Goal: Task Accomplishment & Management: Manage account settings

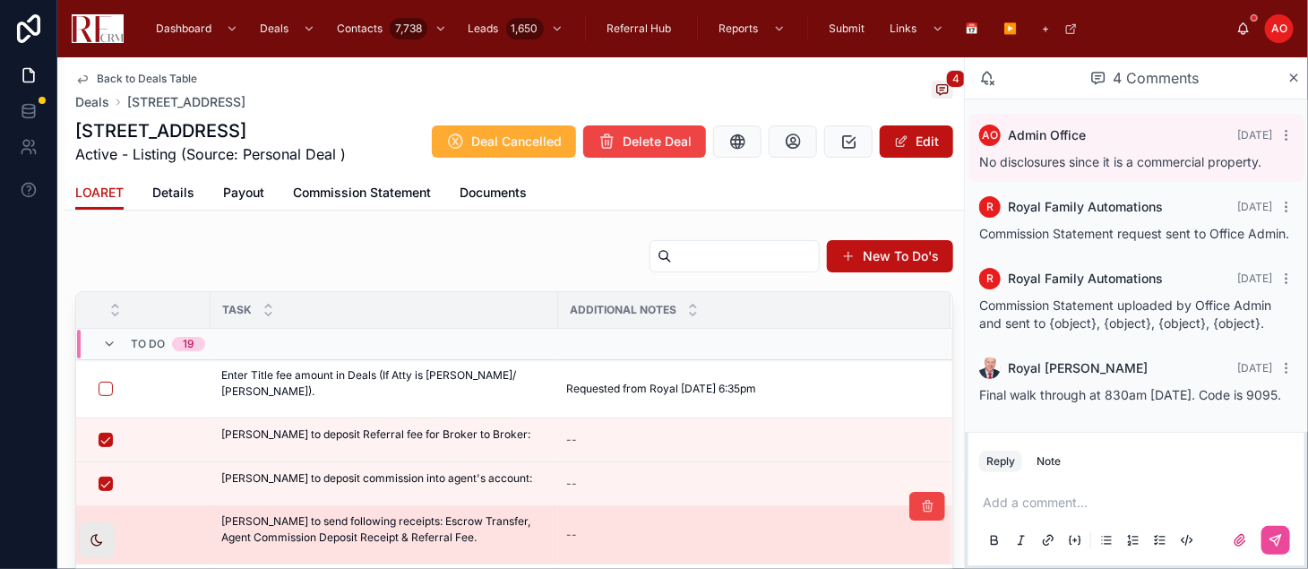
scroll to position [30, 0]
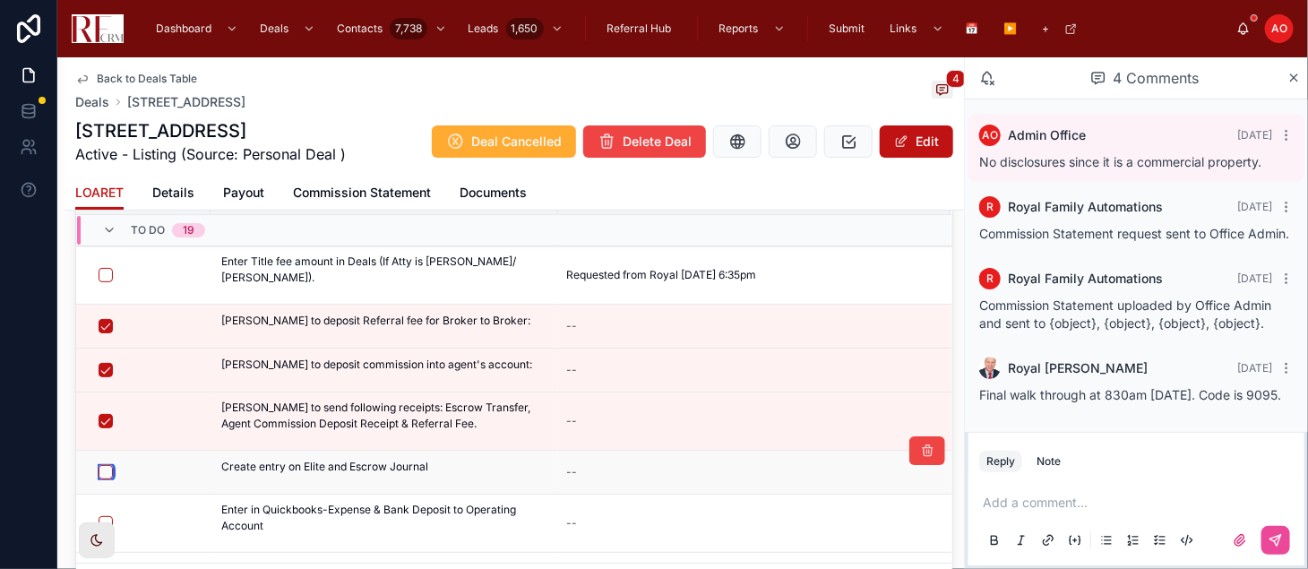
click at [104, 469] on button "button" at bounding box center [106, 472] width 14 height 14
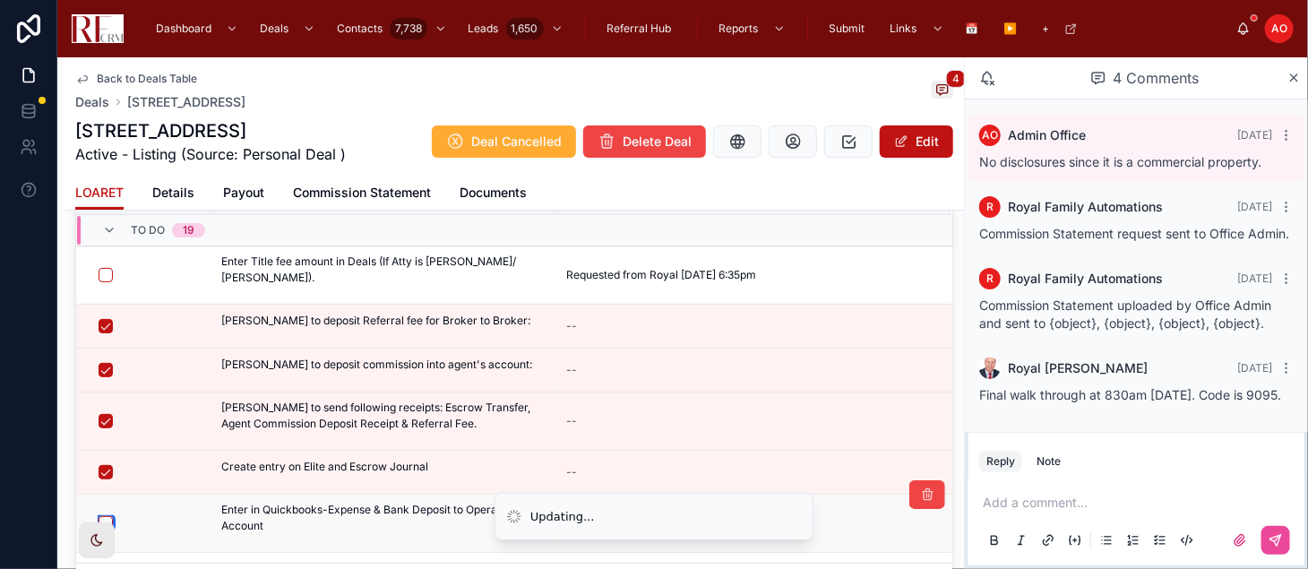
click at [103, 518] on button "button" at bounding box center [106, 523] width 14 height 14
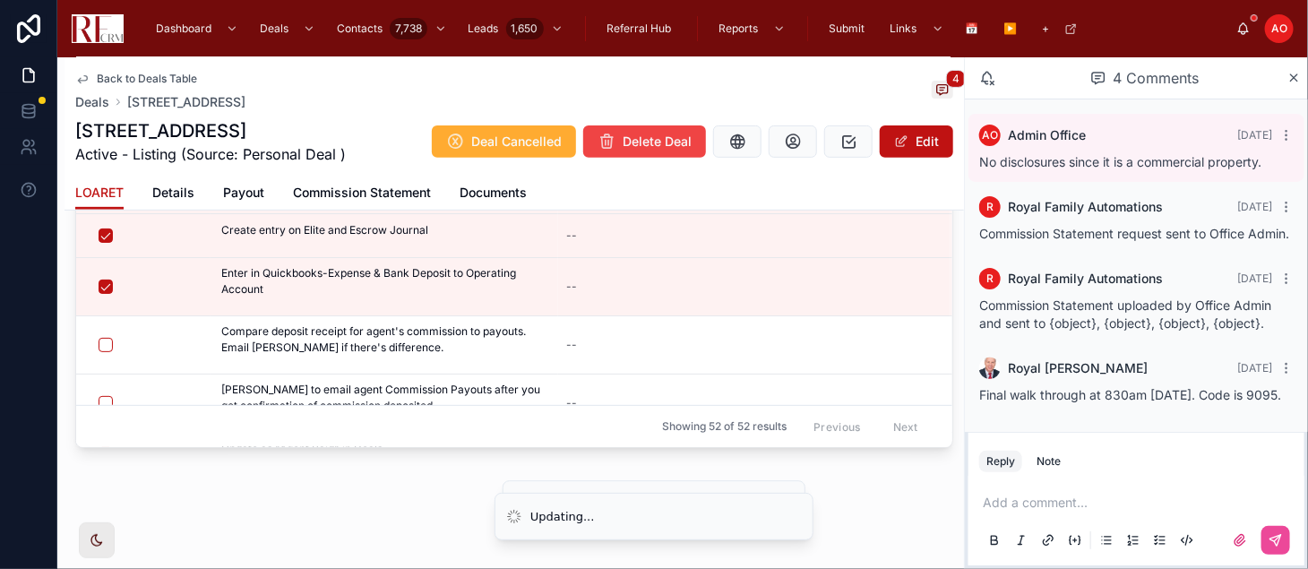
scroll to position [119, 0]
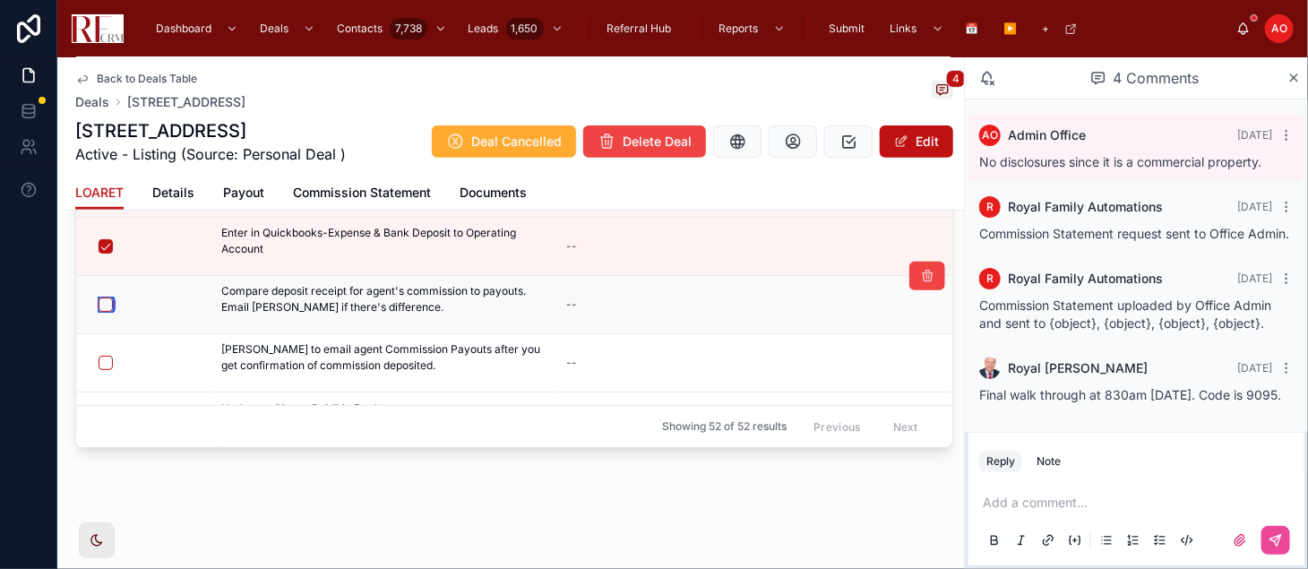
click at [105, 304] on button "button" at bounding box center [106, 304] width 14 height 14
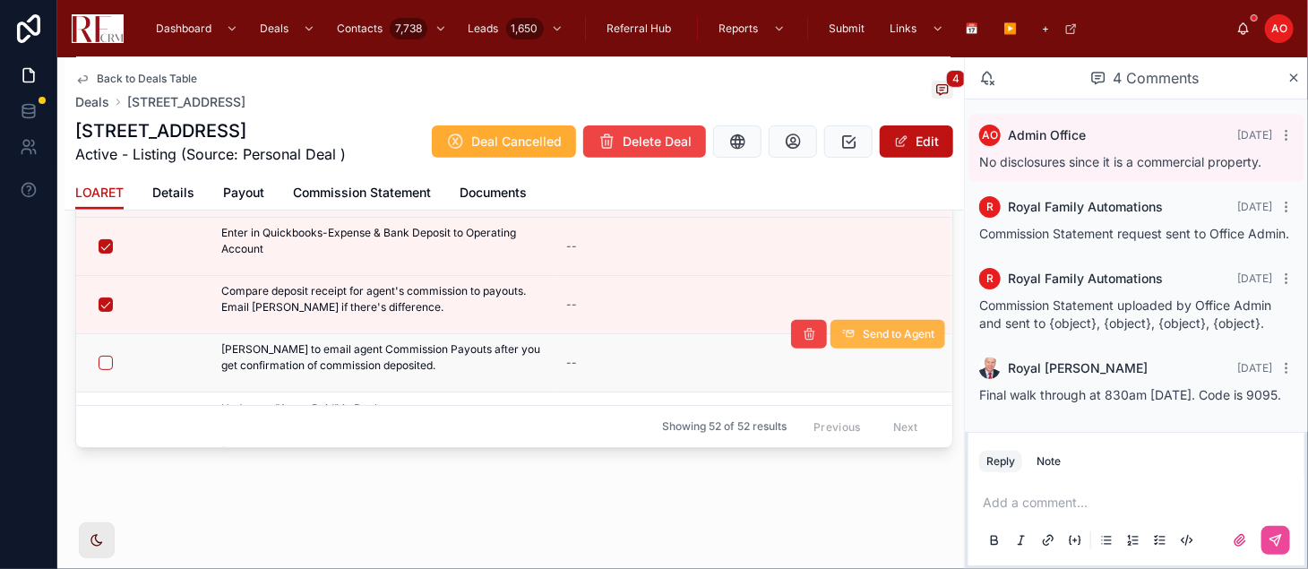
click at [863, 337] on span "Send to Agent" at bounding box center [899, 334] width 72 height 14
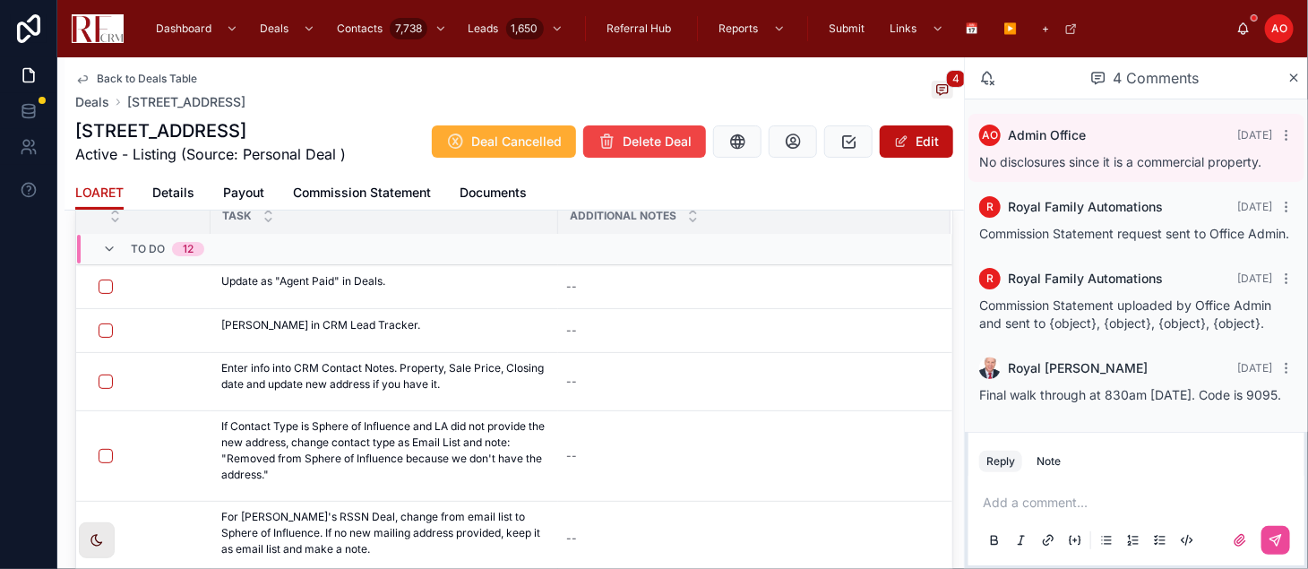
scroll to position [0, 0]
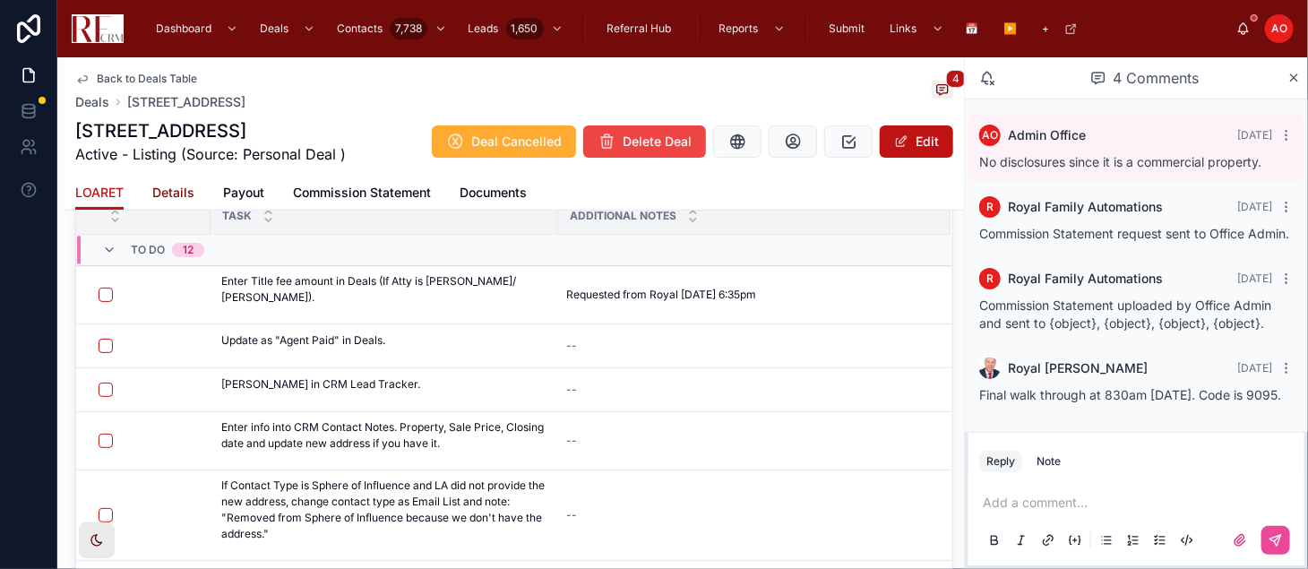
click at [167, 192] on span "Details" at bounding box center [173, 193] width 42 height 18
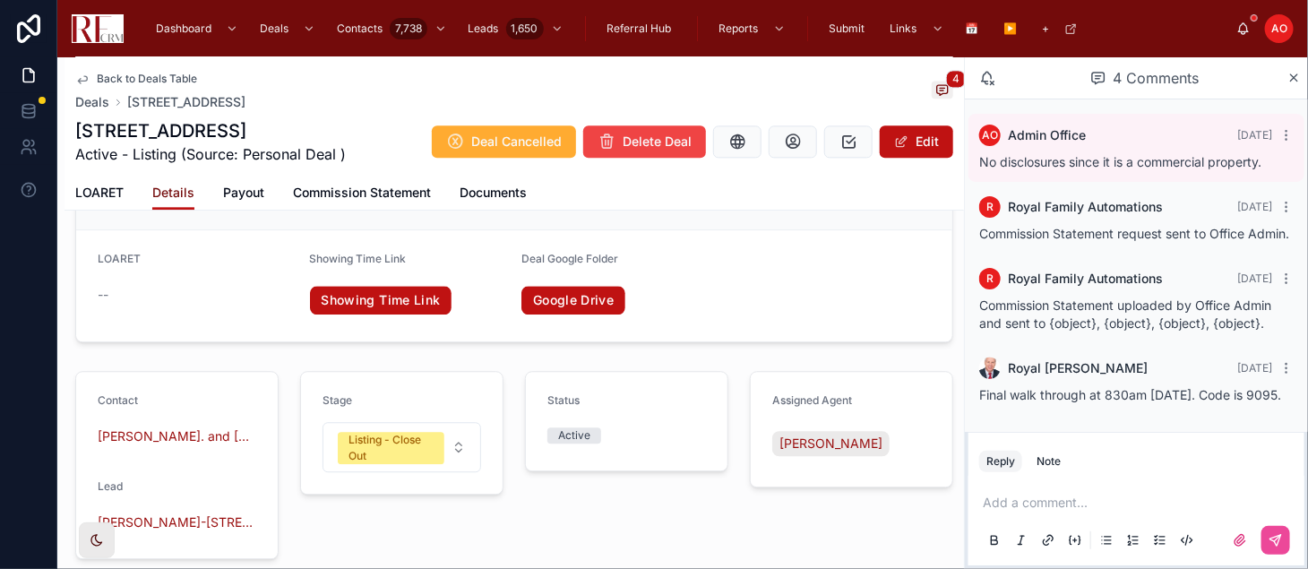
scroll to position [1719, 0]
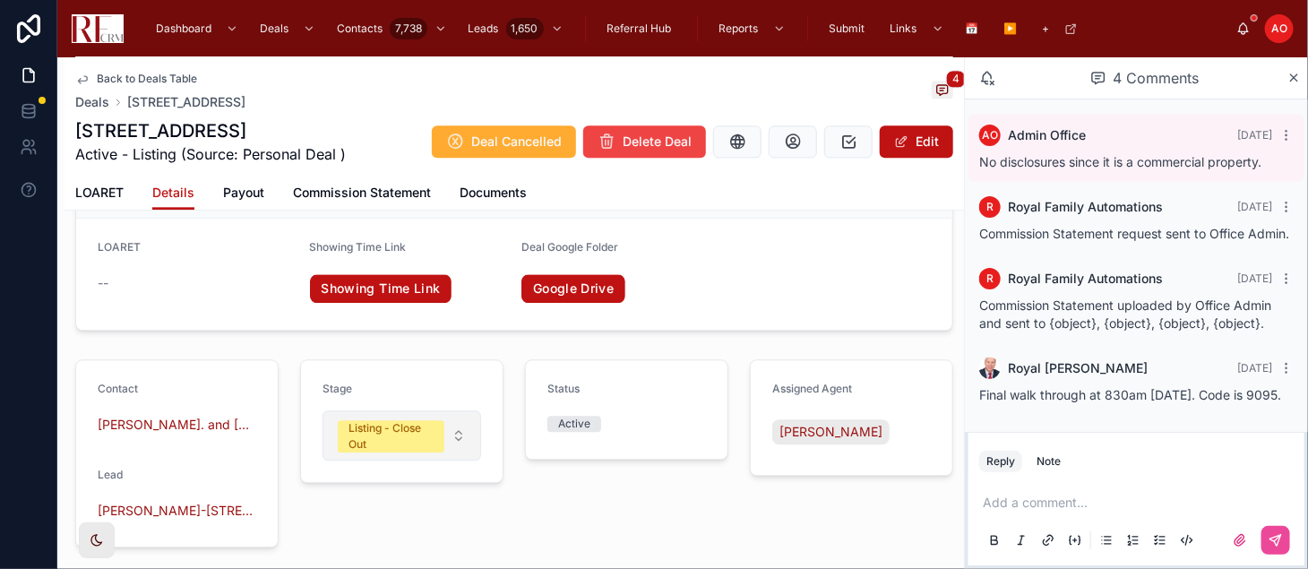
click at [460, 442] on button "Listing - Close Out" at bounding box center [402, 435] width 159 height 50
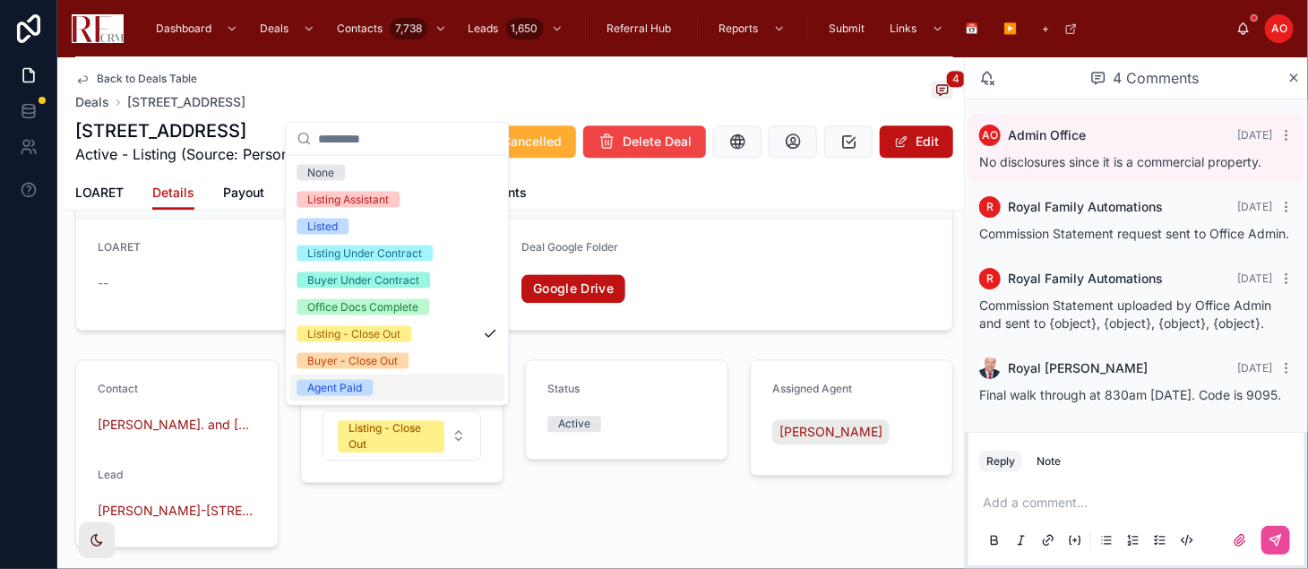
click at [448, 388] on div "Agent Paid" at bounding box center [396, 388] width 215 height 27
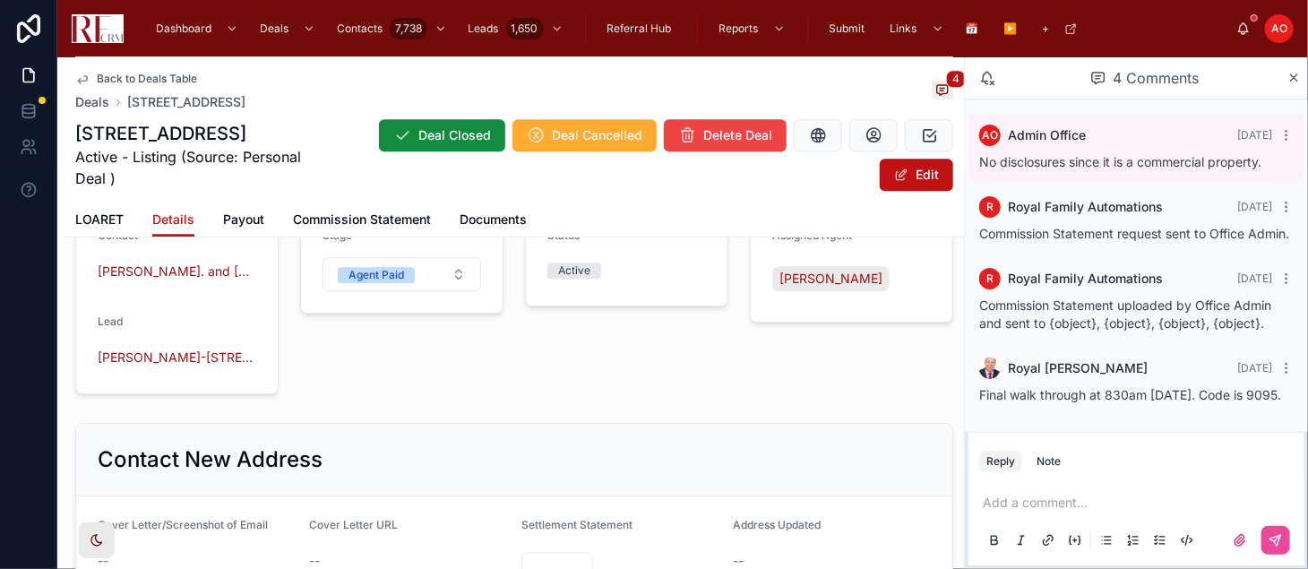
scroll to position [1783, 0]
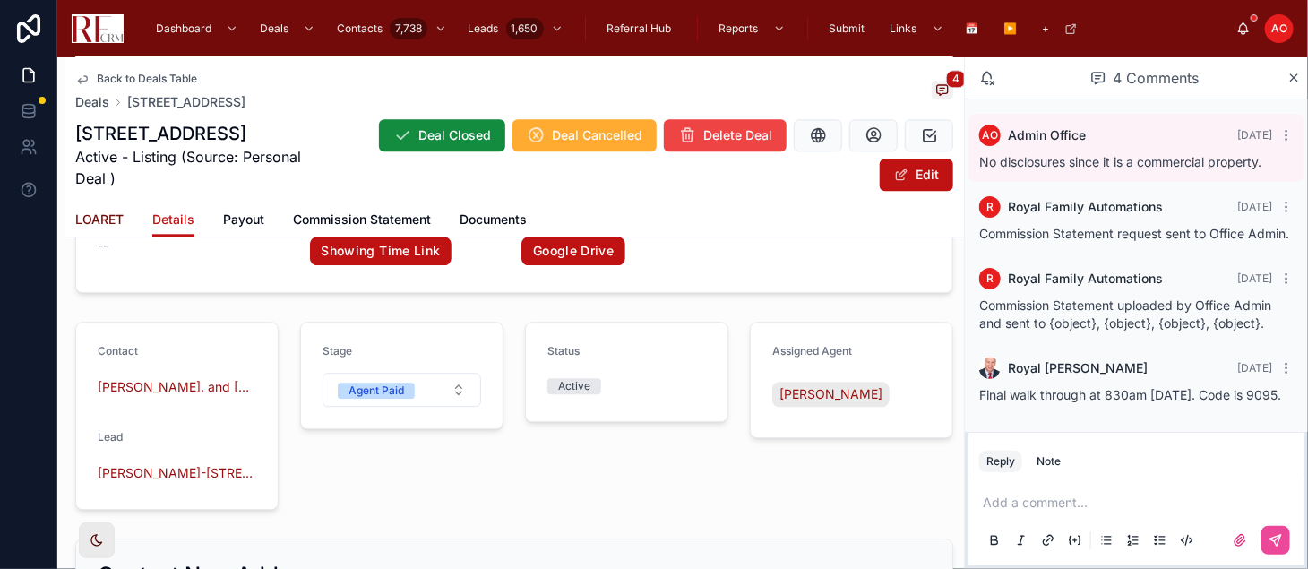
click at [99, 213] on span "LOARET" at bounding box center [99, 220] width 48 height 18
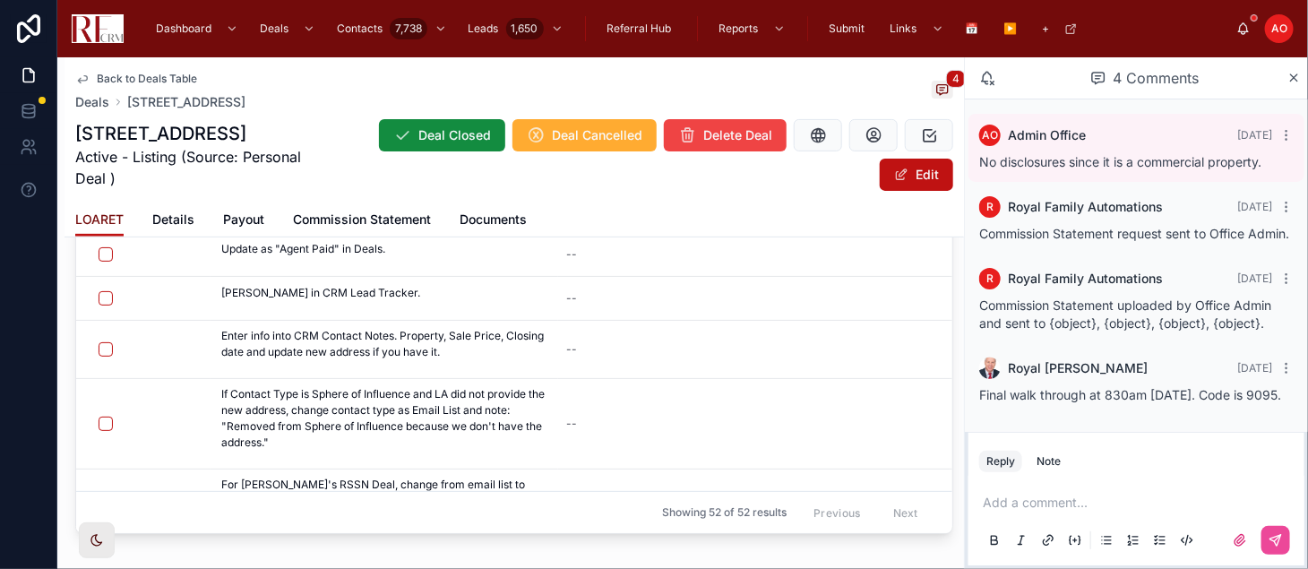
scroll to position [208, 0]
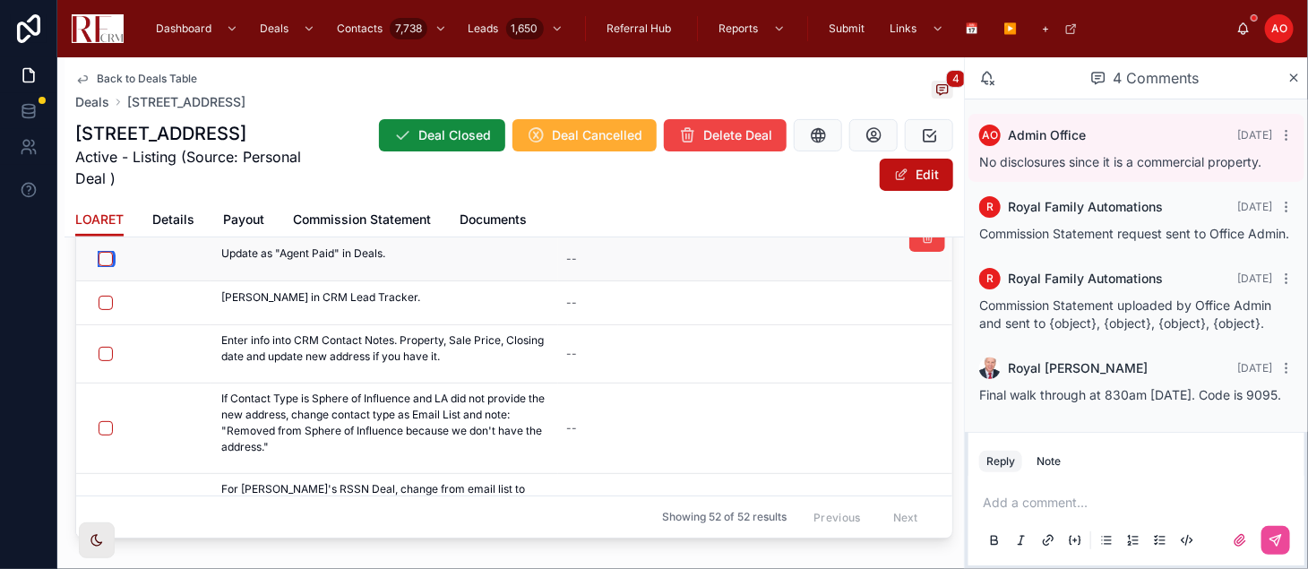
click at [108, 252] on button "button" at bounding box center [106, 259] width 14 height 14
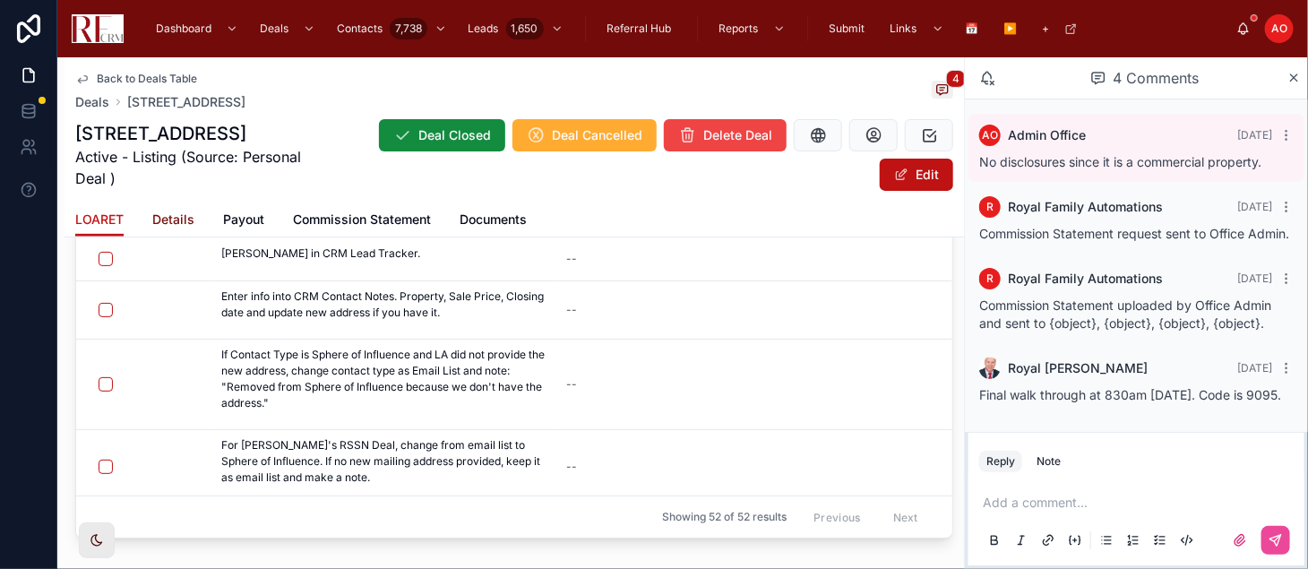
click at [173, 223] on span "Details" at bounding box center [173, 220] width 42 height 18
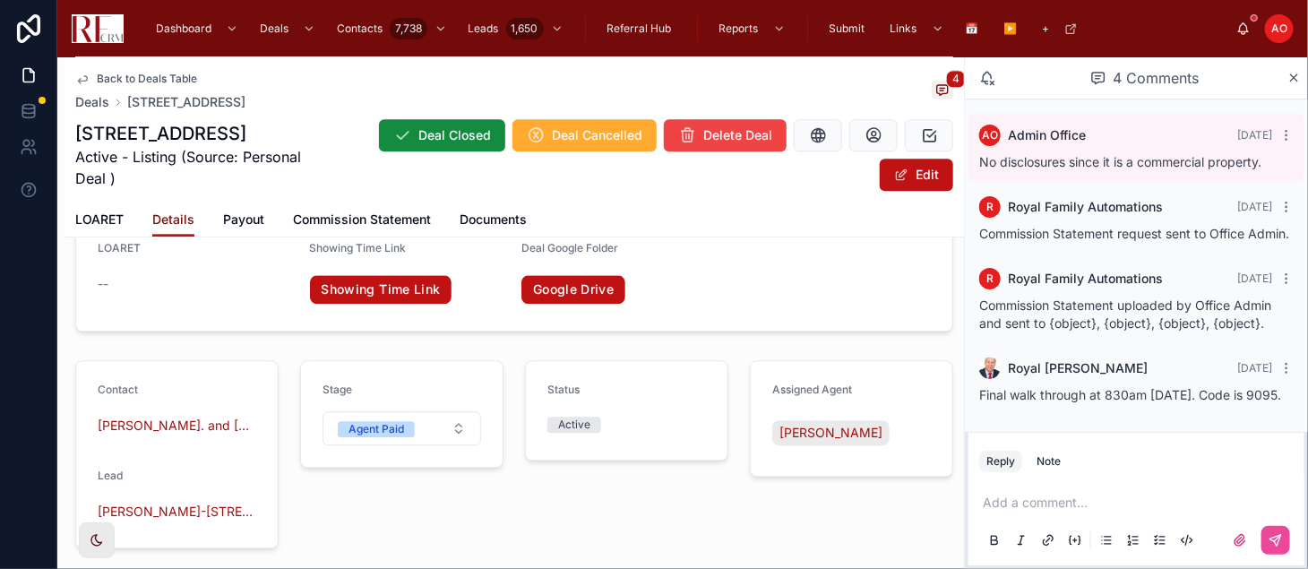
scroll to position [1727, 0]
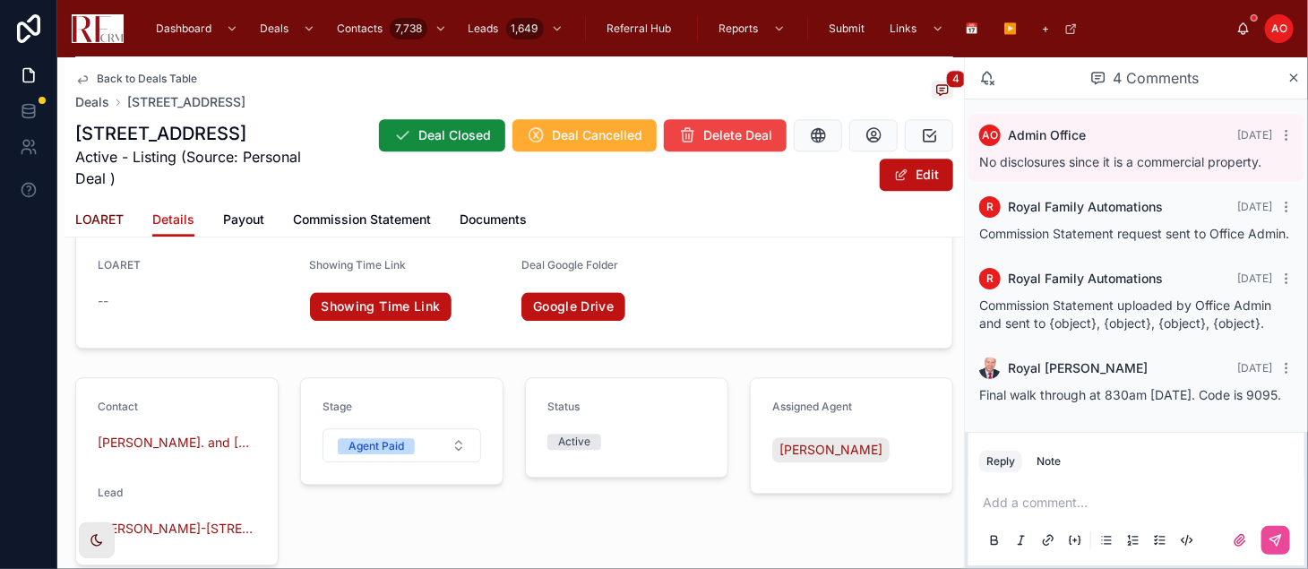
click at [90, 226] on span "LOARET" at bounding box center [99, 220] width 48 height 18
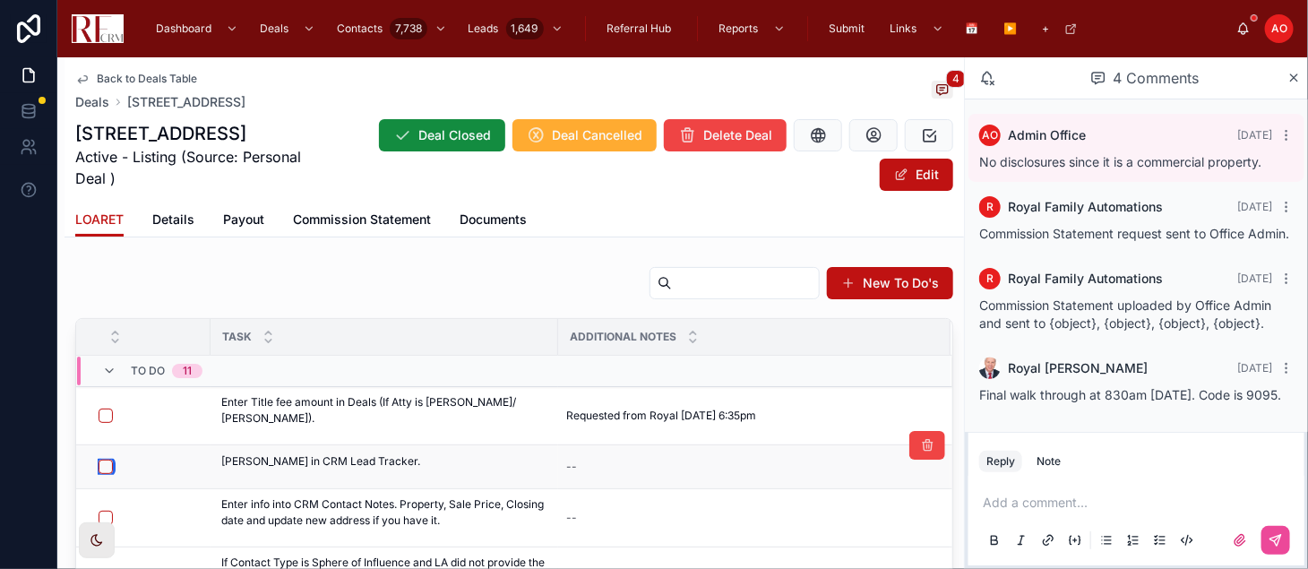
click at [105, 467] on button "button" at bounding box center [106, 467] width 14 height 14
click at [102, 516] on button "button" at bounding box center [106, 518] width 14 height 14
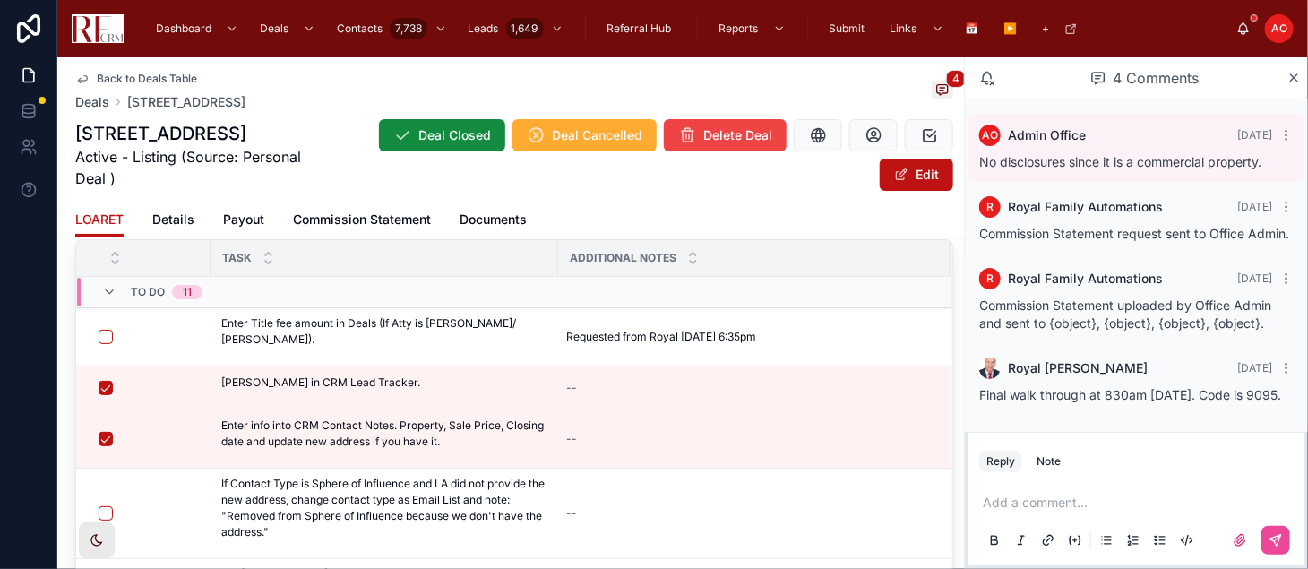
scroll to position [119, 0]
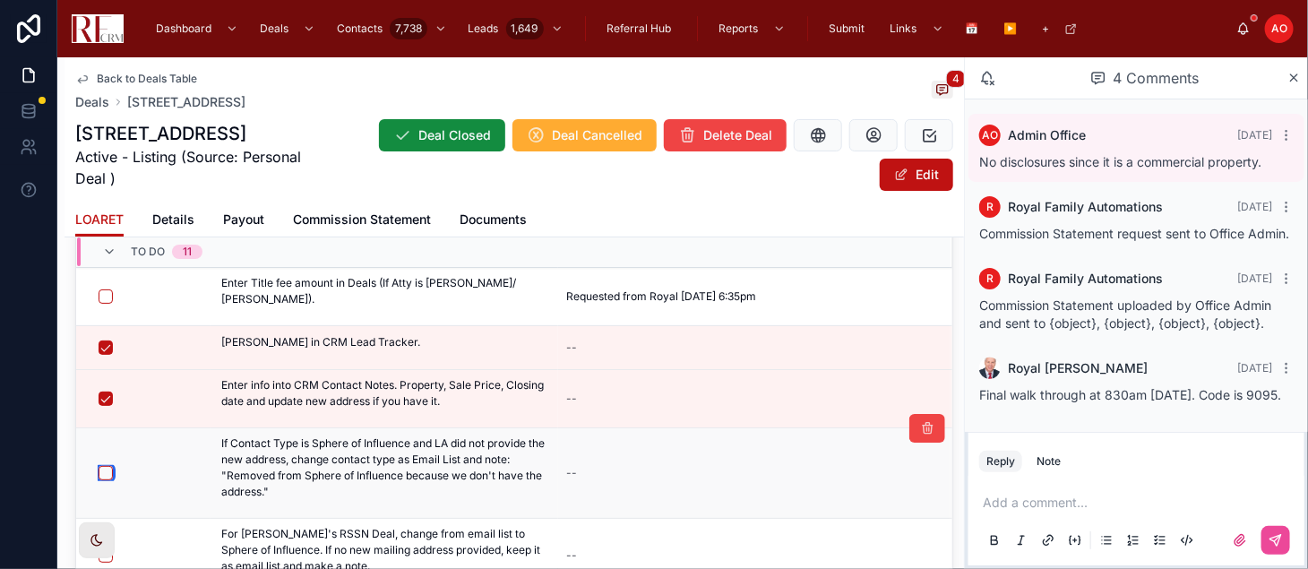
click at [108, 474] on button "button" at bounding box center [106, 473] width 14 height 14
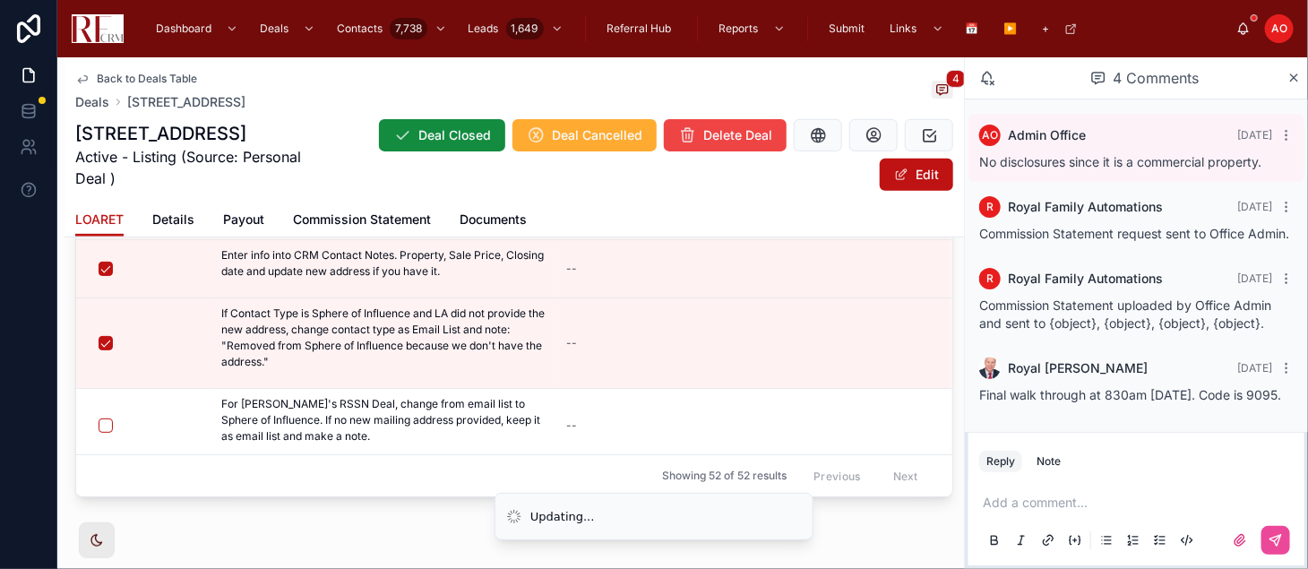
scroll to position [278, 0]
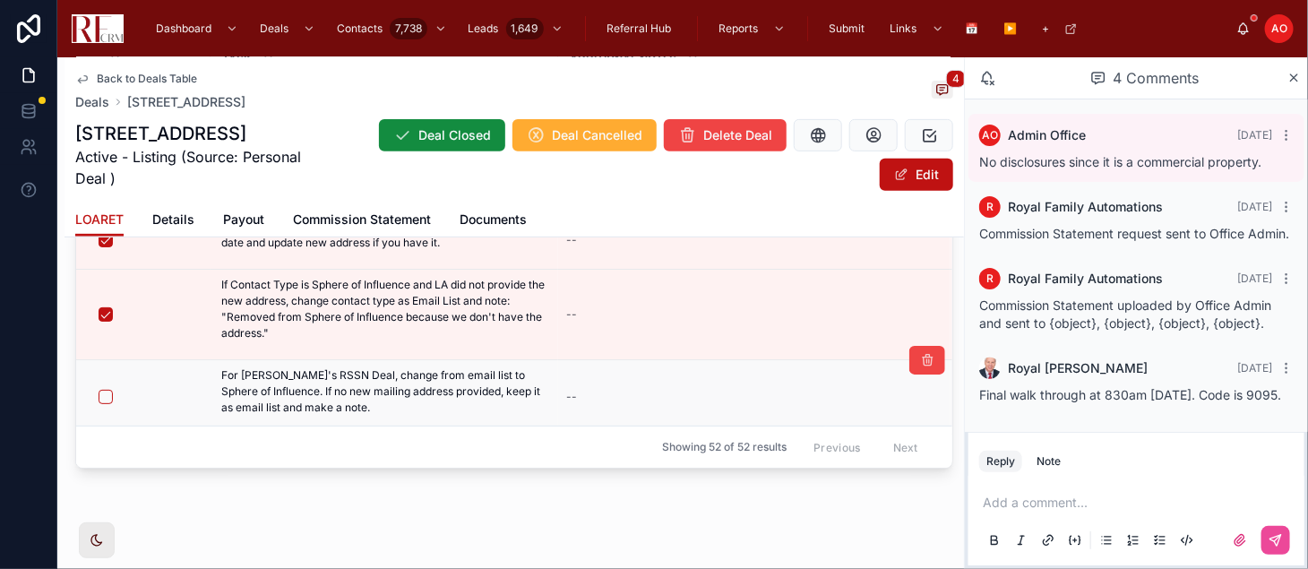
click at [113, 401] on div at bounding box center [149, 397] width 100 height 14
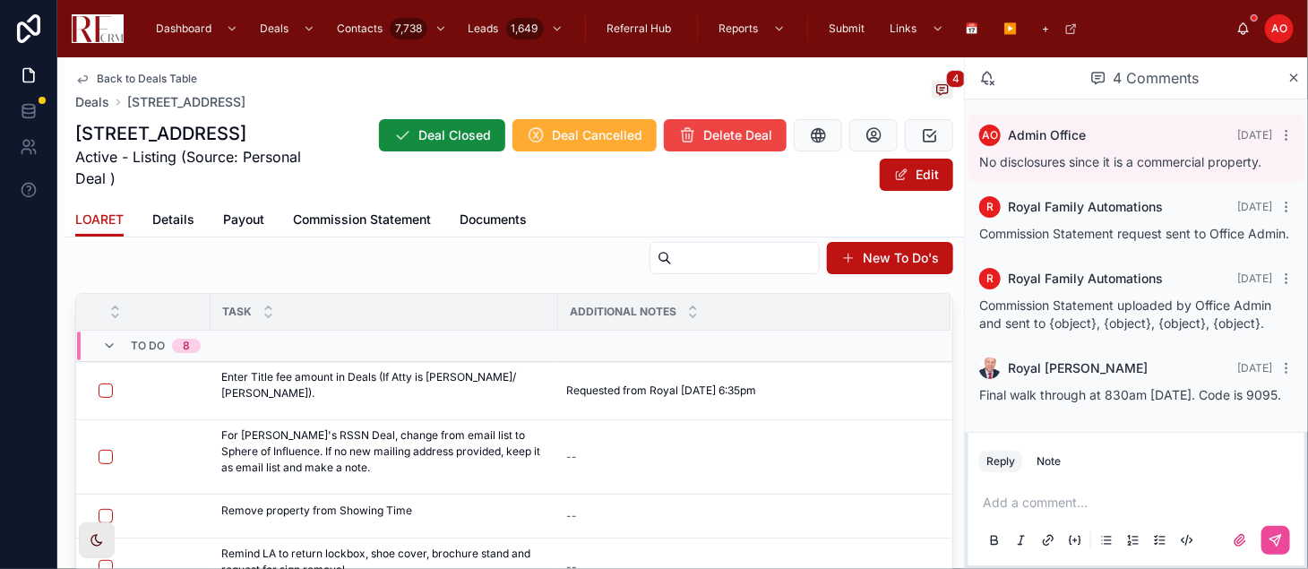
scroll to position [37, 0]
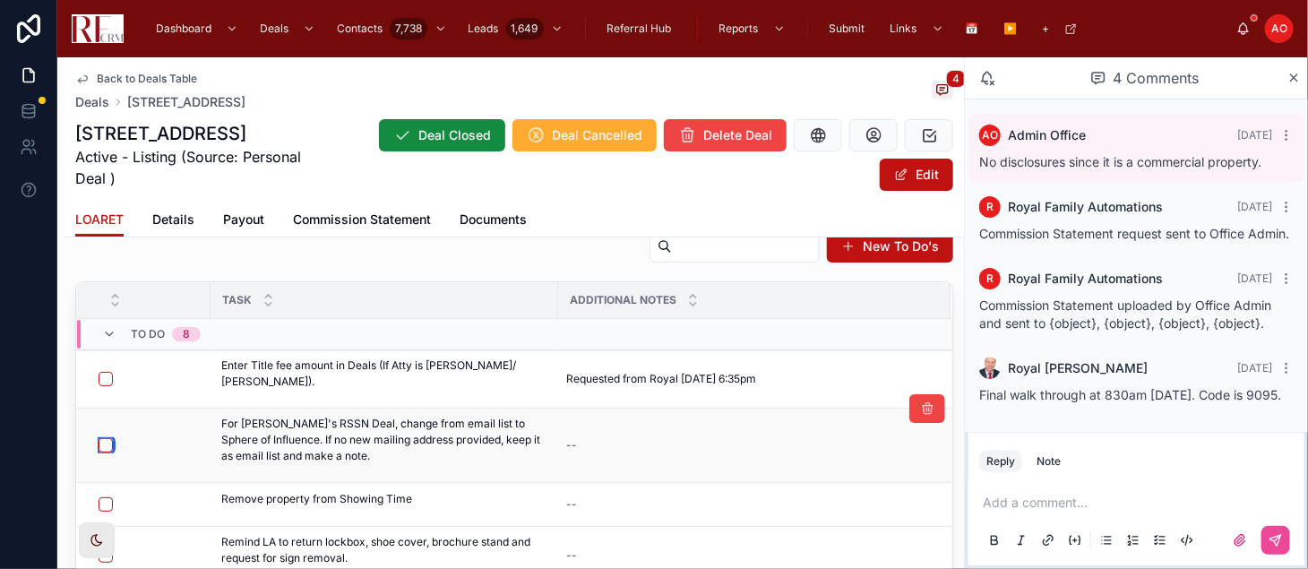
click at [107, 443] on button "button" at bounding box center [106, 445] width 14 height 14
click at [106, 505] on button "button" at bounding box center [106, 504] width 14 height 14
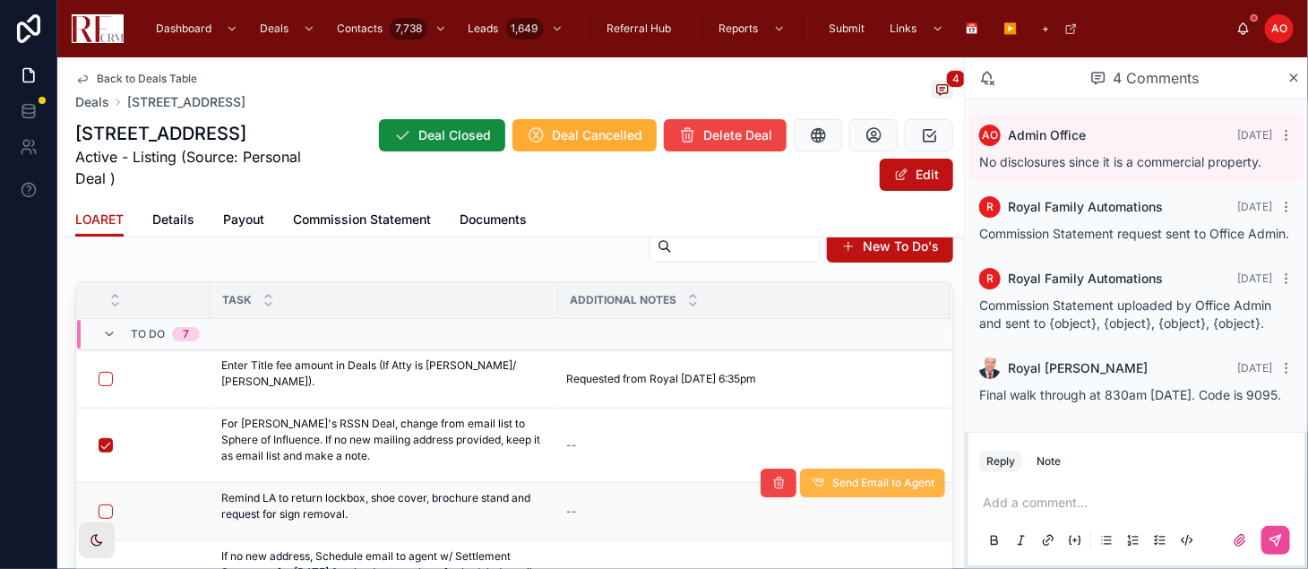
click at [832, 480] on span "Send Email to Agent" at bounding box center [883, 483] width 102 height 14
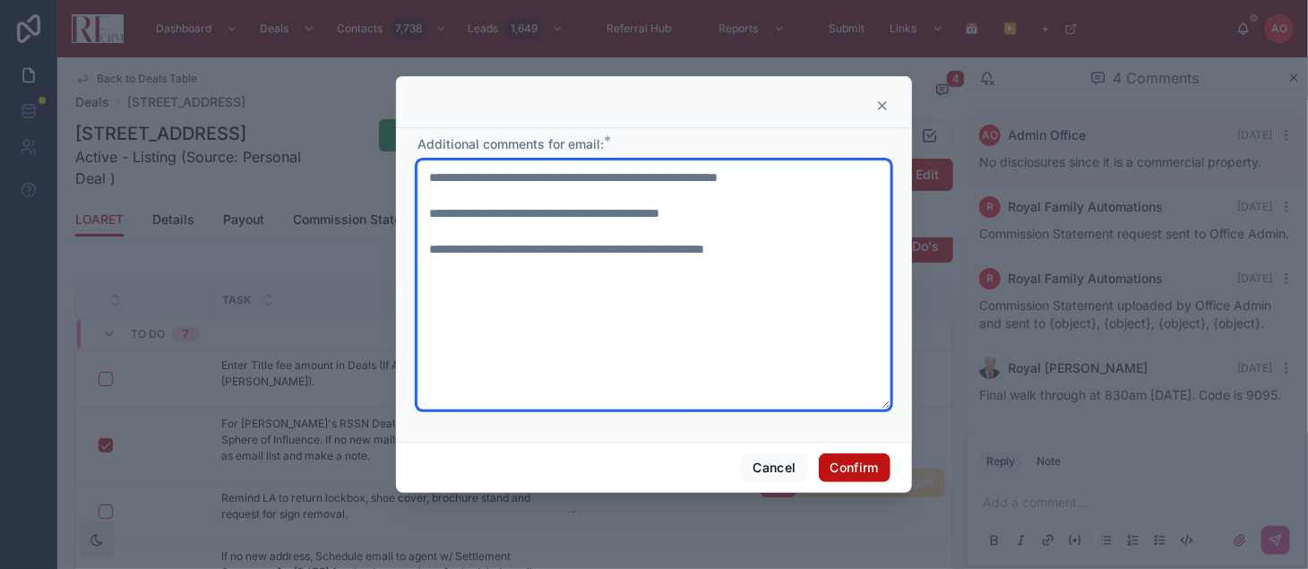
click at [488, 254] on textarea "**********" at bounding box center [654, 284] width 473 height 249
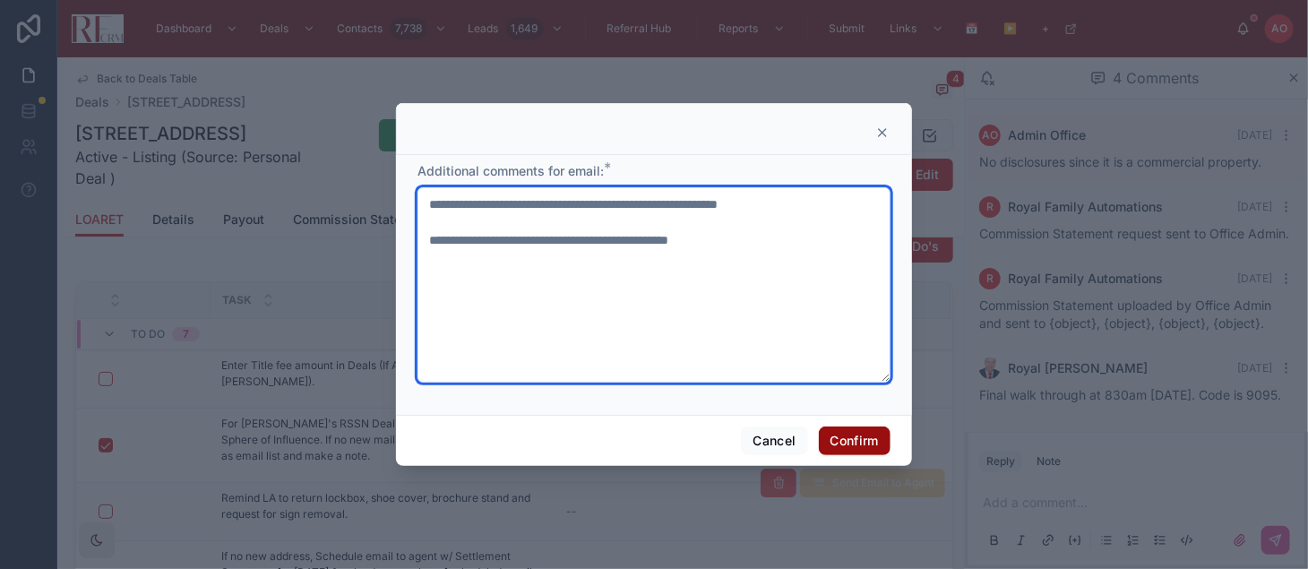
type textarea "**********"
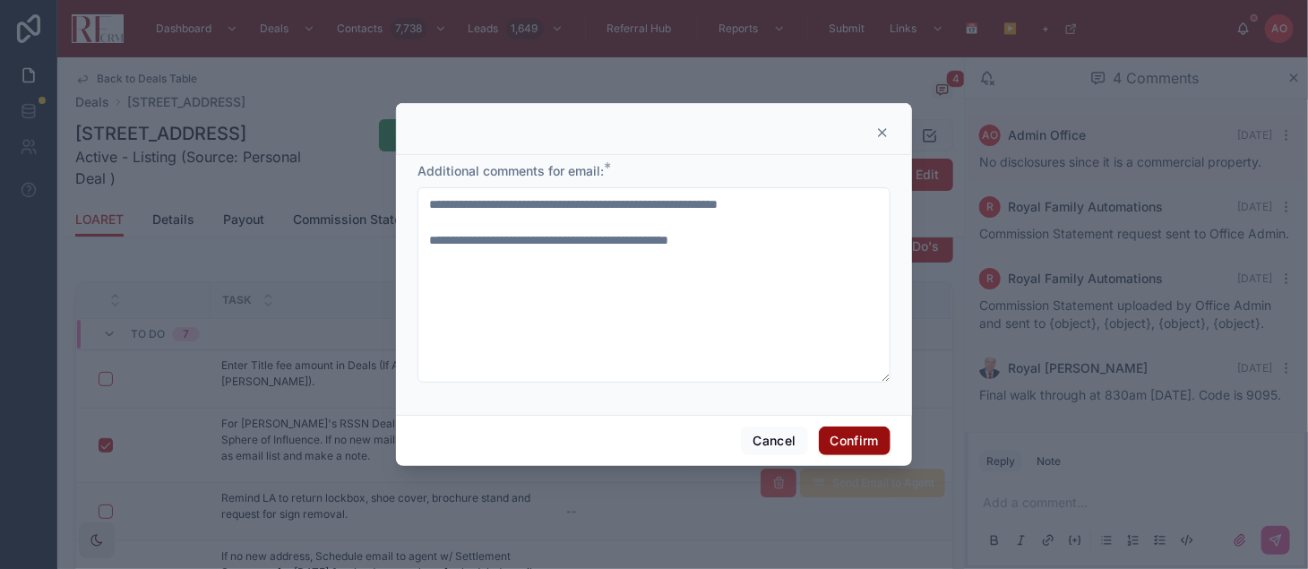
click at [883, 449] on button "Confirm" at bounding box center [855, 440] width 72 height 29
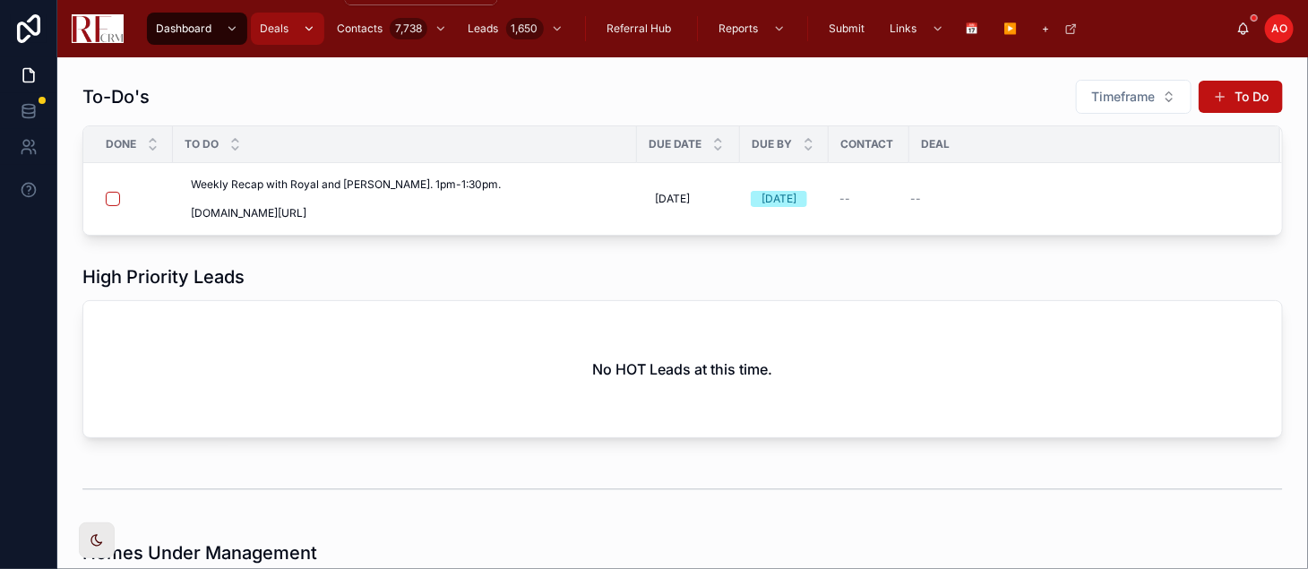
click at [302, 37] on div "scrollable content" at bounding box center [307, 28] width 23 height 29
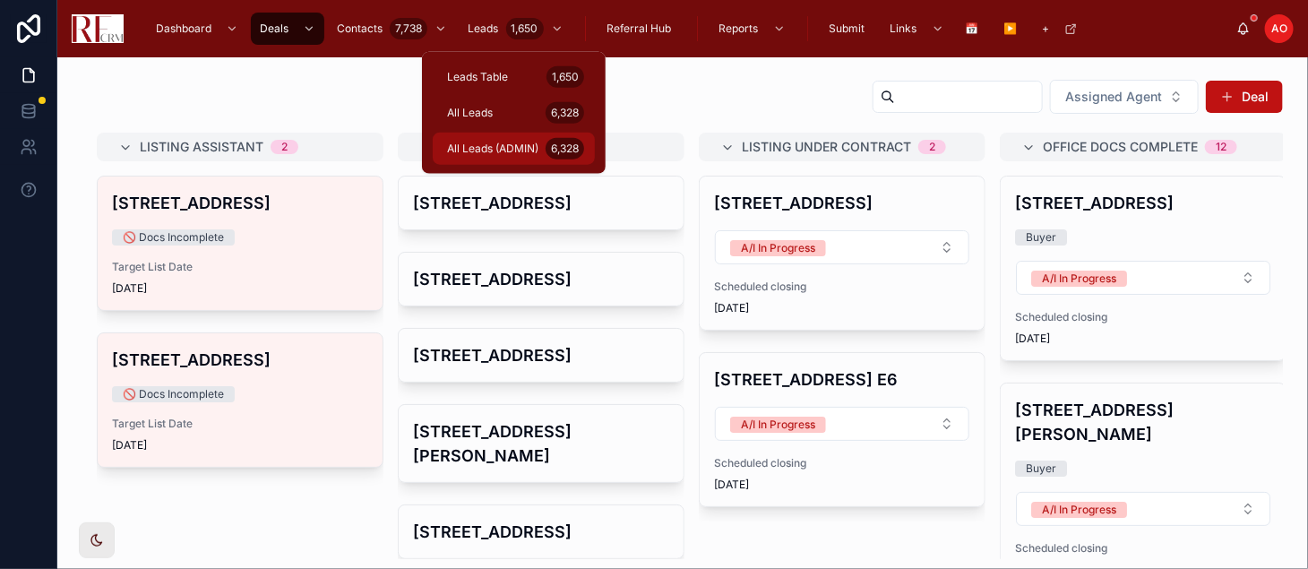
click at [492, 143] on span "All Leads (ADMIN)" at bounding box center [492, 149] width 91 height 14
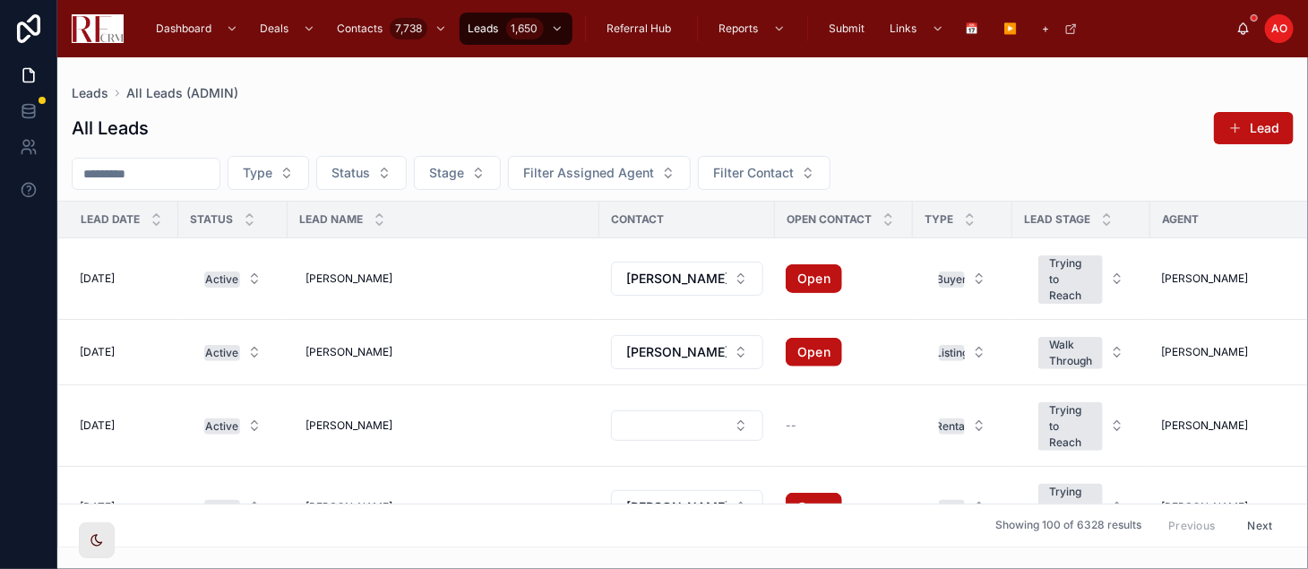
click at [166, 176] on input "text" at bounding box center [146, 173] width 147 height 25
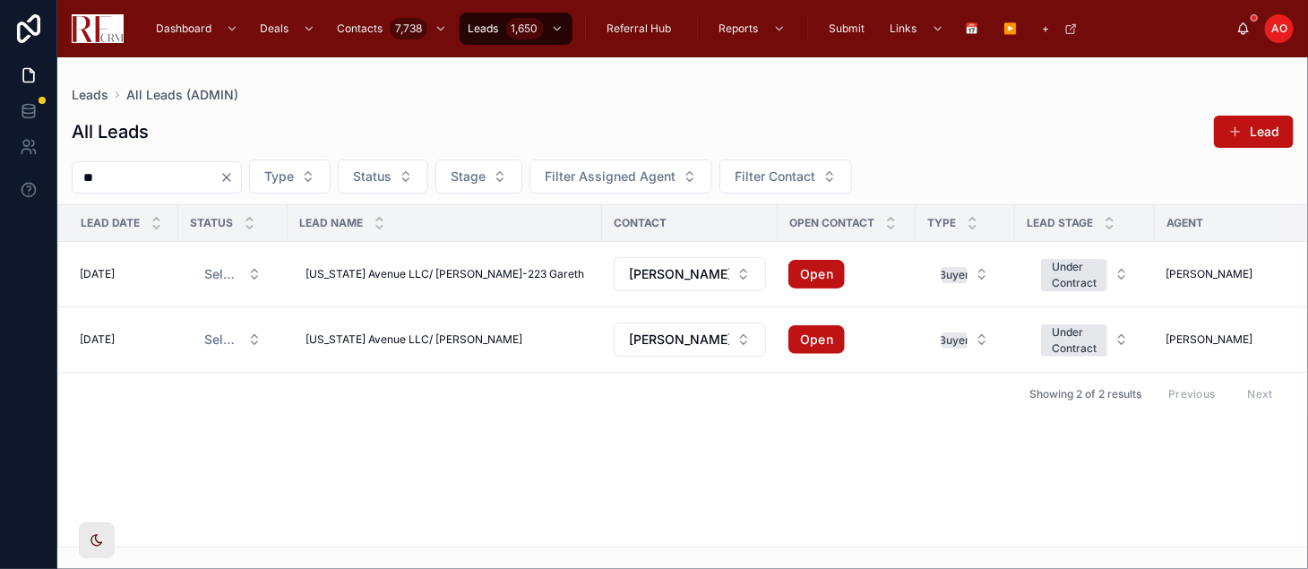
type input "*"
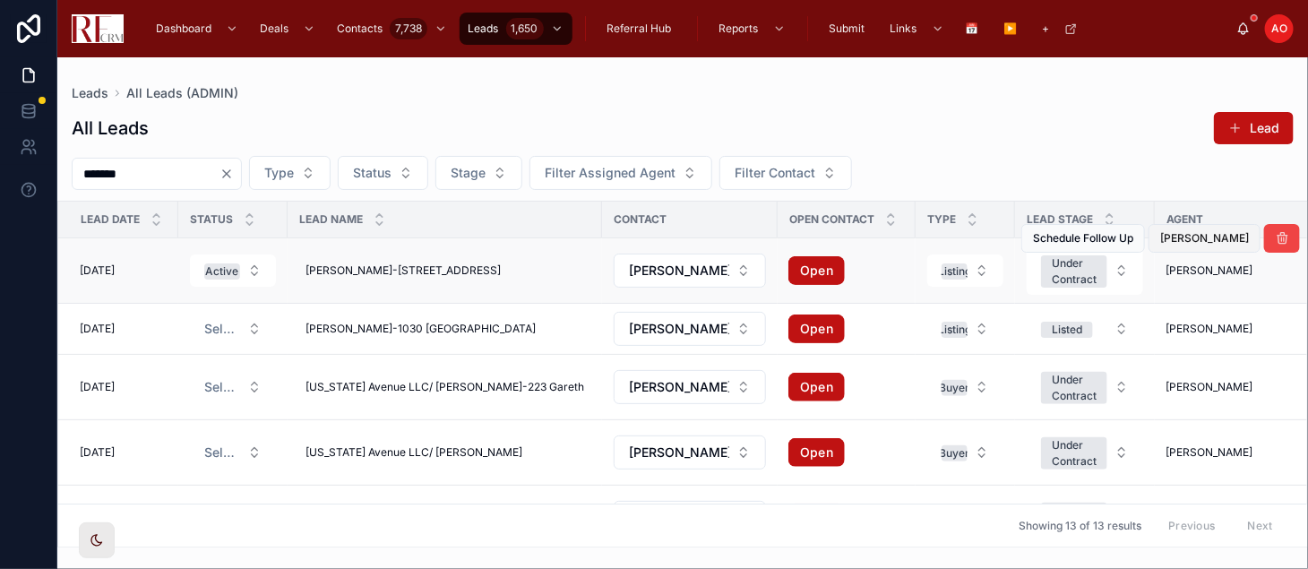
type input "*******"
click at [1202, 237] on span "[PERSON_NAME]" at bounding box center [1204, 238] width 89 height 14
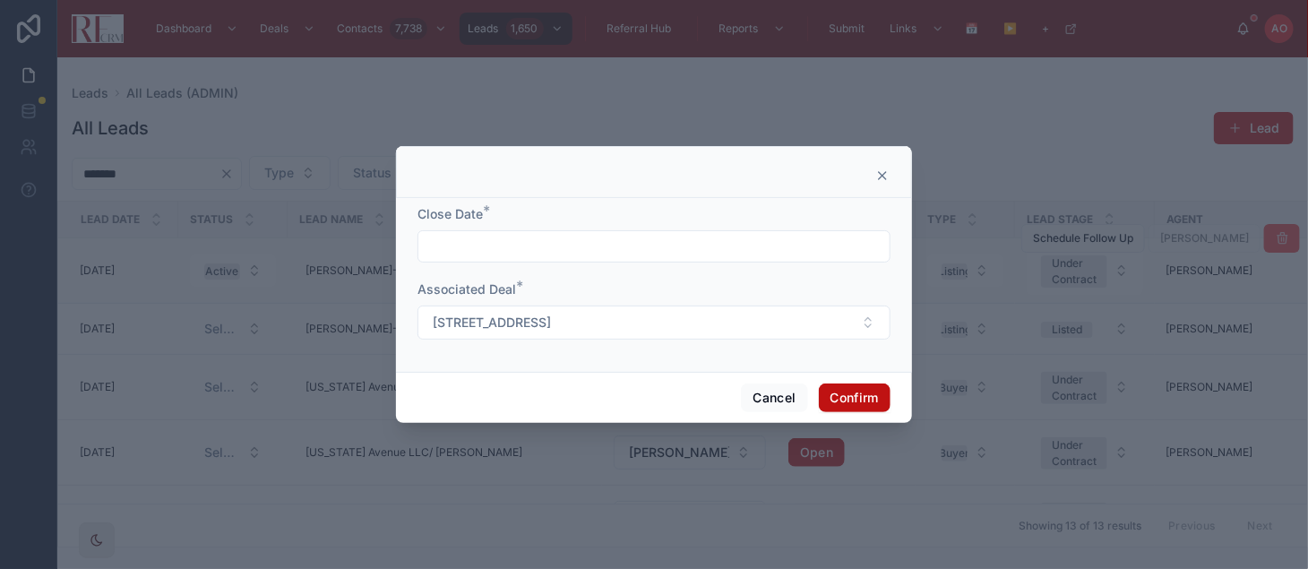
click at [478, 243] on input "text" at bounding box center [653, 246] width 471 height 25
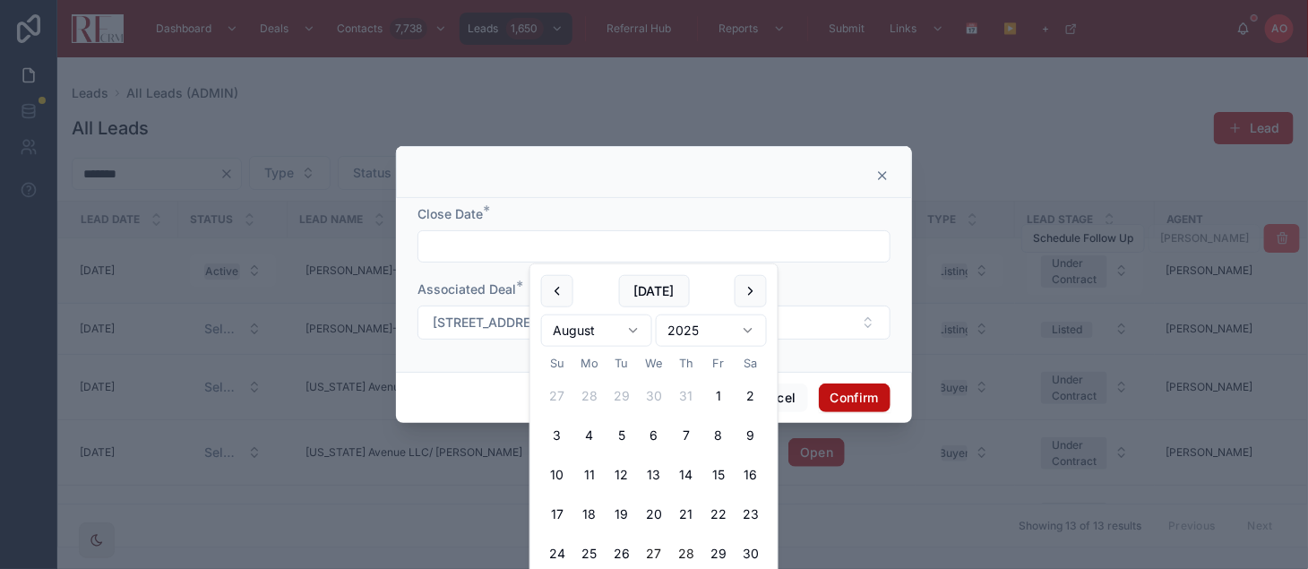
click at [659, 558] on button "27" at bounding box center [654, 554] width 32 height 32
type input "*********"
click at [881, 402] on button "Confirm" at bounding box center [855, 397] width 72 height 29
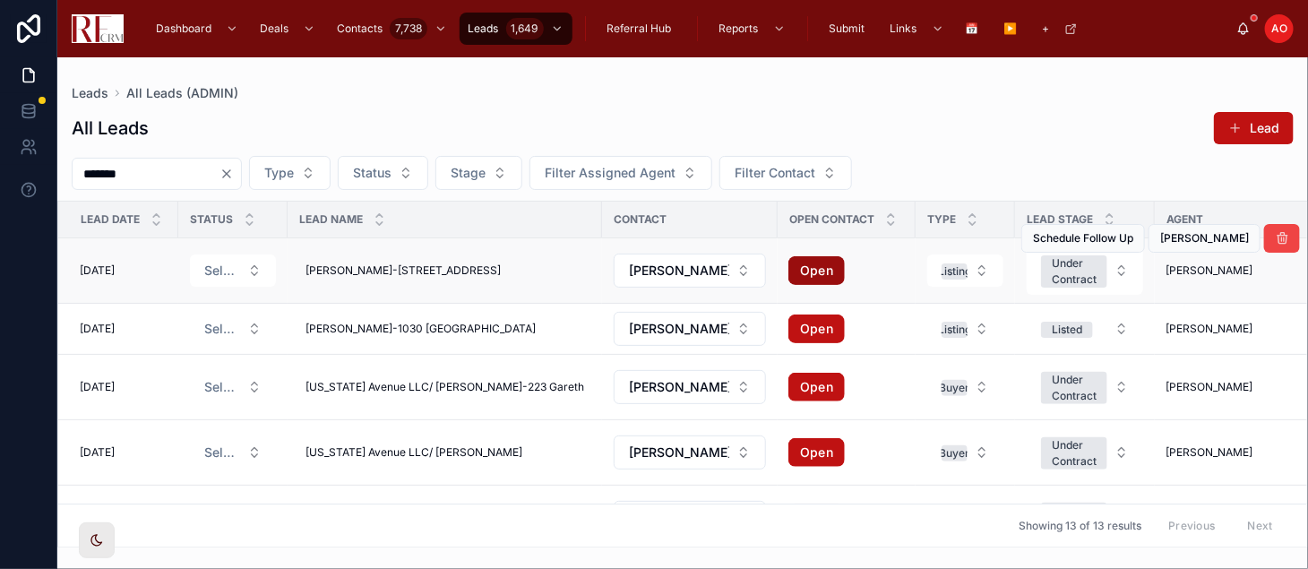
click at [809, 266] on link "Open" at bounding box center [816, 270] width 56 height 29
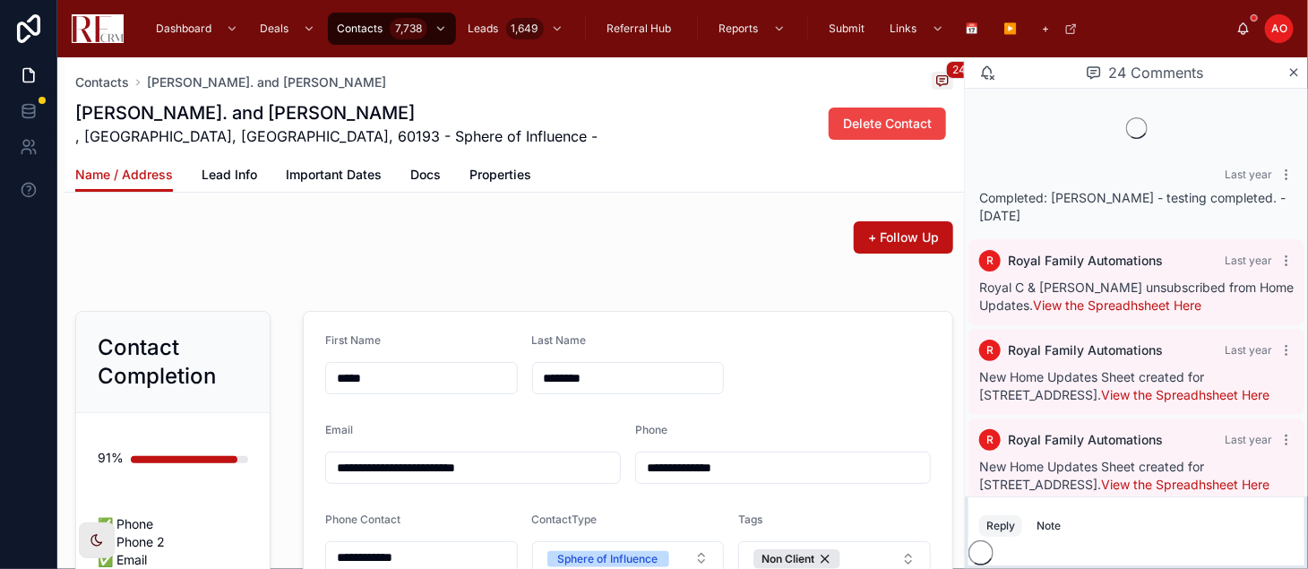
scroll to position [1603, 0]
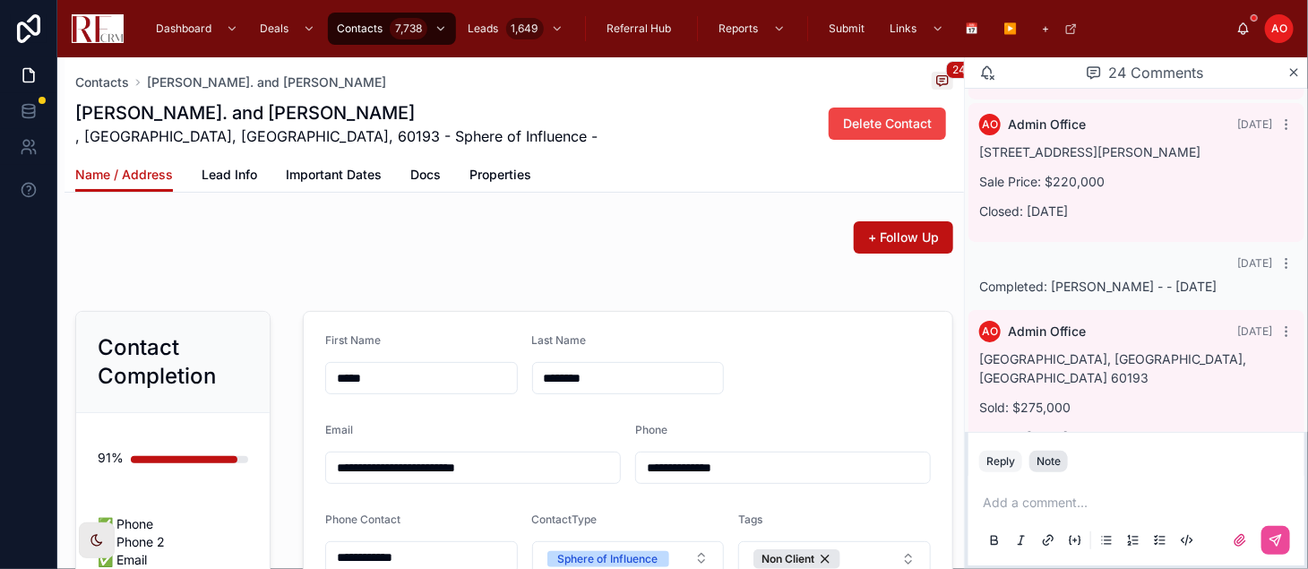
click at [1062, 461] on button "Note" at bounding box center [1048, 462] width 39 height 22
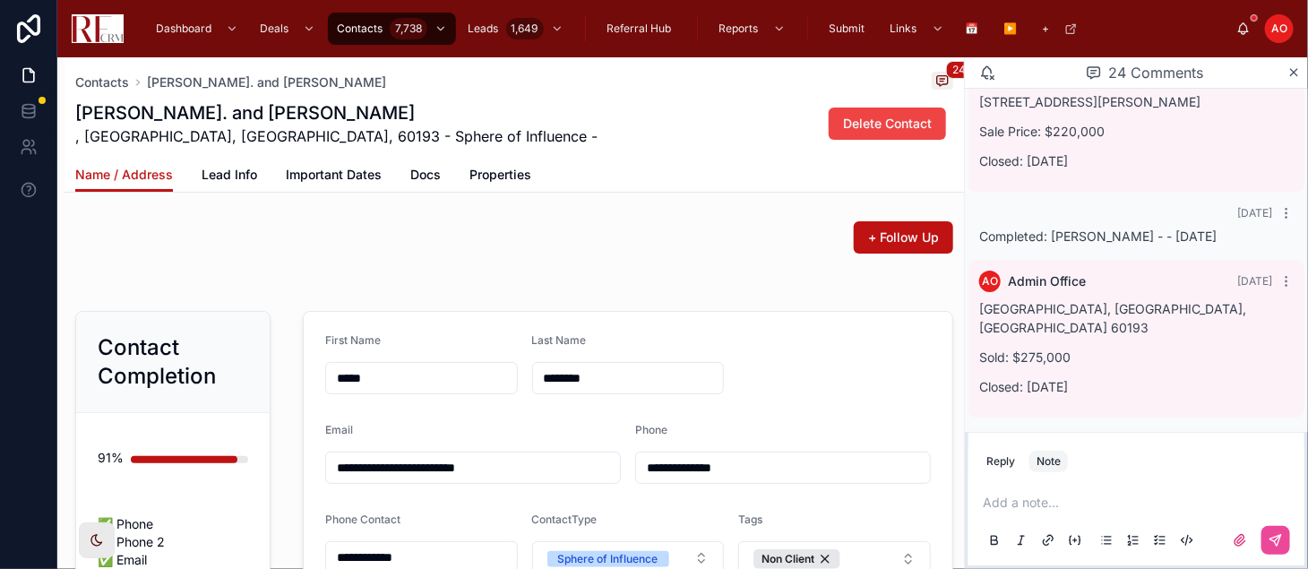
click at [1032, 505] on p at bounding box center [1140, 503] width 314 height 18
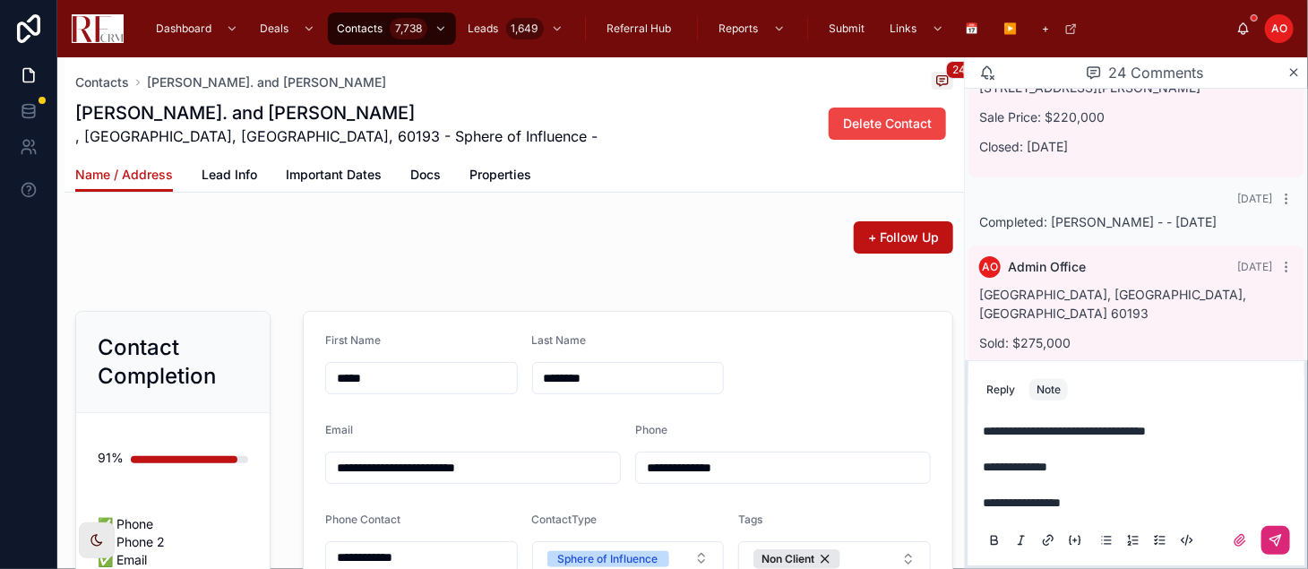
click at [1274, 538] on icon at bounding box center [1276, 540] width 11 height 11
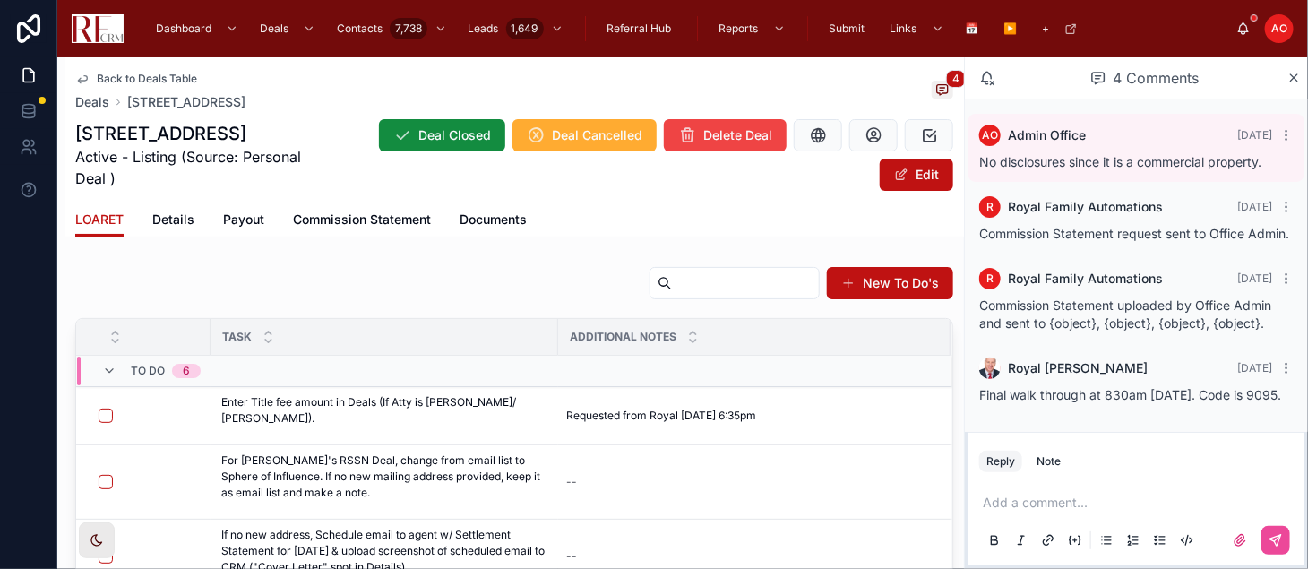
scroll to position [30, 0]
click at [105, 480] on button "button" at bounding box center [106, 482] width 14 height 14
click at [177, 226] on span "Details" at bounding box center [173, 220] width 42 height 18
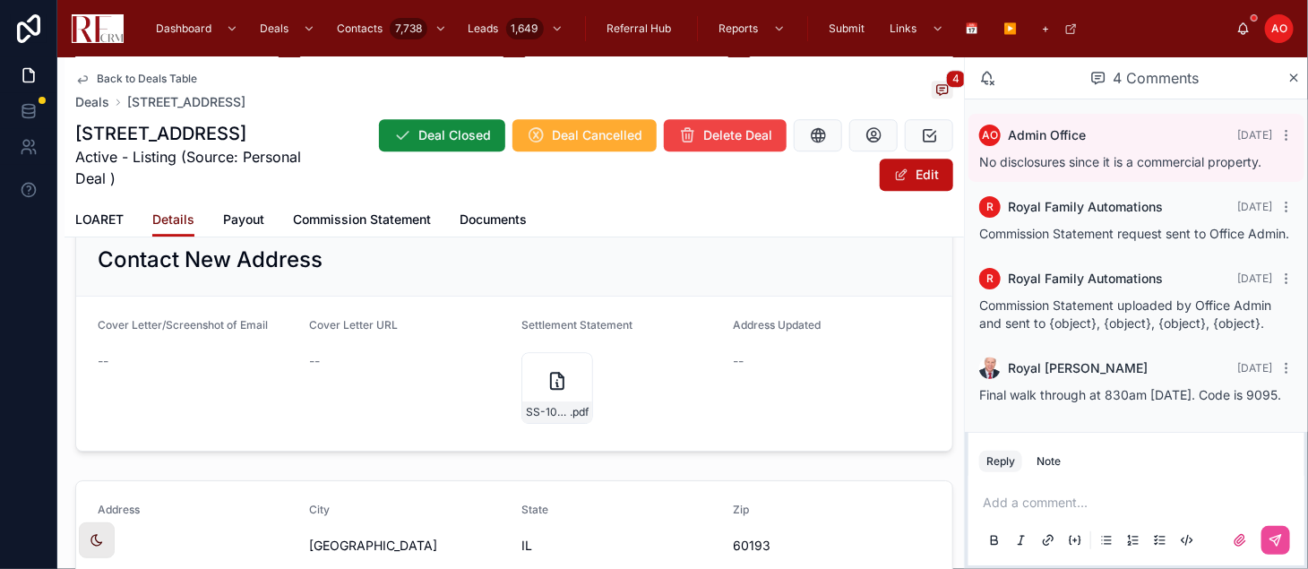
scroll to position [2088, 0]
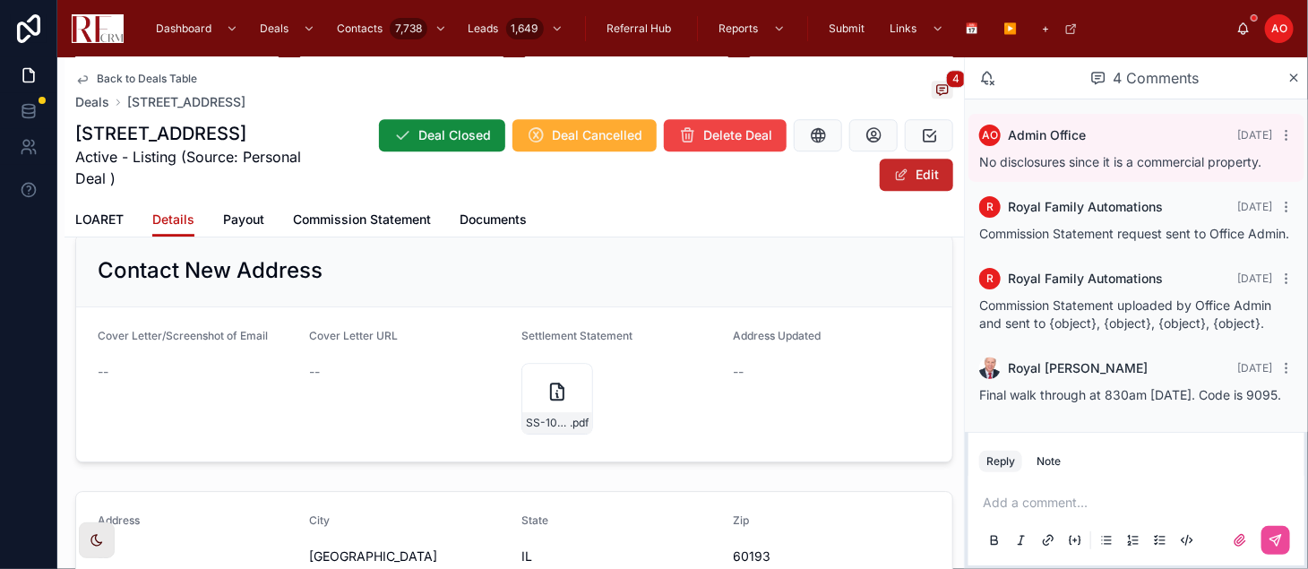
click at [917, 170] on button "Edit" at bounding box center [916, 175] width 73 height 32
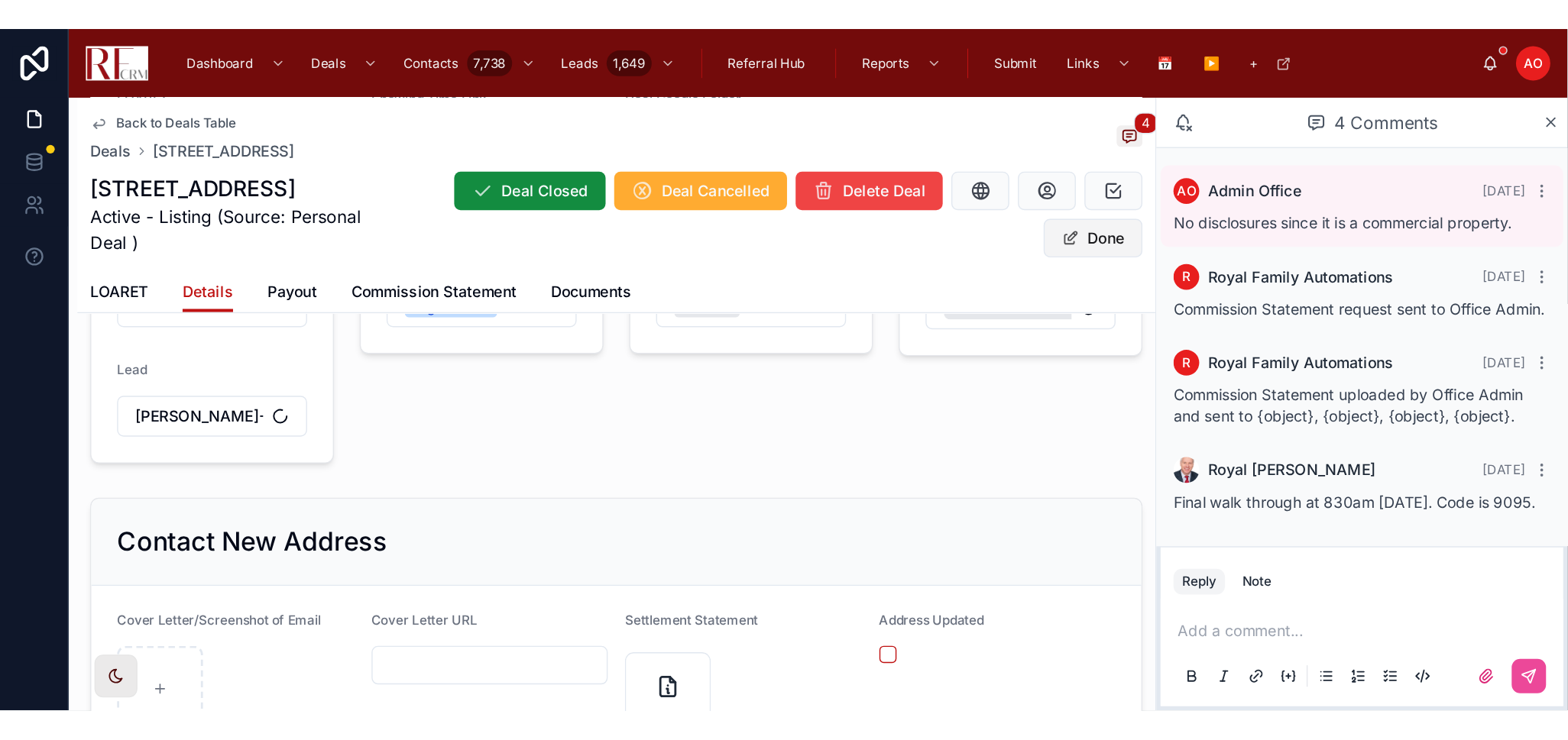
scroll to position [1904, 0]
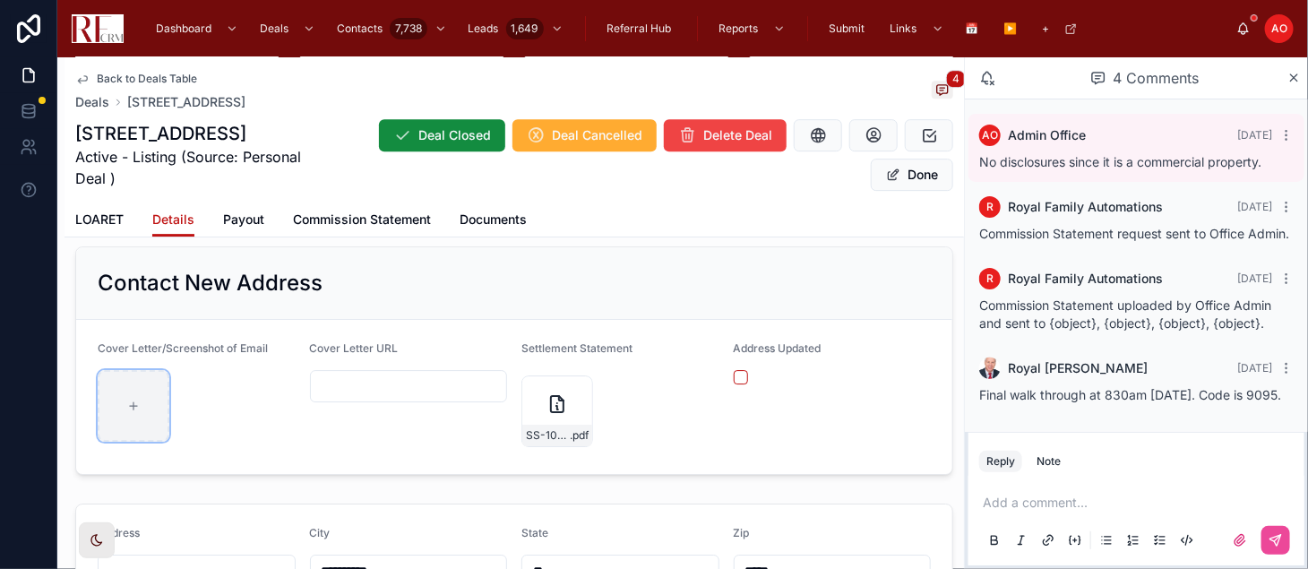
click at [109, 383] on div at bounding box center [134, 406] width 72 height 72
type input "**********"
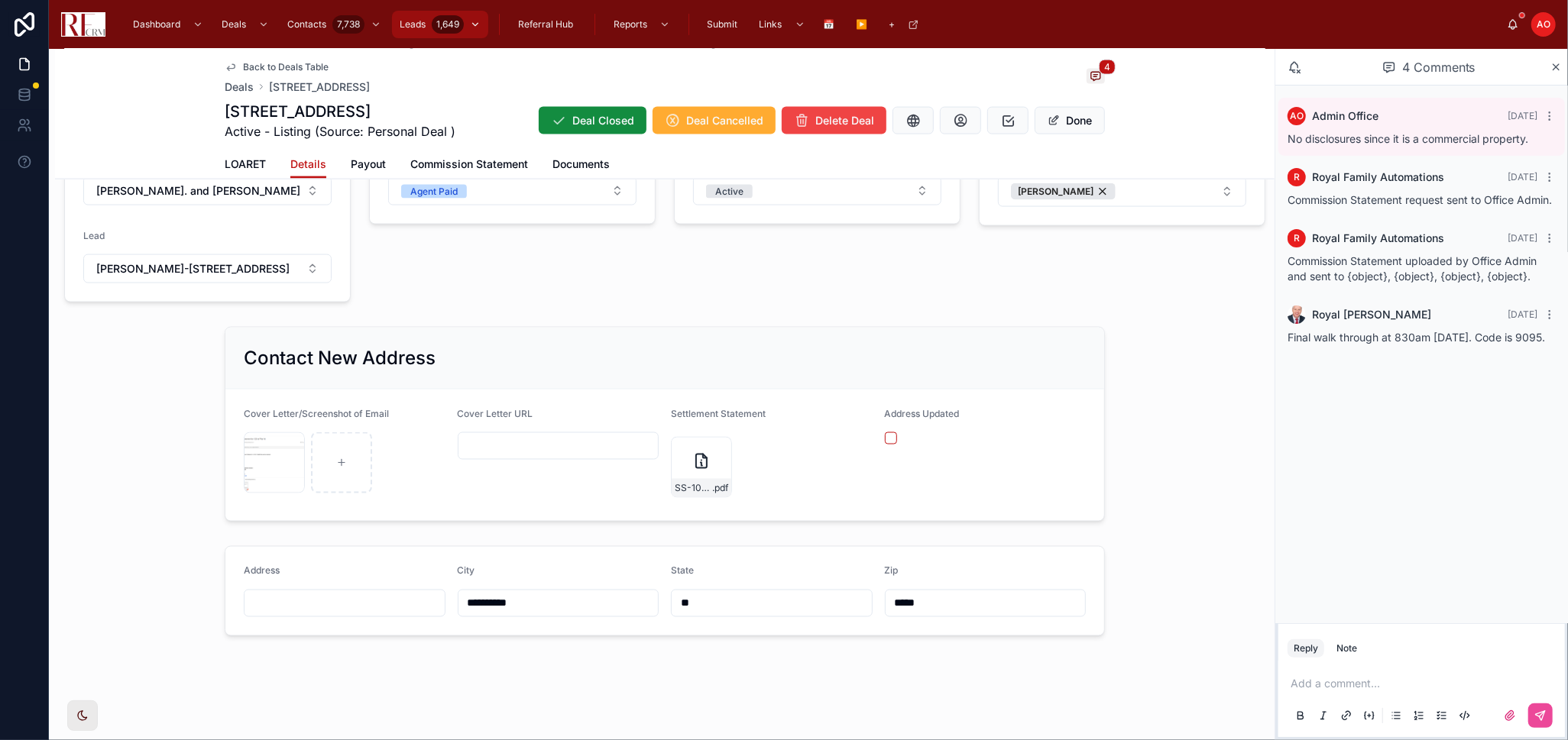
scroll to position [0, 0]
click at [1003, 118] on button "Done" at bounding box center [1069, 120] width 70 height 27
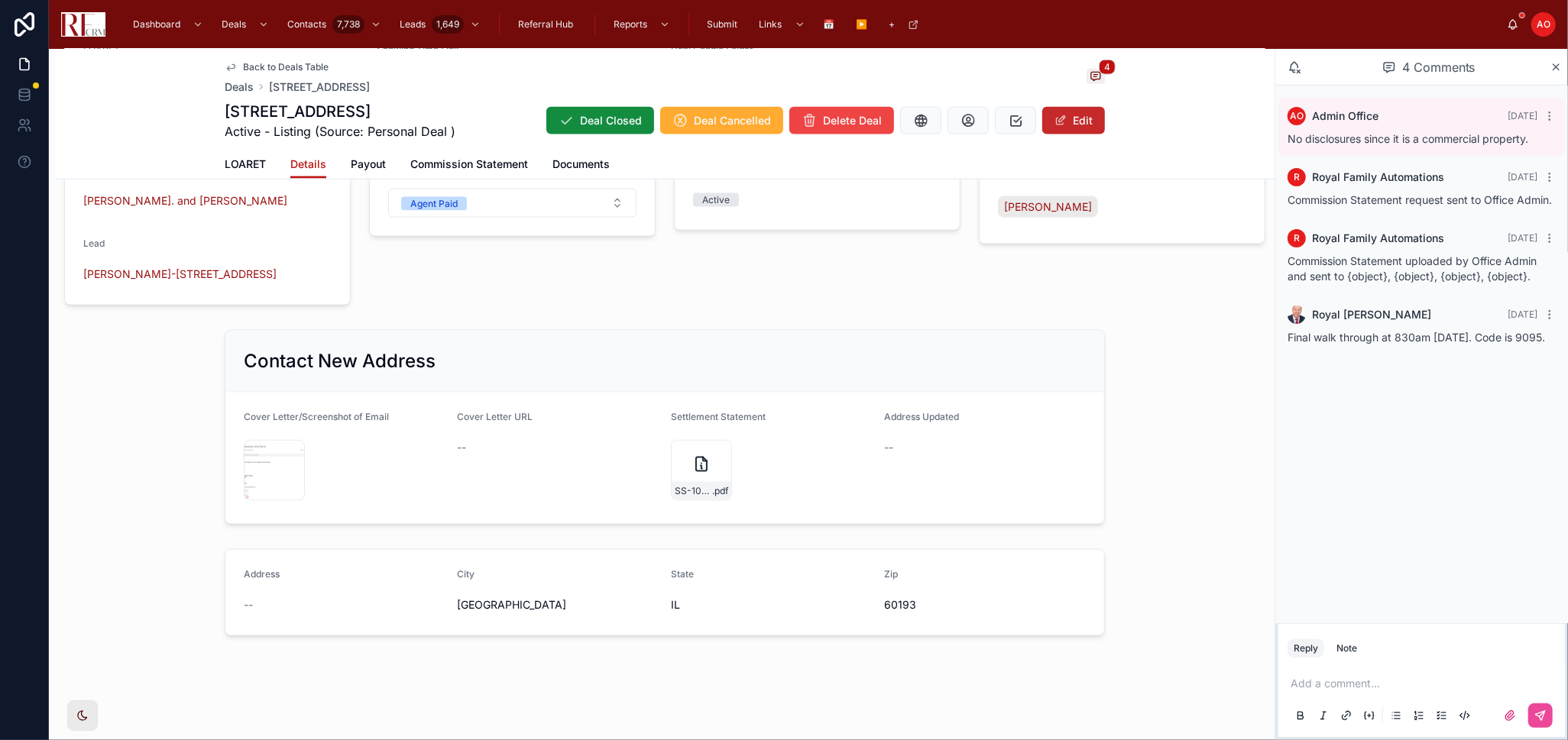
scroll to position [1600, 0]
click at [231, 165] on span "LOARET" at bounding box center [245, 165] width 41 height 15
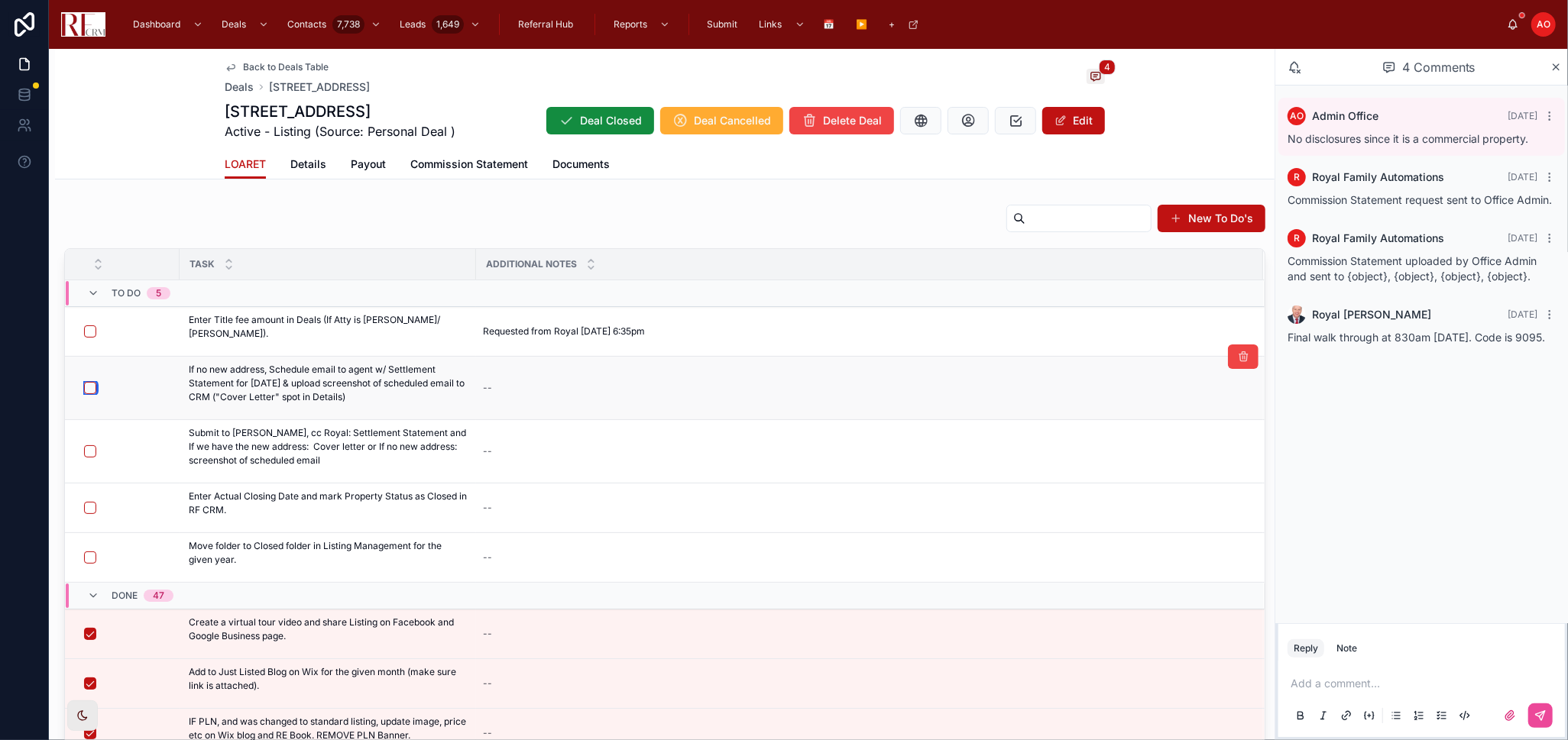
click at [89, 385] on button "button" at bounding box center [90, 388] width 12 height 12
click at [1003, 419] on span "Email Isaac" at bounding box center [1198, 420] width 101 height 12
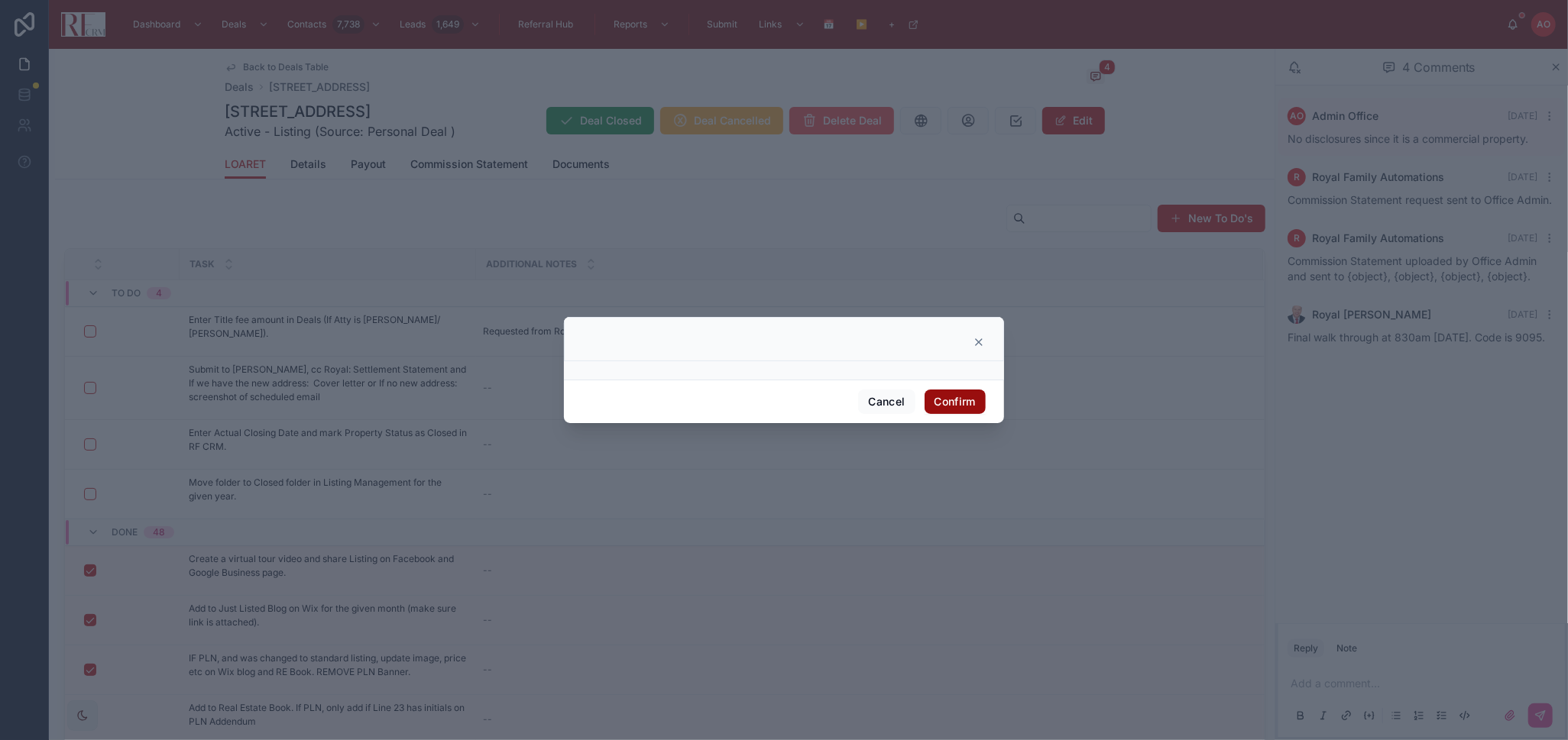
click at [952, 408] on button "Confirm" at bounding box center [955, 402] width 61 height 25
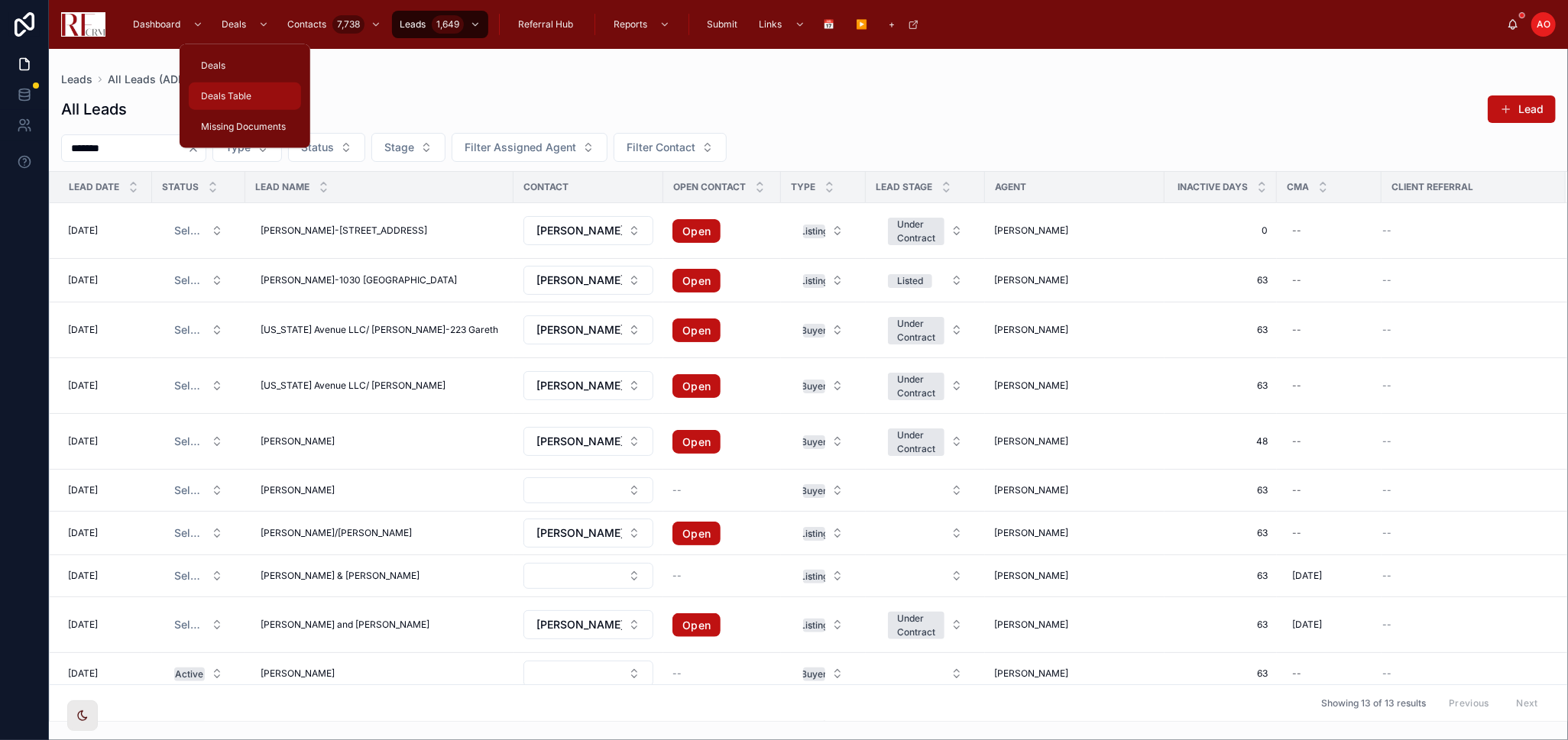
click at [250, 84] on div "Deals Table" at bounding box center [245, 96] width 94 height 25
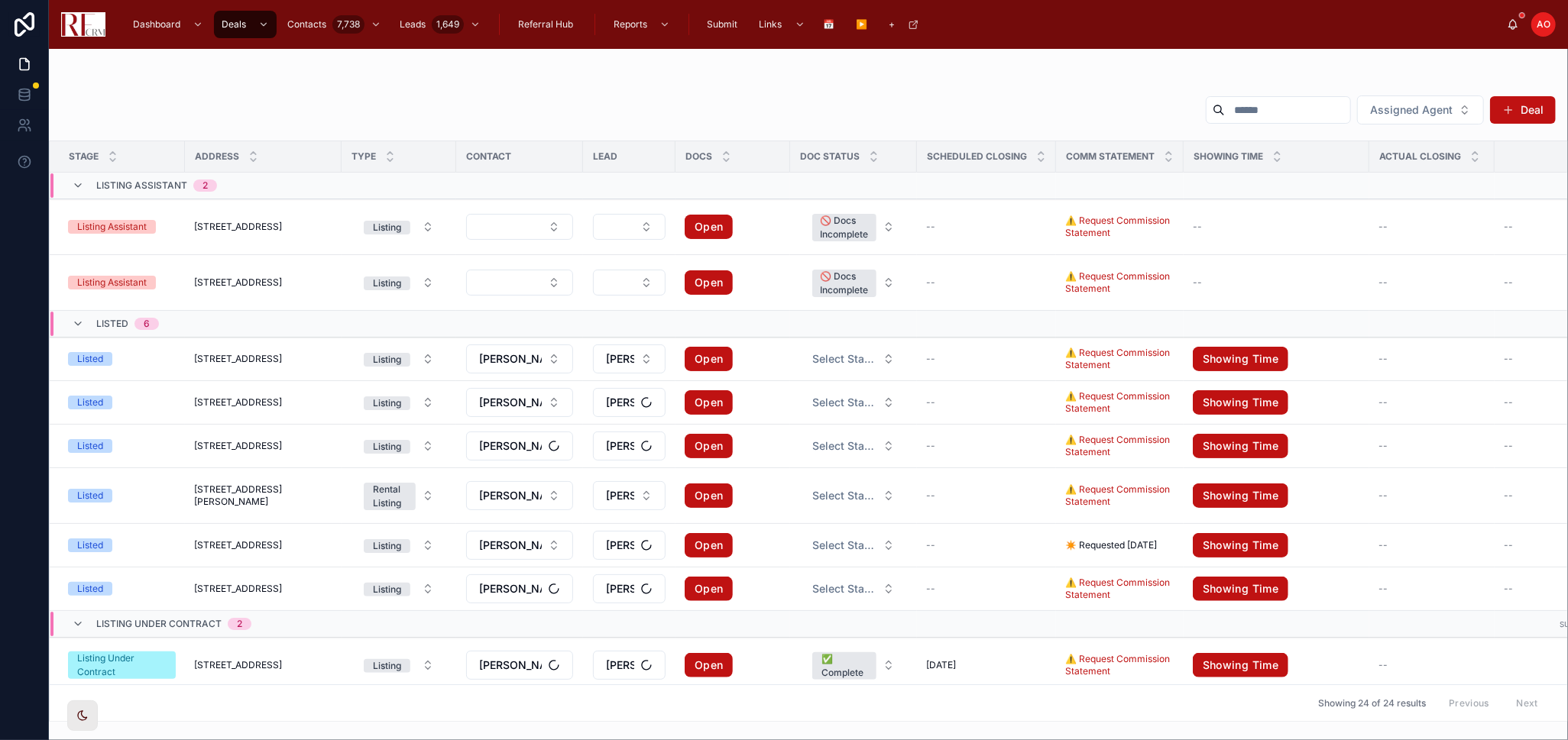
click at [1114, 100] on input "text" at bounding box center [1287, 109] width 125 height 21
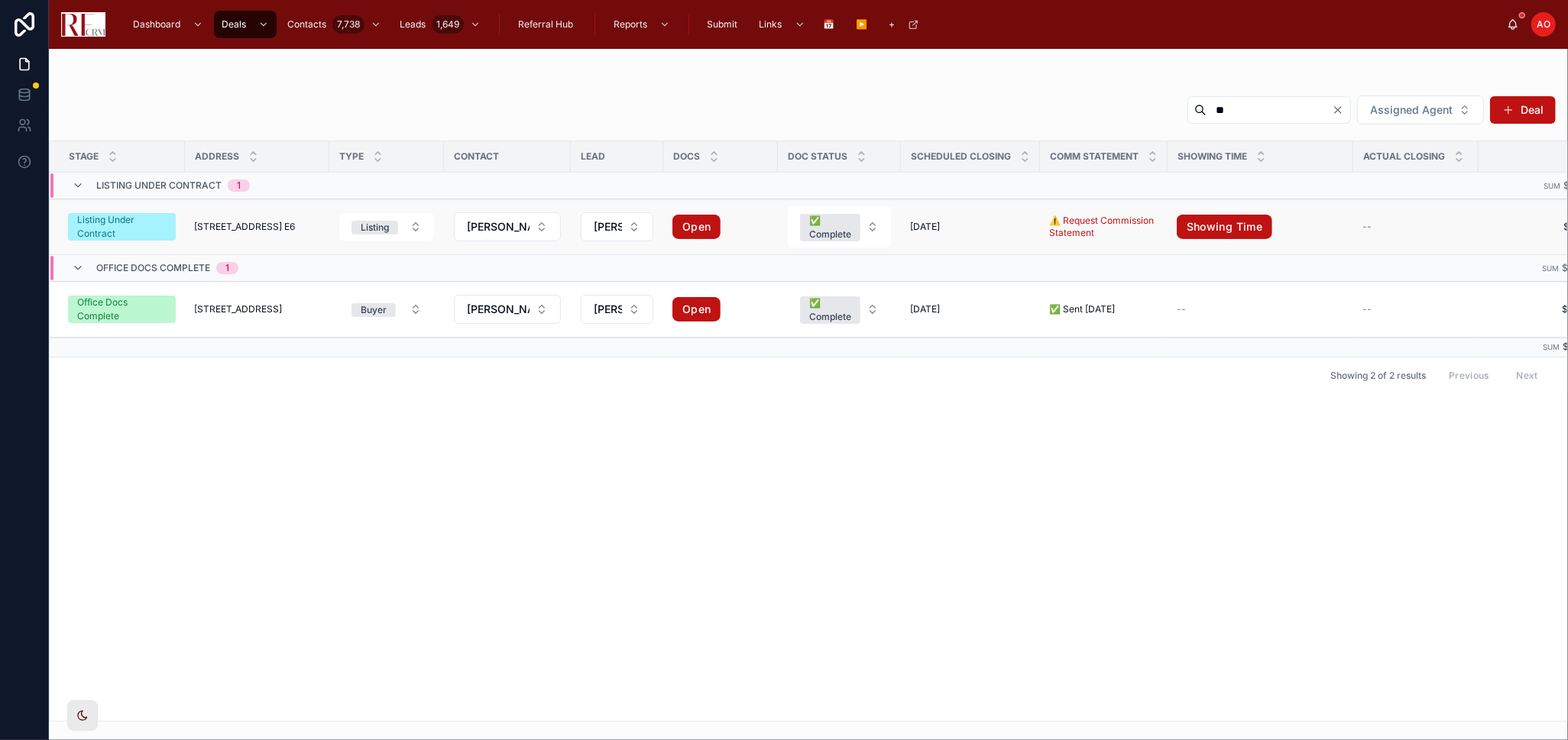
type input "**"
click at [249, 222] on span "[STREET_ADDRESS] E6" at bounding box center [245, 227] width 101 height 12
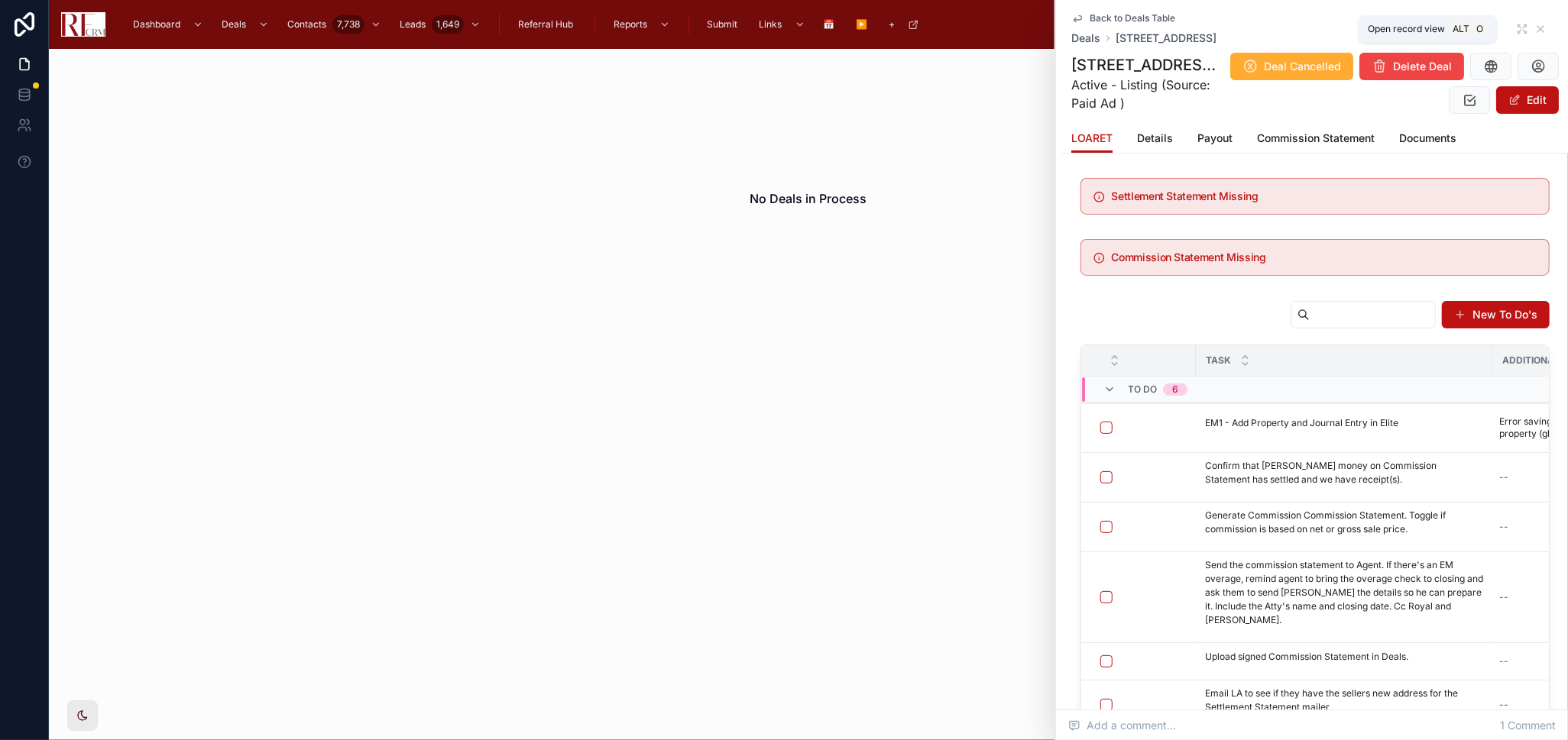
drag, startPoint x: 1507, startPoint y: 24, endPoint x: 1476, endPoint y: 37, distance: 33.6
click at [1114, 24] on icon at bounding box center [1522, 29] width 12 height 12
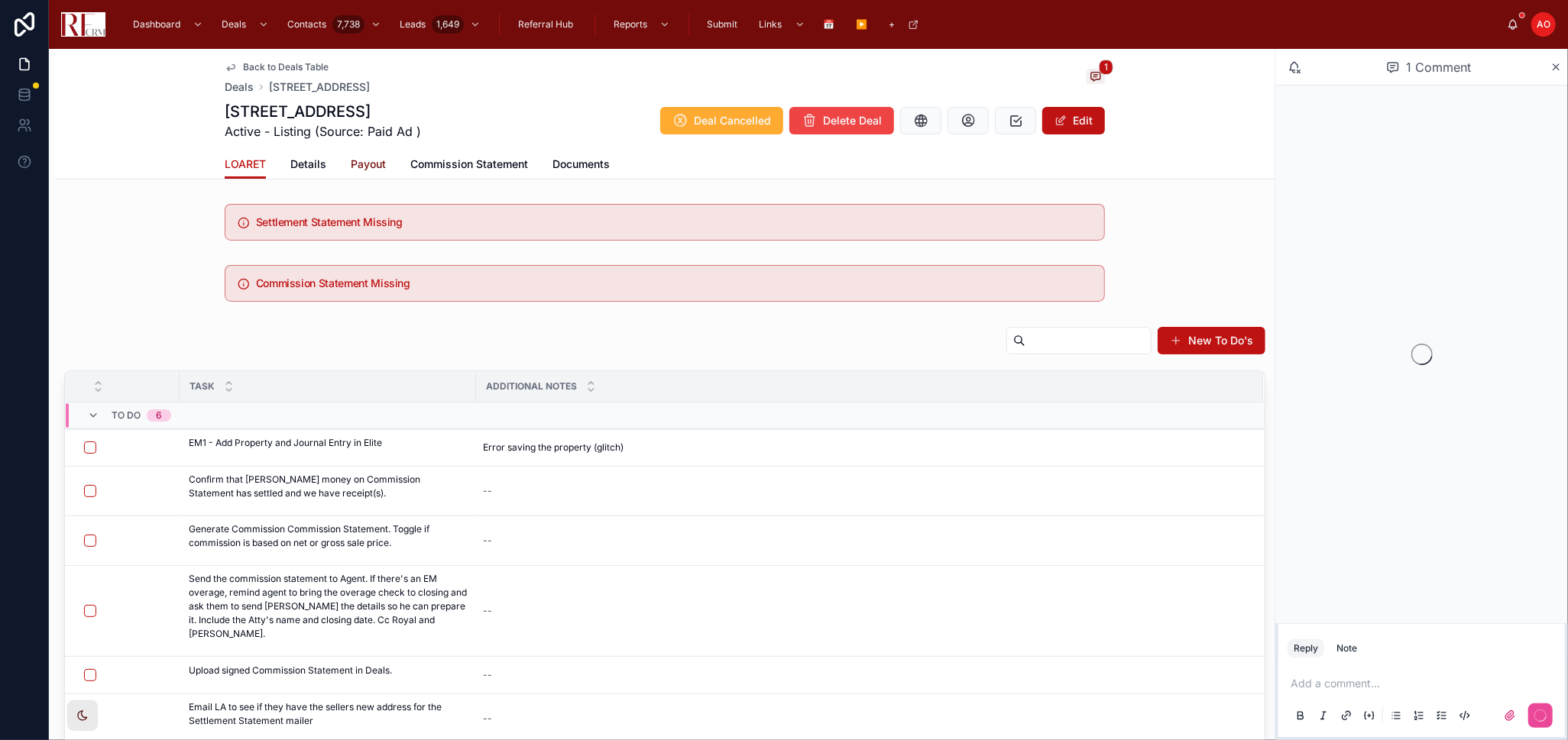
click at [361, 161] on span "Payout" at bounding box center [367, 165] width 35 height 15
click at [410, 161] on span "Commission Statement" at bounding box center [469, 165] width 118 height 15
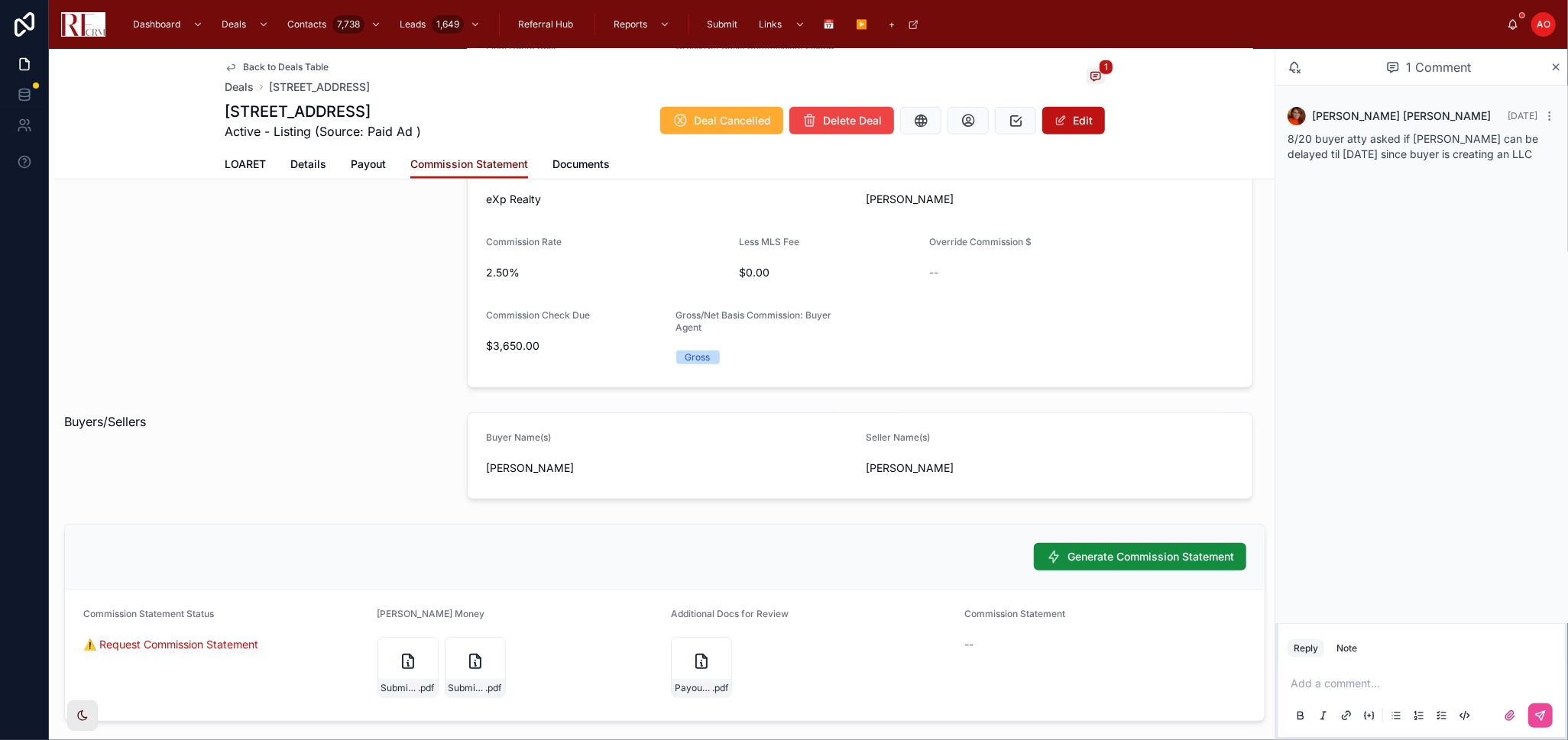
scroll to position [849, 0]
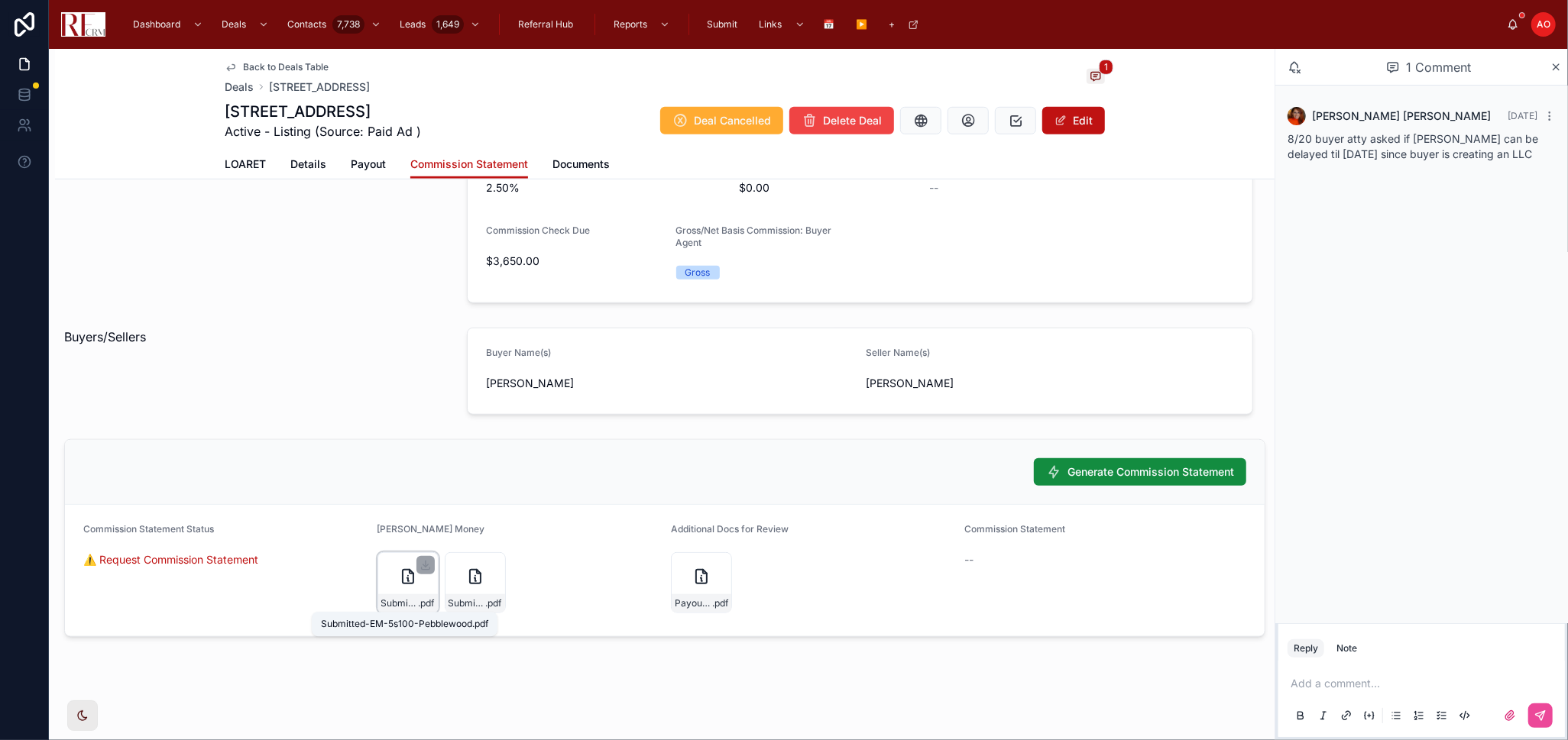
click at [420, 484] on span ".pdf" at bounding box center [426, 604] width 16 height 12
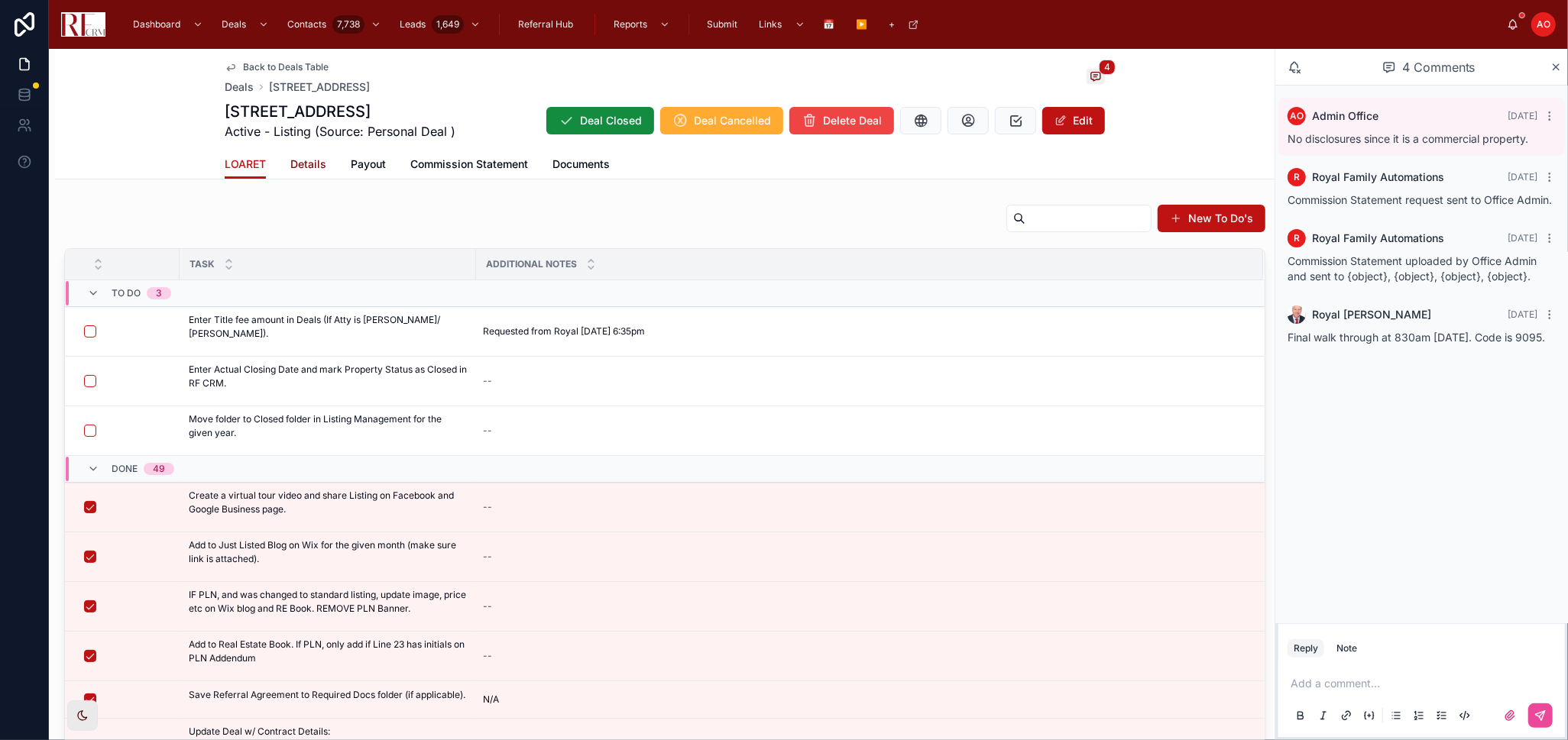
click at [305, 171] on link "Details" at bounding box center [308, 166] width 36 height 31
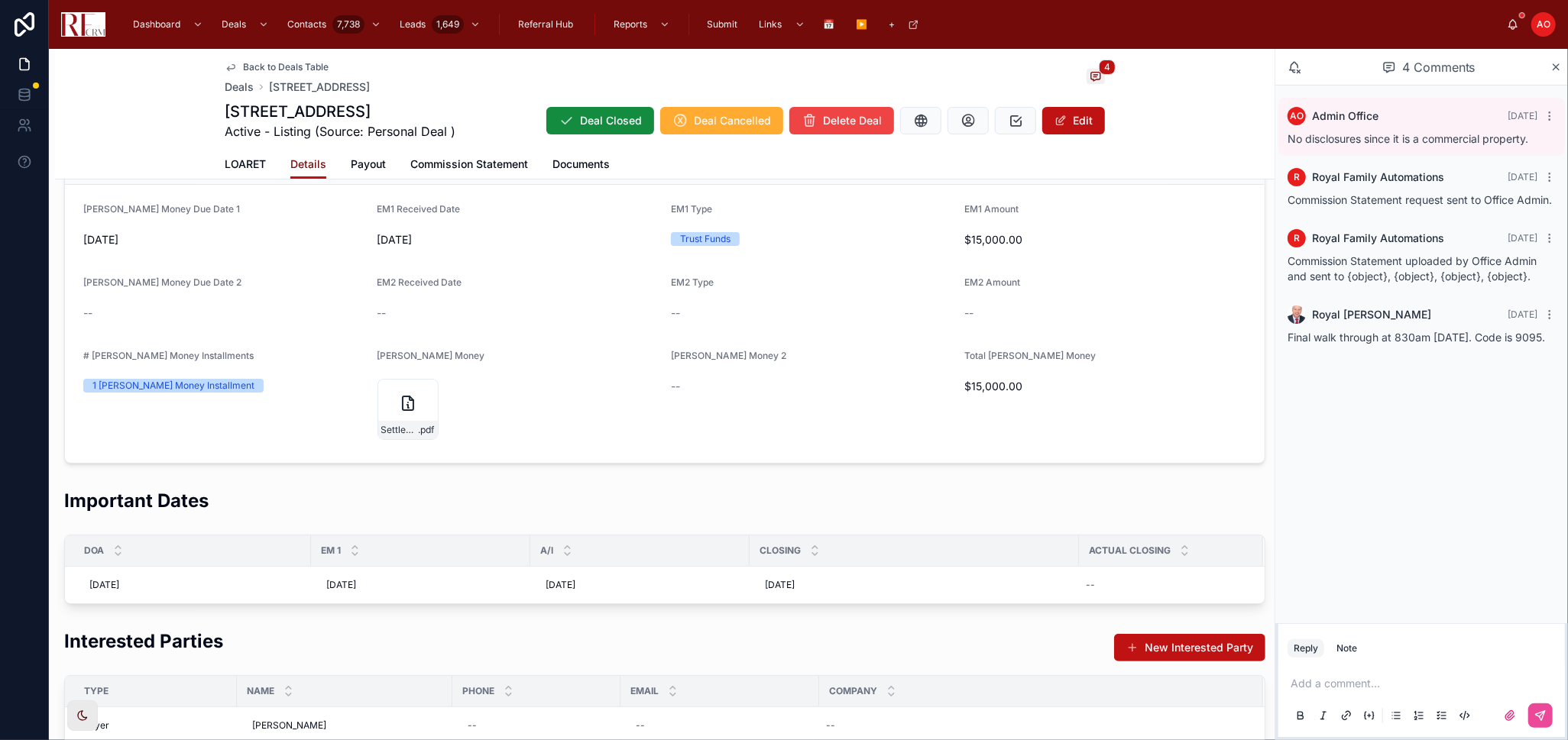
scroll to position [170, 0]
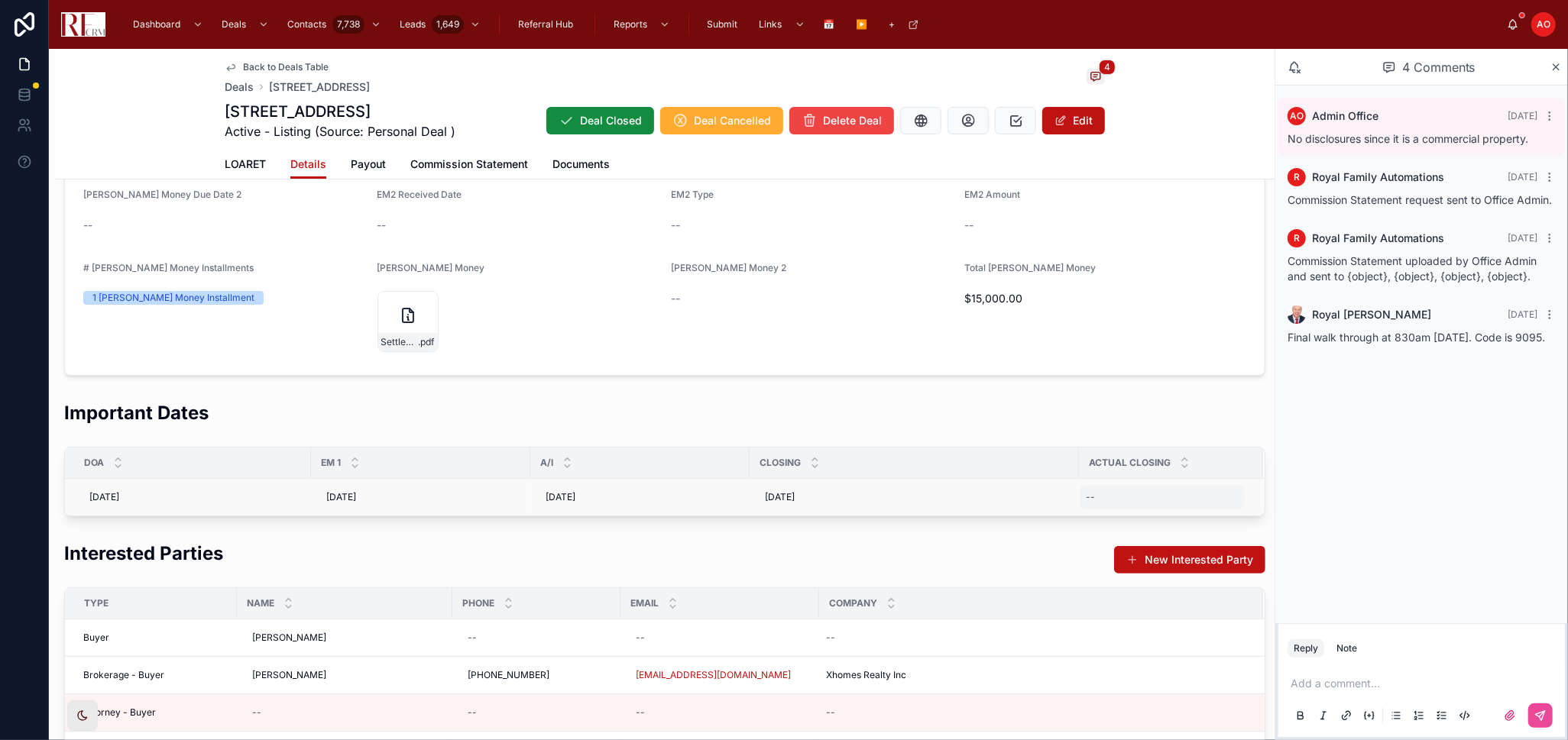
click at [1112, 495] on div "--" at bounding box center [1162, 497] width 165 height 25
click at [1137, 445] on button "26" at bounding box center [1131, 447] width 27 height 27
type input "*********"
click at [1278, 520] on button "submit" at bounding box center [1273, 517] width 19 height 19
click at [1156, 495] on div "[DATE] [DATE]" at bounding box center [1162, 497] width 165 height 25
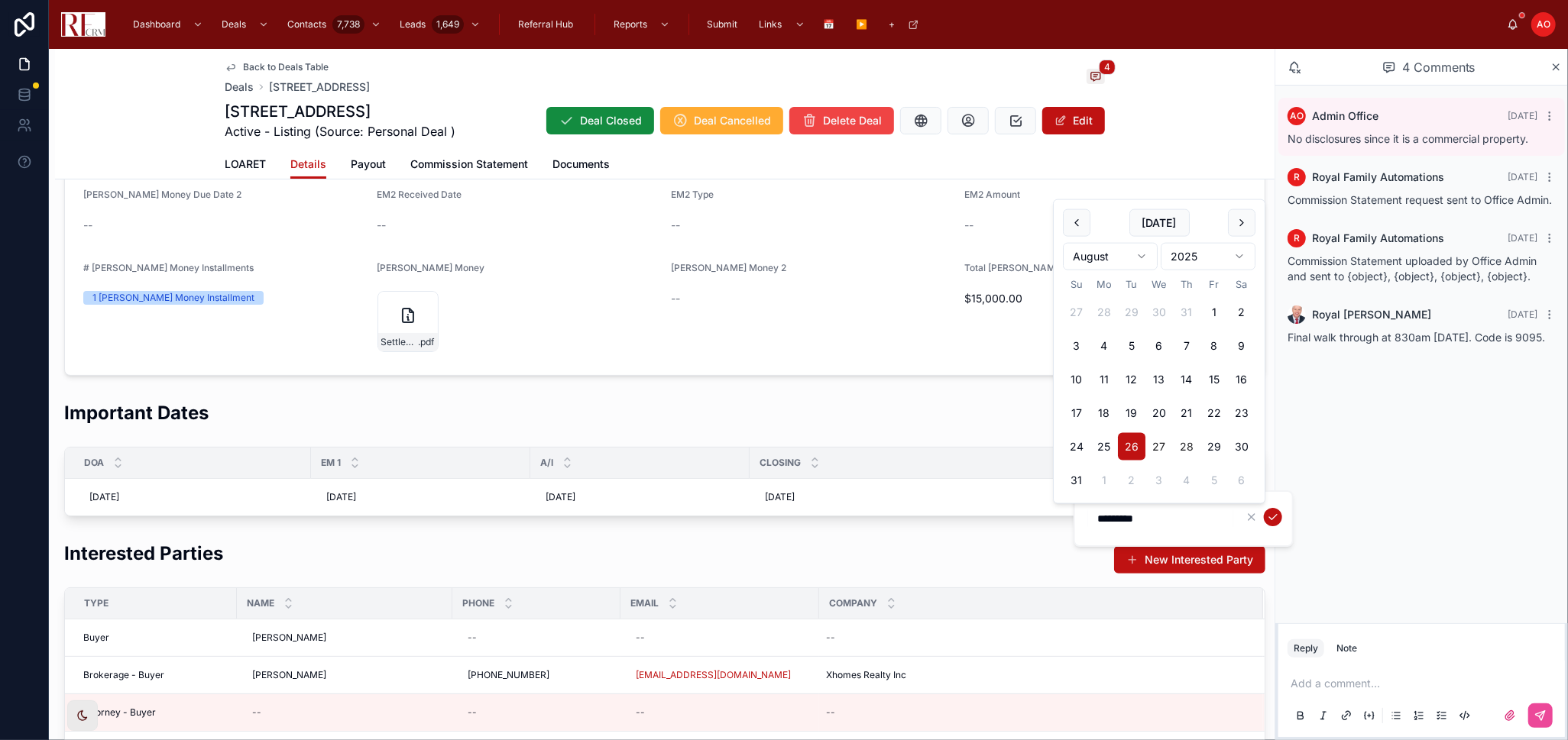
click at [1155, 447] on button "27" at bounding box center [1159, 447] width 27 height 27
type input "*********"
click at [1269, 515] on icon "submit" at bounding box center [1273, 517] width 12 height 12
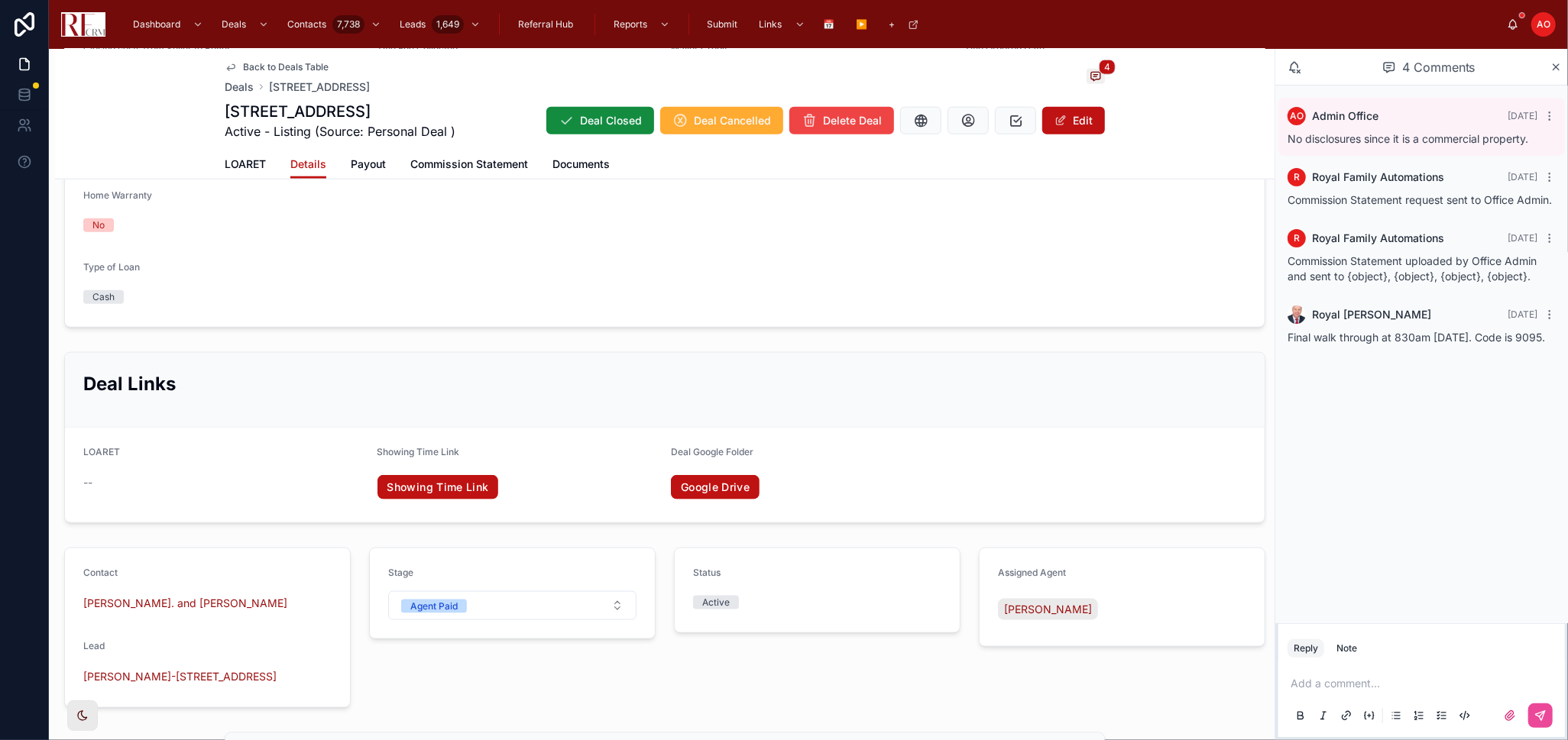
scroll to position [1018, 0]
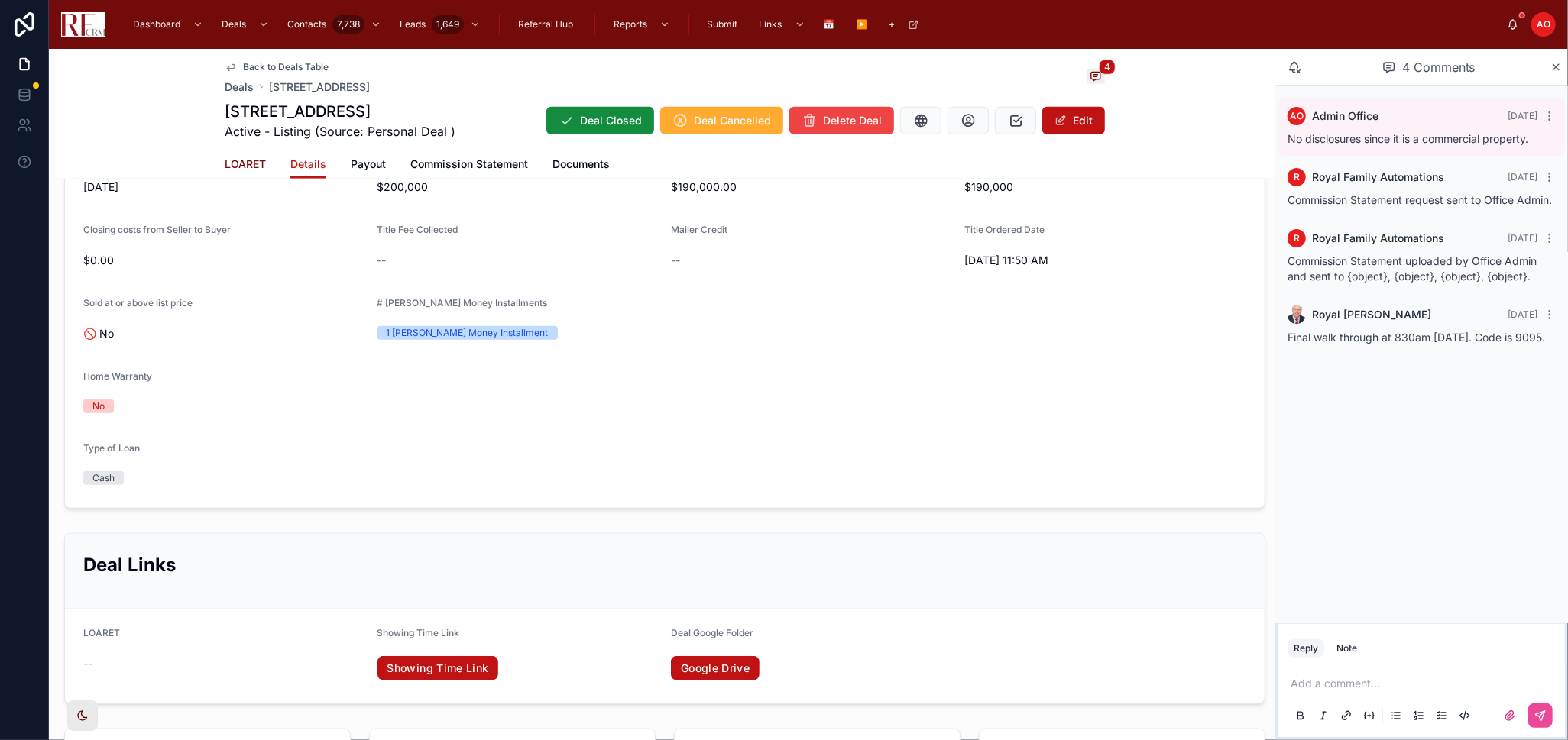
click at [232, 162] on span "LOARET" at bounding box center [245, 165] width 41 height 15
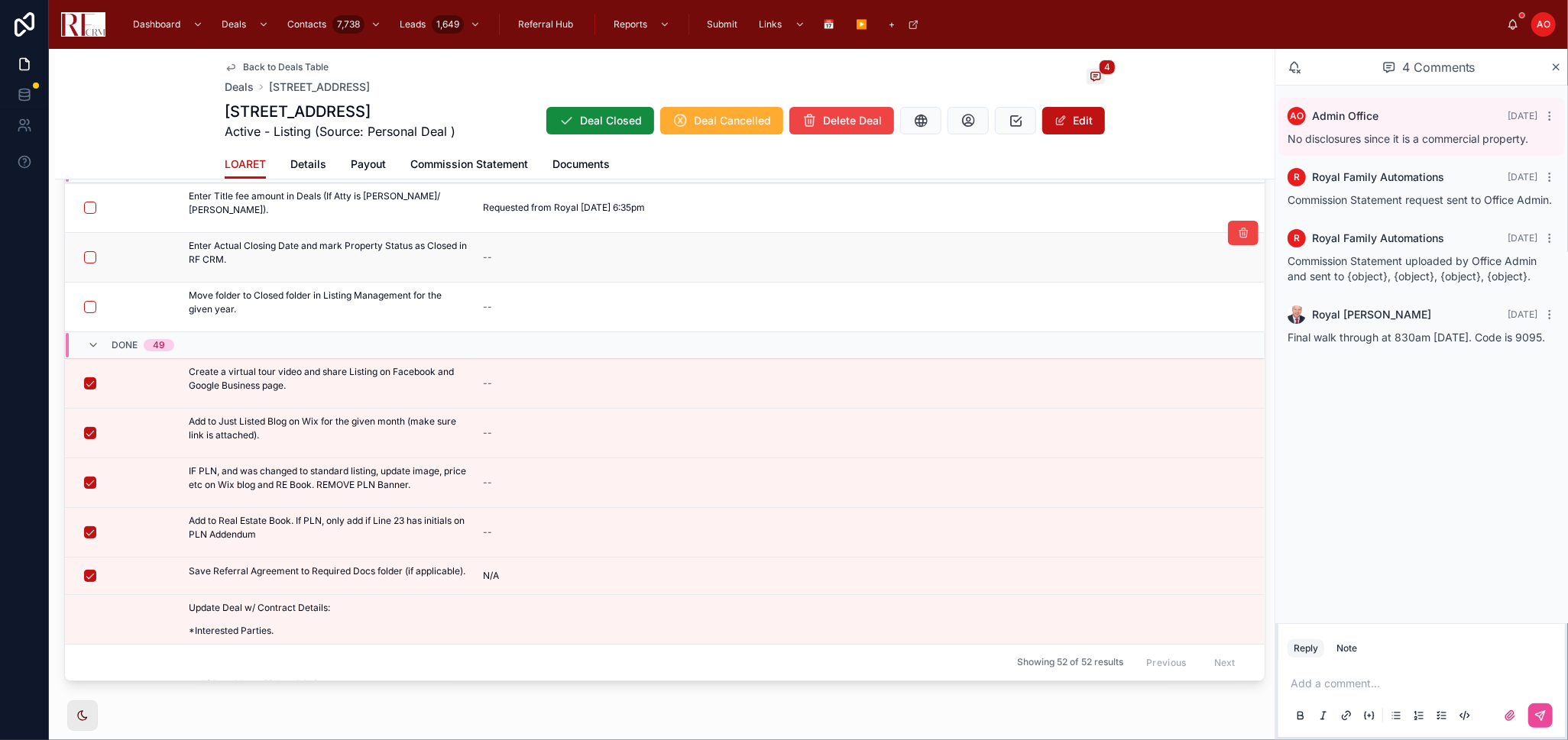
scroll to position [83, 0]
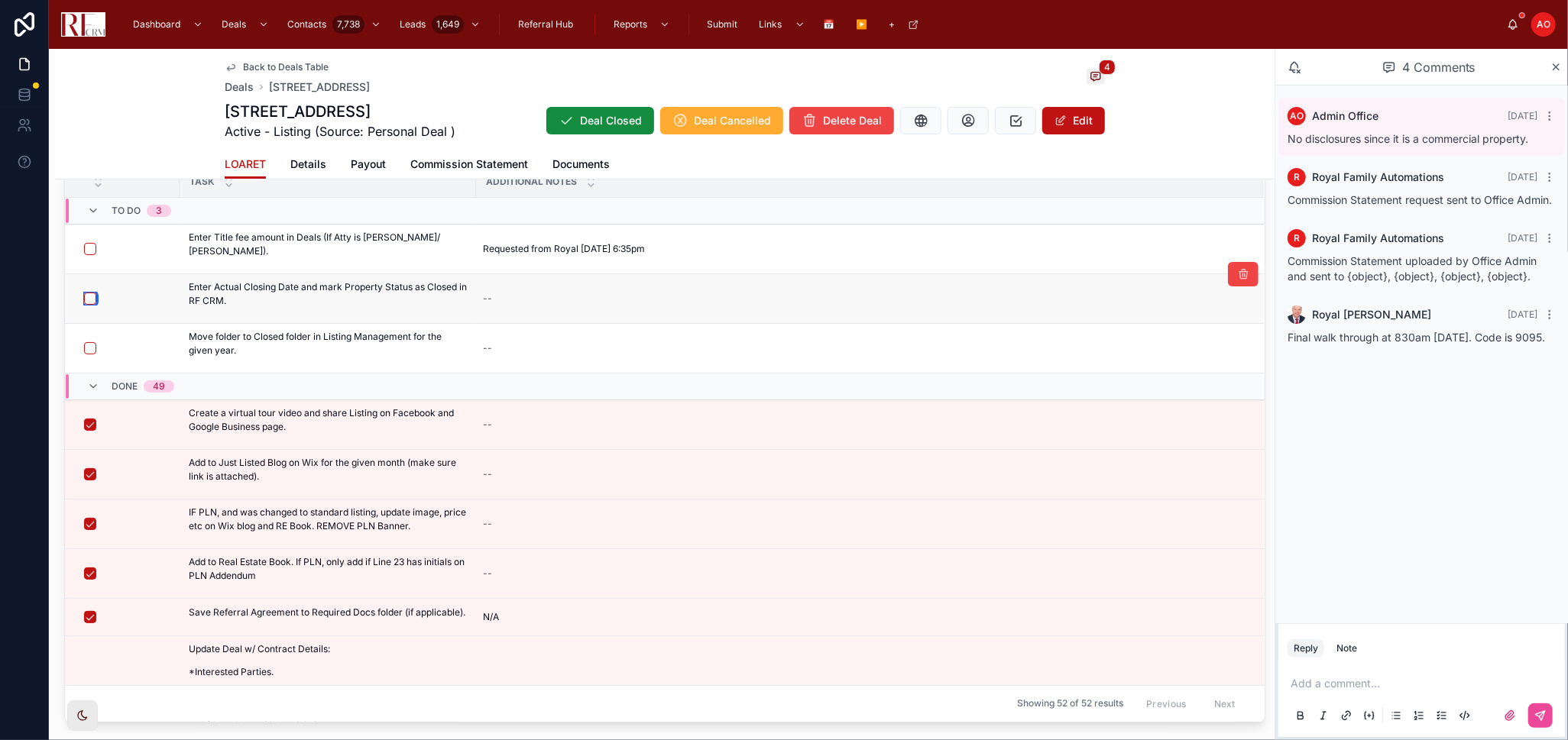
click at [90, 298] on button "button" at bounding box center [90, 298] width 12 height 12
click at [89, 344] on button "button" at bounding box center [90, 348] width 12 height 12
click at [90, 350] on button "button" at bounding box center [90, 348] width 12 height 12
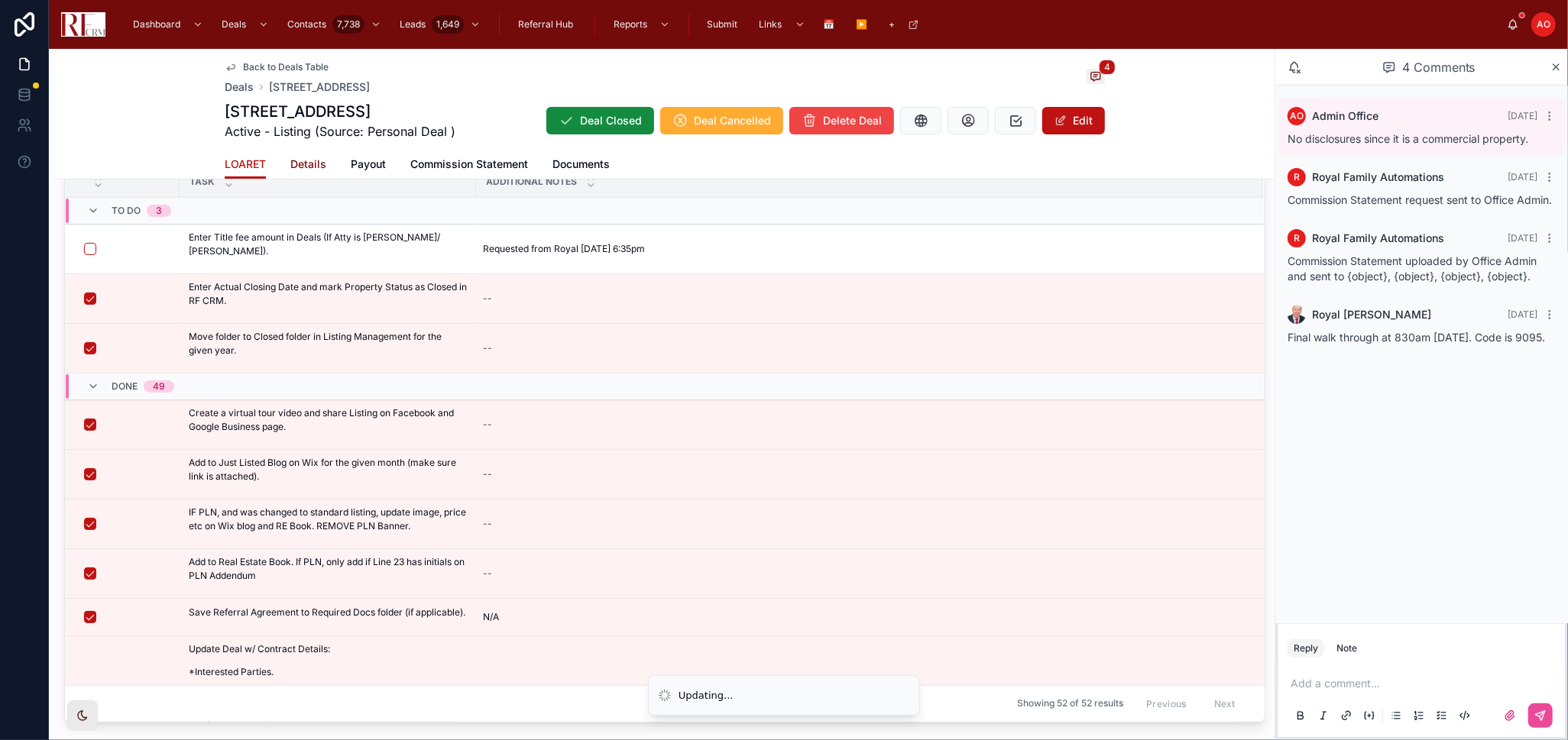
click at [311, 159] on span "Details" at bounding box center [308, 165] width 36 height 15
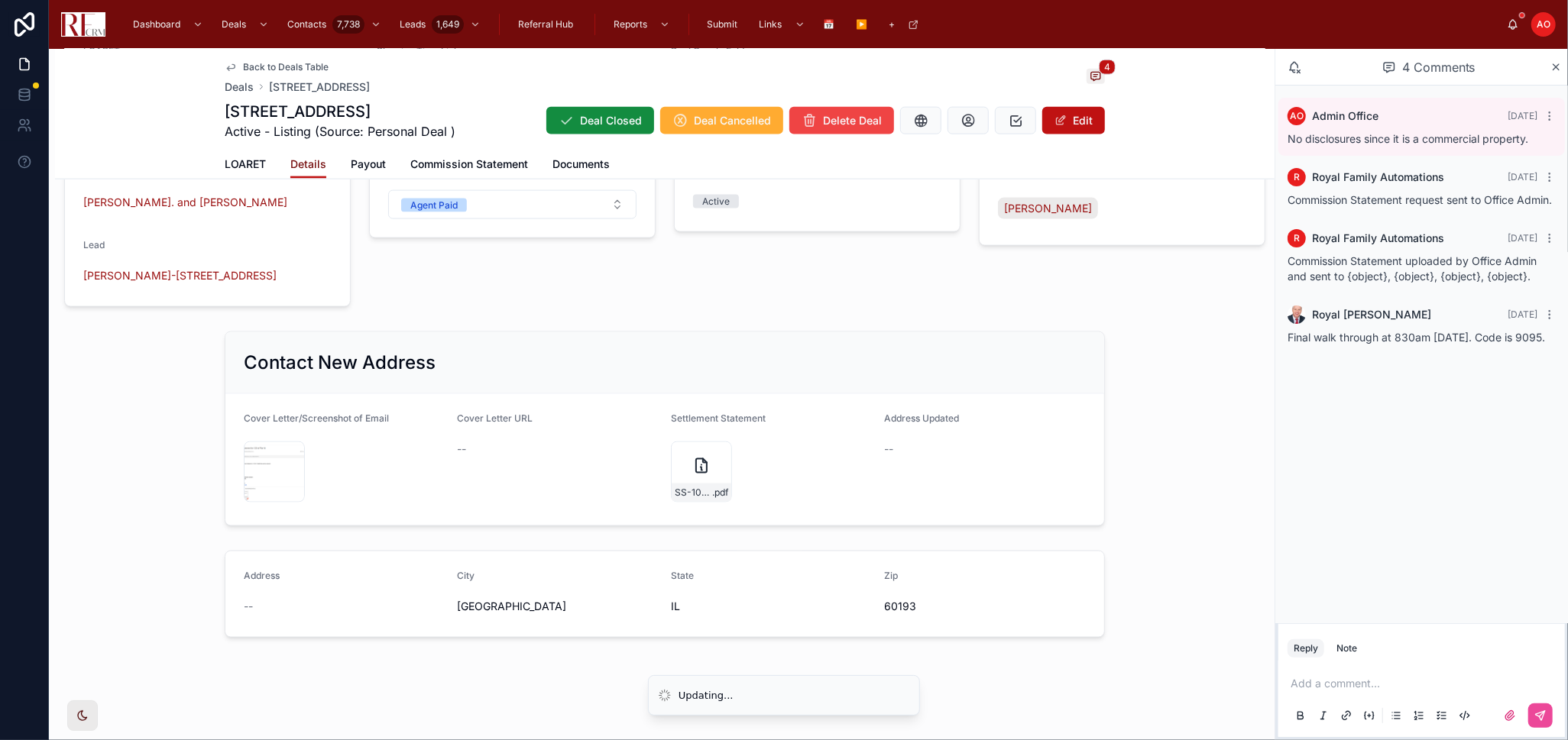
scroll to position [1515, 0]
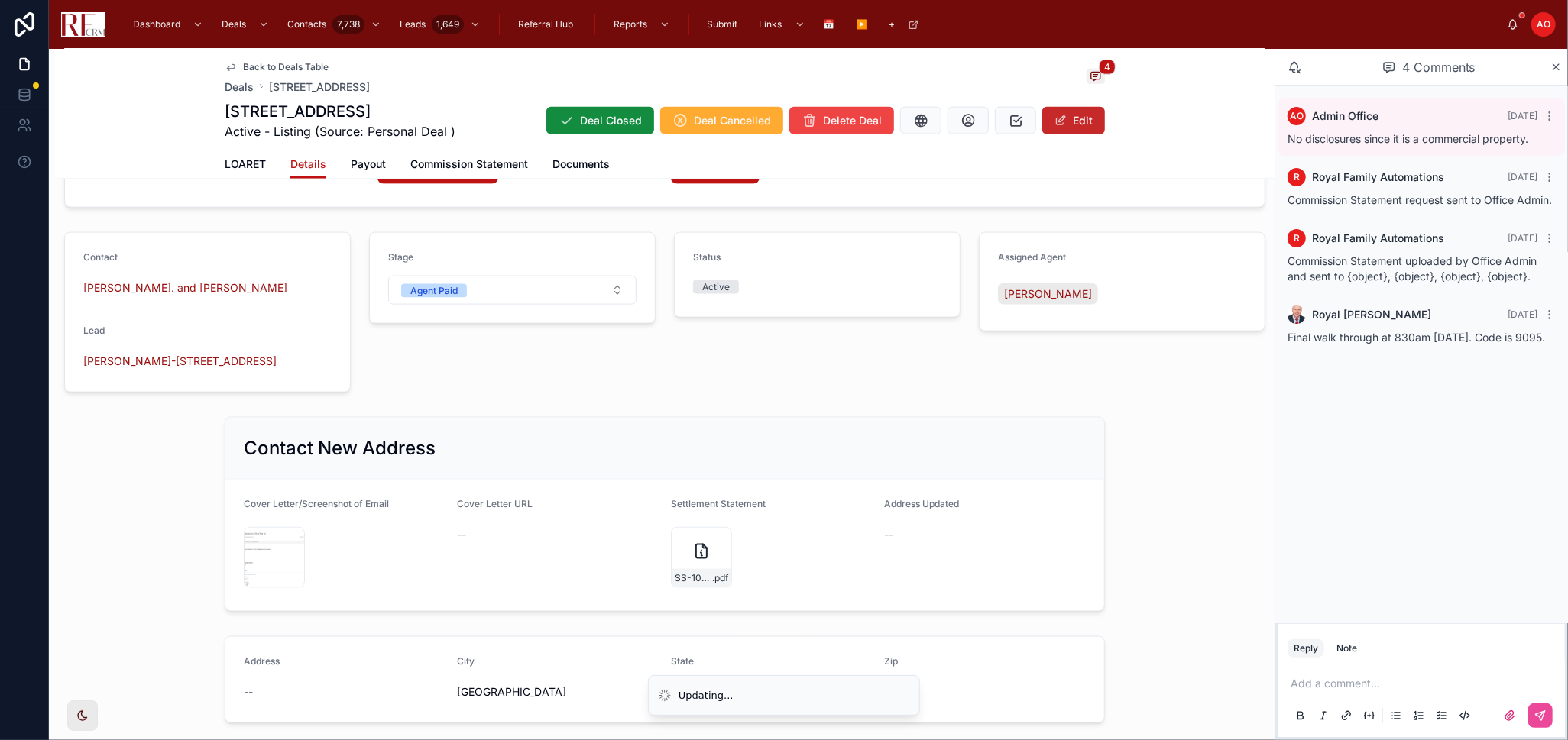
click at [1071, 119] on button "Edit" at bounding box center [1073, 120] width 62 height 27
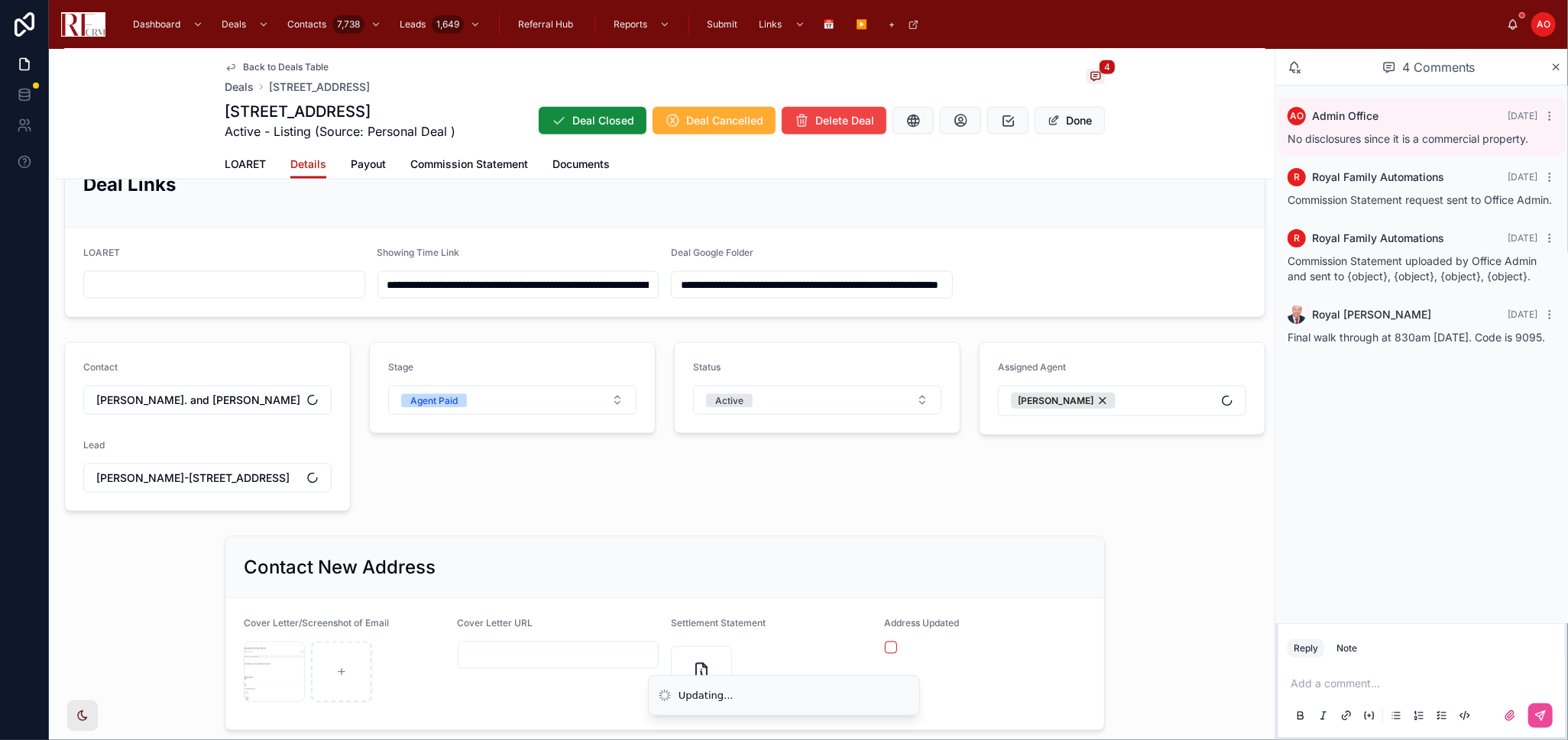
scroll to position [1632, 0]
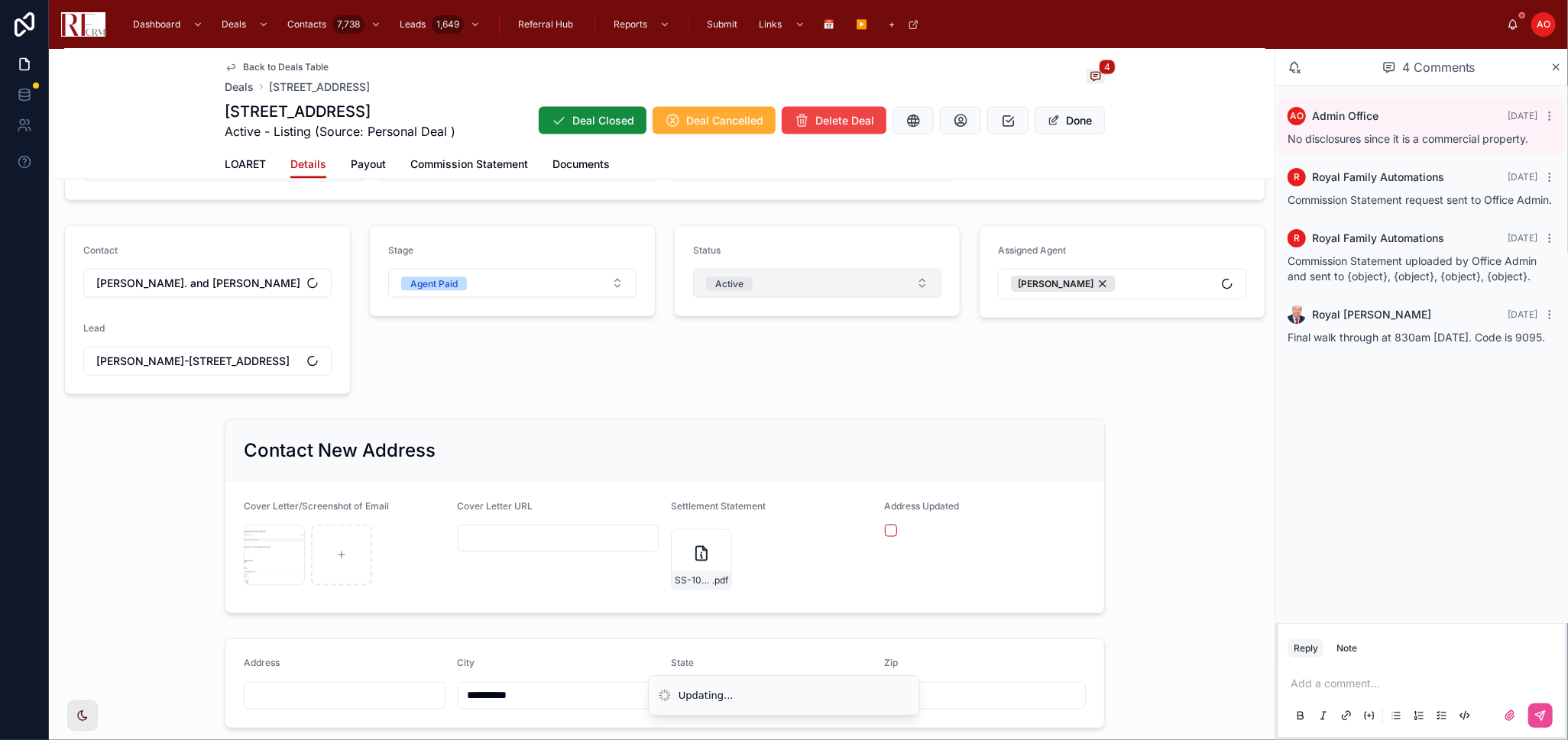
click at [888, 283] on button "Active" at bounding box center [817, 283] width 248 height 29
click at [738, 431] on span "Closed" at bounding box center [720, 435] width 48 height 14
click at [1055, 130] on button "Done" at bounding box center [1069, 120] width 70 height 27
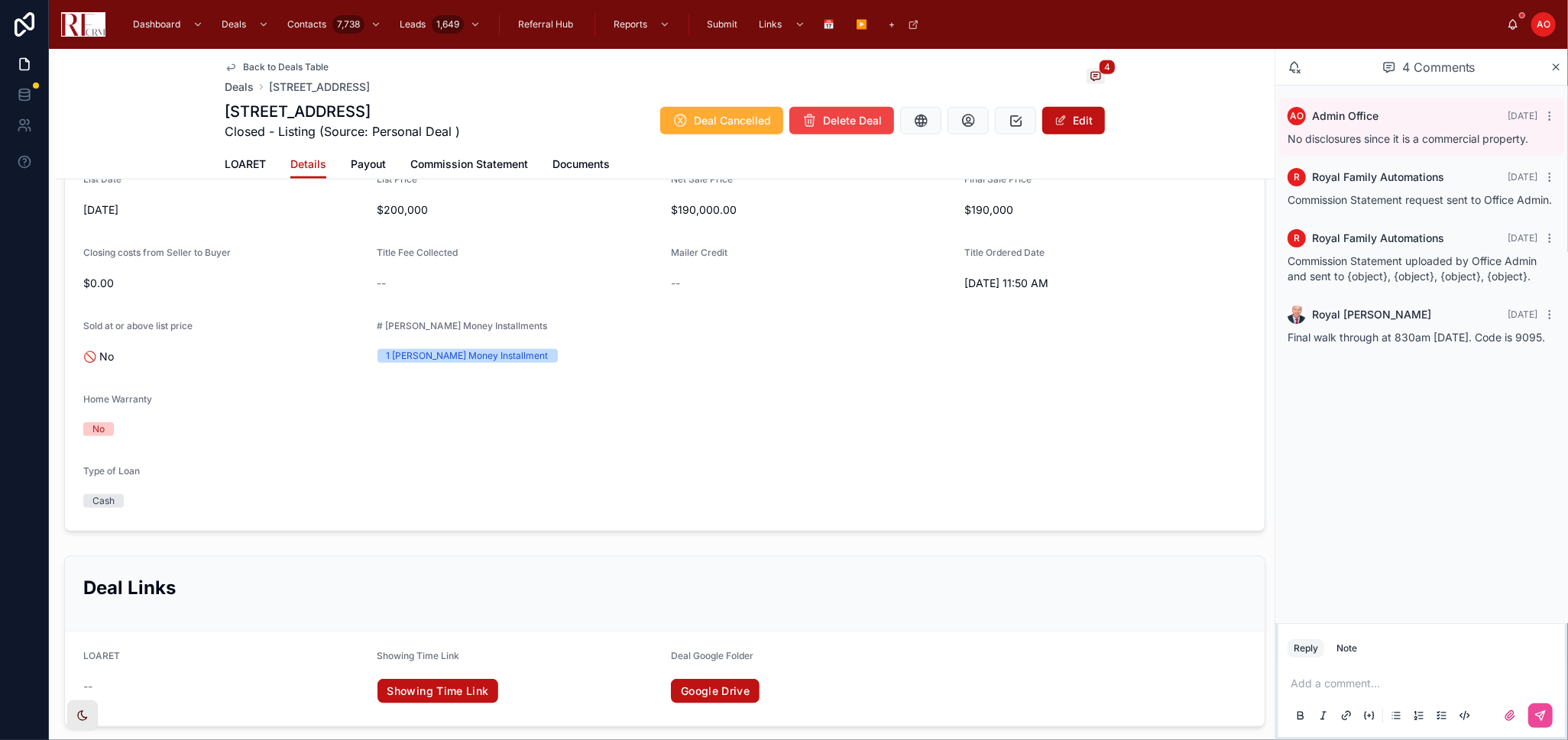
scroll to position [922, 0]
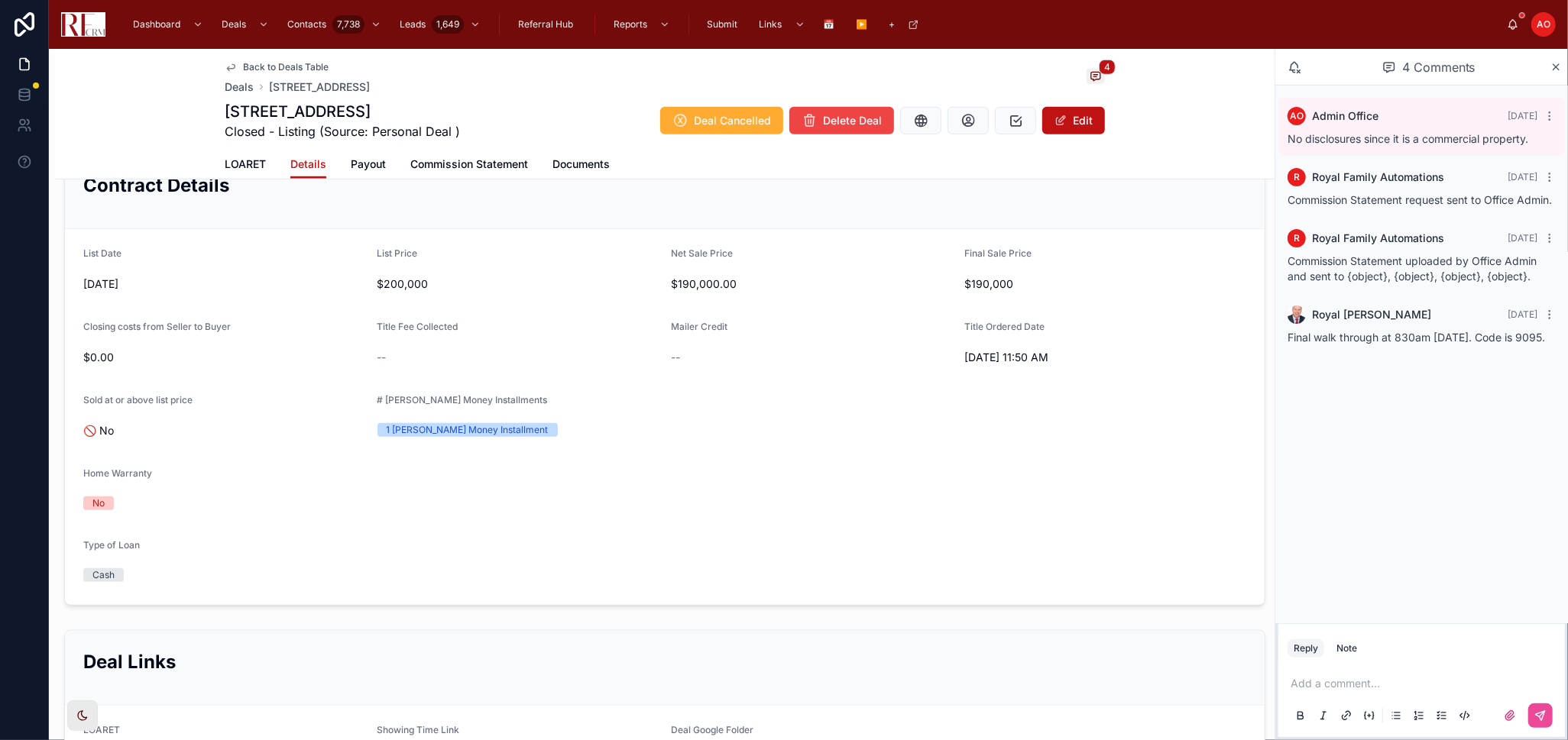
click at [271, 63] on span "Back to Deals Table" at bounding box center [286, 67] width 85 height 12
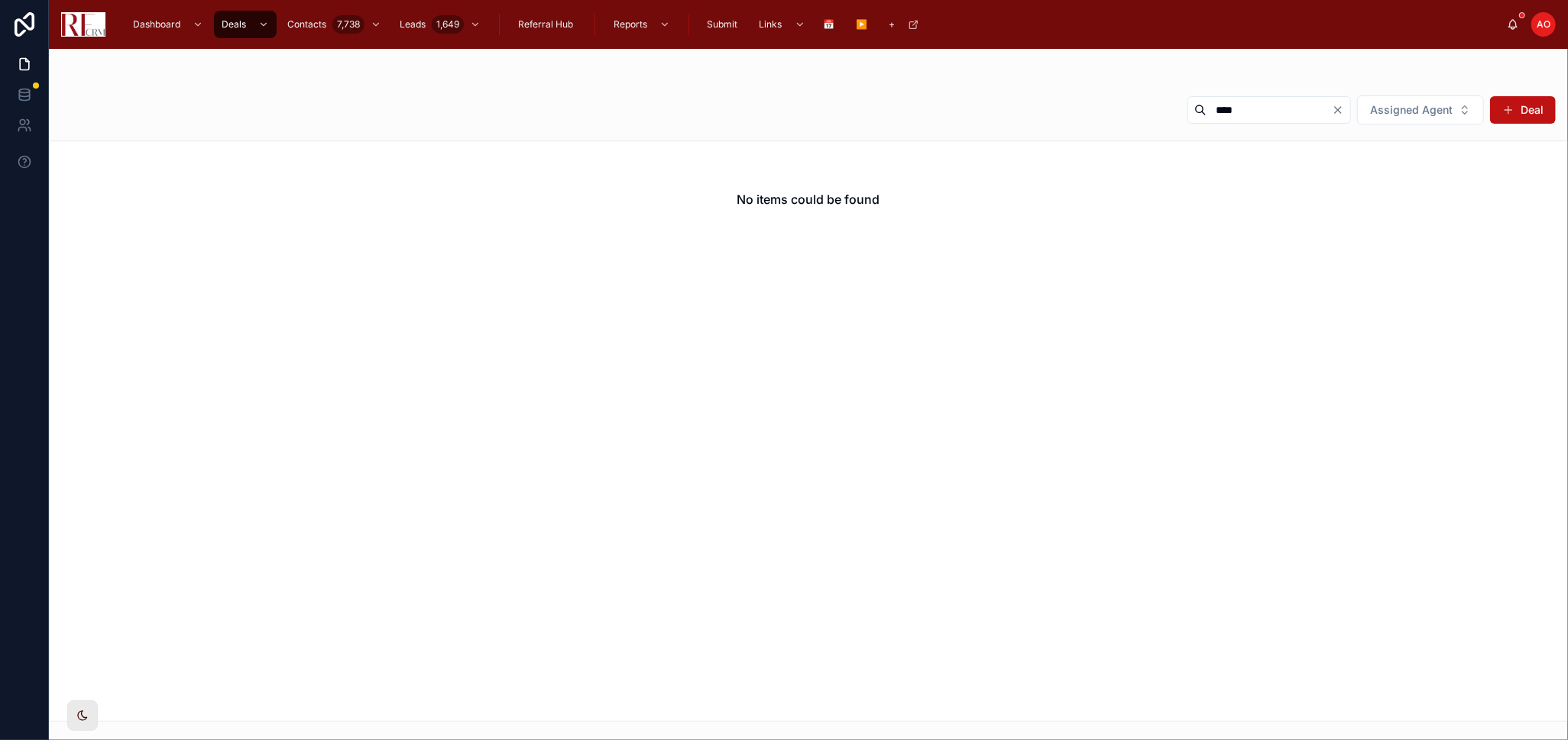
click at [1213, 109] on input "****" at bounding box center [1269, 109] width 125 height 21
click at [1339, 107] on icon "Clear" at bounding box center [1338, 110] width 12 height 12
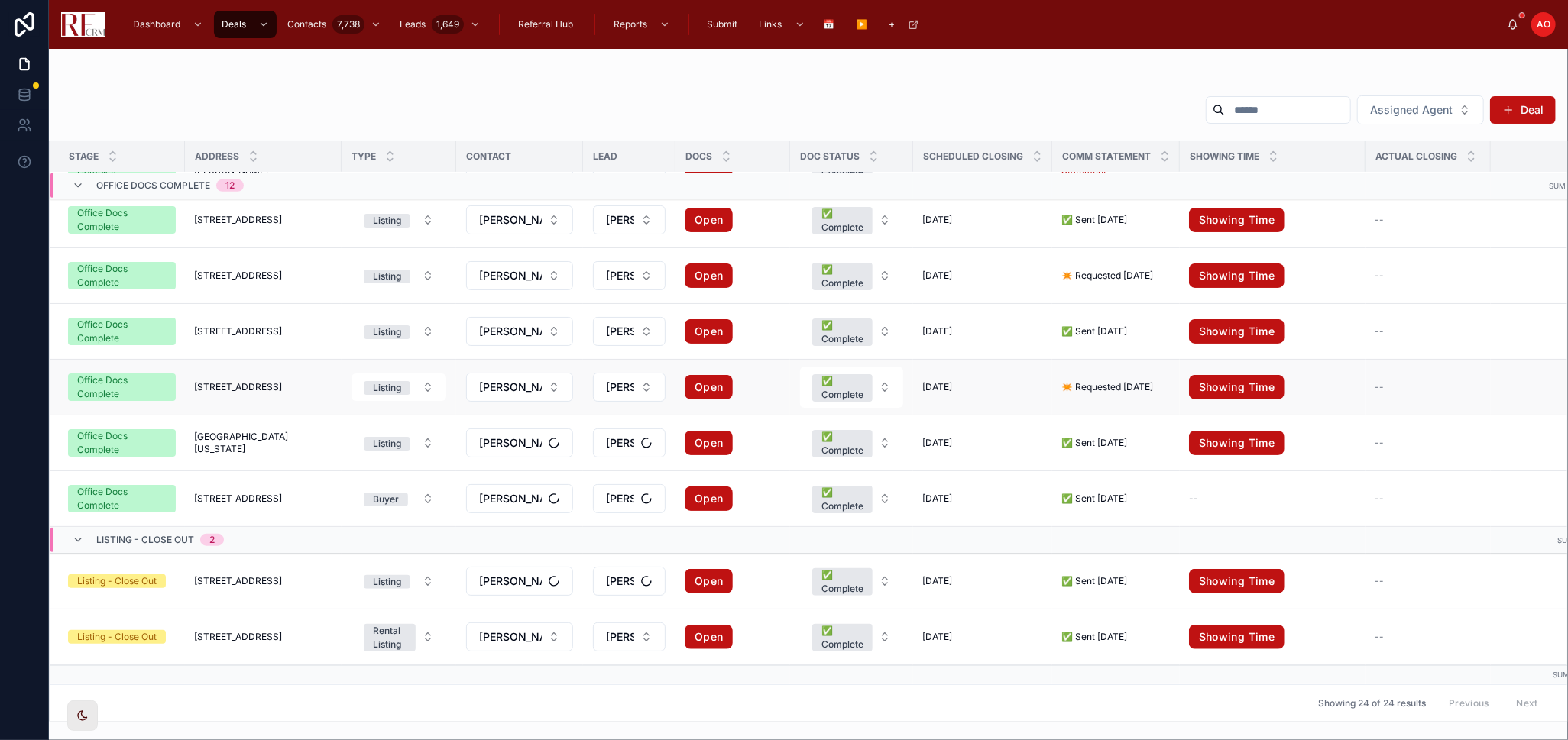
scroll to position [921, 0]
click at [1032, 164] on icon at bounding box center [1037, 160] width 10 height 10
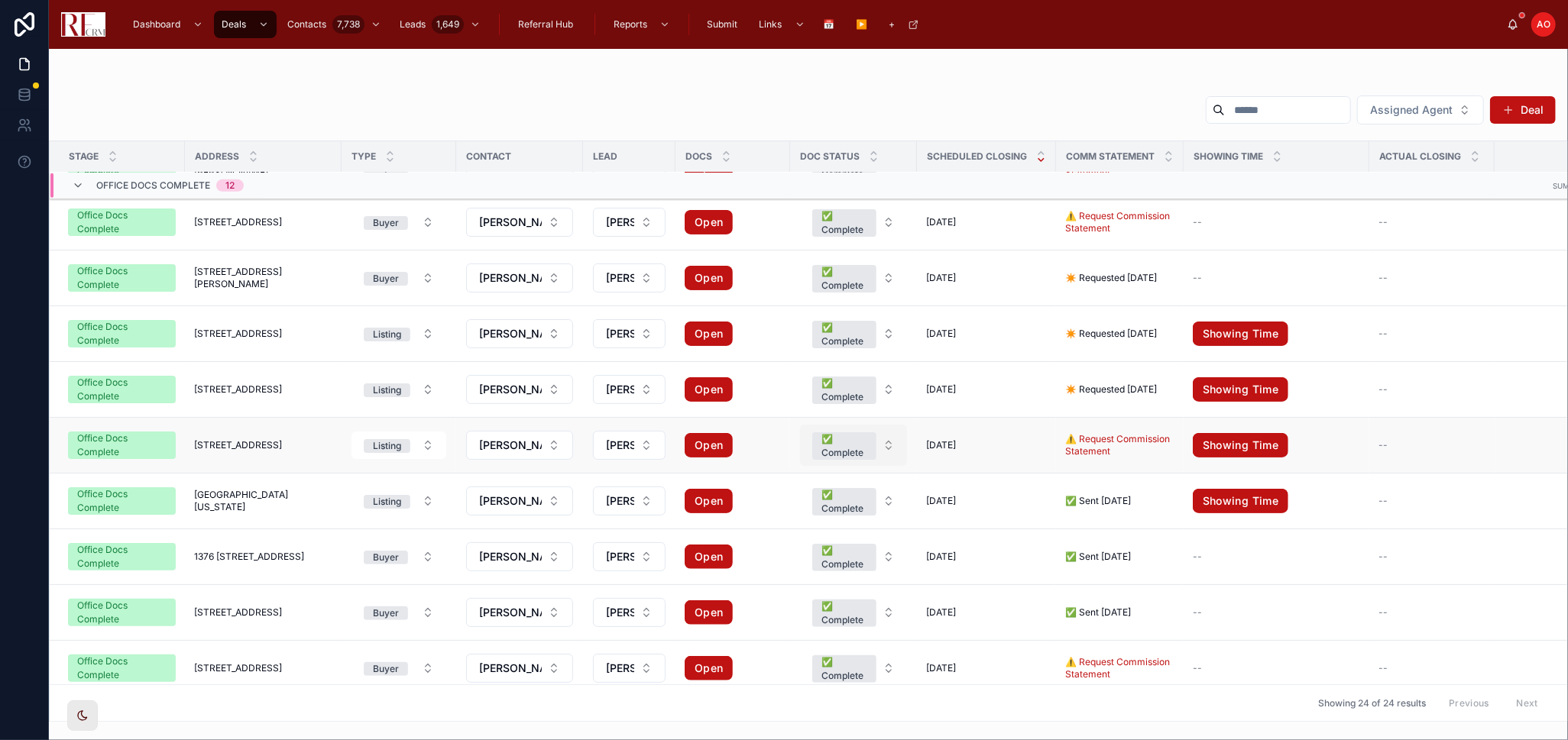
scroll to position [422, 0]
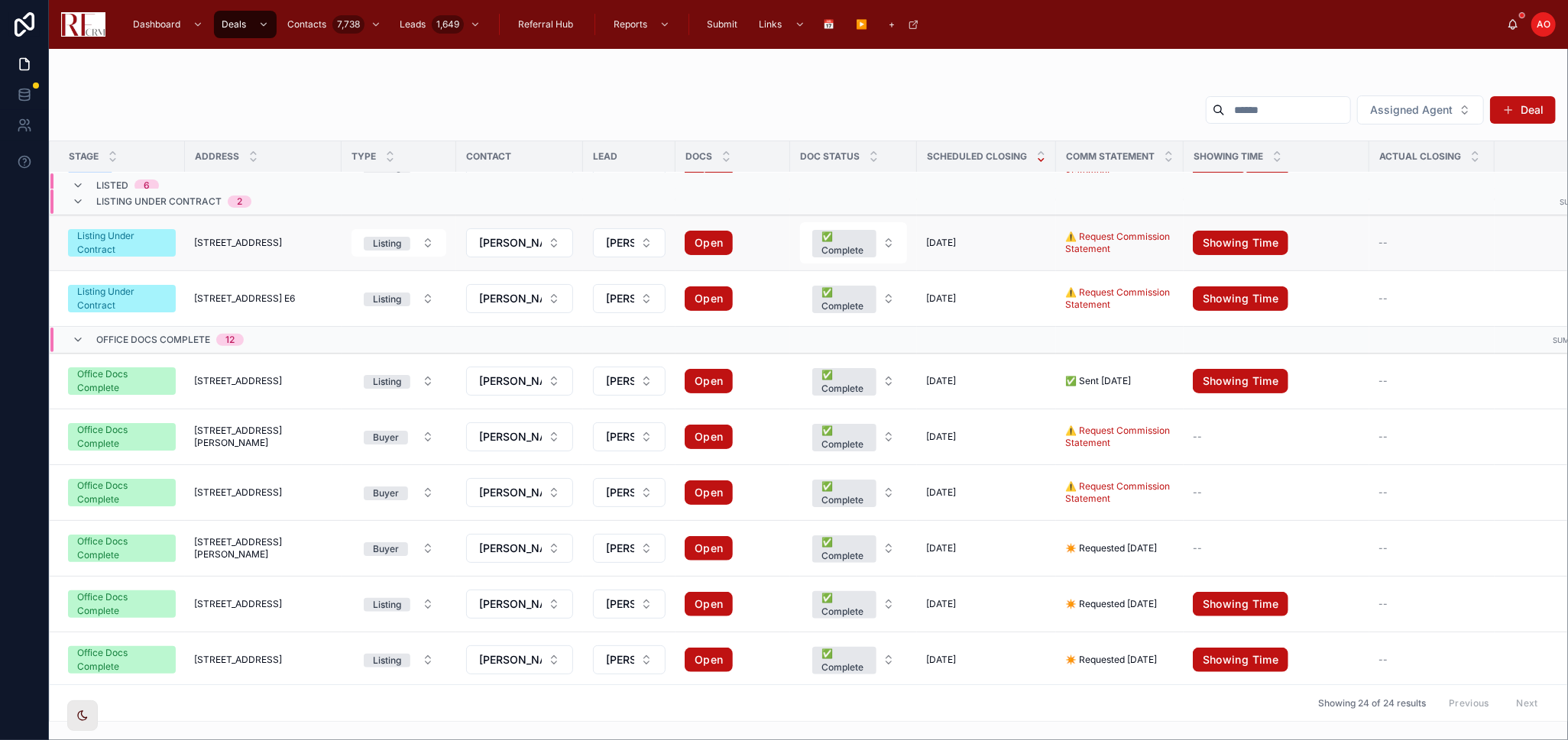
click at [269, 243] on span "7784 Huntington Circle South" at bounding box center [238, 243] width 88 height 12
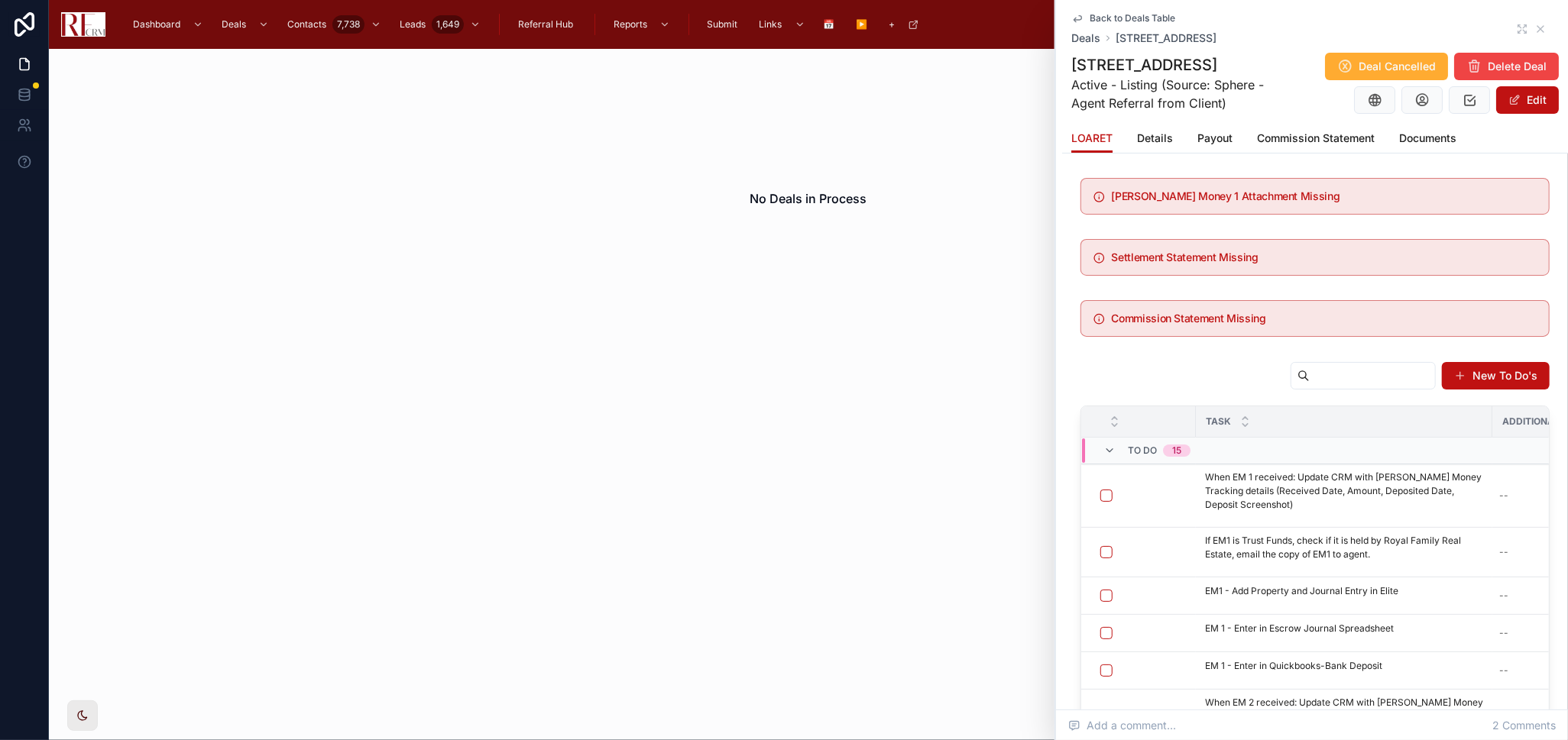
click at [1076, 17] on icon at bounding box center [1077, 18] width 12 height 12
click at [1076, 17] on div "Dashboard Deals Contacts 7,738 Leads 1,649 Referral Hub Reports Submit Links 📅 …" at bounding box center [812, 24] width 1389 height 33
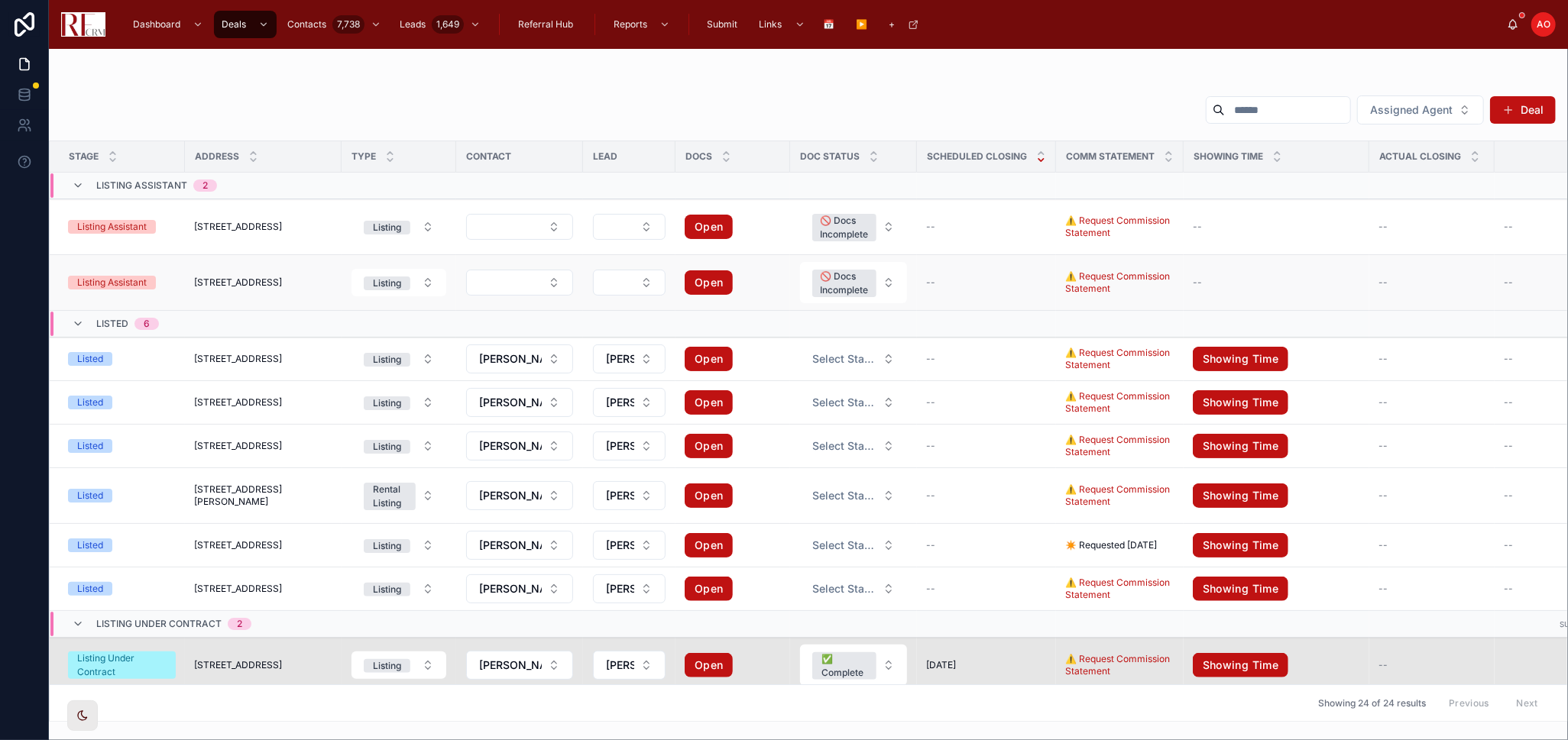
click at [217, 278] on span "[STREET_ADDRESS]" at bounding box center [238, 282] width 88 height 12
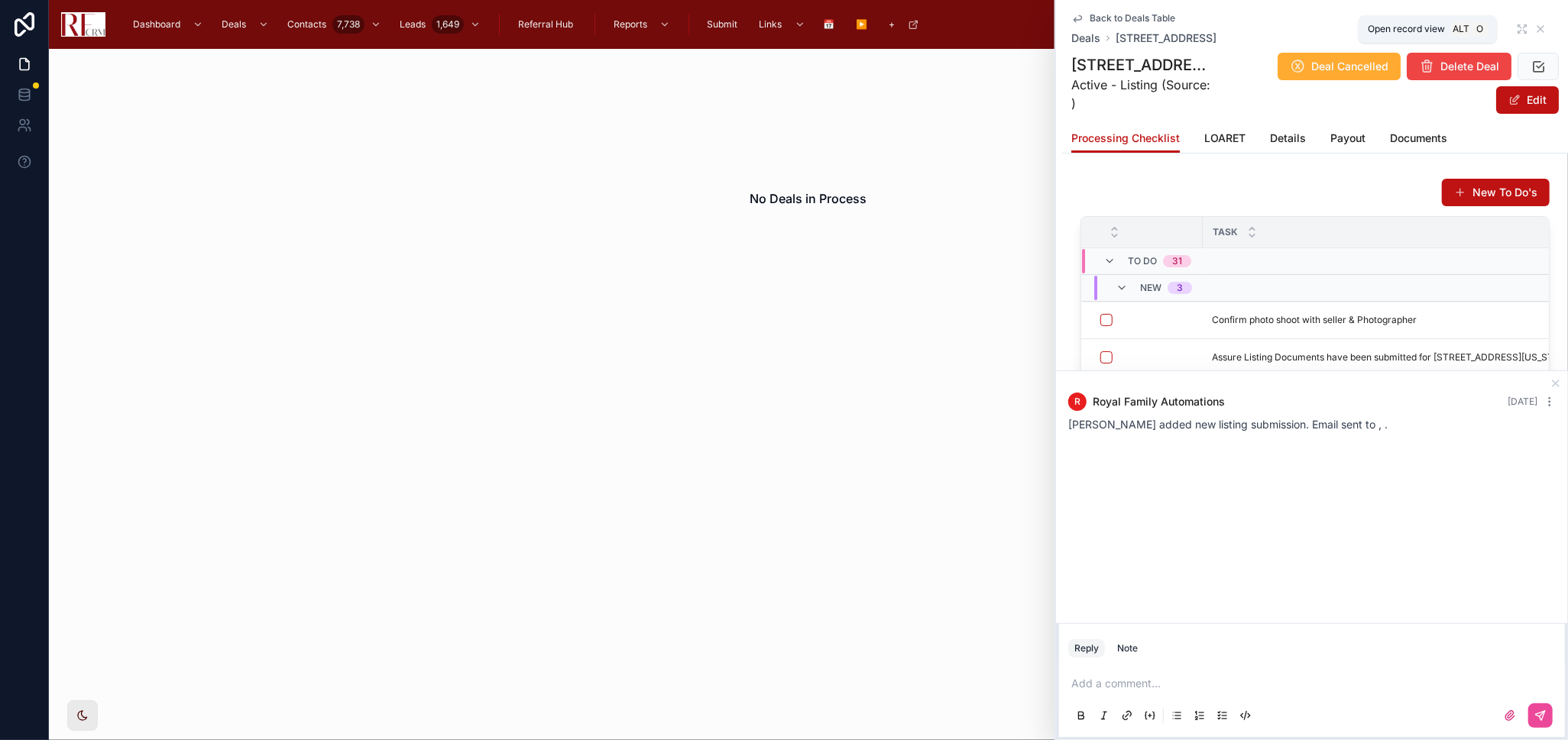
click at [1516, 34] on icon at bounding box center [1522, 29] width 12 height 12
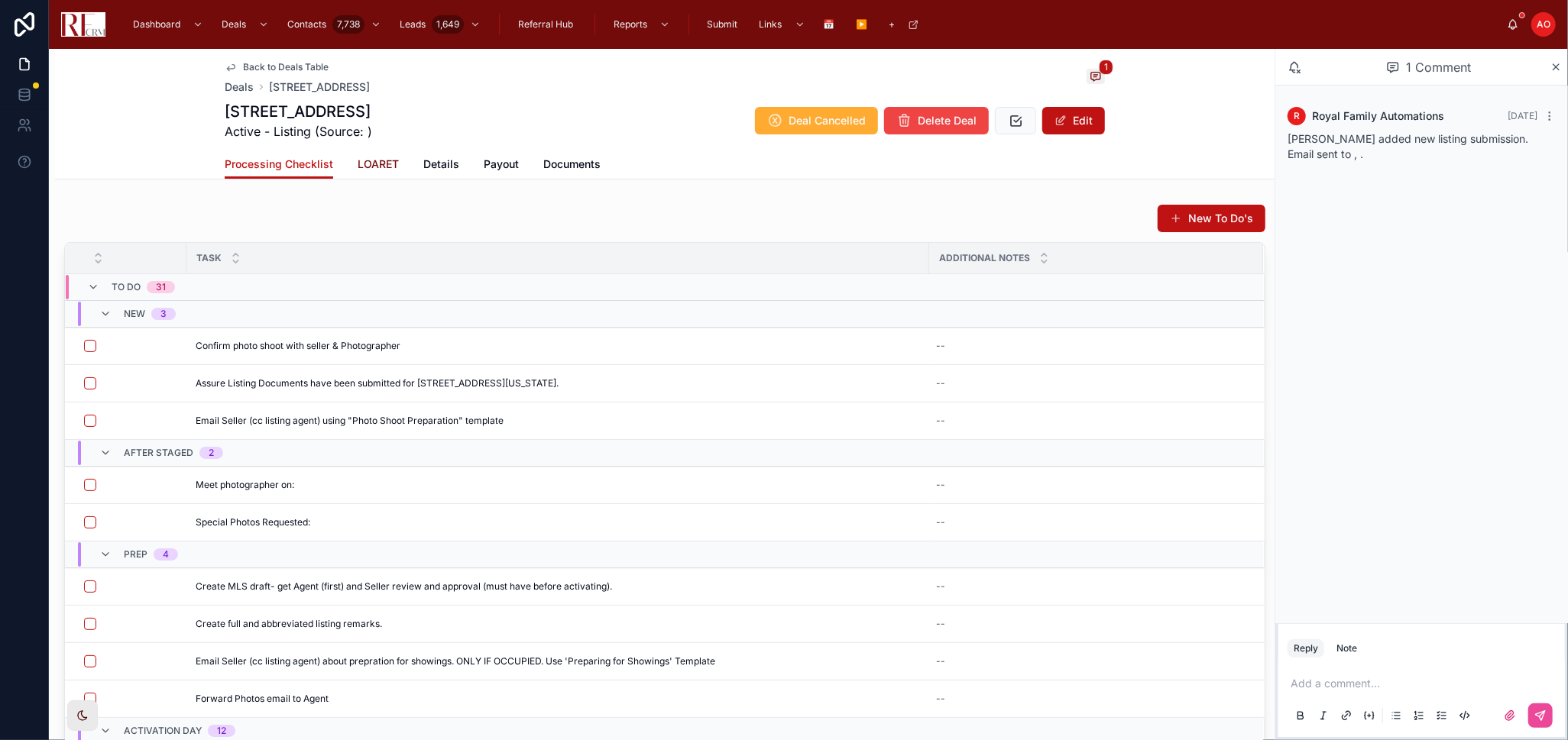
click at [357, 160] on span "LOARET" at bounding box center [378, 165] width 41 height 15
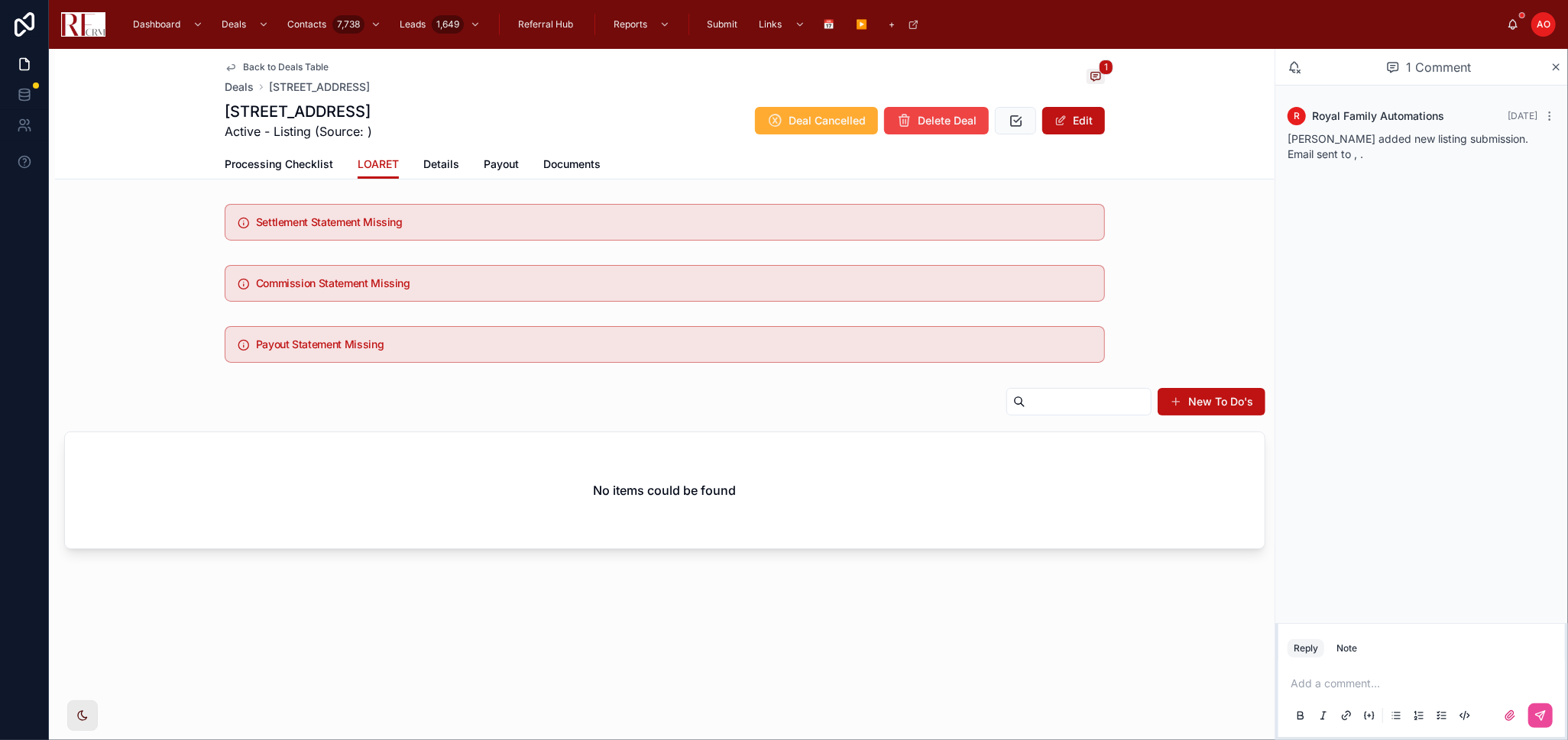
click at [314, 61] on span "Back to Deals Table" at bounding box center [286, 67] width 85 height 12
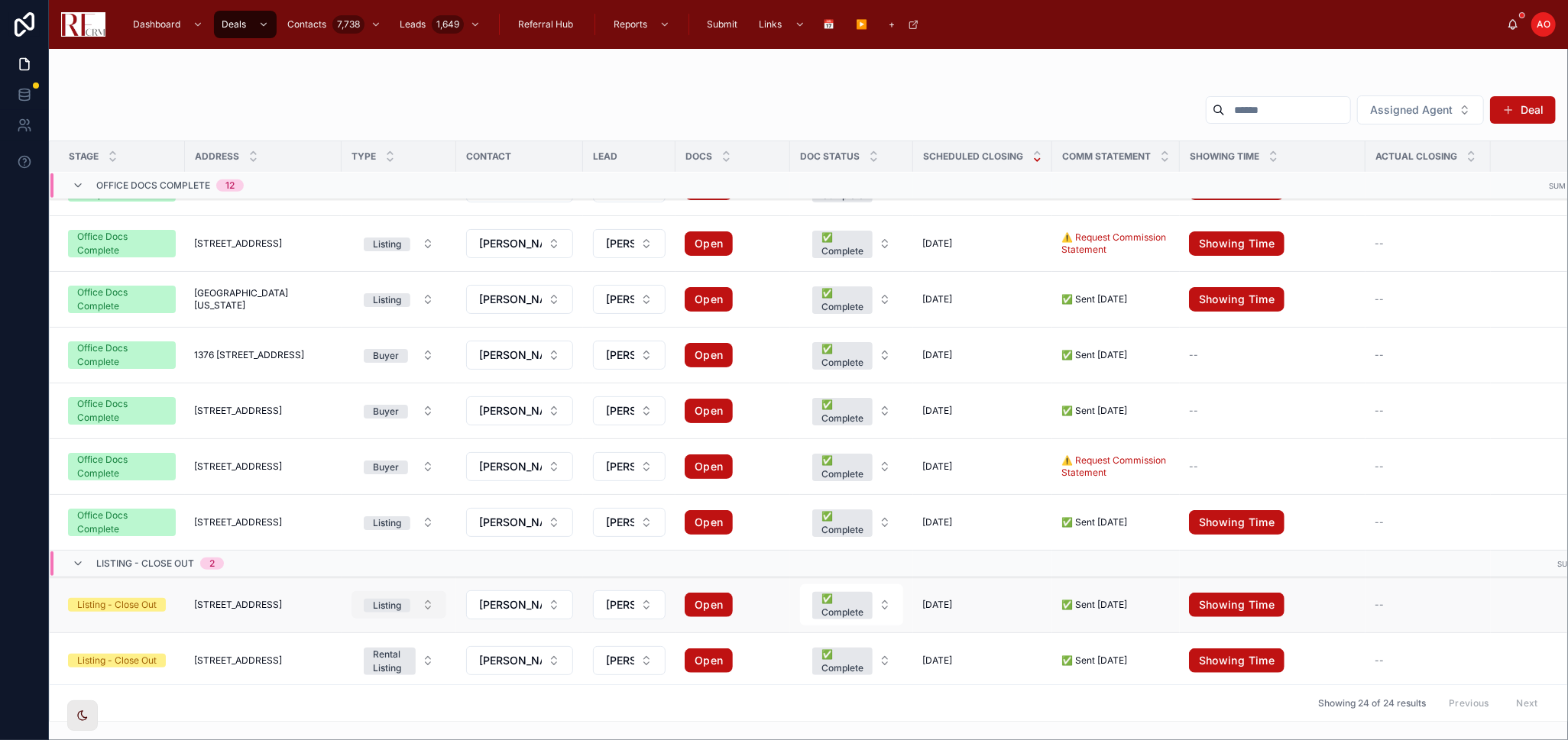
scroll to position [921, 0]
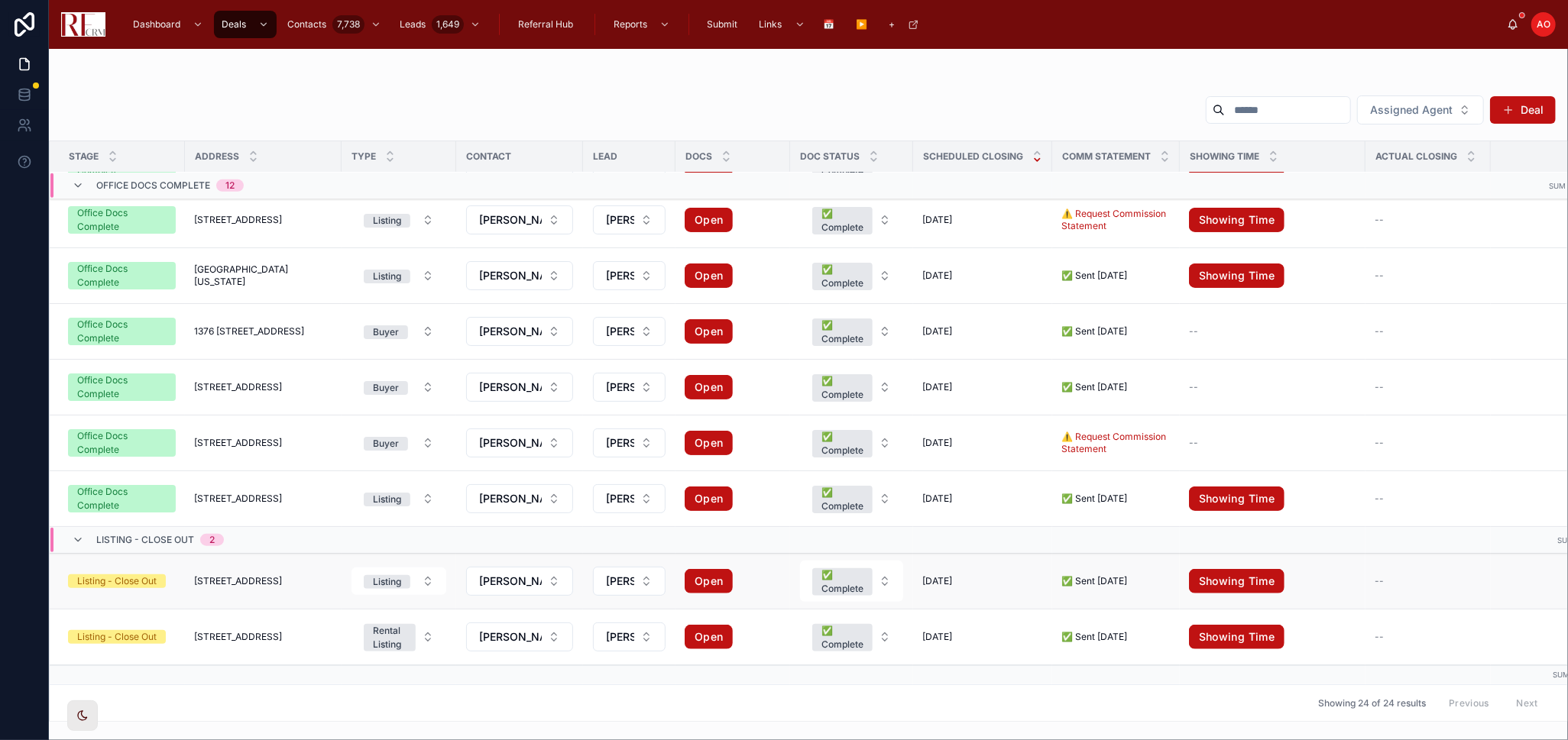
click at [259, 575] on span "2403 Mallow Court" at bounding box center [238, 581] width 88 height 12
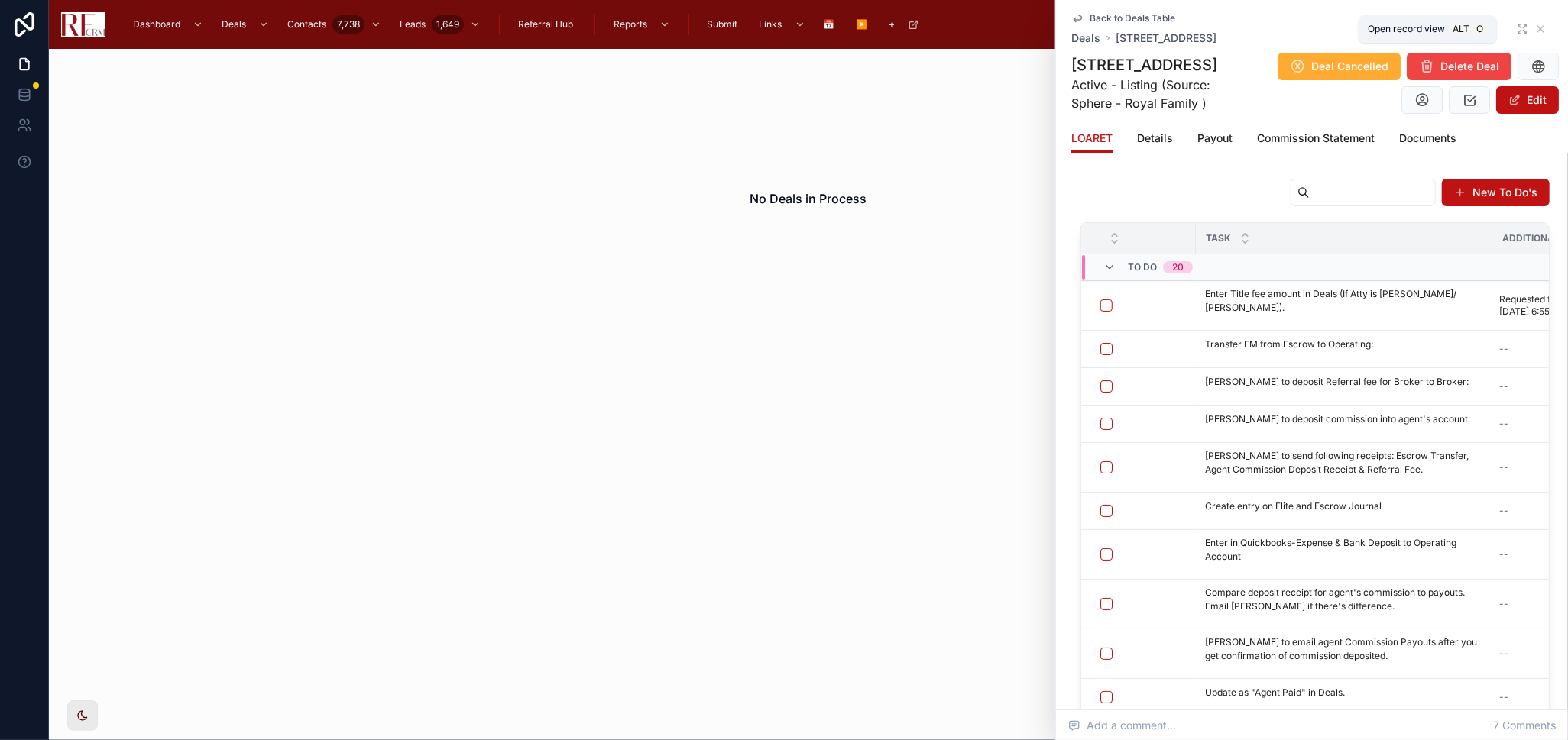
click at [1516, 33] on icon at bounding box center [1522, 29] width 12 height 12
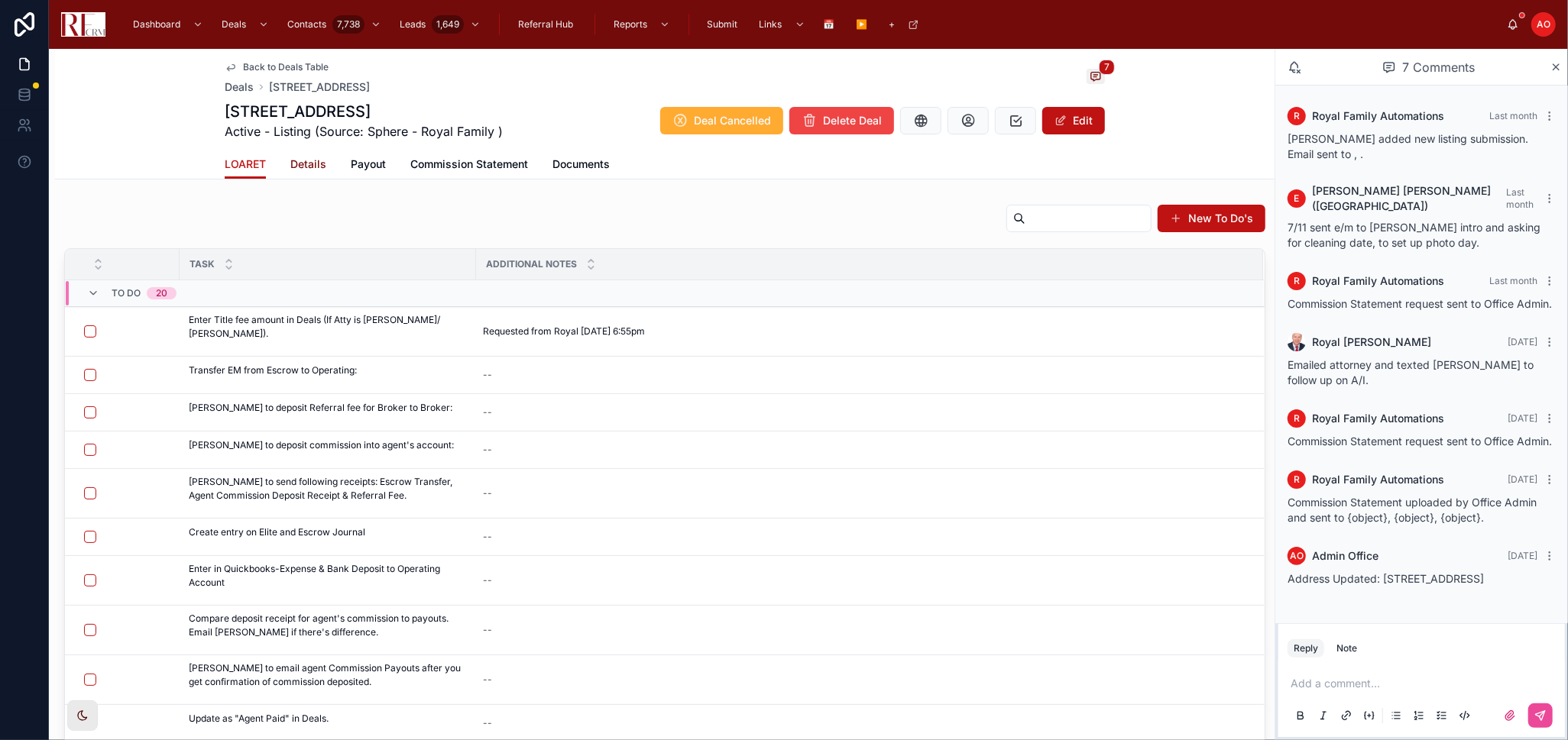
click at [309, 165] on span "Details" at bounding box center [308, 165] width 36 height 15
click at [231, 158] on span "LOARET" at bounding box center [245, 165] width 41 height 15
click at [298, 172] on link "Details" at bounding box center [308, 166] width 36 height 31
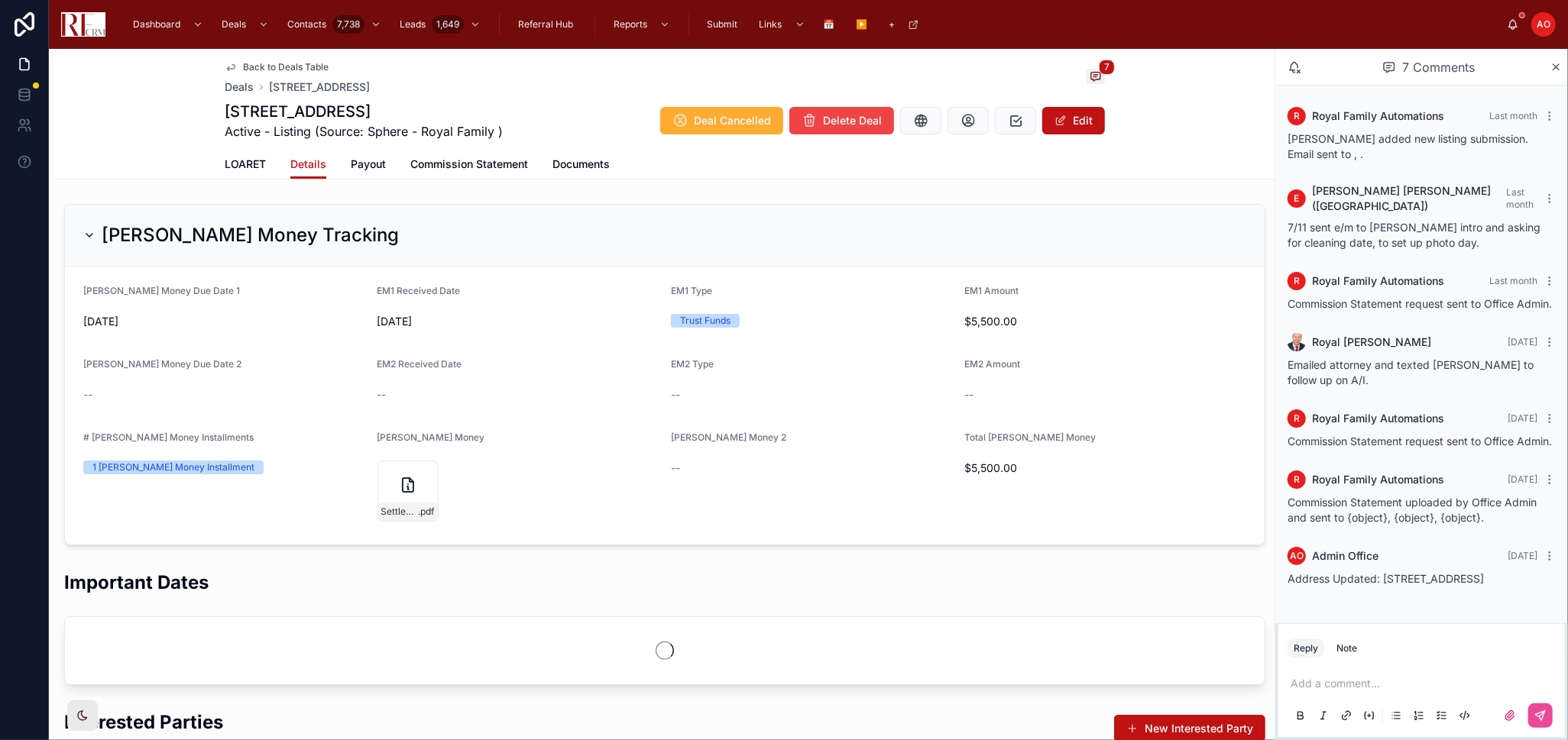
click at [1075, 114] on button "Edit" at bounding box center [1073, 120] width 62 height 27
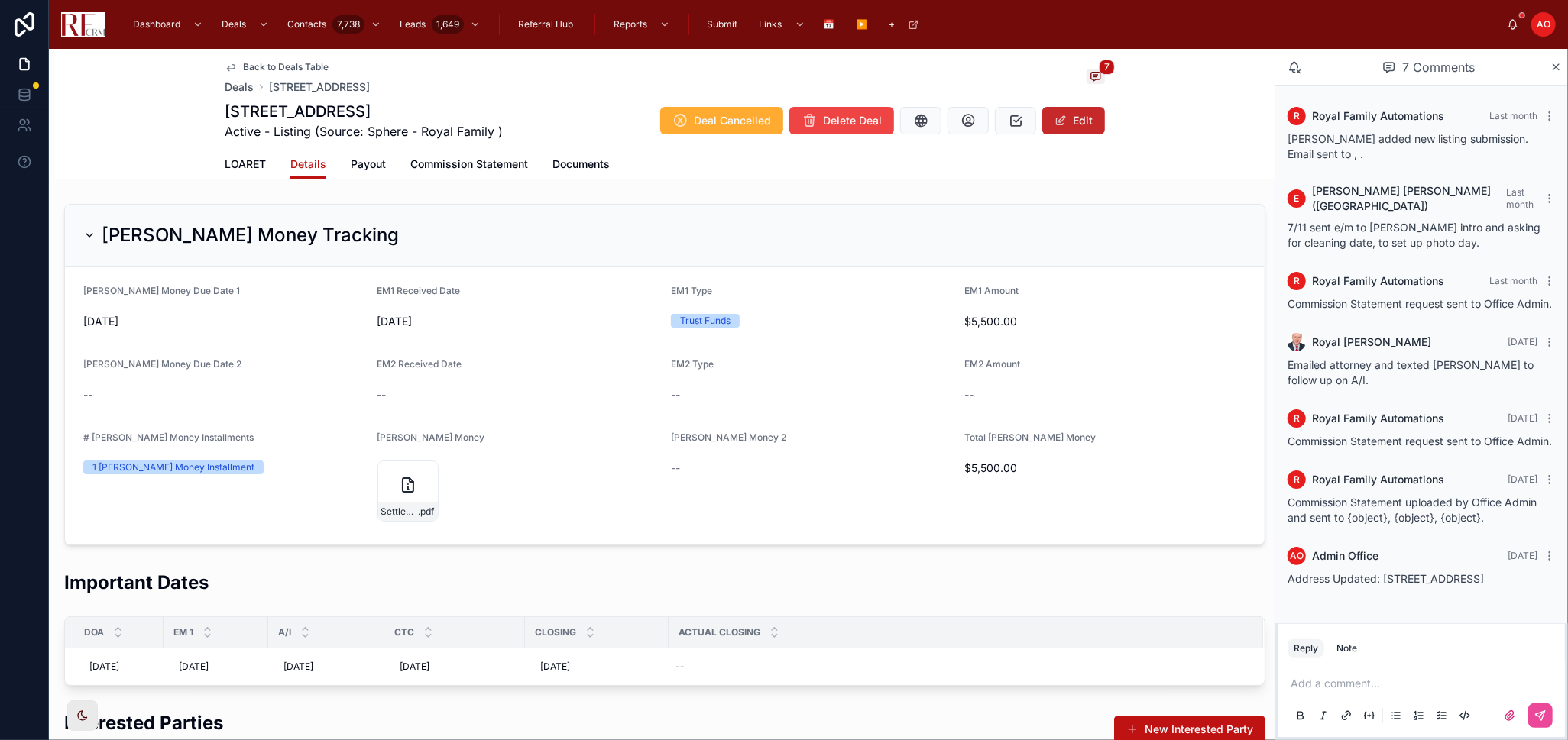
click at [1080, 116] on button "Edit" at bounding box center [1073, 120] width 62 height 27
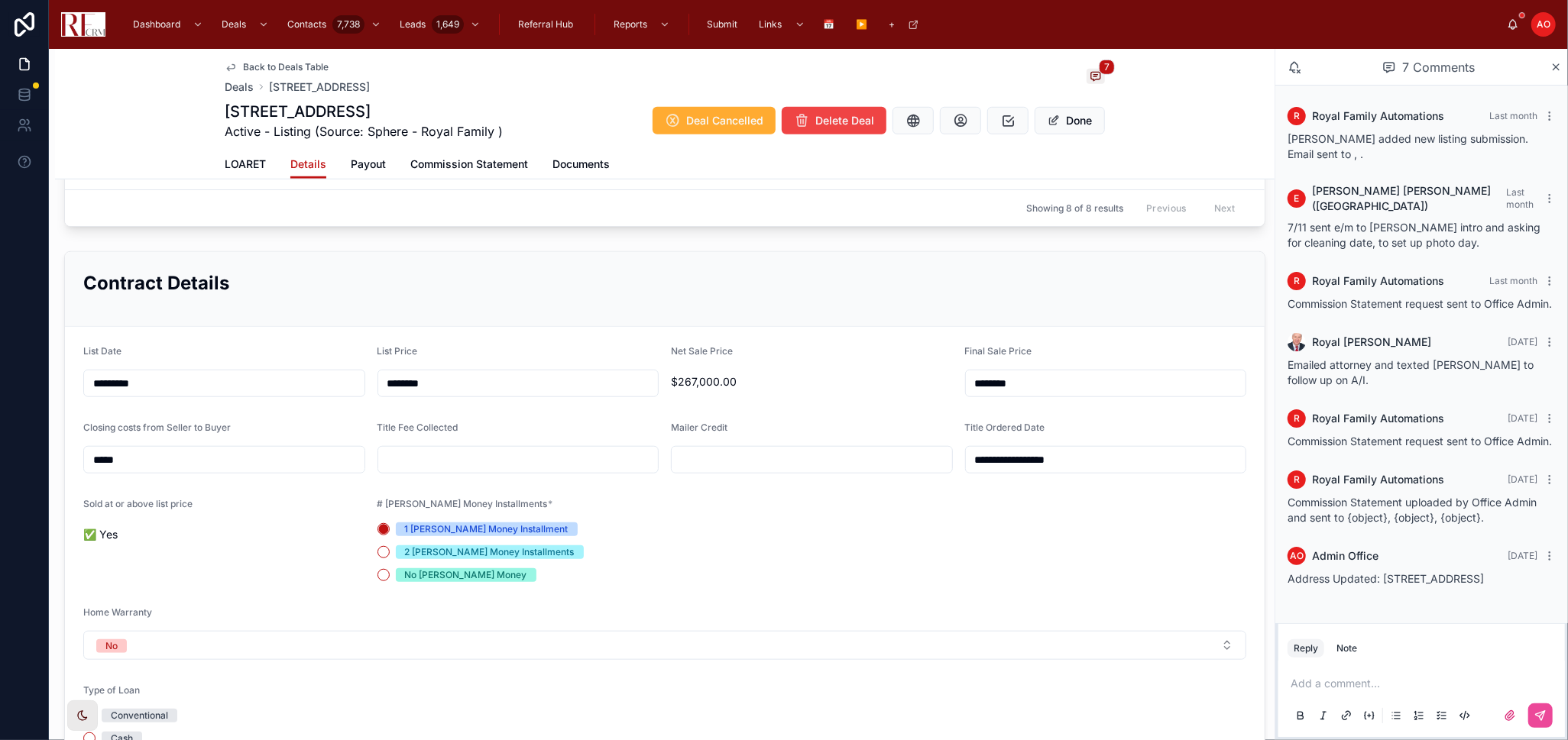
scroll to position [934, 0]
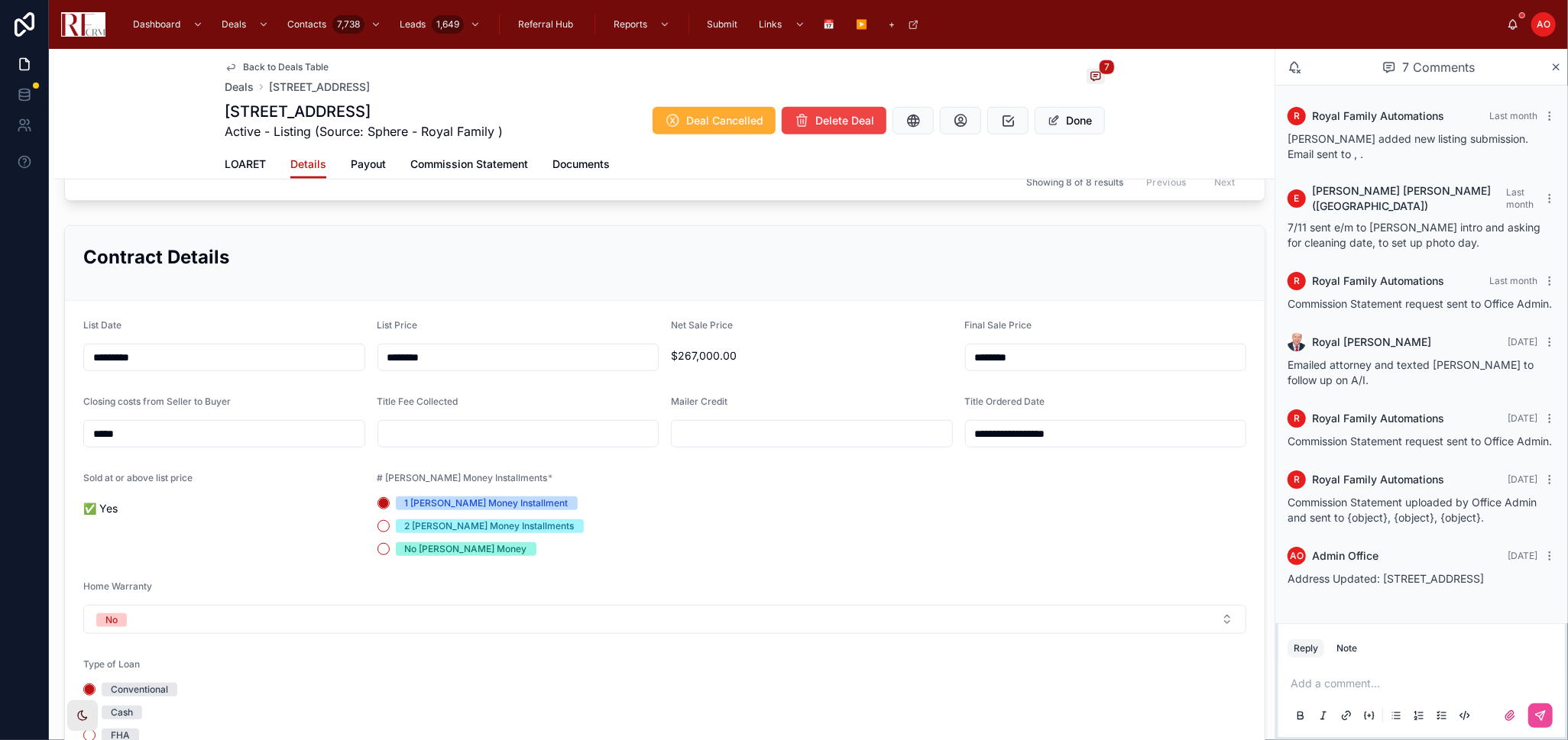
click at [407, 444] on input "text" at bounding box center [518, 433] width 281 height 21
paste input "******"
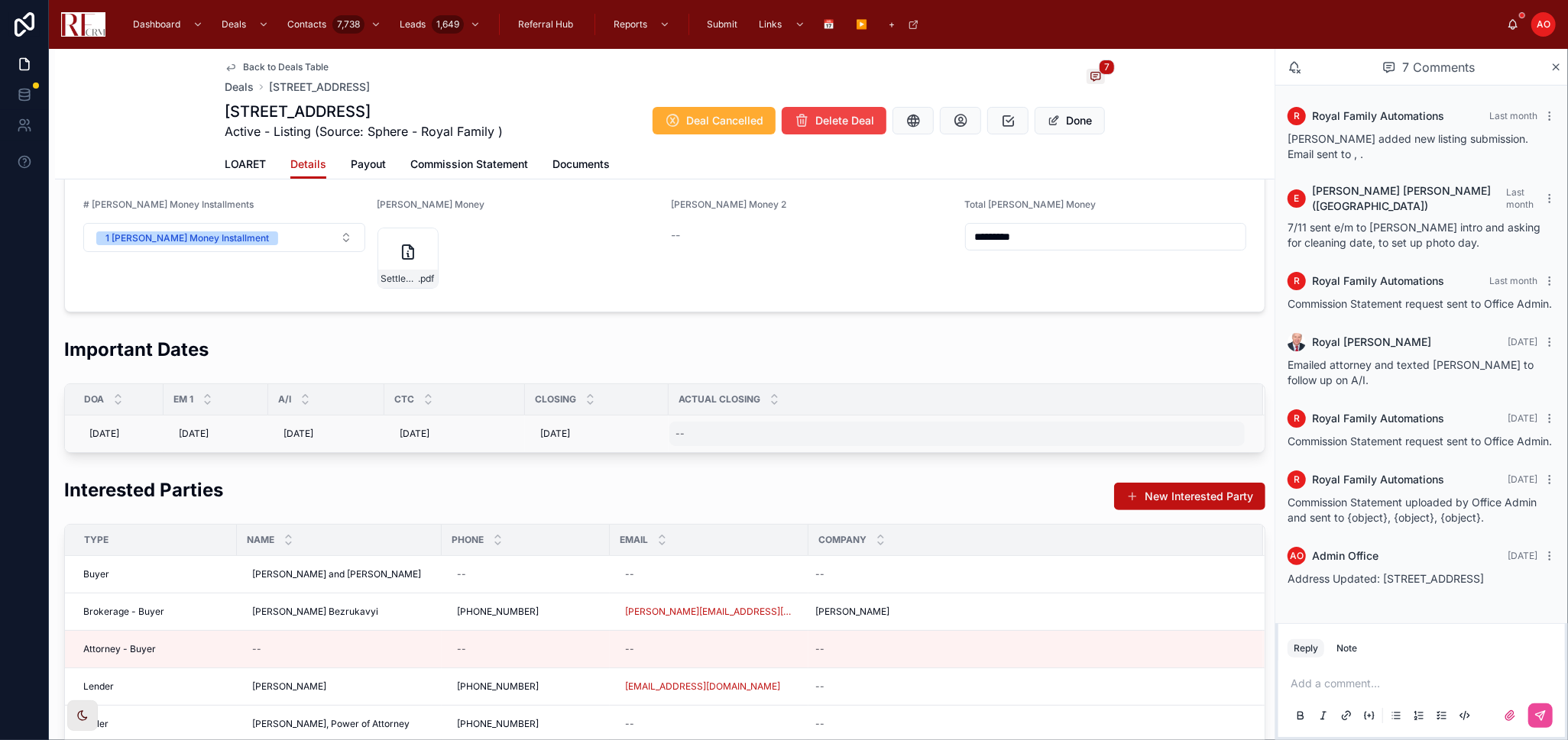
scroll to position [84, 0]
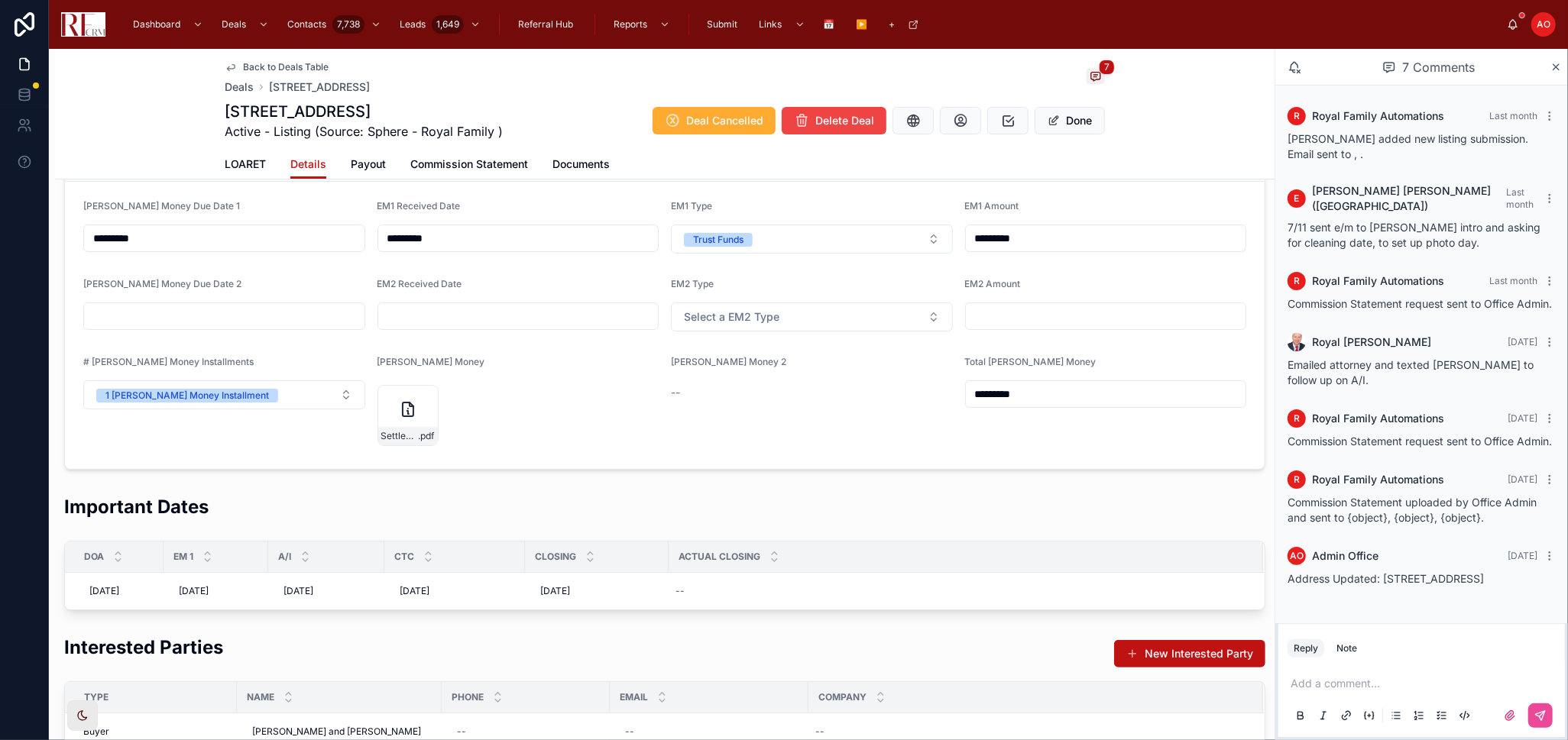
type input "******"
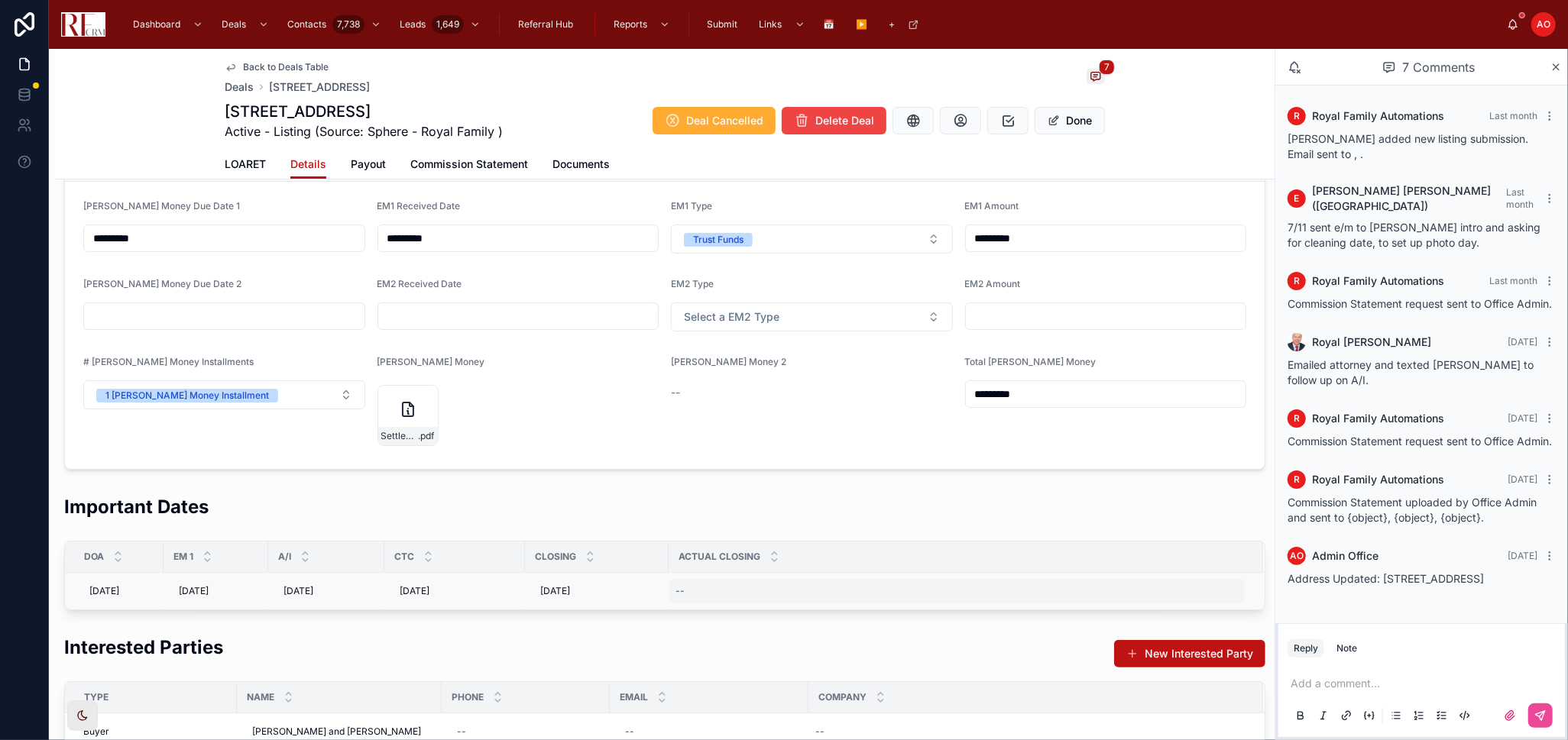
click at [719, 597] on div "--" at bounding box center [957, 591] width 576 height 25
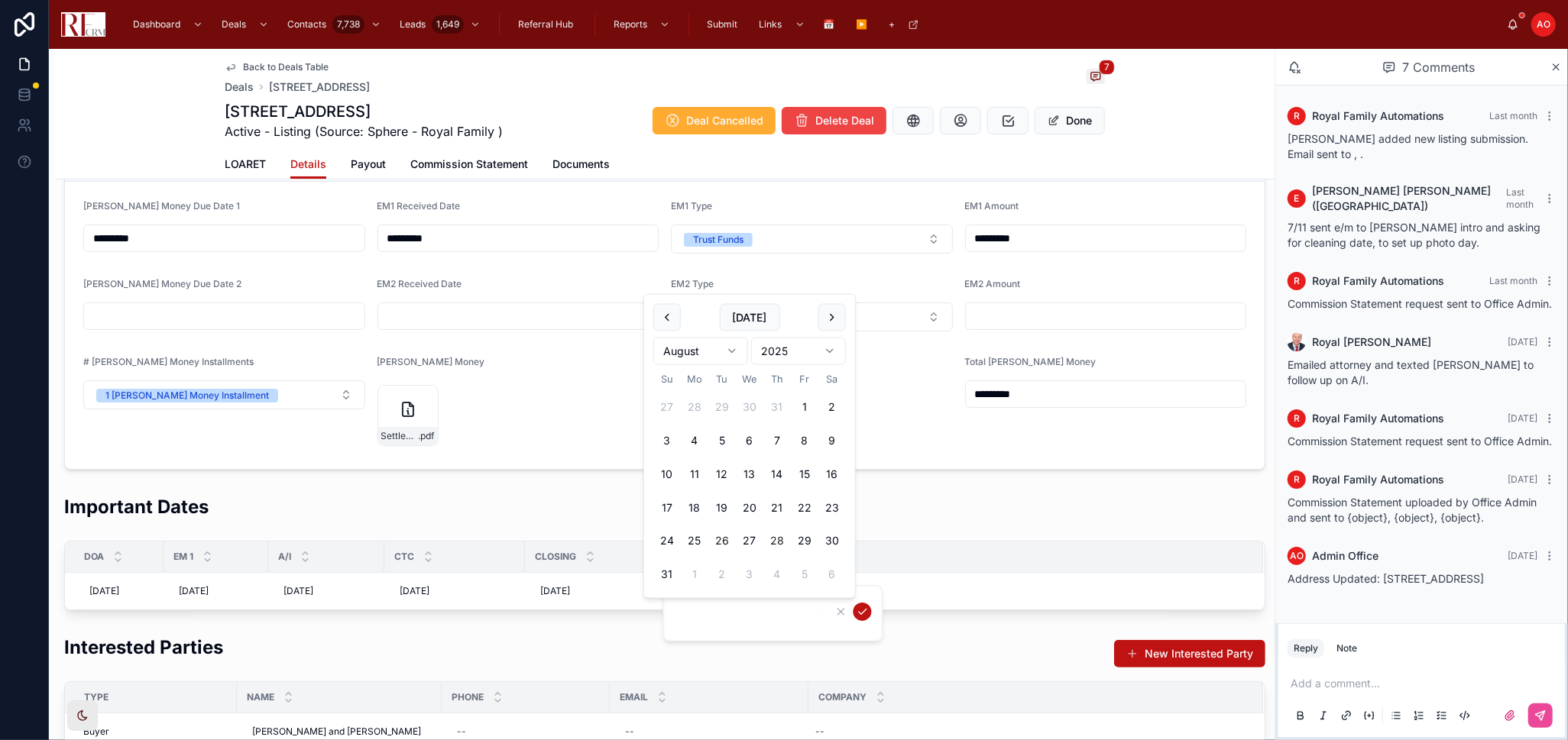
click at [723, 539] on button "26" at bounding box center [722, 541] width 27 height 27
type input "*********"
click at [1063, 509] on div "Important Dates" at bounding box center [664, 513] width 1201 height 38
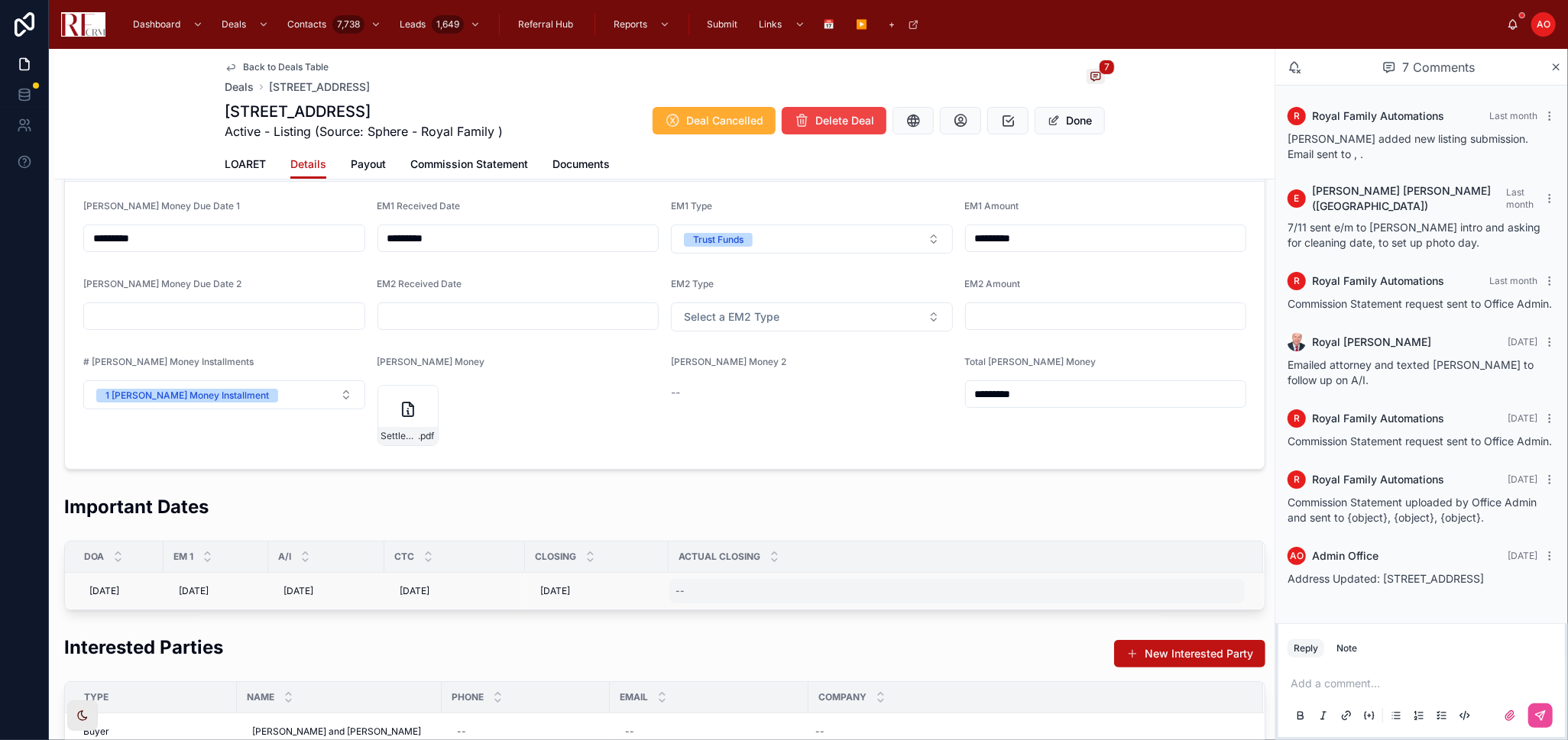
click at [723, 591] on div "--" at bounding box center [957, 591] width 576 height 25
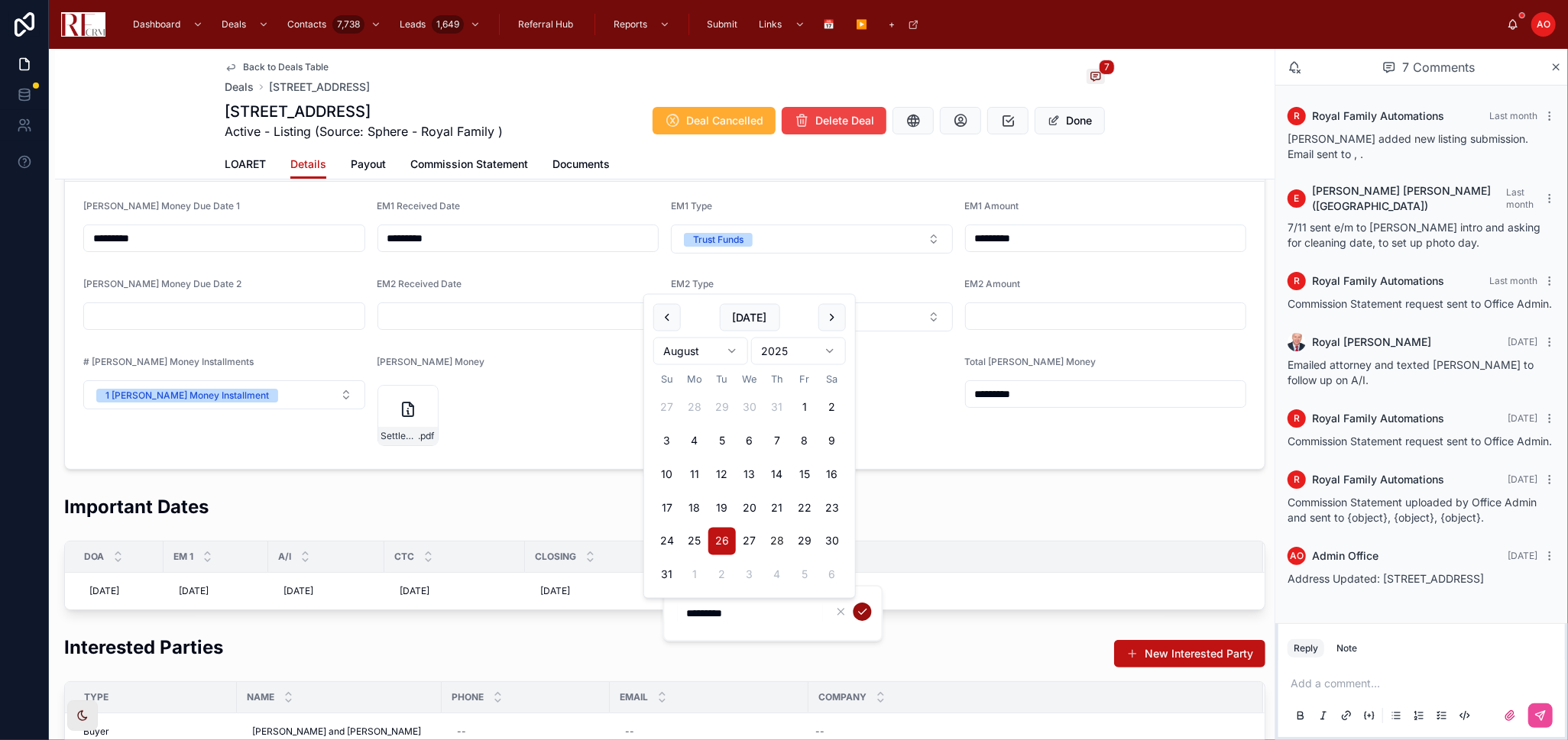
click at [865, 613] on icon "submit" at bounding box center [862, 612] width 12 height 12
click at [240, 162] on span "LOARET" at bounding box center [245, 165] width 41 height 15
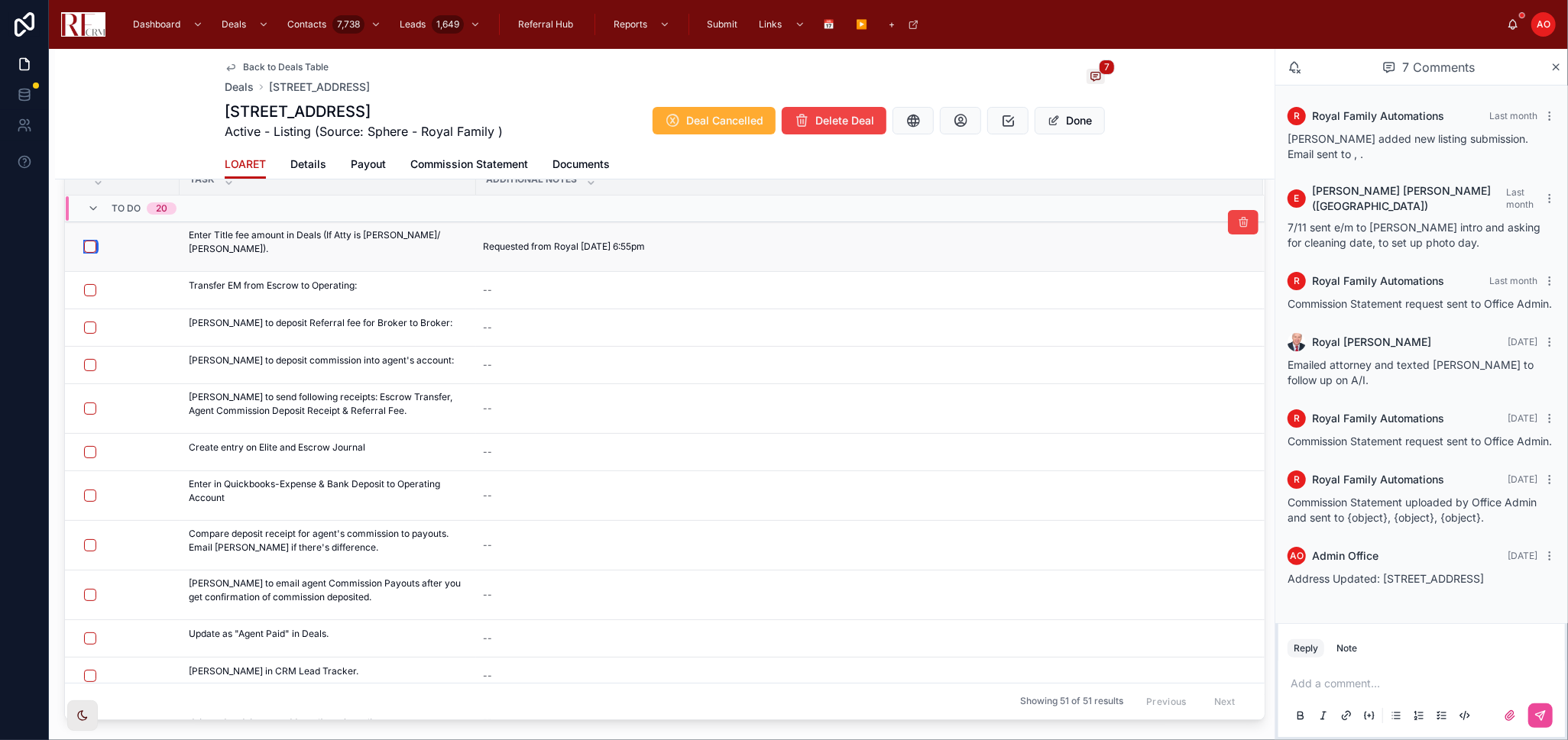
click at [92, 246] on button "button" at bounding box center [90, 246] width 12 height 12
click at [94, 290] on button "button" at bounding box center [90, 290] width 12 height 12
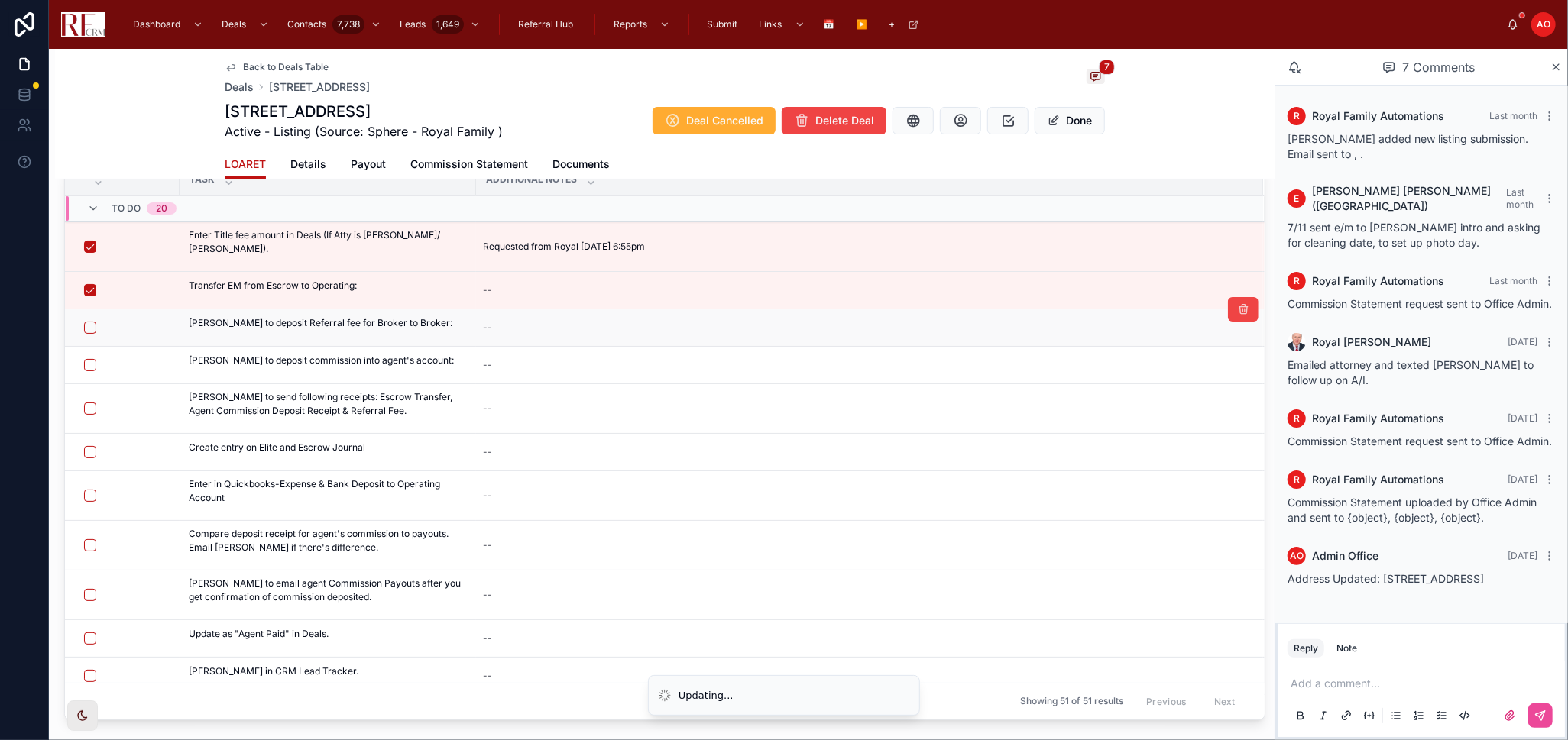
click at [95, 326] on div at bounding box center [127, 327] width 85 height 12
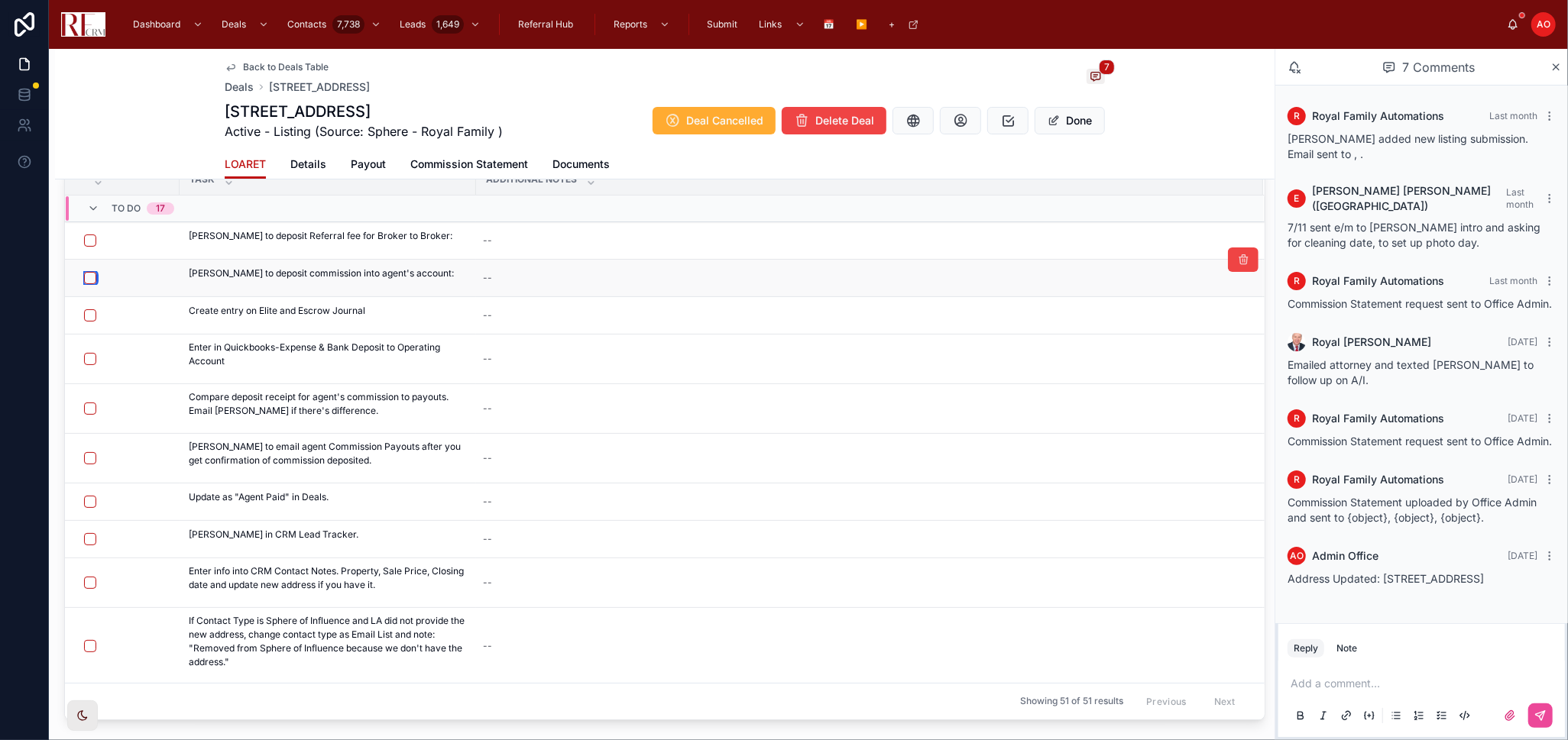
click at [93, 273] on button "button" at bounding box center [90, 278] width 12 height 12
click at [95, 234] on button "button" at bounding box center [90, 240] width 12 height 12
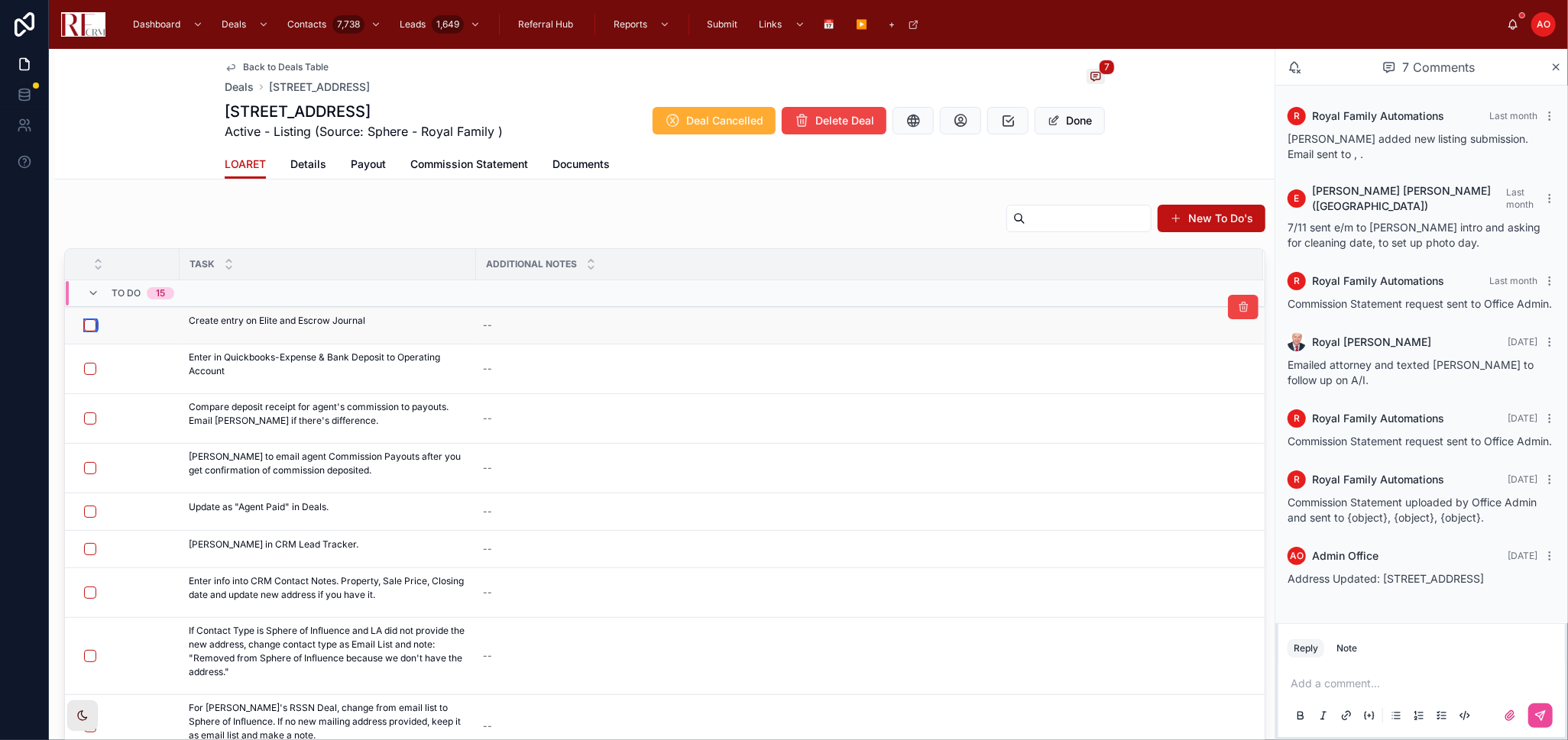
click at [84, 323] on button "button" at bounding box center [90, 326] width 12 height 12
click at [93, 371] on button "button" at bounding box center [90, 369] width 12 height 12
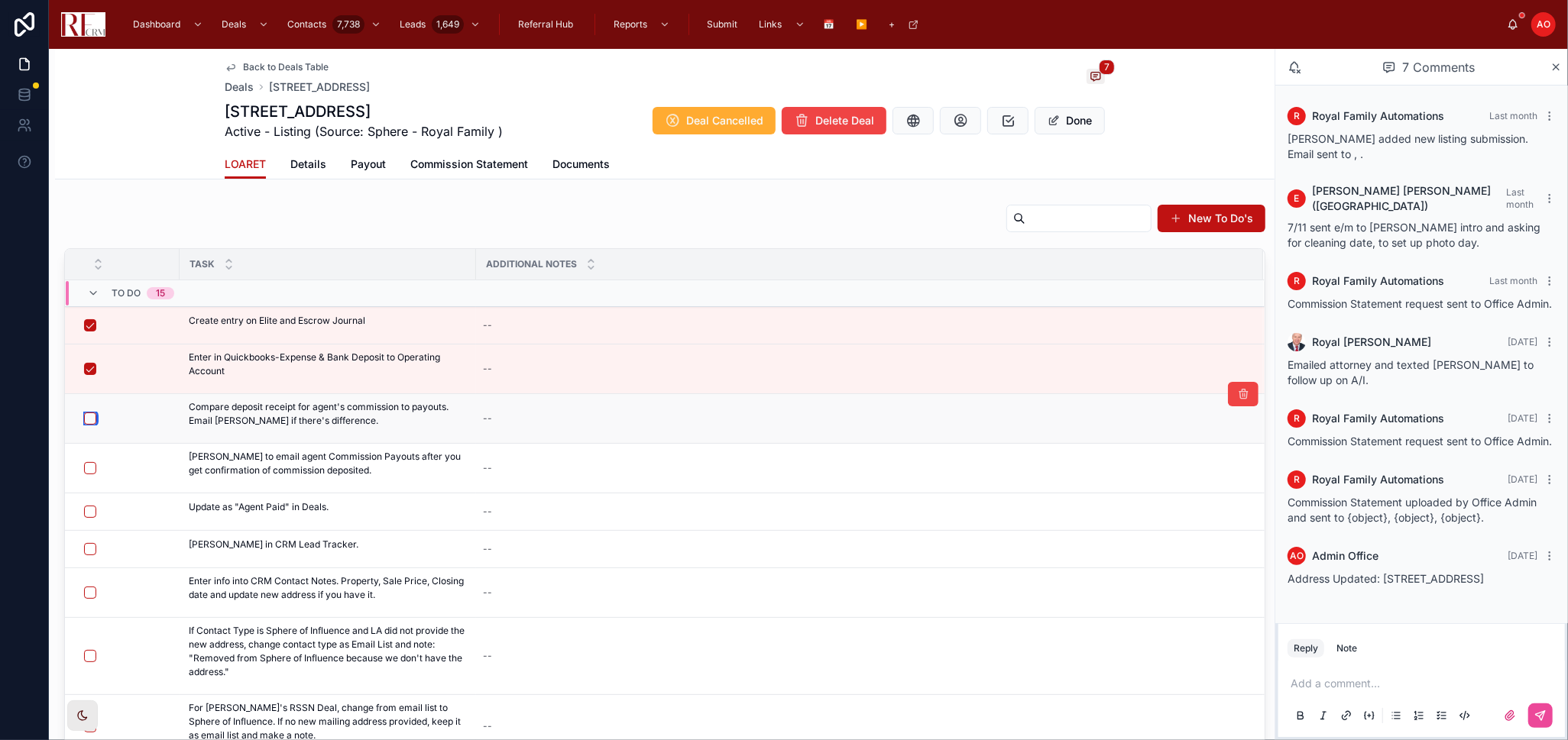
click at [91, 420] on button "button" at bounding box center [90, 419] width 12 height 12
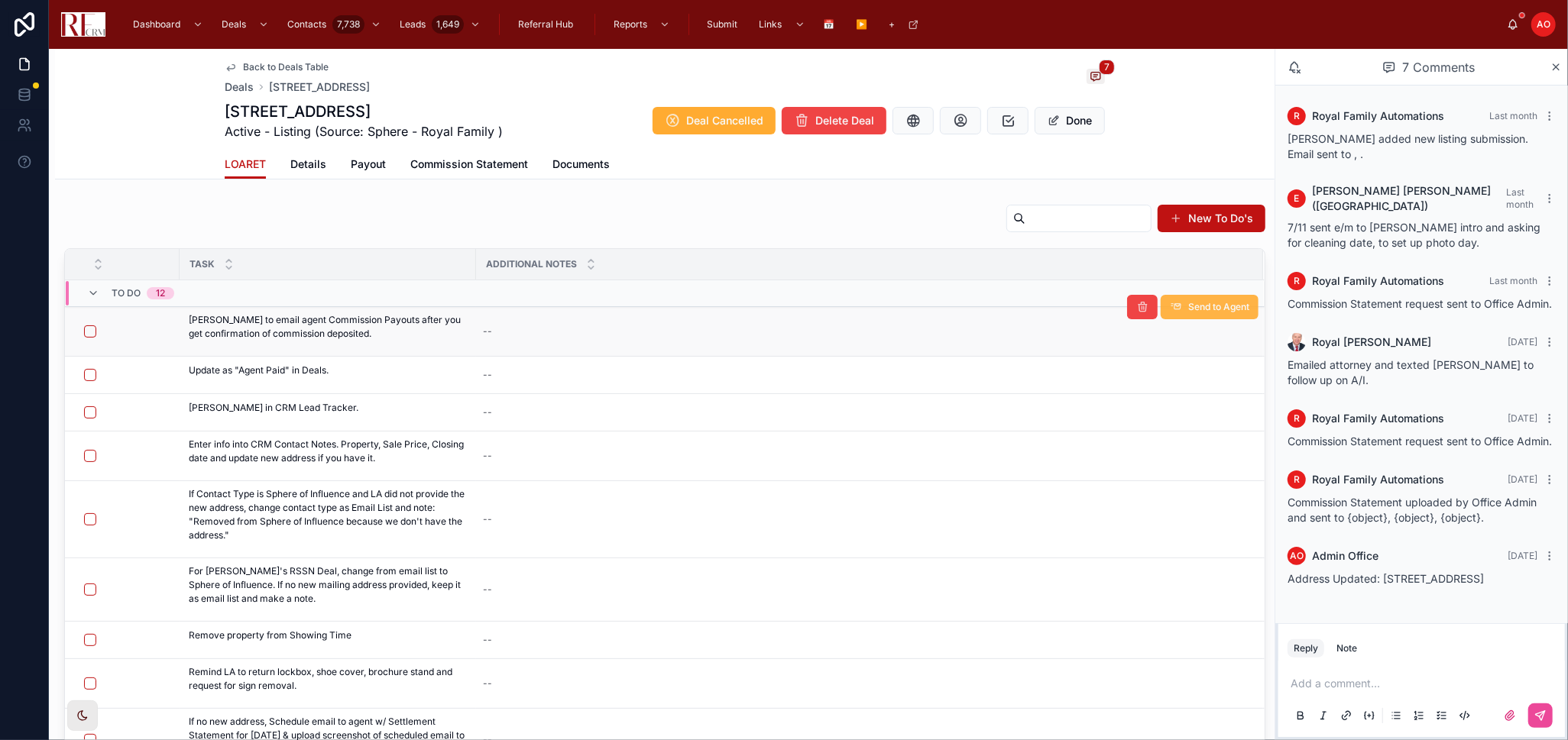
click at [1170, 305] on icon at bounding box center [1176, 307] width 12 height 12
click at [293, 159] on span "Details" at bounding box center [308, 165] width 36 height 15
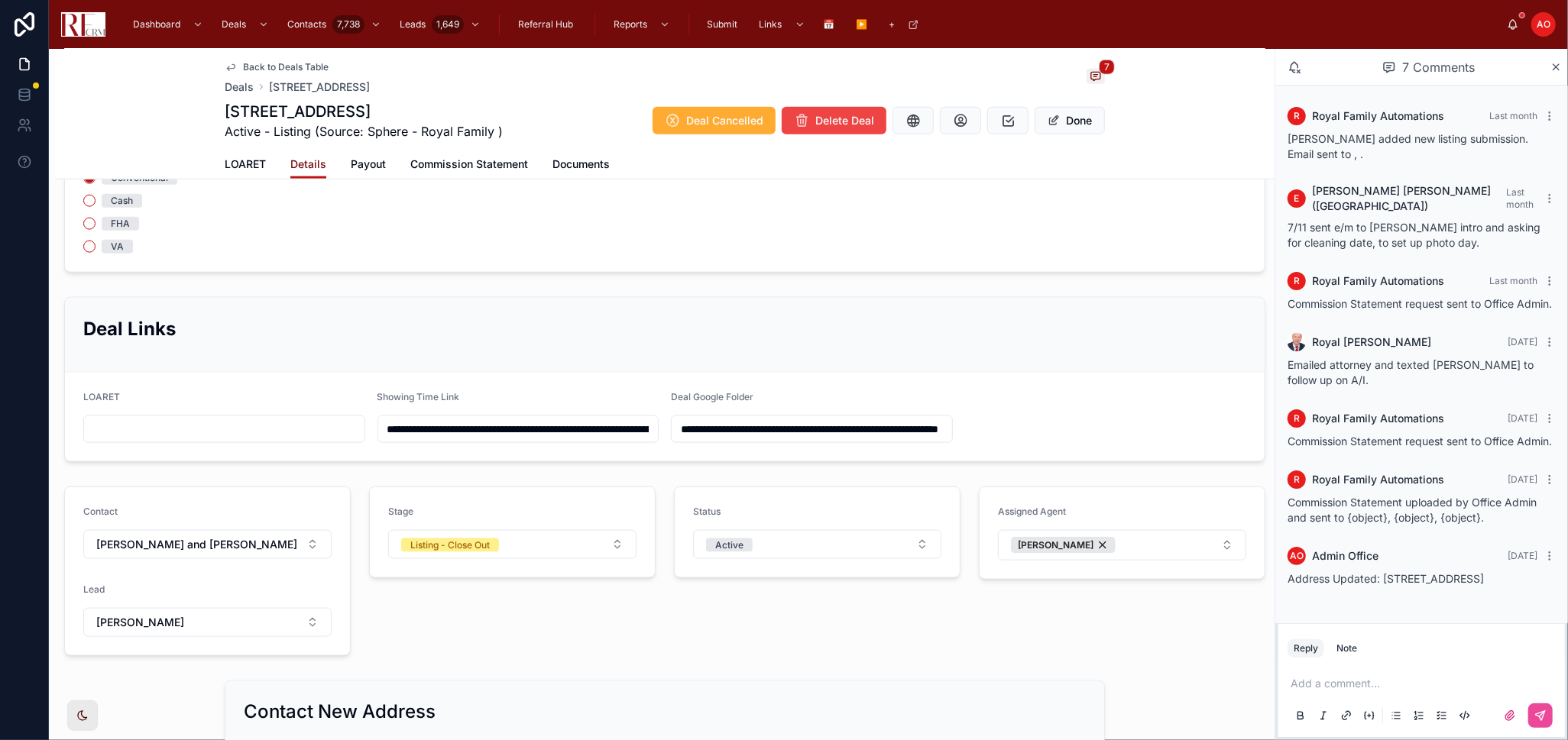
scroll to position [1612, 0]
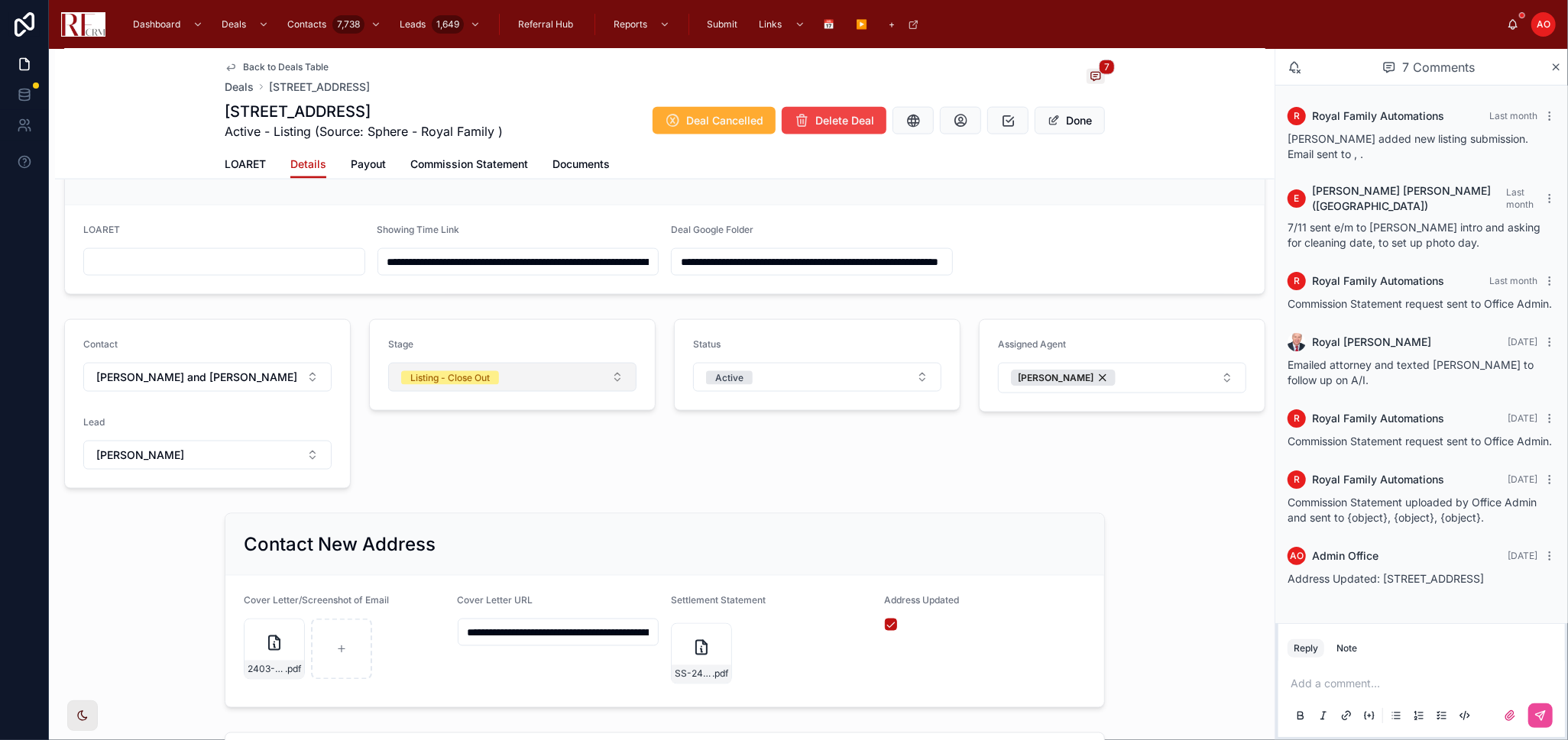
click at [599, 389] on button "Listing - Close Out" at bounding box center [512, 378] width 248 height 29
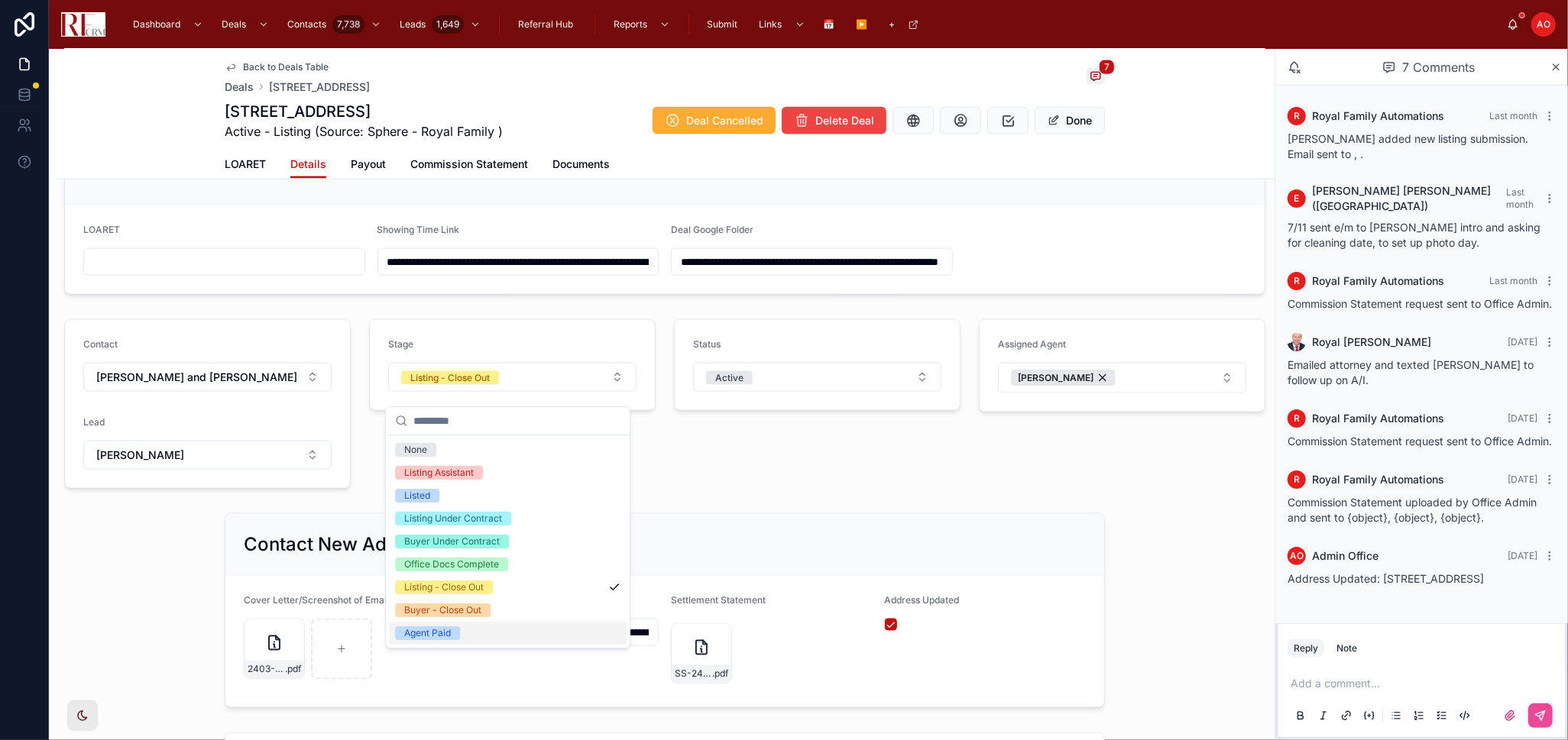
click at [471, 632] on div "Agent Paid" at bounding box center [507, 633] width 238 height 23
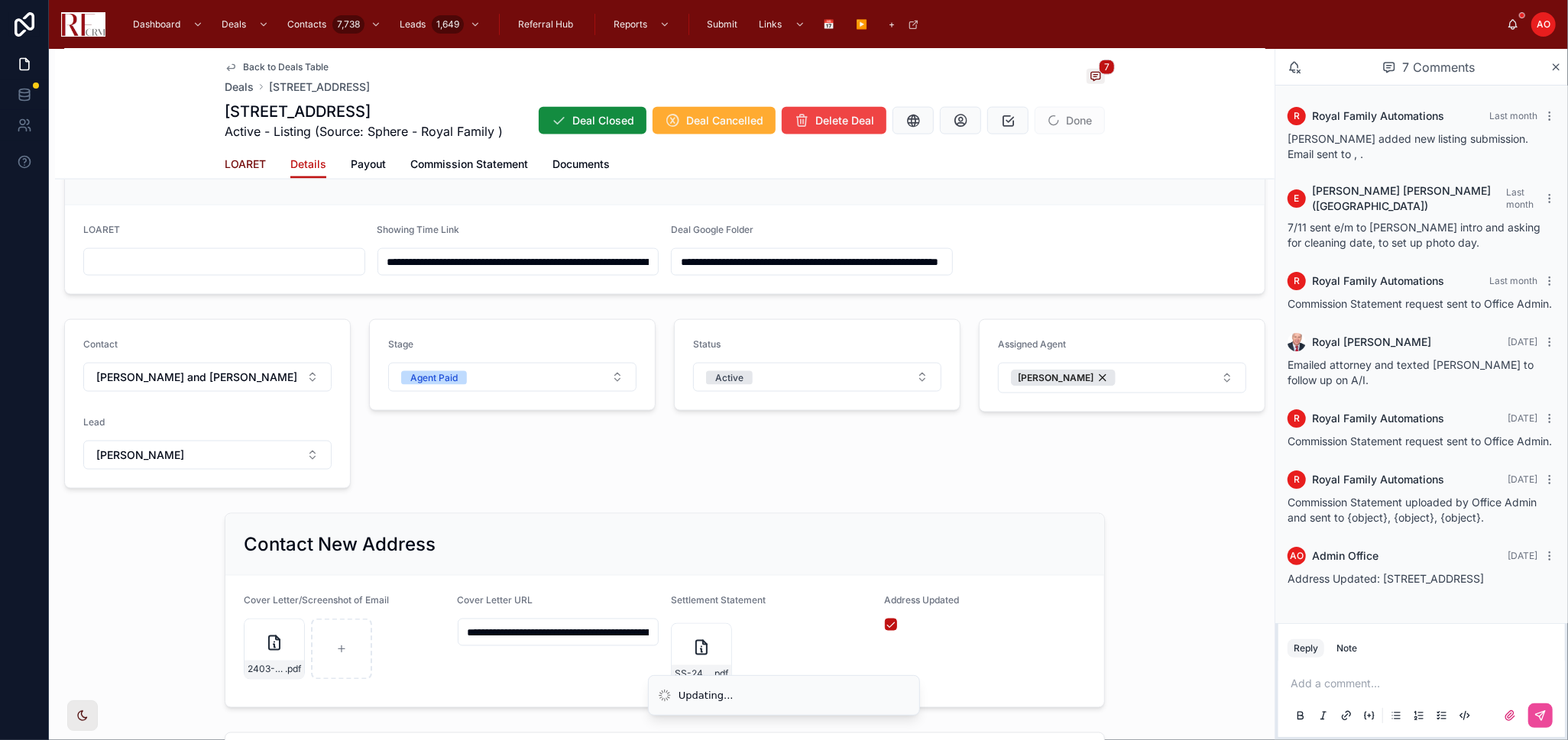
click at [237, 160] on span "LOARET" at bounding box center [245, 165] width 41 height 15
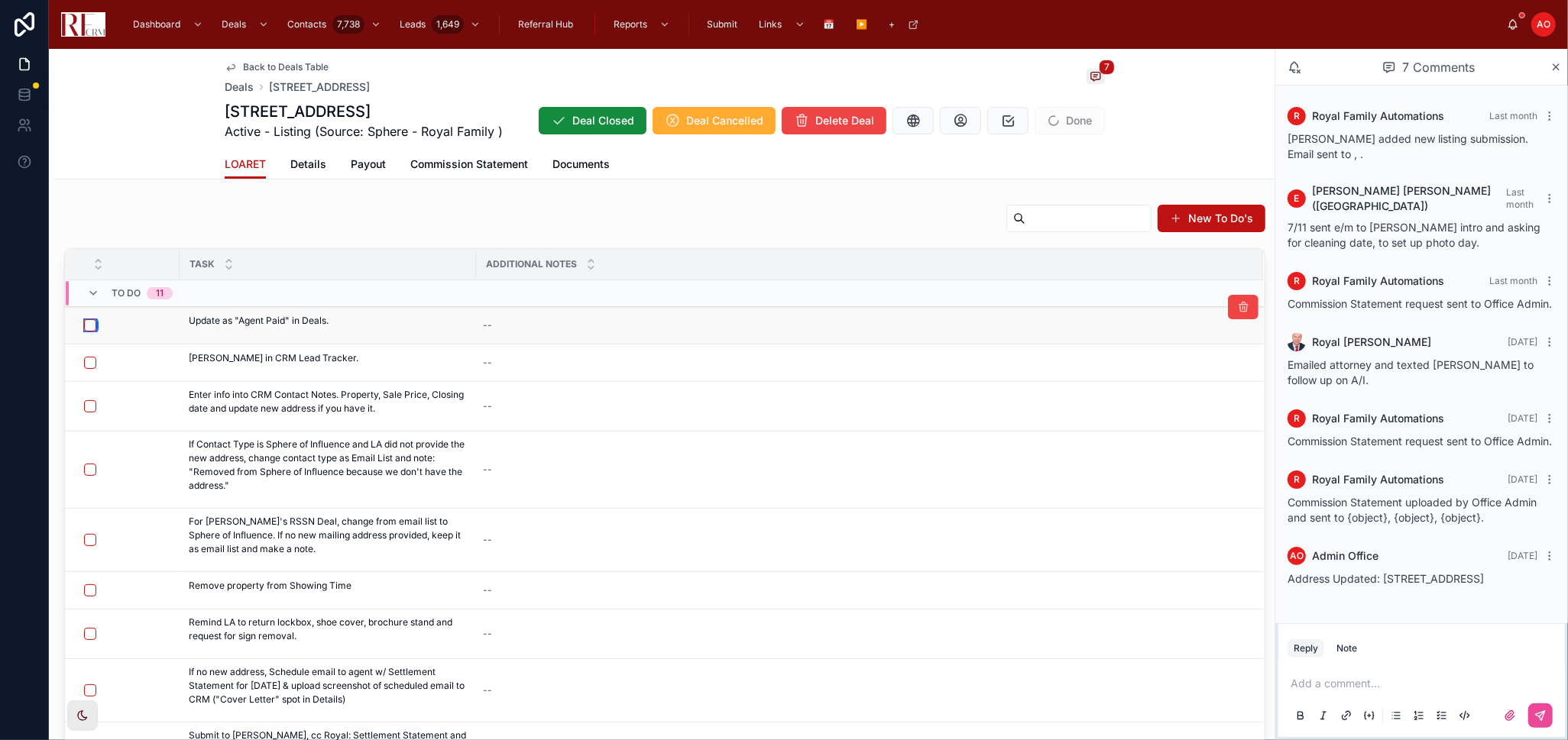
click at [86, 327] on button "button" at bounding box center [90, 326] width 12 height 12
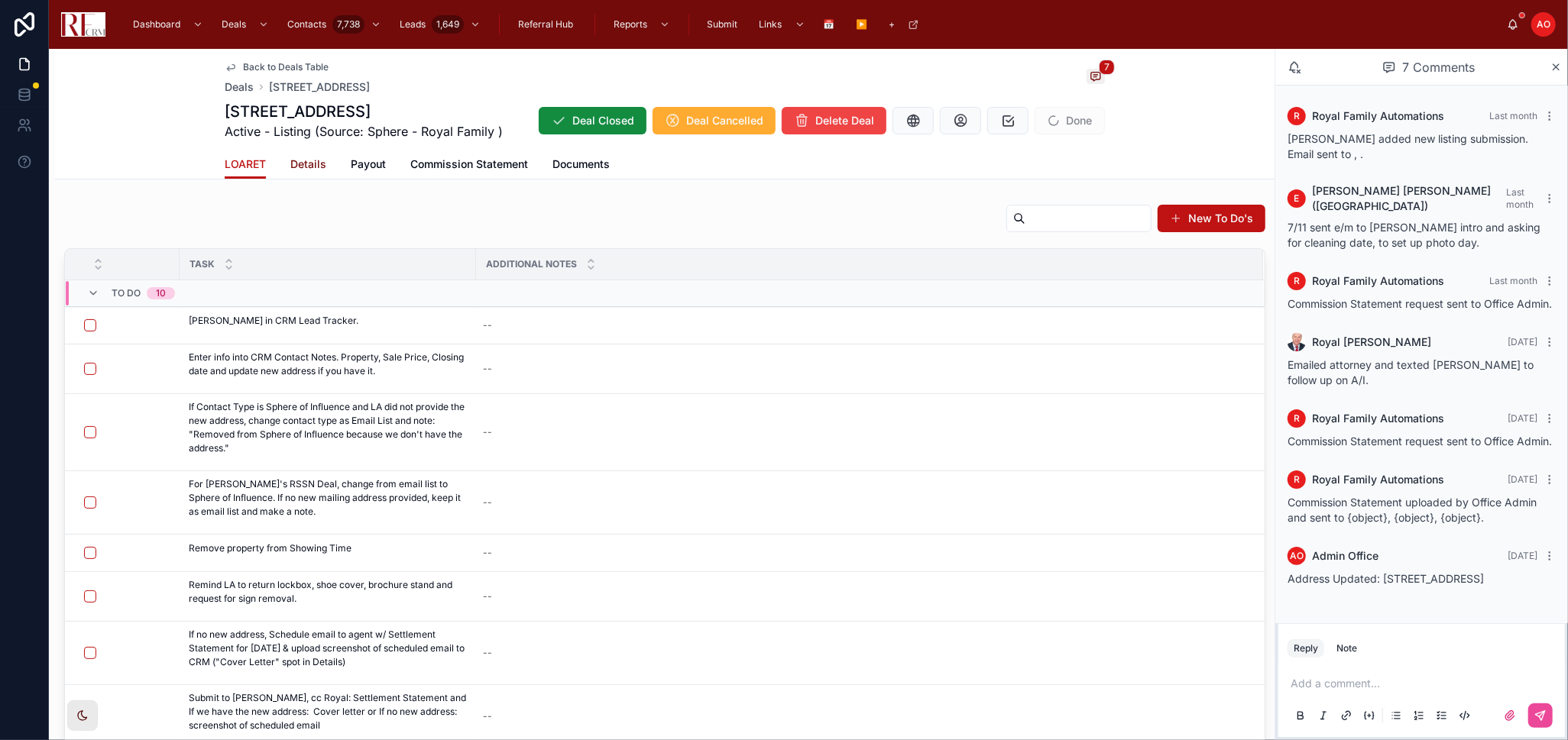
click at [304, 172] on link "Details" at bounding box center [308, 166] width 36 height 31
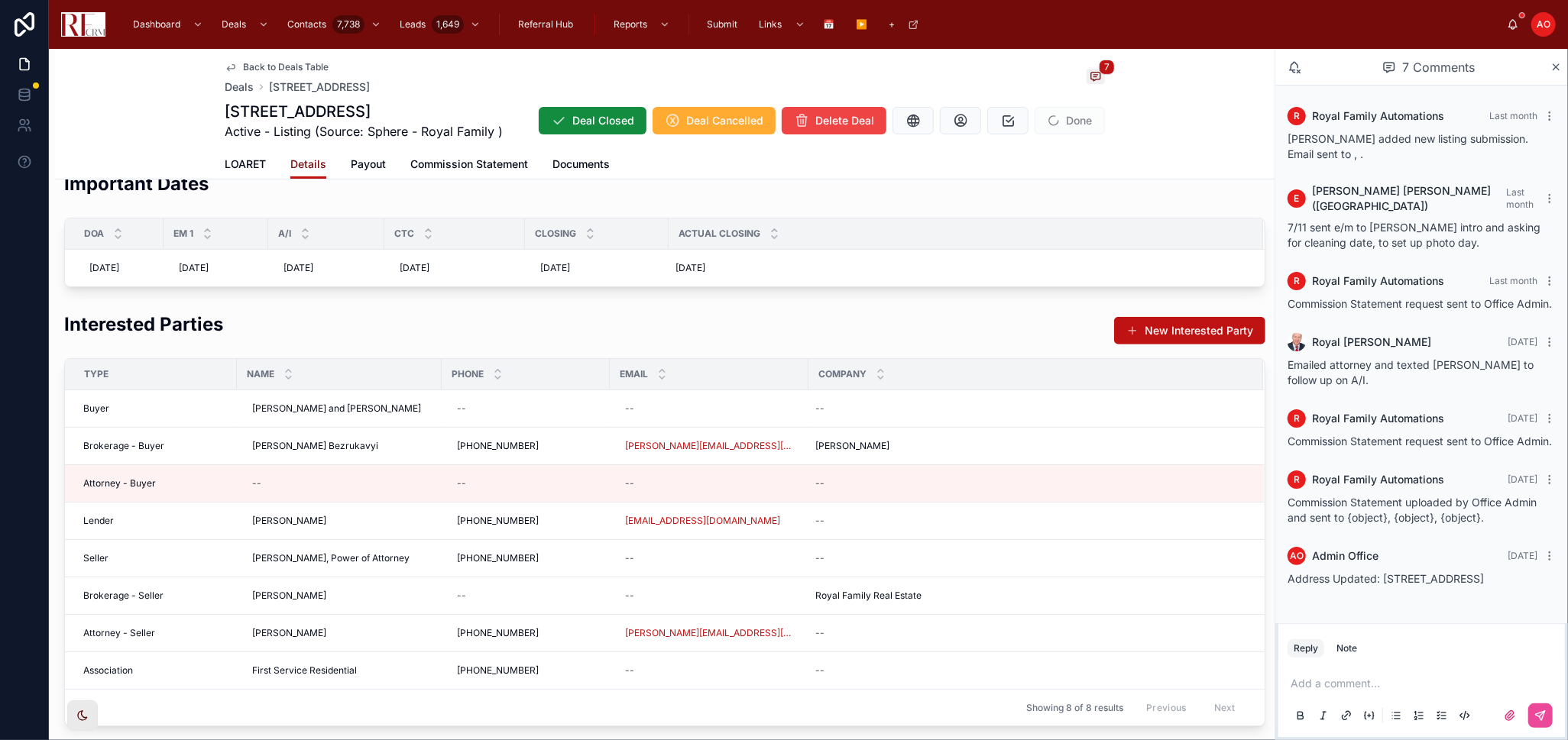
scroll to position [424, 0]
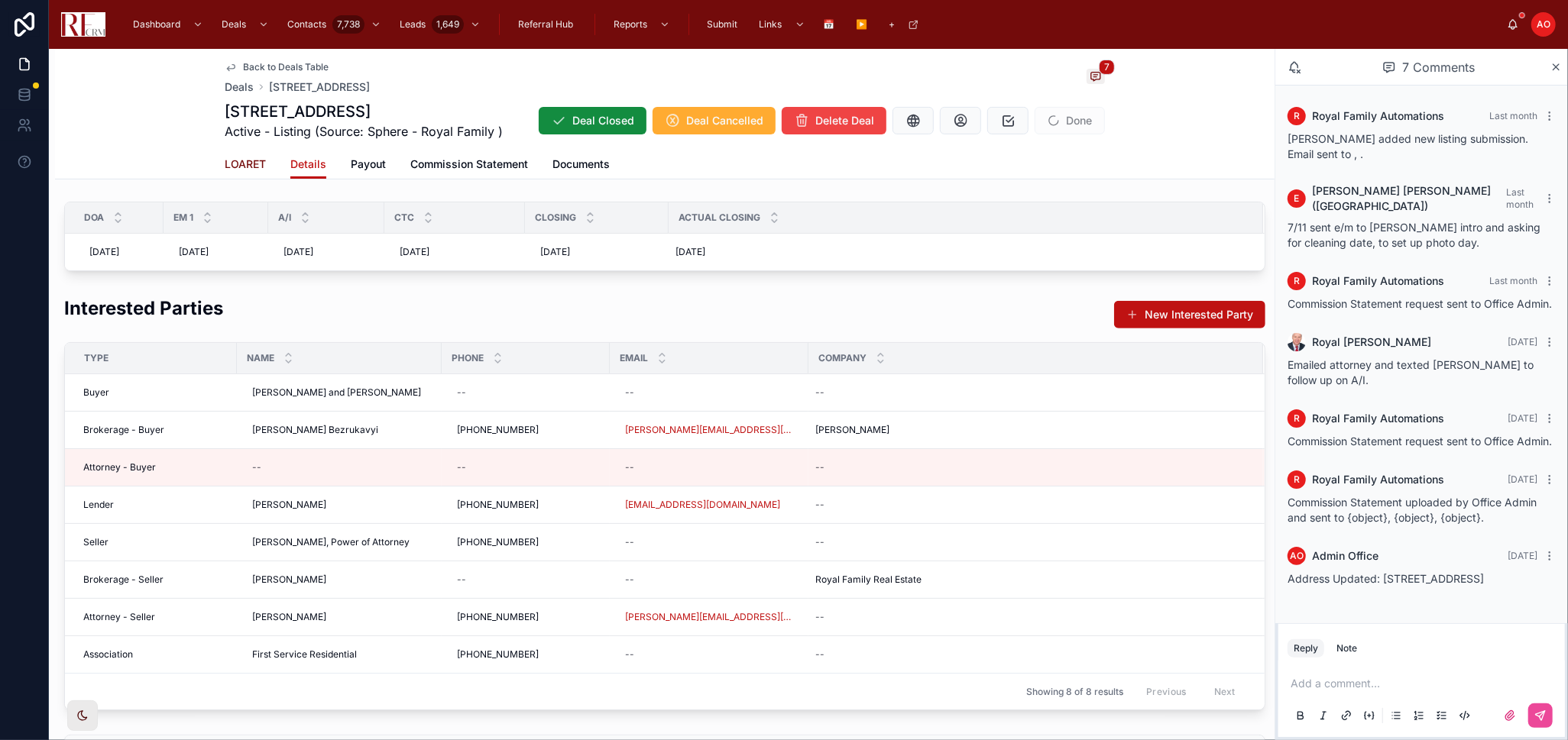
click at [225, 155] on link "LOARET" at bounding box center [245, 166] width 41 height 31
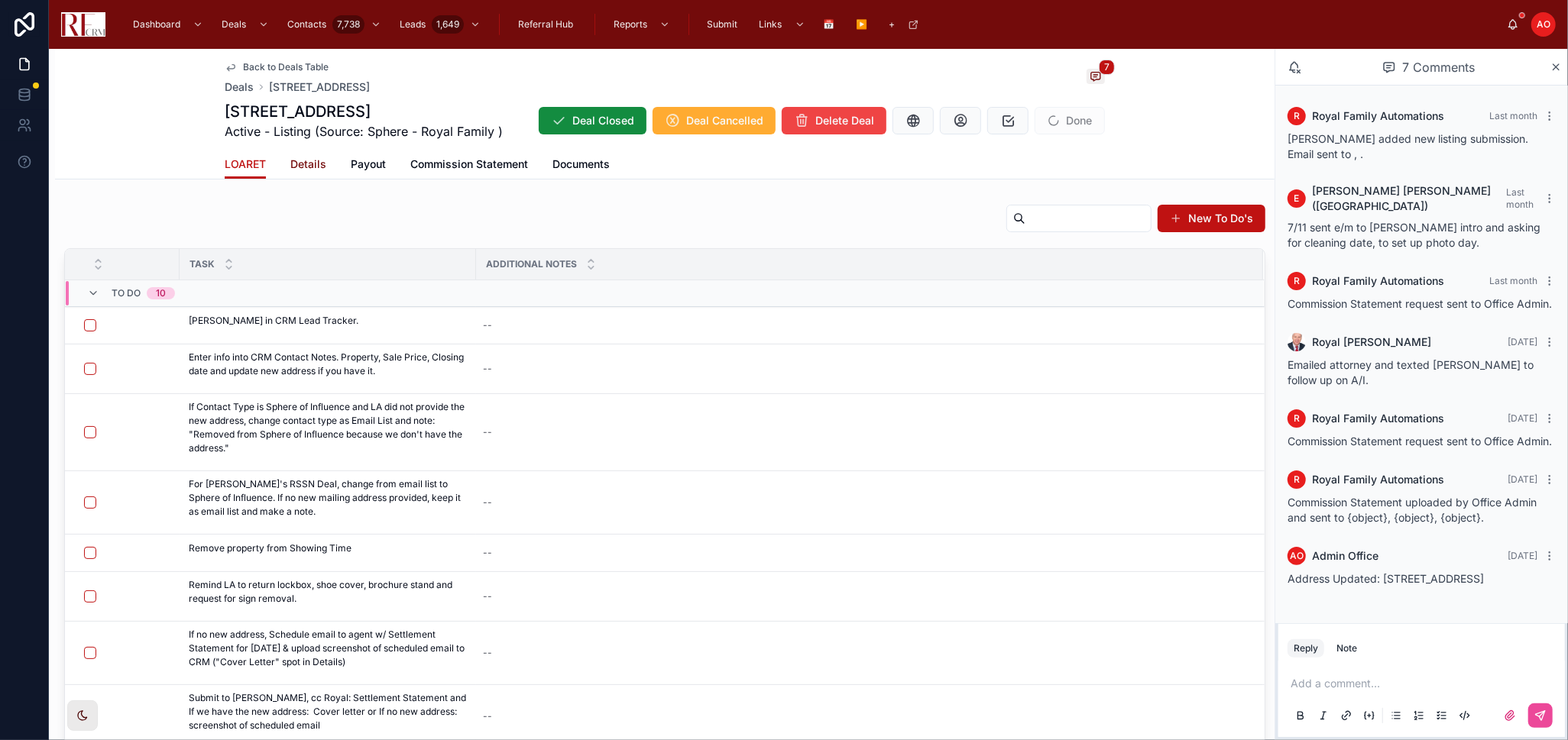
click at [295, 166] on span "Details" at bounding box center [308, 165] width 36 height 15
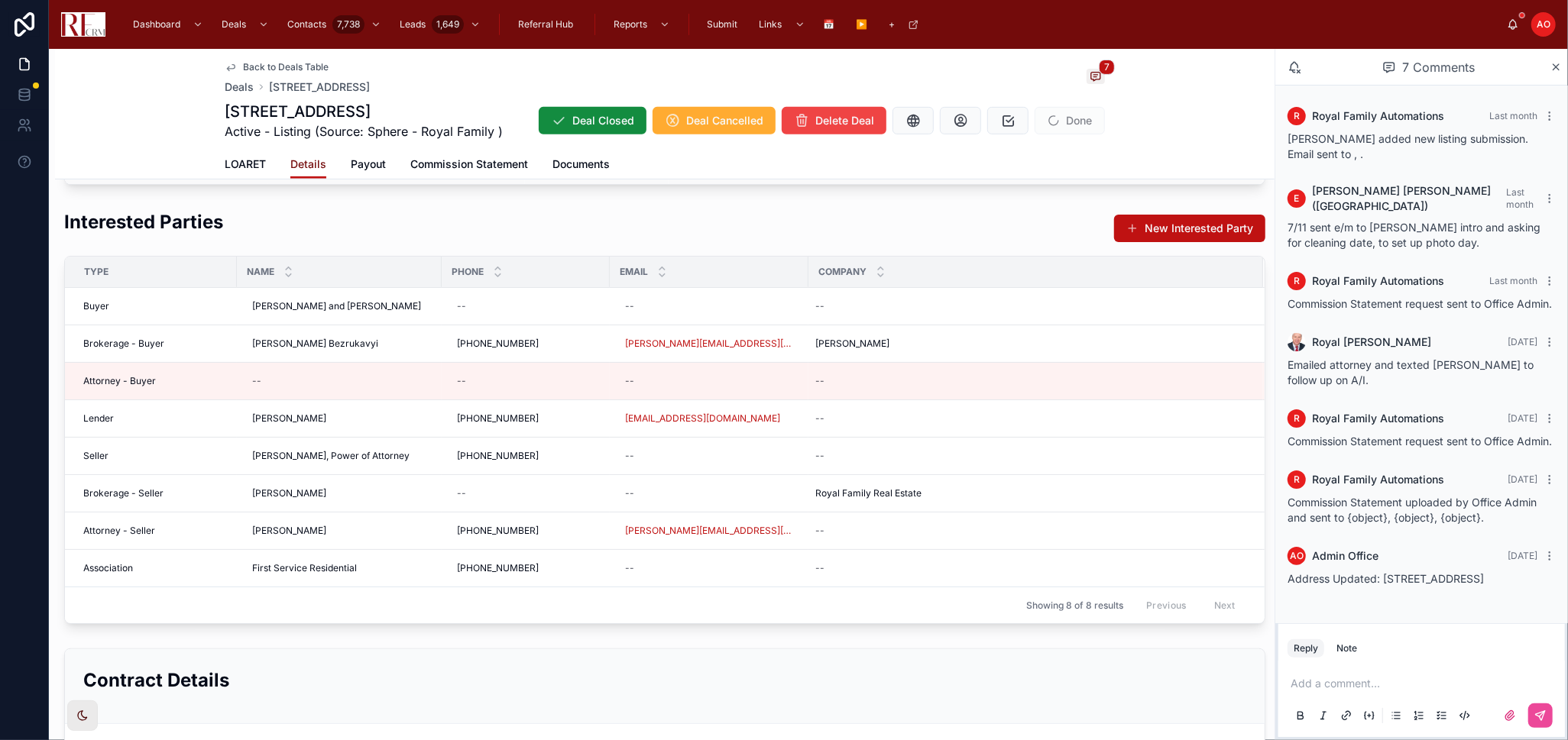
scroll to position [593, 0]
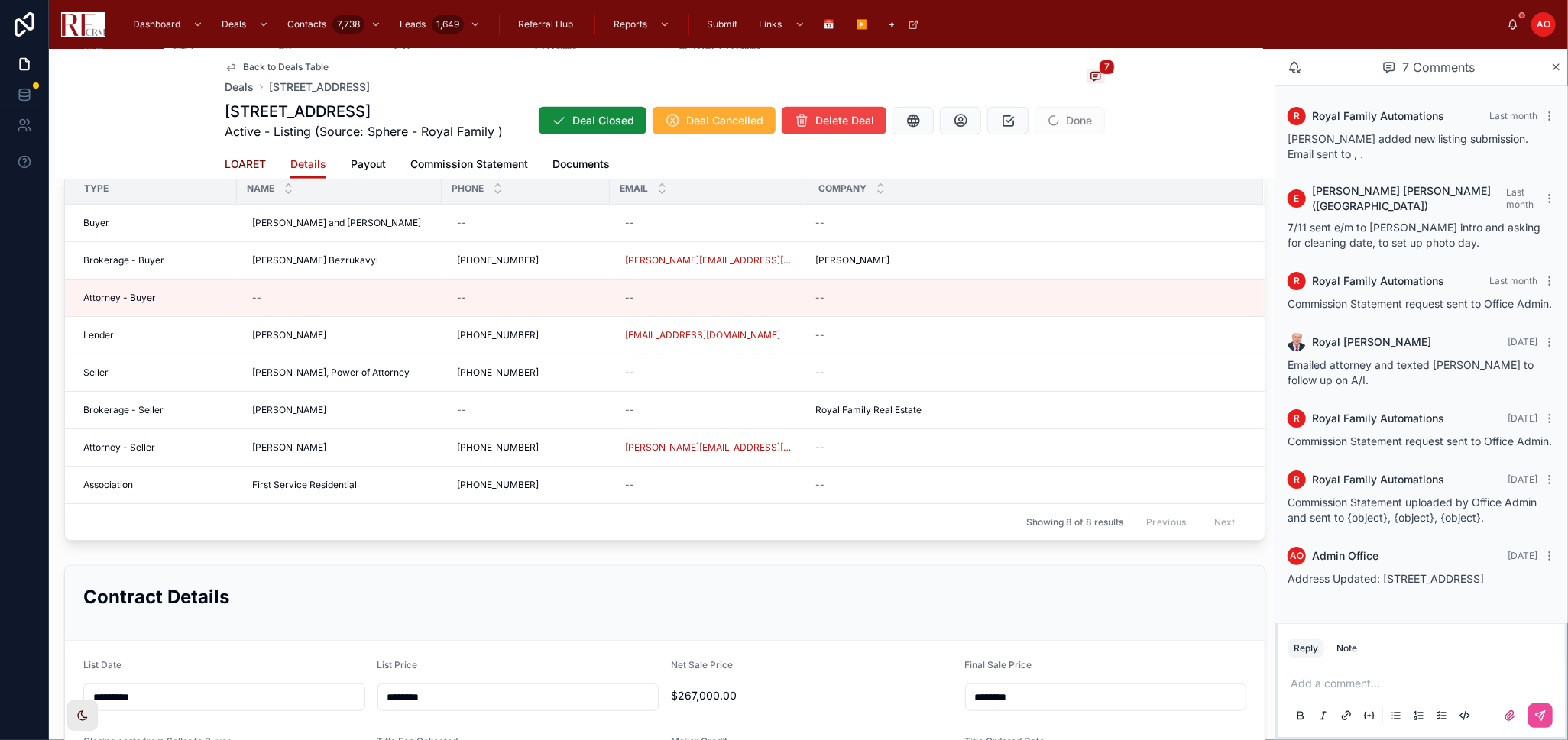
click at [240, 157] on span "LOARET" at bounding box center [245, 165] width 41 height 15
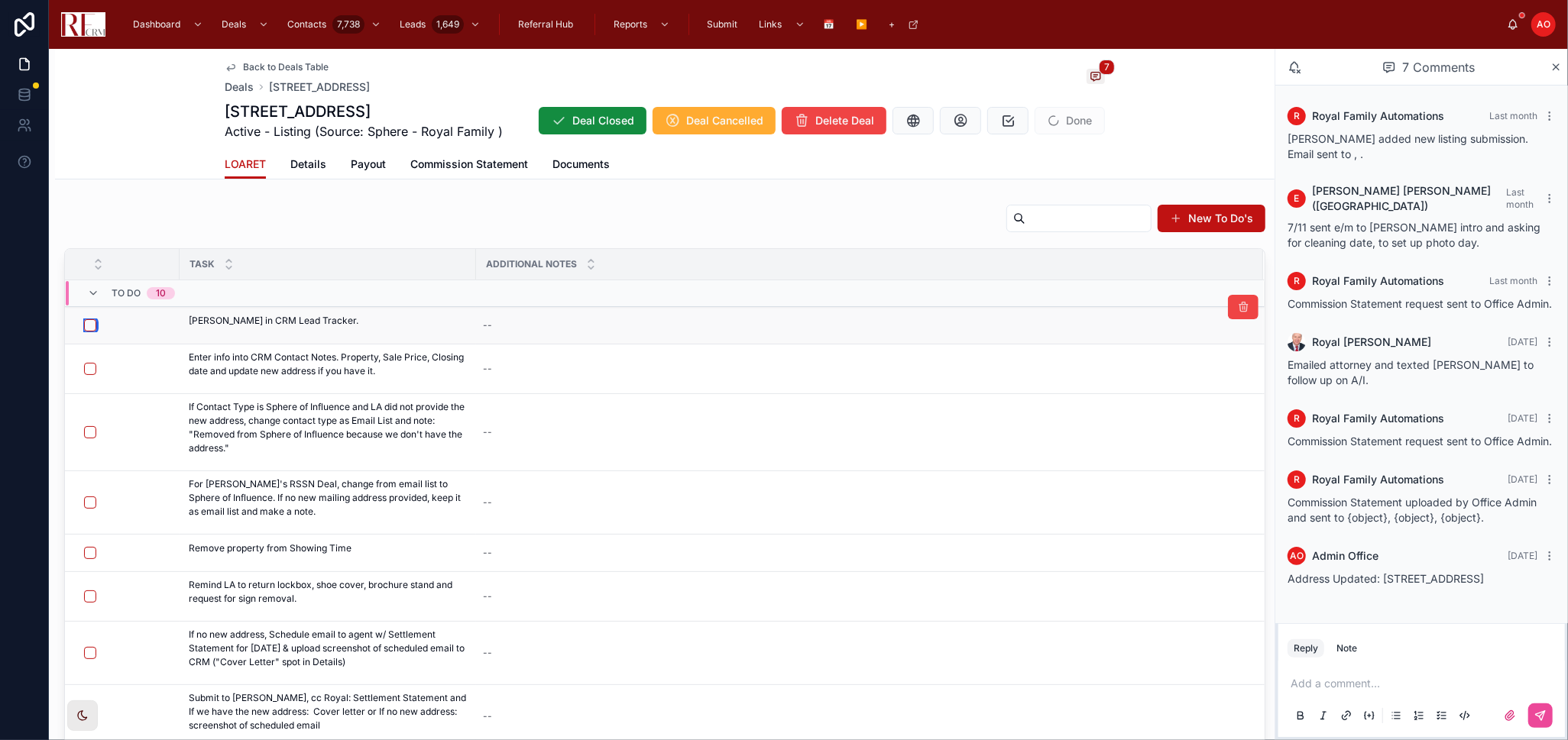
click at [84, 321] on button "button" at bounding box center [90, 326] width 12 height 12
click at [85, 371] on button "button" at bounding box center [90, 369] width 12 height 12
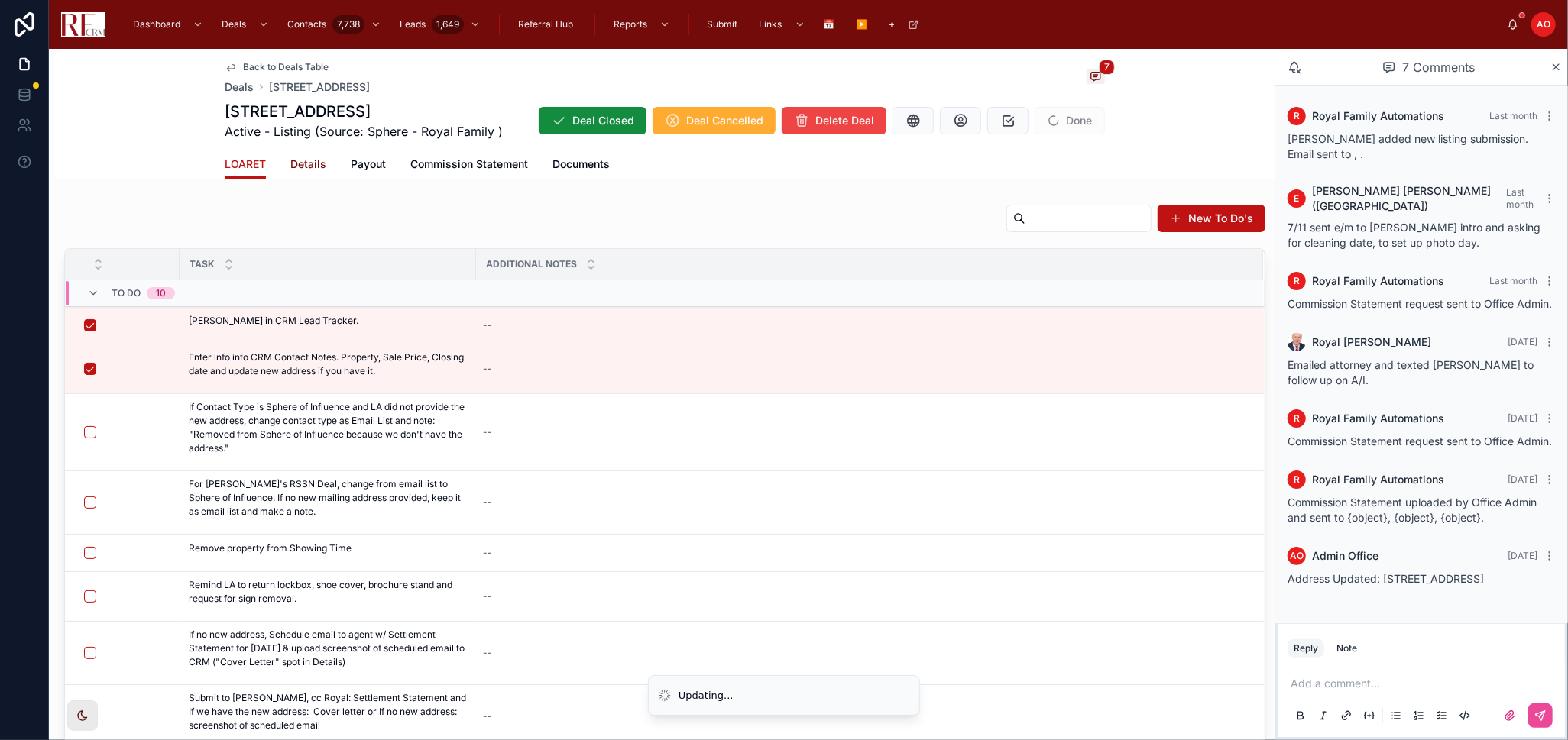
click at [304, 178] on link "Details" at bounding box center [308, 166] width 36 height 31
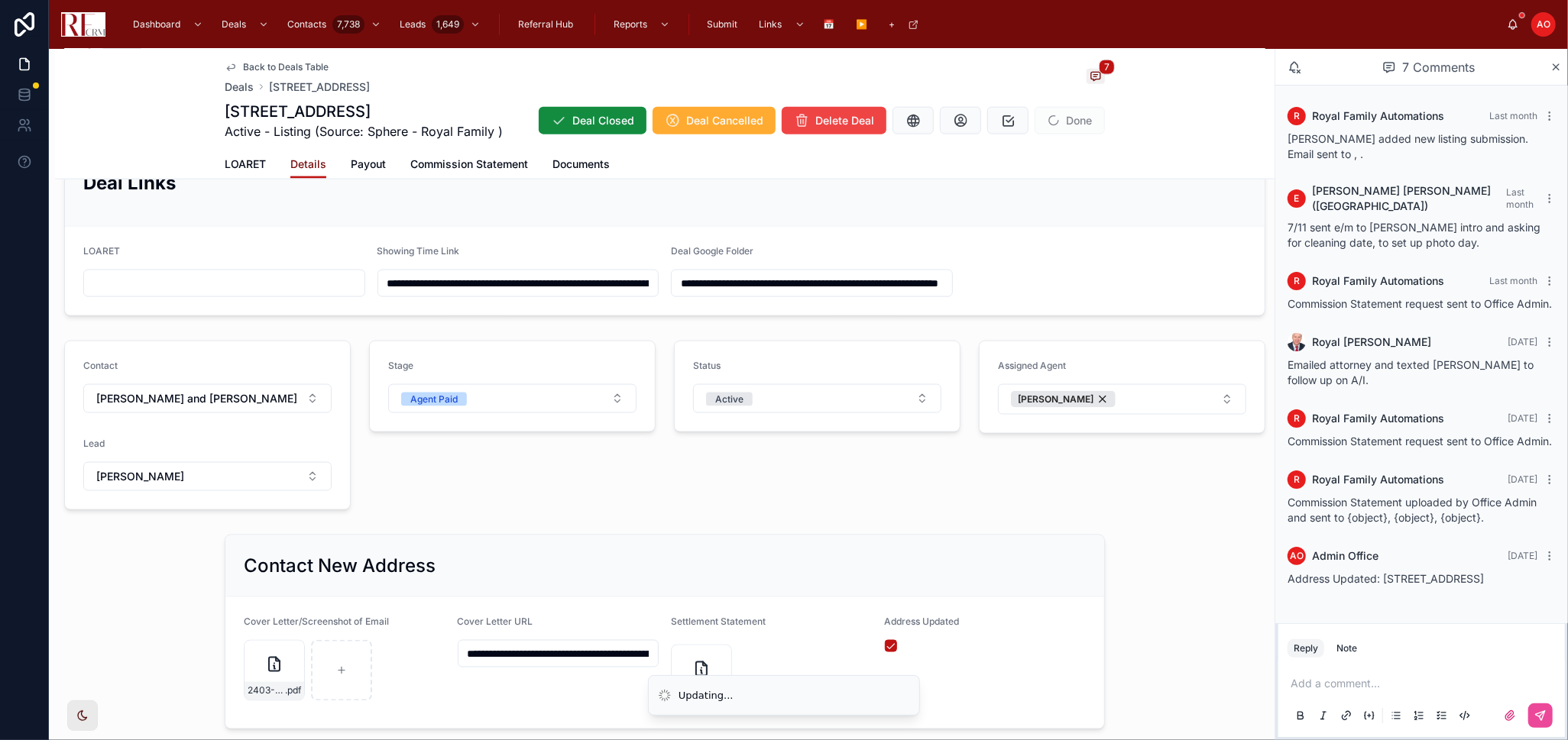
scroll to position [1697, 0]
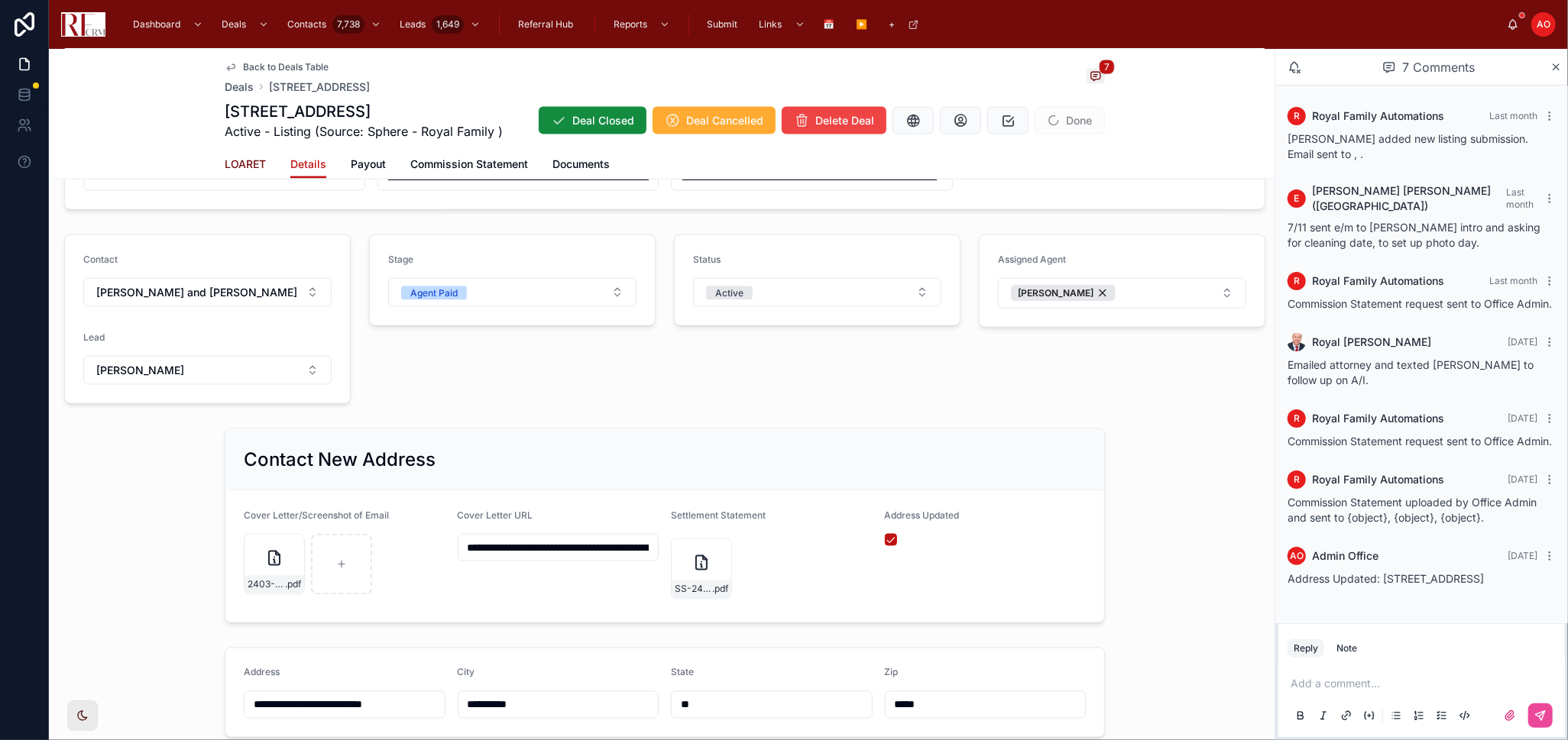
click at [252, 171] on link "LOARET" at bounding box center [245, 166] width 41 height 31
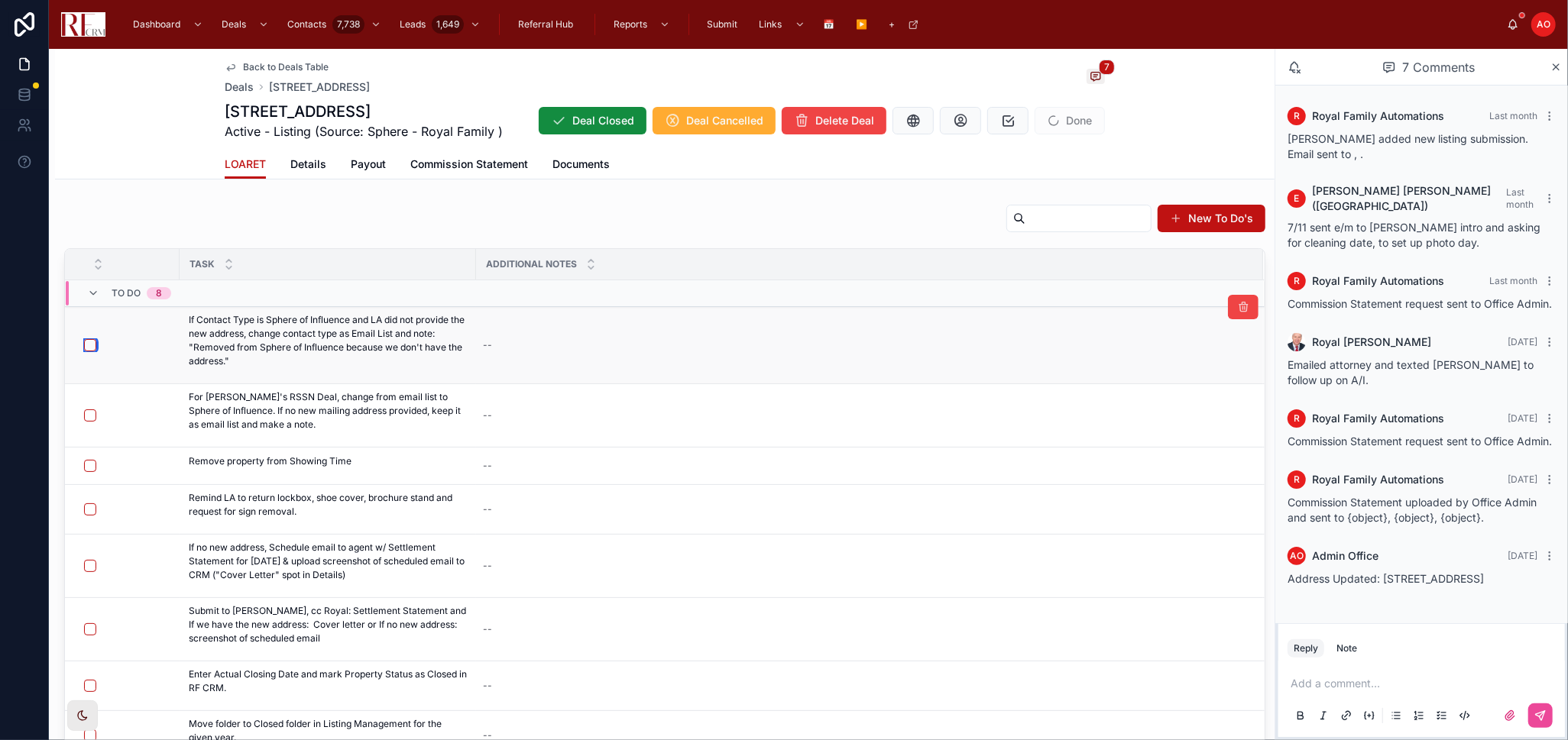
click at [84, 342] on button "button" at bounding box center [90, 345] width 12 height 12
click at [86, 418] on button "button" at bounding box center [90, 415] width 12 height 12
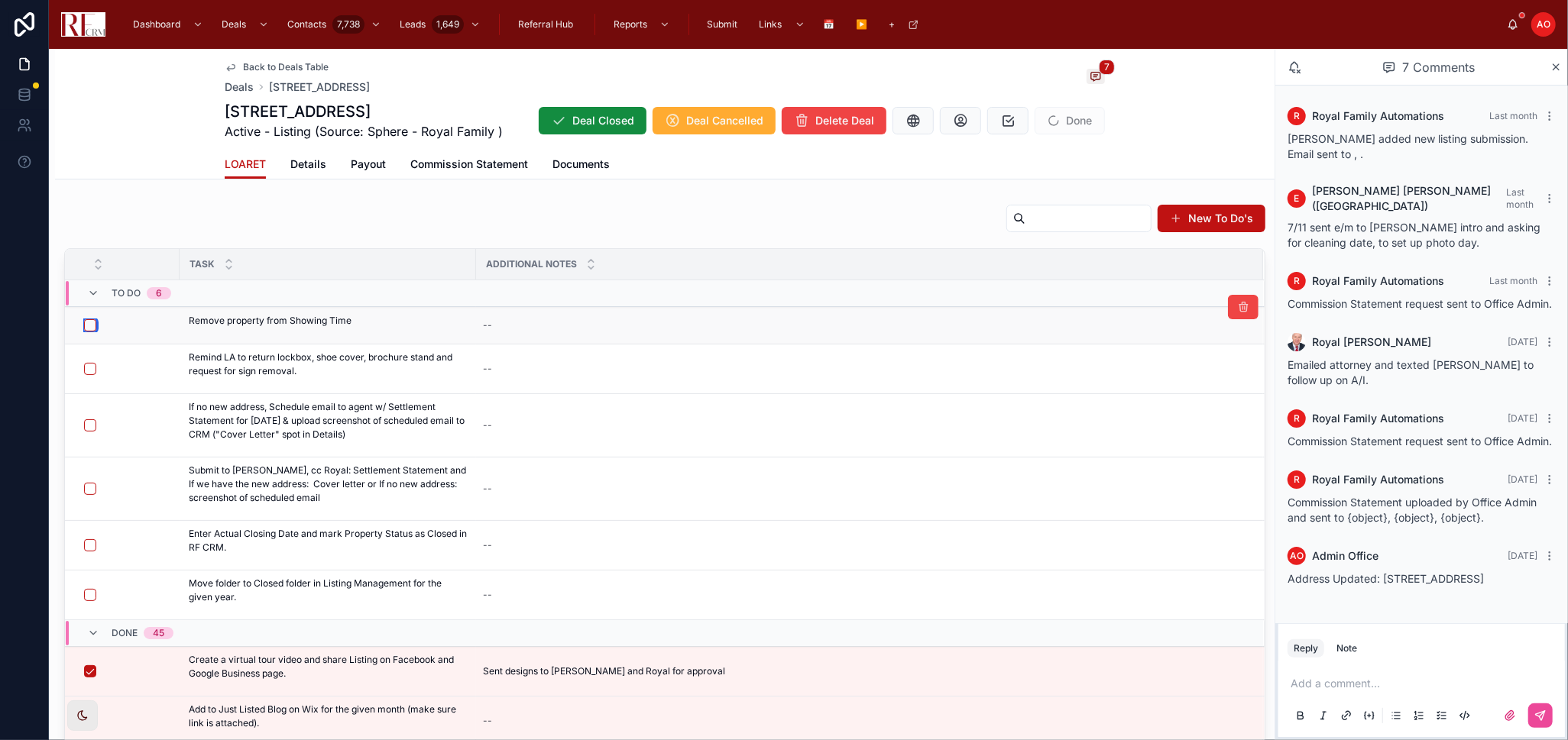
click at [91, 324] on button "button" at bounding box center [90, 326] width 12 height 12
click at [93, 324] on button "button" at bounding box center [90, 326] width 12 height 12
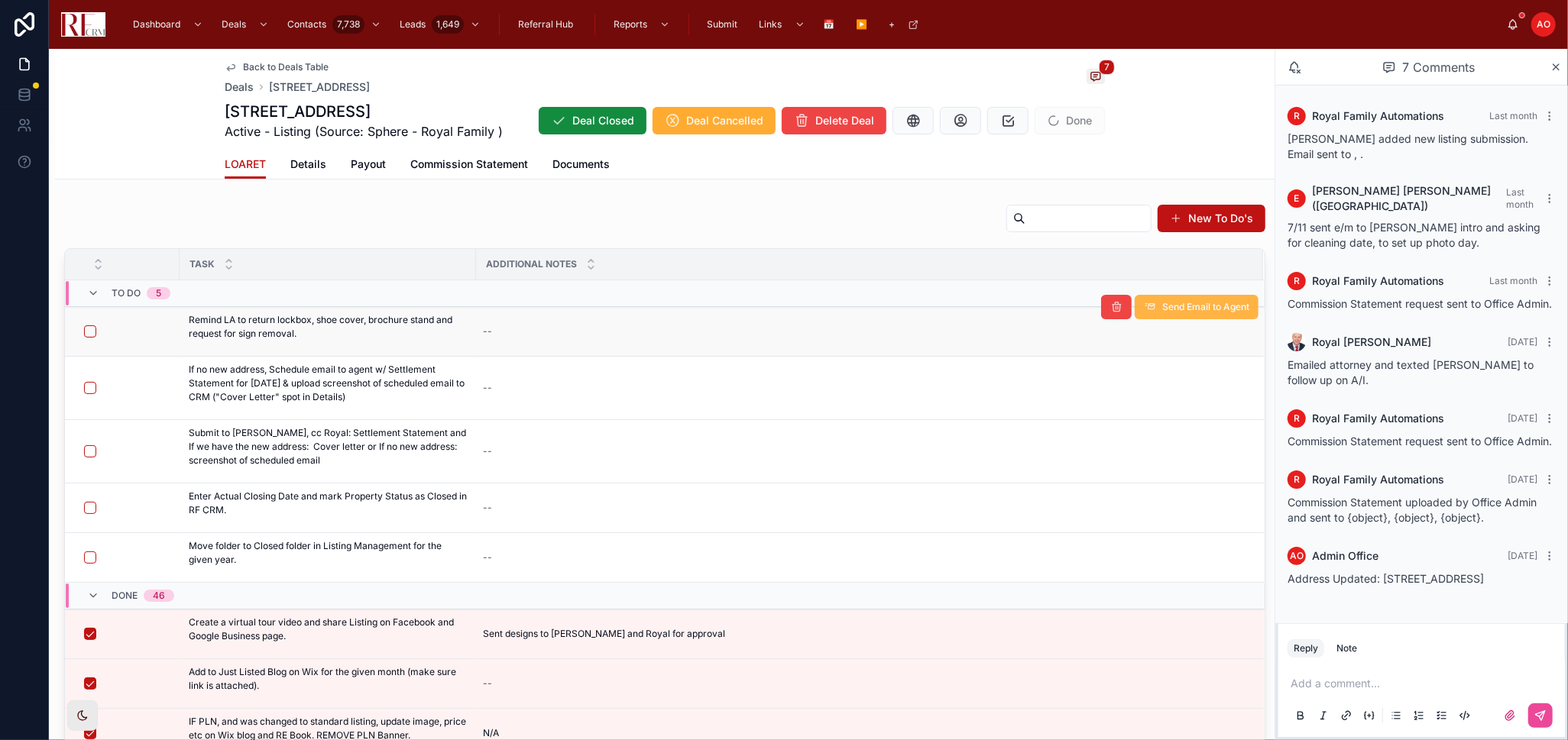
click at [1162, 304] on span "Send Email to Agent" at bounding box center [1206, 307] width 87 height 12
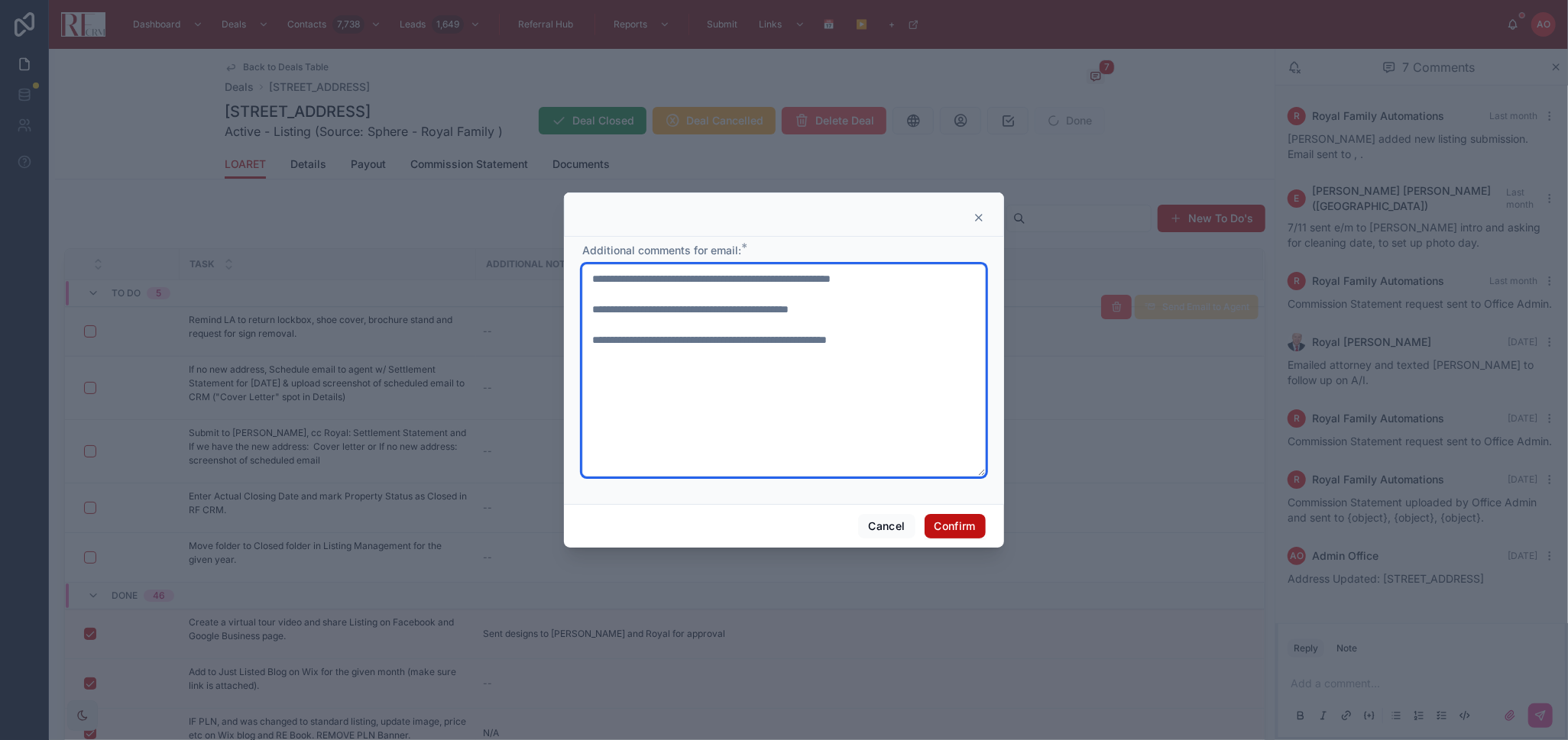
click at [657, 339] on textarea "**********" at bounding box center [784, 370] width 403 height 212
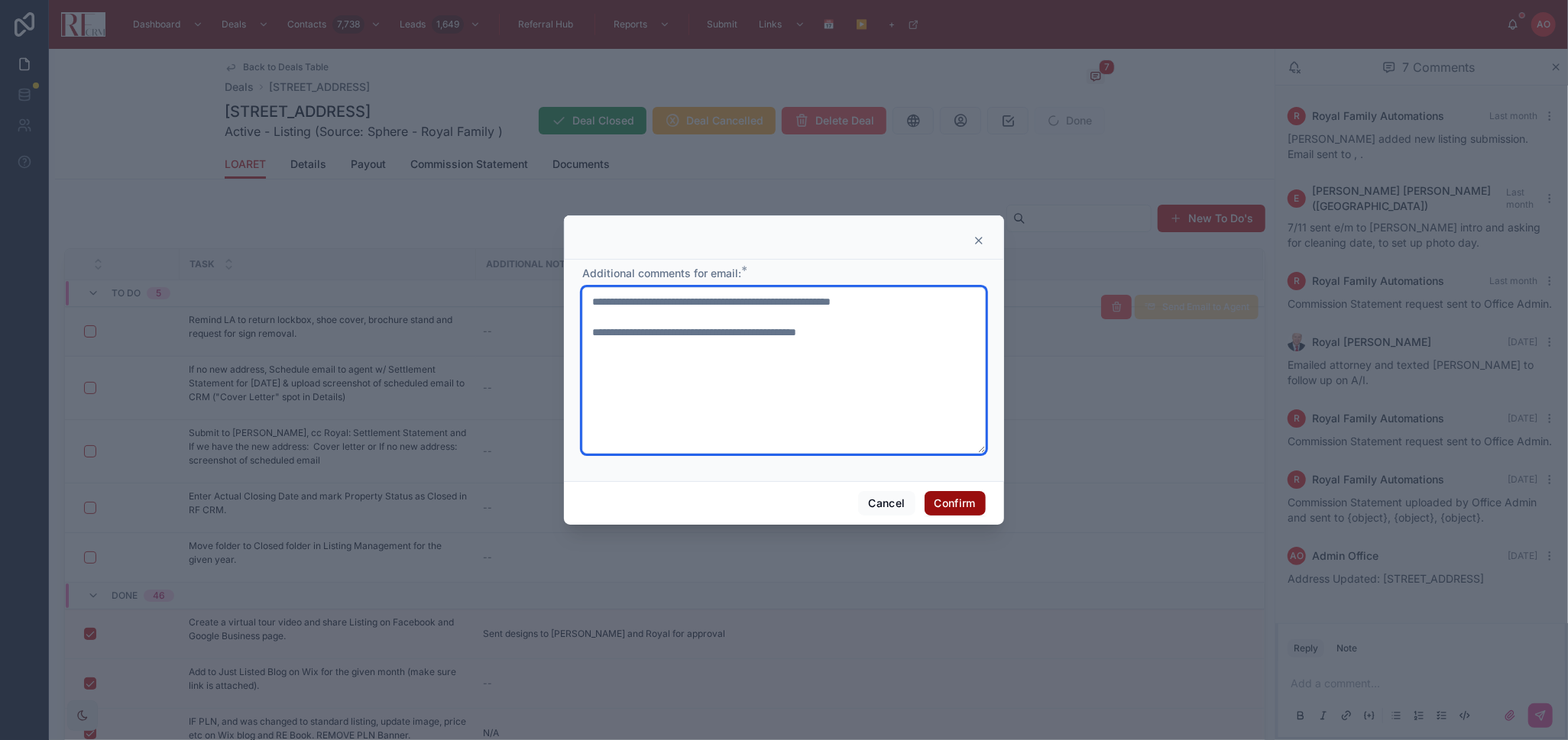
type textarea "**********"
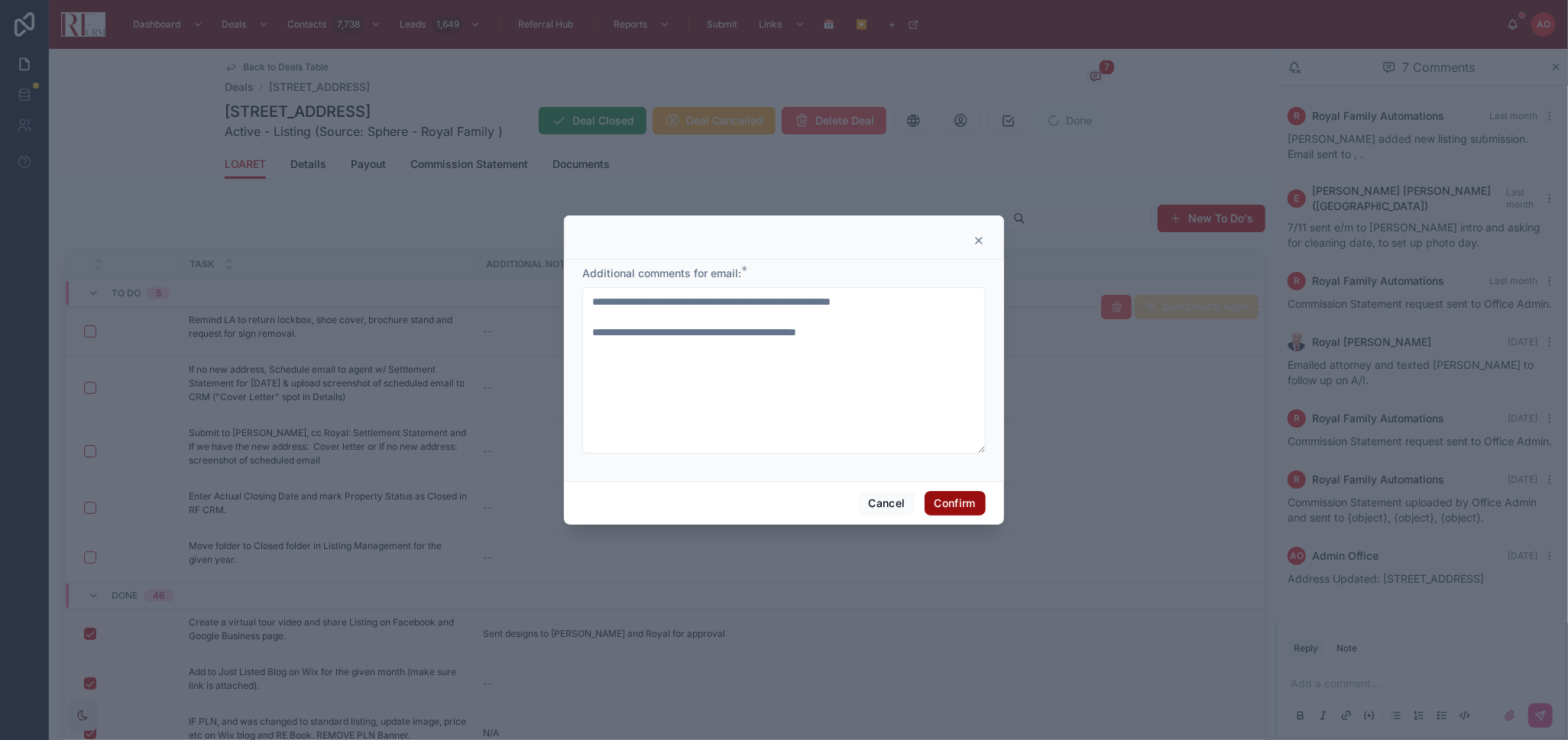
click at [941, 506] on button "Confirm" at bounding box center [955, 503] width 61 height 25
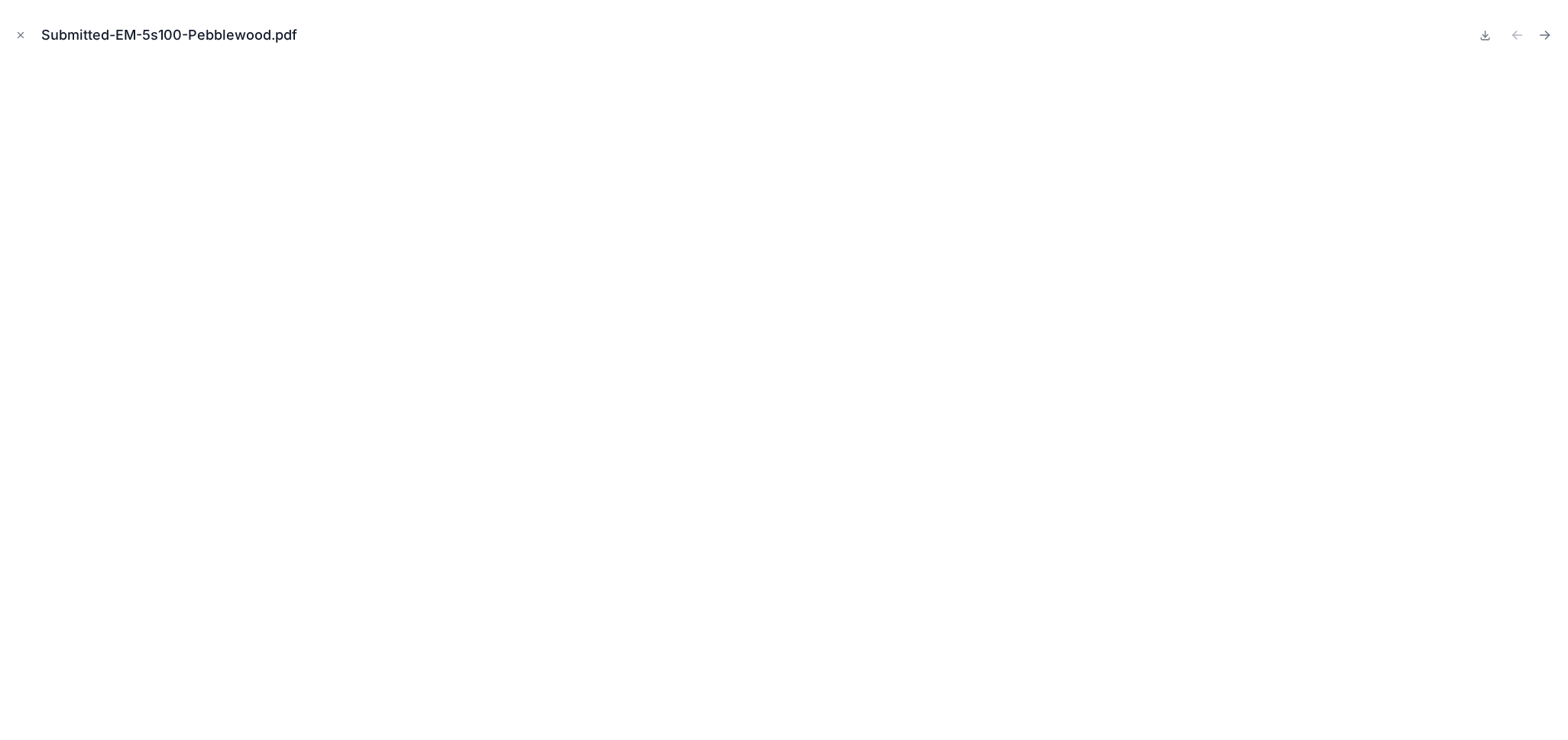
scroll to position [849, 0]
click at [25, 32] on icon "Close modal" at bounding box center [20, 35] width 11 height 11
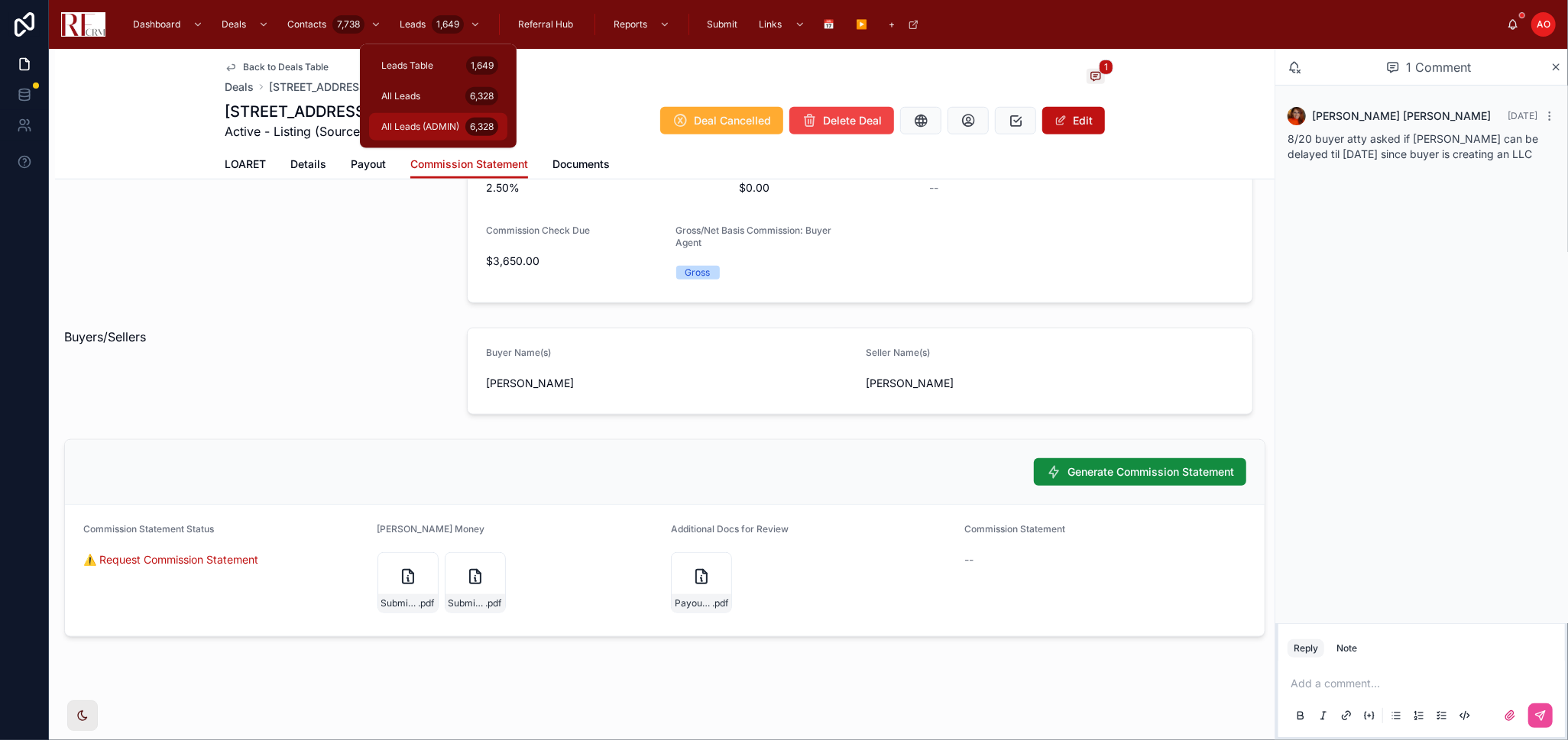
click at [443, 124] on span "All Leads (ADMIN)" at bounding box center [419, 127] width 78 height 12
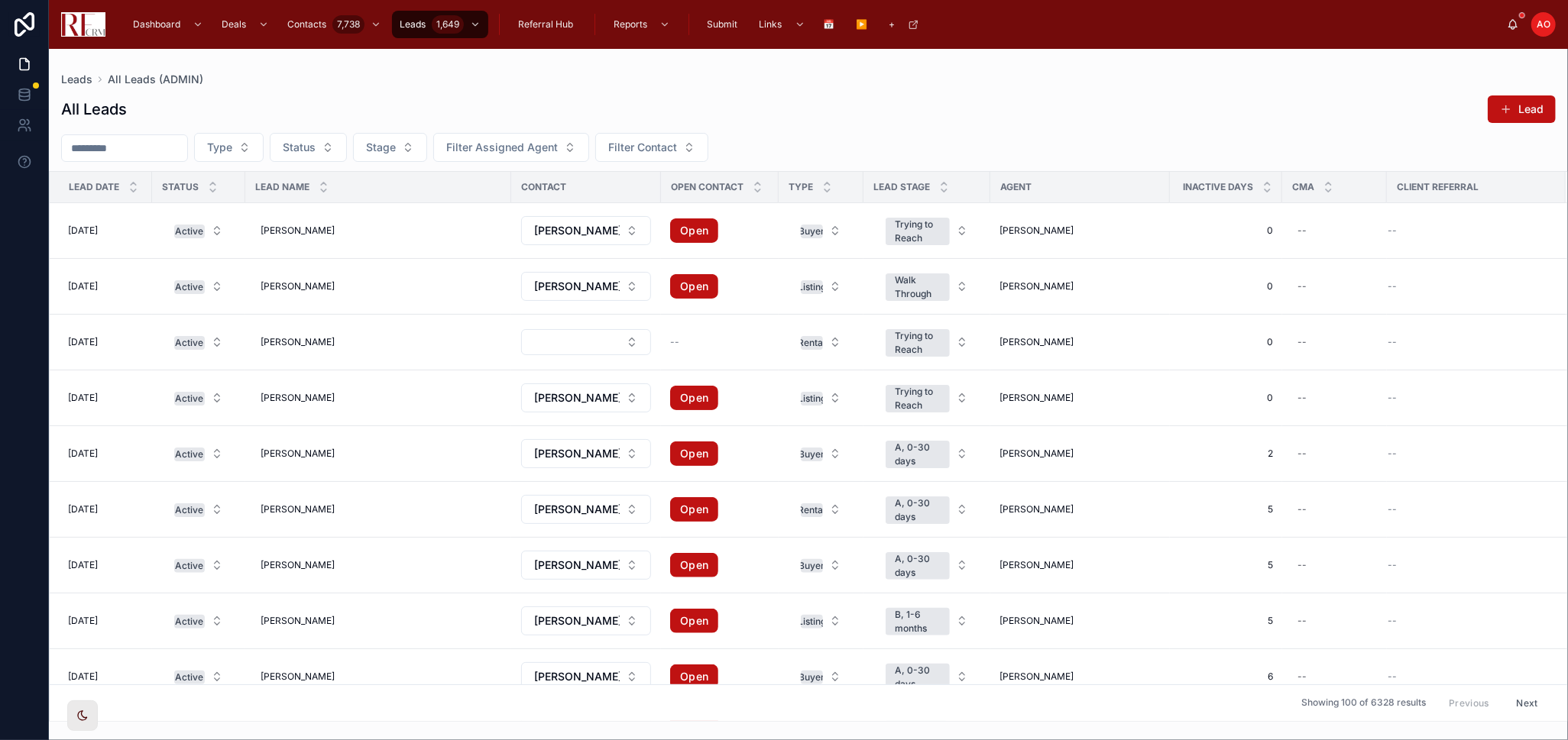
click at [157, 147] on input "text" at bounding box center [124, 147] width 125 height 21
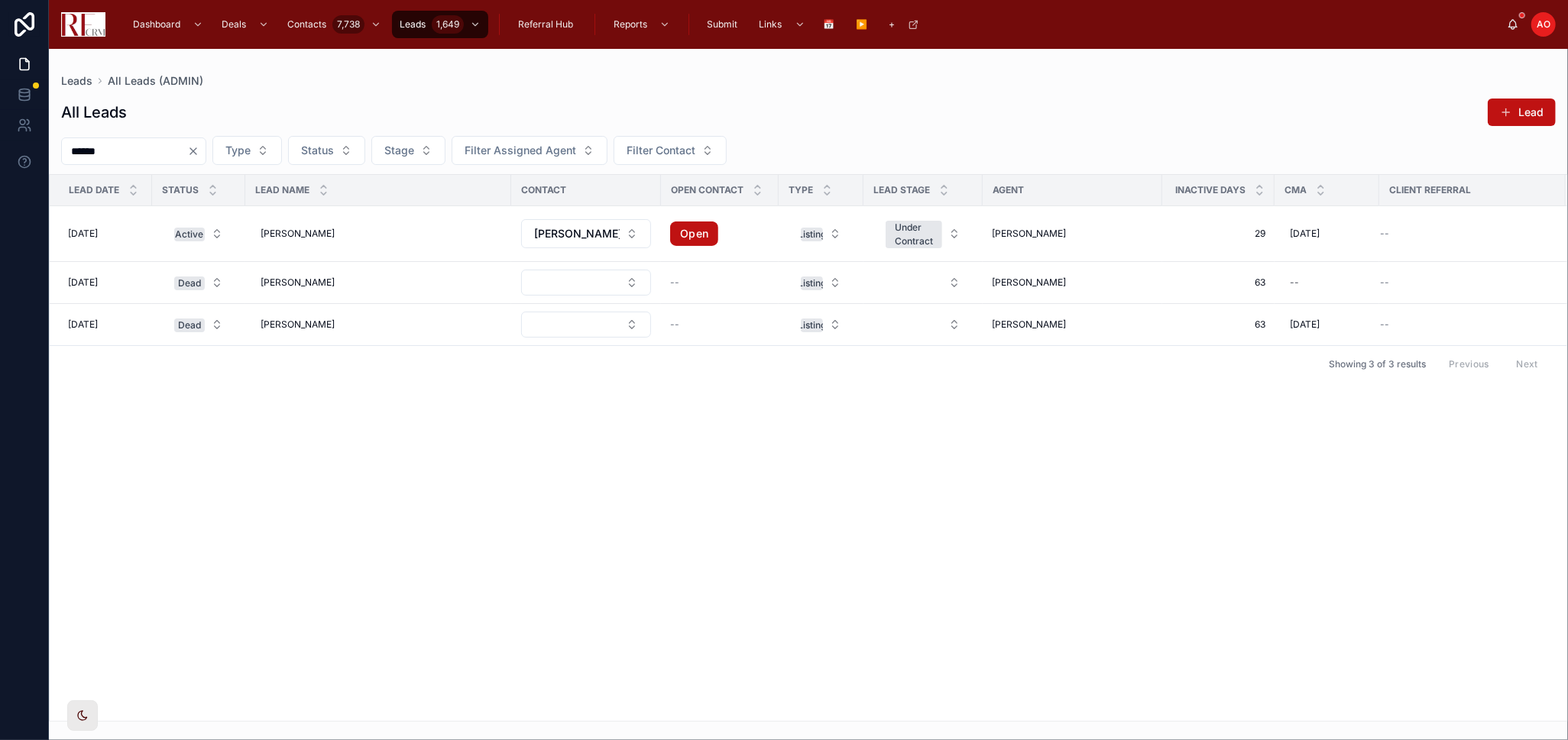
type input "******"
click at [331, 505] on div "Lead Date Status Lead Name Contact Open Contact Type Lead Stage Agent Inactive …" at bounding box center [807, 448] width 1517 height 546
click at [1478, 210] on span "[PERSON_NAME]" at bounding box center [1479, 206] width 76 height 12
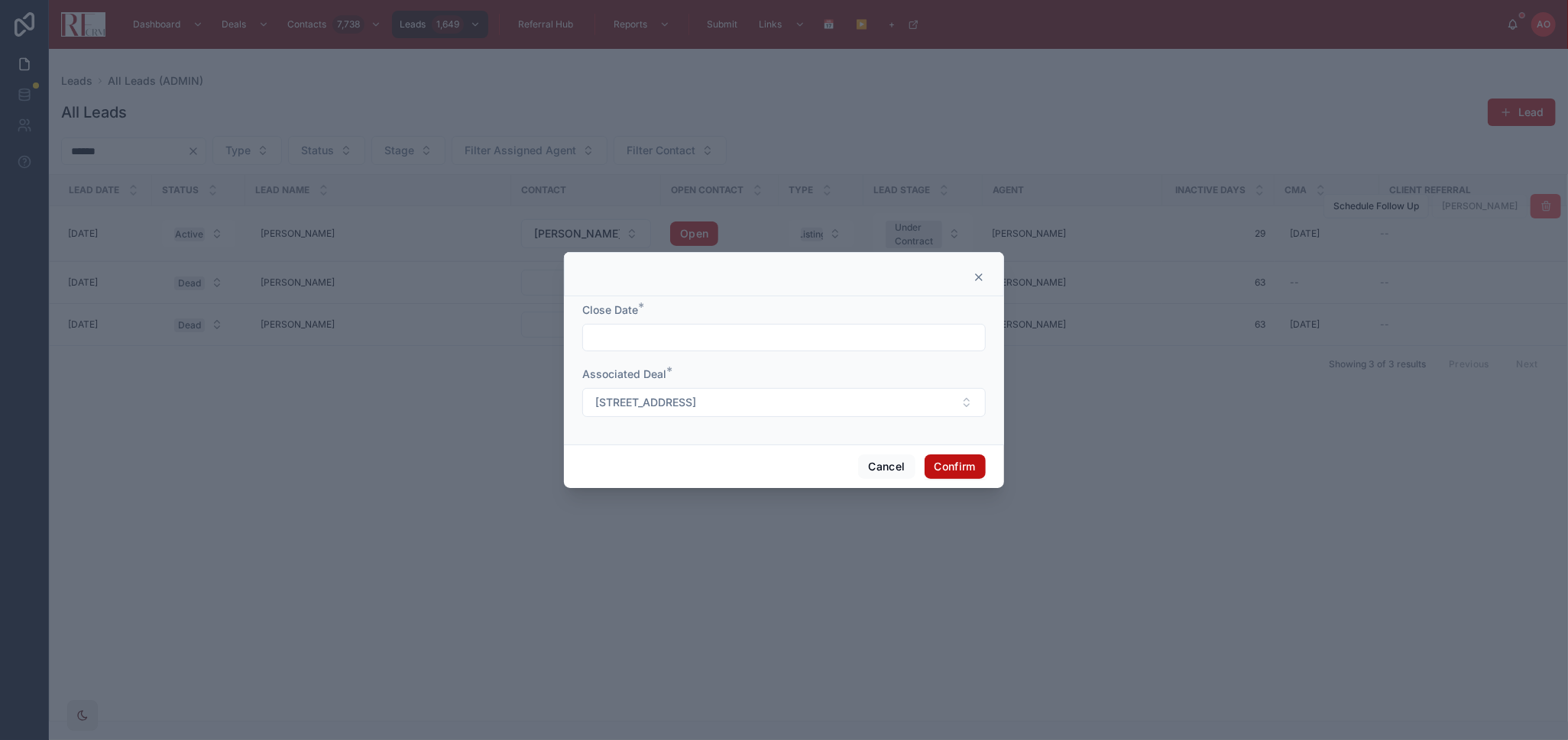
click at [793, 342] on input "text" at bounding box center [784, 337] width 402 height 21
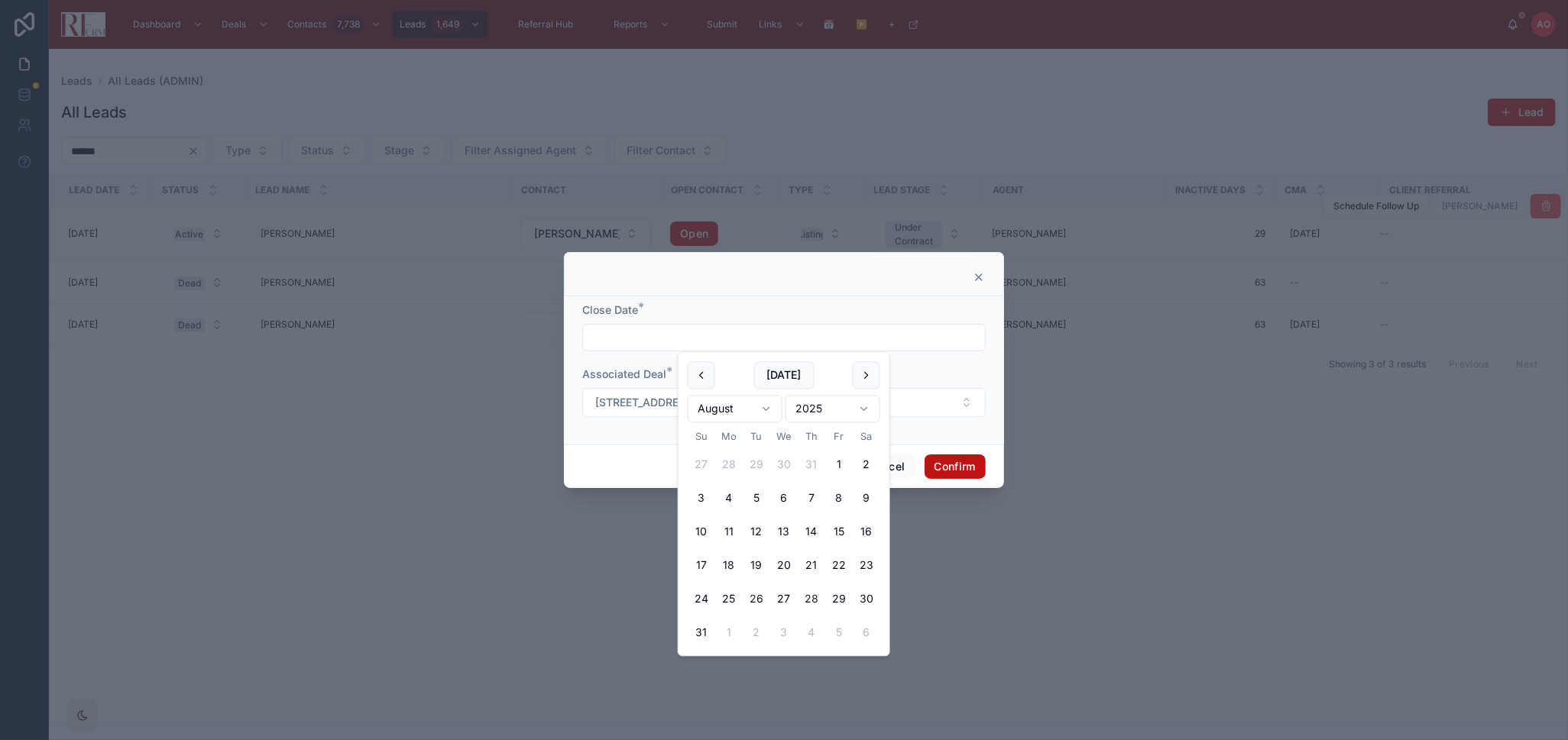
click at [759, 597] on button "26" at bounding box center [756, 599] width 27 height 27
type input "*********"
click at [967, 468] on button "Confirm" at bounding box center [955, 466] width 61 height 25
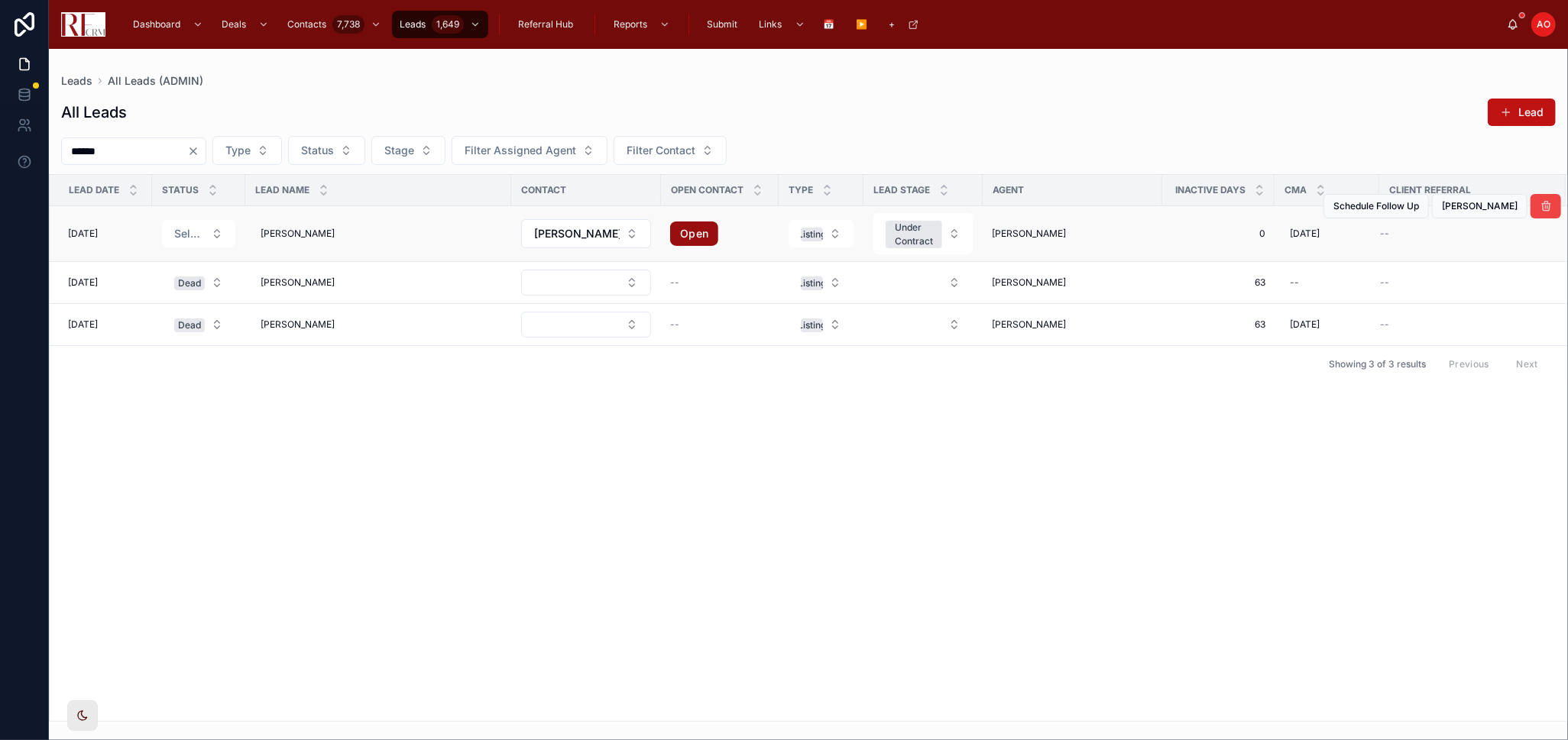
click at [695, 232] on link "Open" at bounding box center [694, 234] width 48 height 25
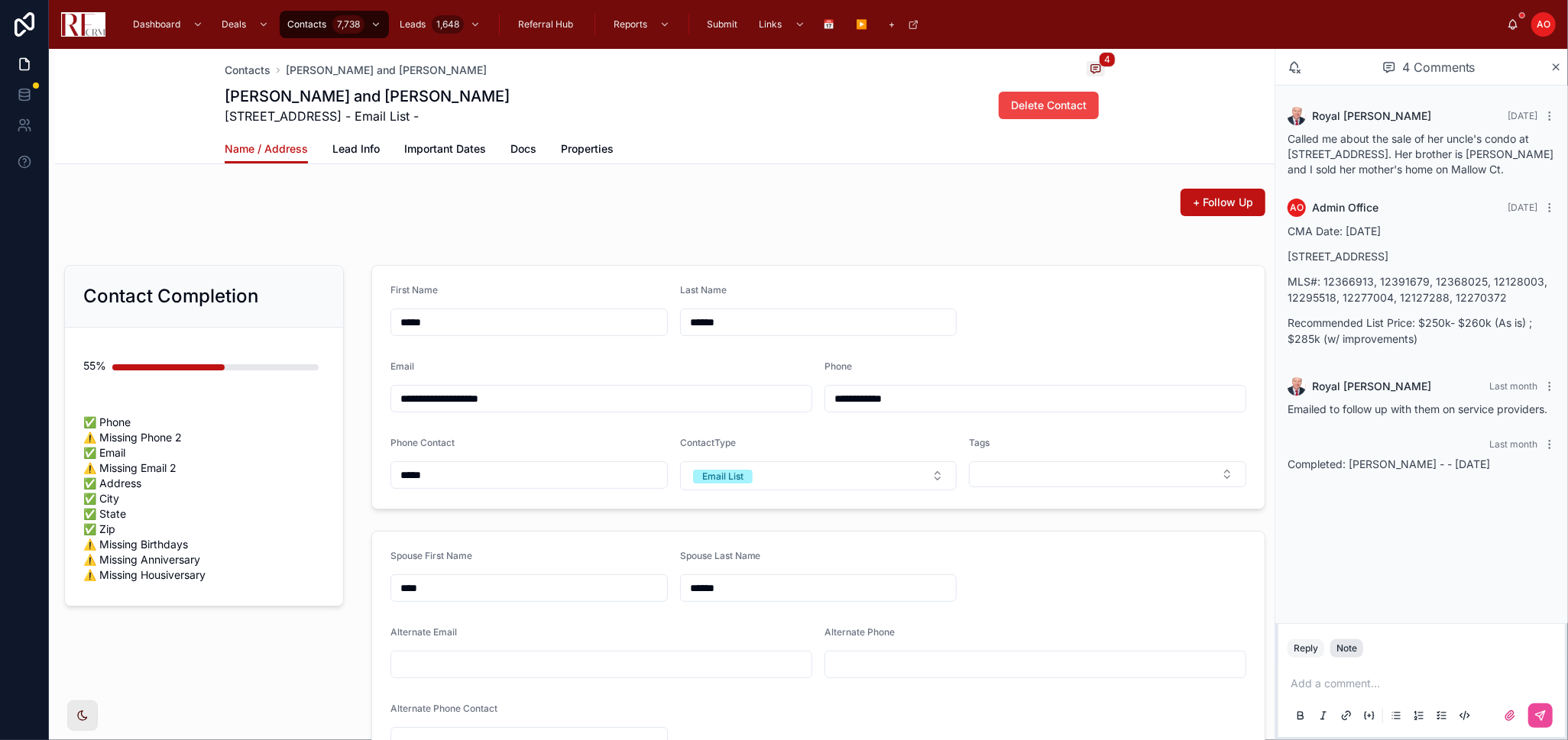
click at [1346, 649] on div "Note" at bounding box center [1346, 649] width 20 height 12
click at [1379, 264] on p "2403 Mallow Ct #Z1, Schaumburg, IL 60194" at bounding box center [1421, 256] width 268 height 16
click at [1378, 264] on p "2403 Mallow Ct #Z1, Schaumburg, IL 60194" at bounding box center [1421, 256] width 268 height 16
click at [1376, 264] on p "2403 Mallow Ct #Z1, Schaumburg, IL 60194" at bounding box center [1421, 256] width 268 height 16
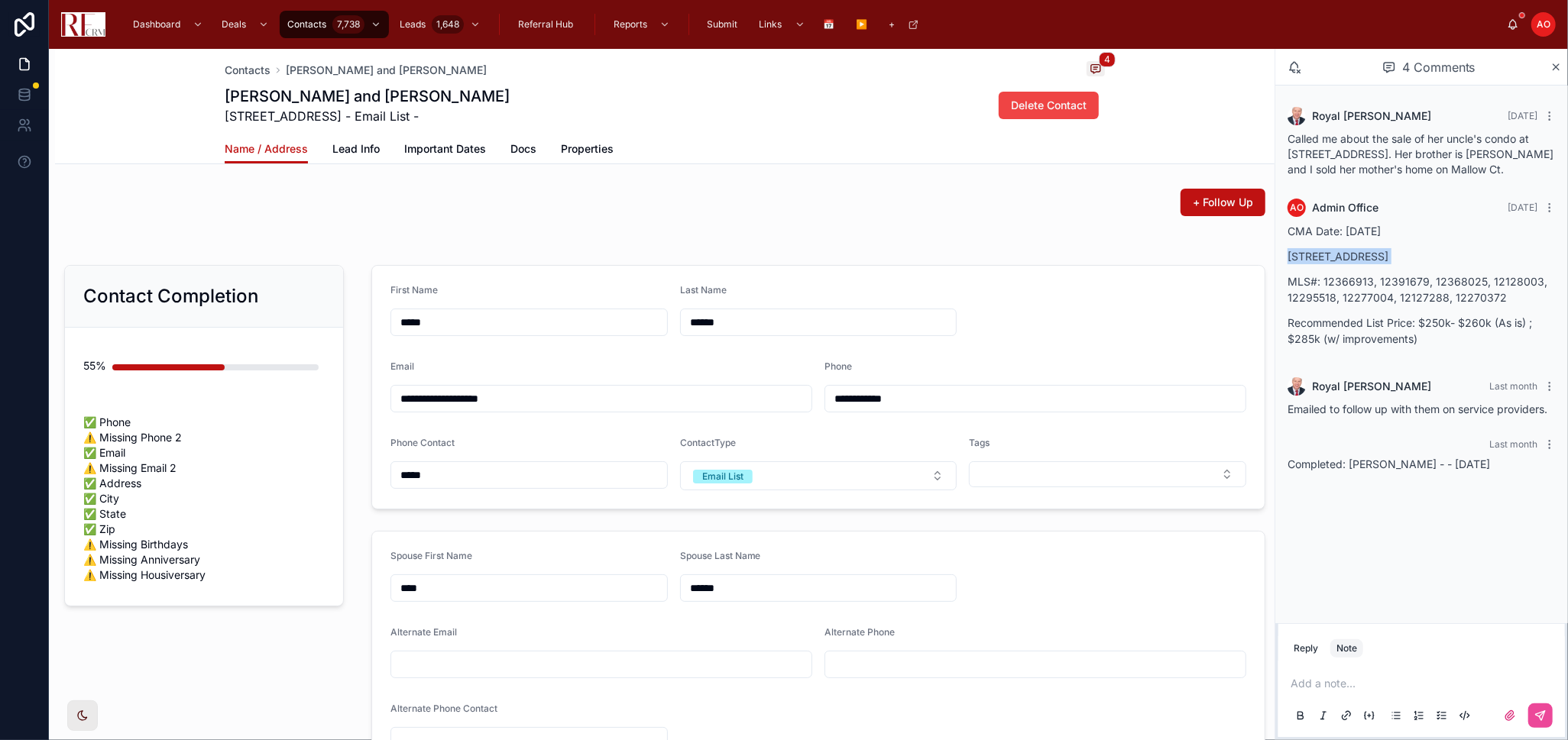
click at [1376, 264] on p "2403 Mallow Ct #Z1, Schaumburg, IL 60194" at bounding box center [1421, 256] width 268 height 16
click at [1365, 686] on p at bounding box center [1424, 684] width 268 height 15
click at [1533, 708] on button at bounding box center [1540, 715] width 25 height 25
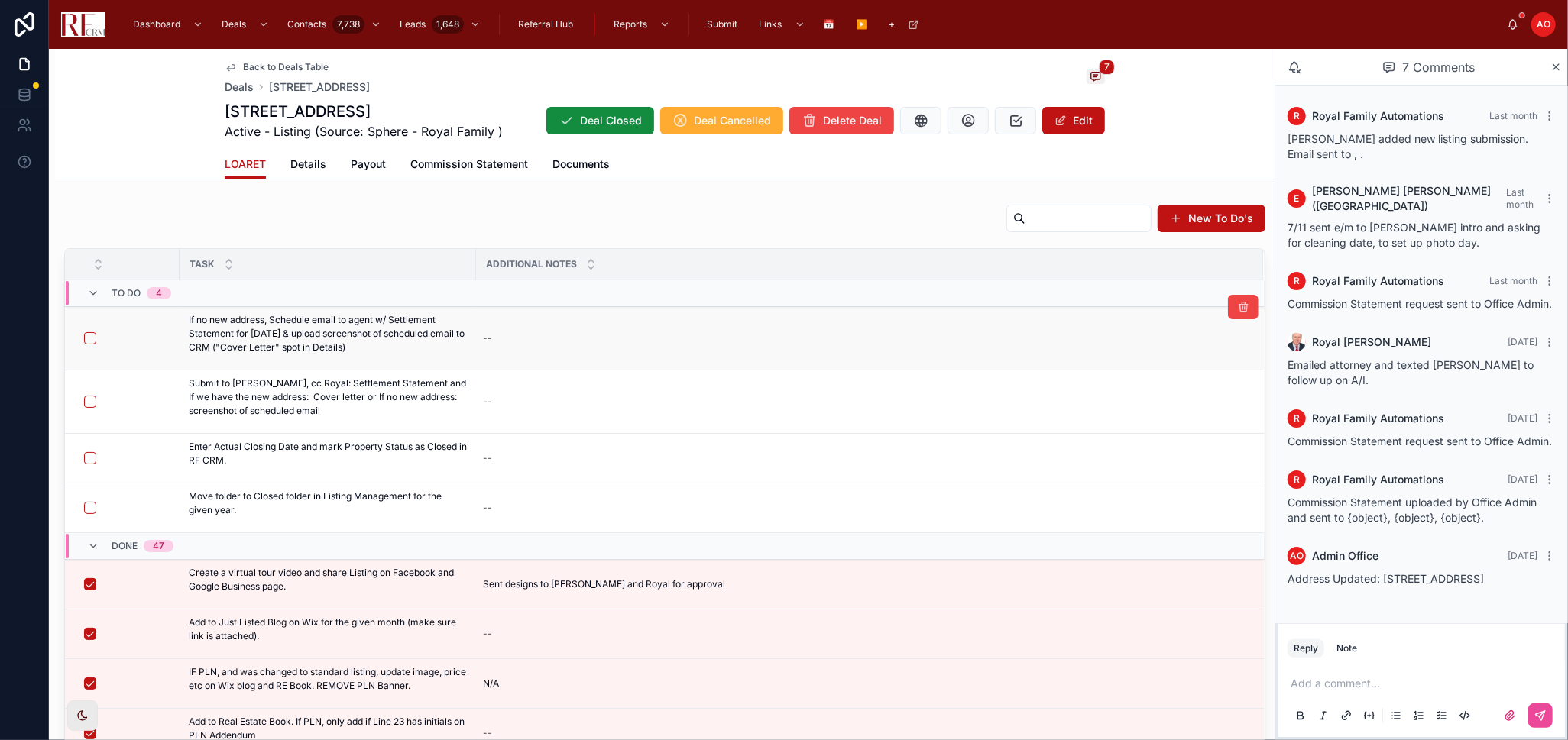
click at [90, 344] on form at bounding box center [127, 338] width 87 height 14
click at [94, 338] on button "button" at bounding box center [90, 338] width 12 height 12
click at [93, 337] on button "button" at bounding box center [90, 338] width 12 height 12
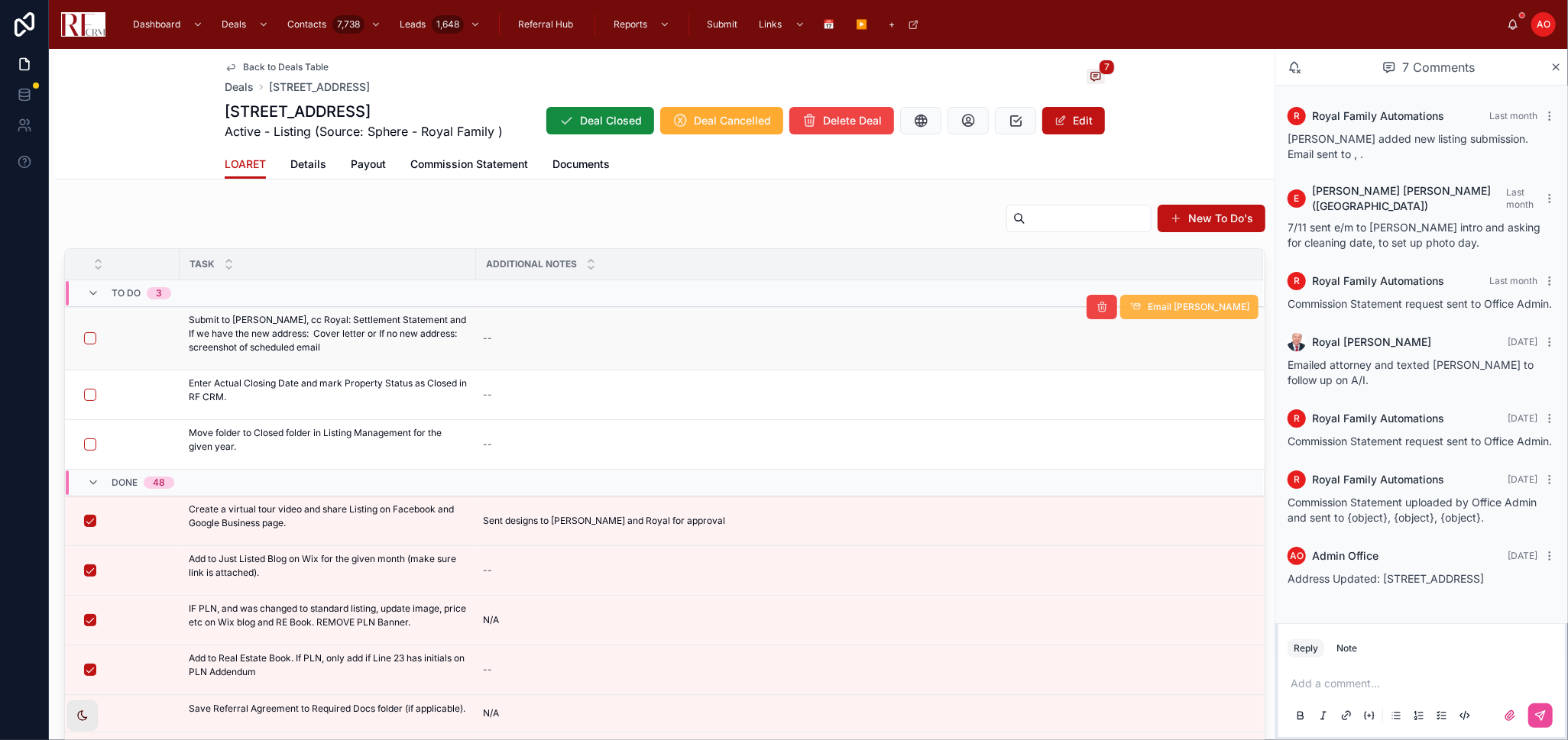
click at [1201, 304] on span "Email [PERSON_NAME]" at bounding box center [1198, 307] width 101 height 12
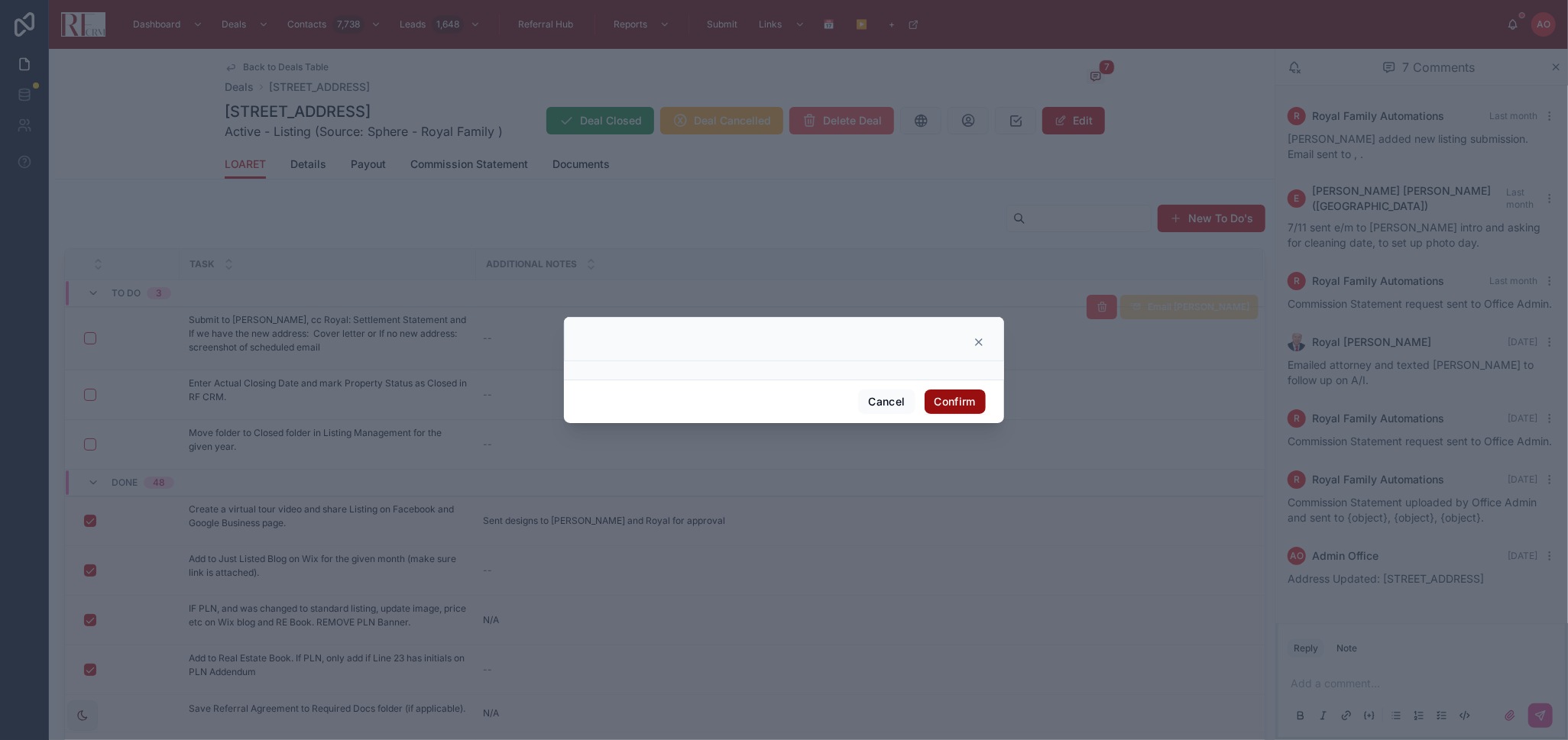
click at [973, 406] on button "Confirm" at bounding box center [955, 402] width 61 height 25
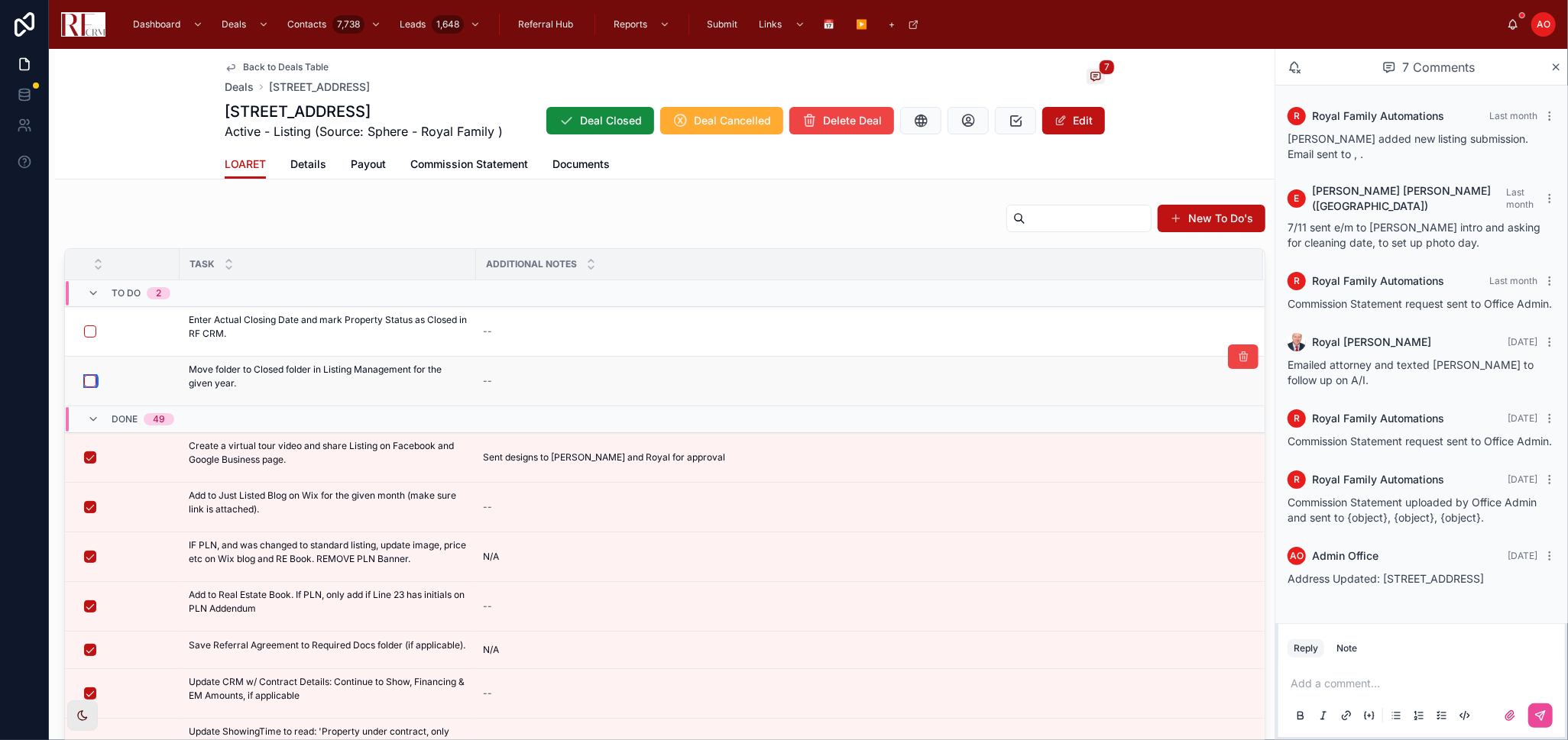
click at [90, 384] on button "button" at bounding box center [90, 381] width 12 height 12
click at [304, 161] on span "Details" at bounding box center [308, 165] width 36 height 15
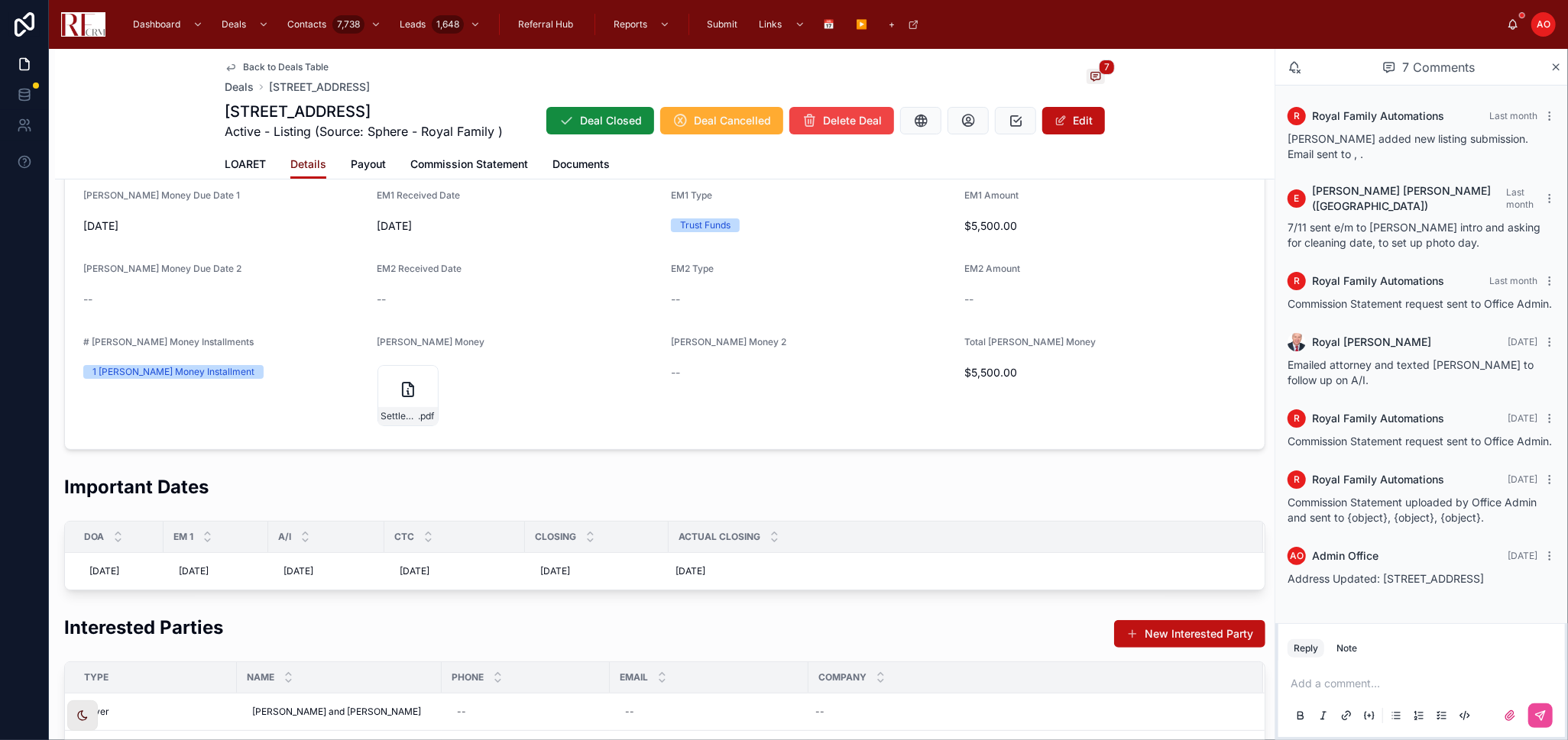
scroll to position [170, 0]
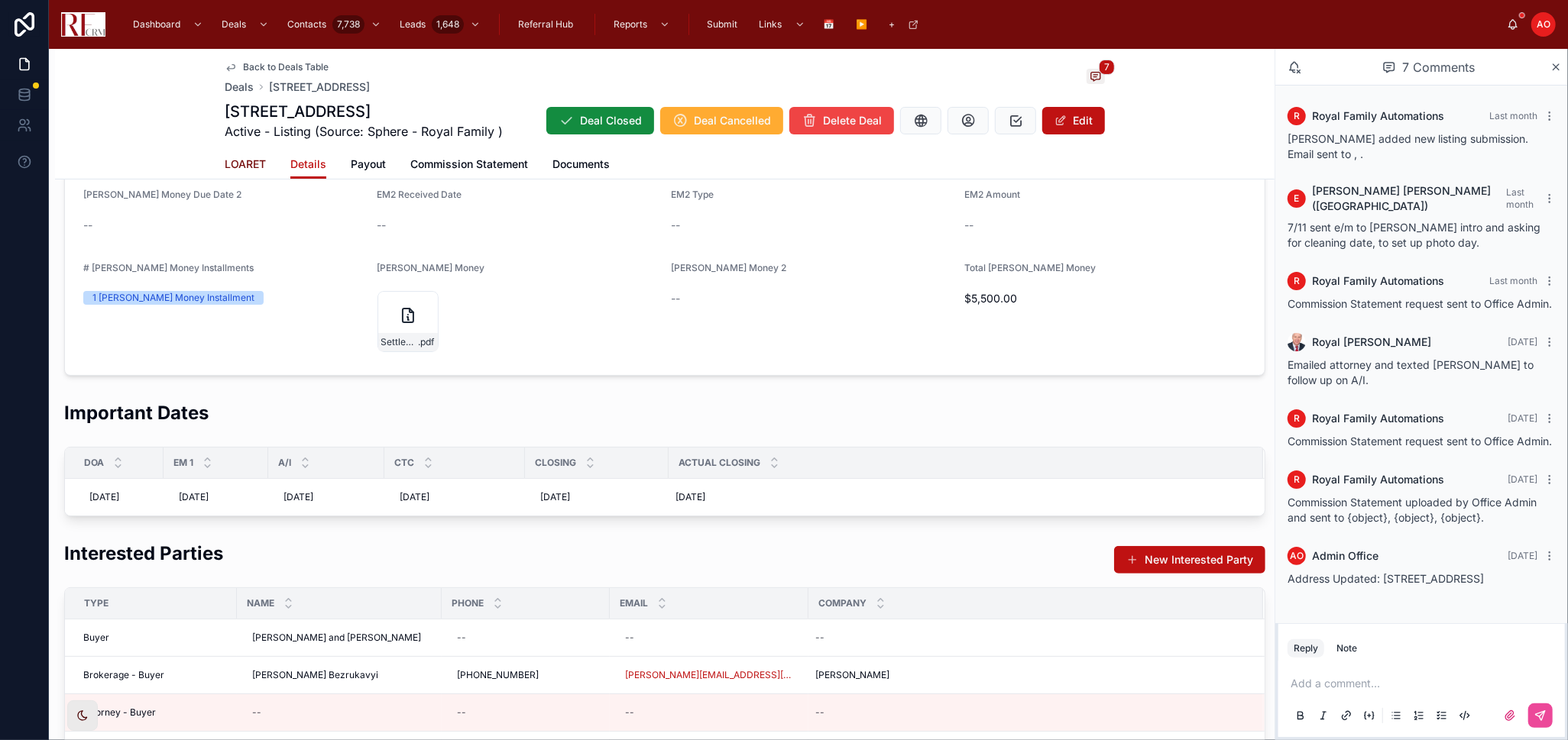
click at [240, 168] on span "LOARET" at bounding box center [245, 165] width 41 height 15
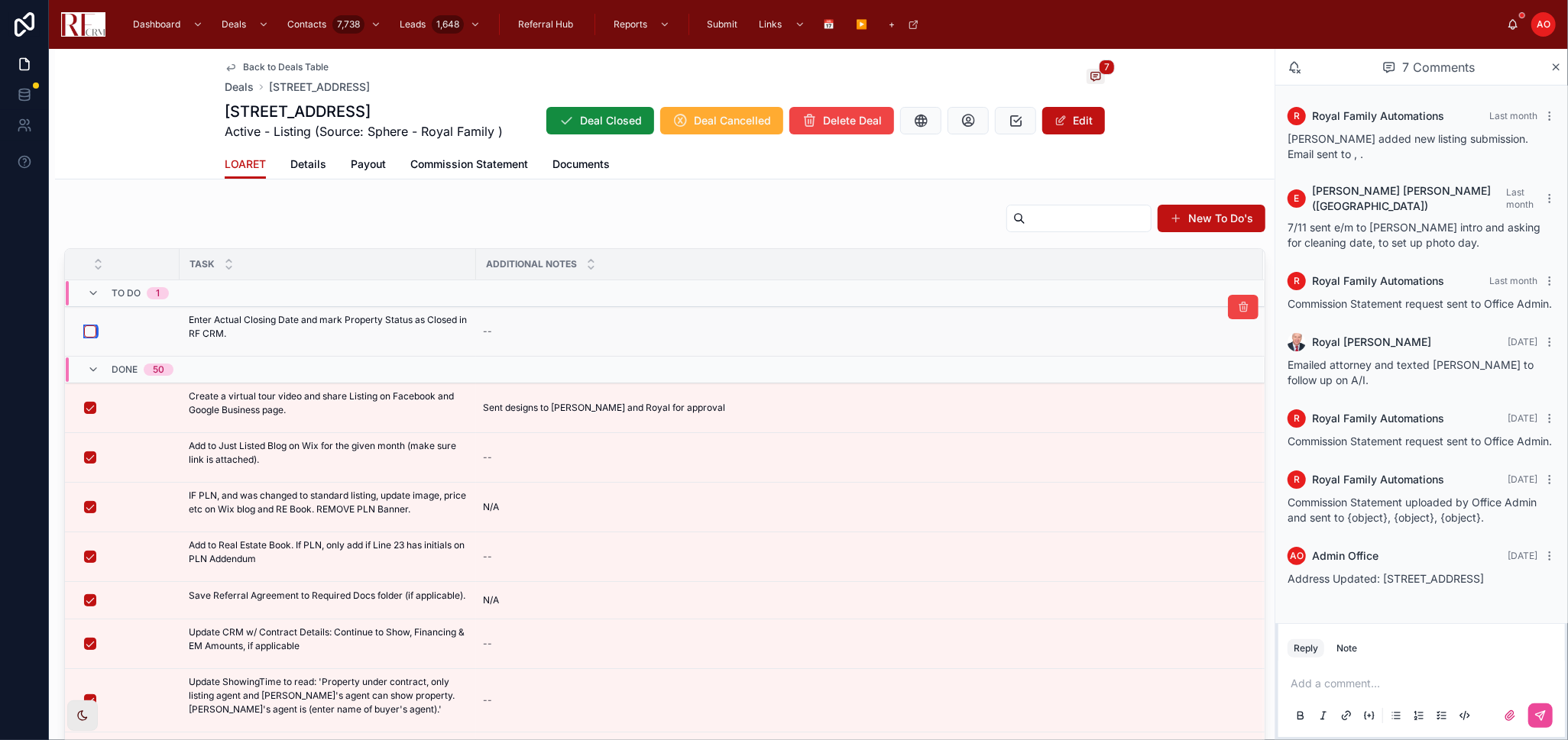
click at [88, 332] on button "button" at bounding box center [90, 332] width 12 height 12
click at [298, 167] on span "Details" at bounding box center [308, 165] width 36 height 15
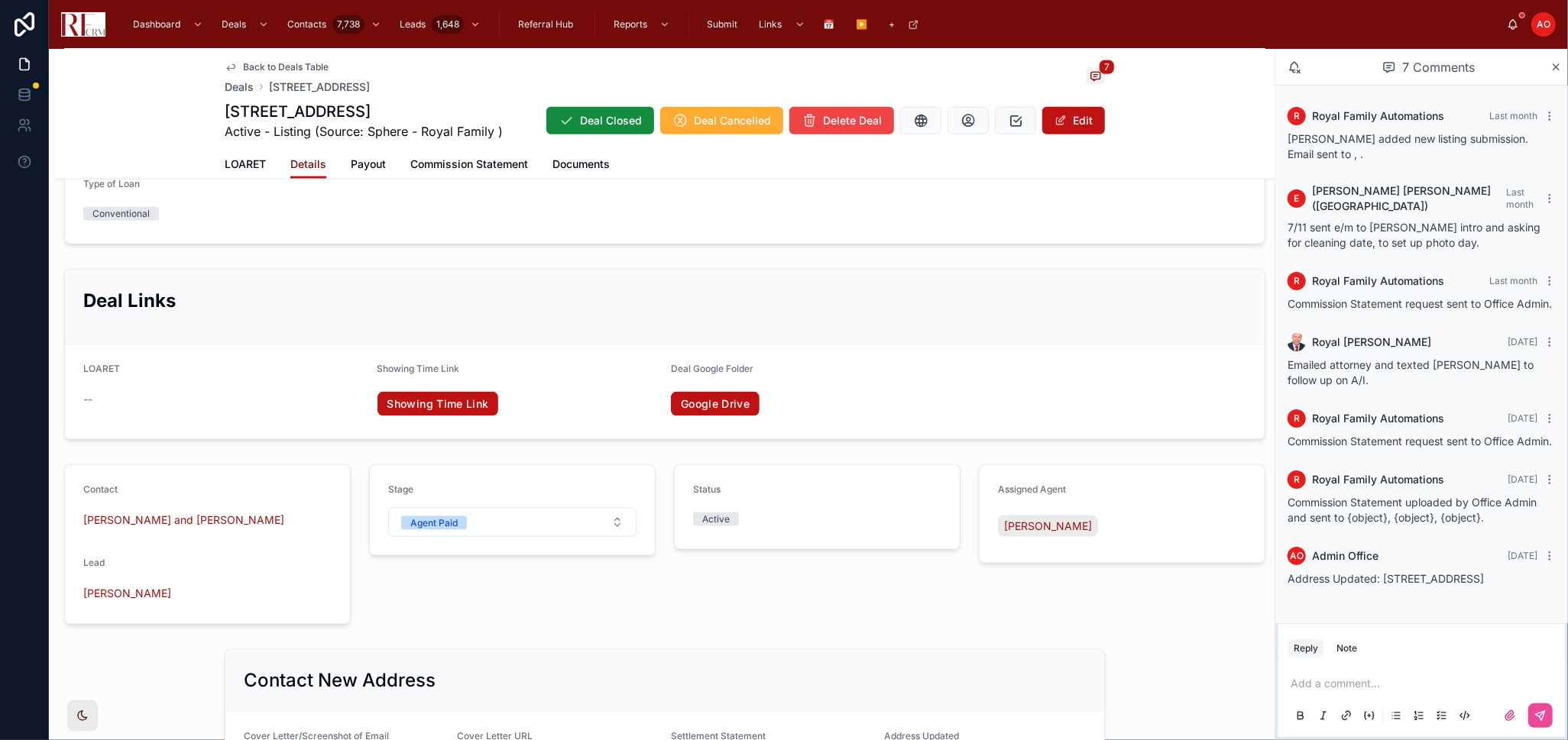
scroll to position [1442, 0]
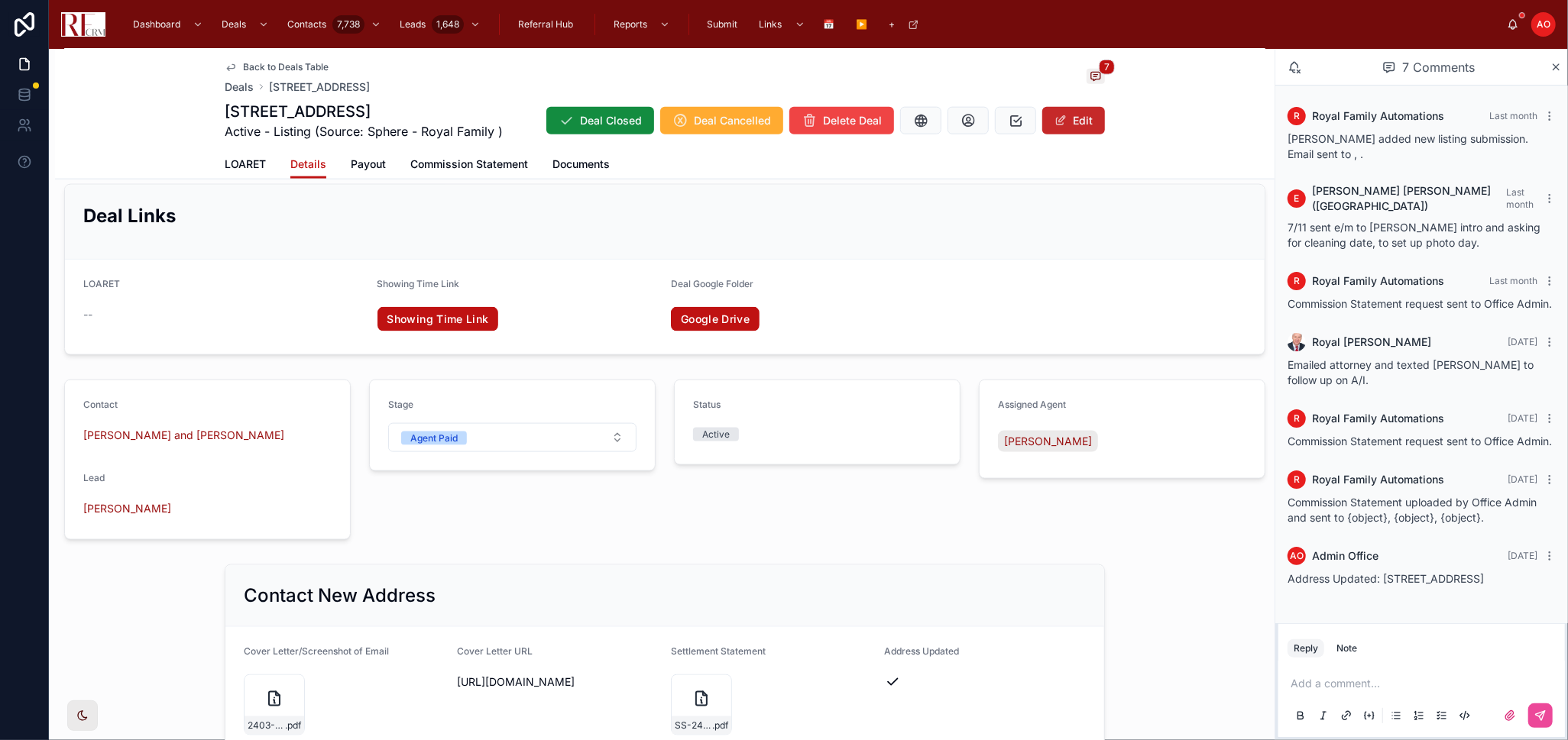
click at [1082, 115] on button "Edit" at bounding box center [1073, 120] width 62 height 27
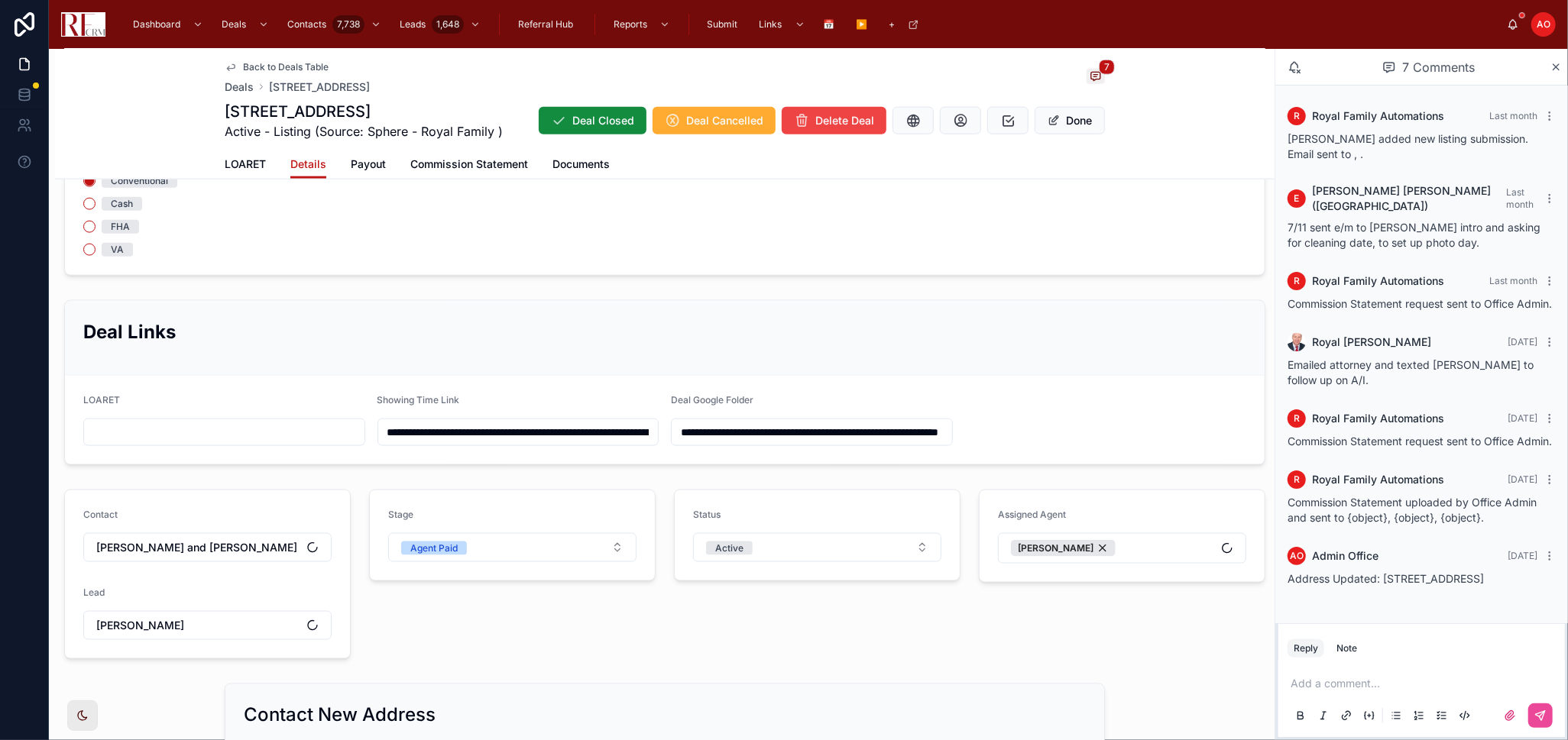
scroll to position [1494, 0]
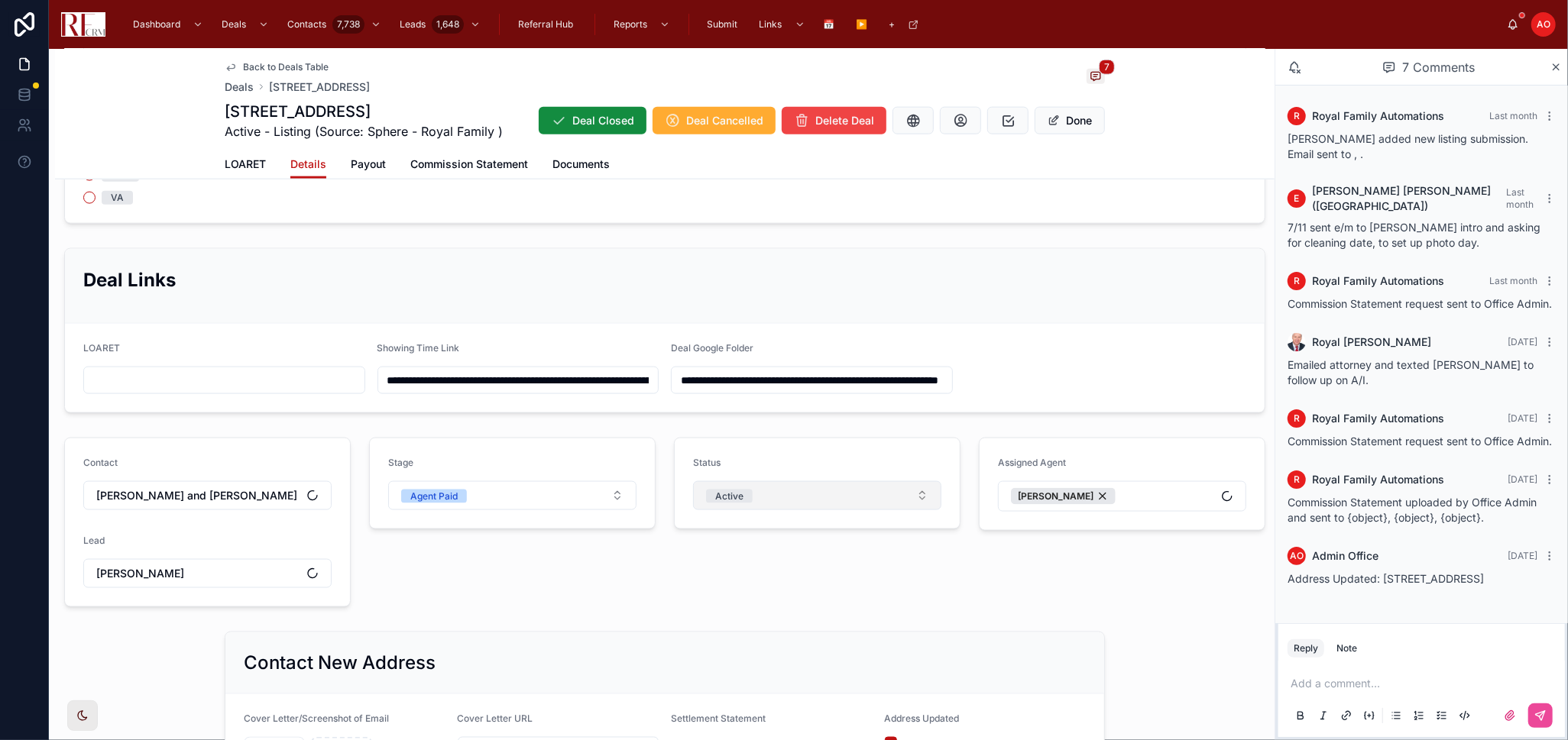
click at [804, 496] on button "Active" at bounding box center [817, 495] width 248 height 29
click at [790, 663] on div "Closed" at bounding box center [809, 660] width 238 height 23
click at [1087, 114] on button "Done" at bounding box center [1069, 120] width 70 height 27
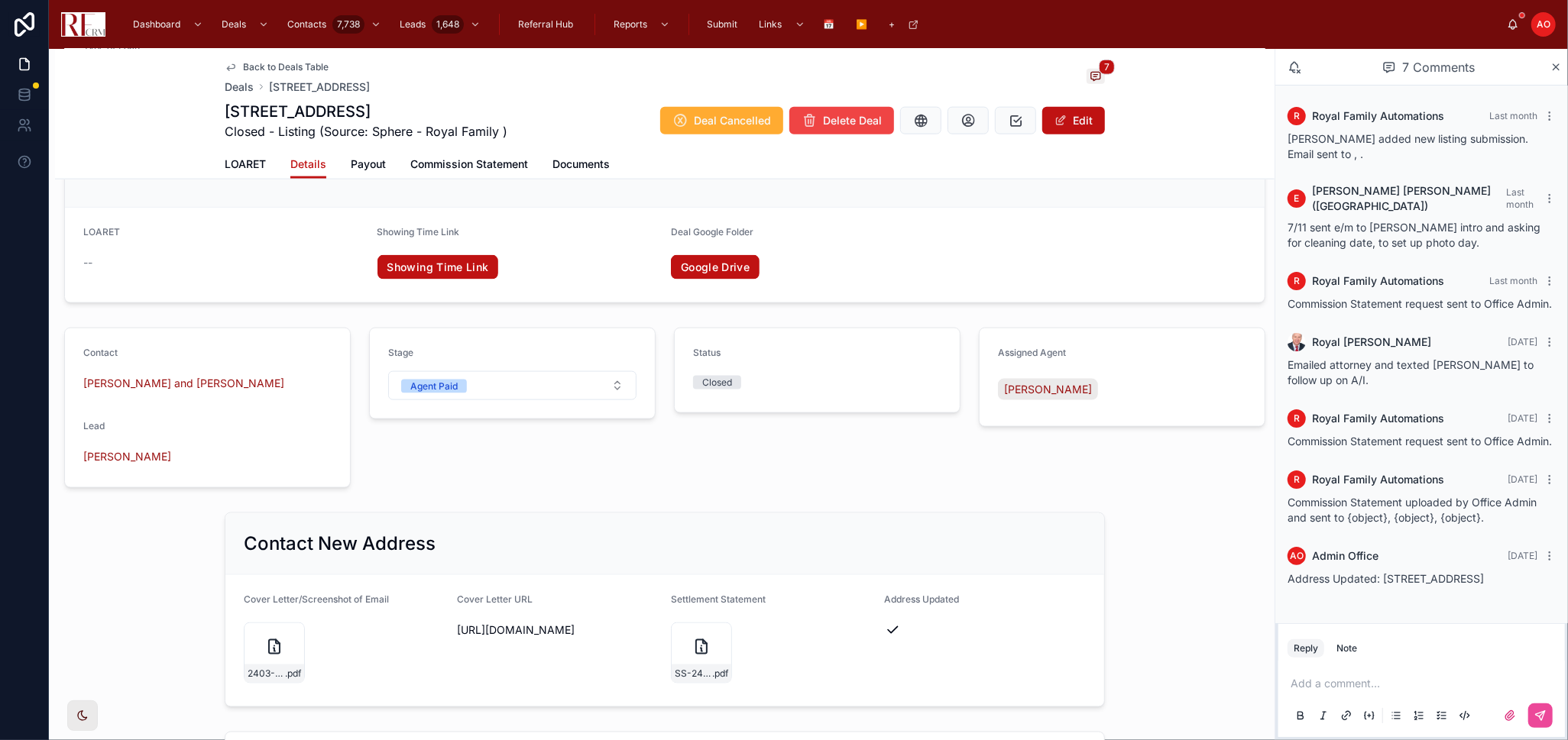
scroll to position [1442, 0]
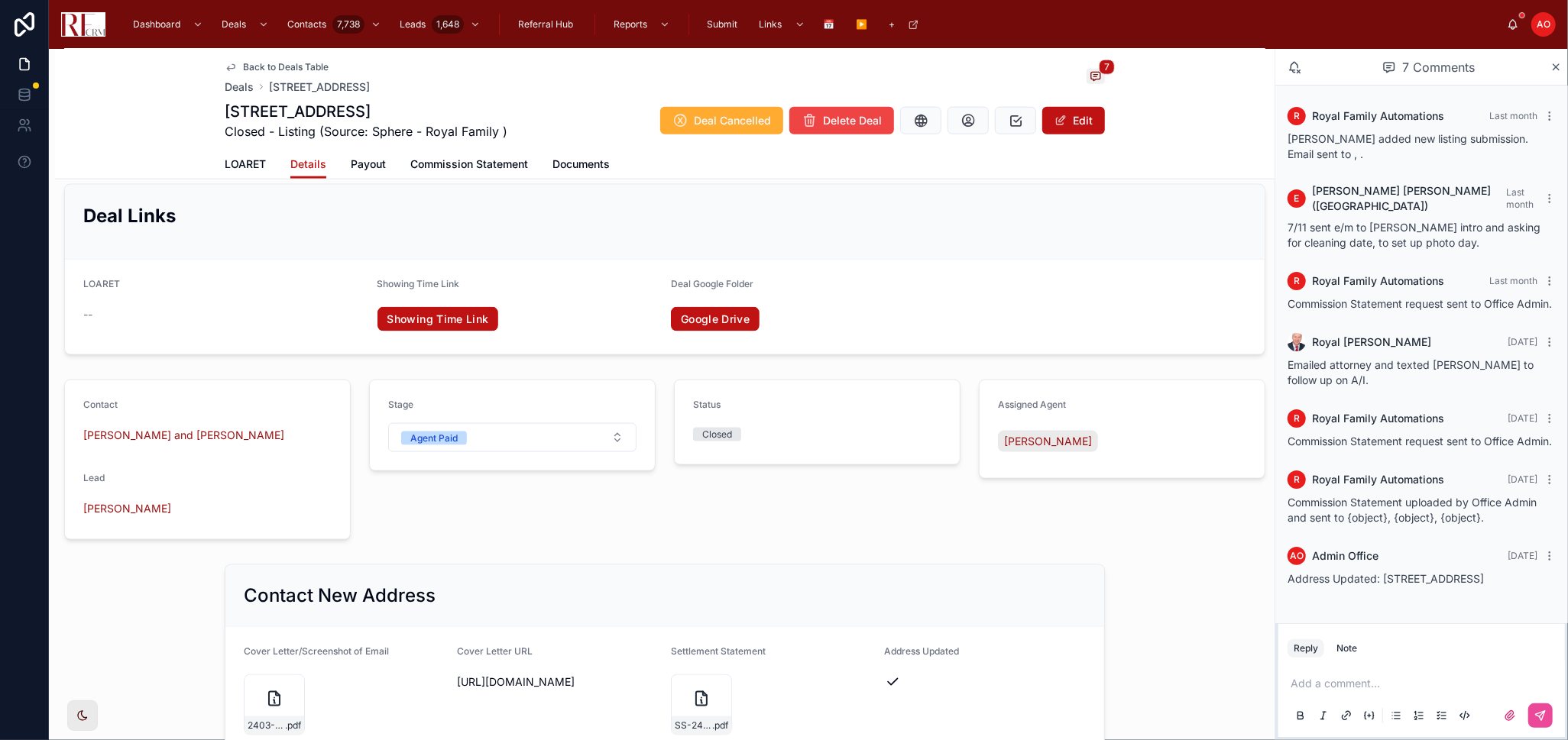
click at [984, 529] on div "Assigned Agent Royal Hartwig" at bounding box center [1121, 460] width 304 height 172
click at [312, 63] on span "Back to Deals Table" at bounding box center [286, 67] width 85 height 12
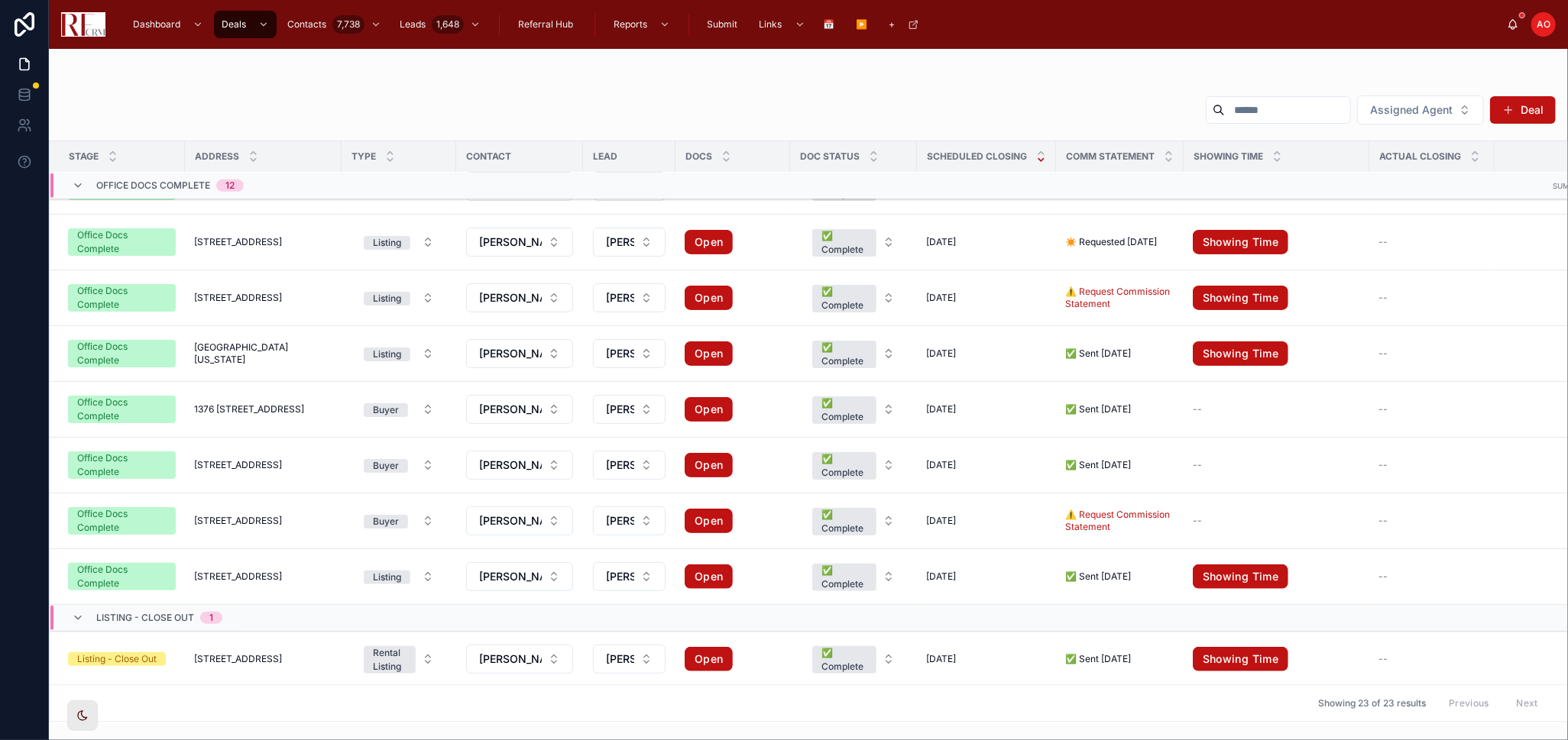
scroll to position [892, 0]
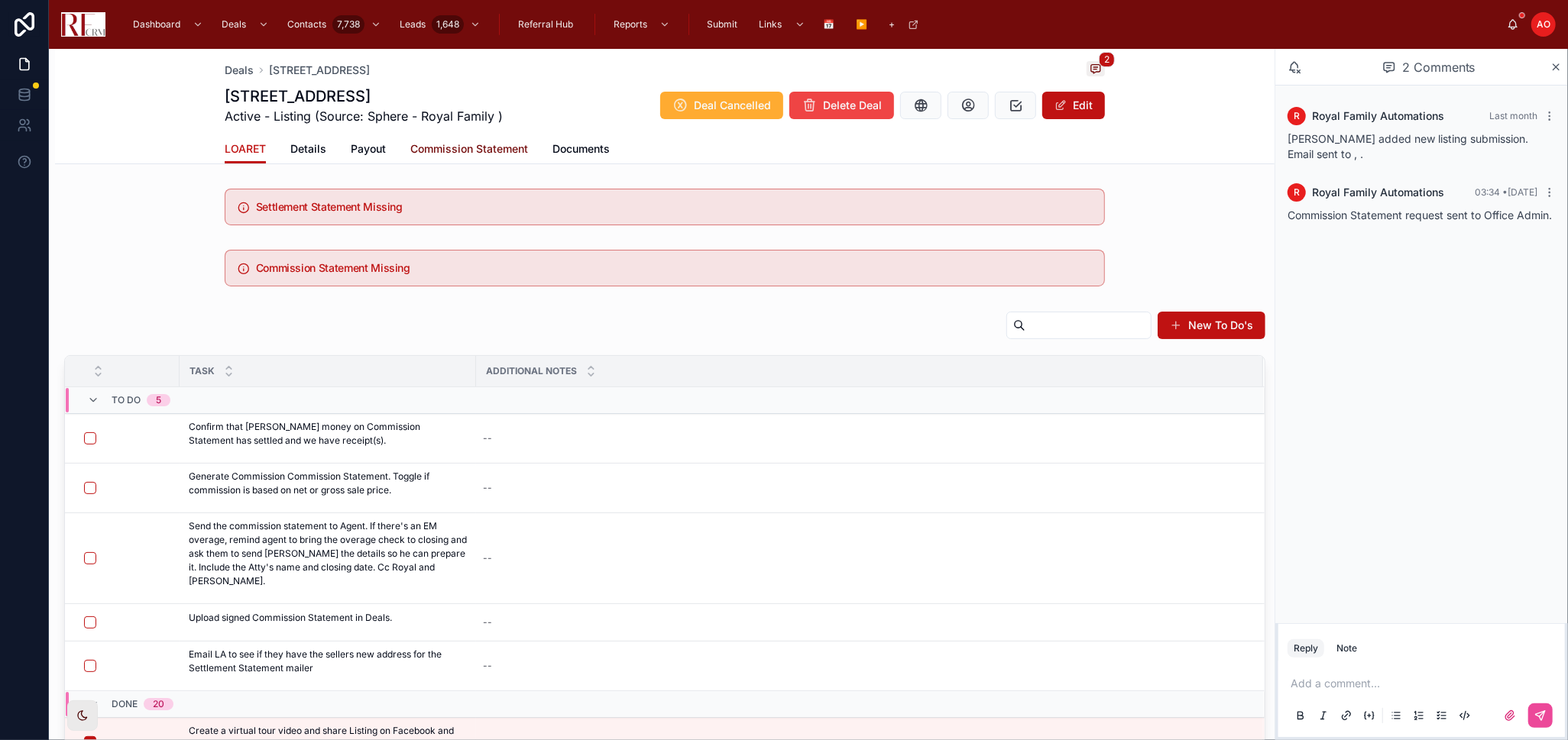
click at [452, 145] on span "Commission Statement" at bounding box center [469, 149] width 118 height 15
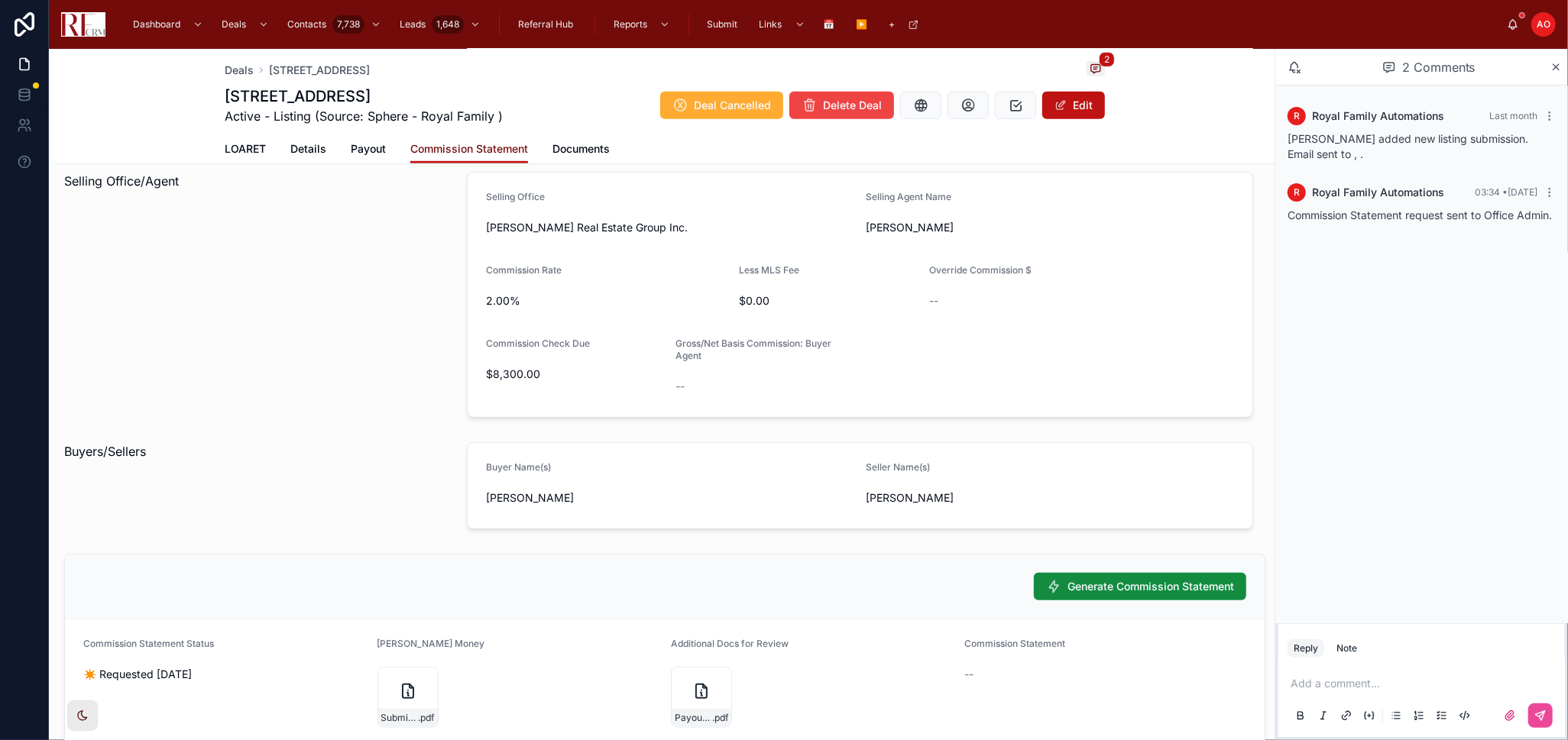
scroll to position [838, 0]
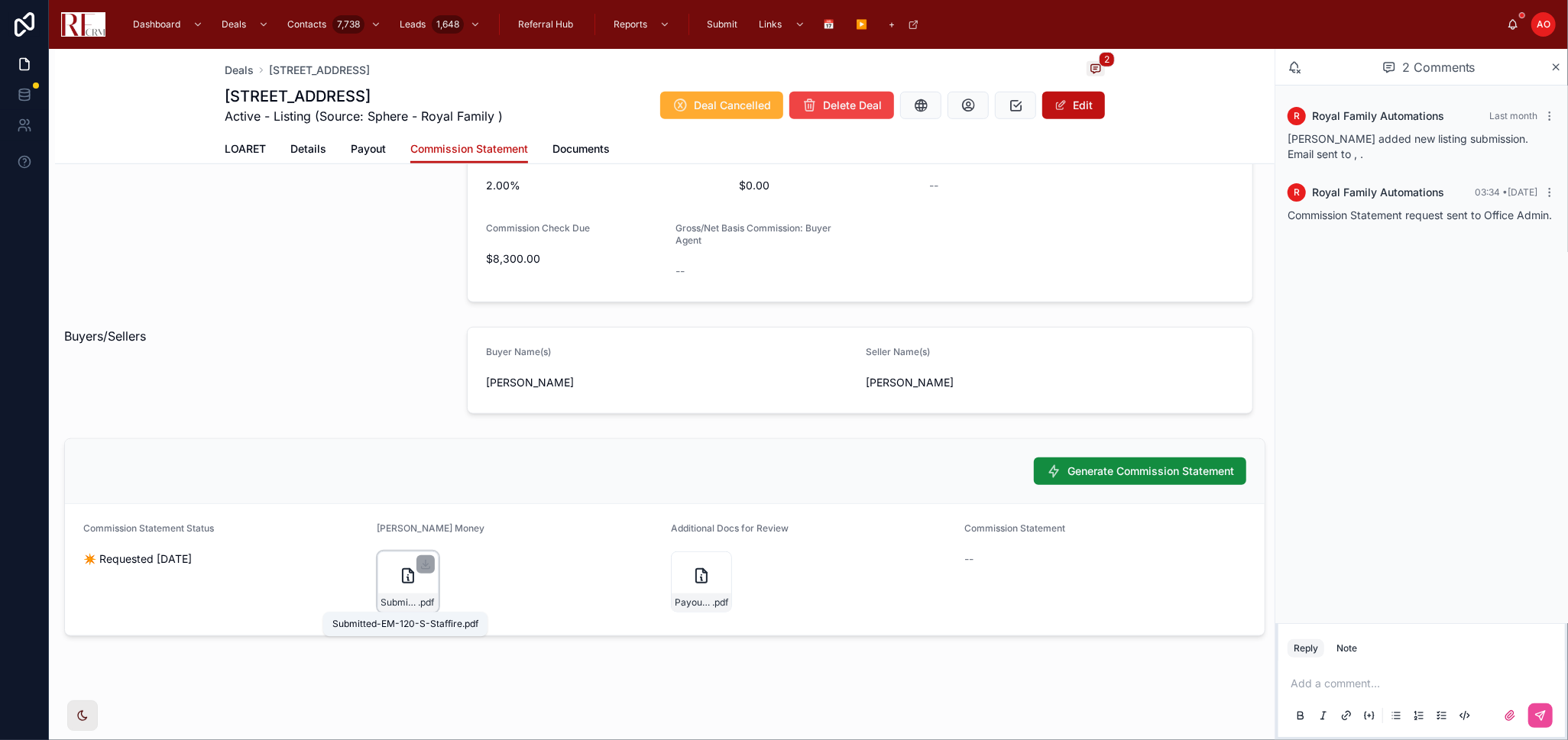
click at [409, 599] on span "Submitted-EM-120-S-Staffire" at bounding box center [400, 603] width 38 height 12
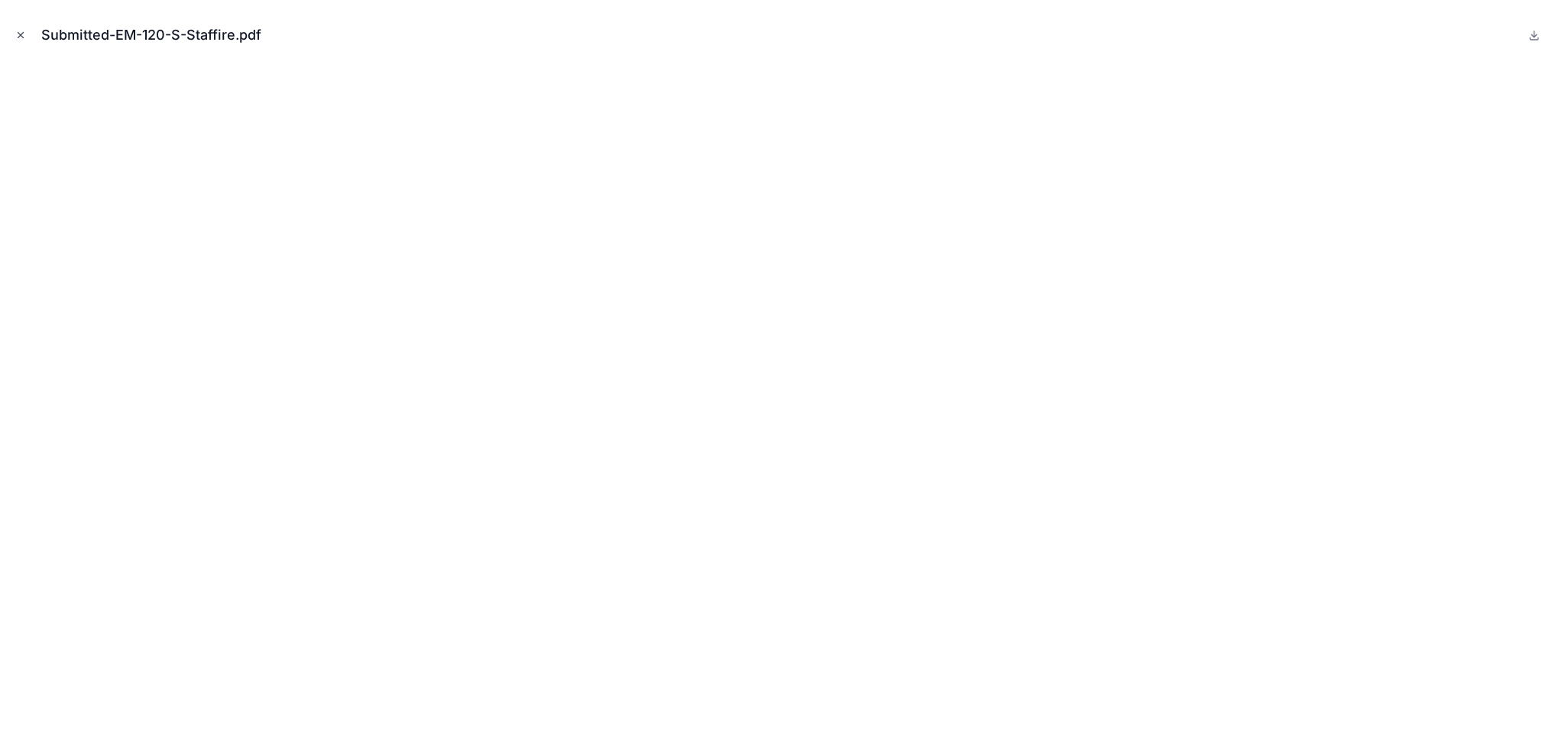
click at [22, 34] on icon "Close modal" at bounding box center [20, 35] width 11 height 11
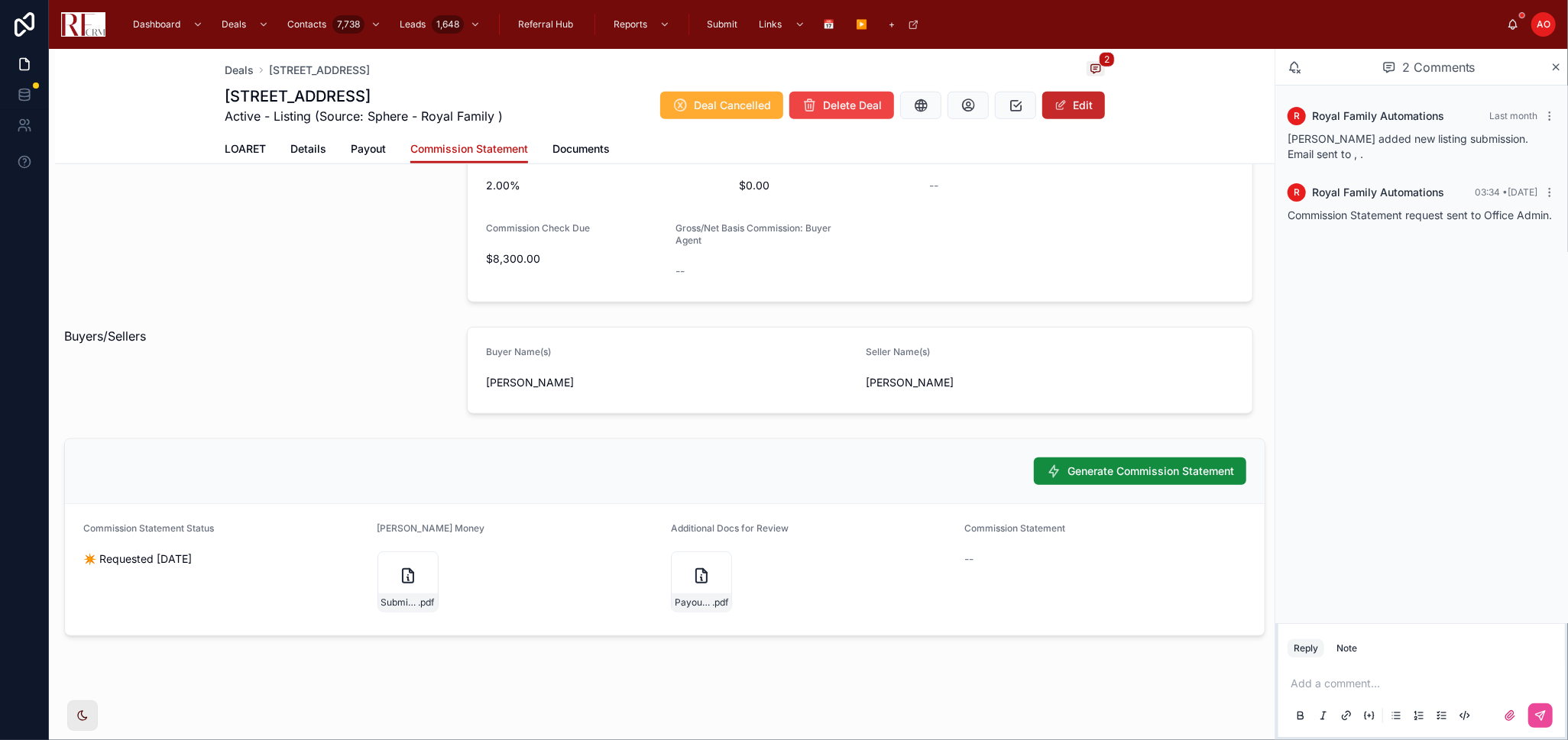
click at [1078, 115] on button "Edit" at bounding box center [1073, 106] width 62 height 27
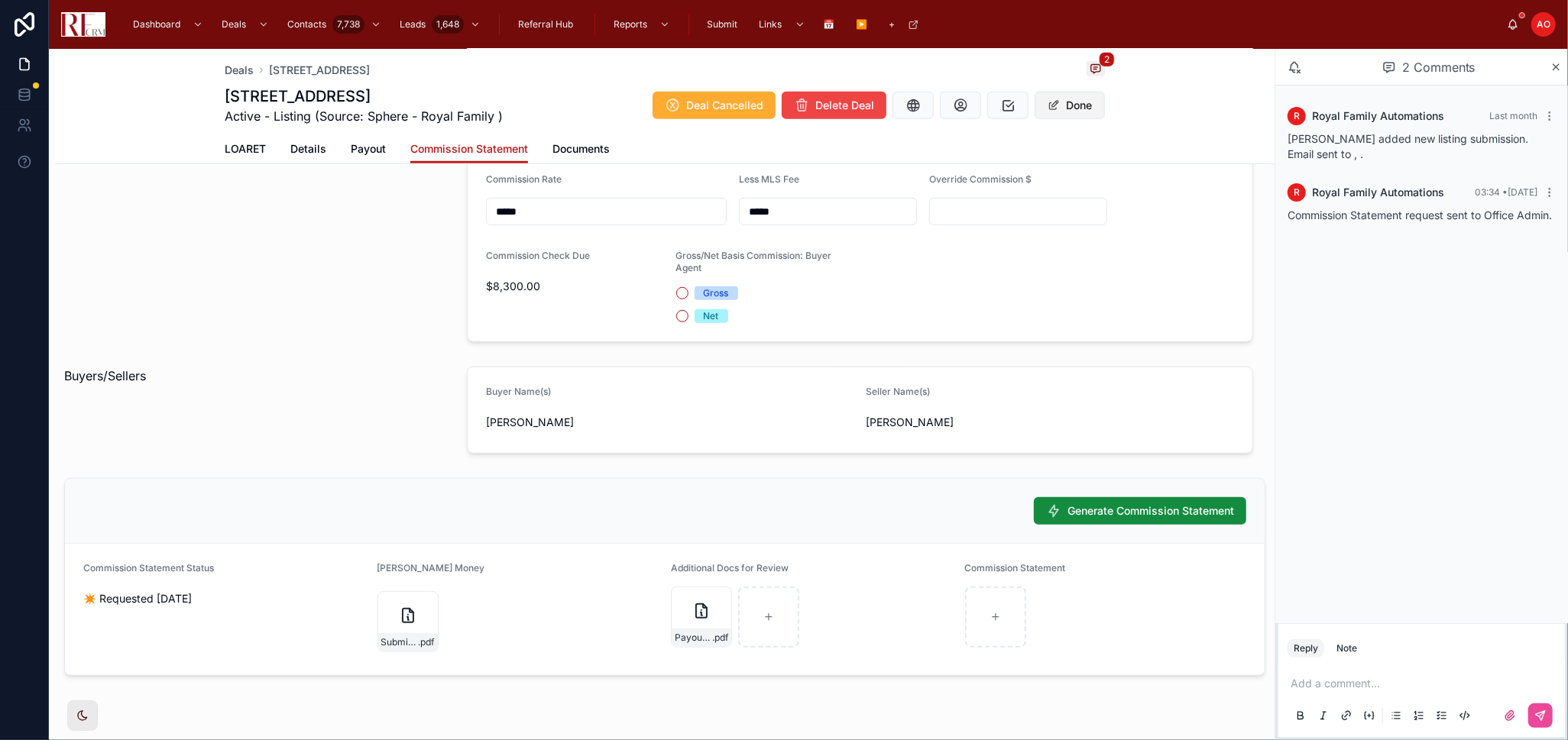
scroll to position [863, 0]
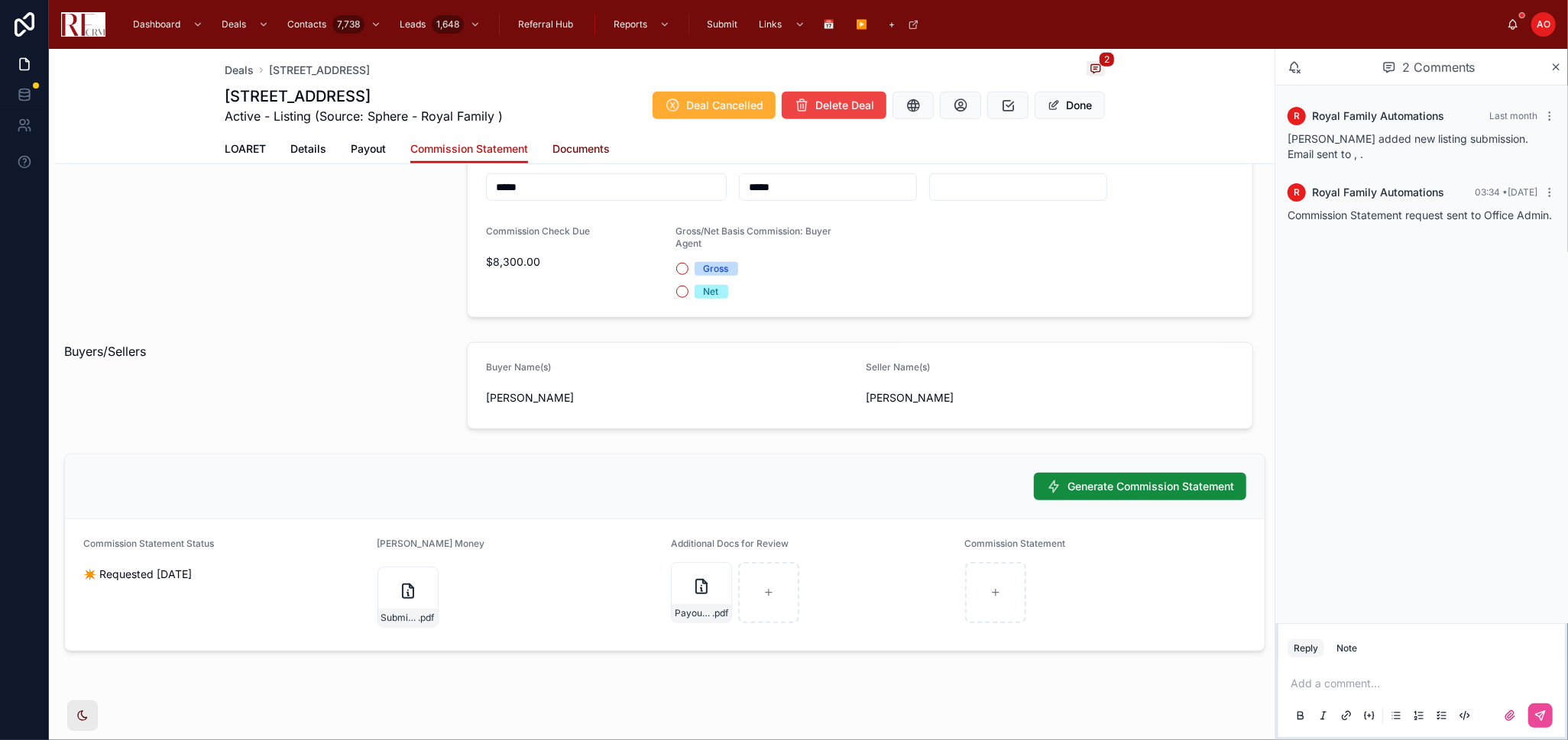
click at [571, 143] on span "Documents" at bounding box center [581, 149] width 57 height 15
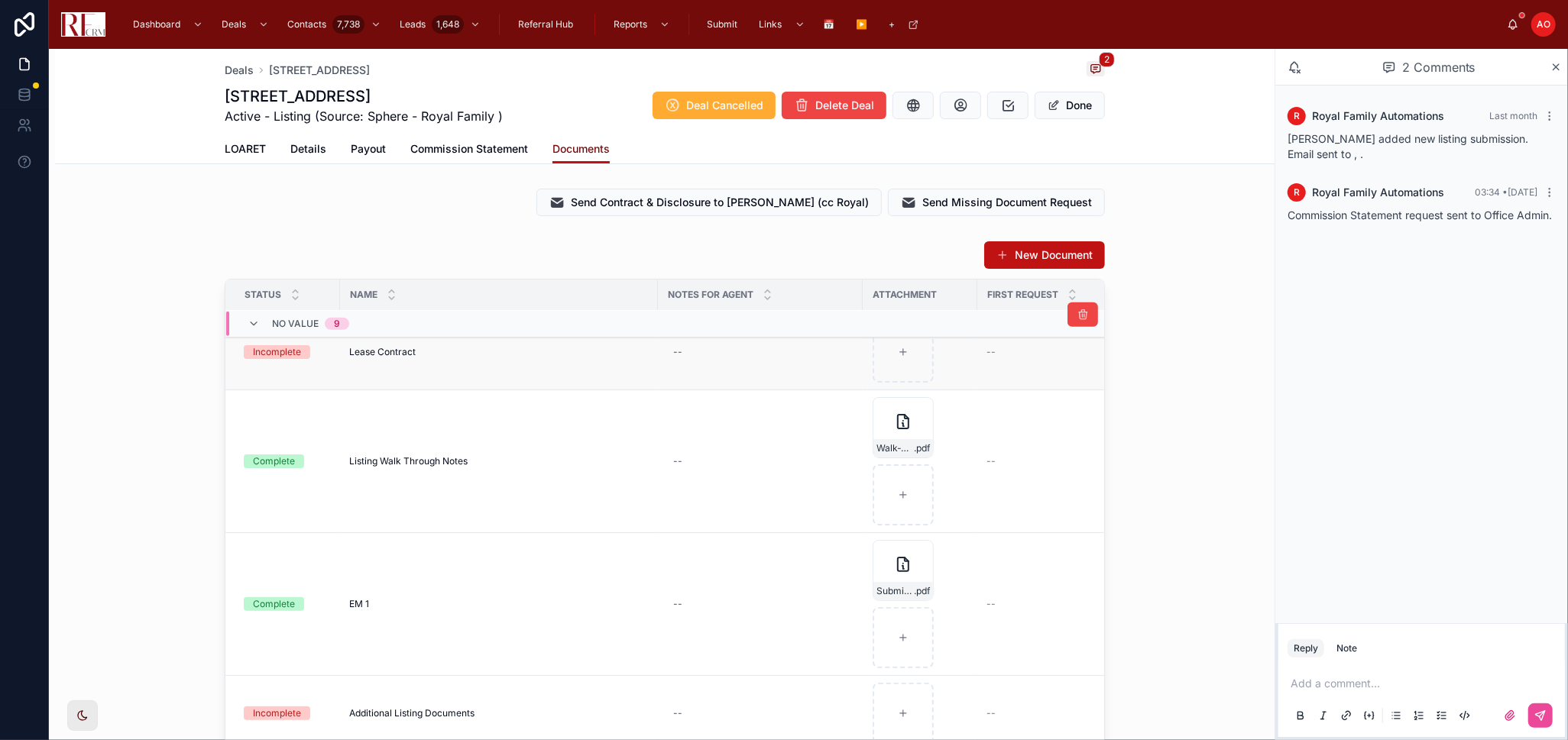
scroll to position [679, 0]
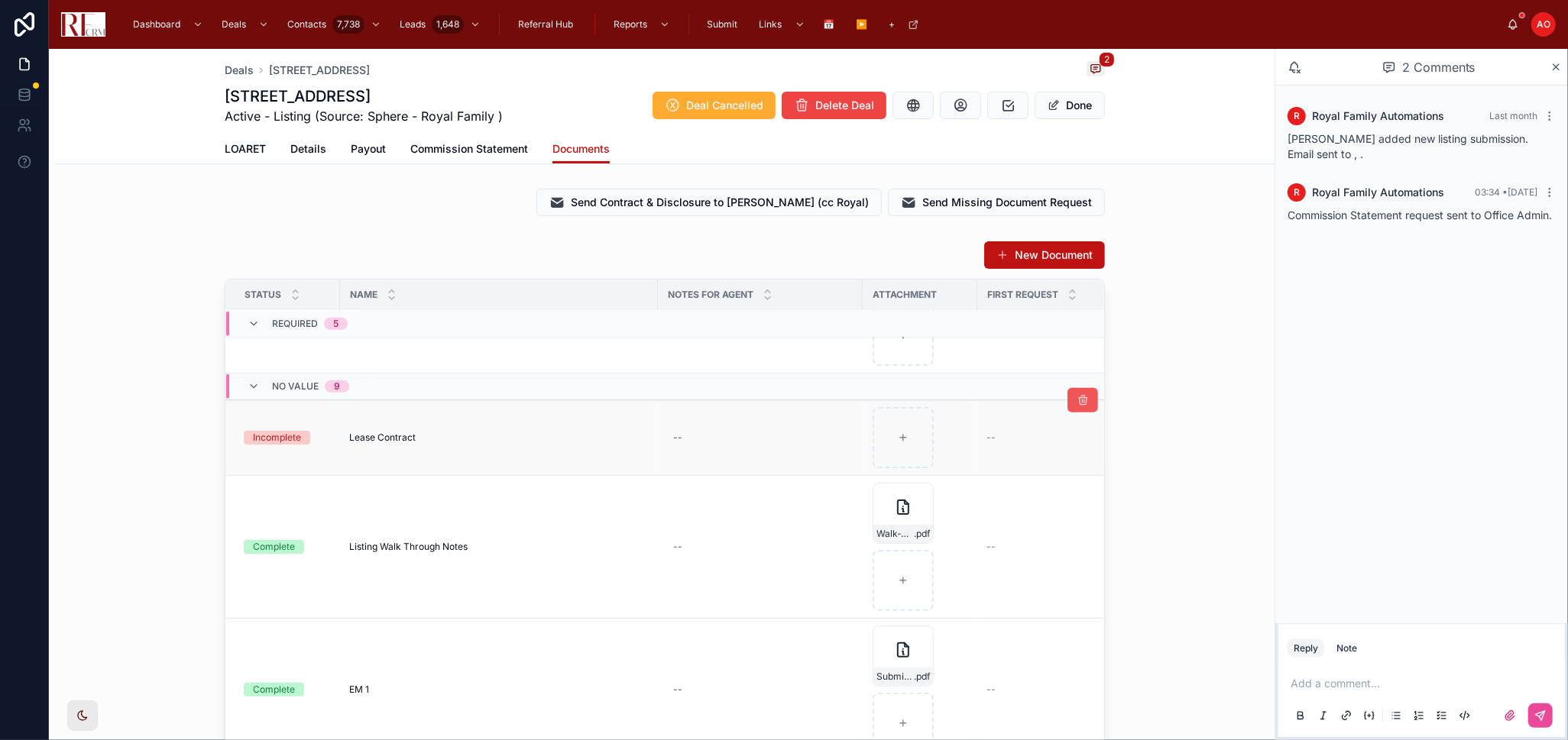
click at [1076, 402] on icon at bounding box center [1082, 400] width 12 height 12
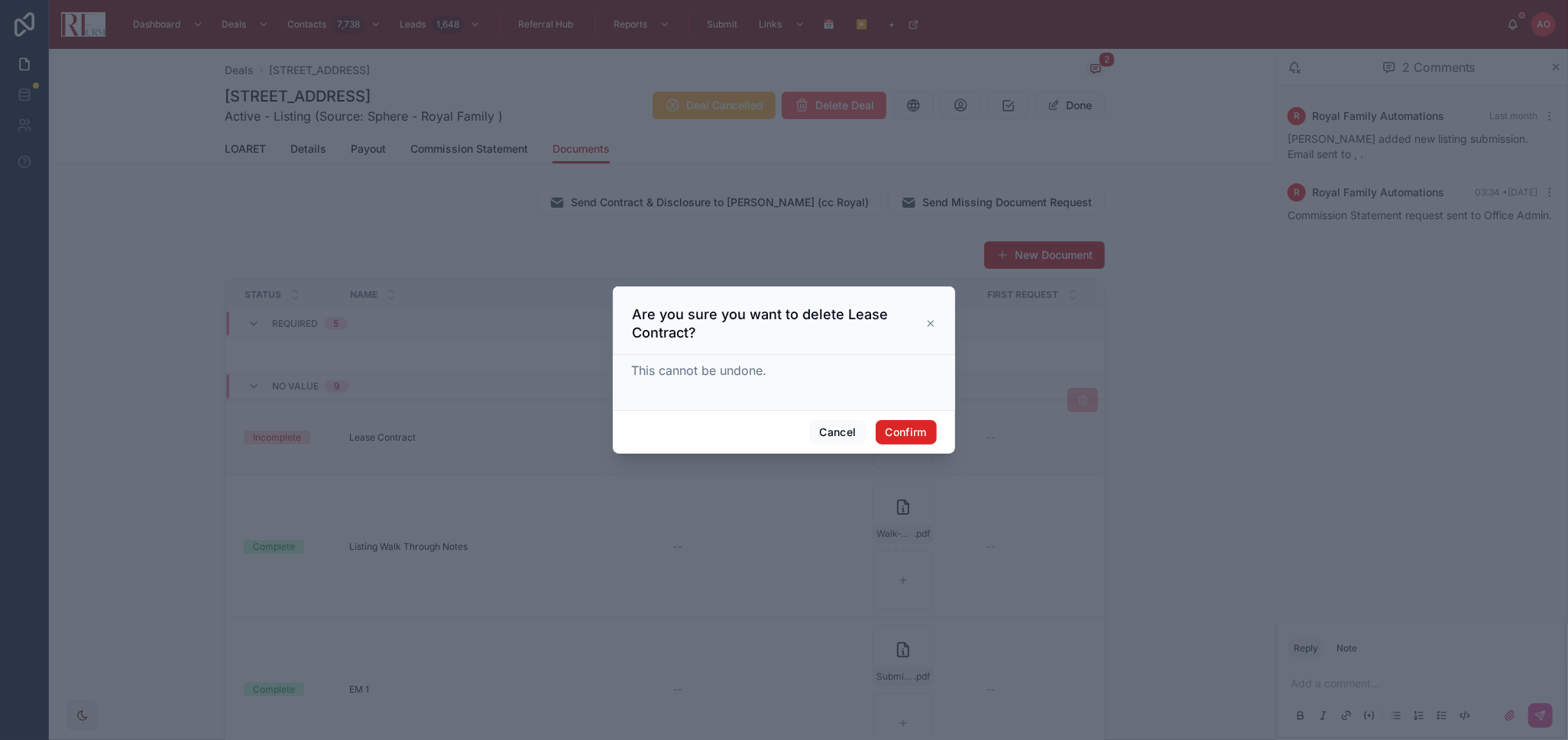
click at [929, 425] on button "Confirm" at bounding box center [906, 432] width 61 height 25
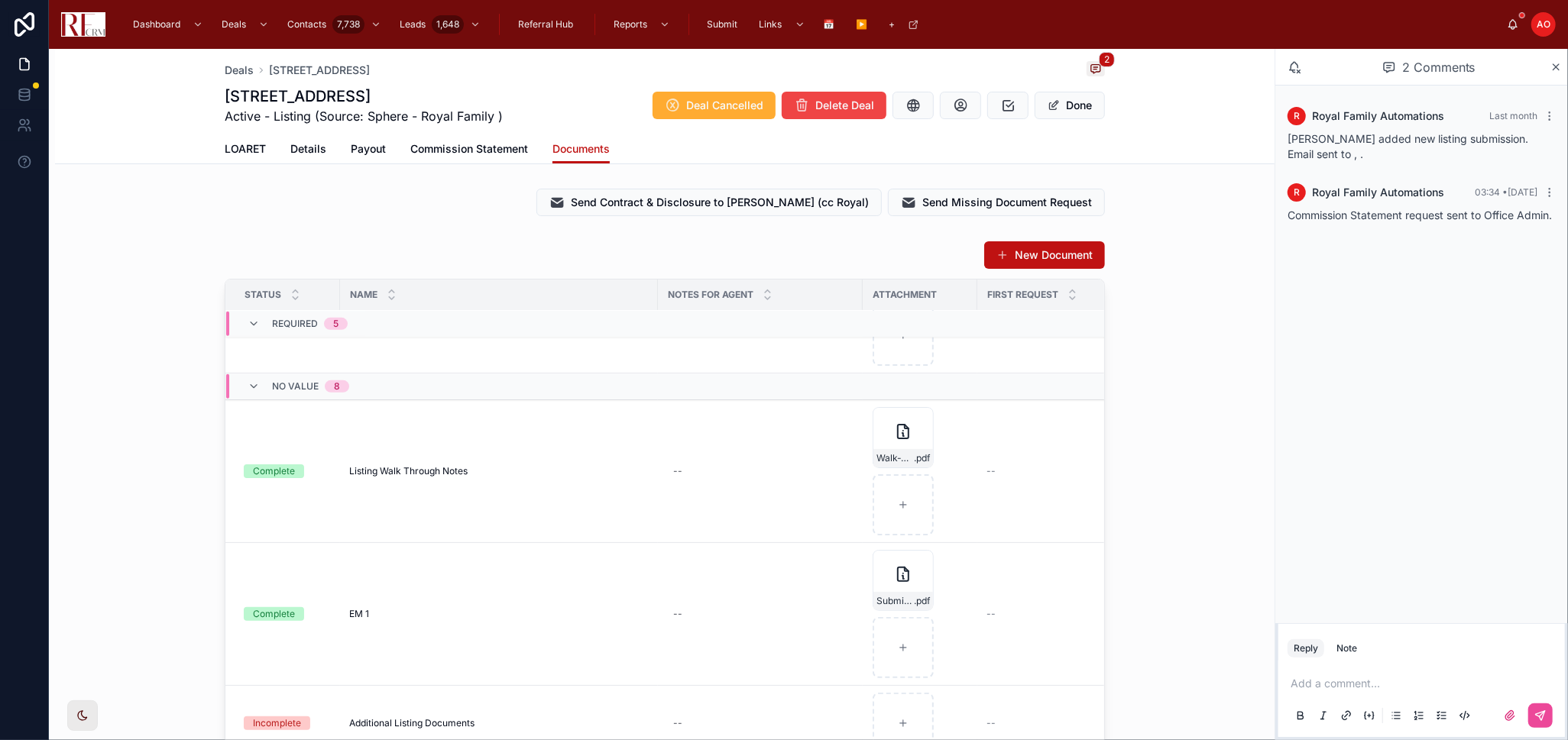
click at [0, 0] on icon "button" at bounding box center [0, 0] width 0 height 0
click at [933, 538] on icon "button" at bounding box center [931, 535] width 12 height 12
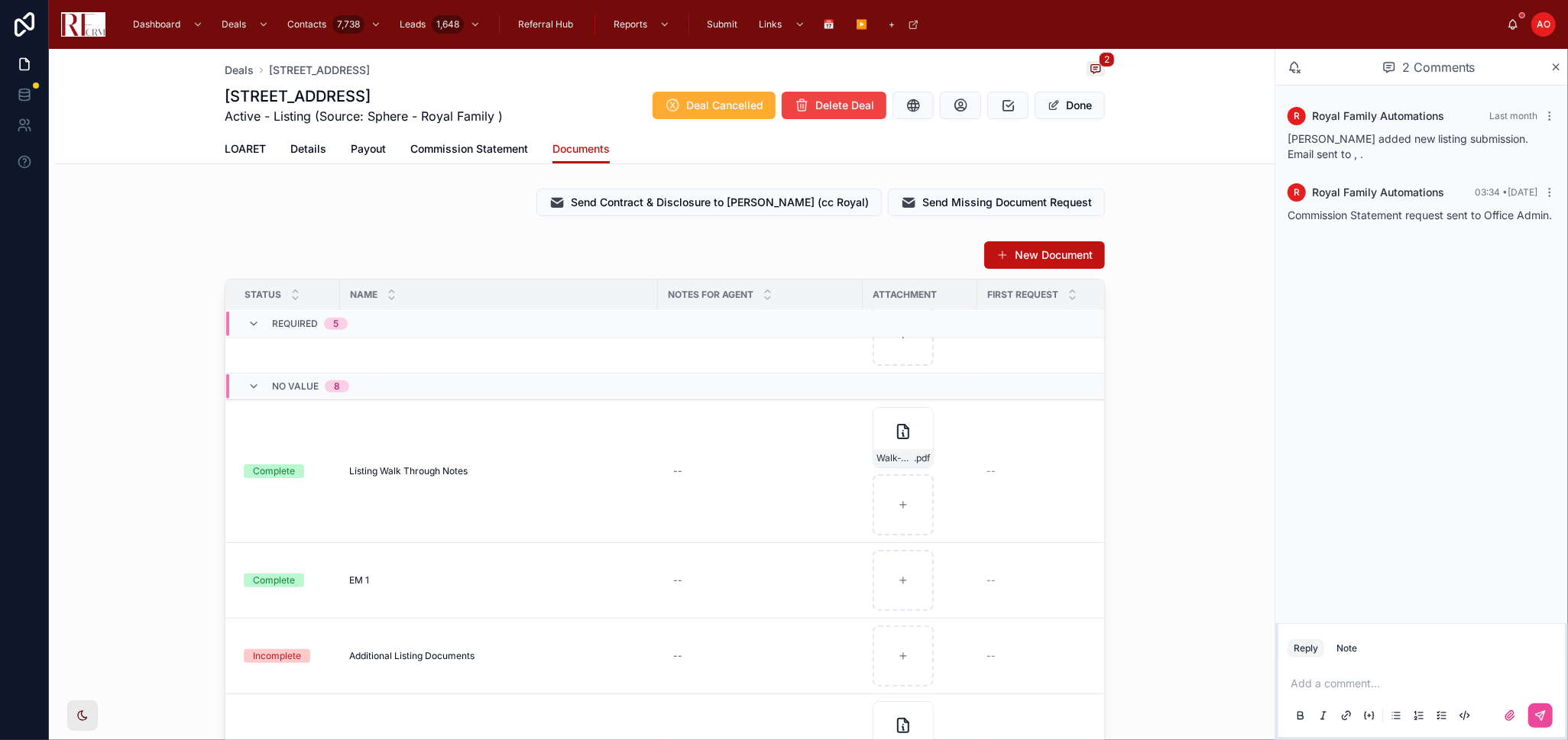
click at [1185, 489] on div "New Document Status Name Notes for Agent Attachment First Request Last Requeste…" at bounding box center [665, 538] width 1219 height 607
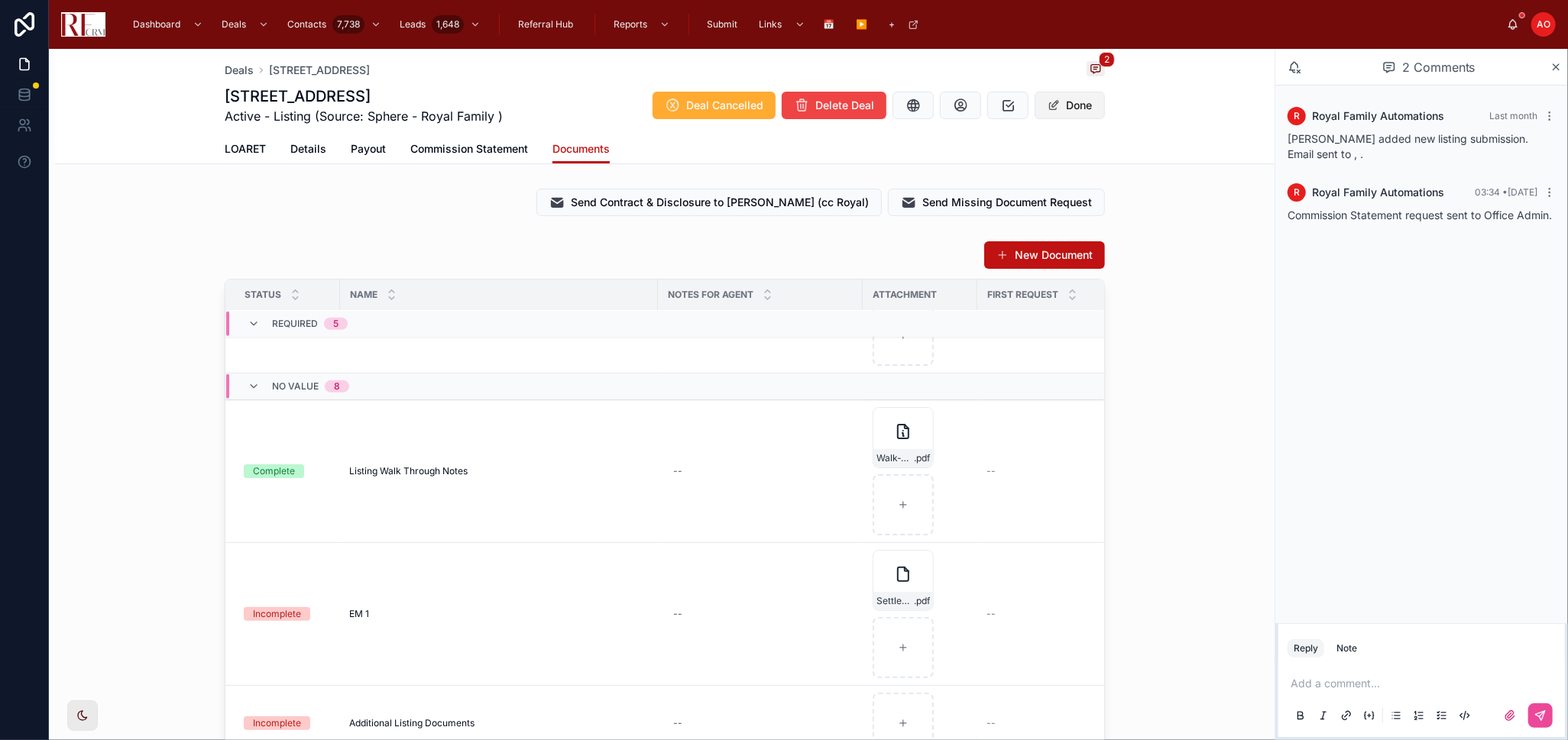
click at [1066, 100] on button "Done" at bounding box center [1069, 106] width 70 height 27
click at [1060, 110] on button "Done" at bounding box center [1069, 106] width 70 height 27
click at [410, 151] on span "Commission Statement" at bounding box center [469, 149] width 118 height 15
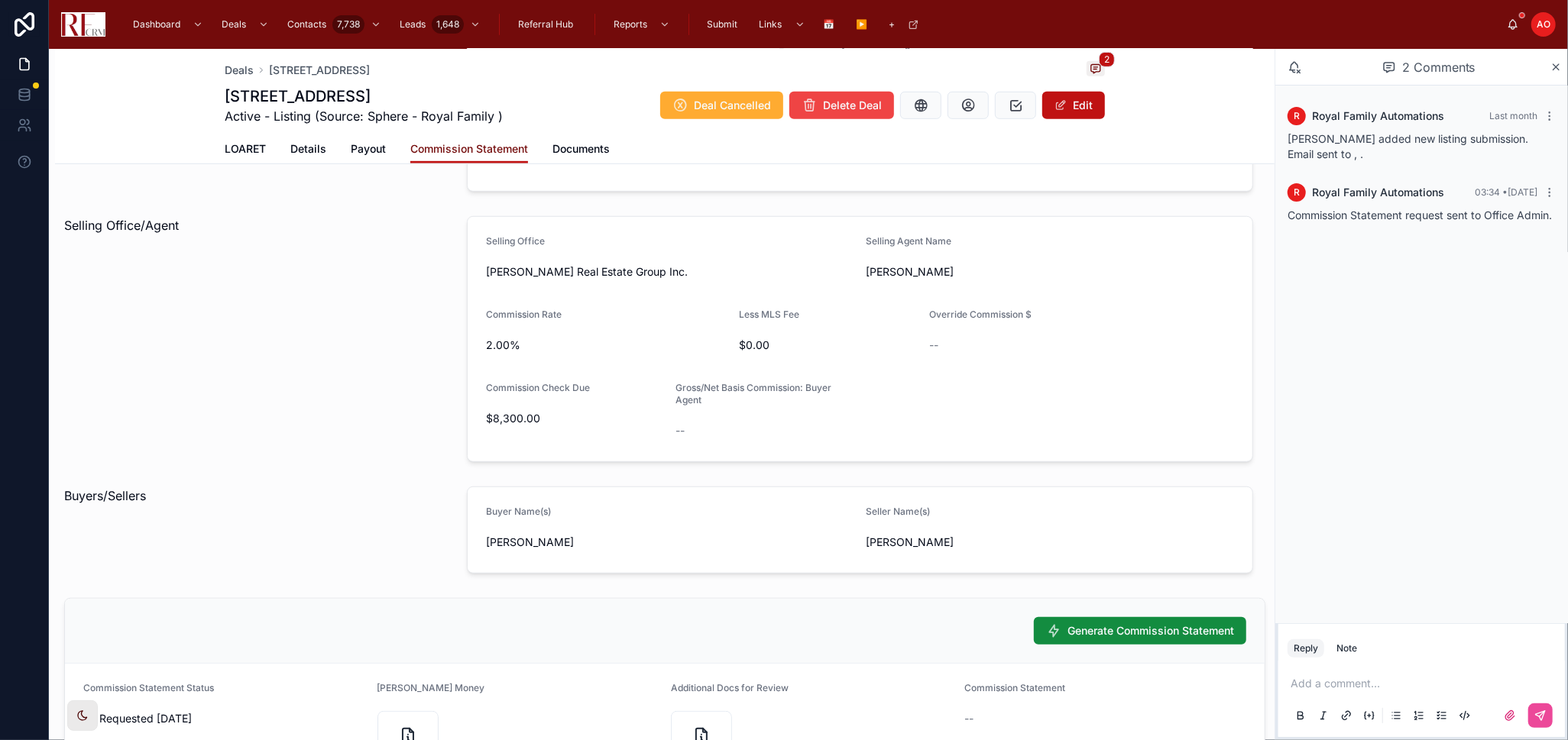
scroll to position [838, 0]
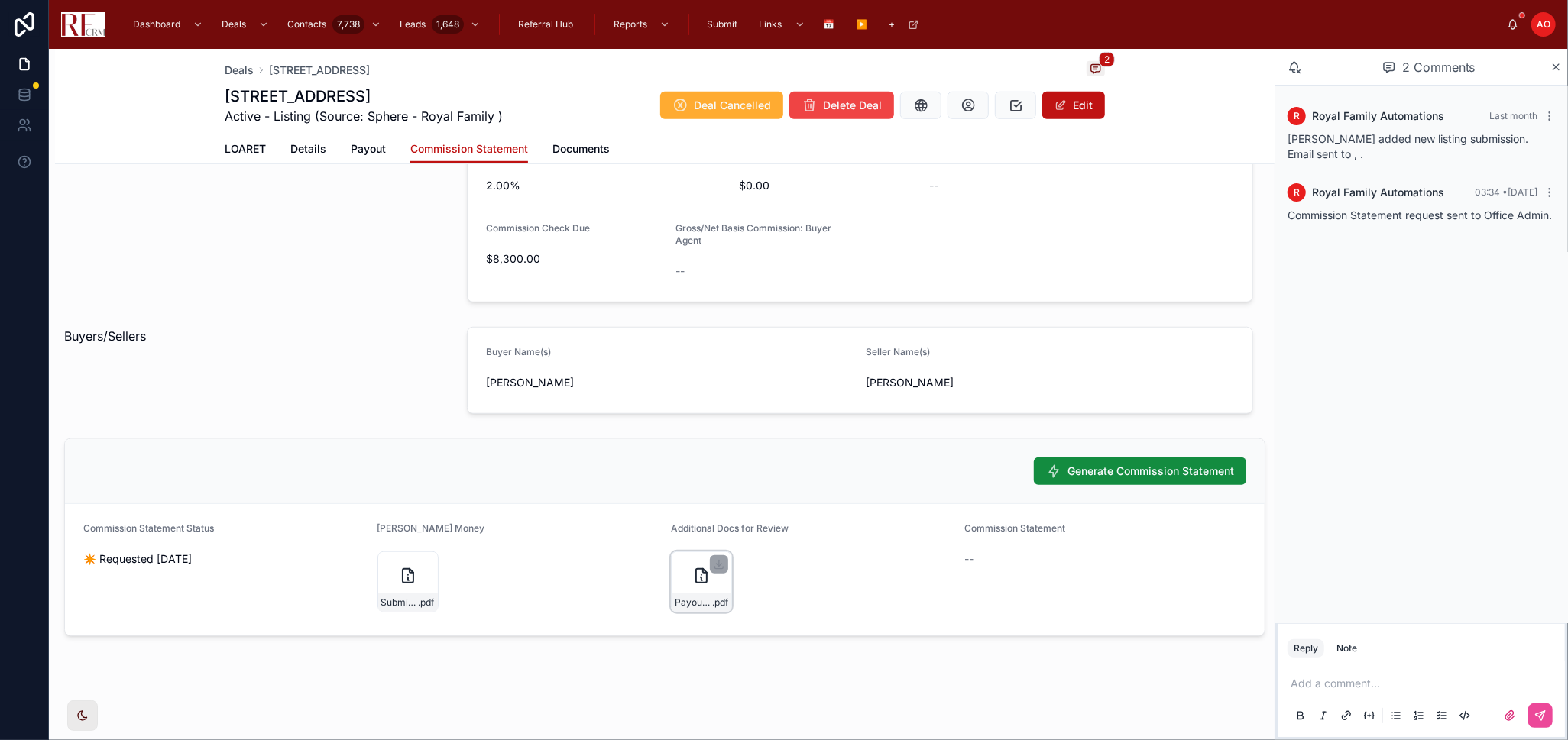
click at [714, 612] on div "Payout-Docs-120-S-Staffire .pdf" at bounding box center [702, 582] width 61 height 61
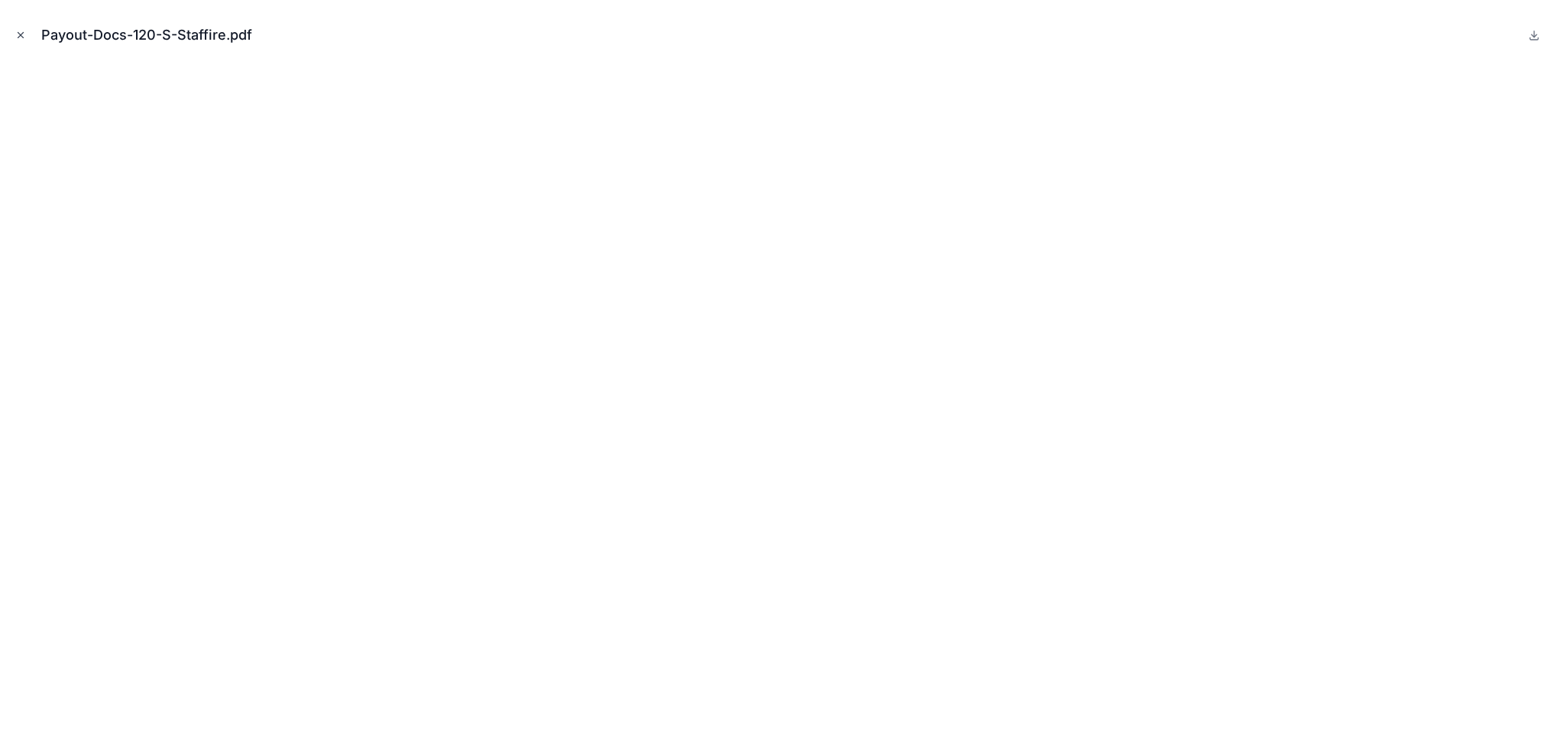
click at [15, 38] on icon "Close modal" at bounding box center [20, 35] width 11 height 11
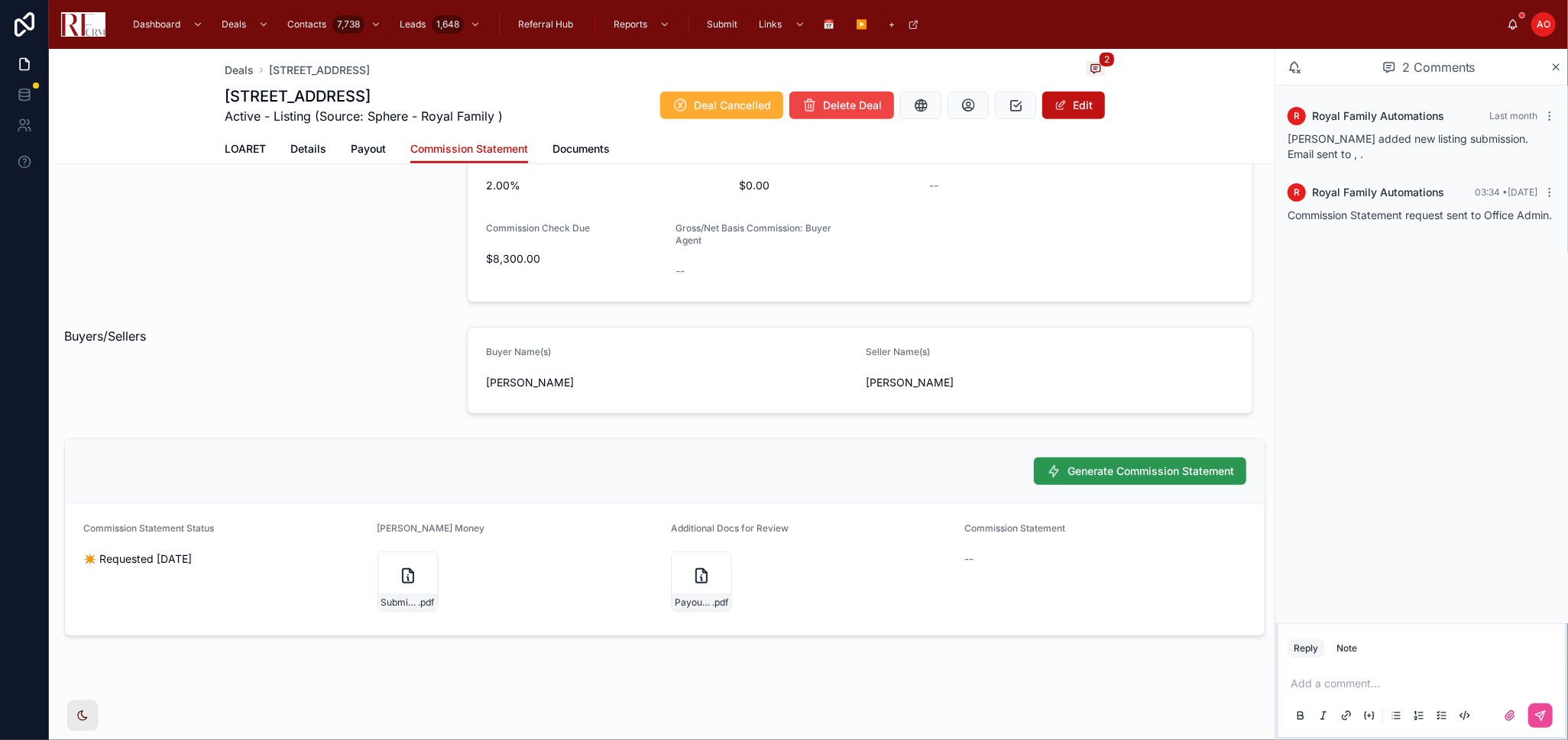
click at [1152, 474] on span "Generate Commission Statement" at bounding box center [1150, 471] width 166 height 15
click at [1152, 474] on span "Generate Commission Statement" at bounding box center [1142, 472] width 210 height 13
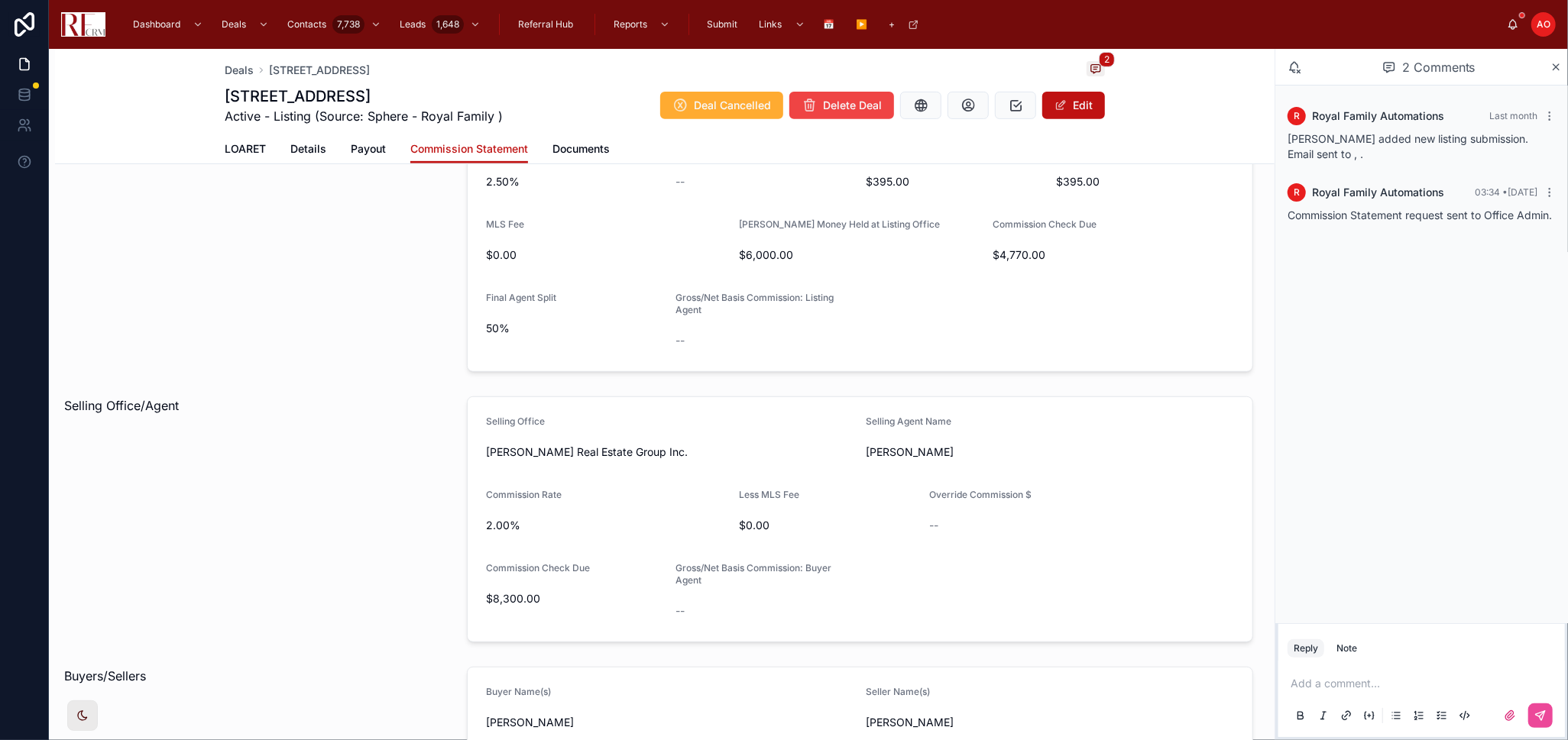
scroll to position [328, 0]
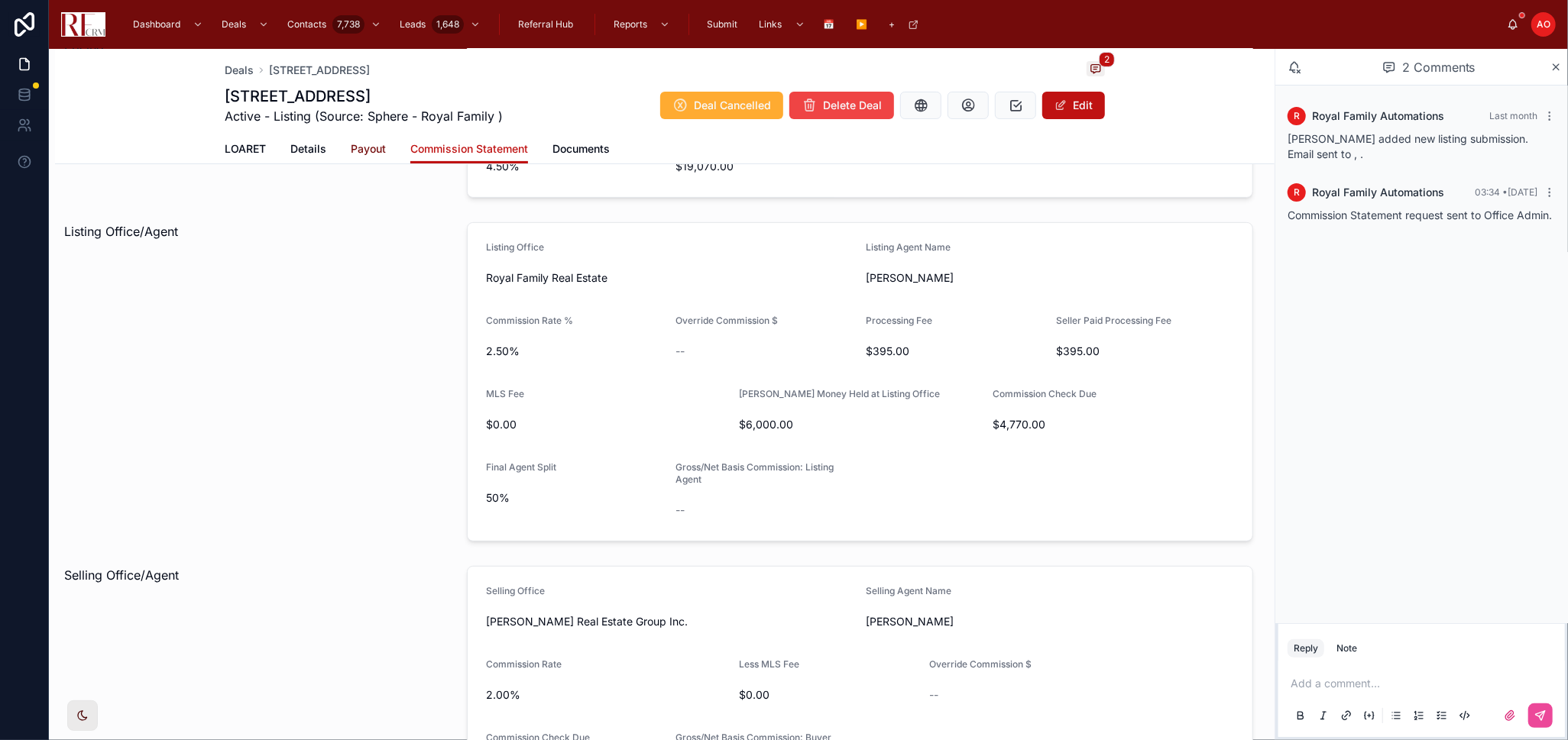
click at [350, 149] on span "Payout" at bounding box center [367, 149] width 35 height 15
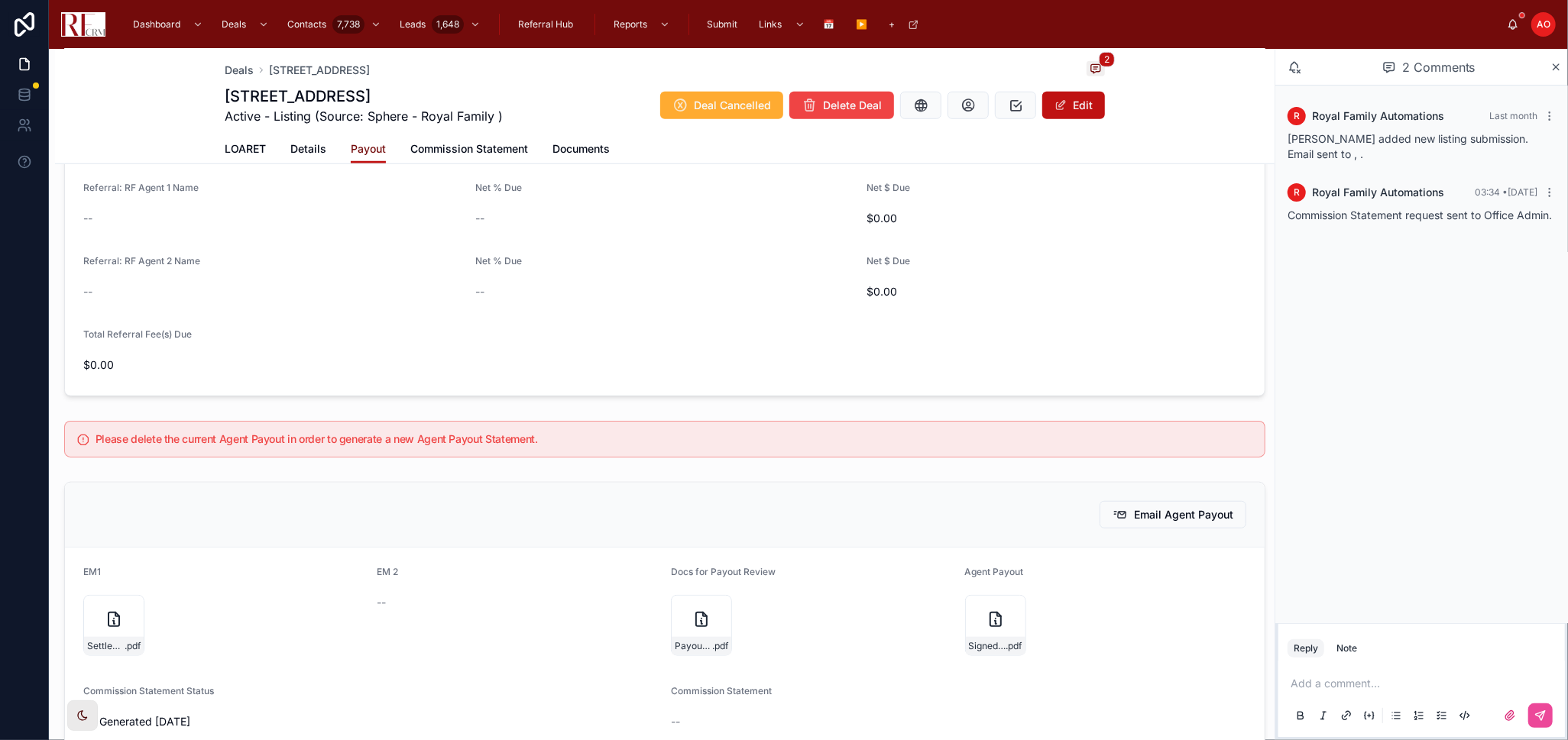
scroll to position [1018, 0]
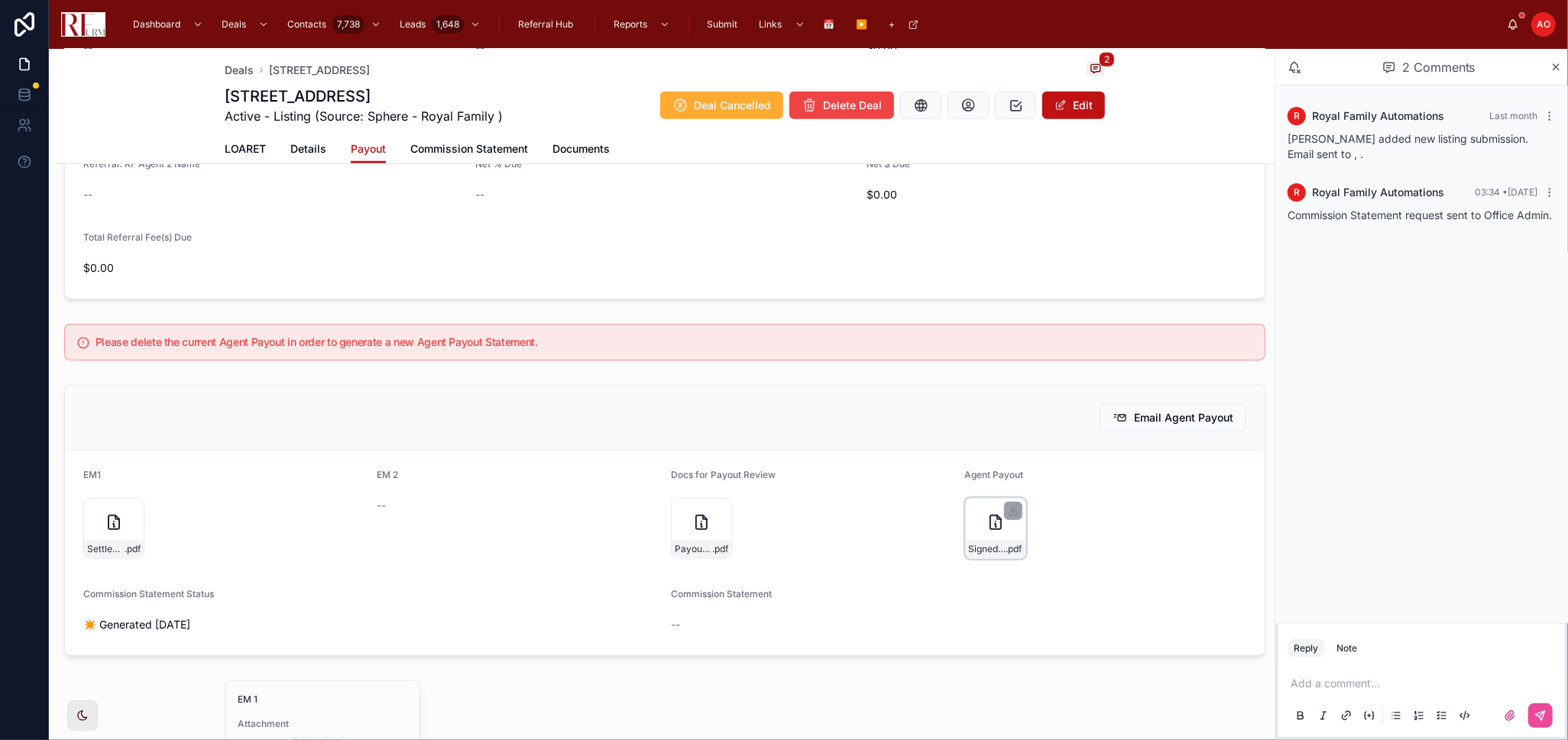
click at [981, 555] on div "Signed-Commission-Payout---120-South-Staffire-Drive .pdf" at bounding box center [996, 549] width 60 height 19
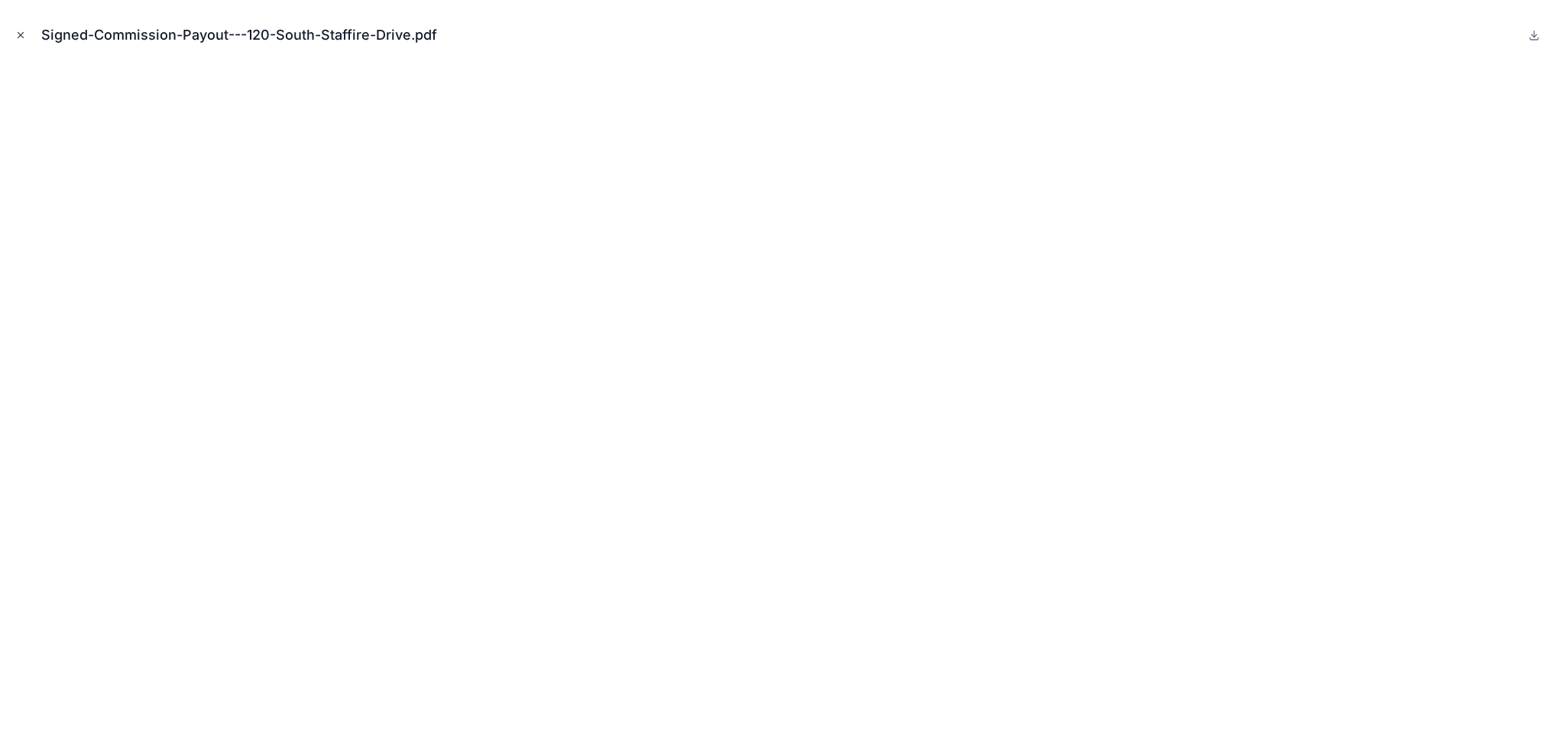
click at [20, 34] on icon "Close modal" at bounding box center [21, 36] width 5 height 5
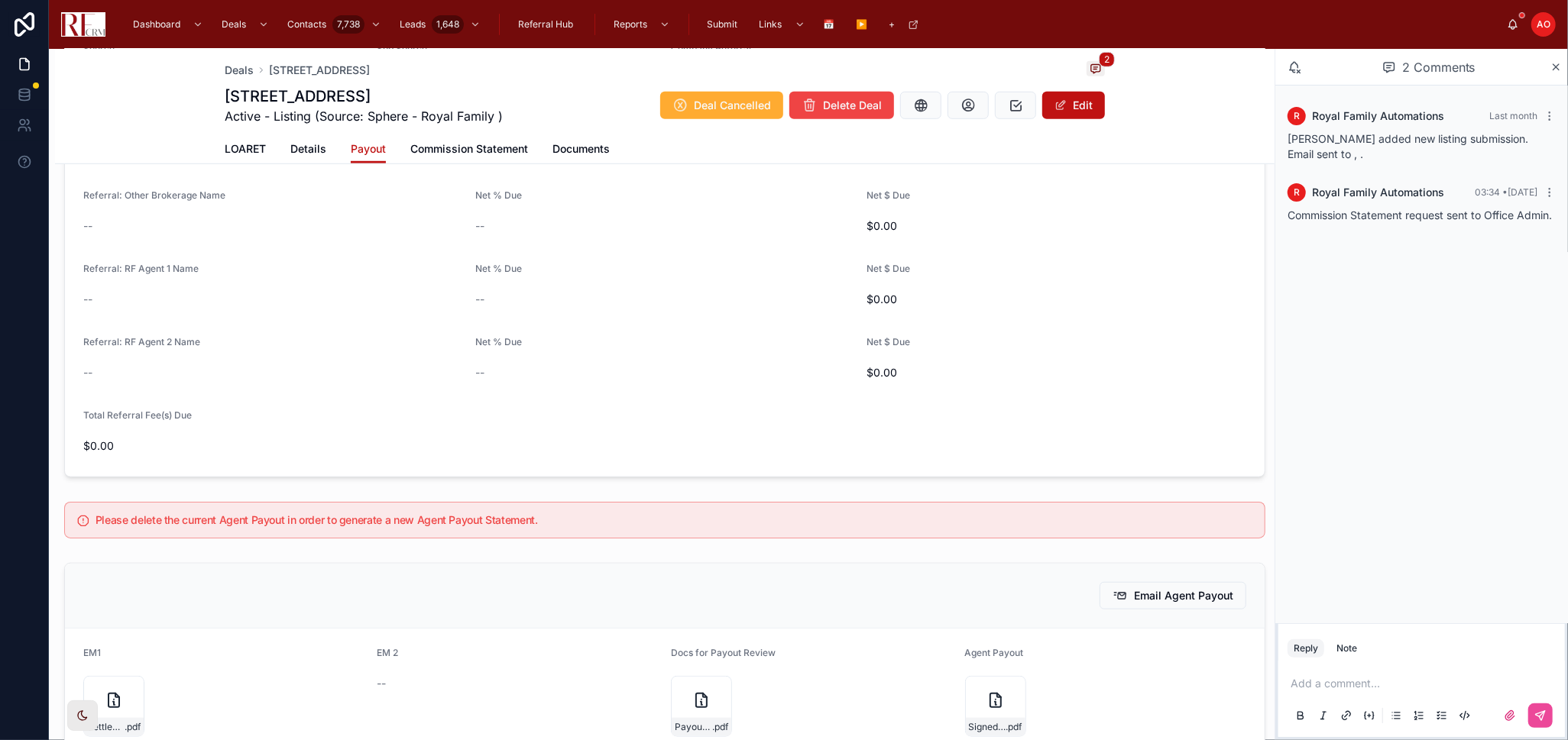
scroll to position [764, 0]
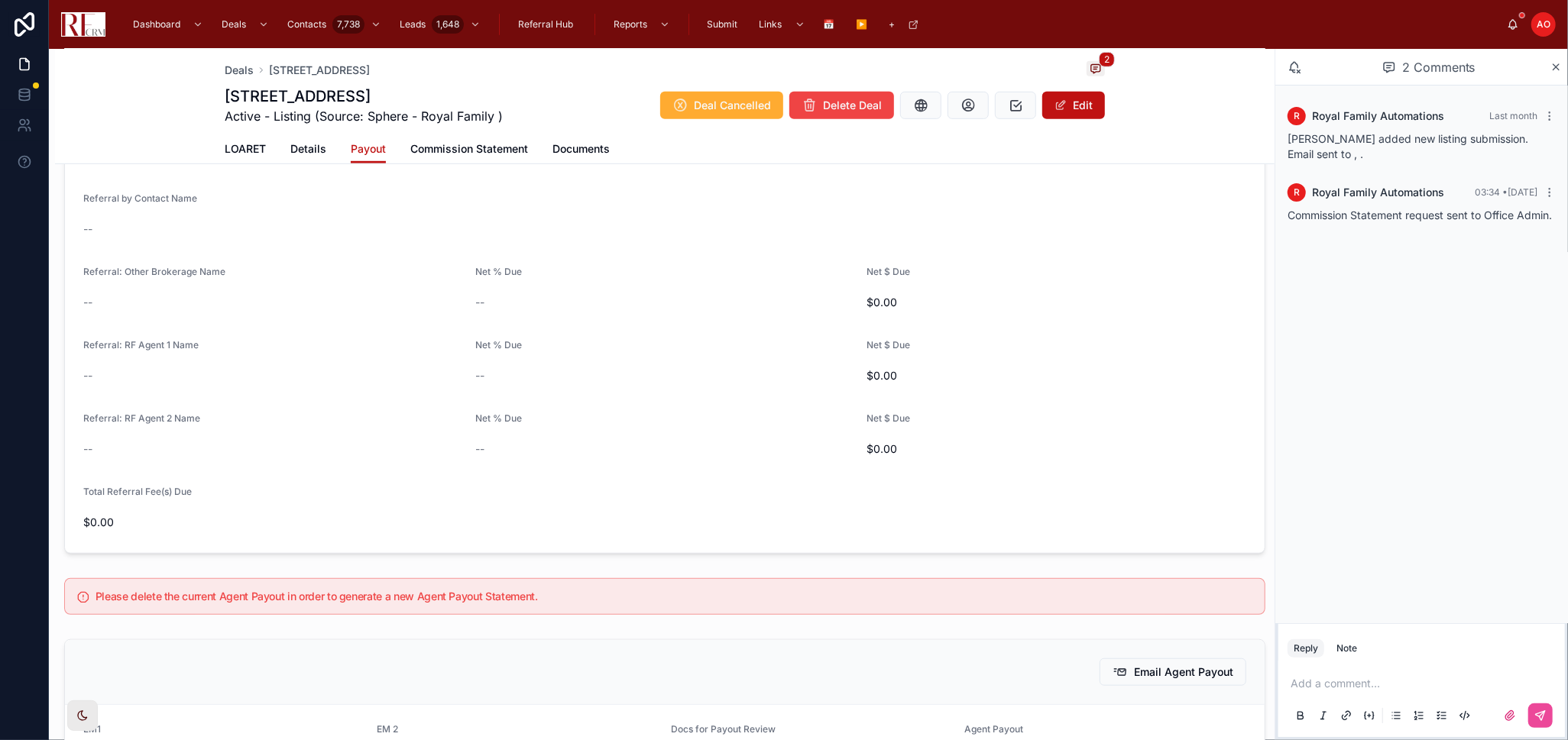
click at [302, 99] on h1 "120 South Staffire Drive, Schaumburg" at bounding box center [363, 95] width 278 height 21
click at [302, 96] on h1 "[STREET_ADDRESS]" at bounding box center [363, 95] width 278 height 21
copy h1 "[STREET_ADDRESS]"
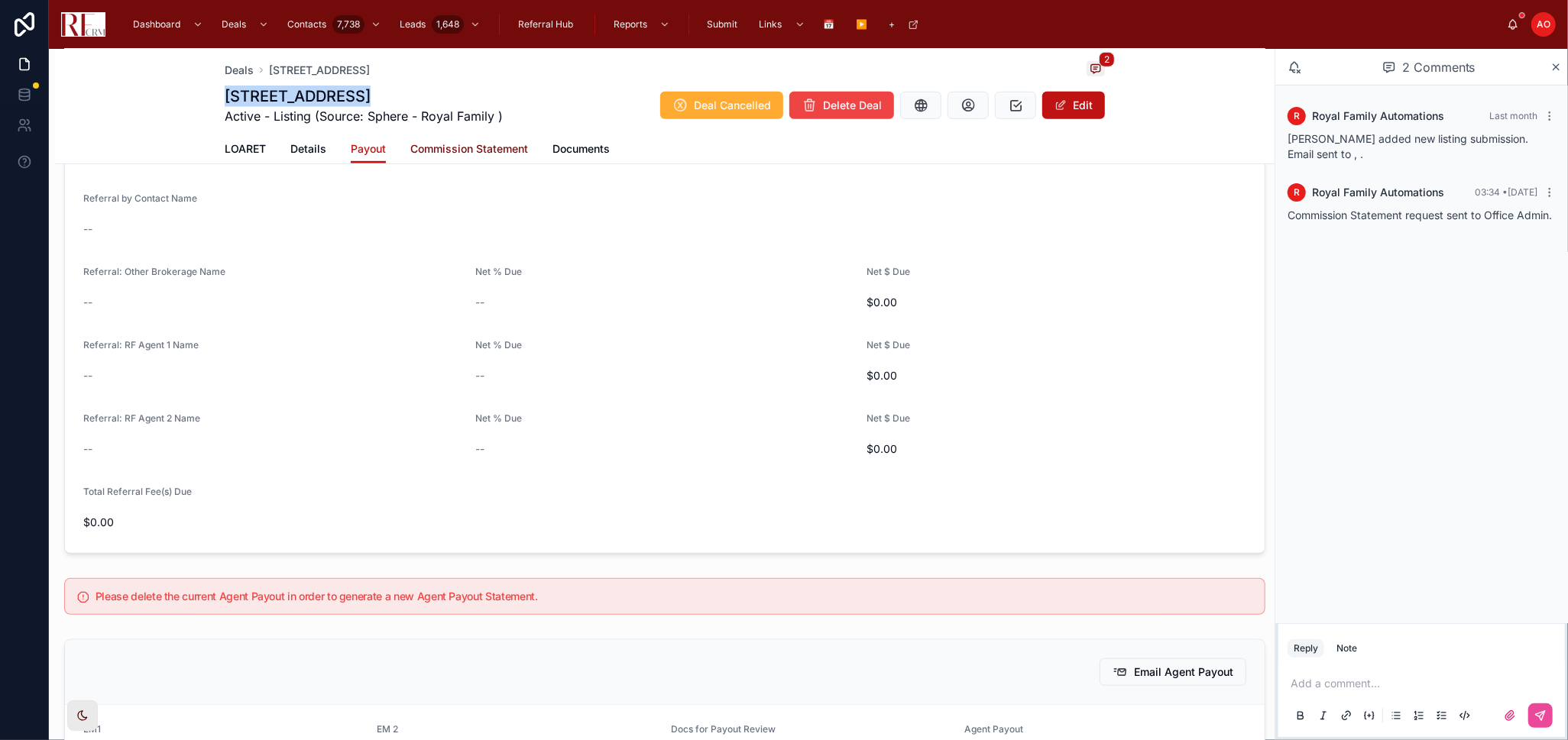
click at [448, 147] on span "Commission Statement" at bounding box center [469, 149] width 118 height 15
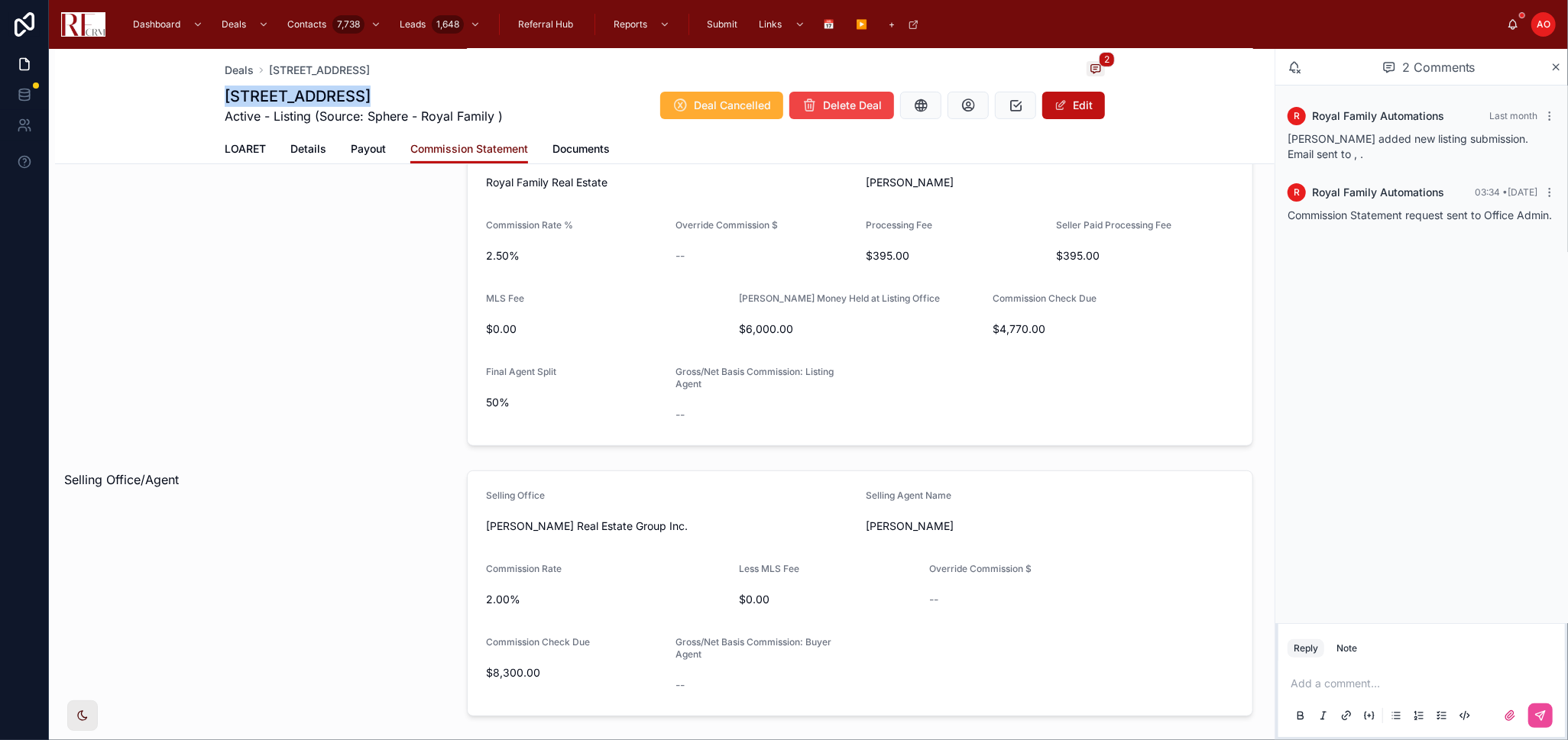
scroll to position [84, 0]
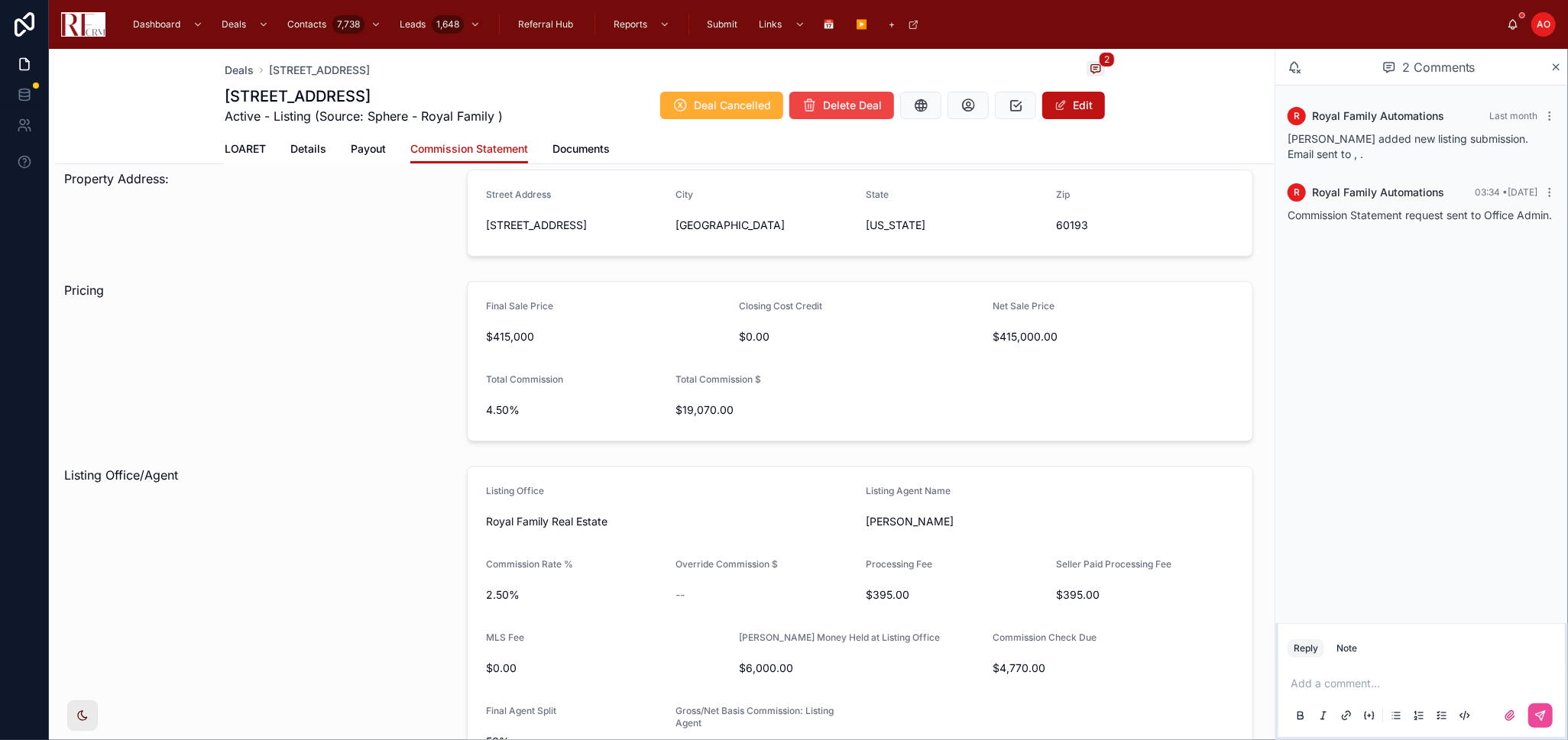
click at [542, 522] on span "Royal Family Real Estate" at bounding box center [670, 522] width 368 height 15
copy span "Royal Family Real Estate"
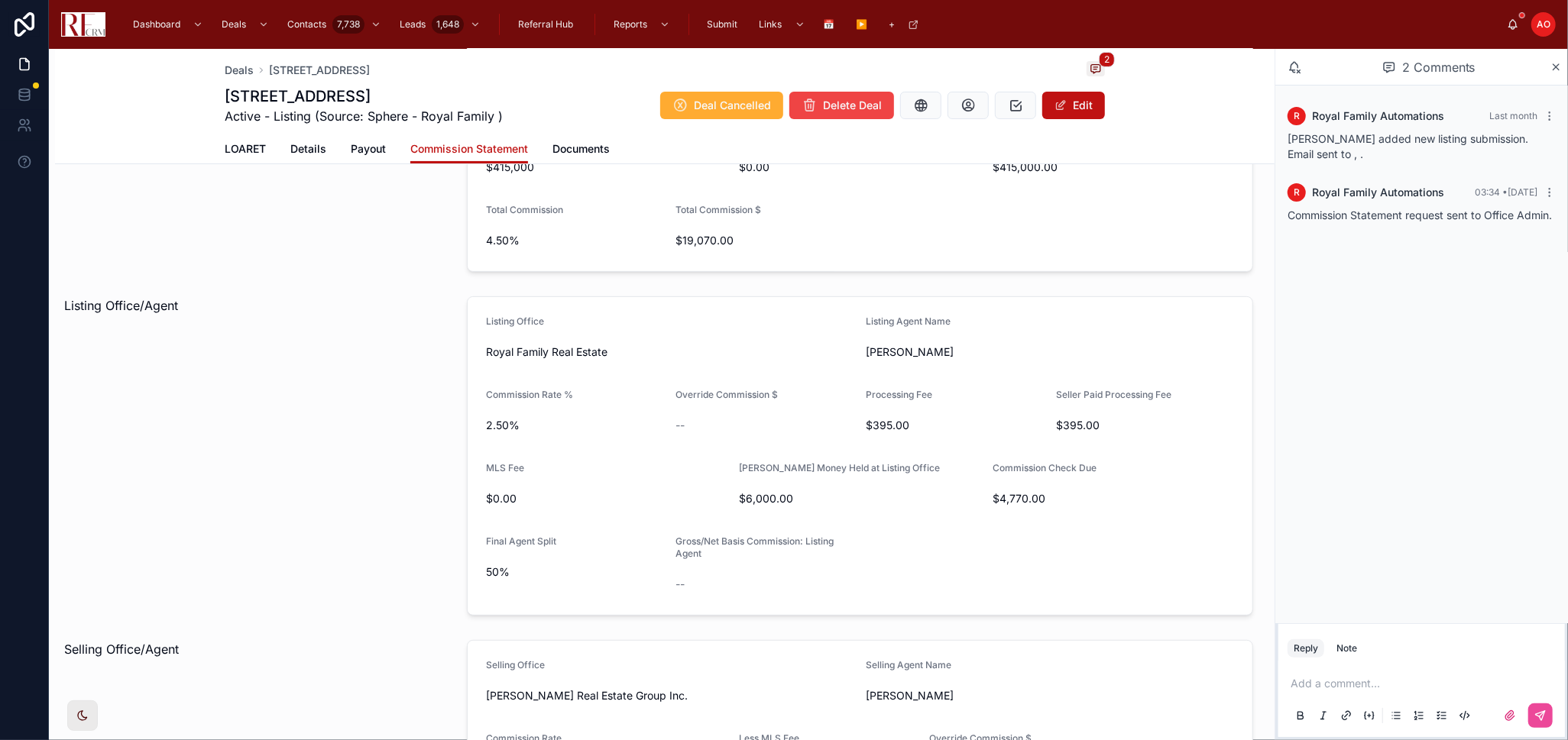
click at [599, 695] on span "[PERSON_NAME] Real Estate Group Inc." at bounding box center [670, 696] width 368 height 15
copy span "[PERSON_NAME] Real Estate Group Inc."
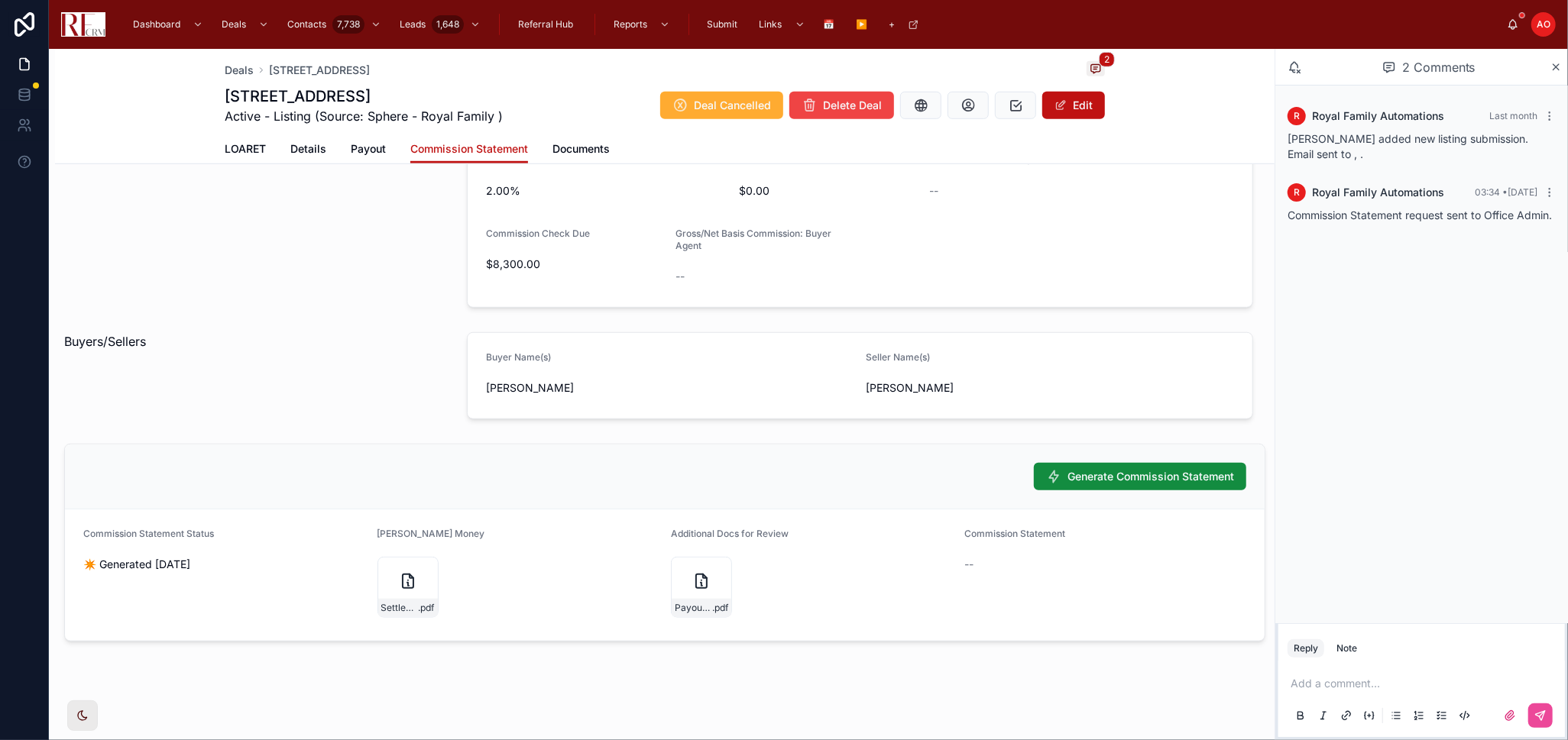
scroll to position [838, 0]
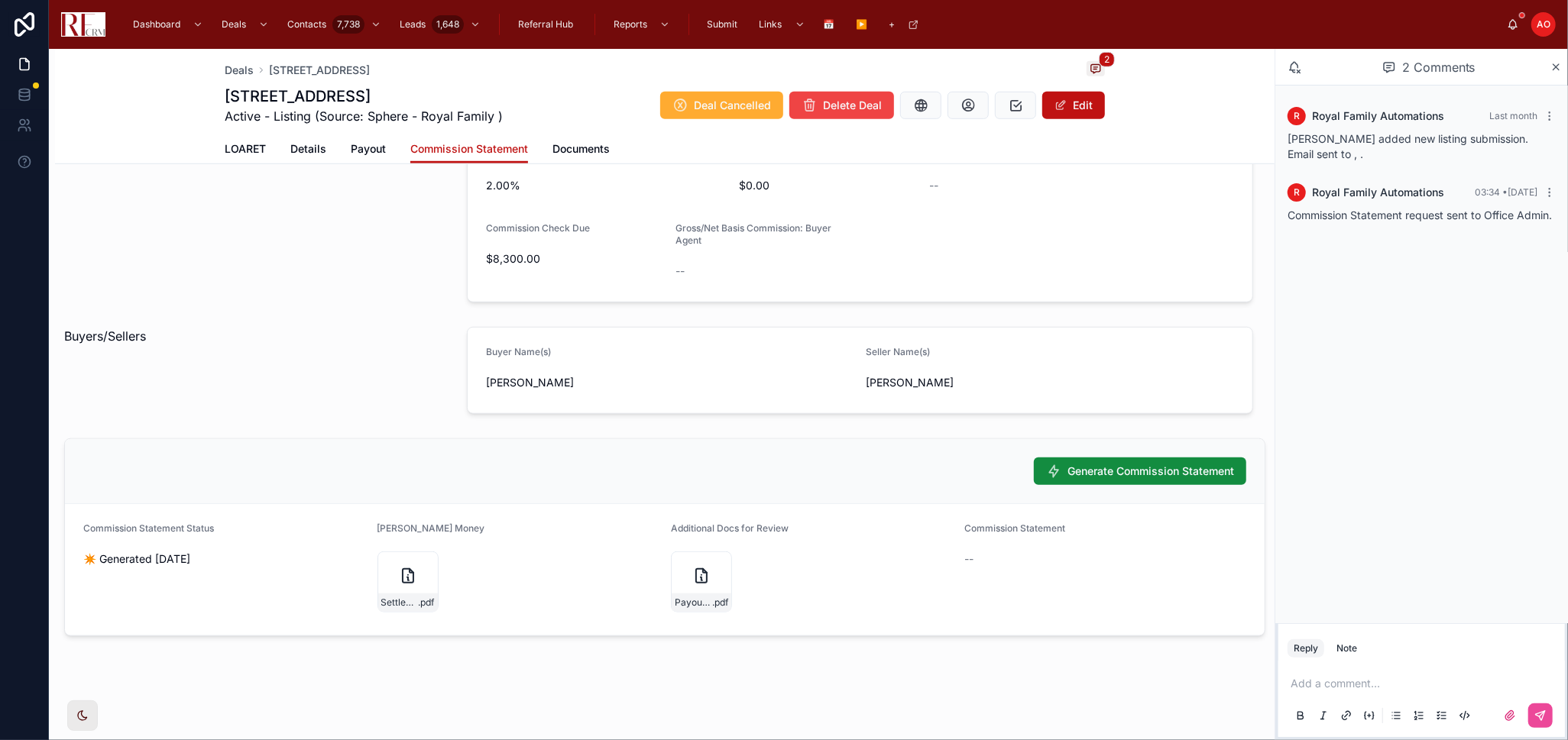
click at [888, 375] on span "[PERSON_NAME]" at bounding box center [1050, 383] width 368 height 15
click at [927, 383] on span "[PERSON_NAME]" at bounding box center [1050, 383] width 368 height 15
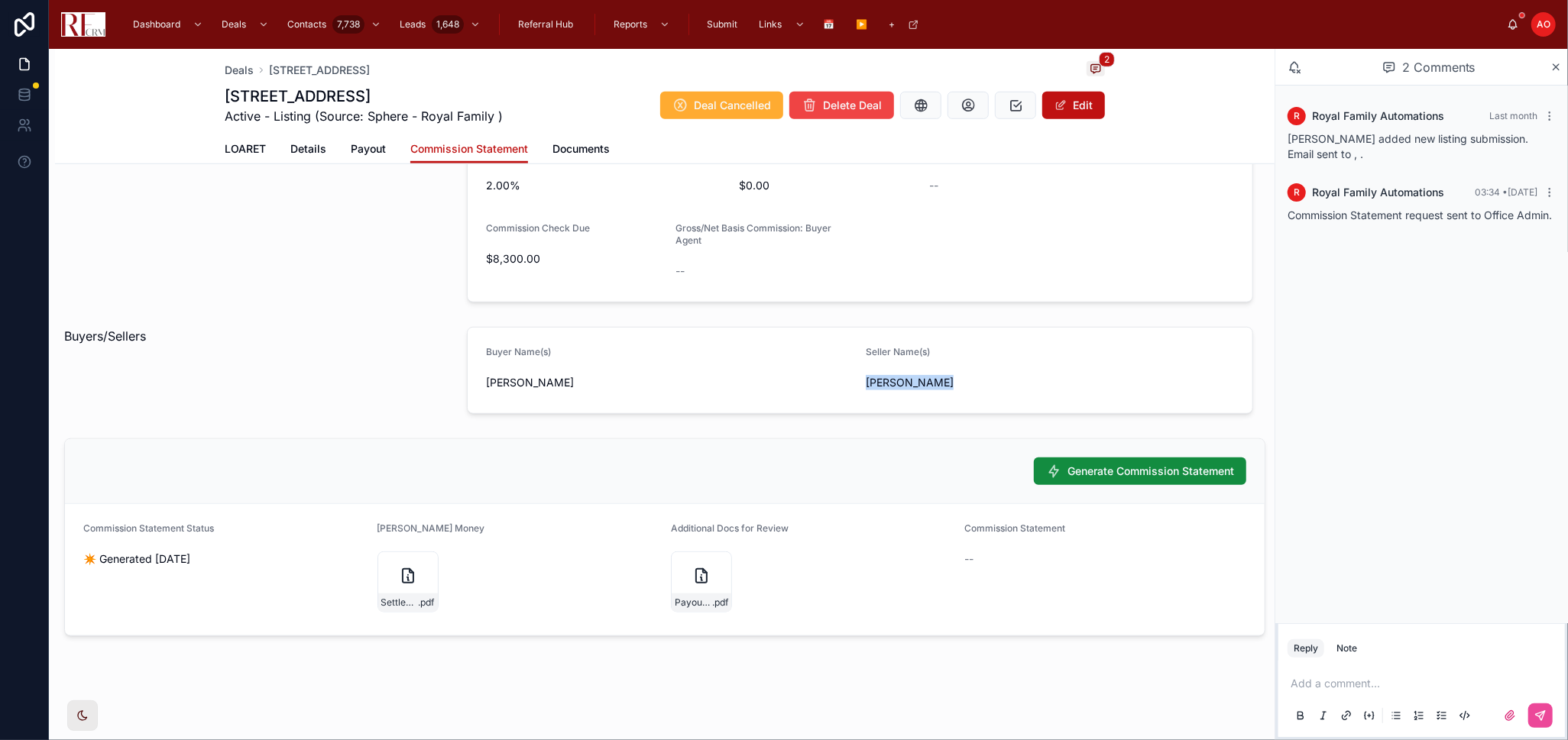
click at [927, 383] on span "[PERSON_NAME]" at bounding box center [1050, 383] width 368 height 15
click at [508, 381] on span "[PERSON_NAME]" at bounding box center [670, 383] width 368 height 15
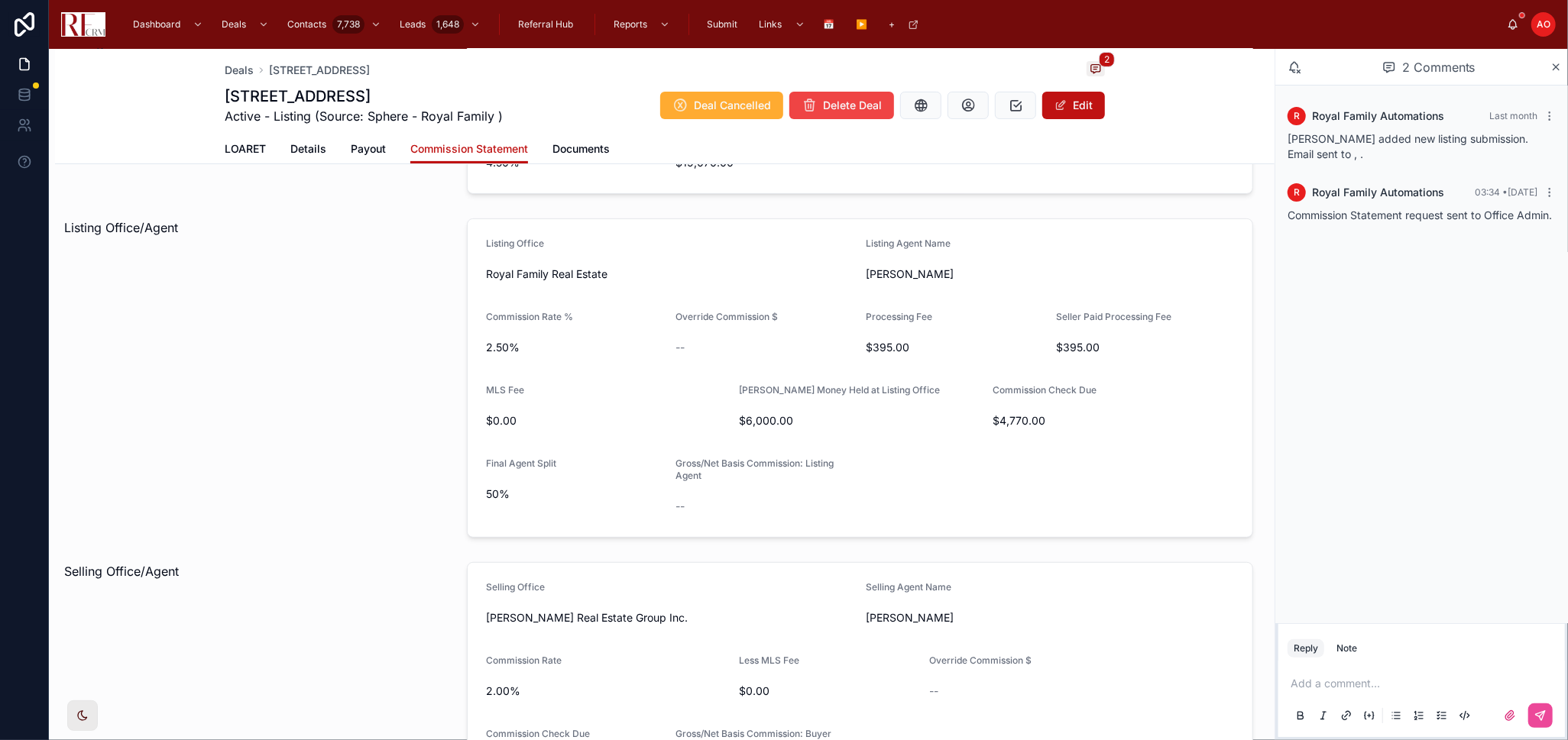
scroll to position [328, 0]
click at [914, 278] on span "[PERSON_NAME]" at bounding box center [1050, 278] width 368 height 15
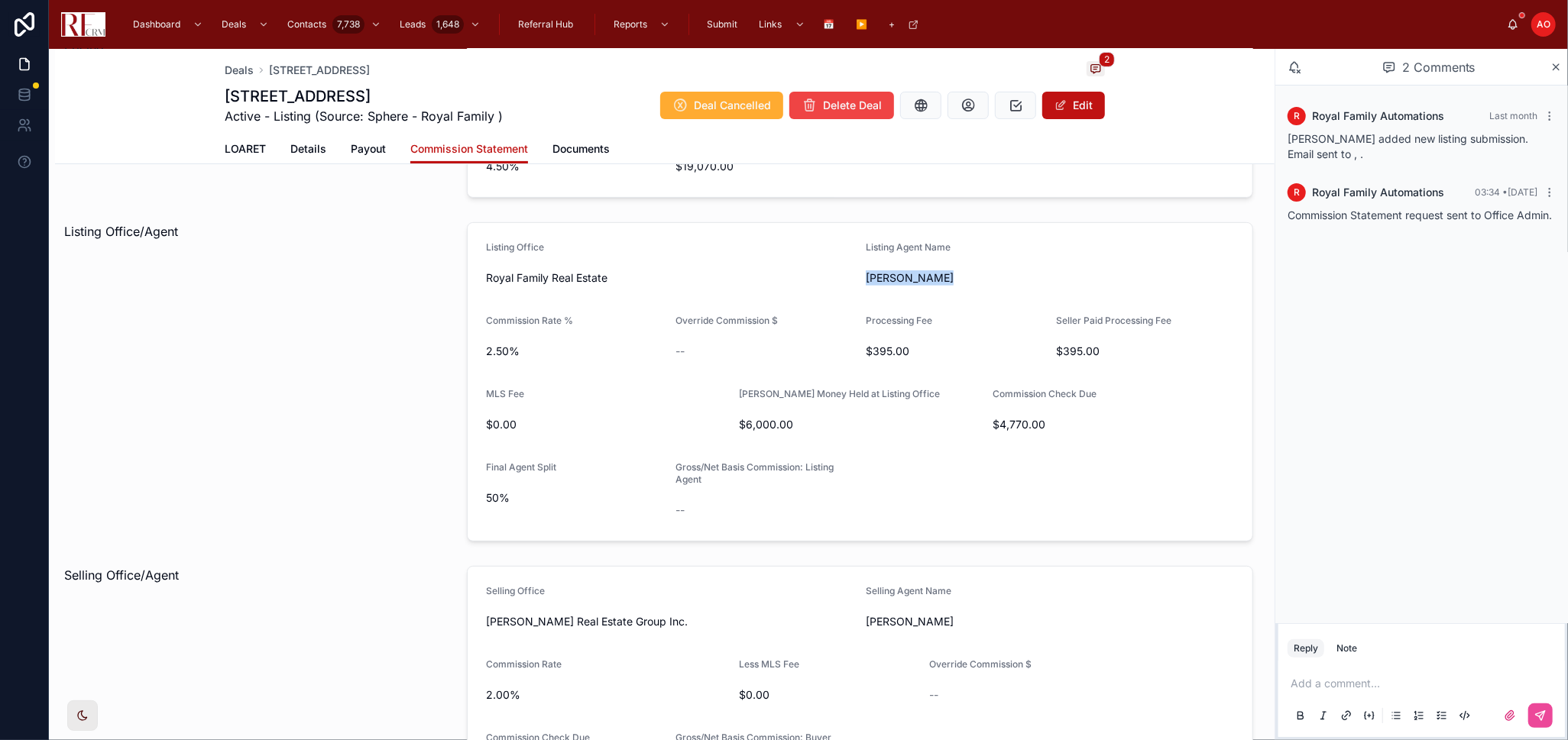
click at [914, 278] on span "[PERSON_NAME]" at bounding box center [1050, 278] width 368 height 15
click at [890, 617] on span "[PERSON_NAME]" at bounding box center [1050, 621] width 368 height 15
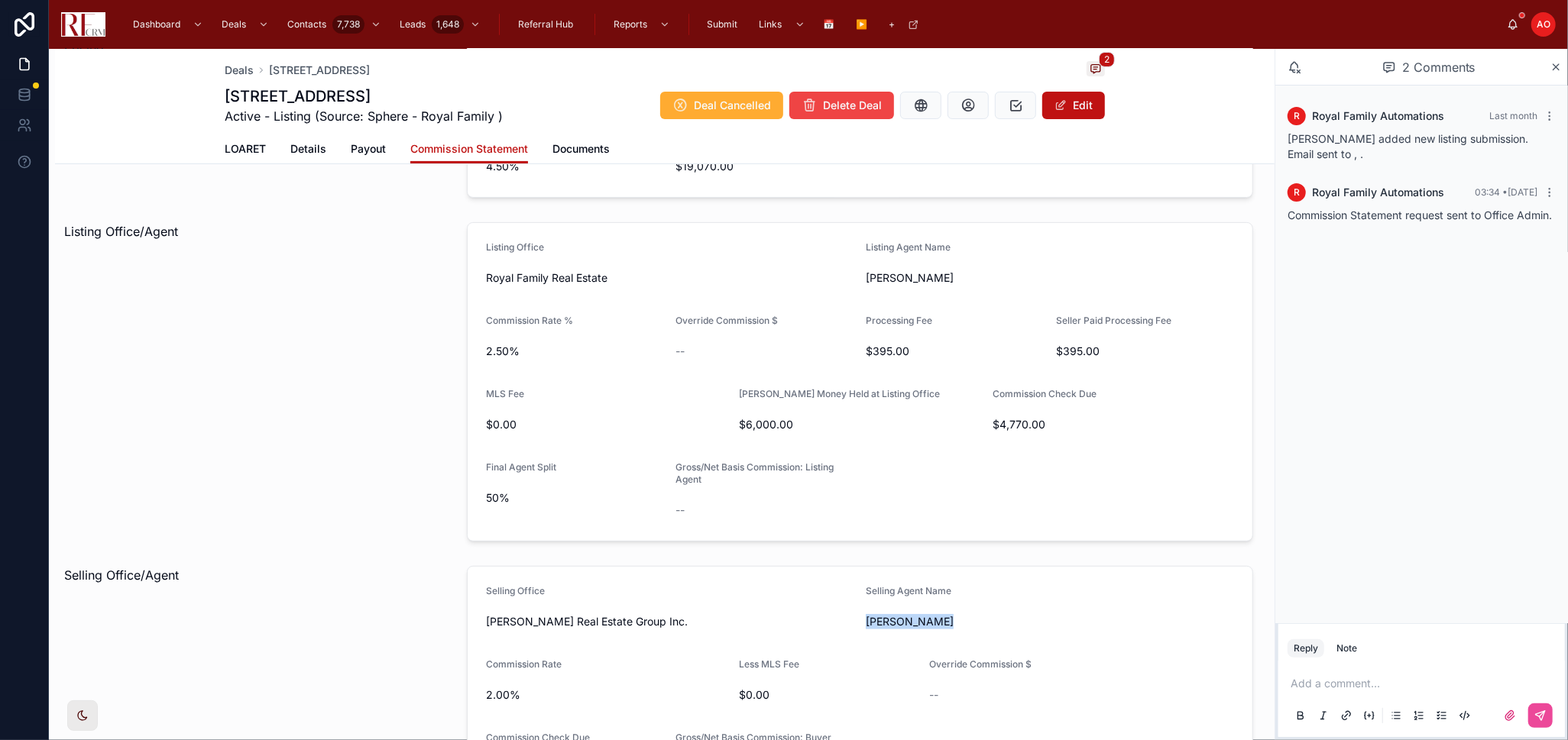
copy span "[PERSON_NAME]"
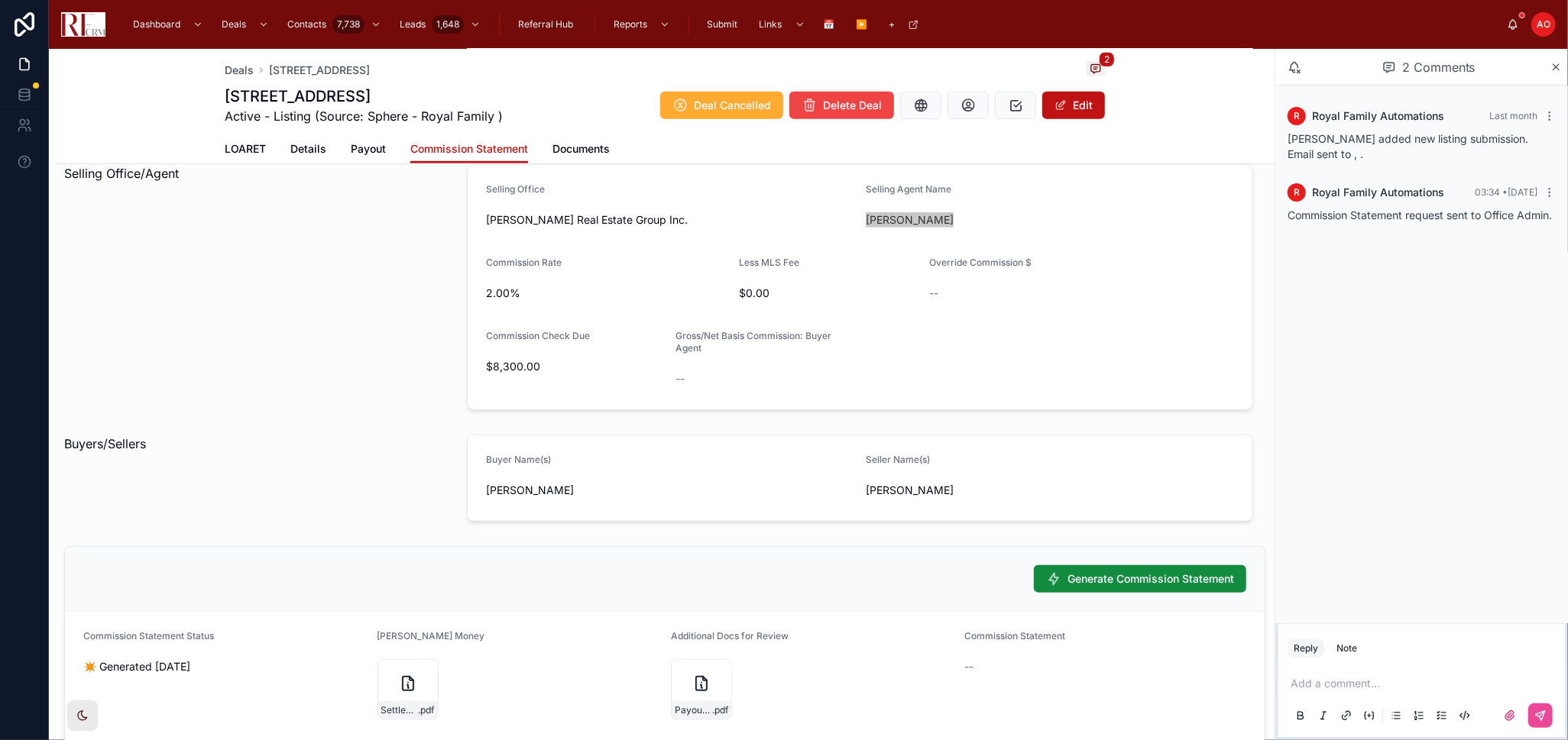
scroll to position [838, 0]
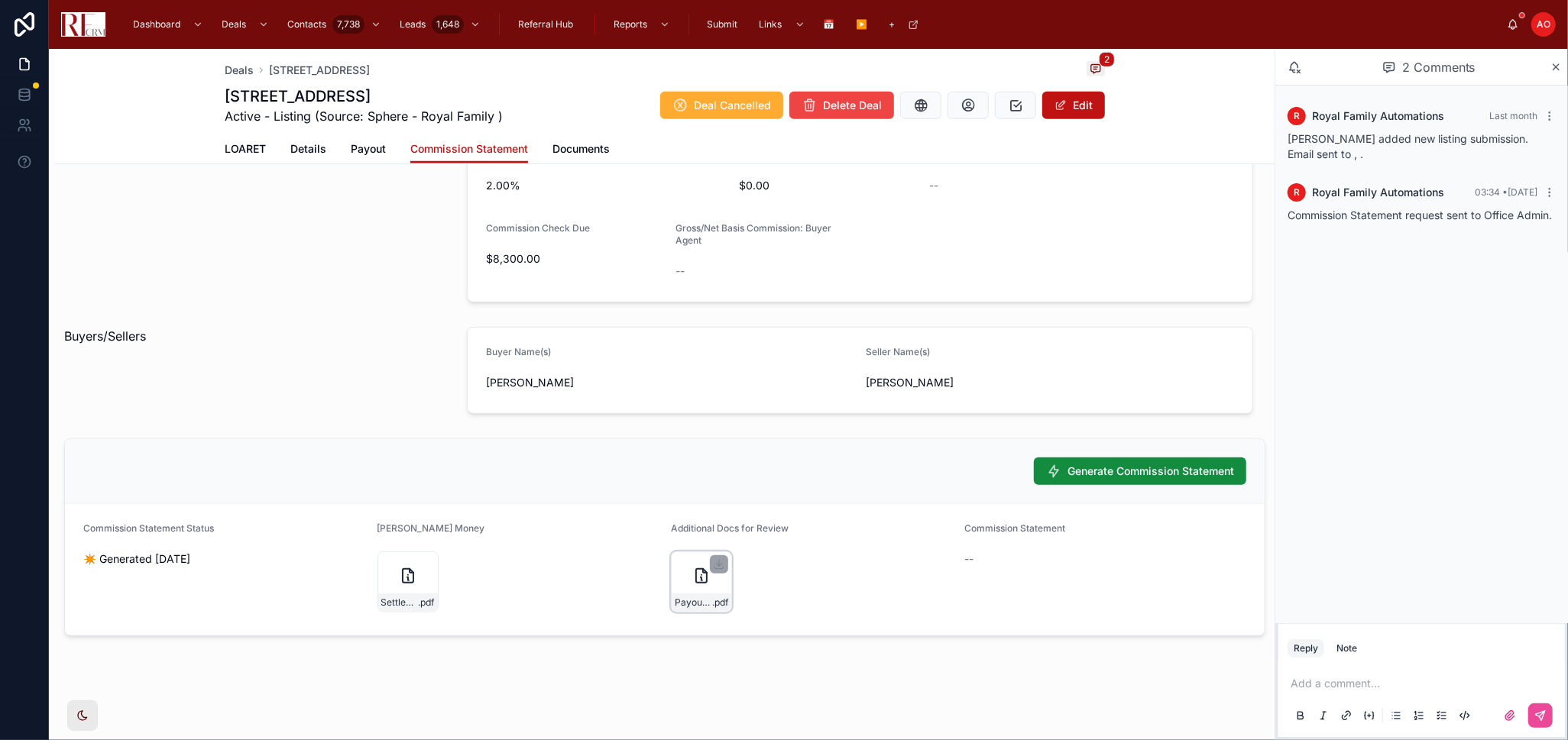
click at [698, 592] on div "Payout-Docs-120-S-Staffire .pdf" at bounding box center [702, 582] width 61 height 61
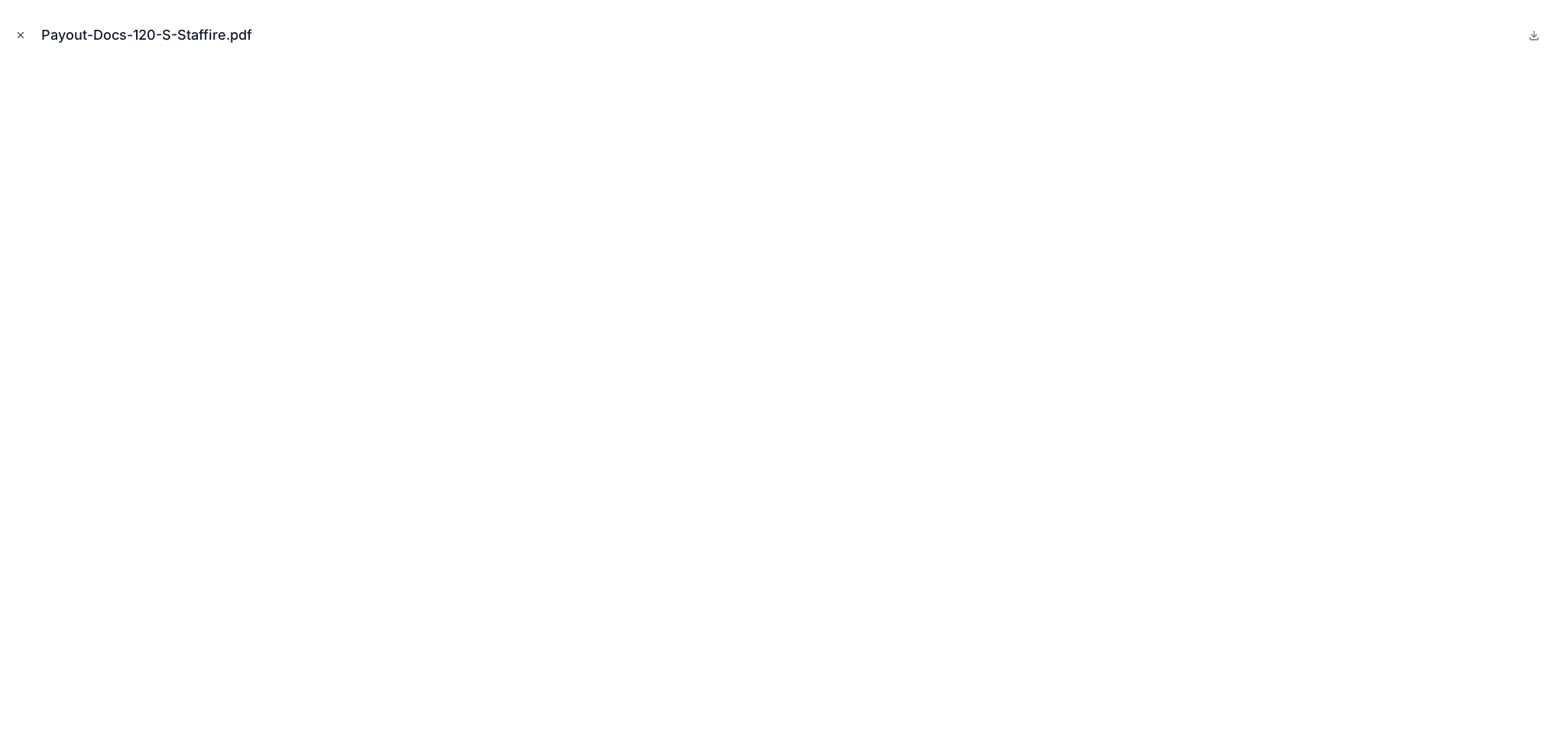
click at [29, 32] on div "Payout-Docs-120-S-Staffire.pdf" at bounding box center [784, 35] width 1543 height 46
click at [26, 32] on icon "Close modal" at bounding box center [20, 35] width 11 height 11
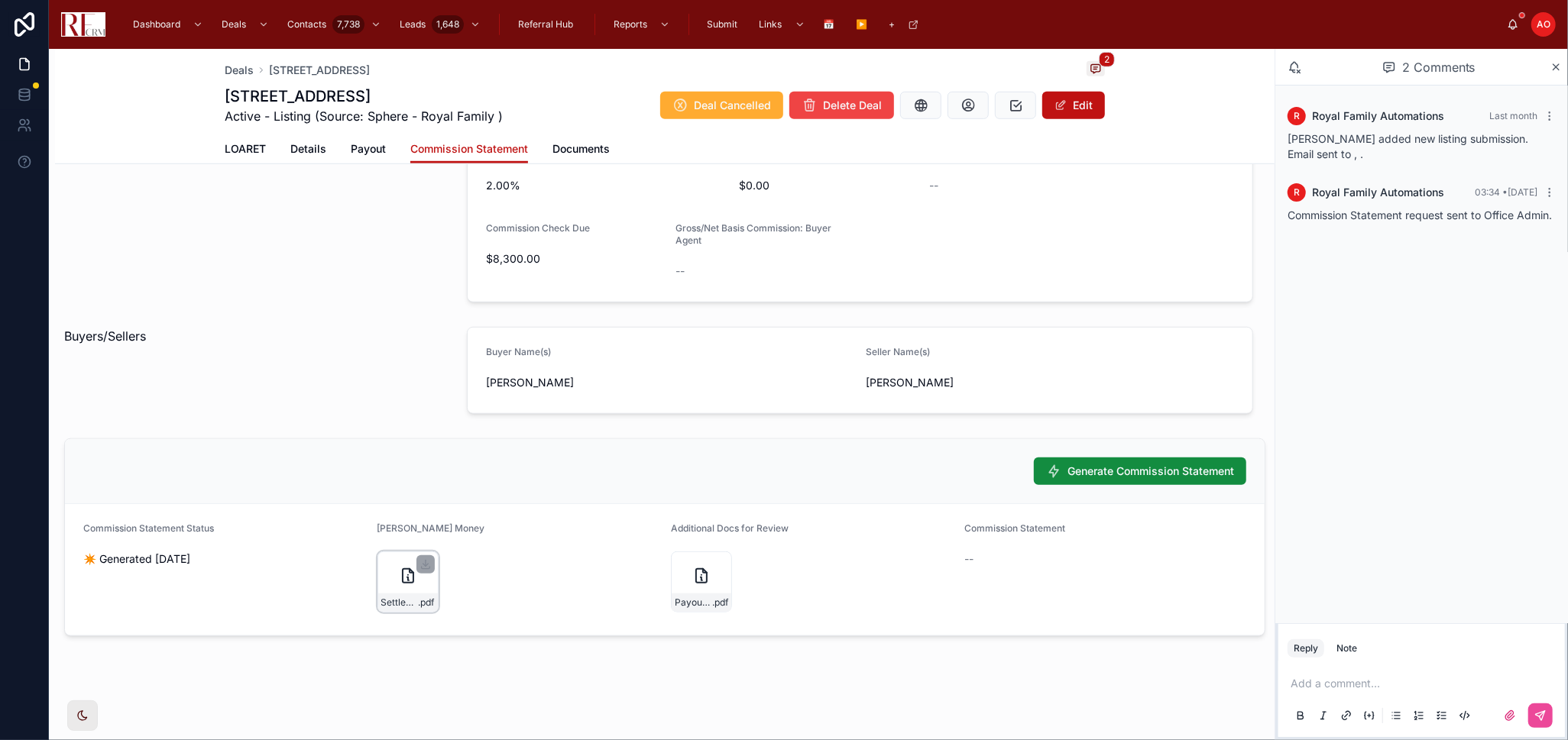
click at [415, 593] on div "Settled-EM-120-S-Staffire .pdf" at bounding box center [408, 603] width 60 height 19
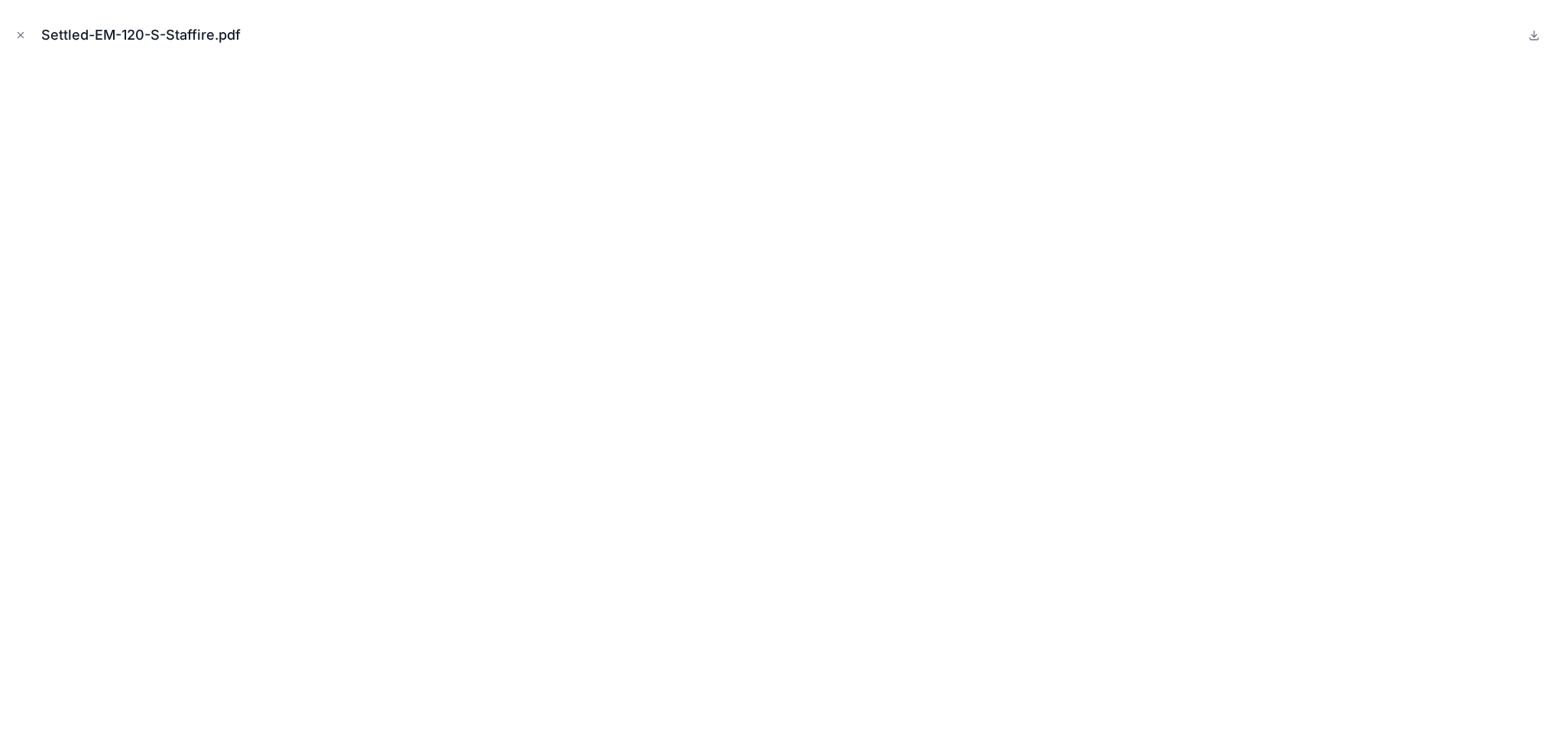
click at [15, 40] on icon "Close modal" at bounding box center [20, 35] width 11 height 11
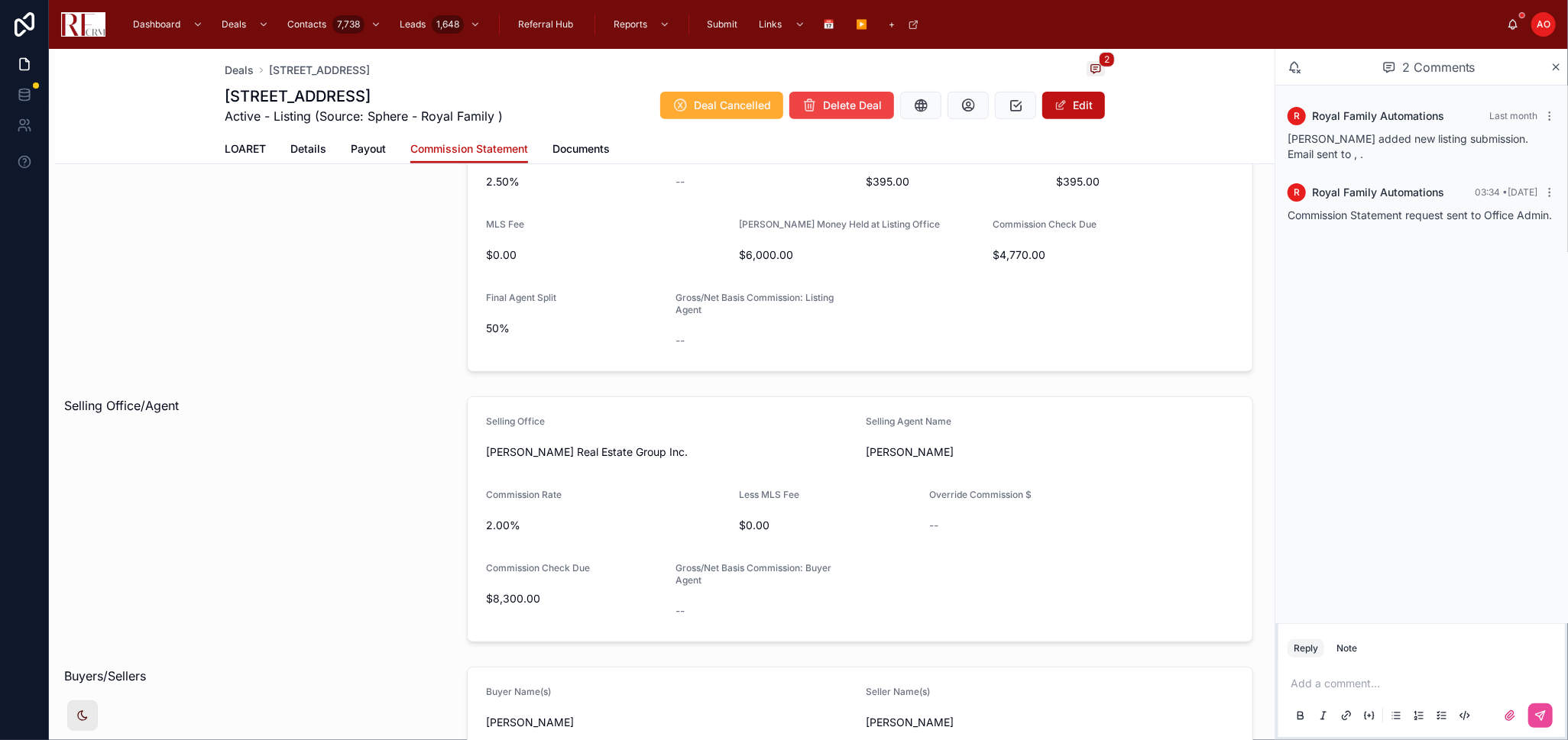
scroll to position [413, 0]
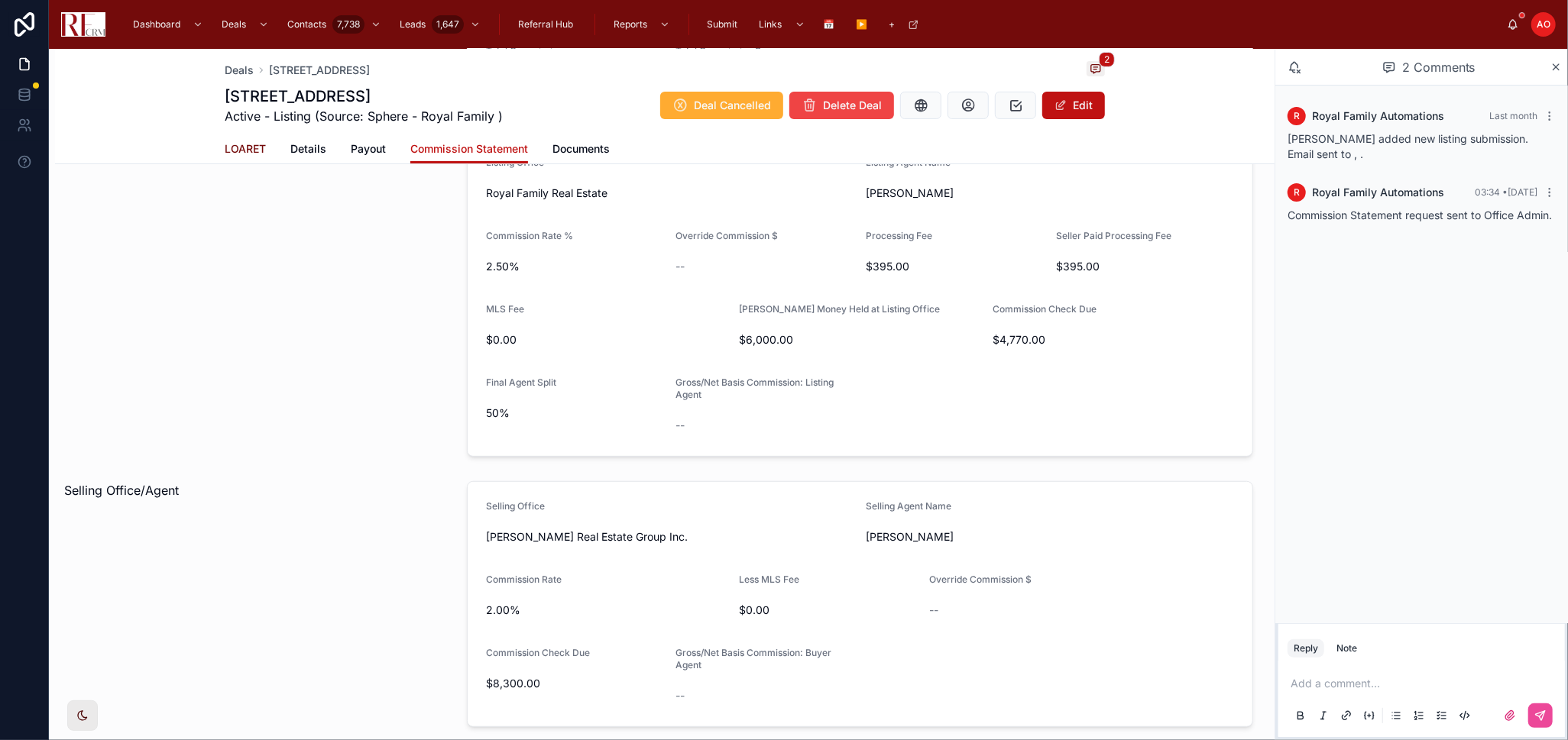
click at [252, 143] on span "LOARET" at bounding box center [245, 149] width 41 height 15
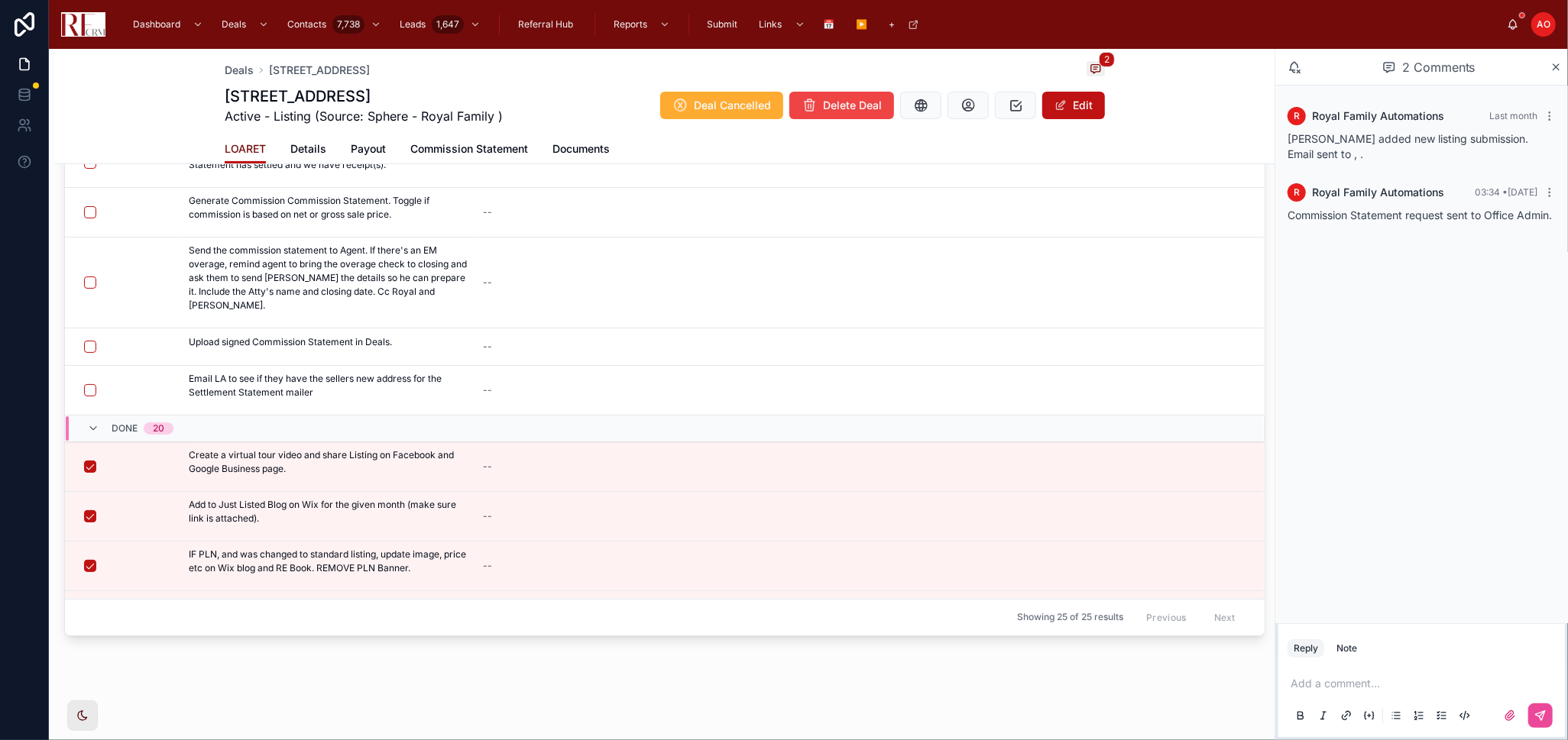
scroll to position [106, 0]
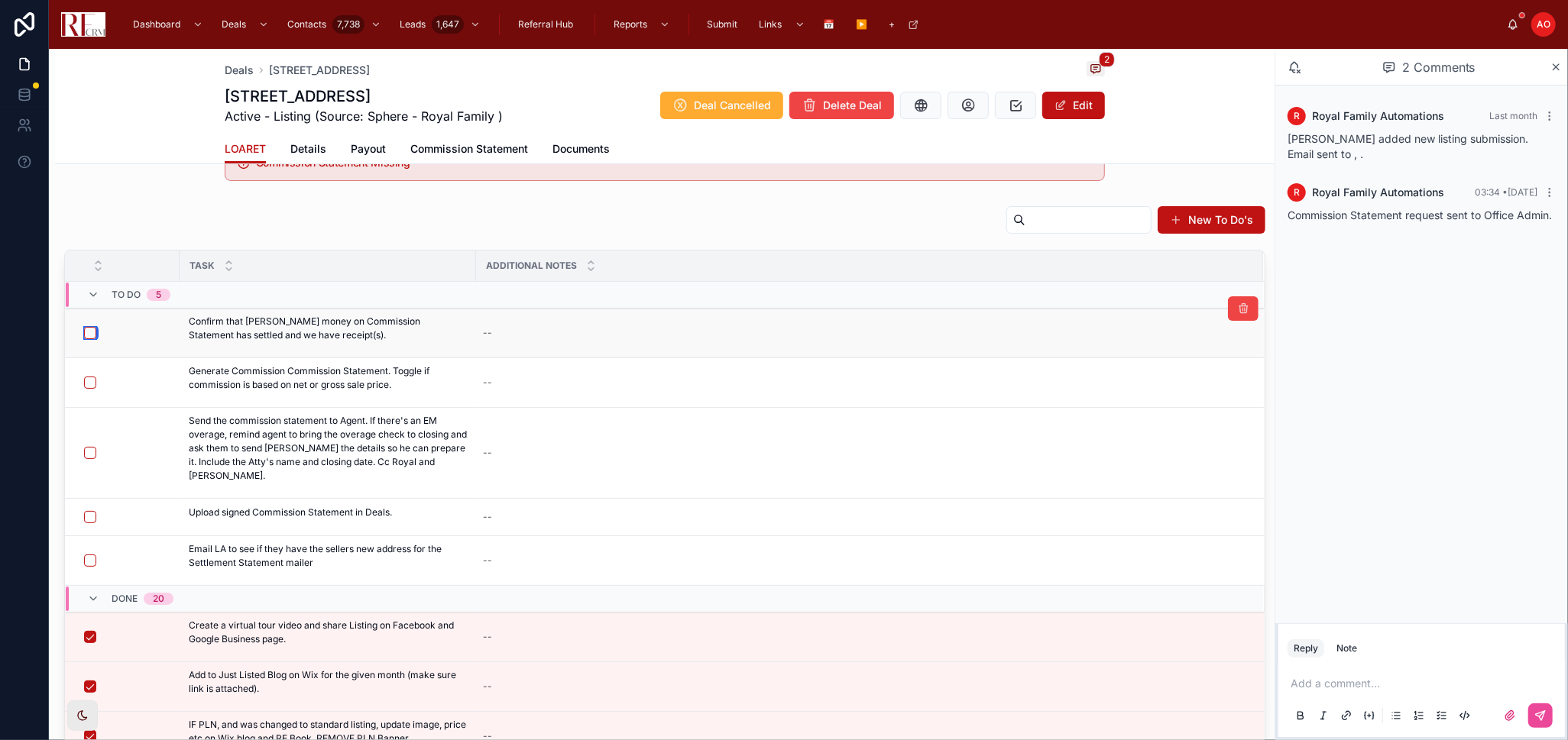
click at [90, 334] on button "button" at bounding box center [90, 332] width 12 height 12
click at [90, 384] on button "button" at bounding box center [90, 383] width 12 height 12
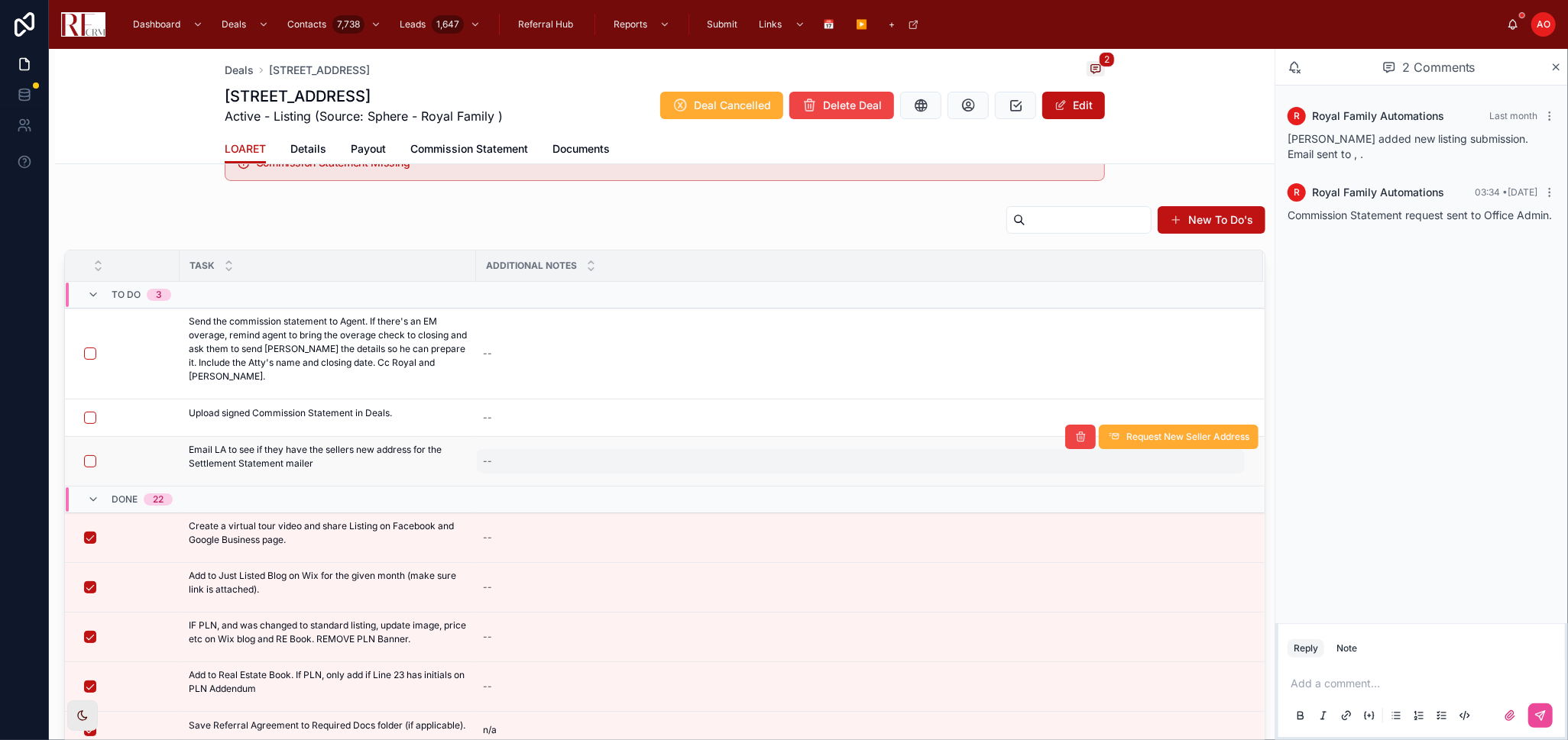
scroll to position [0, 0]
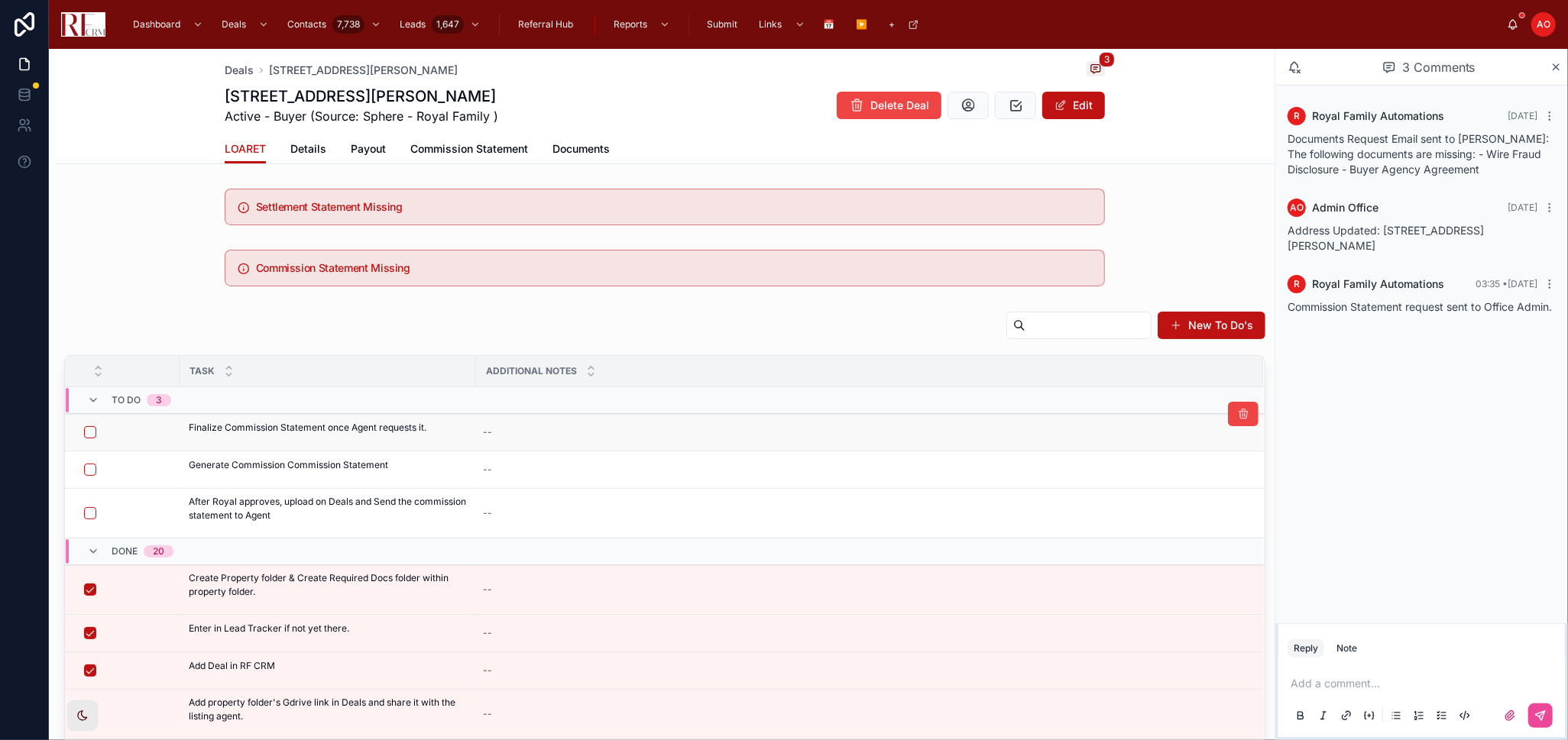
click at [89, 444] on td at bounding box center [122, 433] width 114 height 38
click at [89, 436] on button "button" at bounding box center [90, 432] width 12 height 12
click at [446, 146] on span "Commission Statement" at bounding box center [469, 149] width 118 height 15
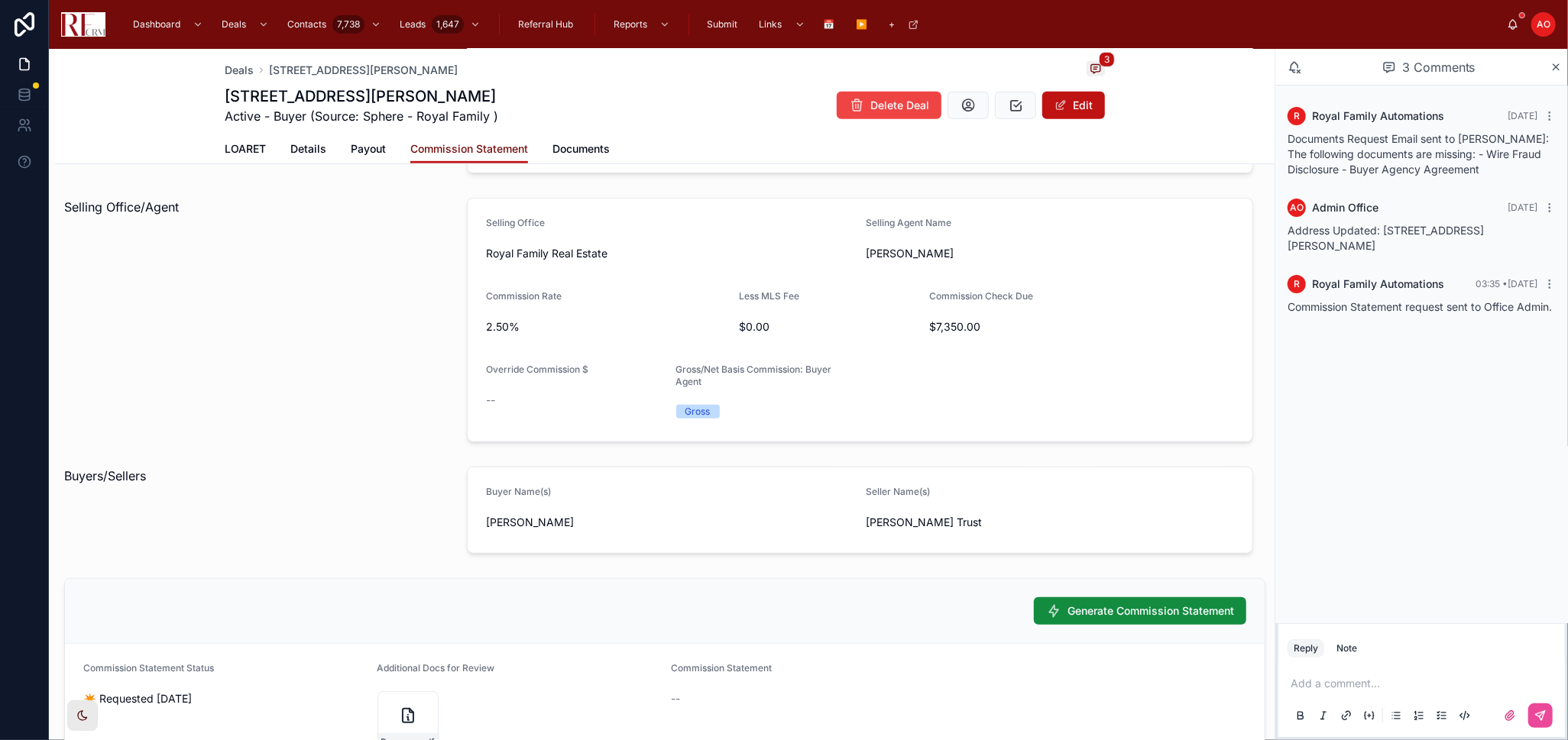
scroll to position [689, 0]
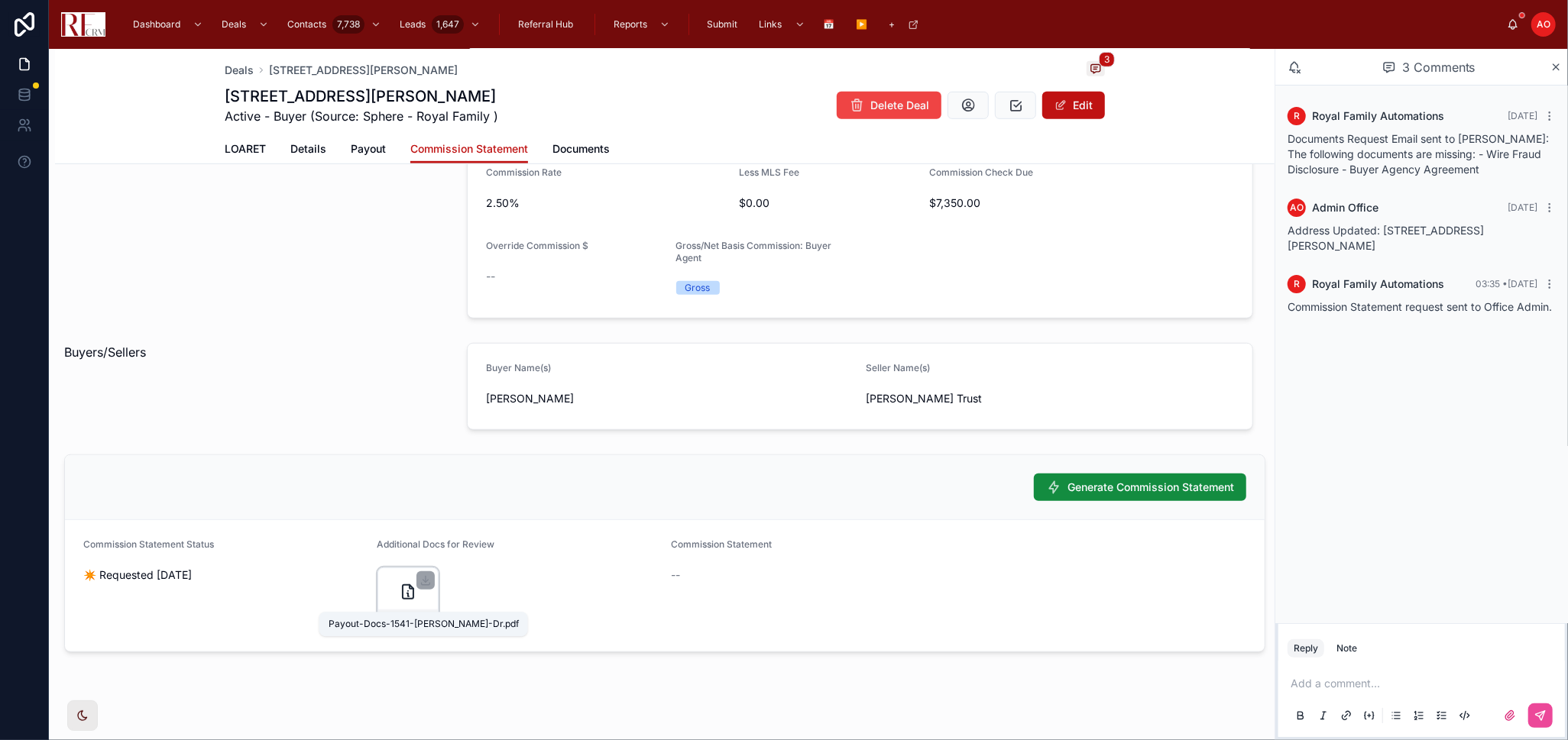
click at [412, 613] on span "Payout-Docs-1541-[PERSON_NAME]-Dr" at bounding box center [400, 619] width 38 height 12
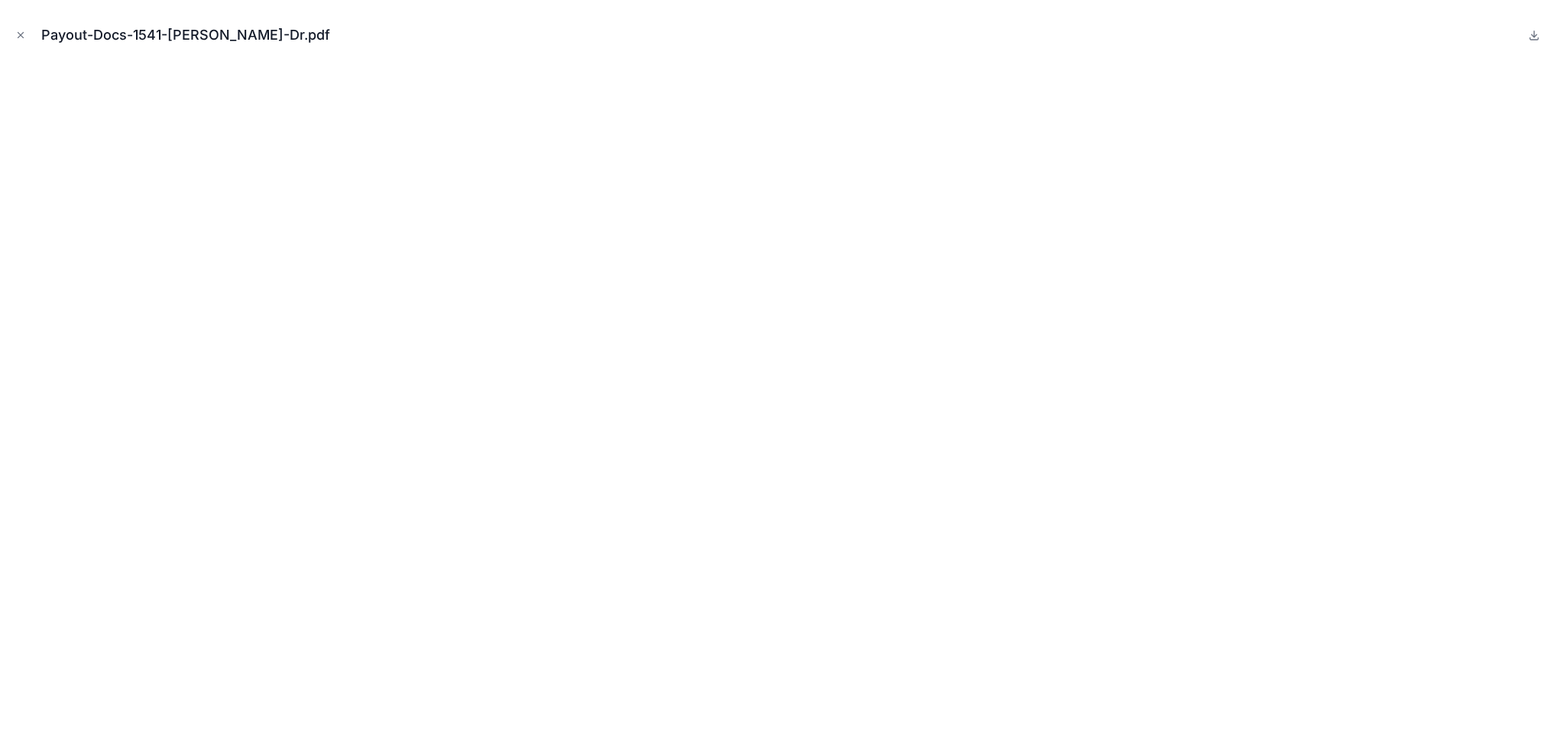
click at [19, 25] on div "Payout-Docs-1541-Matthew-Dr.pdf" at bounding box center [784, 35] width 1543 height 46
click at [19, 31] on icon "Close modal" at bounding box center [20, 35] width 11 height 11
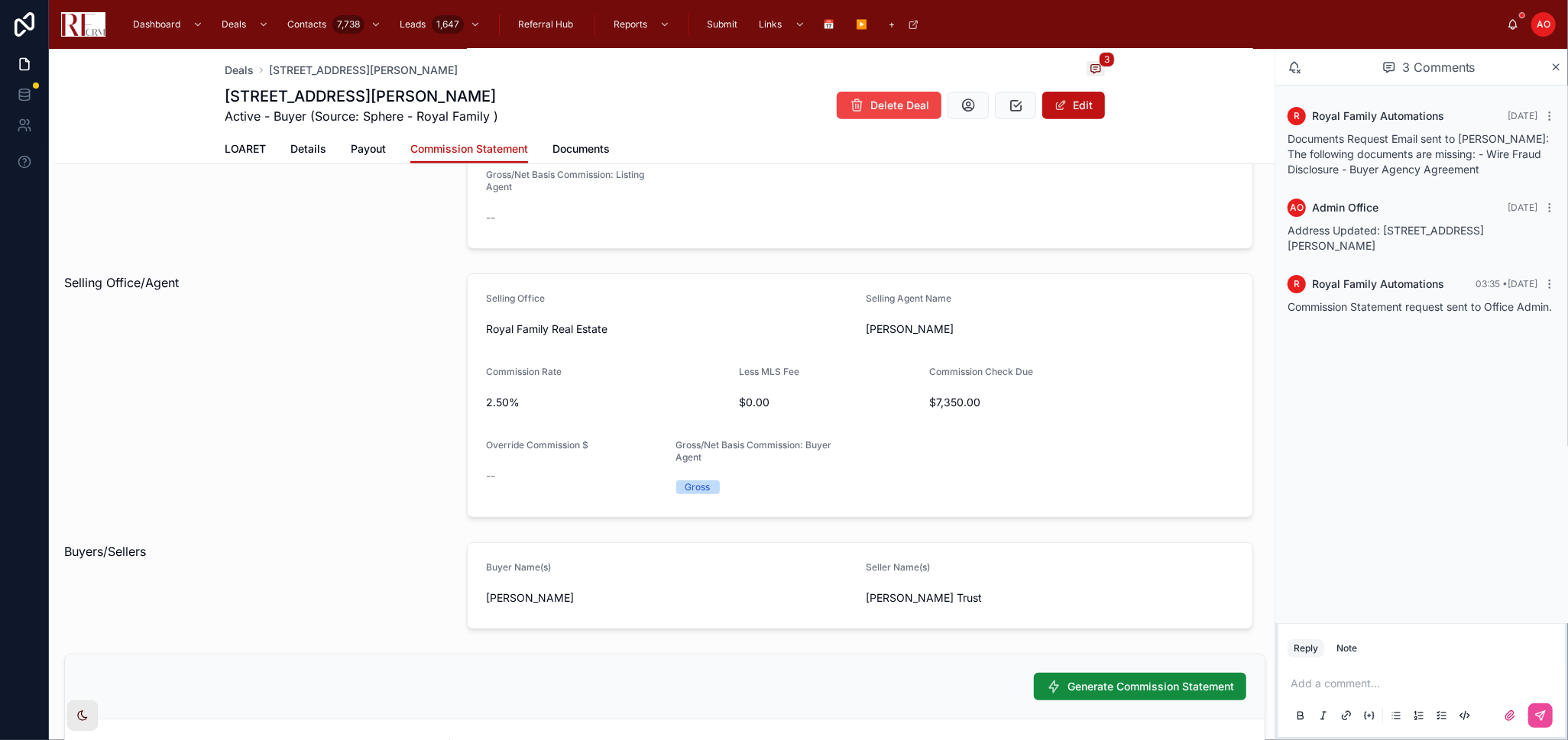
scroll to position [519, 0]
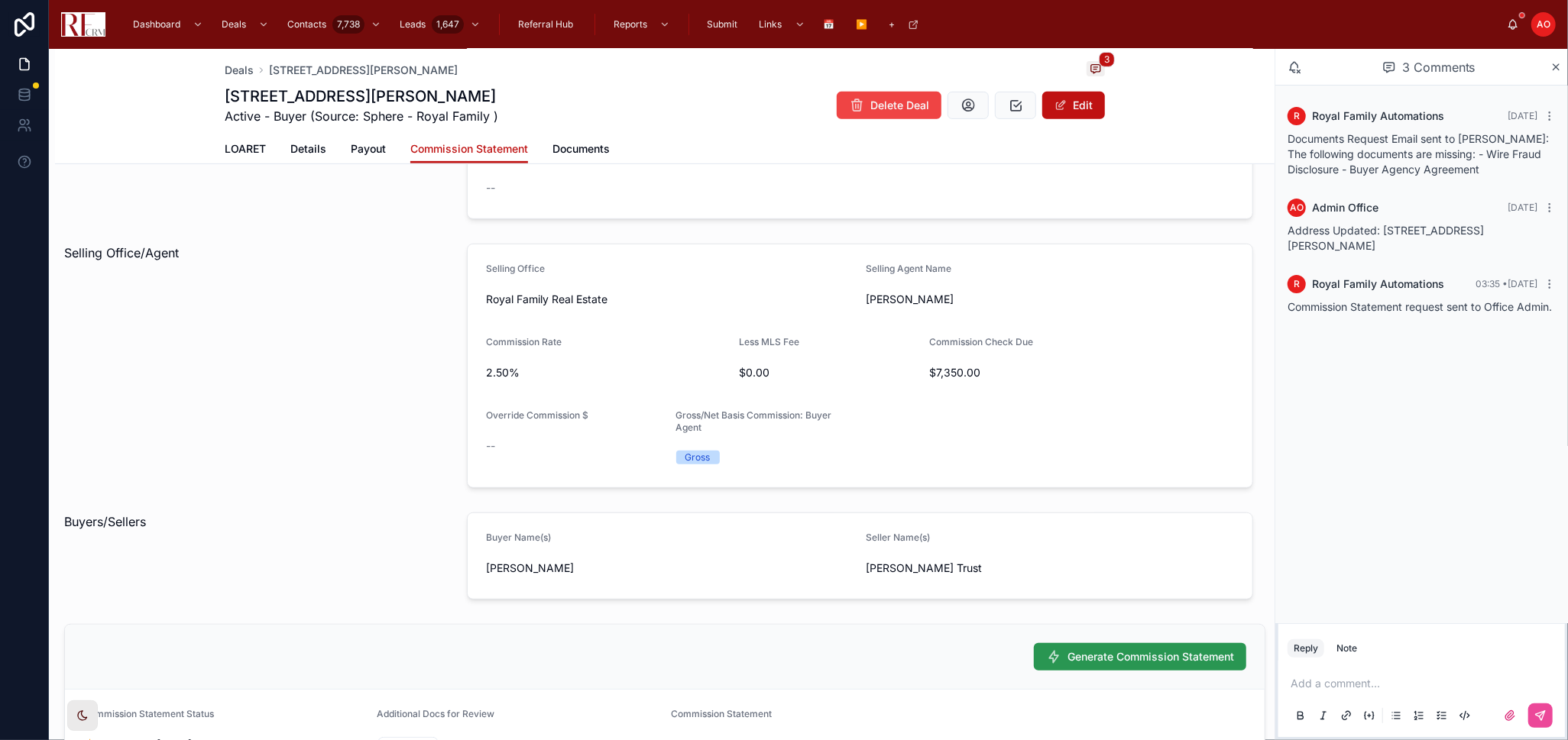
click at [1120, 650] on span "Generate Commission Statement" at bounding box center [1150, 657] width 166 height 15
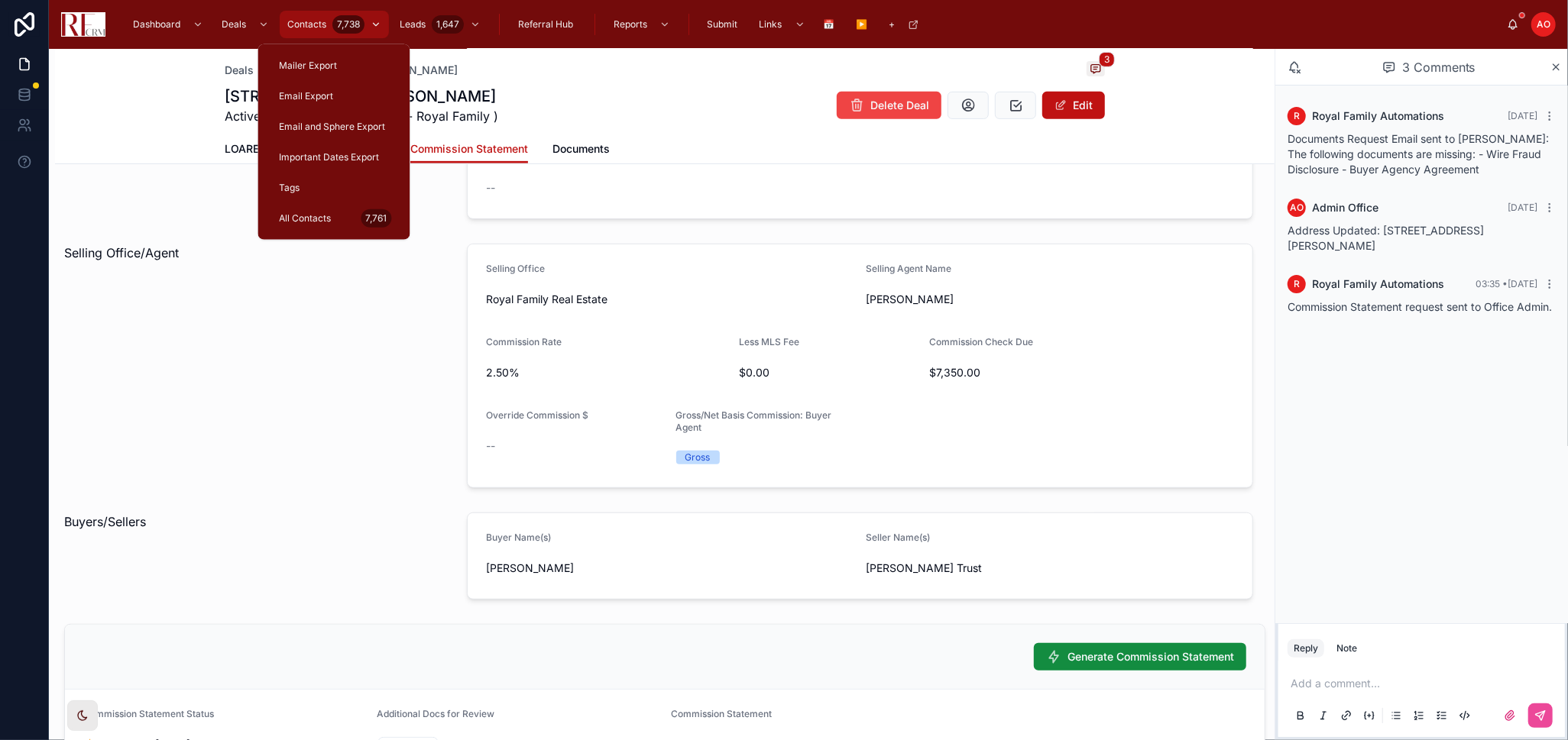
click at [304, 25] on span "Contacts" at bounding box center [307, 25] width 39 height 12
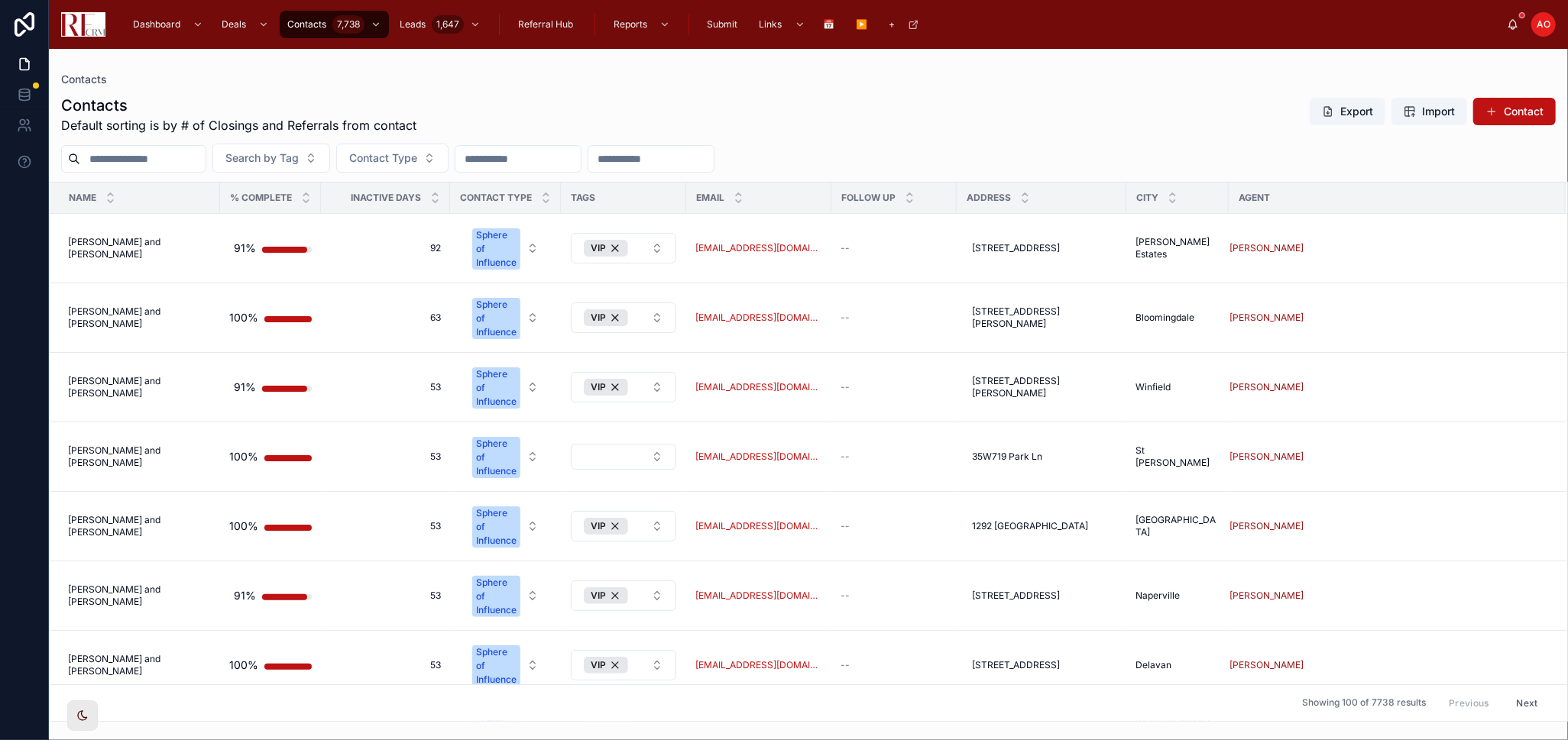
click at [150, 159] on input "text" at bounding box center [142, 159] width 125 height 21
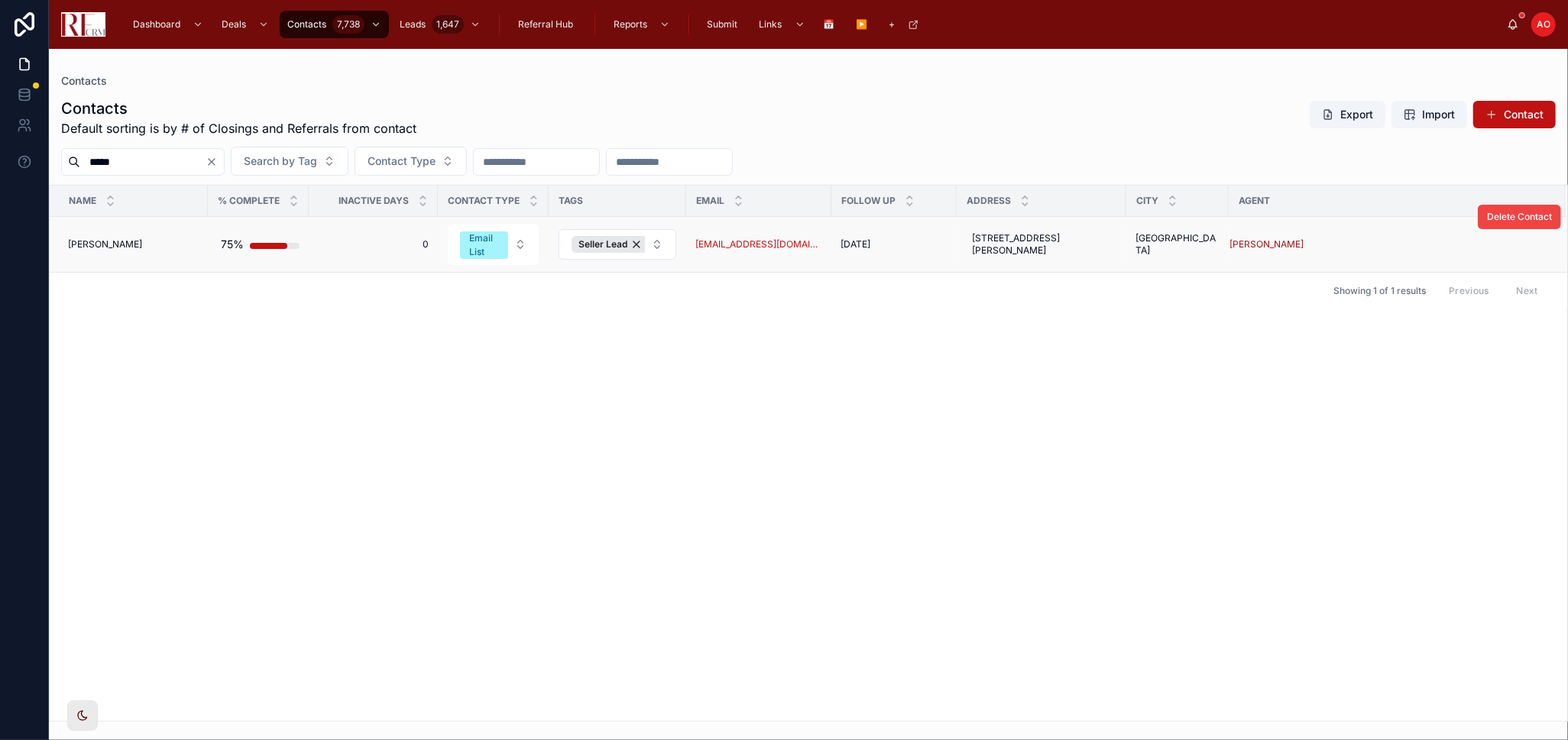
type input "*****"
click at [92, 234] on td "John Ogden John Ogden" at bounding box center [128, 244] width 158 height 55
click at [1007, 240] on span "500 Slingerland Drive" at bounding box center [1041, 244] width 139 height 25
click at [1015, 269] on input "**********" at bounding box center [1034, 266] width 145 height 21
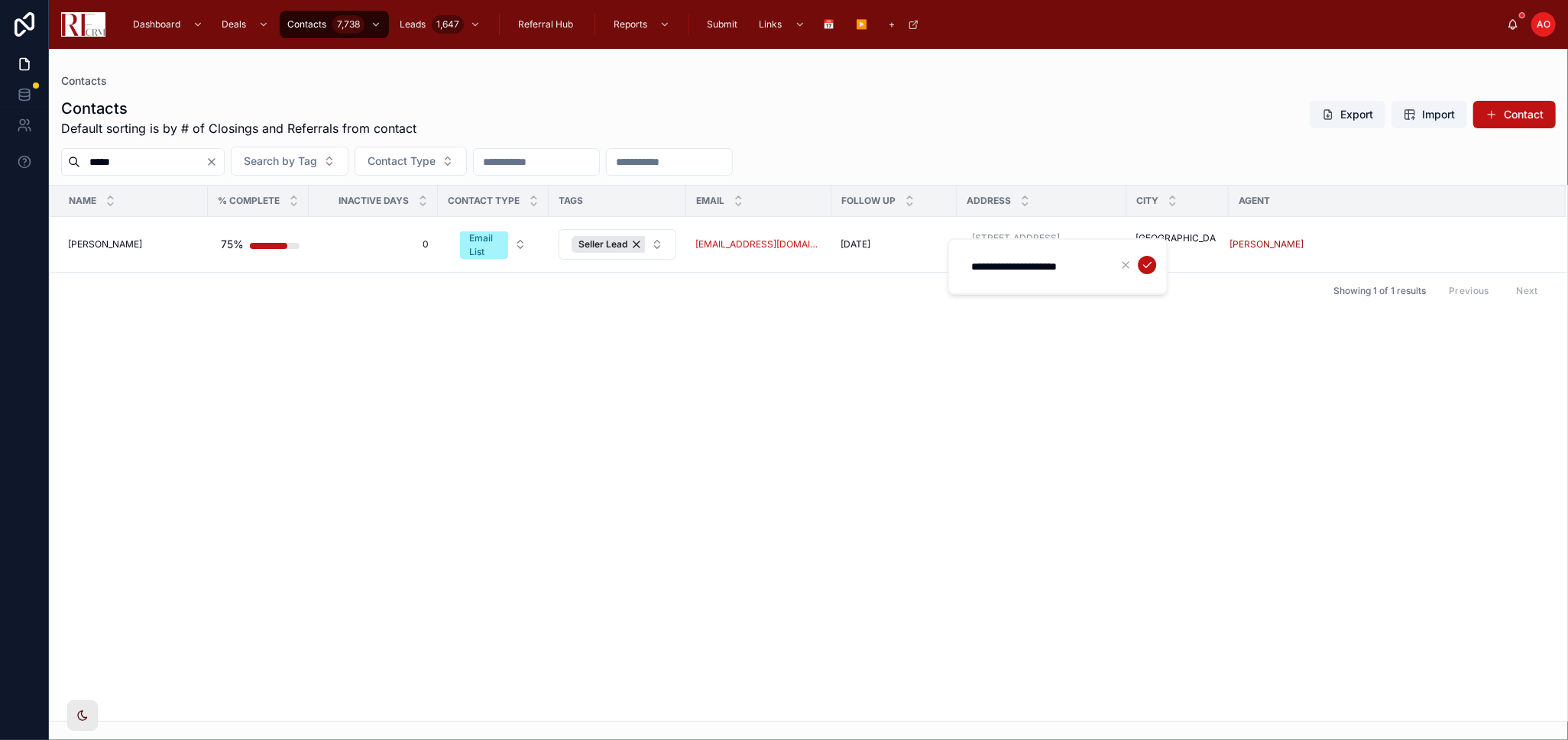
click at [1015, 269] on input "**********" at bounding box center [1034, 266] width 145 height 21
click at [1141, 264] on icon "submit" at bounding box center [1147, 265] width 12 height 12
click at [94, 242] on span "John Ogden" at bounding box center [105, 245] width 74 height 12
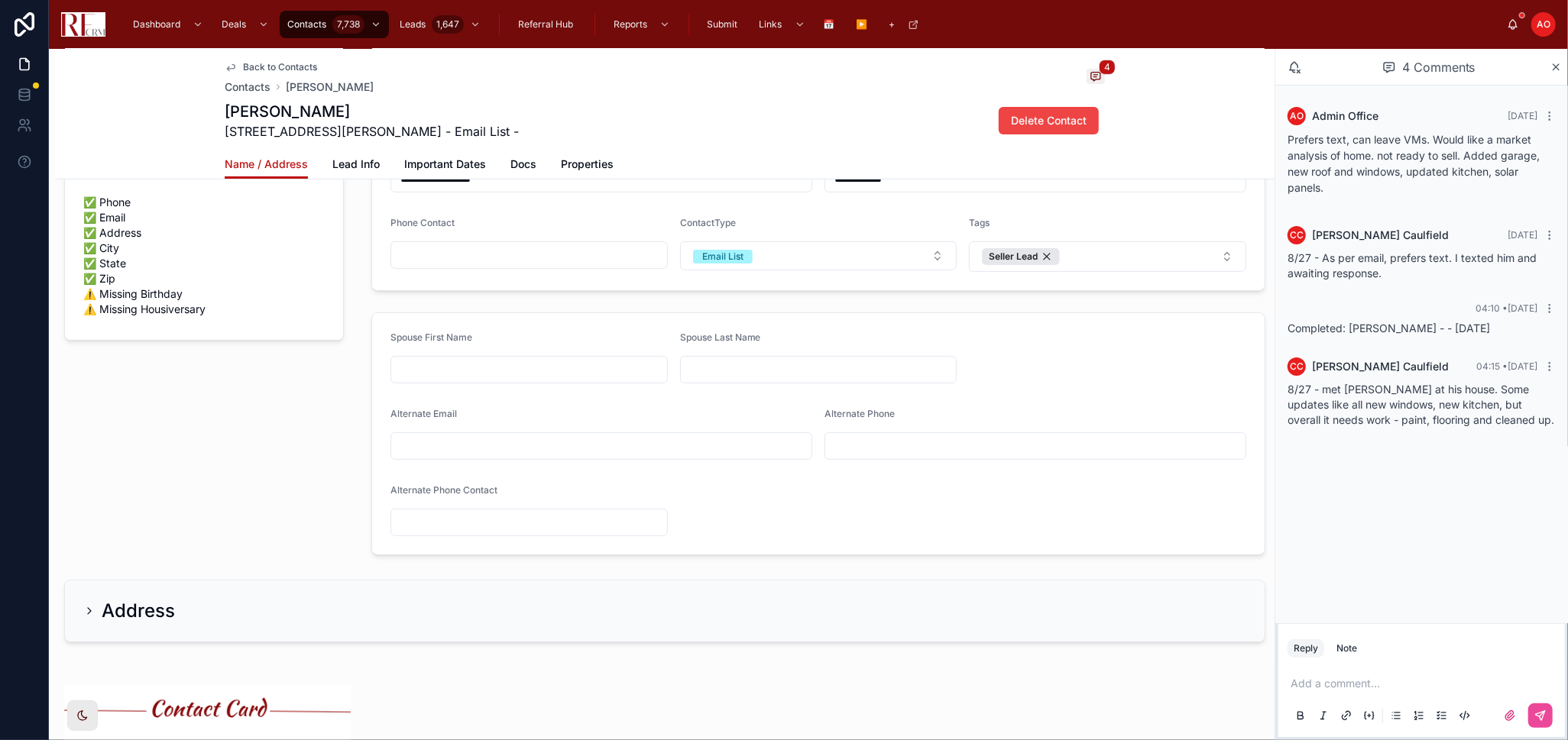
scroll to position [413, 0]
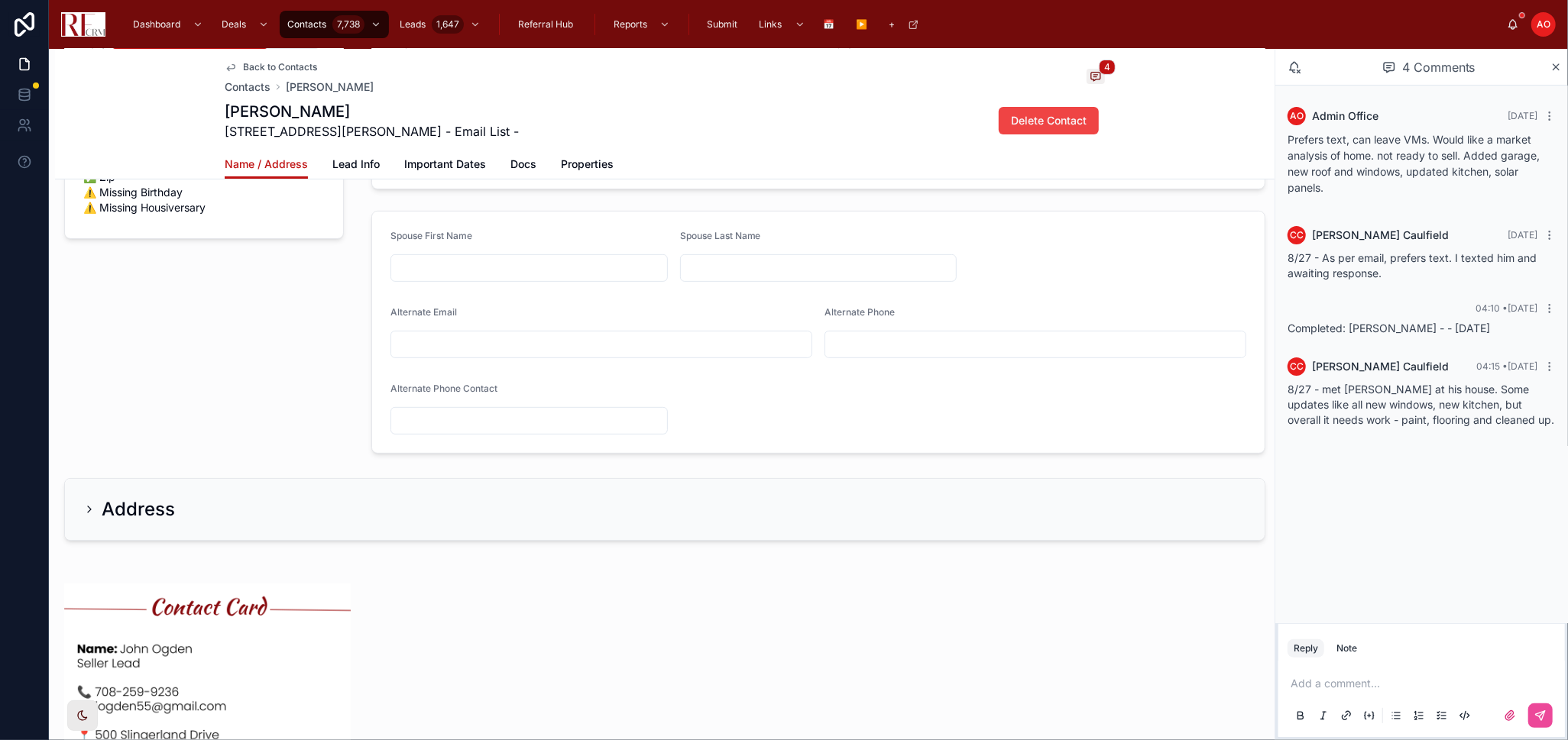
click at [96, 503] on div "Address" at bounding box center [130, 509] width 92 height 25
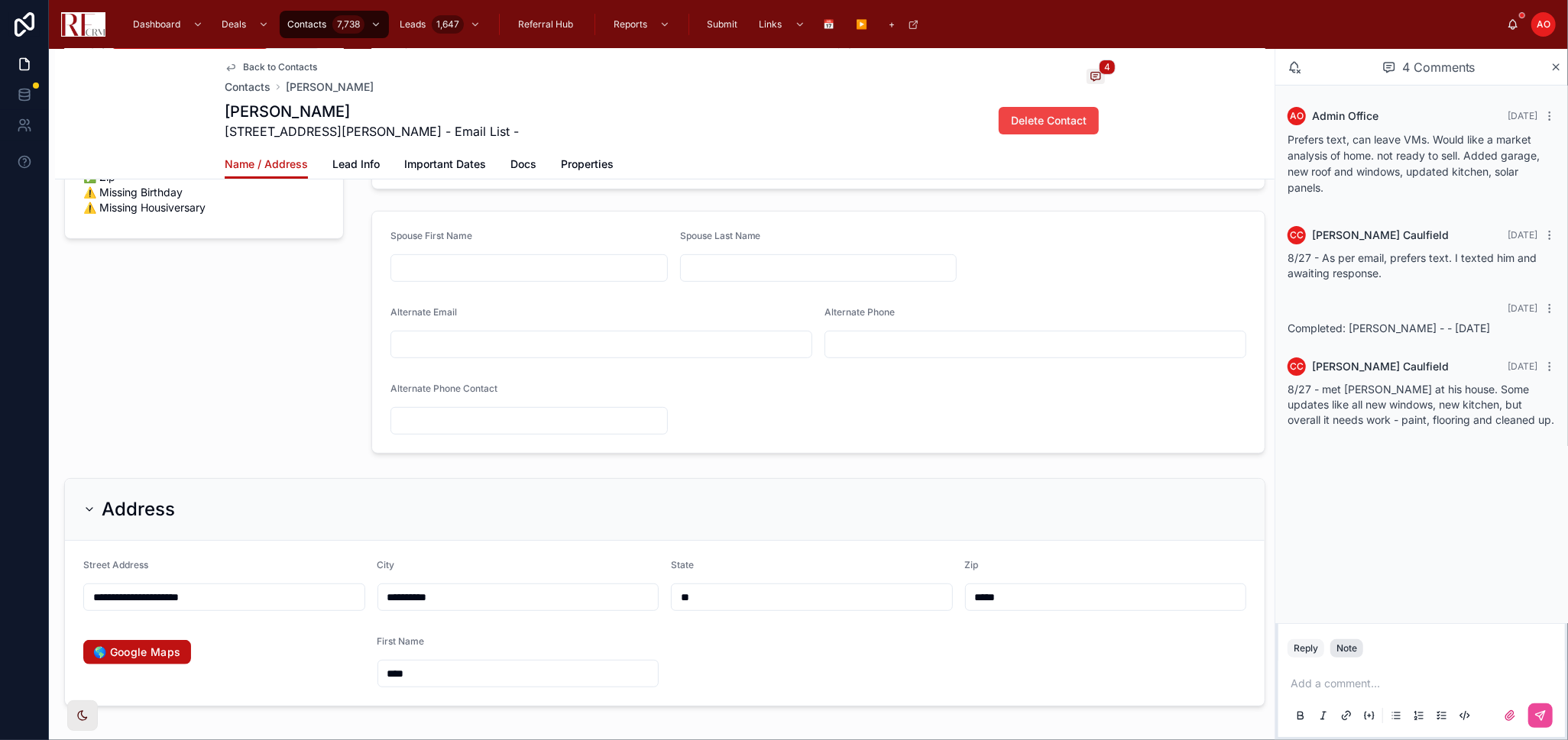
click at [1340, 656] on button "Note" at bounding box center [1346, 649] width 33 height 19
click at [1328, 683] on p at bounding box center [1424, 684] width 268 height 15
click at [1441, 681] on span "**********" at bounding box center [1365, 684] width 151 height 11
click at [1293, 681] on span "**********" at bounding box center [1367, 684] width 154 height 11
click at [1522, 682] on p "**********" at bounding box center [1424, 684] width 268 height 15
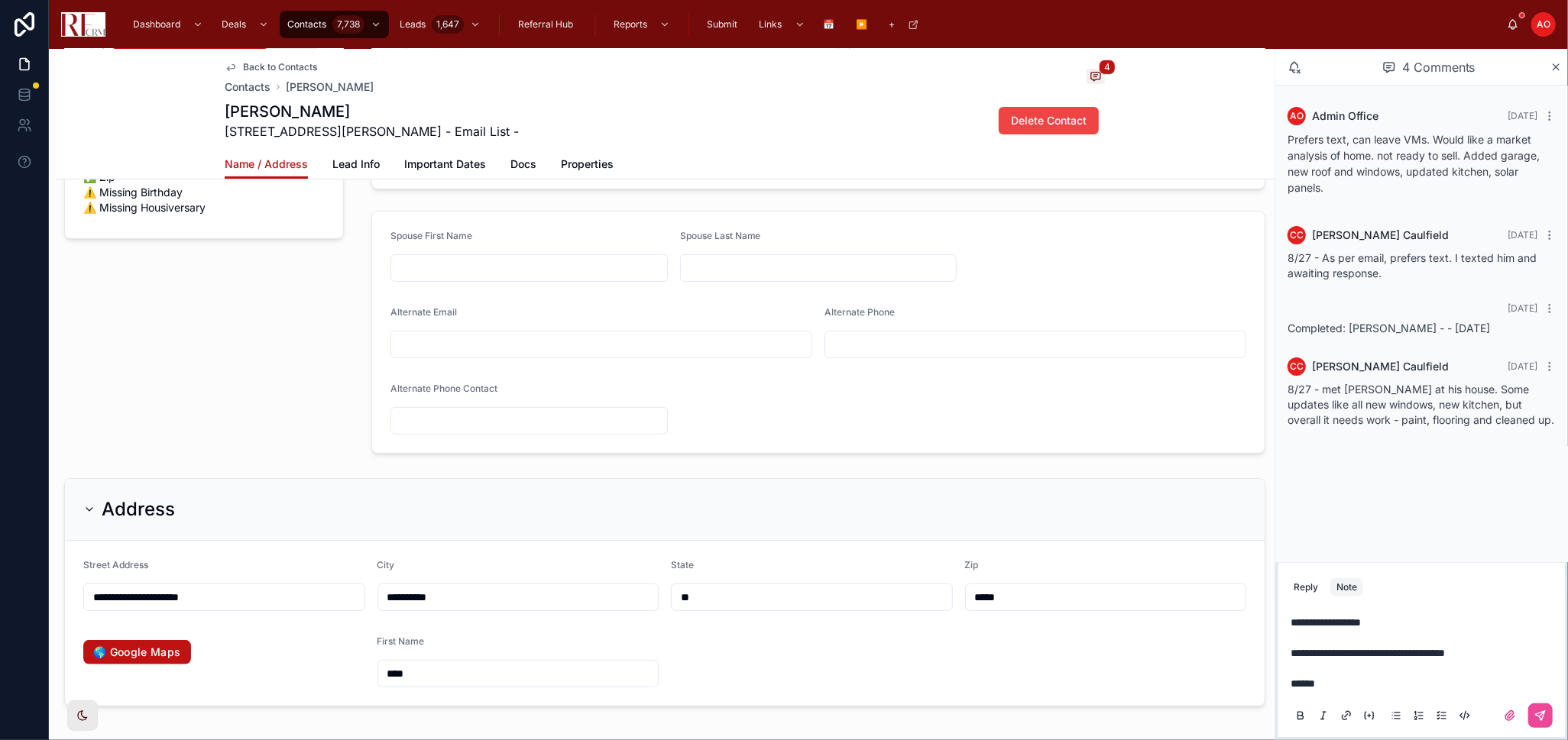
click at [1332, 689] on p "*****" at bounding box center [1424, 684] width 268 height 15
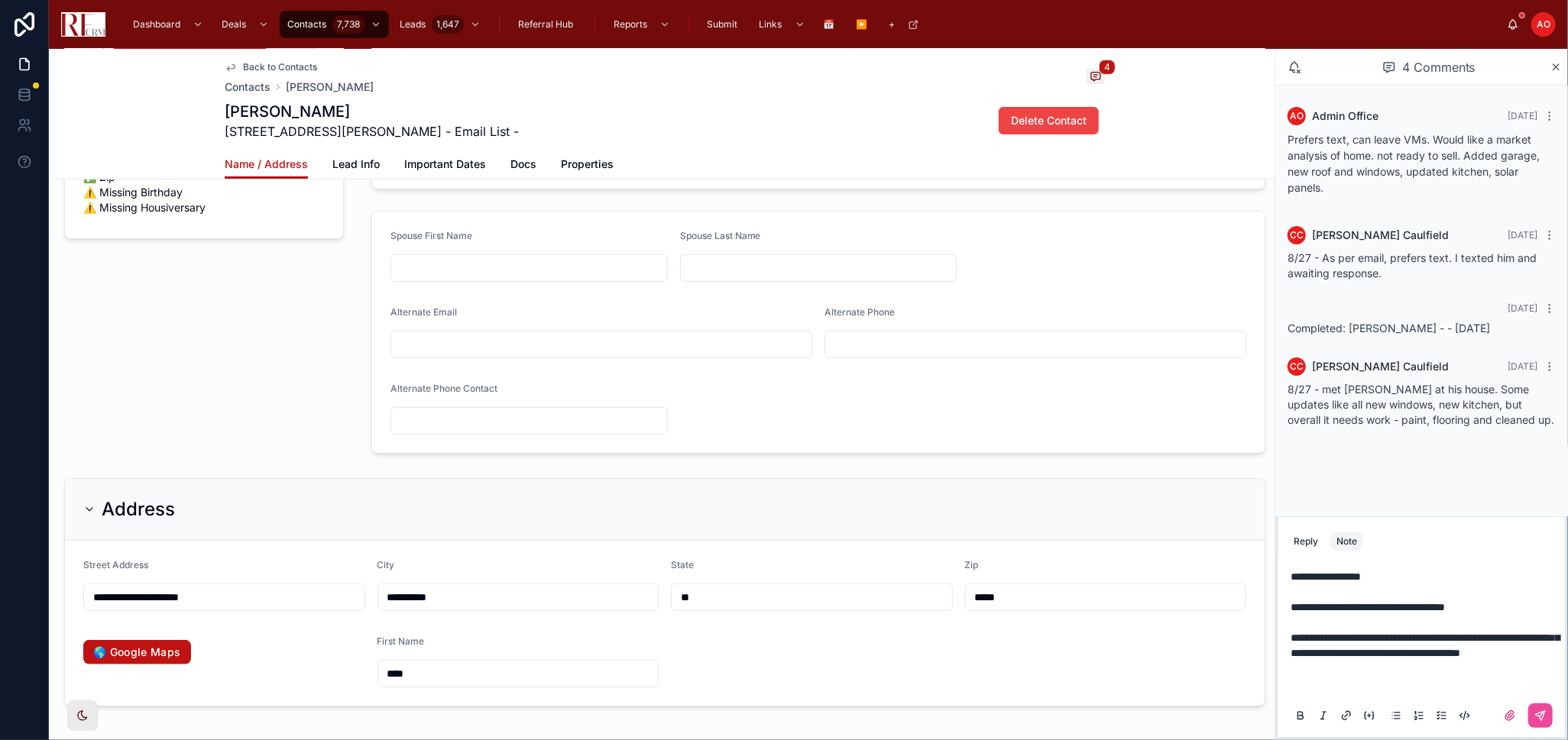
click at [1298, 677] on p at bounding box center [1424, 684] width 268 height 15
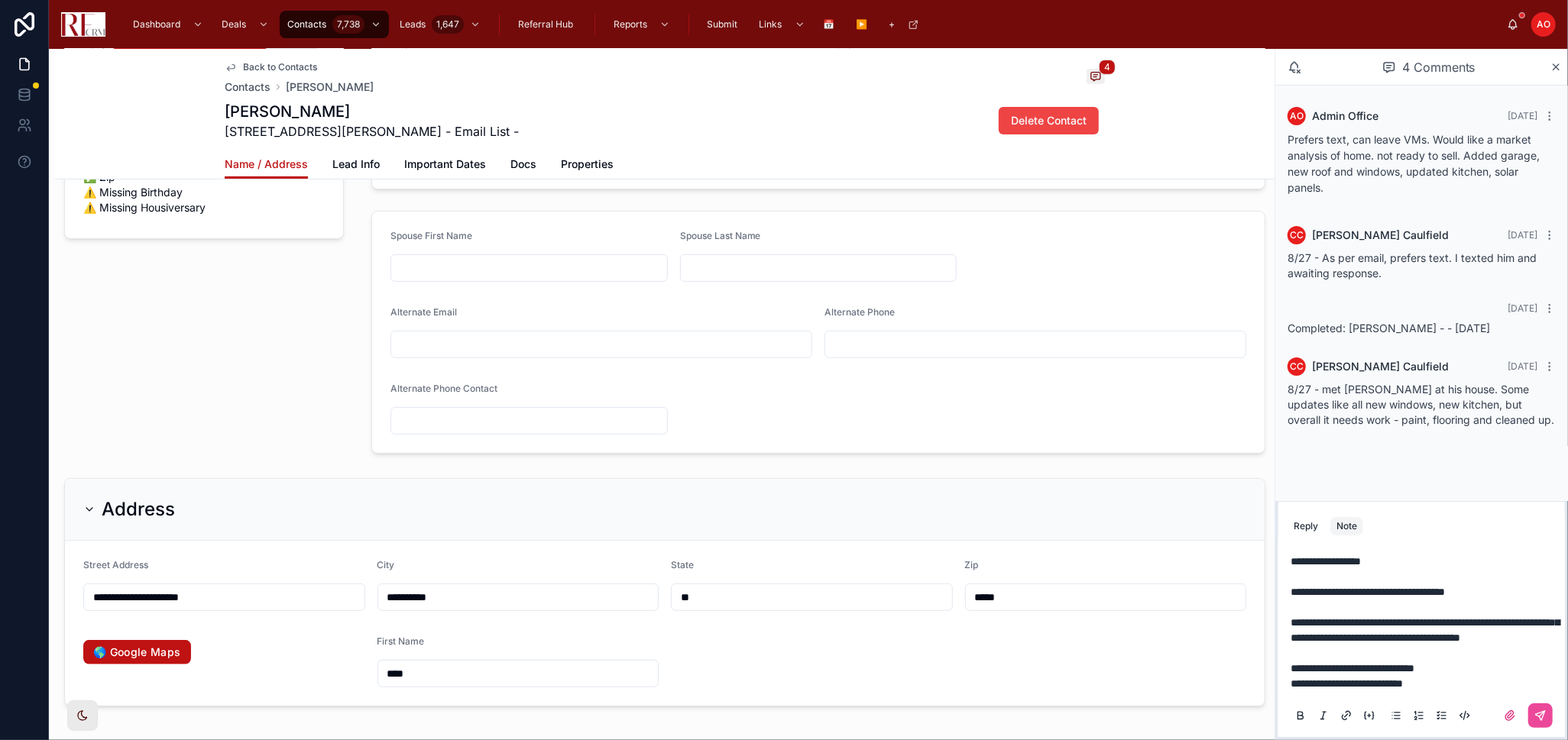
click at [1476, 679] on p "**********" at bounding box center [1424, 676] width 268 height 31
click at [1478, 671] on p "**********" at bounding box center [1424, 676] width 268 height 31
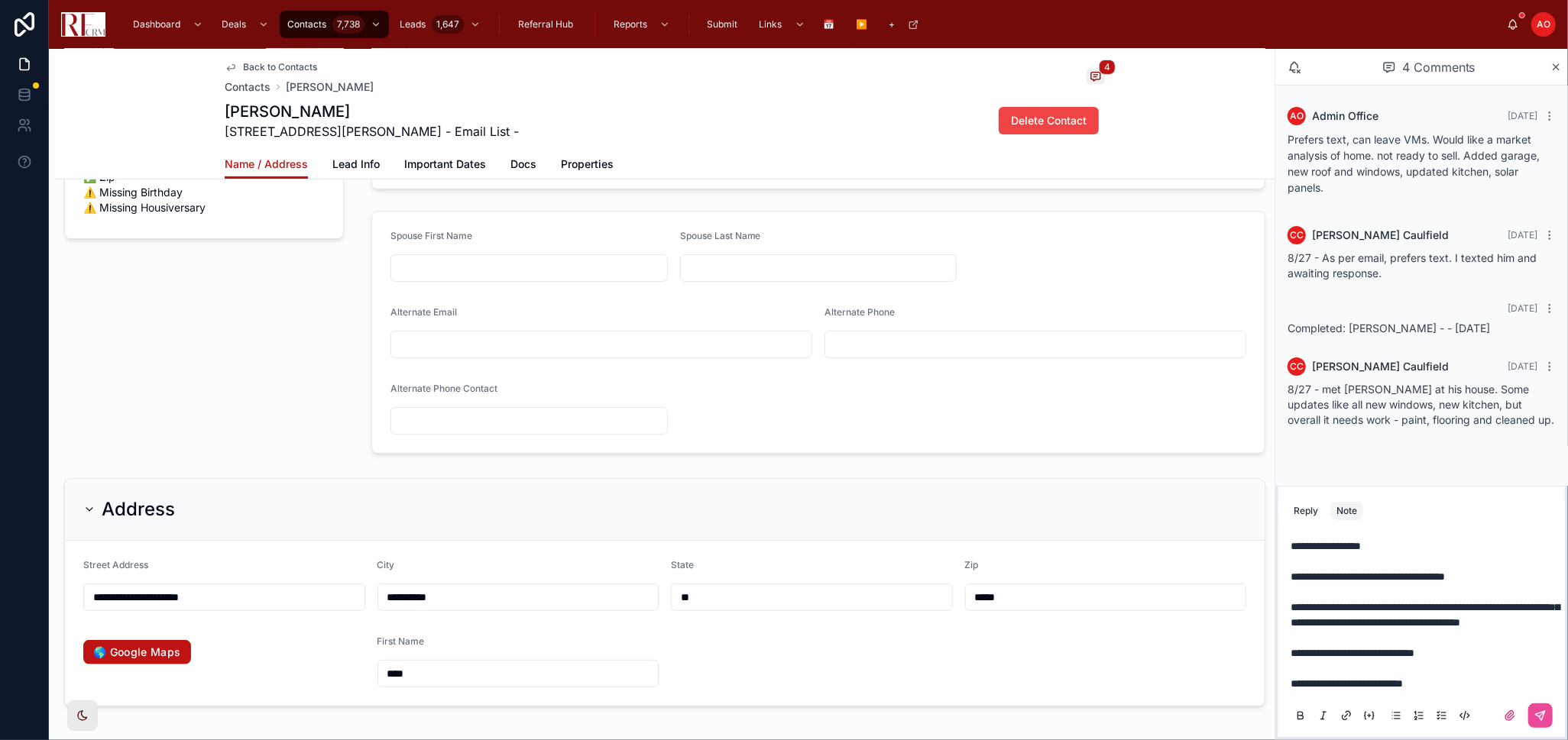
click at [1561, 714] on div "**********" at bounding box center [1421, 630] width 286 height 214
click at [1548, 716] on button at bounding box center [1540, 715] width 25 height 25
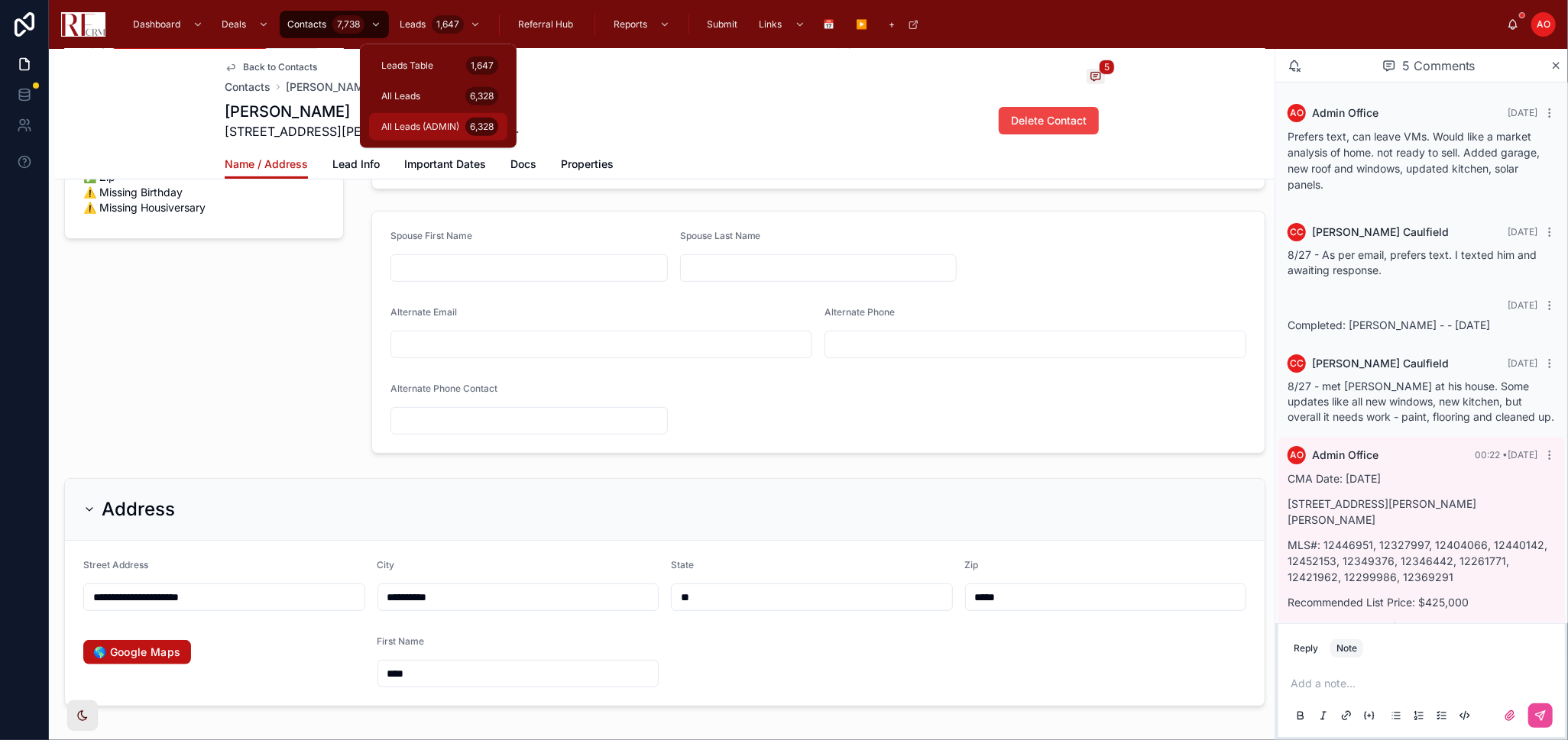
click at [430, 124] on span "All Leads (ADMIN)" at bounding box center [419, 127] width 78 height 12
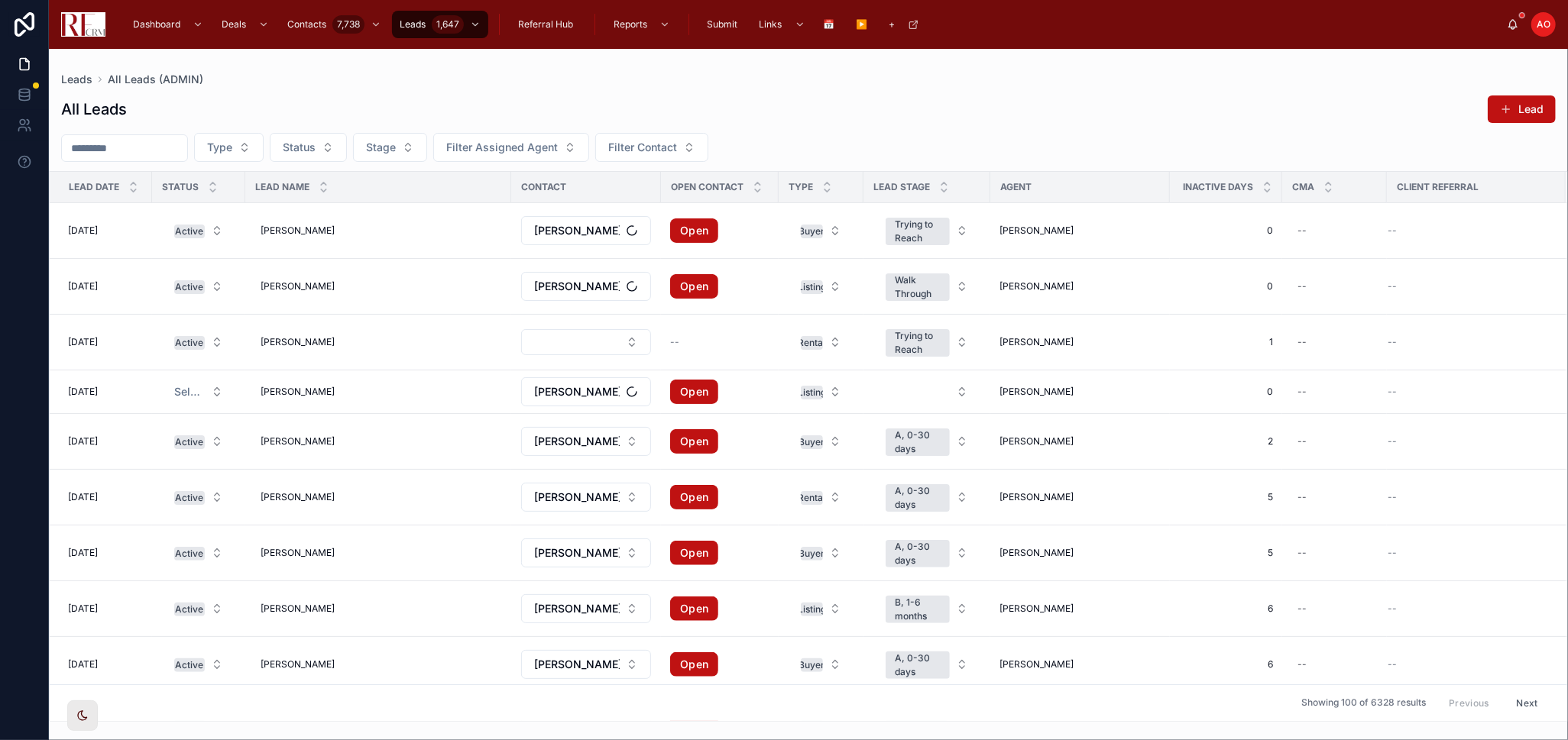
click at [144, 149] on input "text" at bounding box center [124, 147] width 125 height 21
click at [1304, 285] on div "--" at bounding box center [1301, 286] width 9 height 12
click at [1367, 602] on button "3" at bounding box center [1371, 604] width 27 height 27
type input "********"
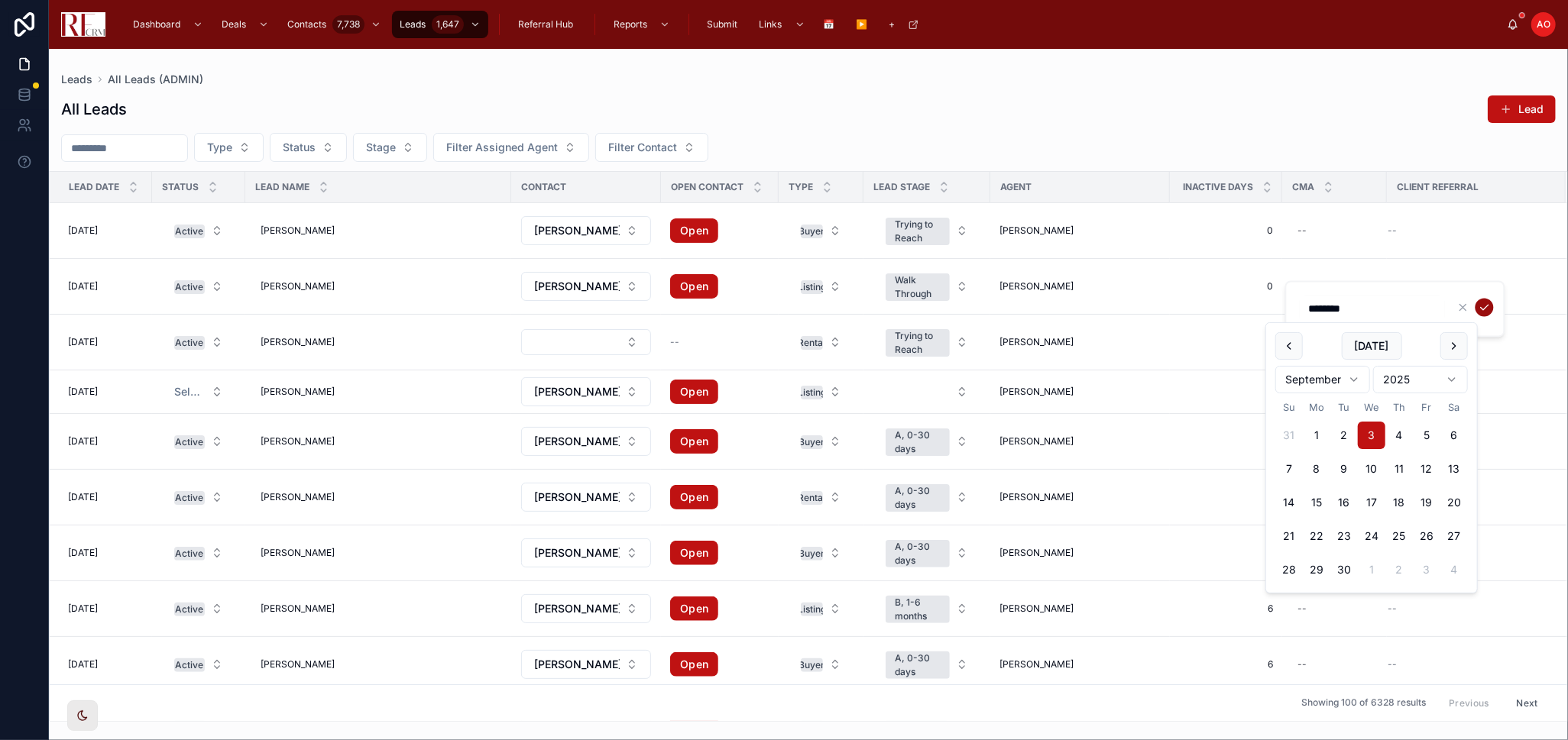
click at [1486, 307] on icon "submit" at bounding box center [1484, 308] width 12 height 12
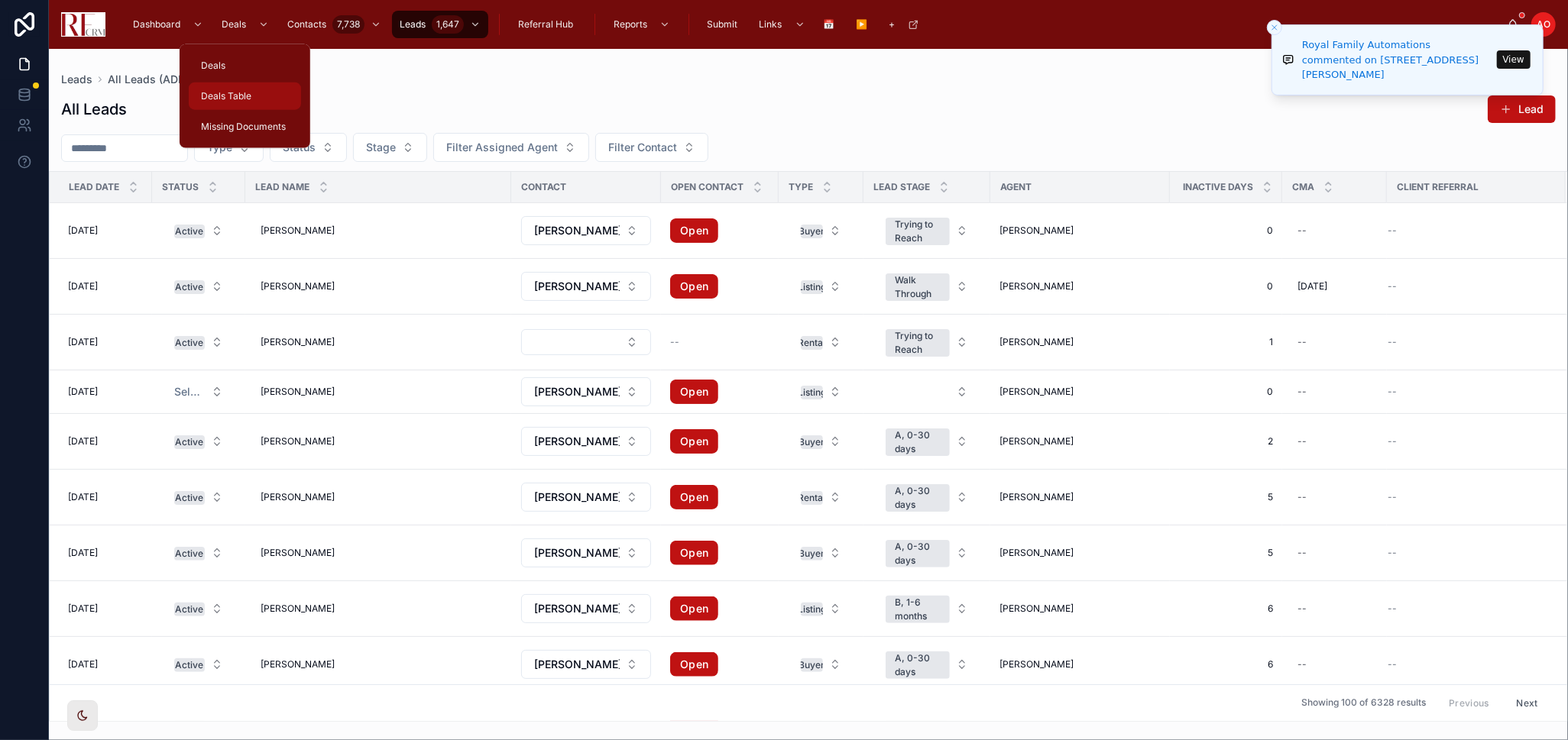
click at [231, 100] on span "Deals Table" at bounding box center [226, 96] width 50 height 12
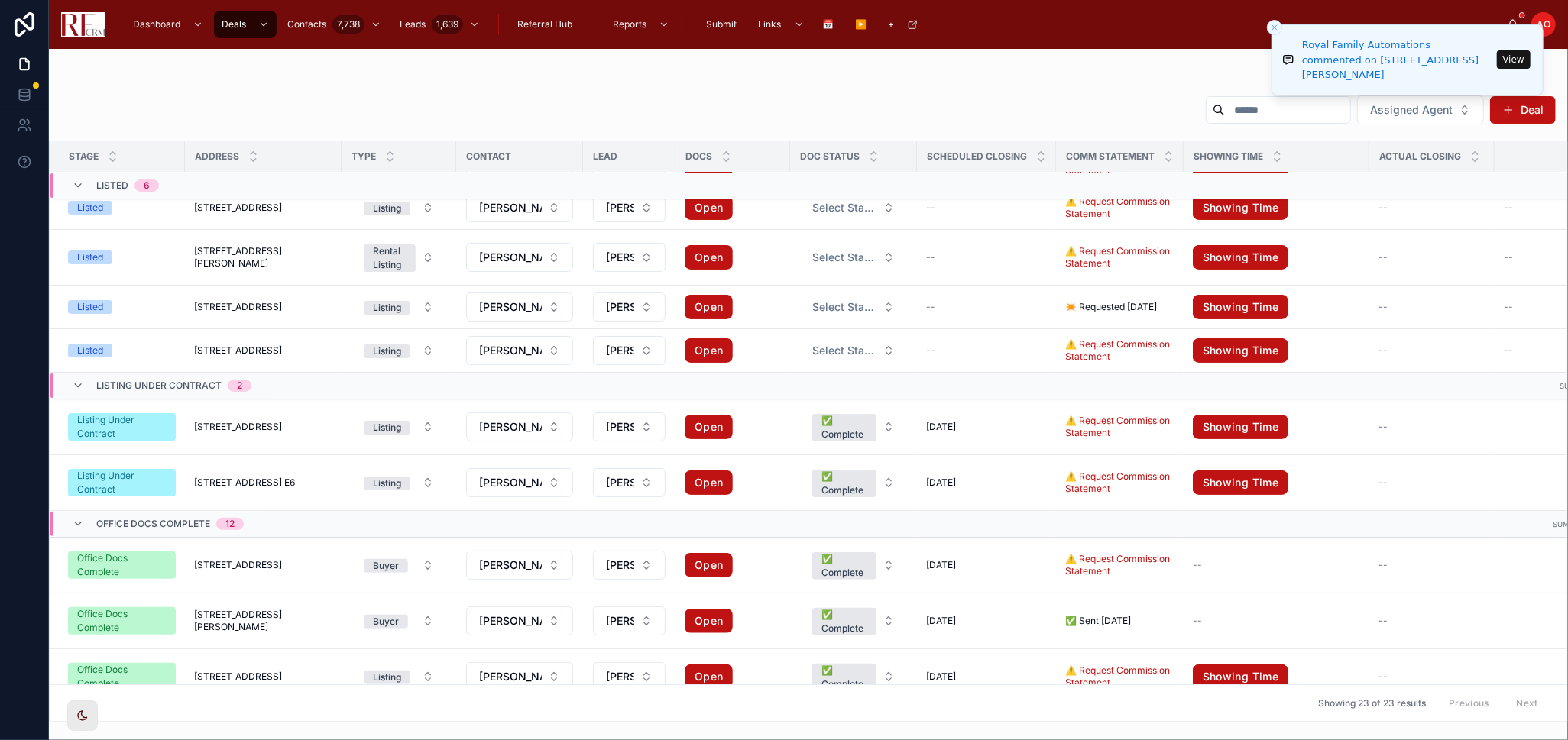
scroll to position [610, 0]
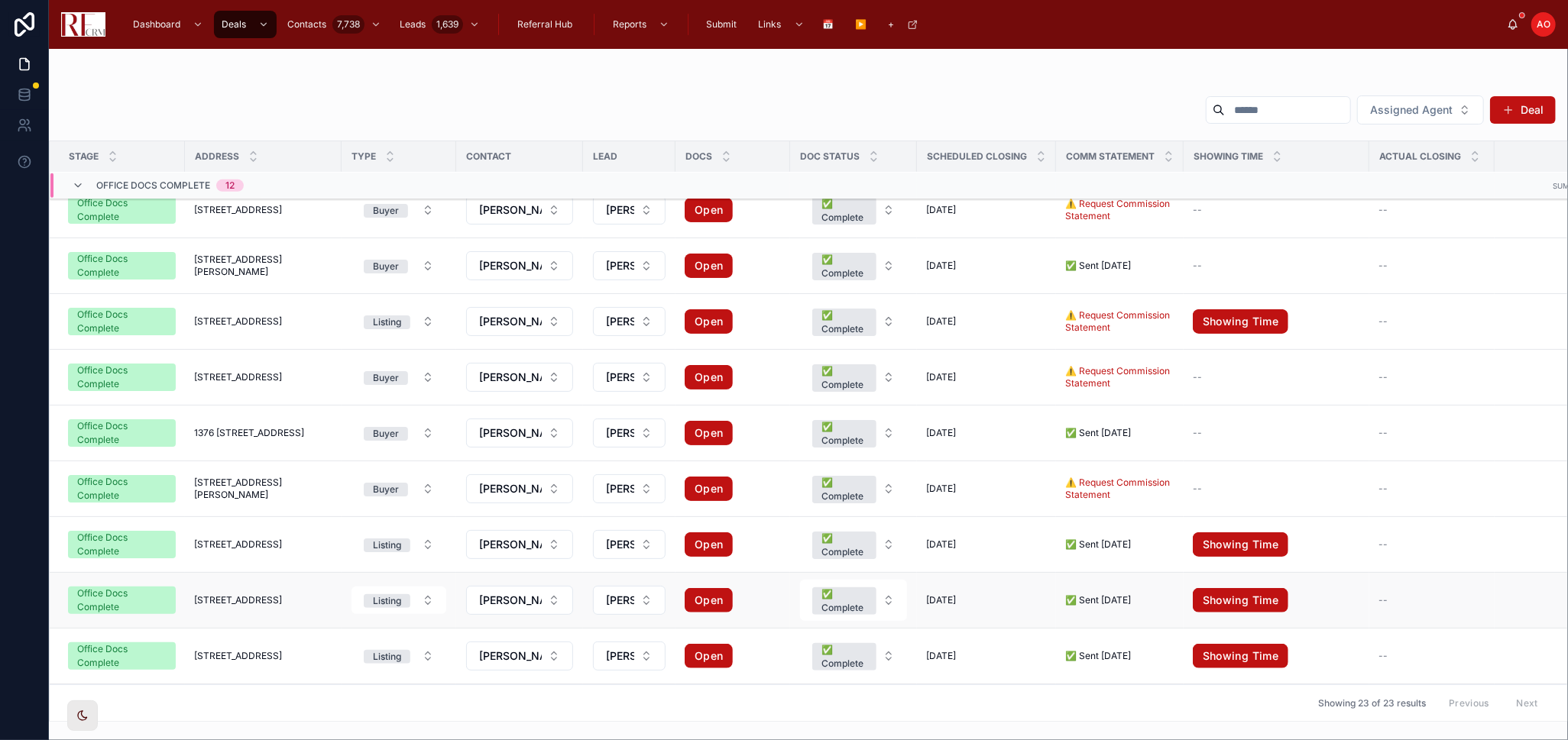
click at [252, 598] on span "[STREET_ADDRESS]" at bounding box center [238, 600] width 88 height 12
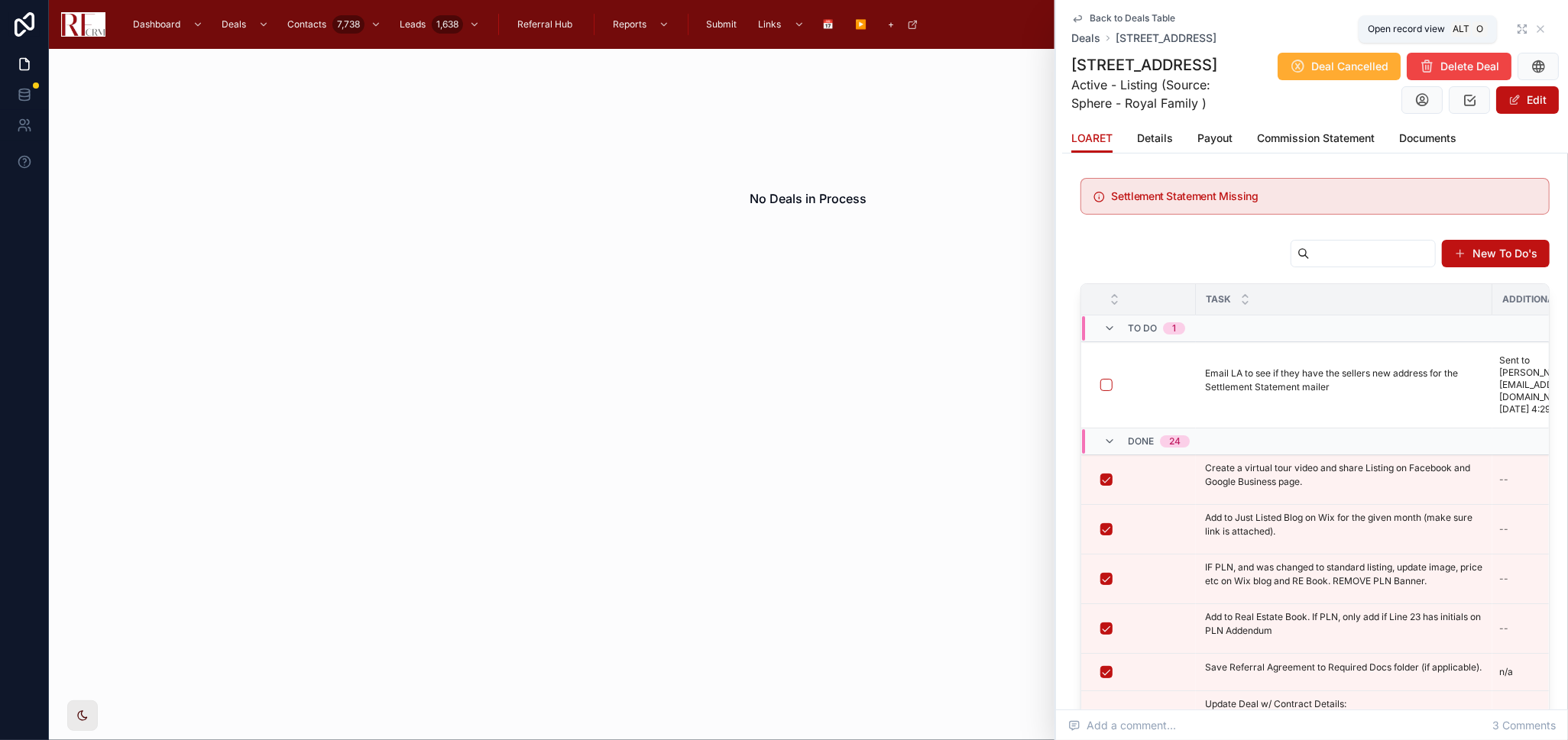
click at [1516, 29] on icon at bounding box center [1522, 29] width 12 height 12
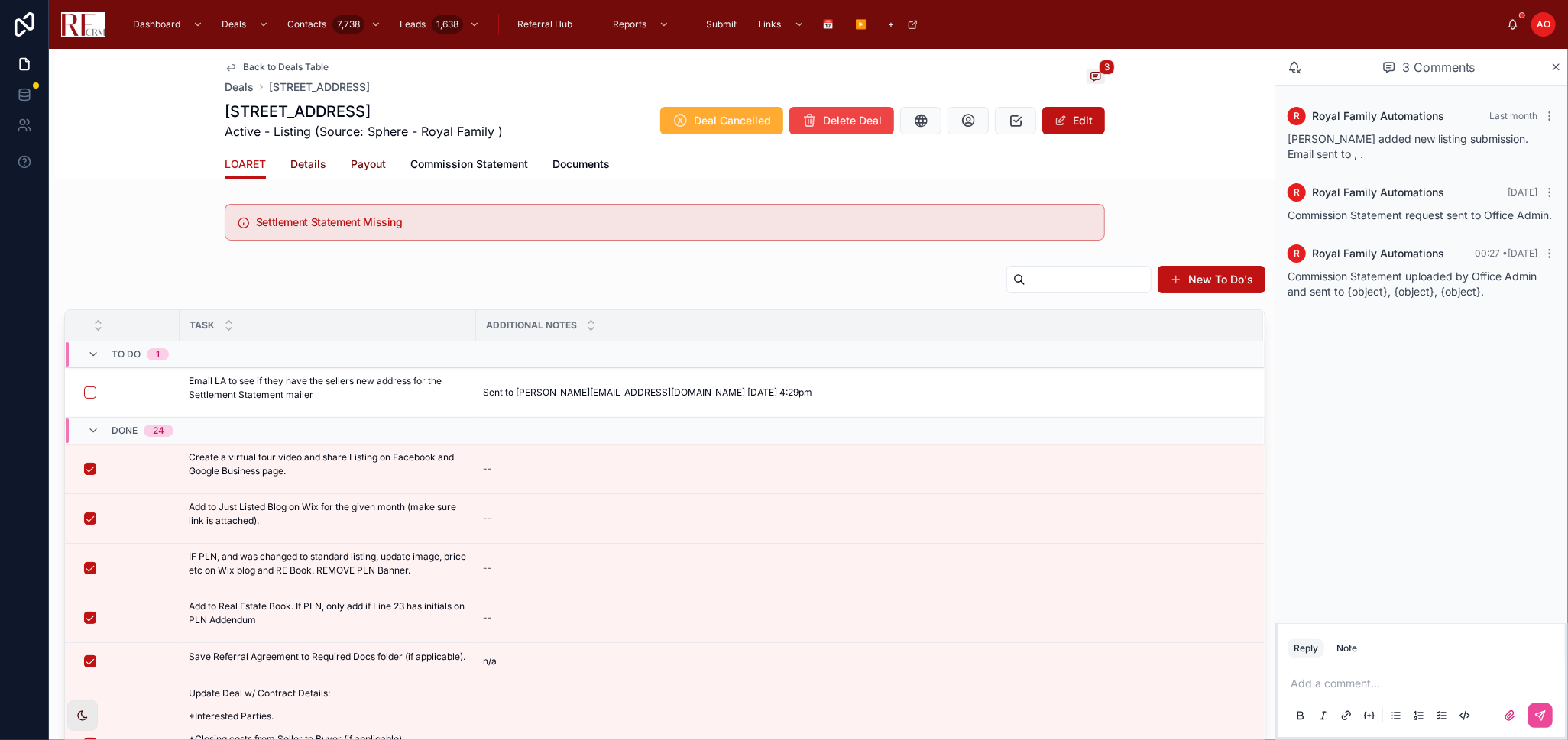
click at [291, 160] on span "Details" at bounding box center [308, 165] width 36 height 15
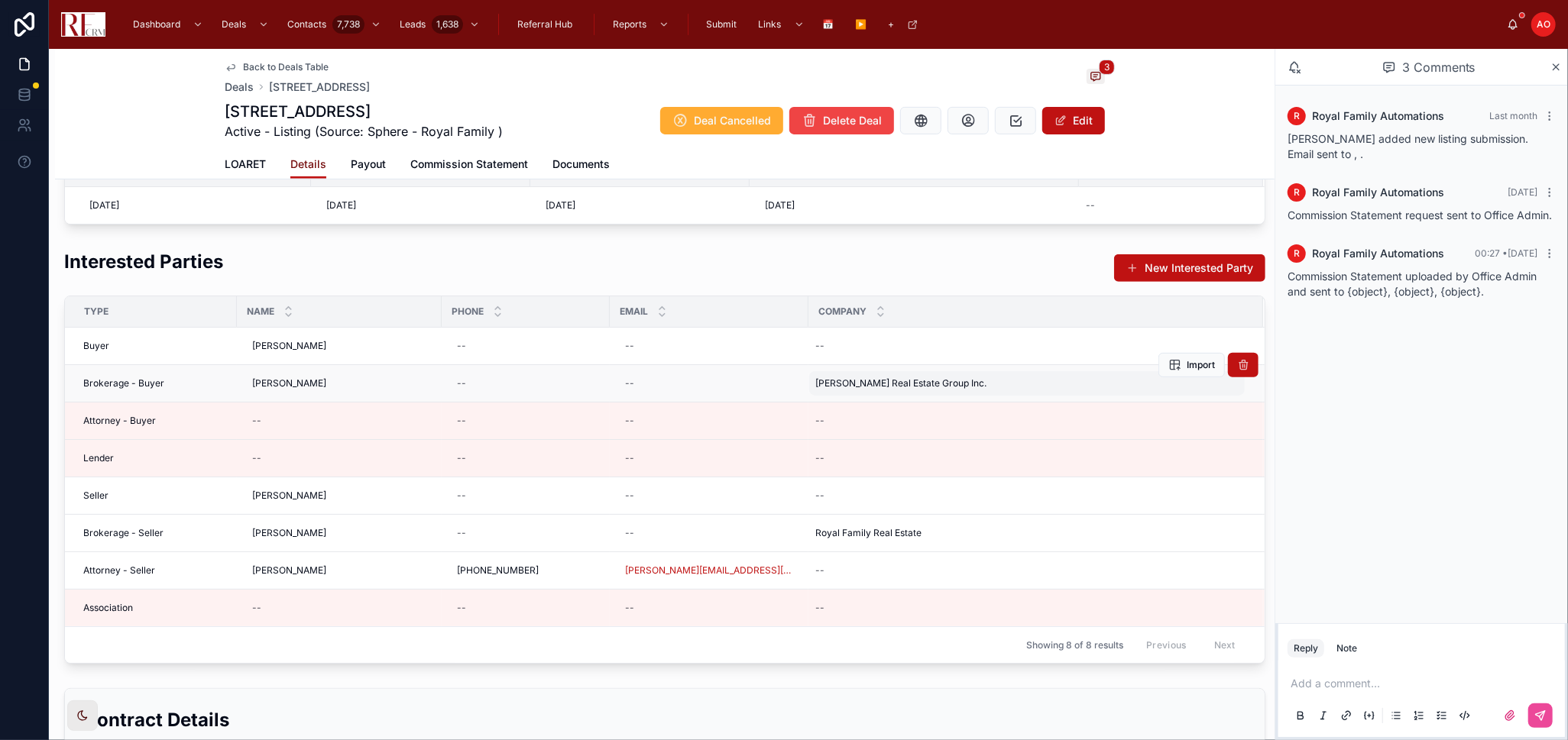
scroll to position [593, 0]
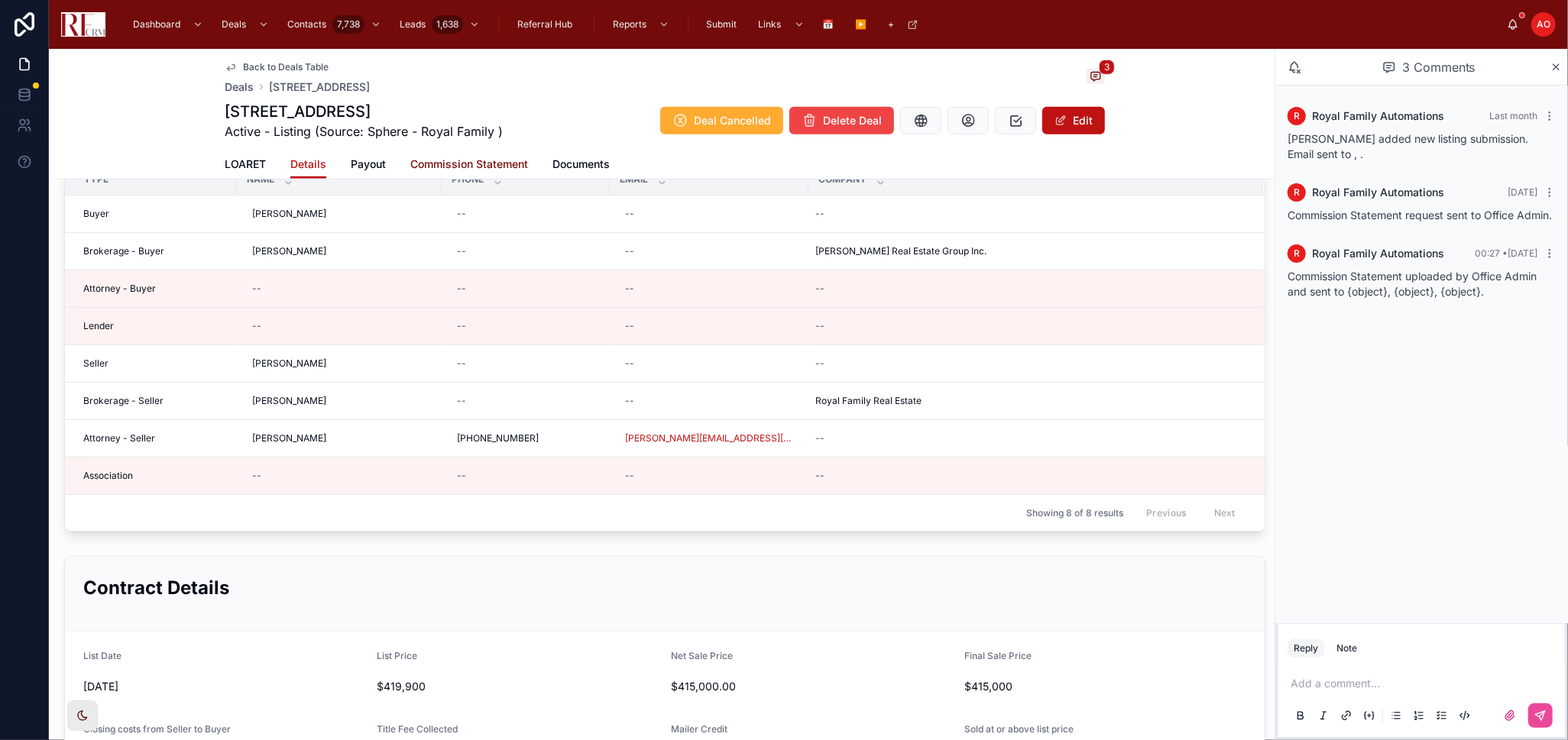
click at [491, 170] on span "Commission Statement" at bounding box center [469, 165] width 118 height 15
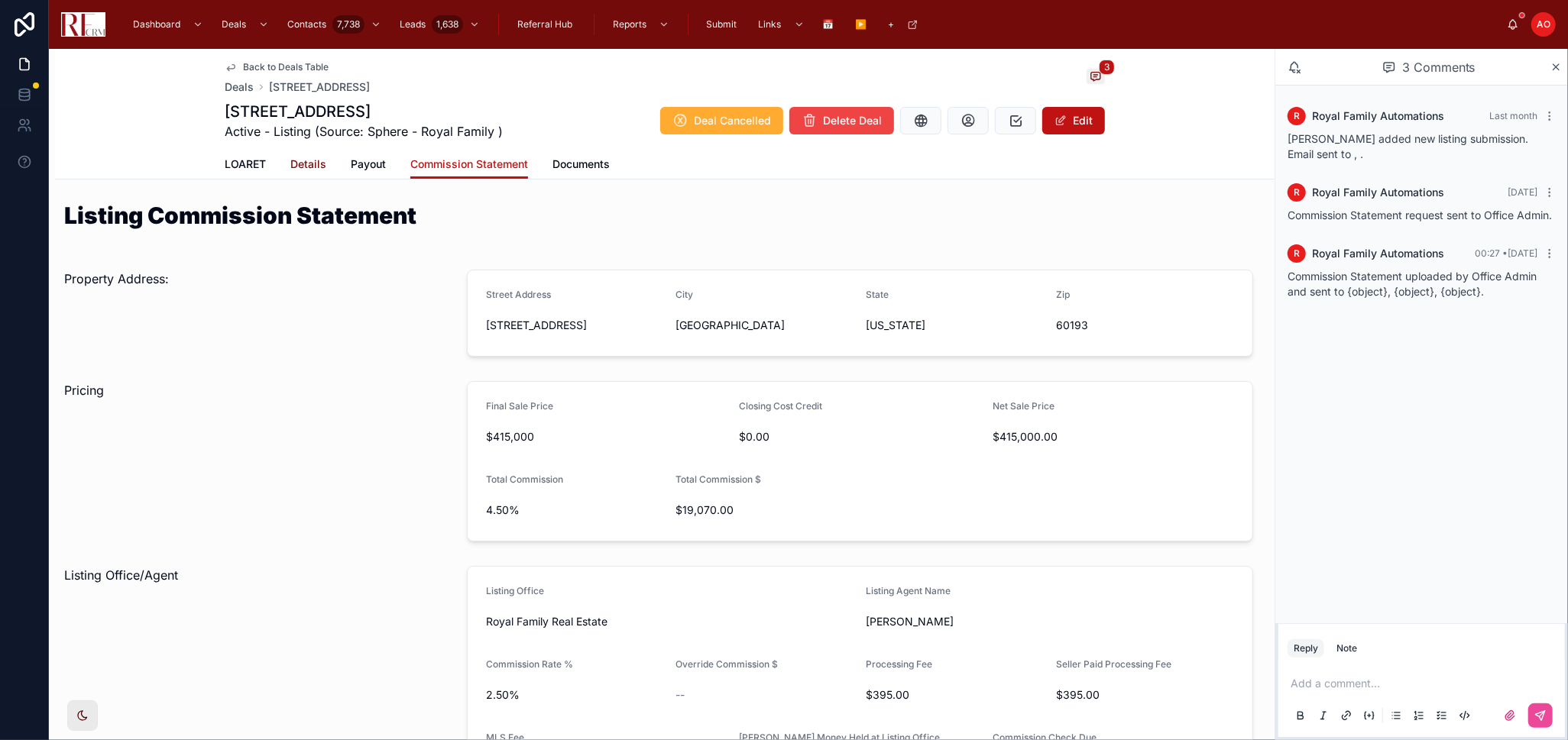
click at [304, 159] on span "Details" at bounding box center [308, 165] width 36 height 15
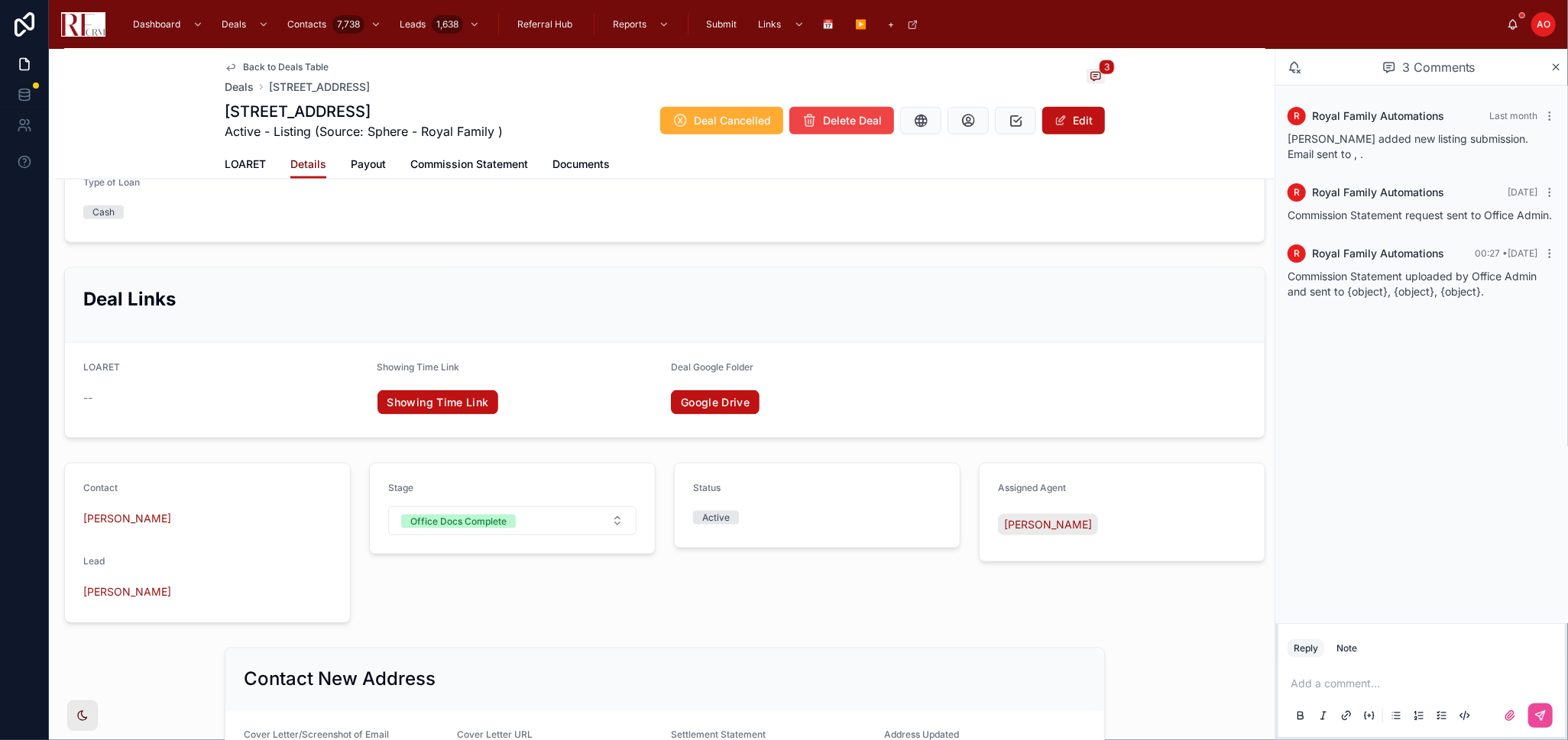
scroll to position [1627, 0]
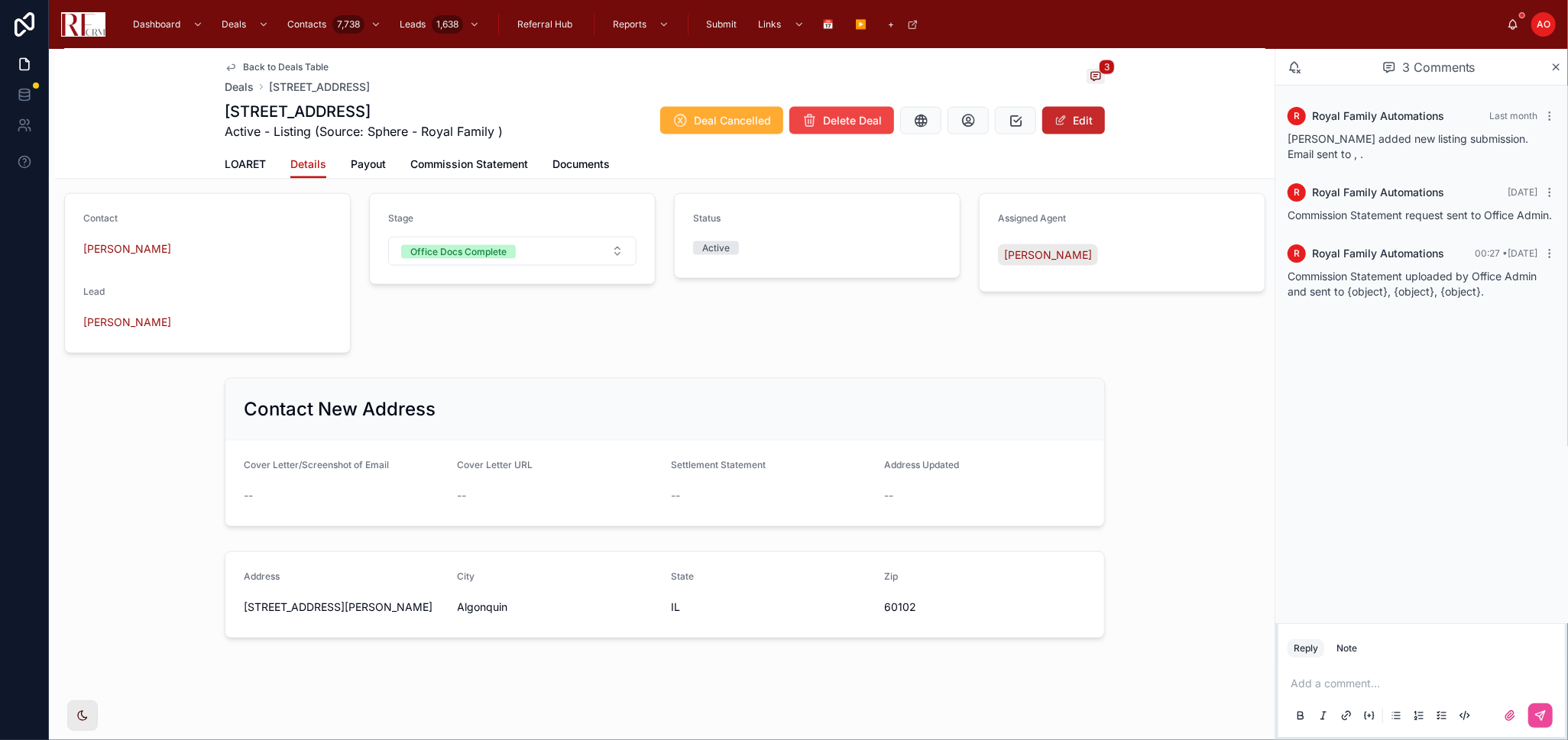
click at [1054, 123] on span at bounding box center [1060, 120] width 12 height 12
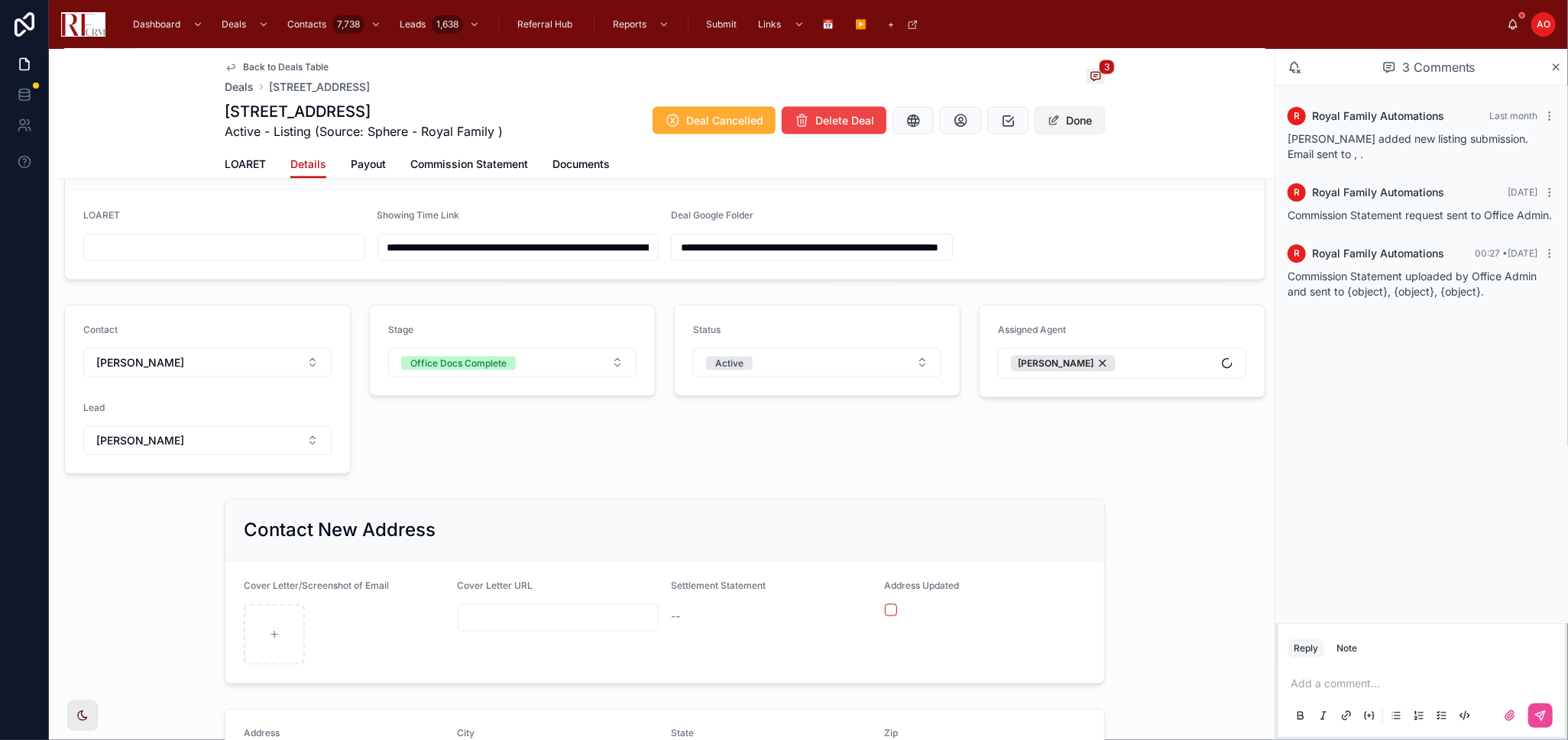
scroll to position [1745, 0]
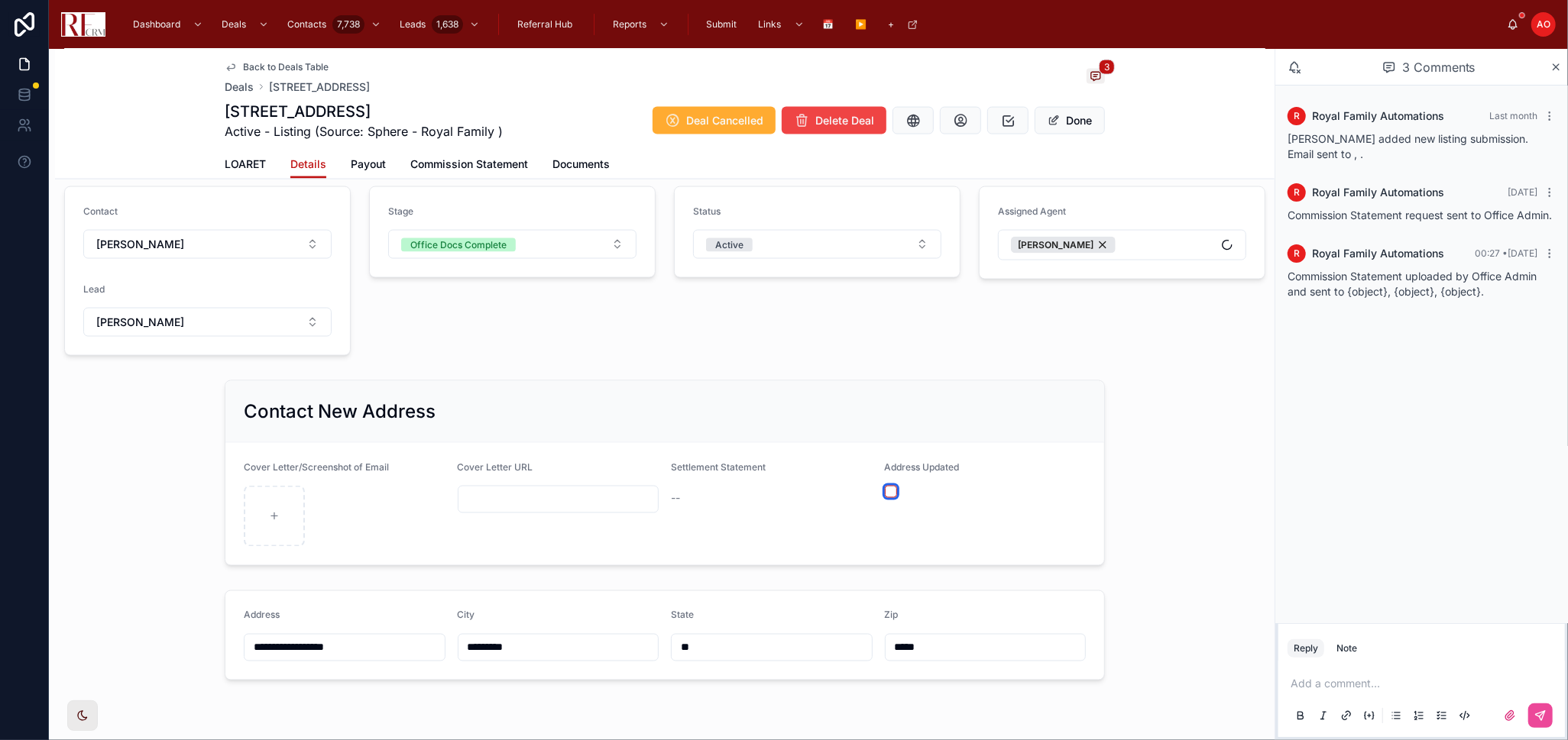
click at [886, 491] on button "button" at bounding box center [891, 492] width 12 height 12
type input "**********"
click at [289, 64] on span "Back to Deals Table" at bounding box center [286, 67] width 85 height 12
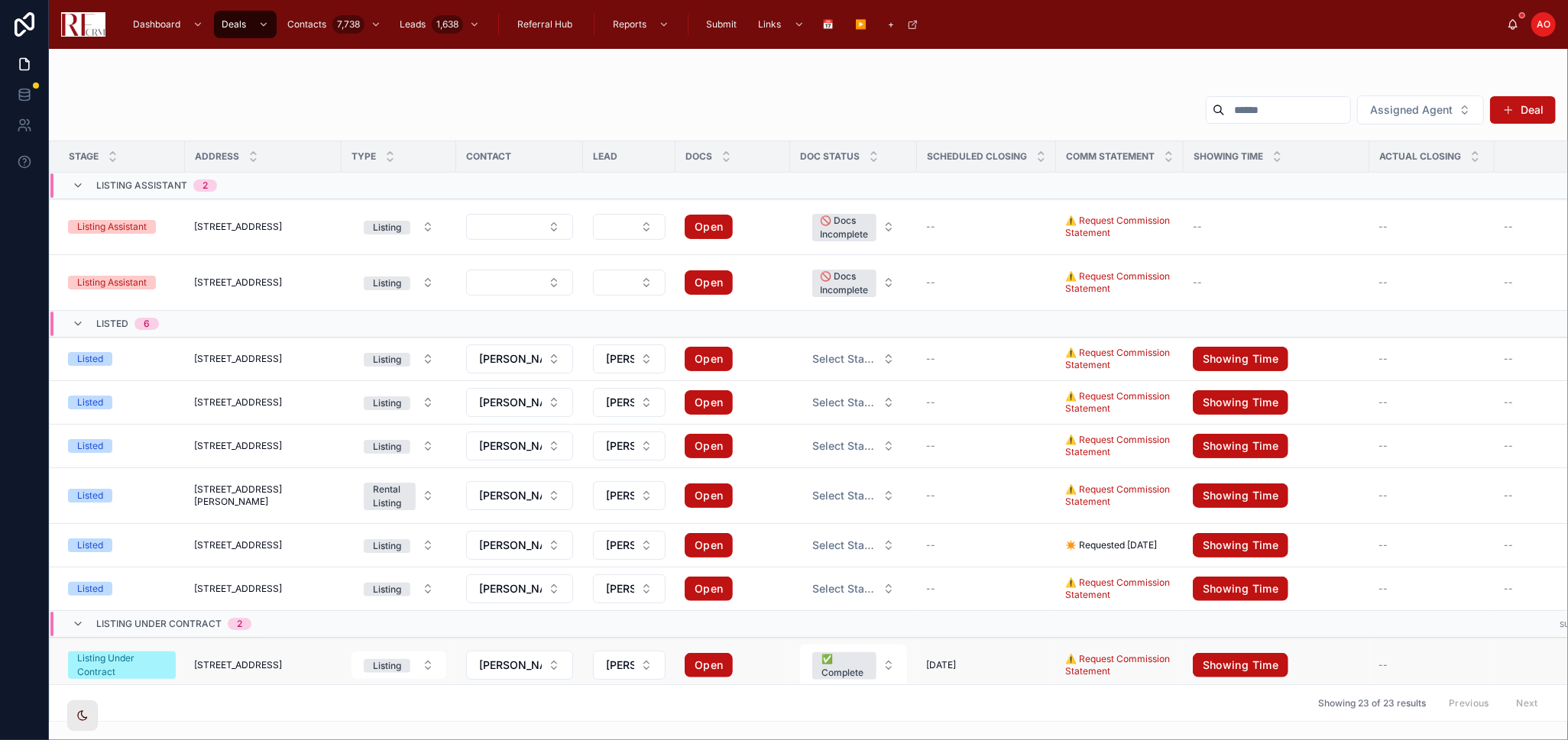
scroll to position [339, 0]
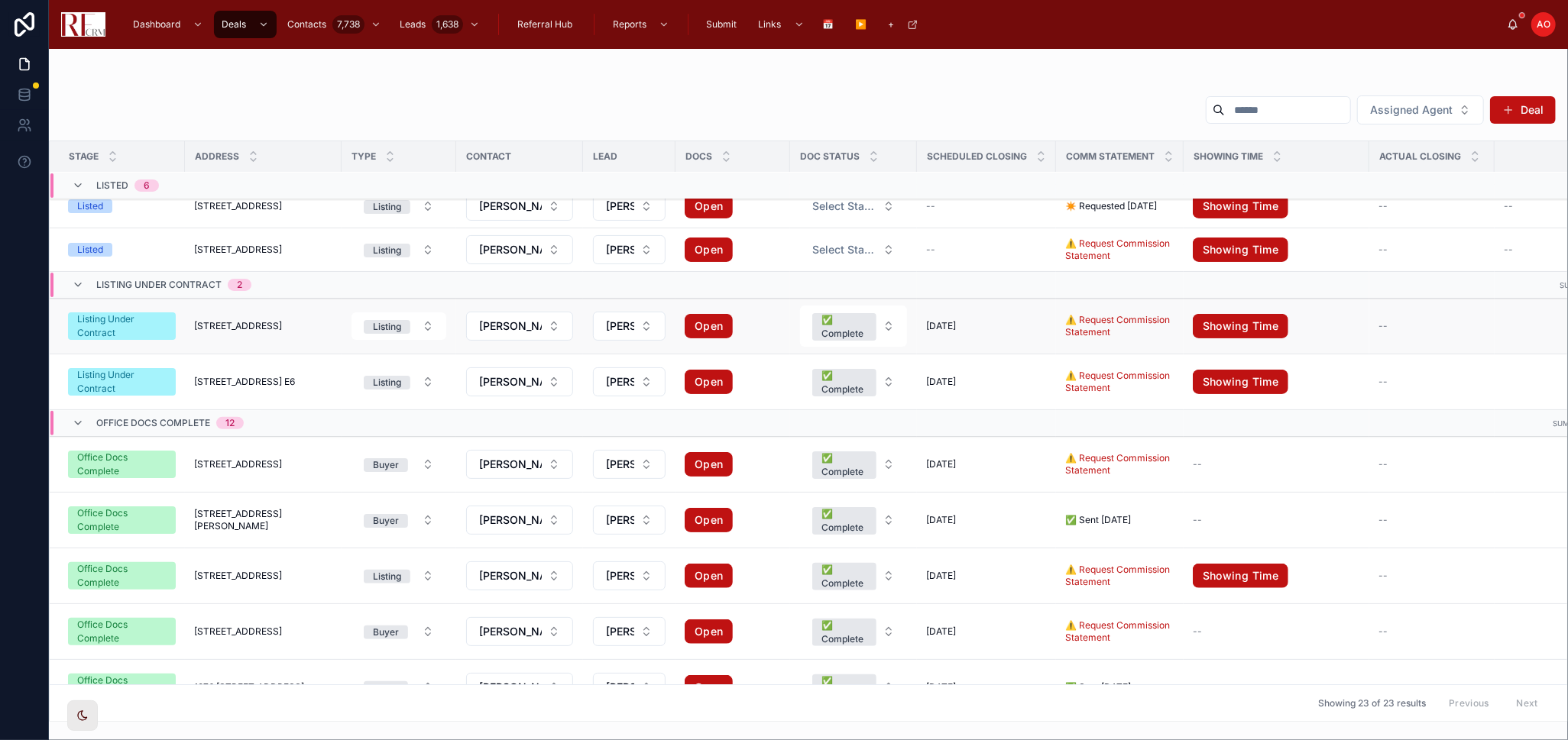
click at [281, 333] on td "7784 Huntington Circle South 7784 Huntington Circle South" at bounding box center [263, 326] width 157 height 55
click at [282, 326] on span "7784 Huntington Circle South" at bounding box center [238, 326] width 88 height 12
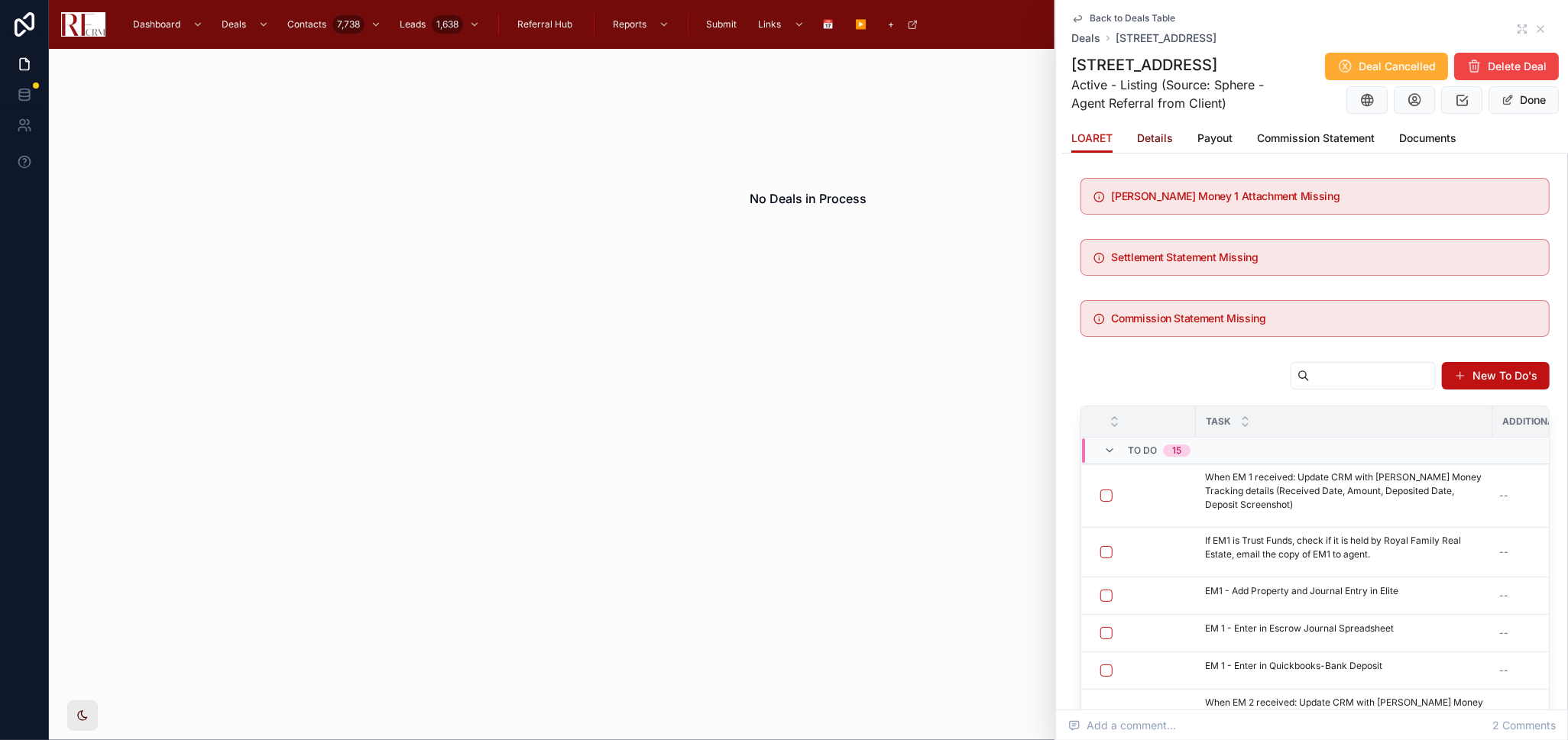
click at [1160, 135] on span "Details" at bounding box center [1154, 138] width 36 height 15
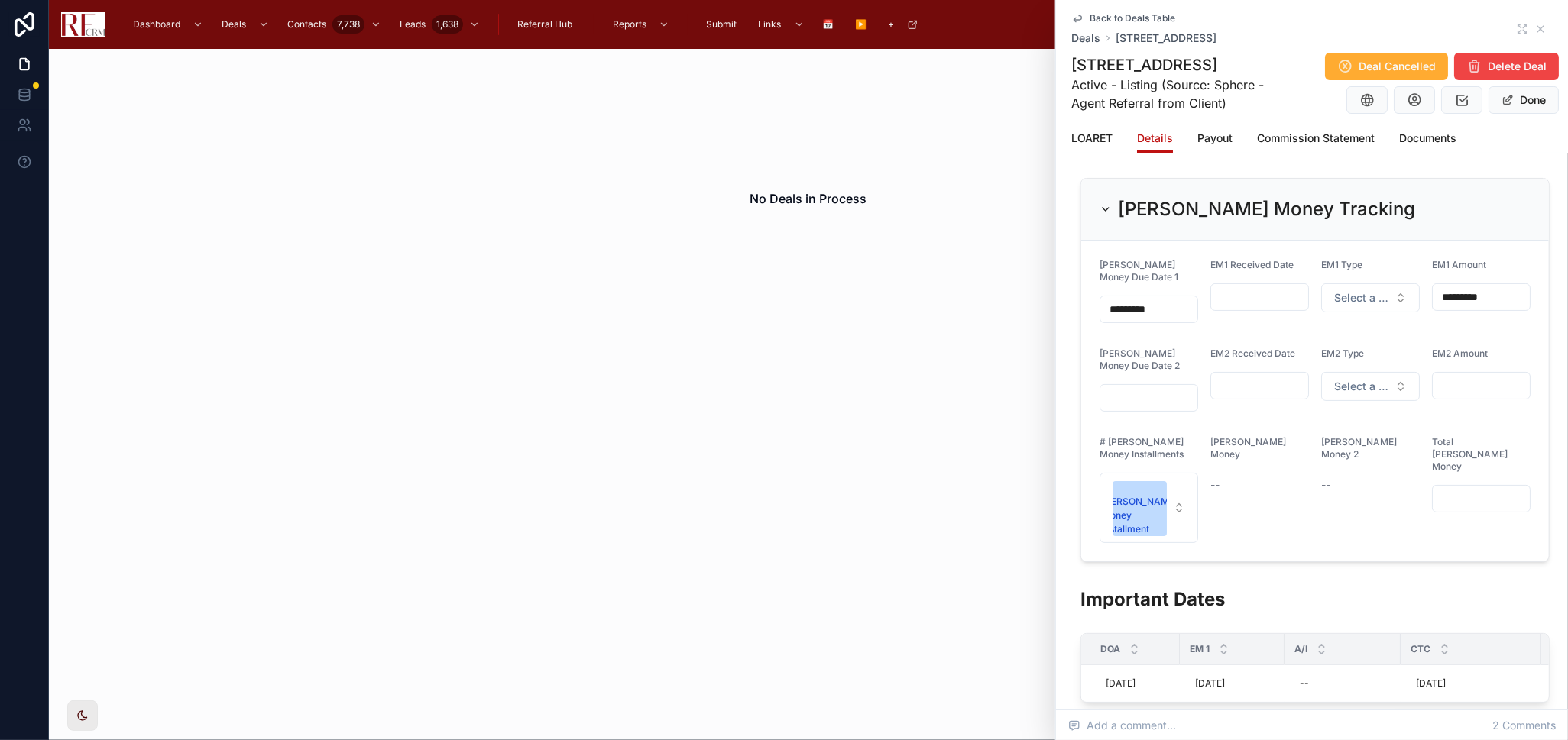
click at [1515, 20] on div "Back to Deals Table Deals 7784 Huntington Circle South, Hanover Park" at bounding box center [1315, 28] width 488 height 33
click at [1516, 27] on icon at bounding box center [1522, 29] width 12 height 12
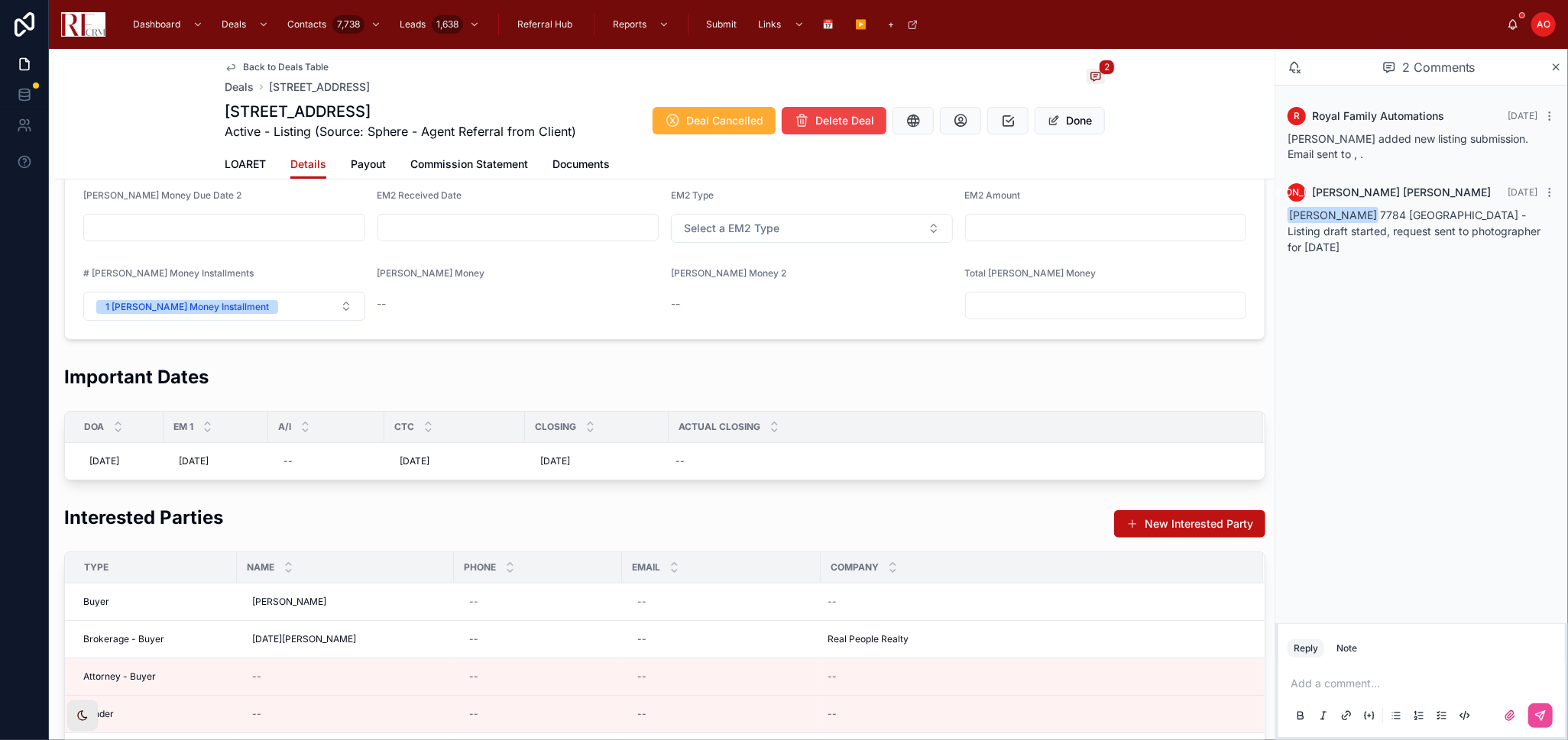
scroll to position [254, 0]
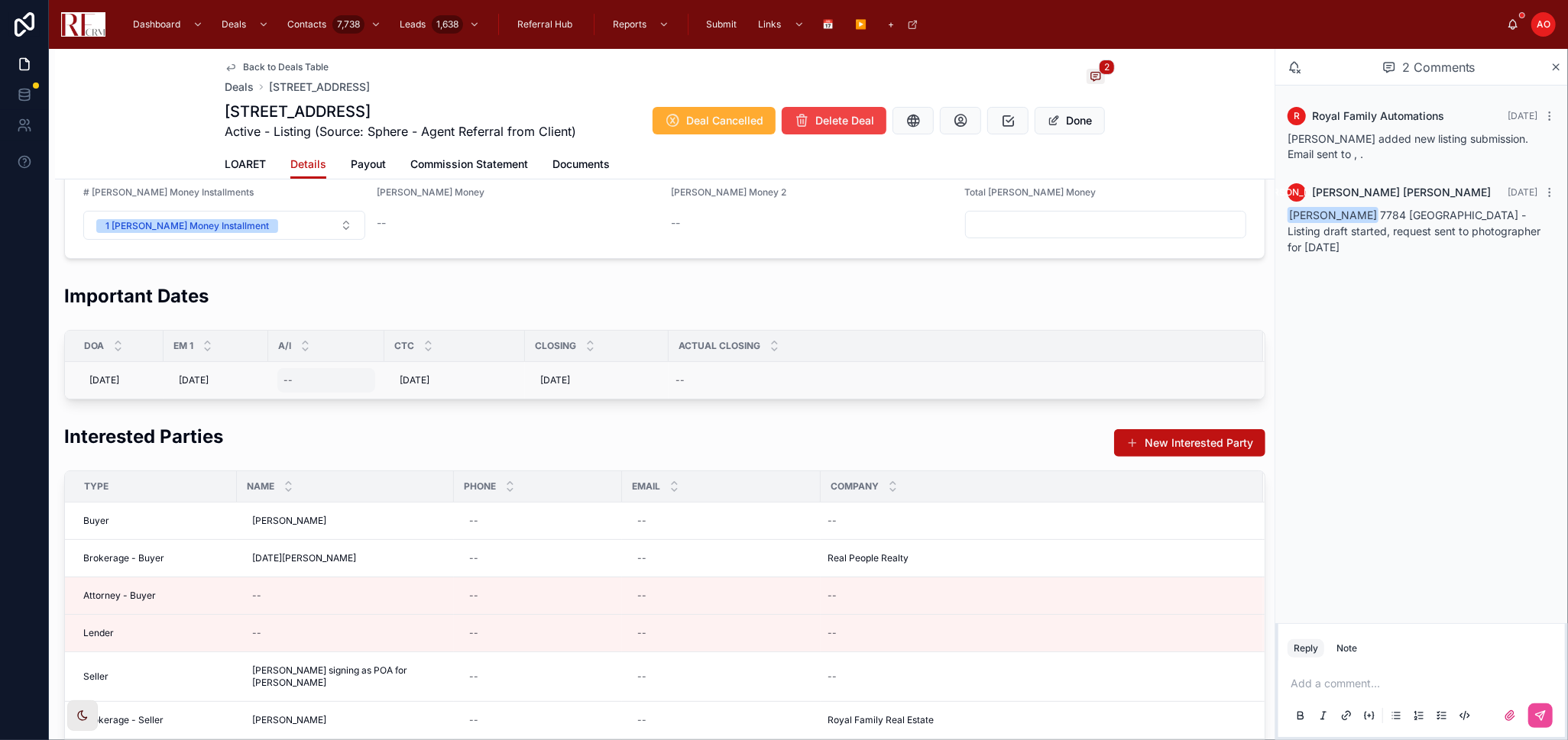
click at [323, 380] on div "--" at bounding box center [326, 380] width 98 height 25
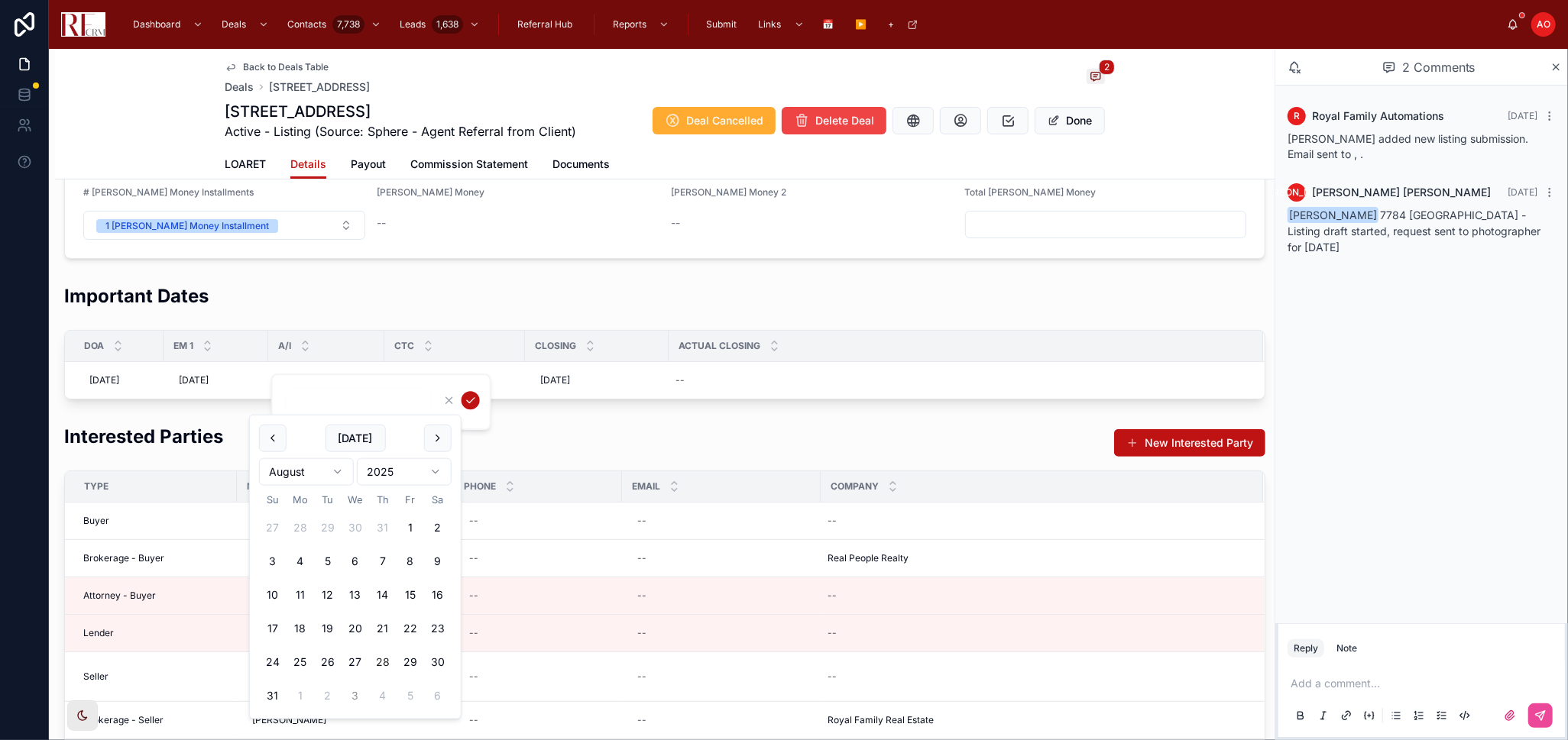
click at [352, 693] on button "3" at bounding box center [356, 696] width 27 height 27
type input "********"
click at [470, 395] on icon "submit" at bounding box center [471, 400] width 12 height 12
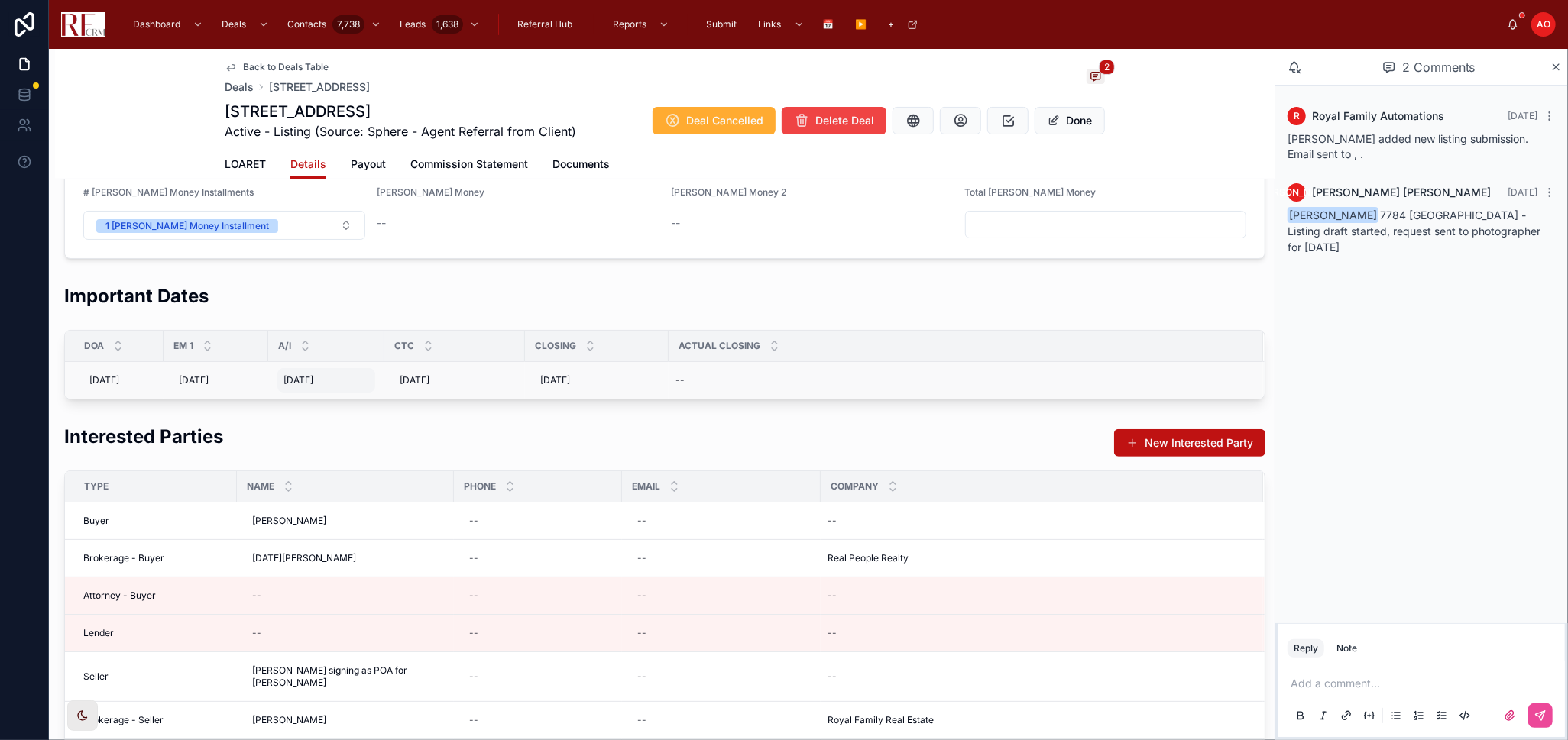
click at [313, 376] on span "9/3/2025" at bounding box center [298, 380] width 30 height 12
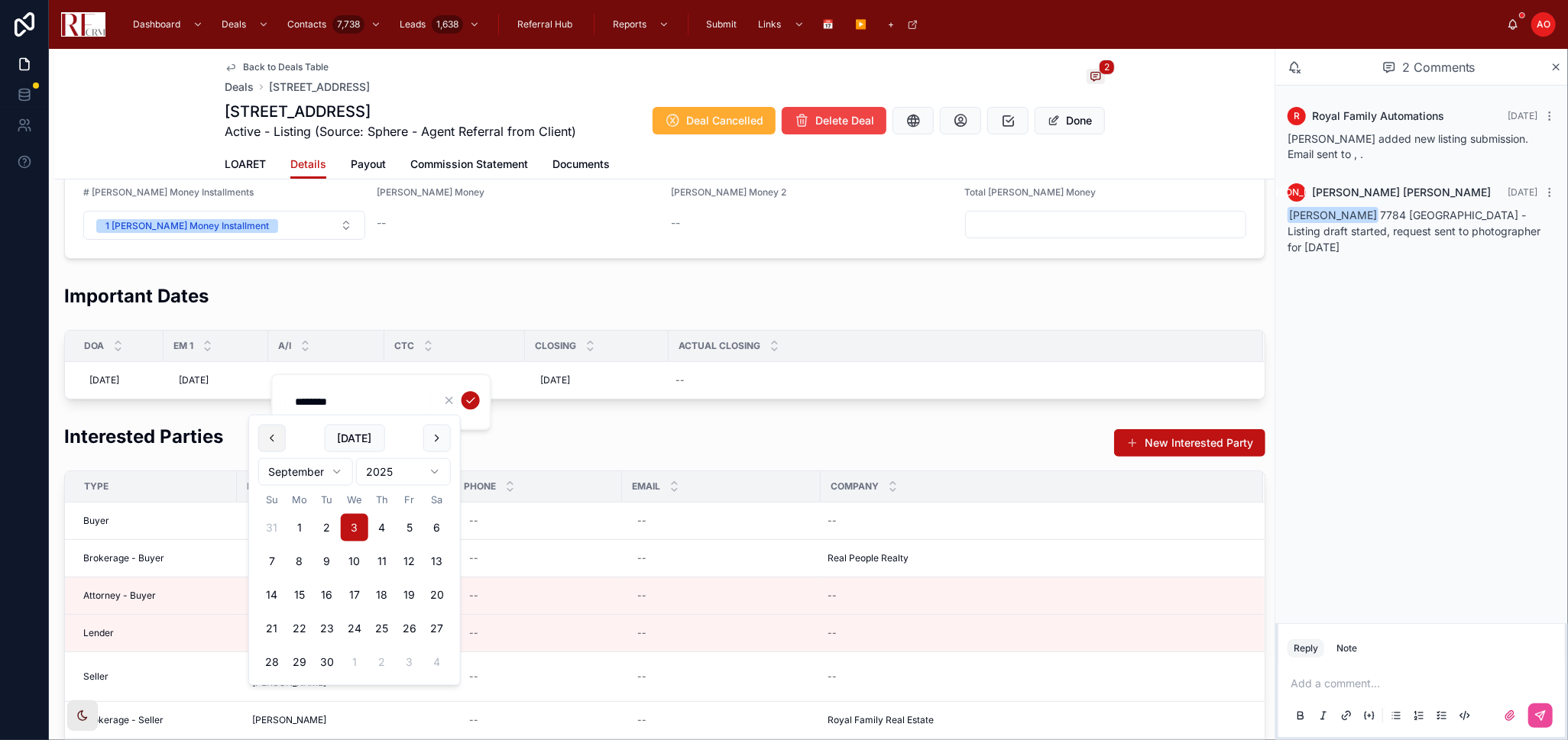
click at [281, 438] on button at bounding box center [272, 438] width 27 height 27
click at [472, 397] on icon "submit" at bounding box center [471, 400] width 12 height 12
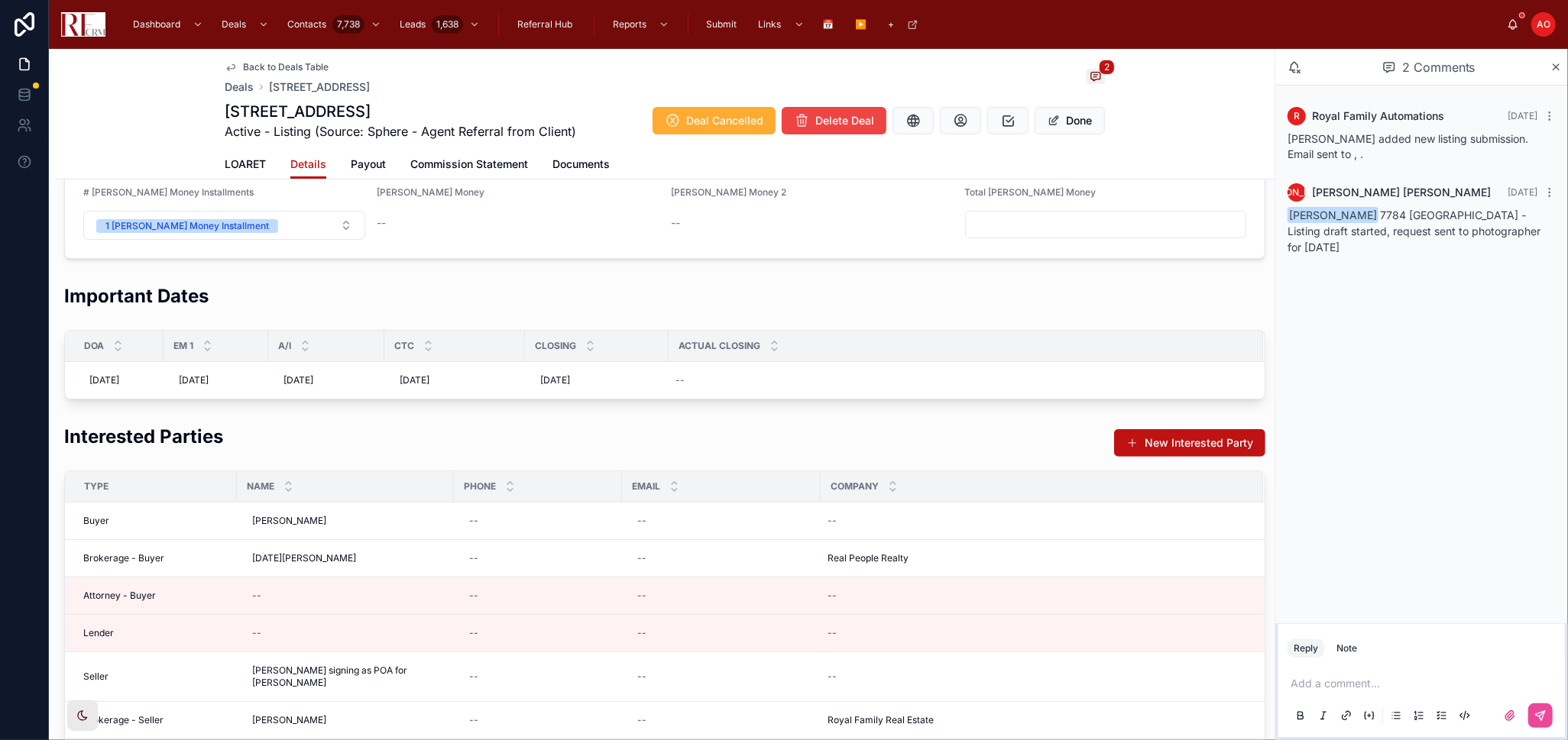
click at [569, 424] on div "Interested Parties New Interested Party" at bounding box center [664, 442] width 1201 height 38
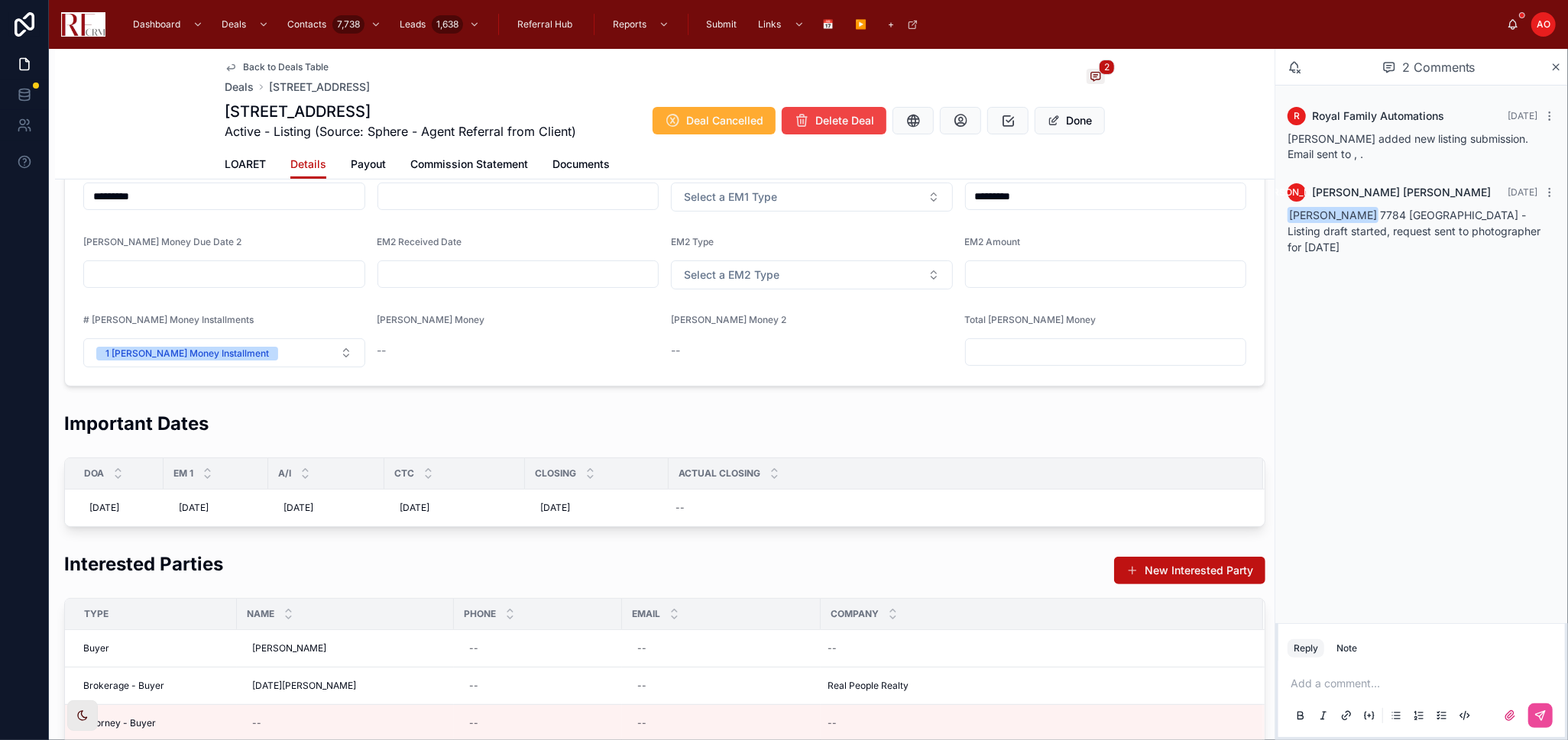
scroll to position [0, 0]
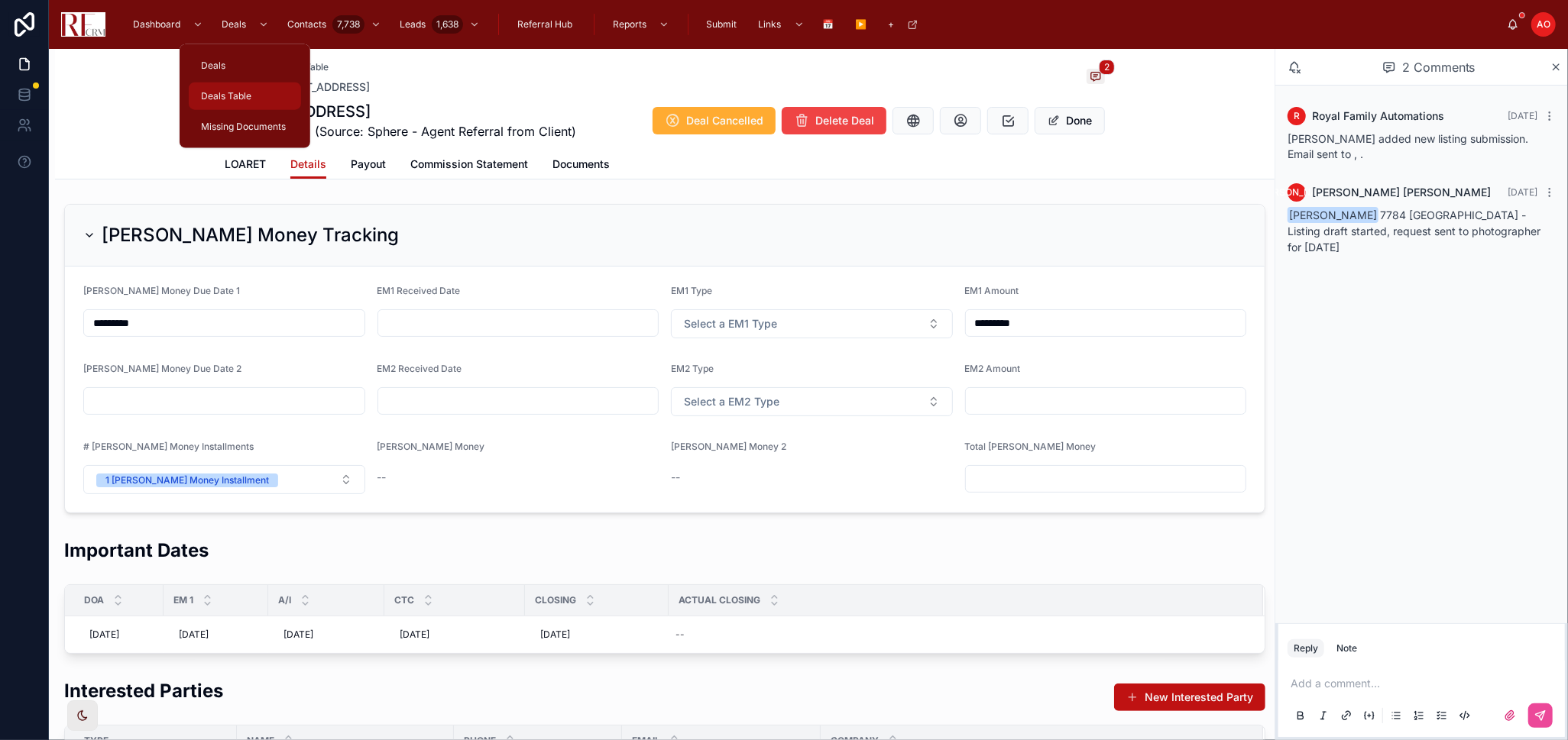
click at [246, 83] on link "Deals Table" at bounding box center [245, 96] width 113 height 27
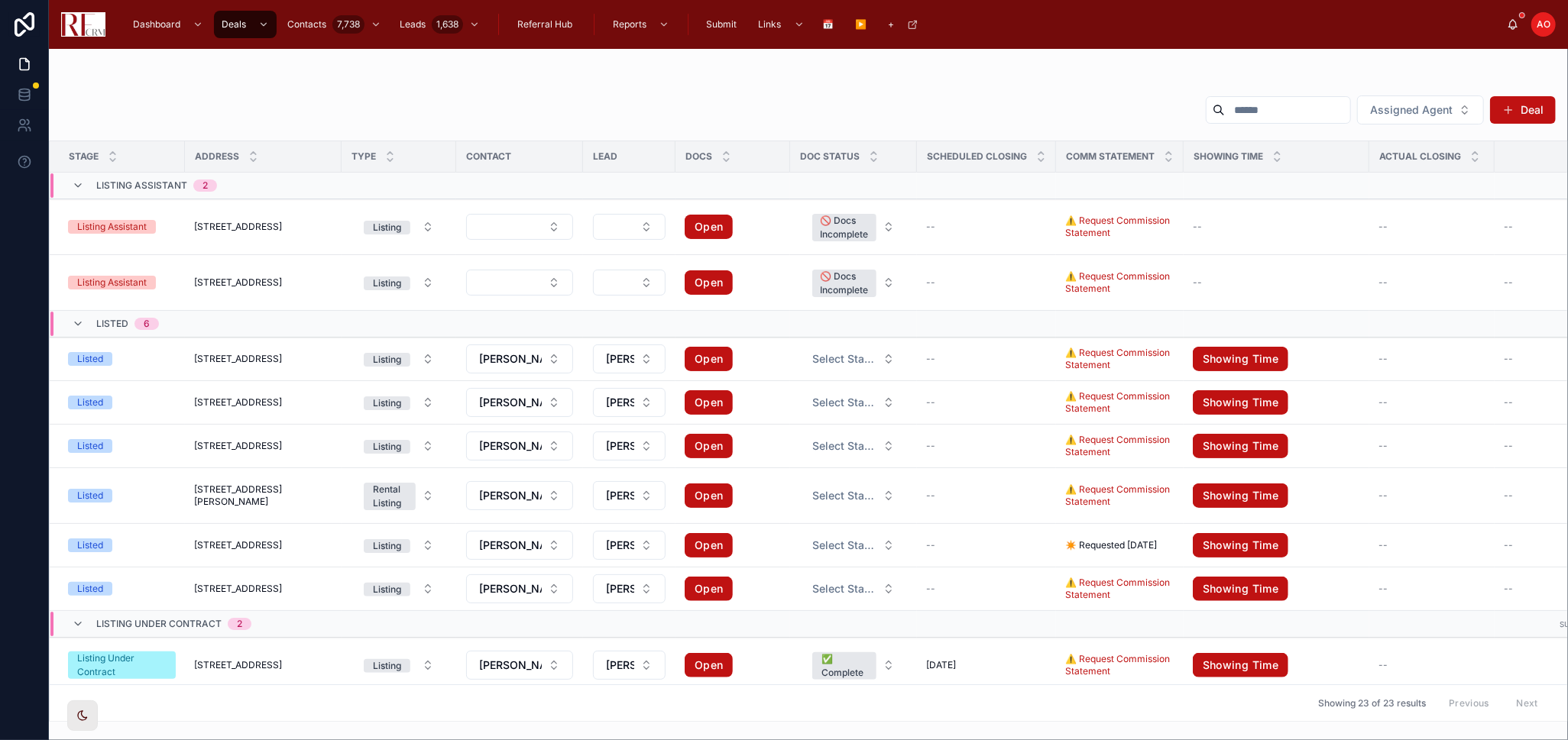
scroll to position [254, 0]
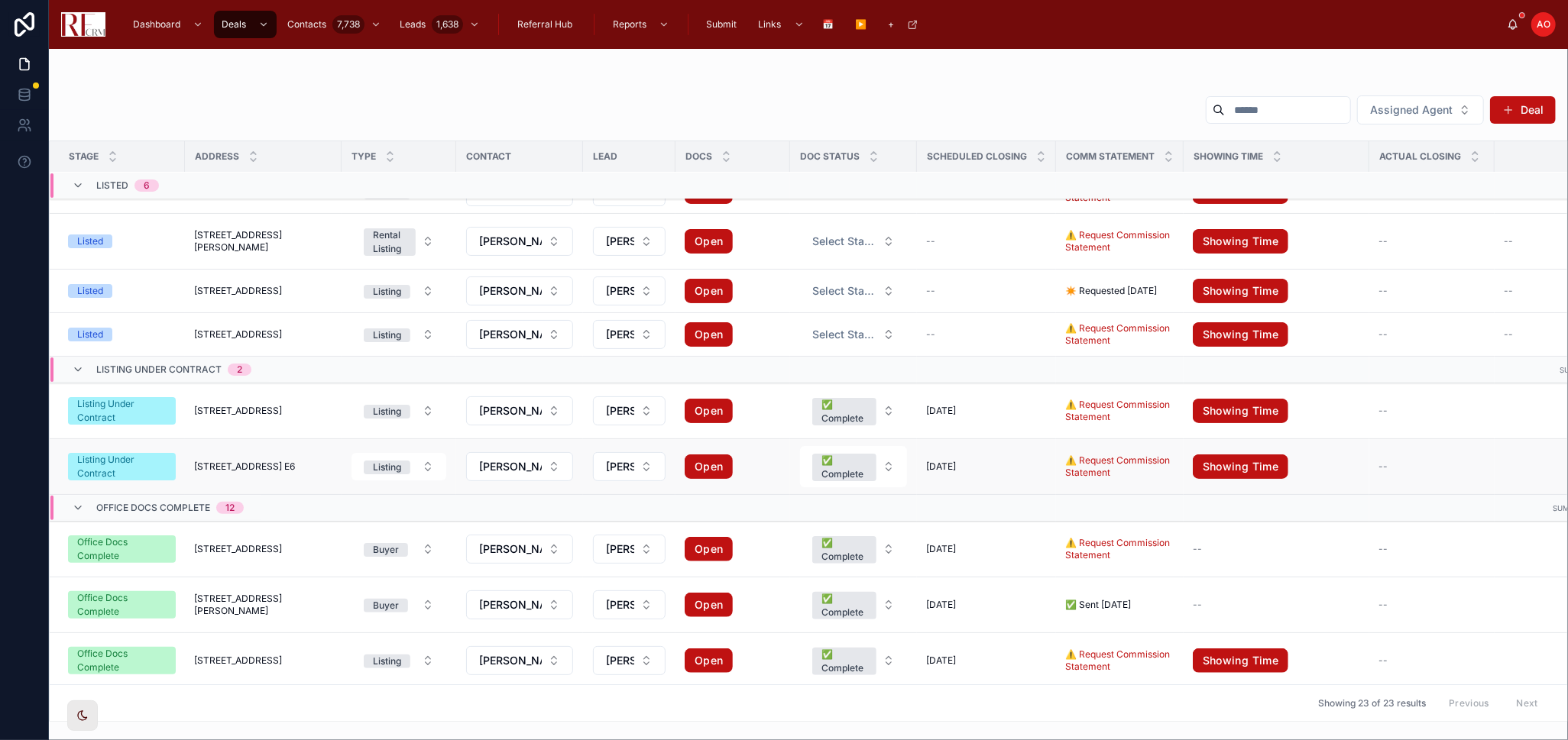
click at [295, 460] on span "5s100 Pebblewood Lane E6" at bounding box center [245, 466] width 101 height 12
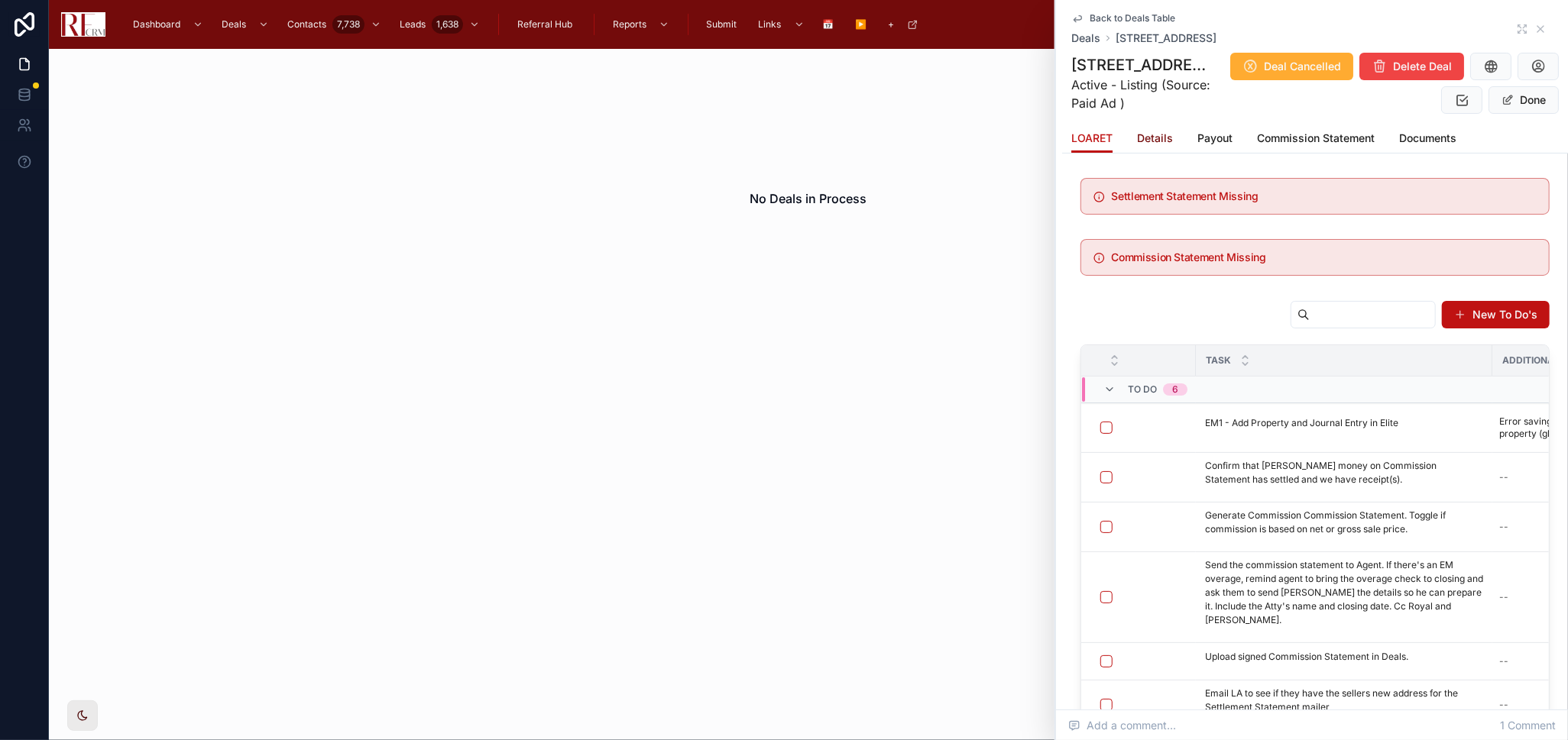
click at [1156, 140] on span "Details" at bounding box center [1154, 138] width 36 height 15
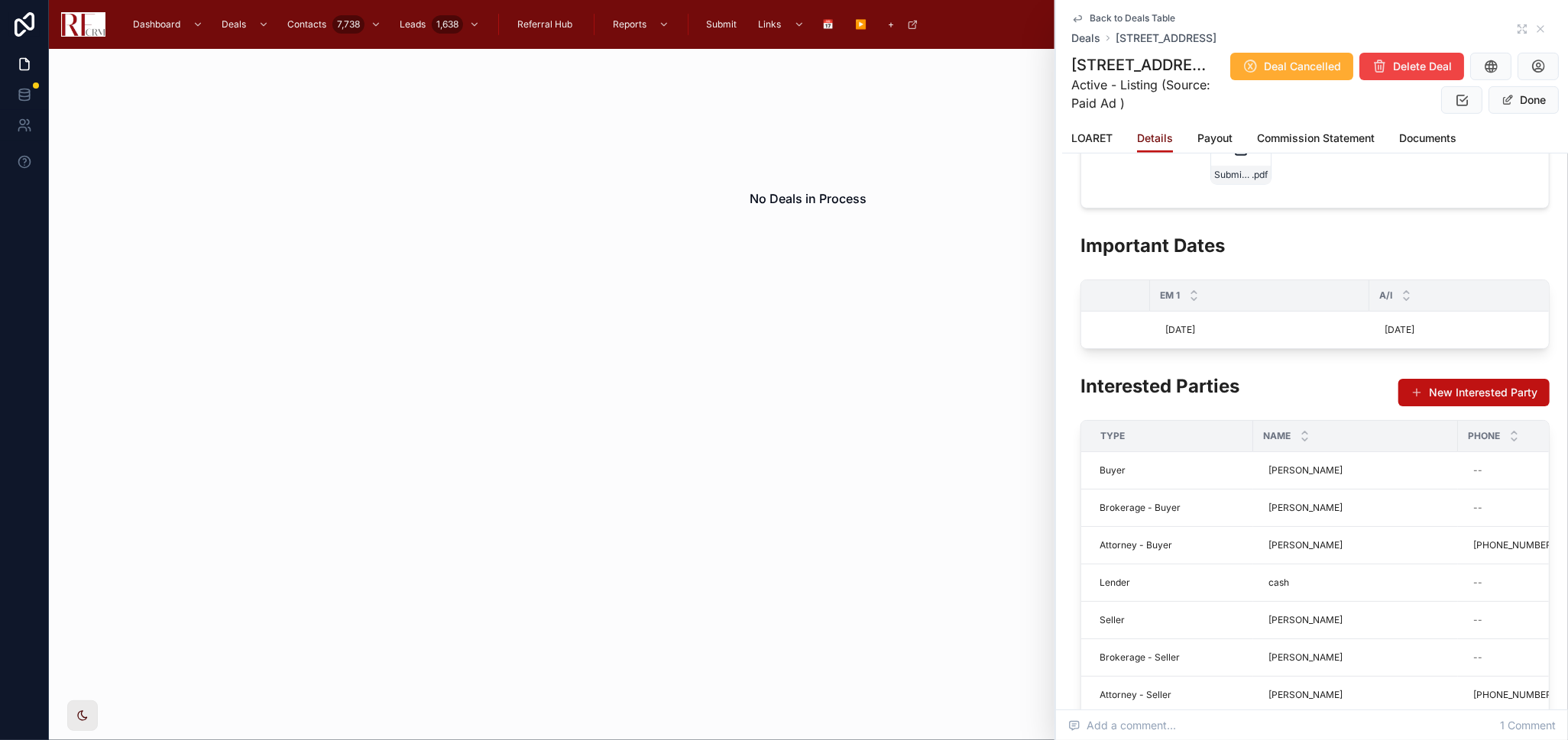
scroll to position [0, 256]
click at [1534, 27] on icon at bounding box center [1540, 29] width 12 height 12
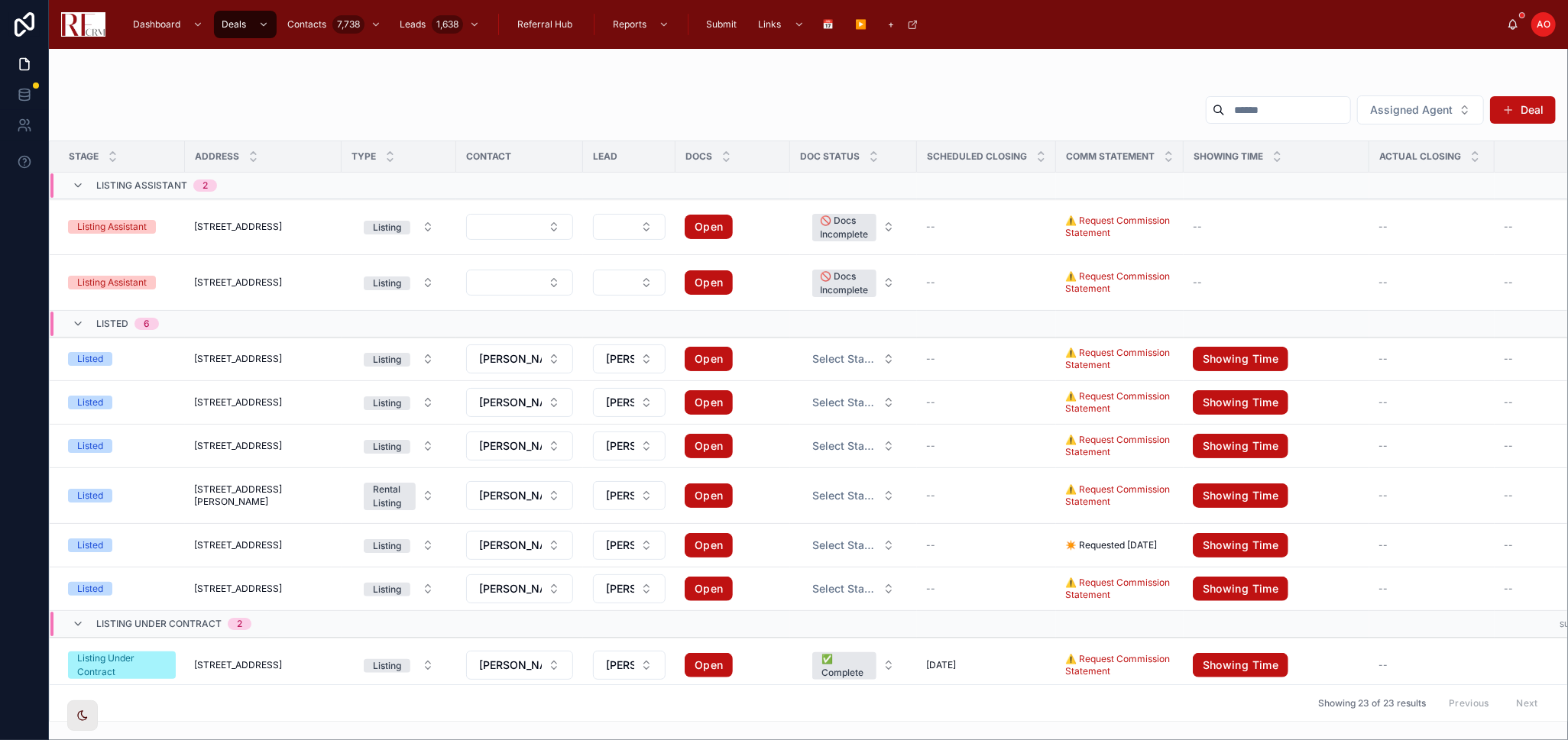
scroll to position [254, 0]
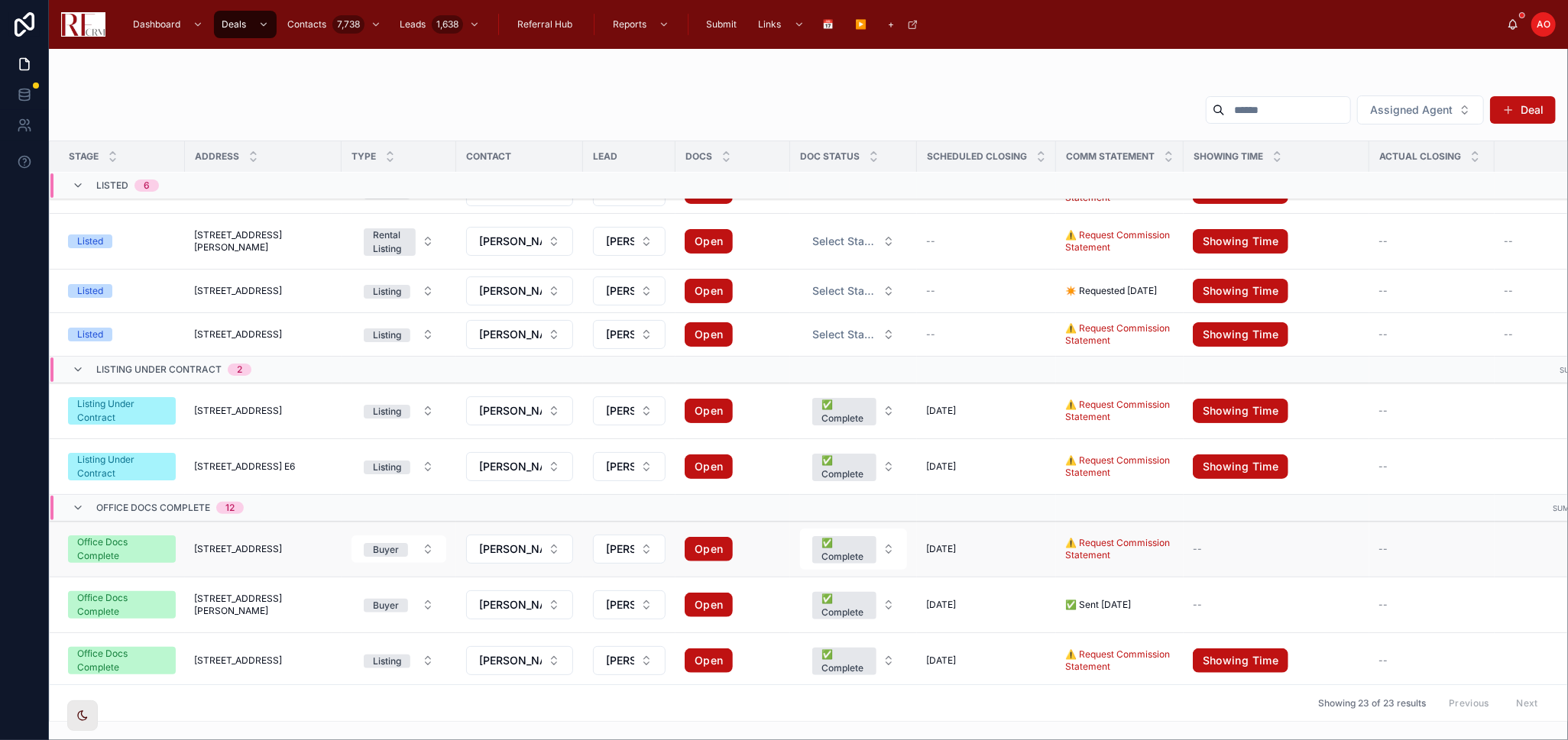
click at [221, 552] on span "1419 West Miner Street" at bounding box center [238, 549] width 88 height 12
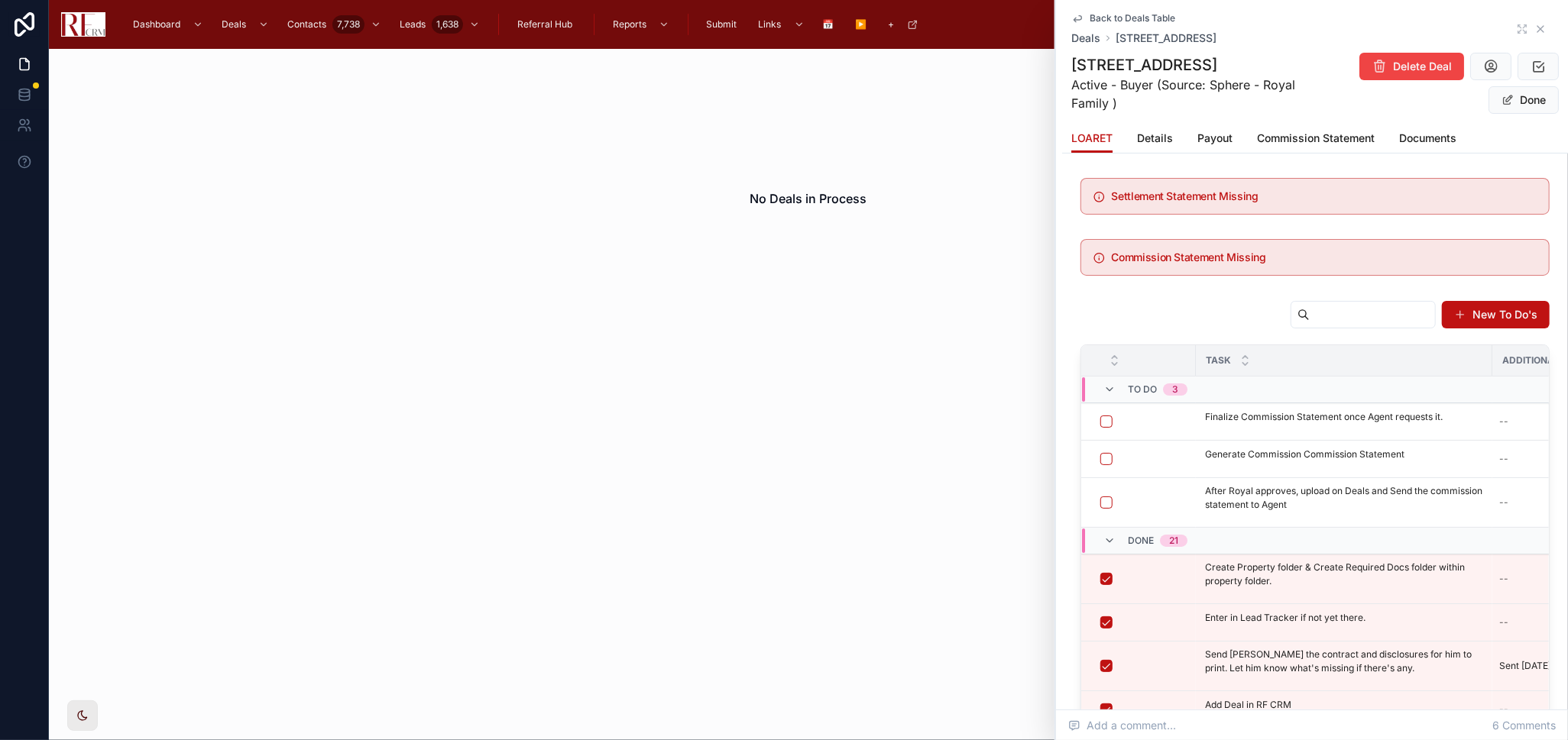
click at [1534, 27] on icon at bounding box center [1540, 29] width 12 height 12
click at [1523, 27] on div "AO Admin Office" at bounding box center [1530, 24] width 49 height 25
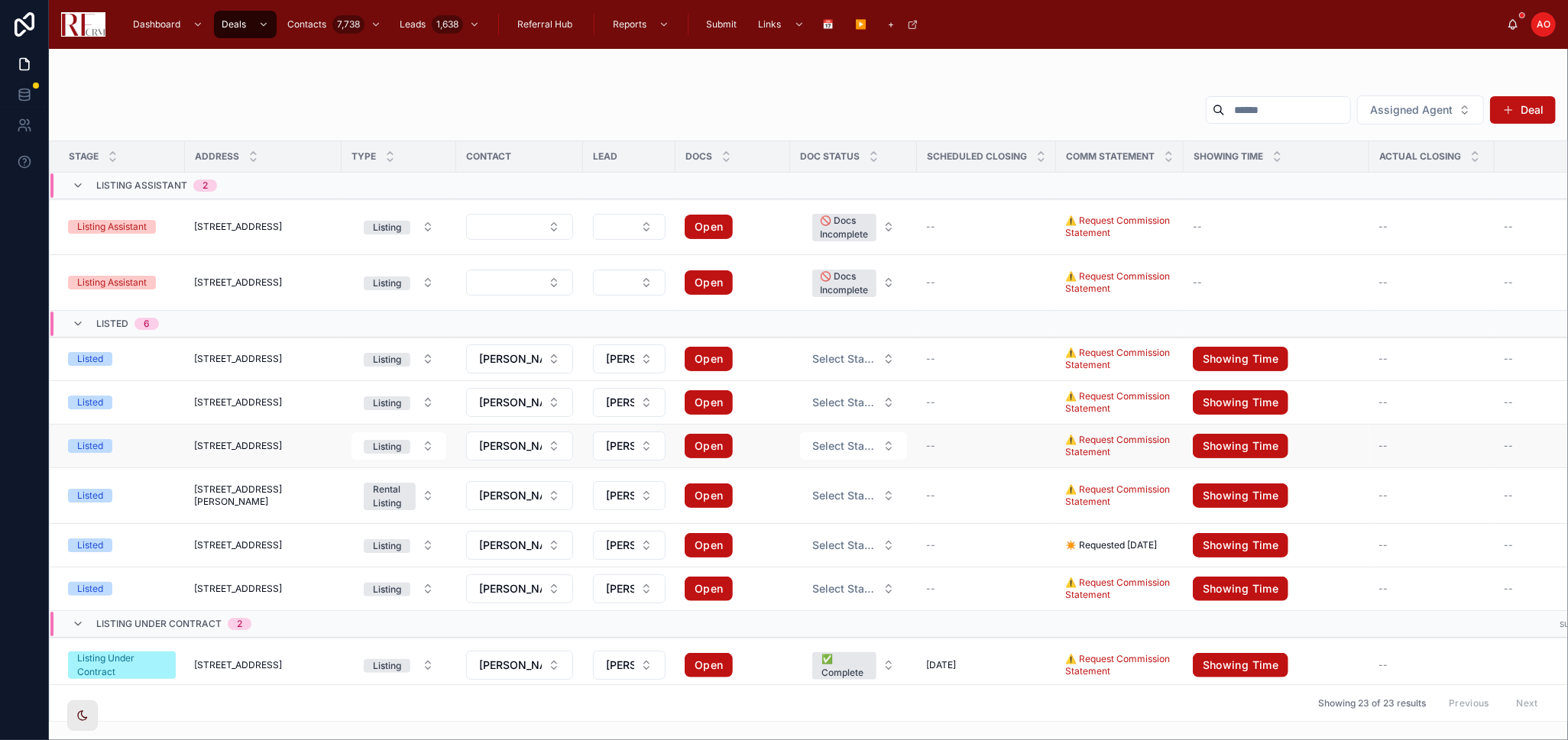
scroll to position [424, 0]
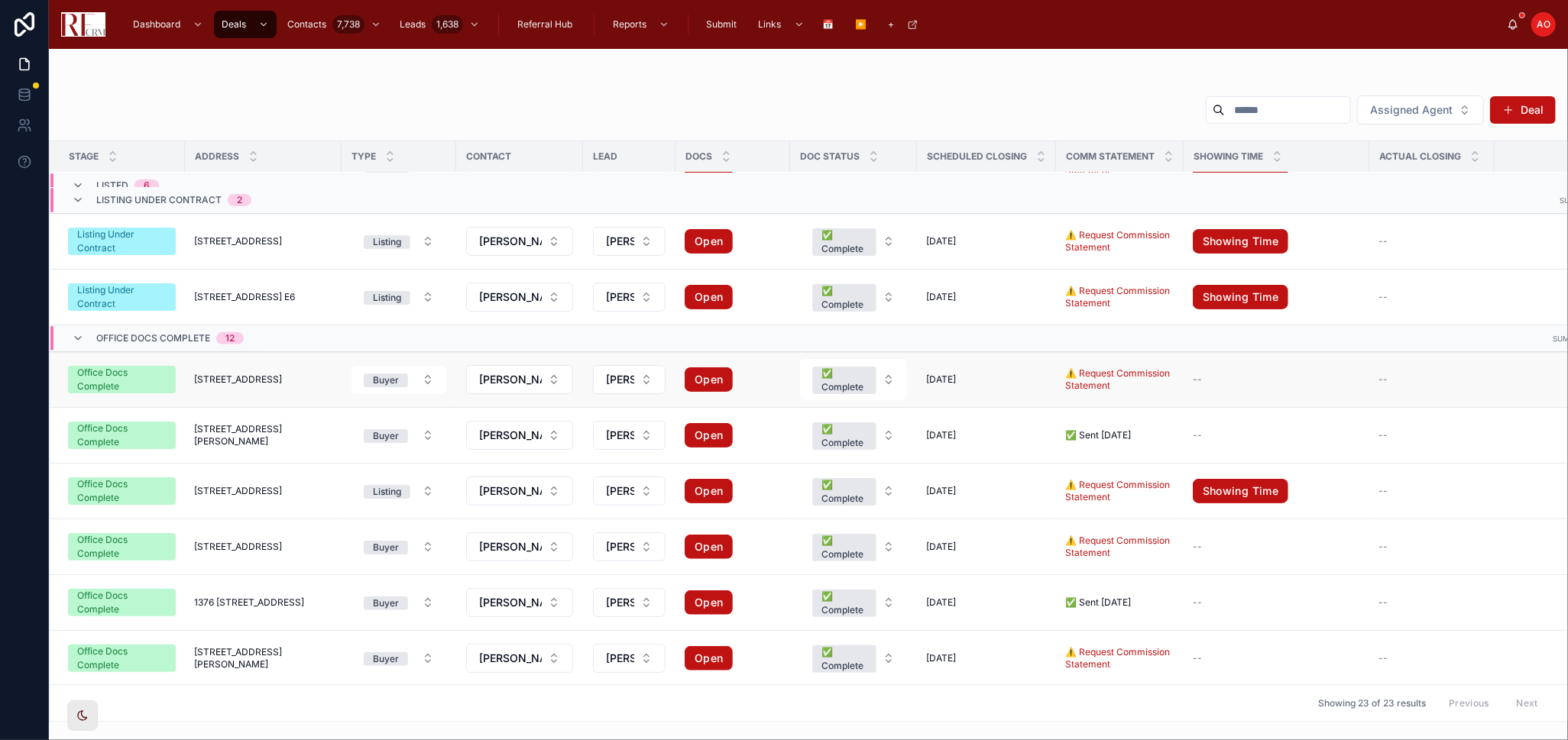
click at [238, 379] on span "1419 West Miner Street" at bounding box center [238, 379] width 88 height 12
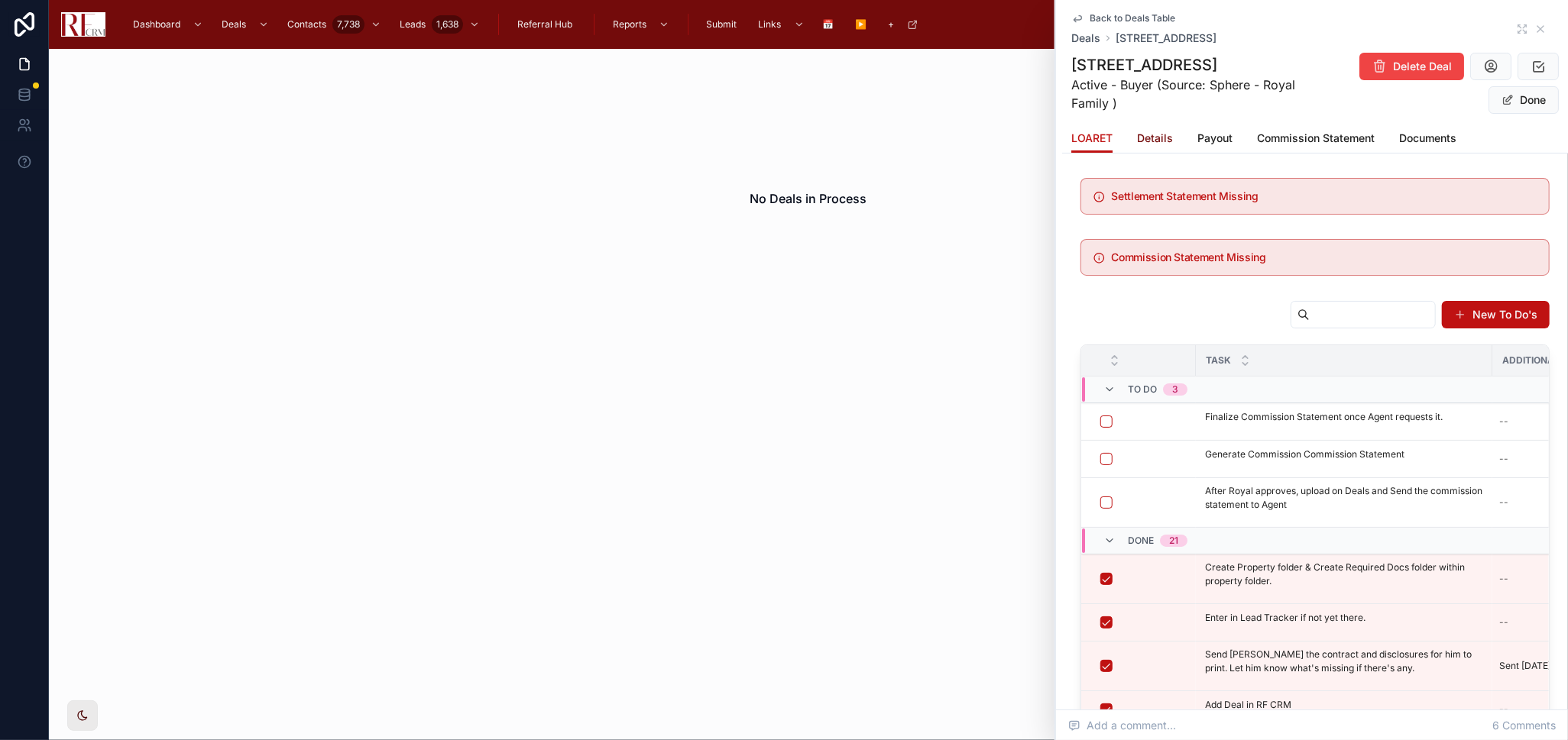
click at [1155, 143] on span "Details" at bounding box center [1154, 138] width 36 height 15
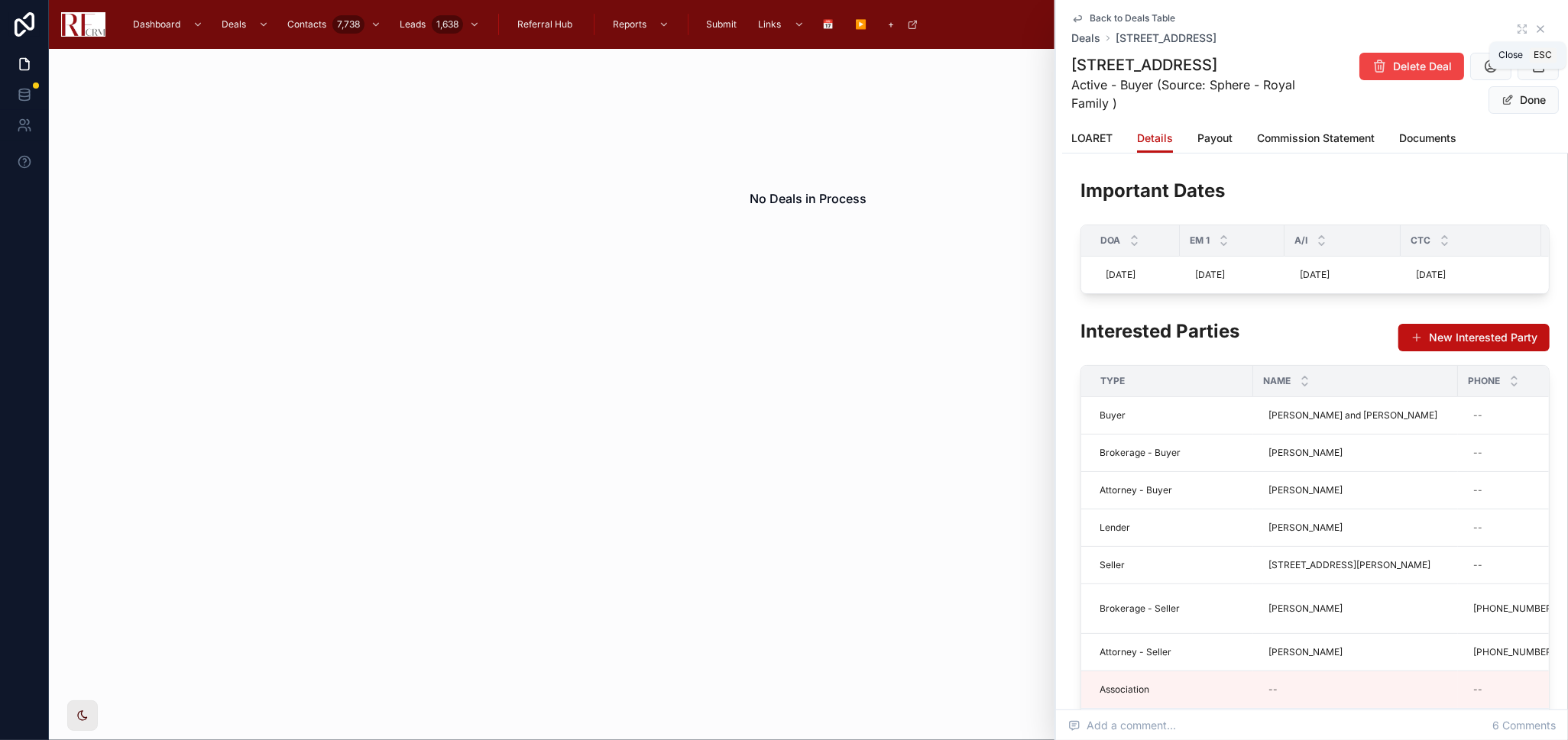
click at [1534, 28] on icon at bounding box center [1540, 29] width 12 height 12
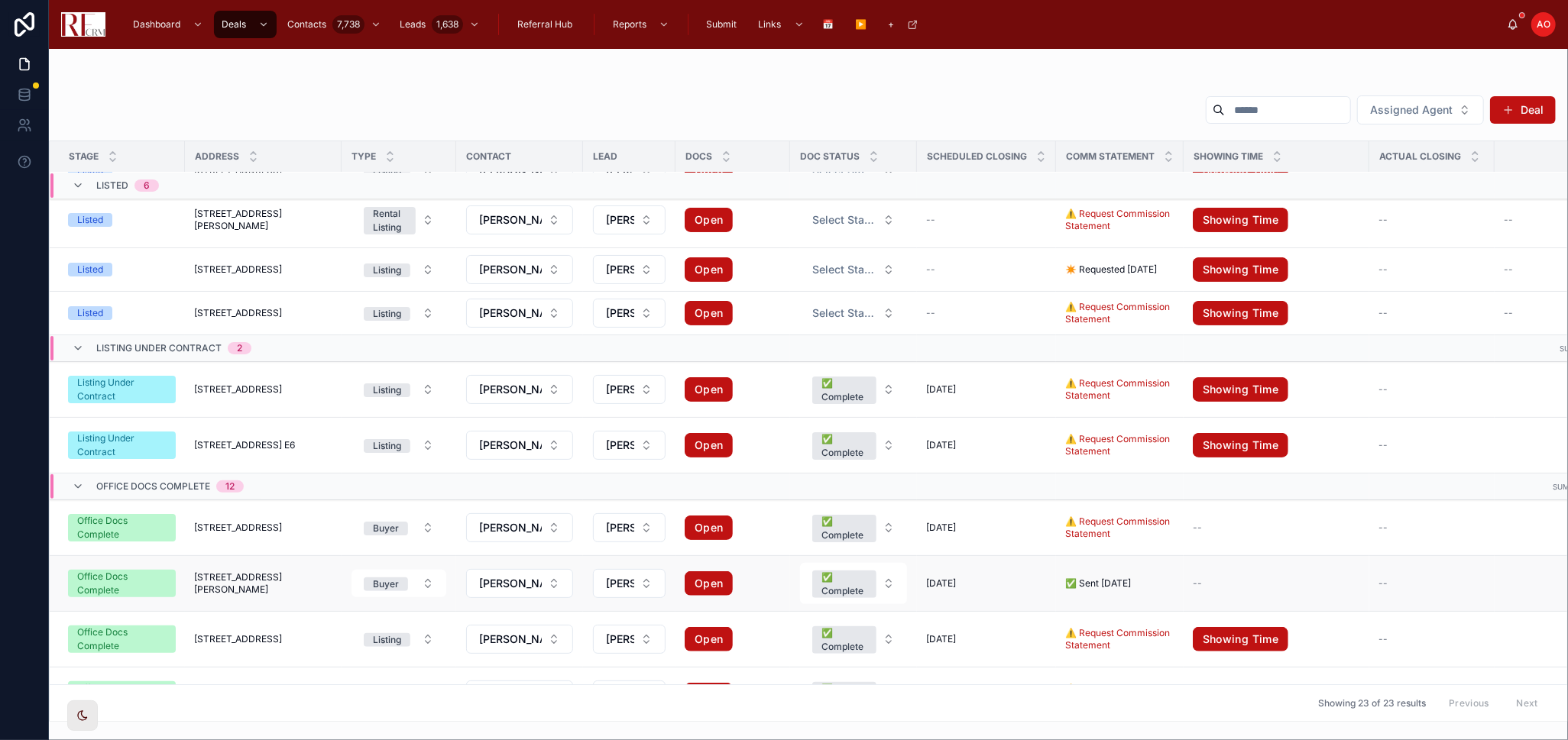
scroll to position [339, 0]
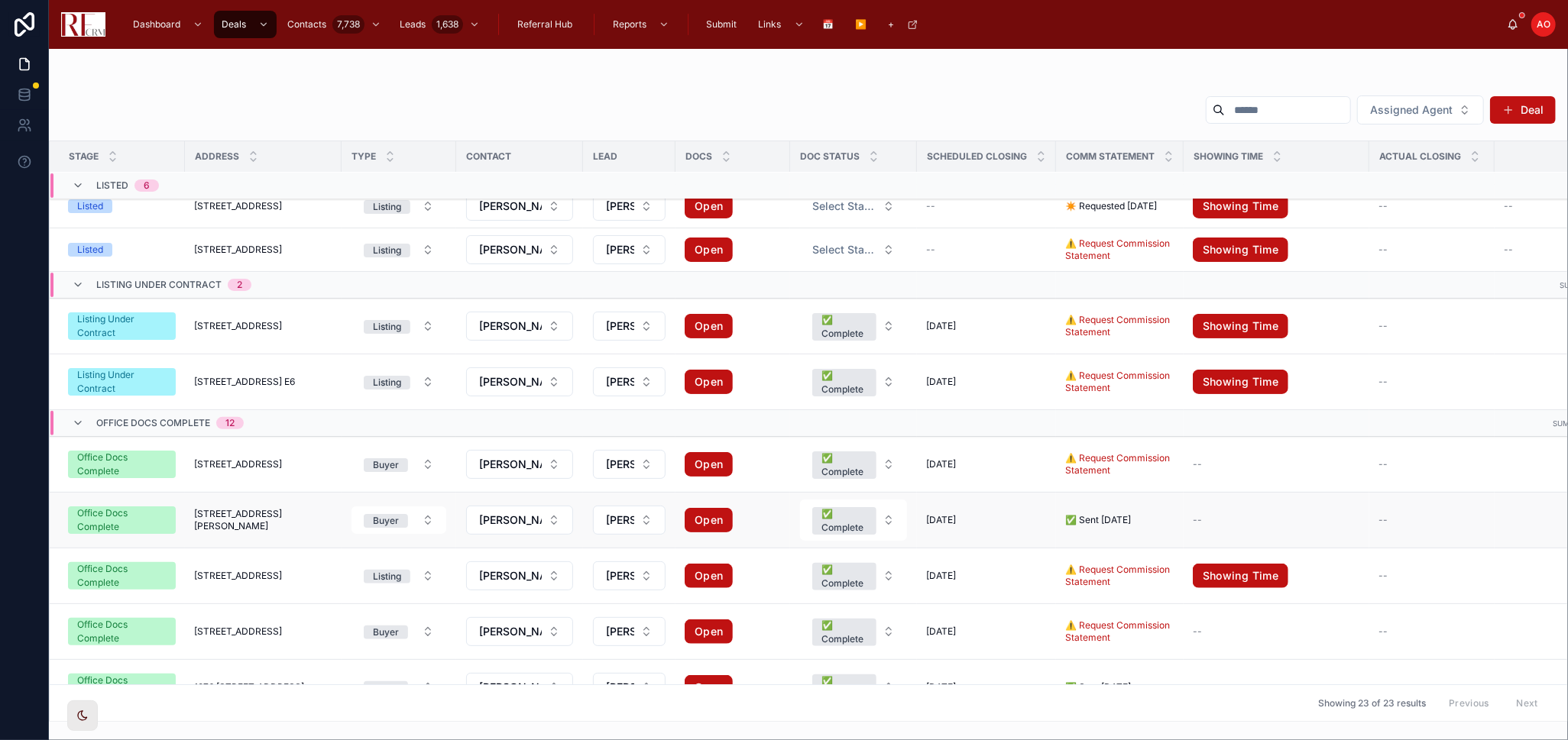
click at [263, 525] on span "[STREET_ADDRESS][PERSON_NAME]" at bounding box center [263, 520] width 138 height 25
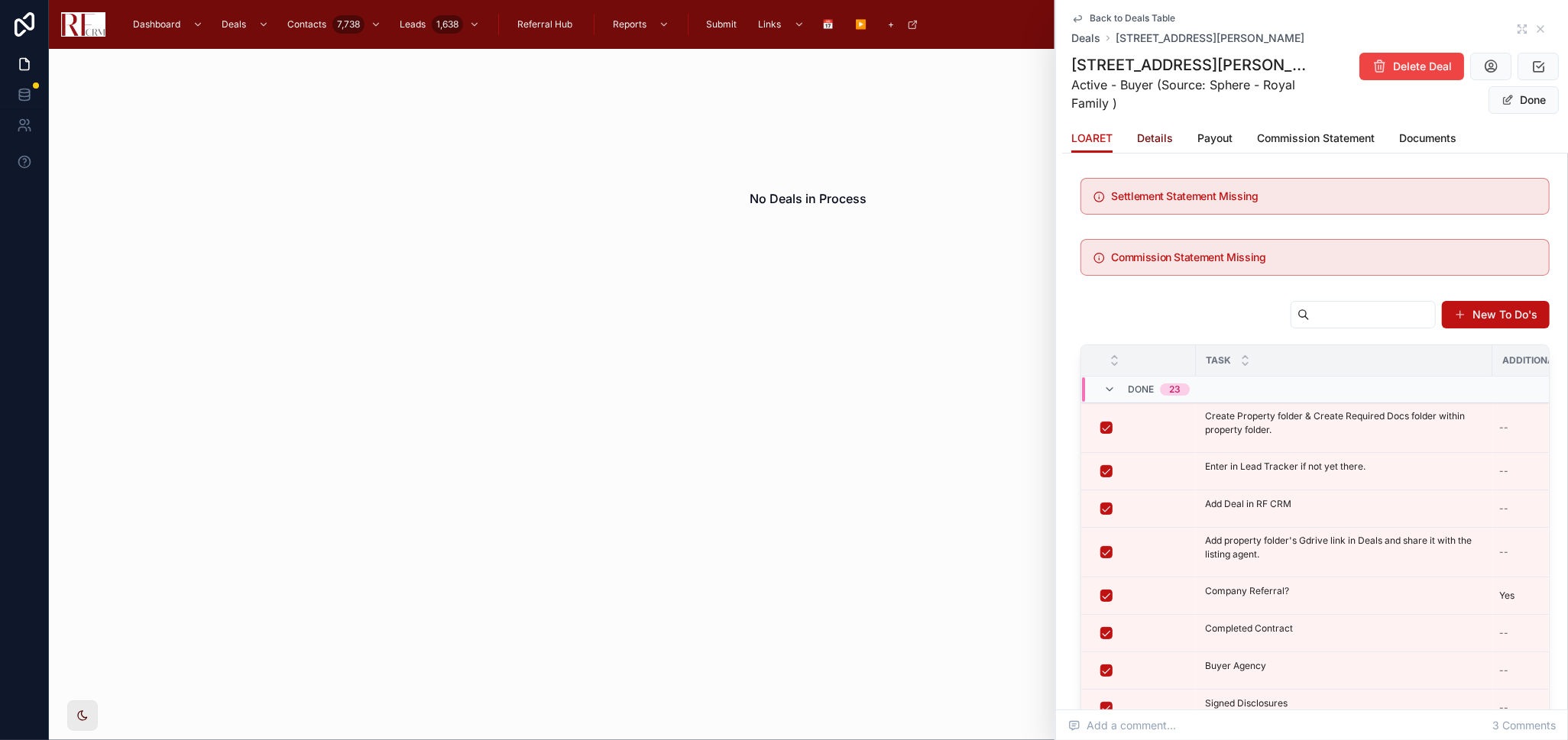
click at [1164, 143] on span "Details" at bounding box center [1154, 138] width 36 height 15
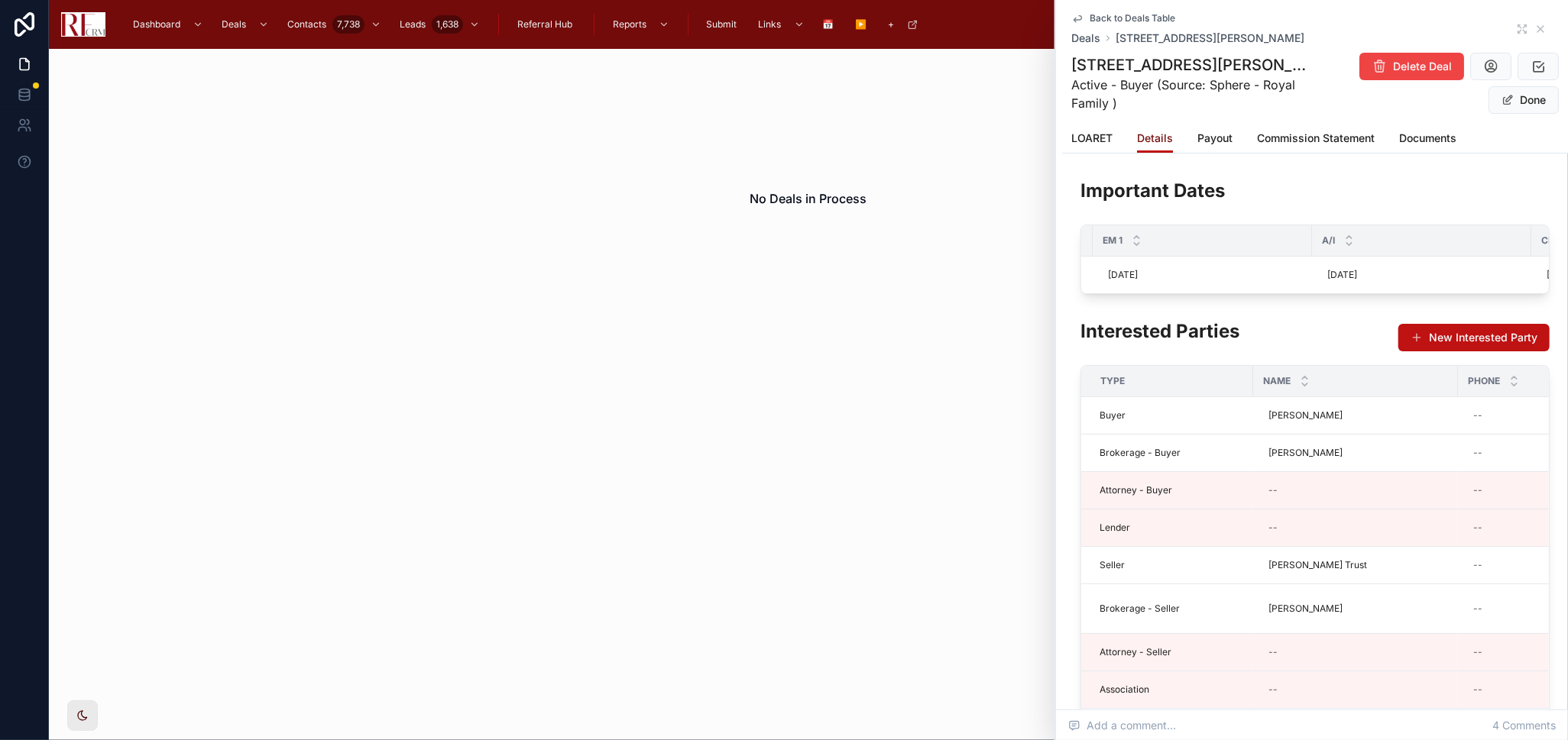
scroll to position [0, 282]
click at [1537, 27] on icon at bounding box center [1540, 28] width 6 height 6
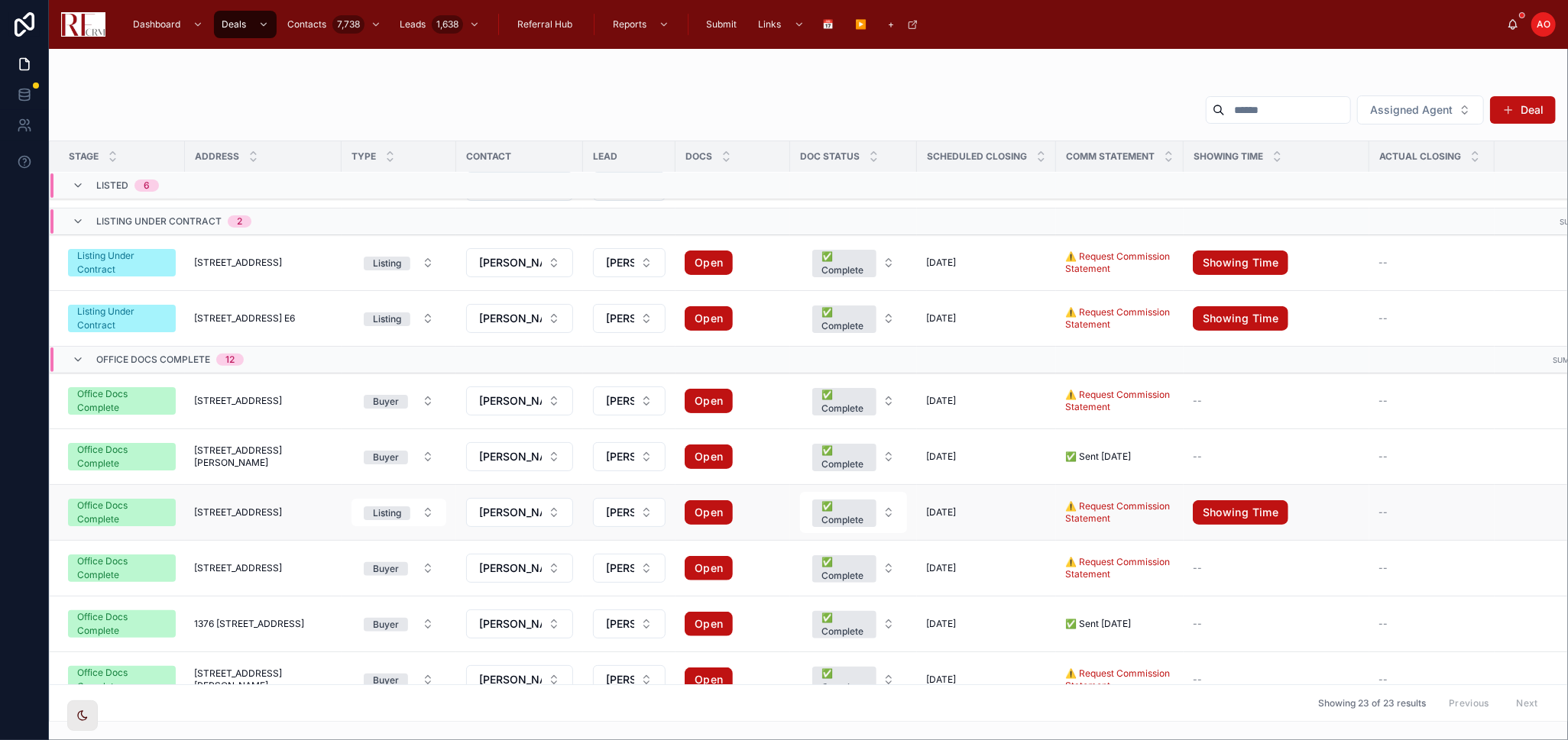
scroll to position [530, 0]
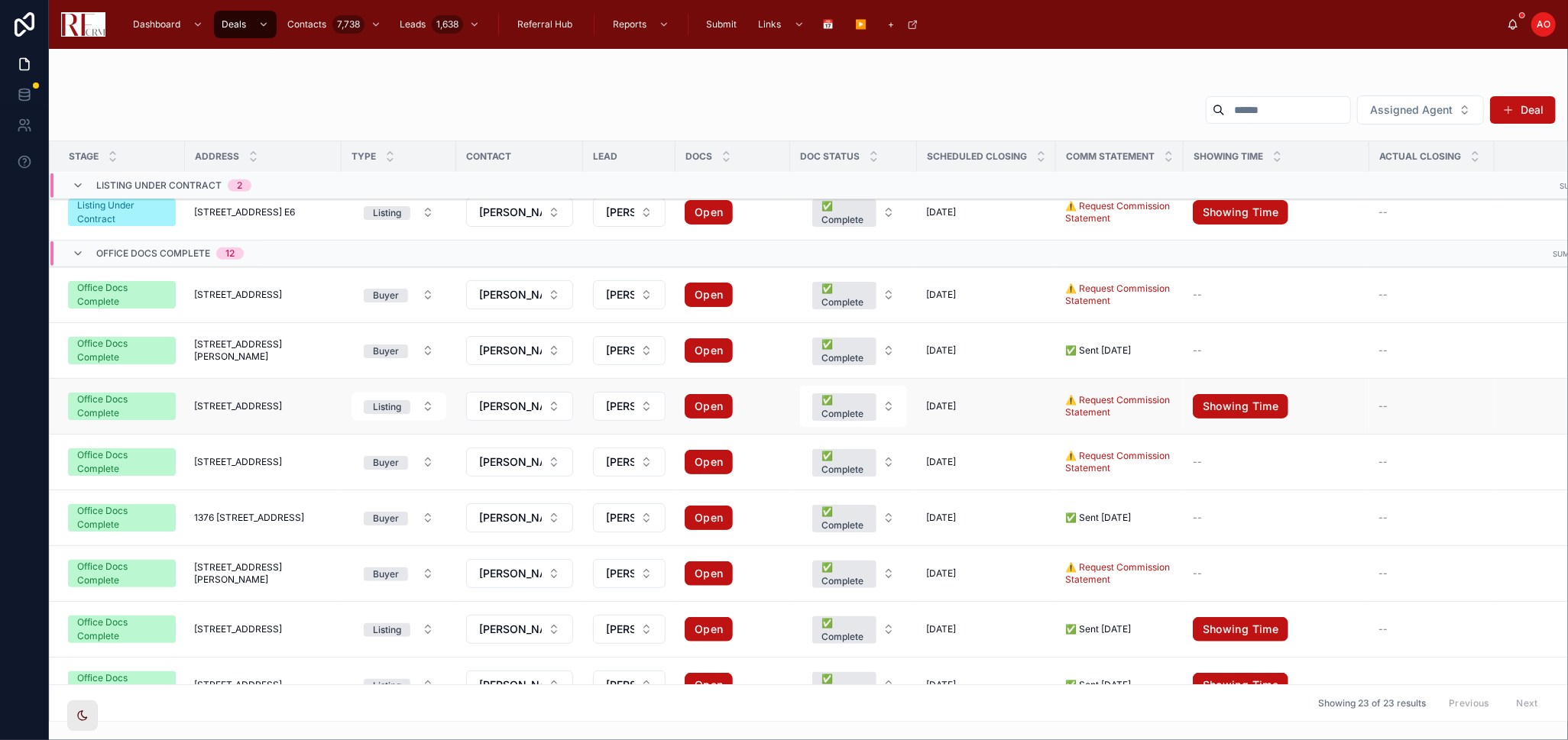
click at [267, 410] on span "2330 Georgetown Circle" at bounding box center [238, 406] width 88 height 12
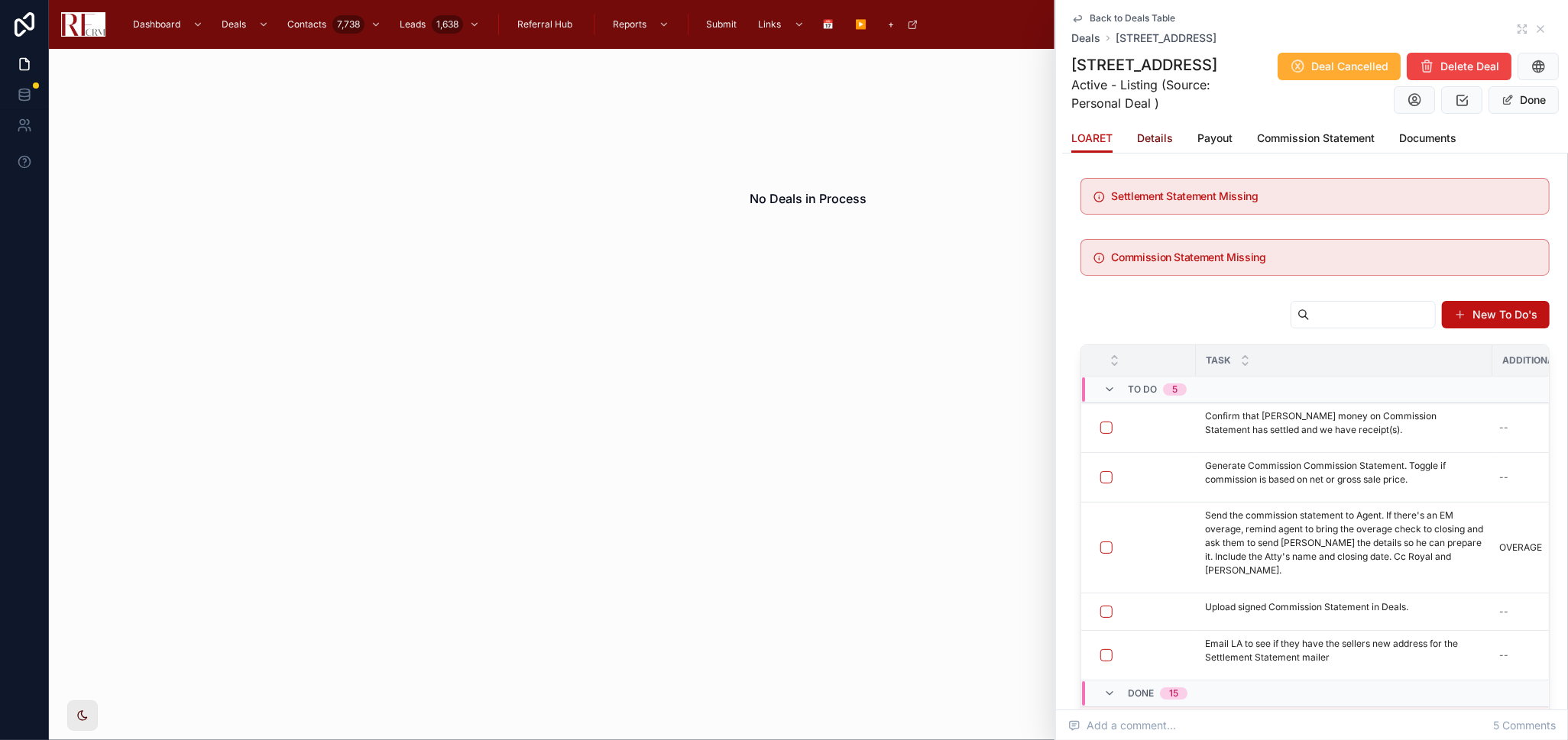
click at [1153, 139] on span "Details" at bounding box center [1154, 138] width 36 height 15
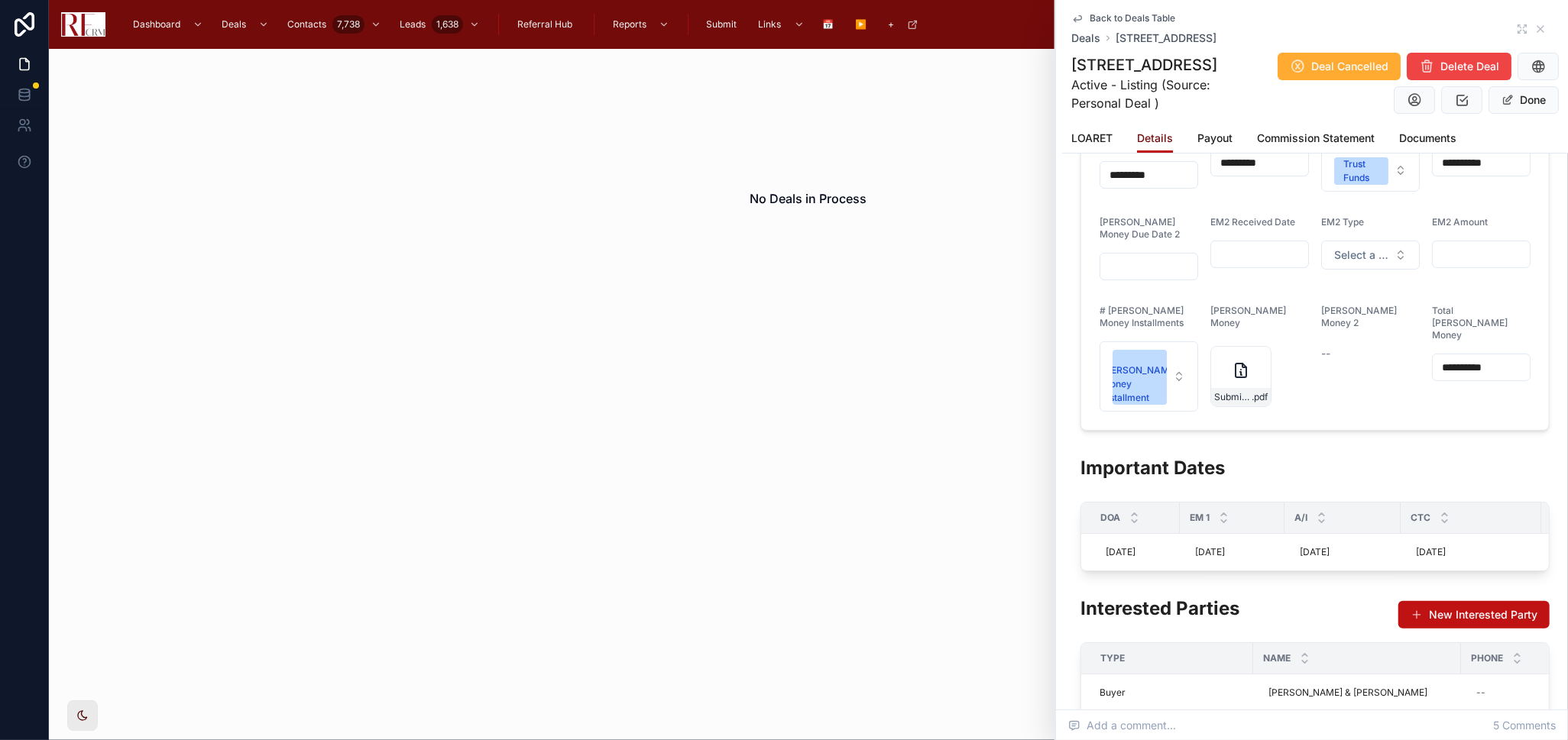
scroll to position [339, 0]
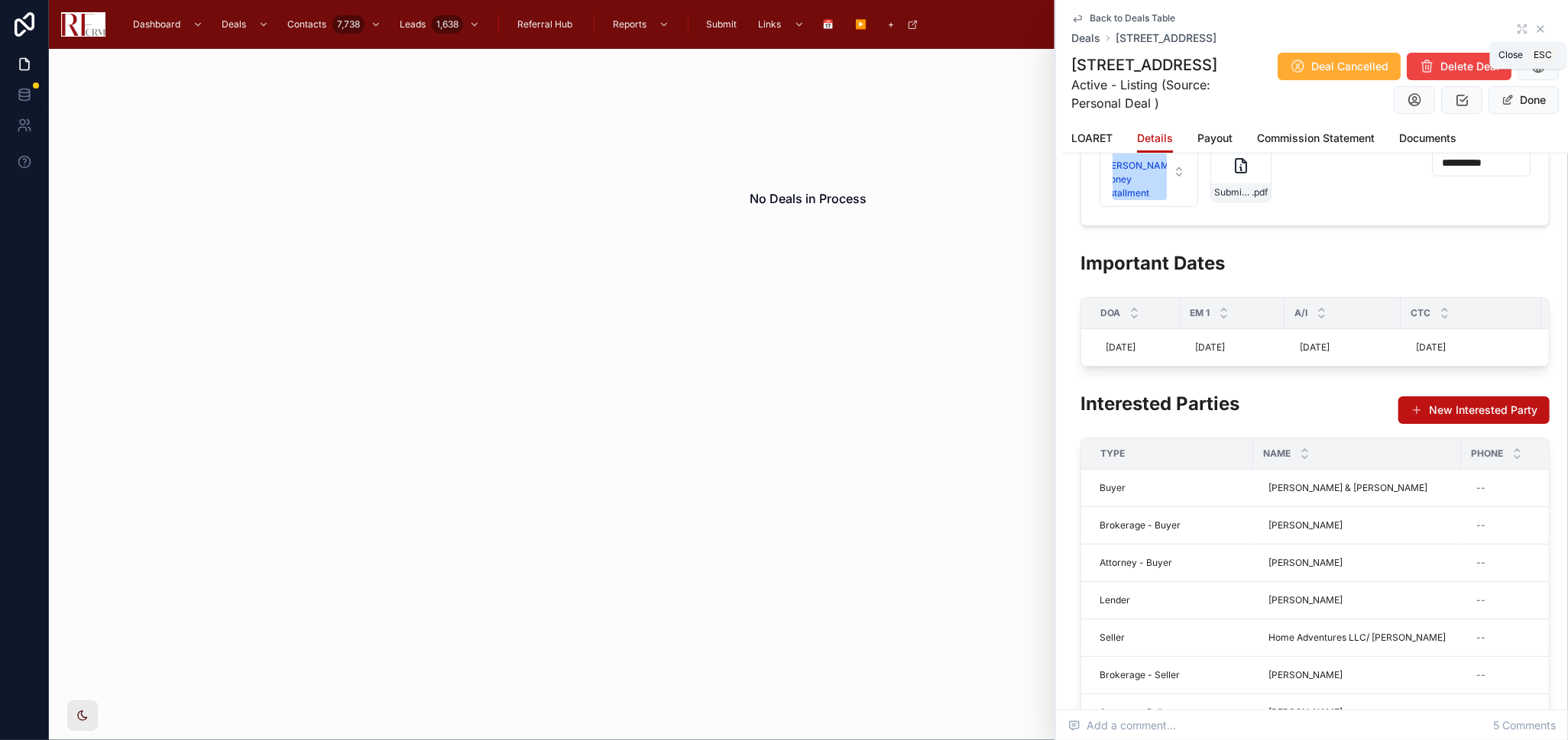
click at [1534, 26] on icon at bounding box center [1540, 29] width 12 height 12
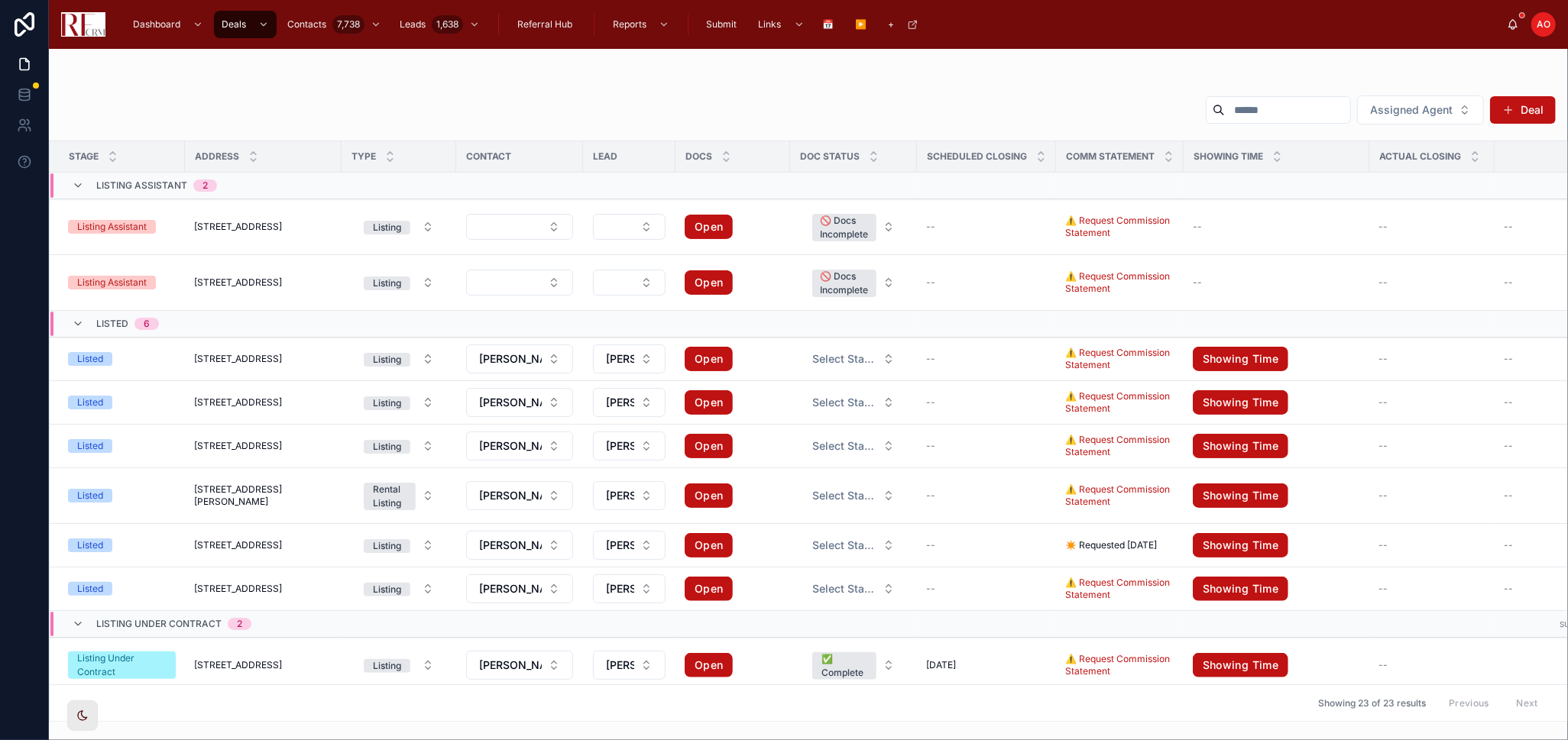
scroll to position [339, 0]
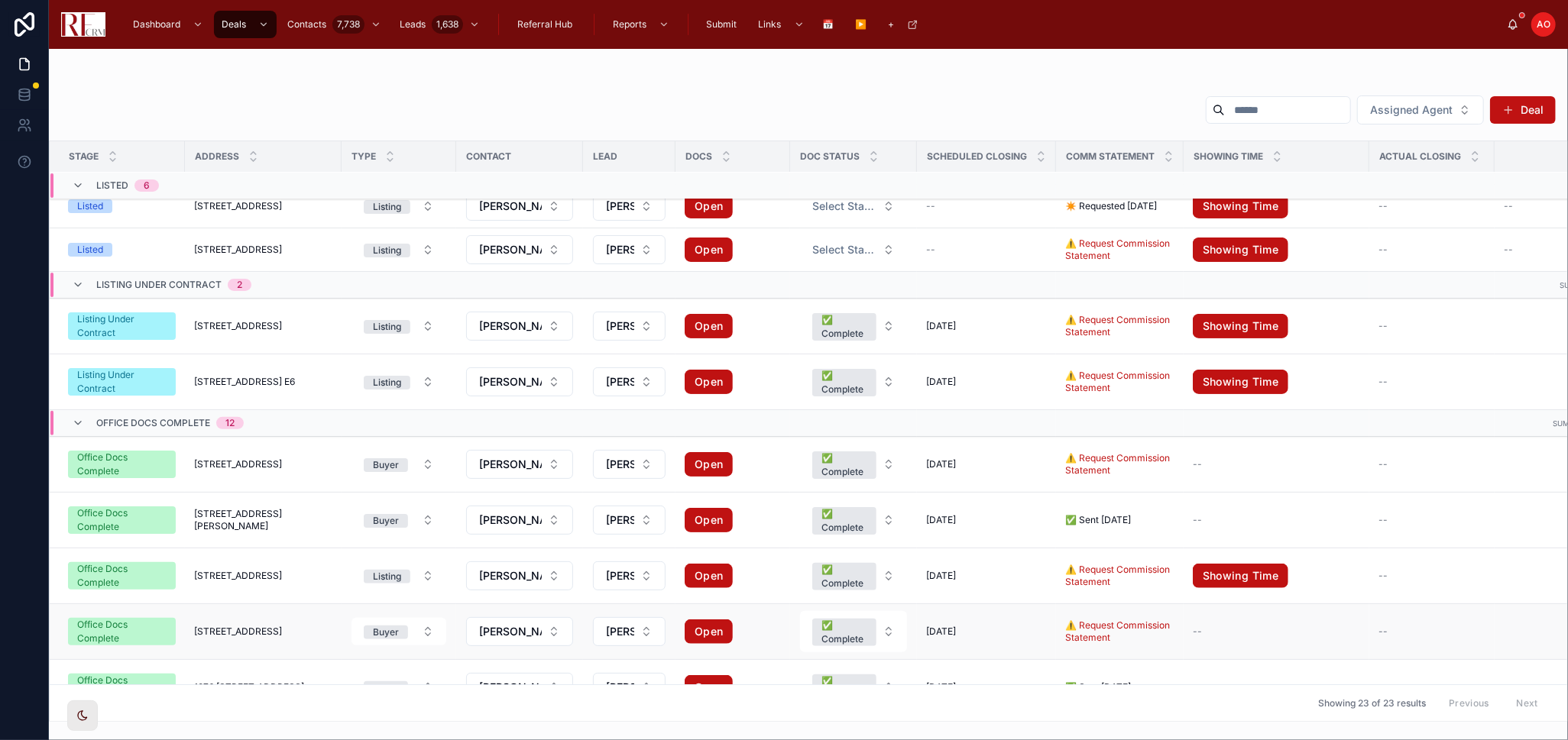
click at [227, 628] on span "1669 West Bayside Court" at bounding box center [238, 632] width 88 height 12
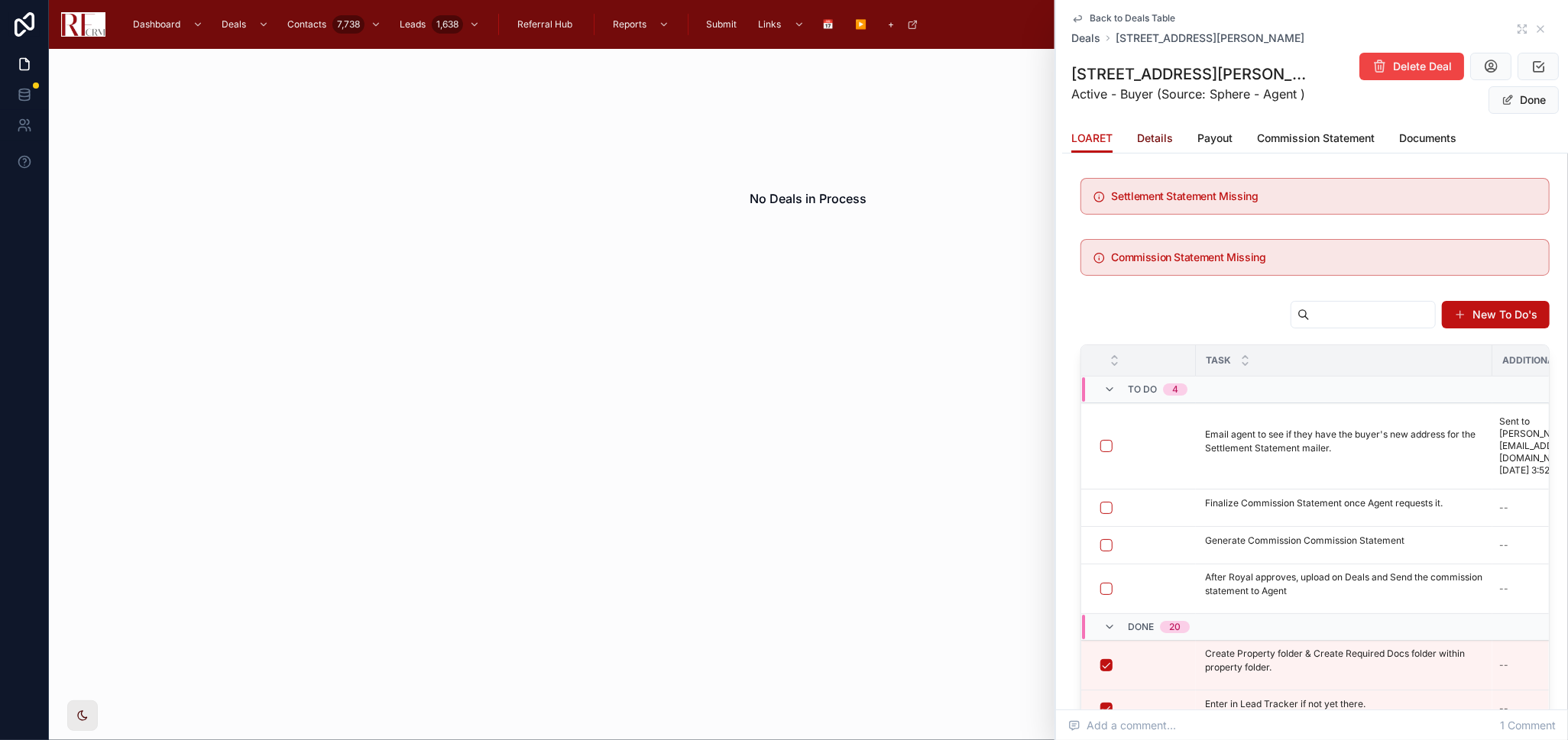
click at [1160, 133] on span "Details" at bounding box center [1154, 138] width 36 height 15
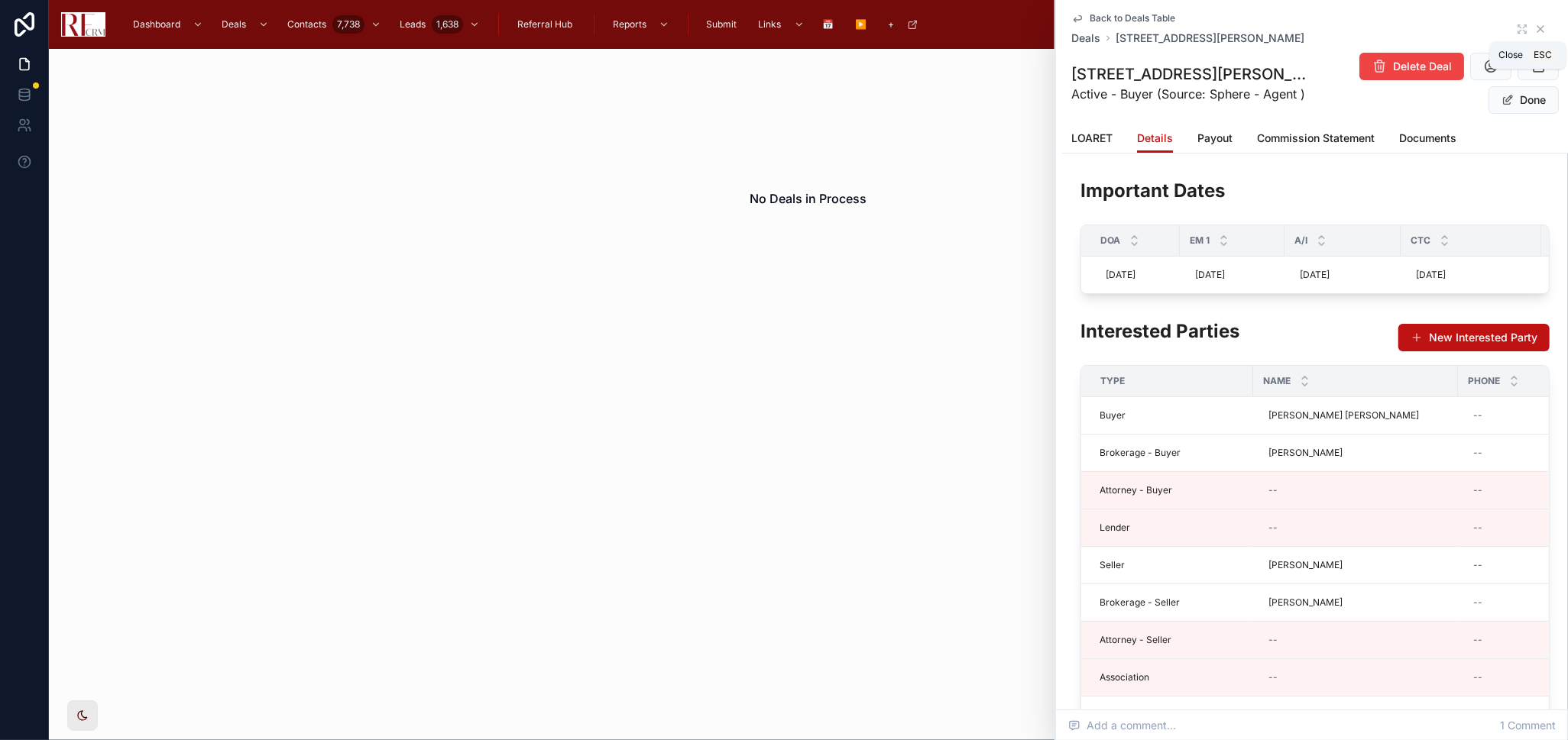
click at [1537, 26] on icon at bounding box center [1540, 28] width 6 height 6
click at [1530, 26] on div "AO Admin Office" at bounding box center [1530, 24] width 49 height 25
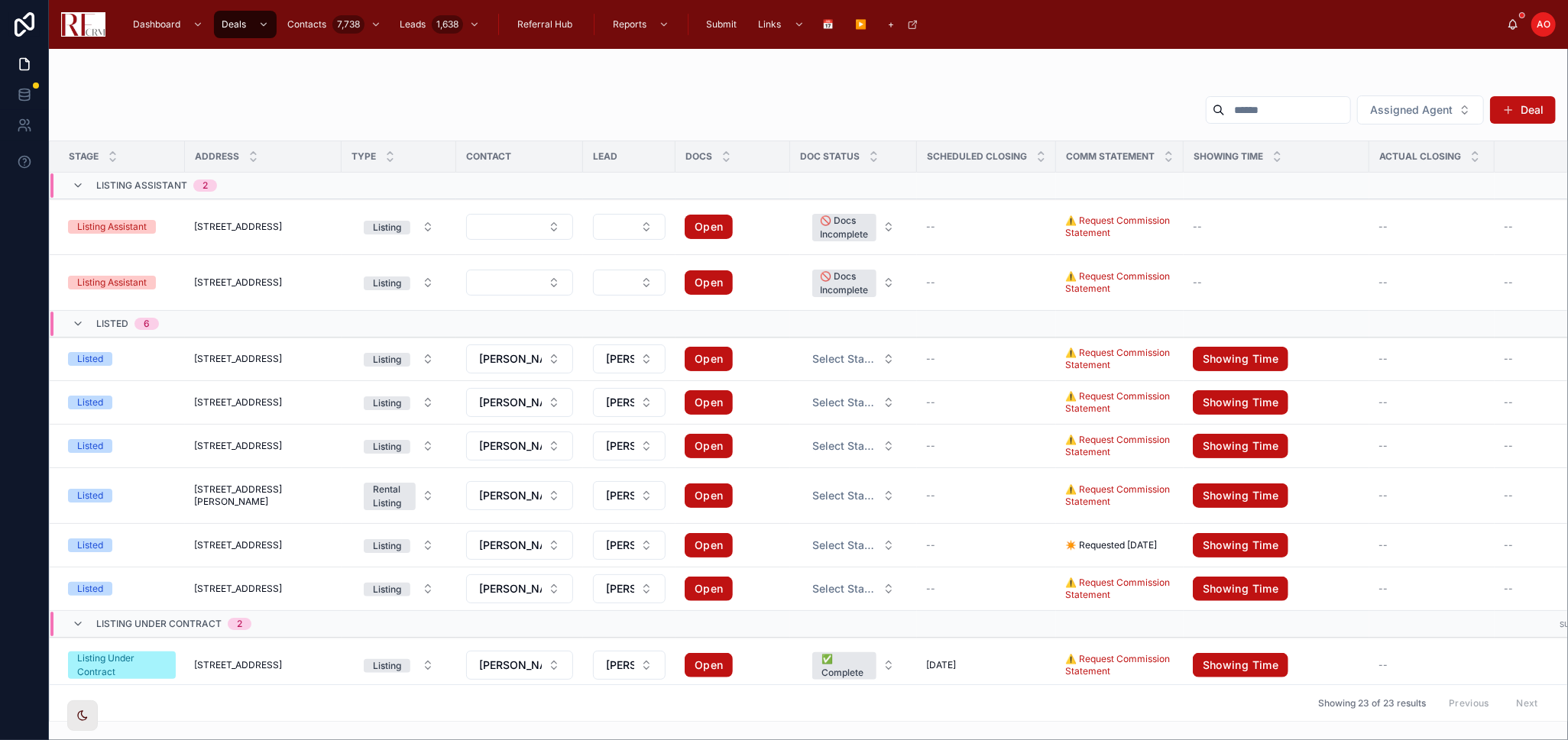
scroll to position [424, 0]
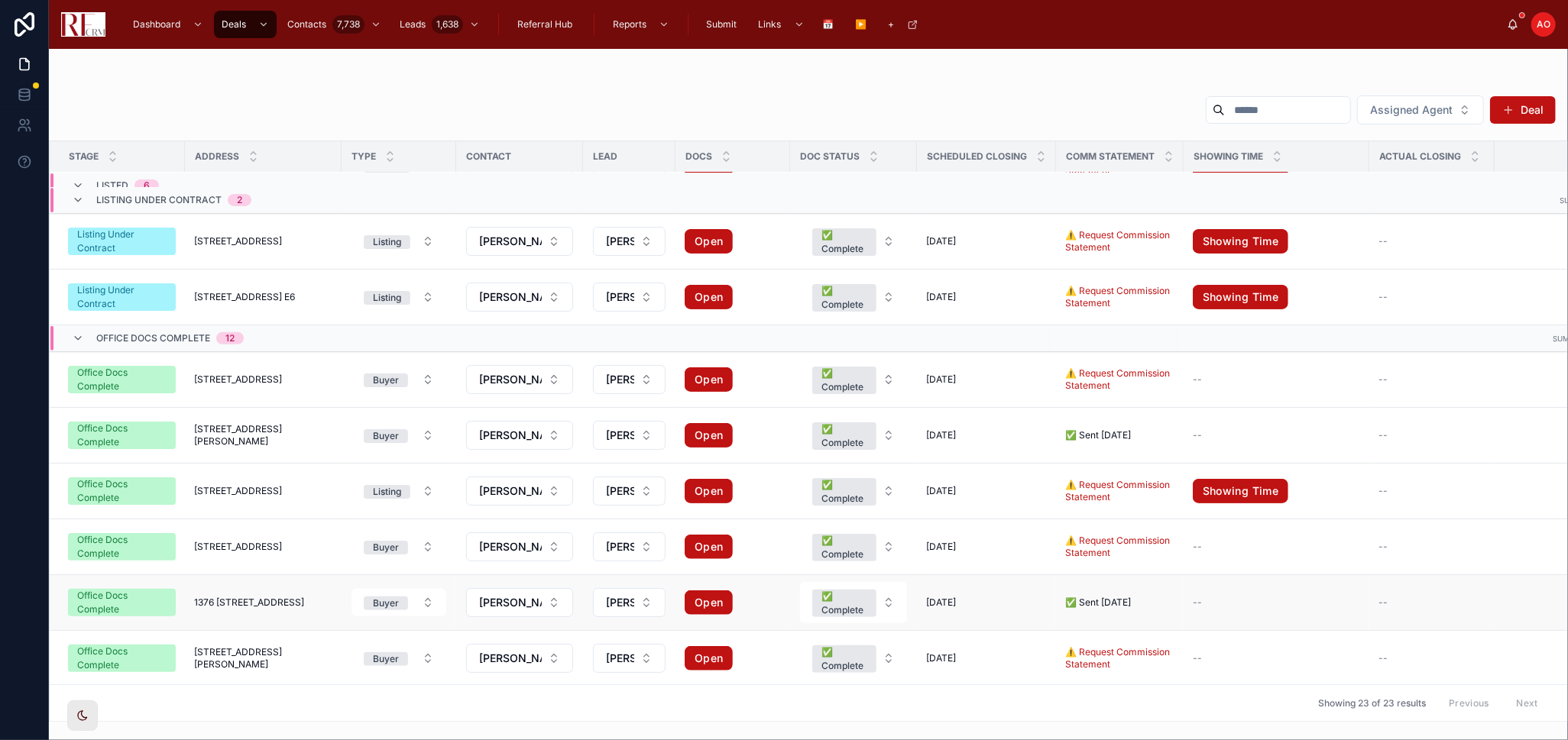
click at [233, 604] on span "1376 7 Pines Road" at bounding box center [249, 603] width 110 height 12
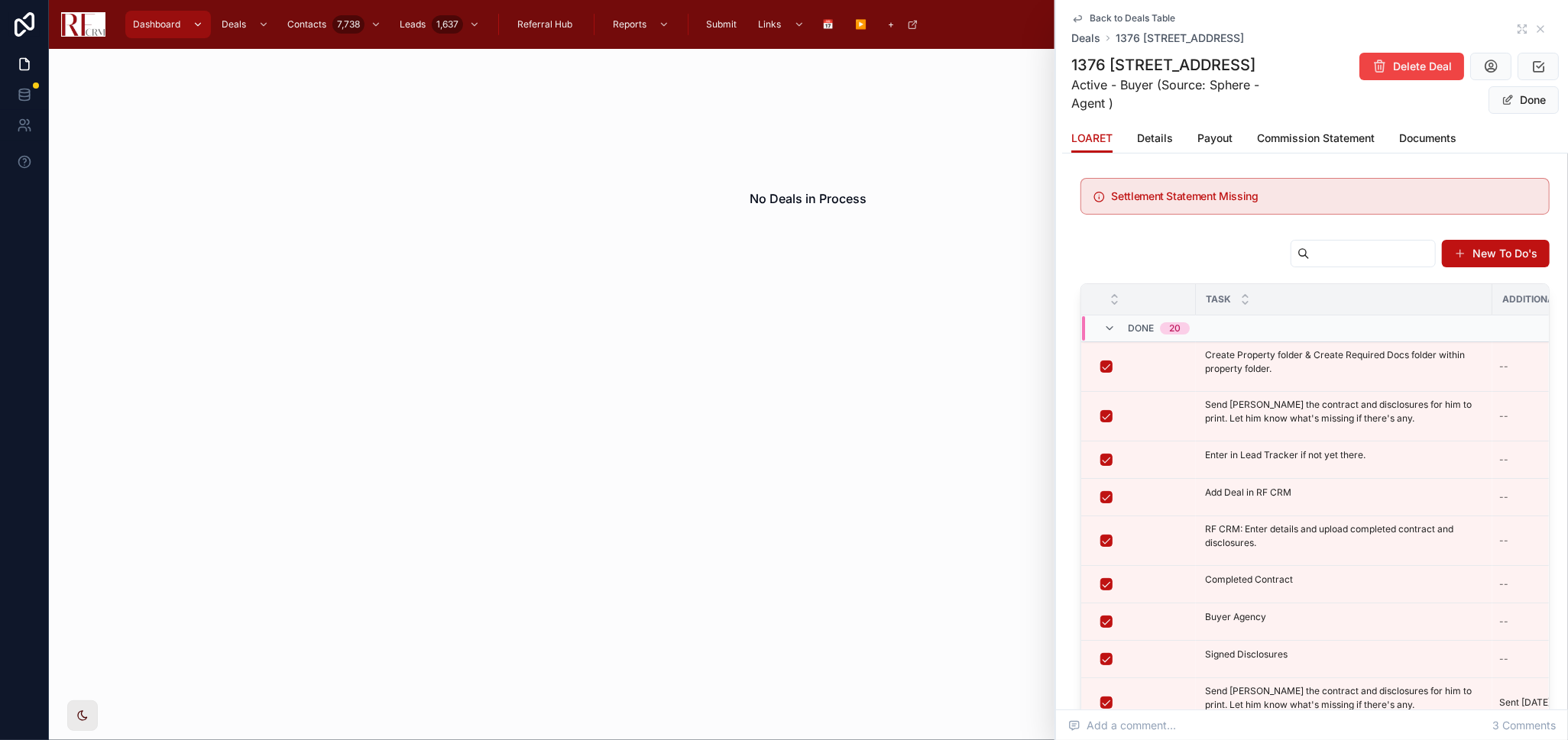
click at [1534, 26] on icon at bounding box center [1540, 29] width 12 height 12
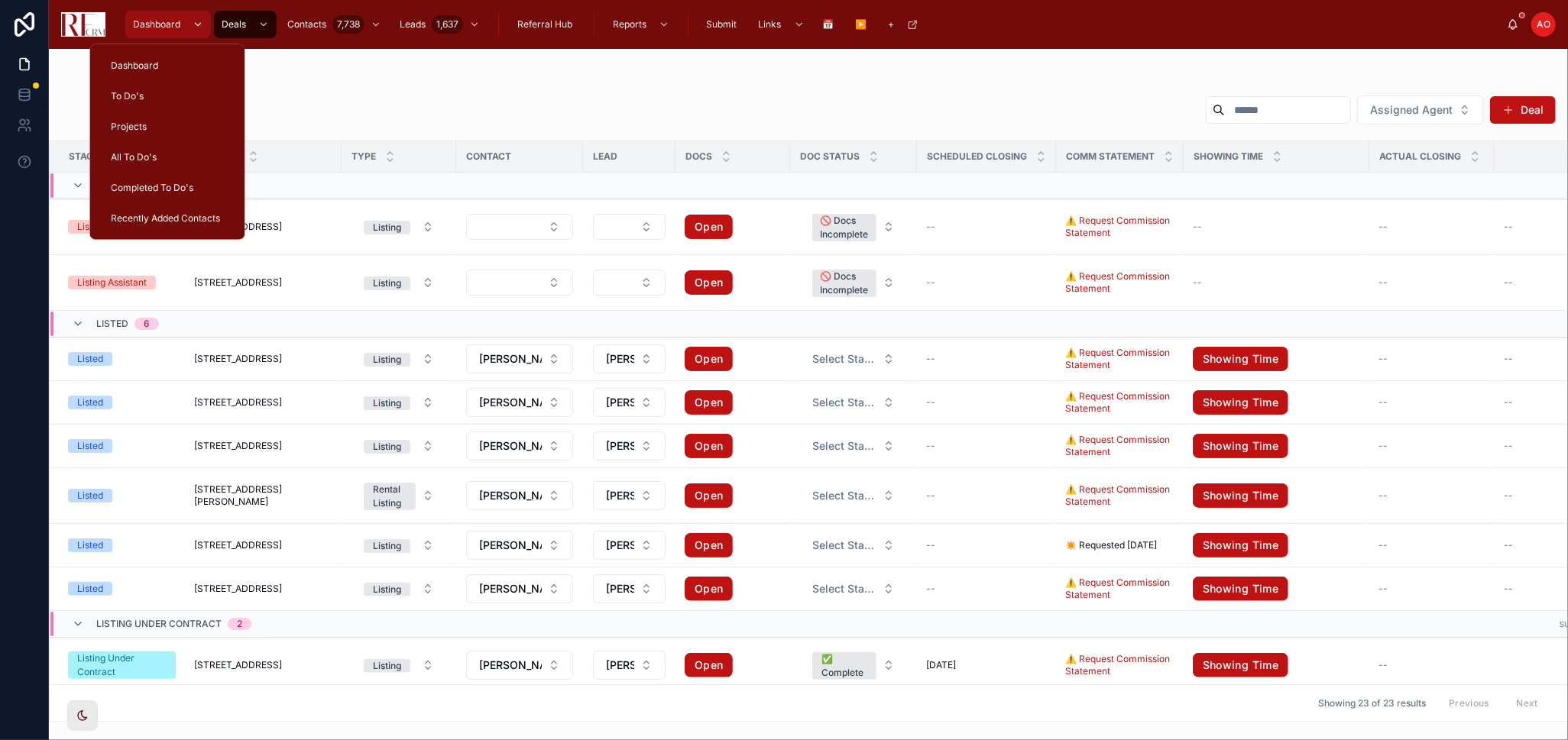
click at [142, 26] on span "Dashboard" at bounding box center [157, 25] width 48 height 12
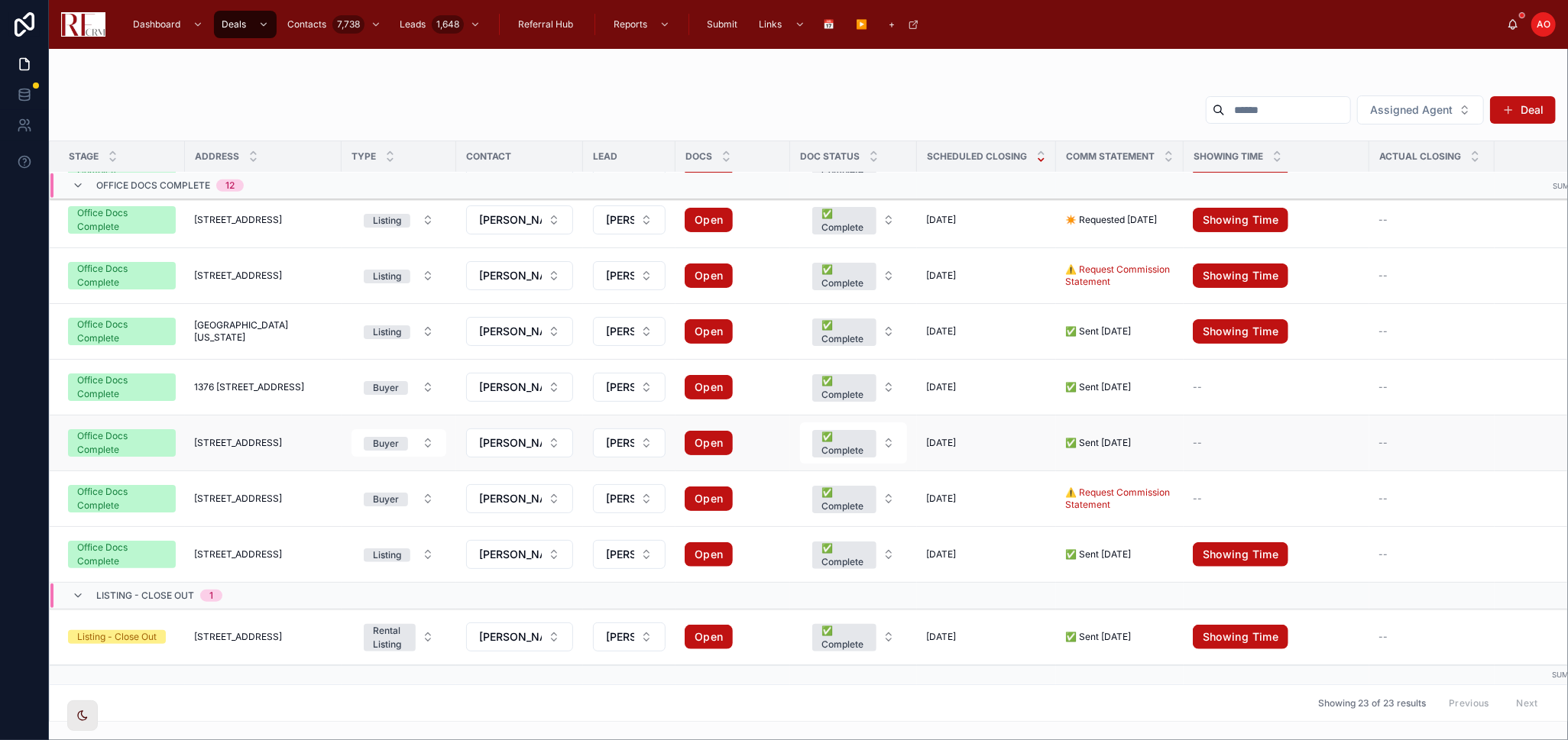
scroll to position [558, 0]
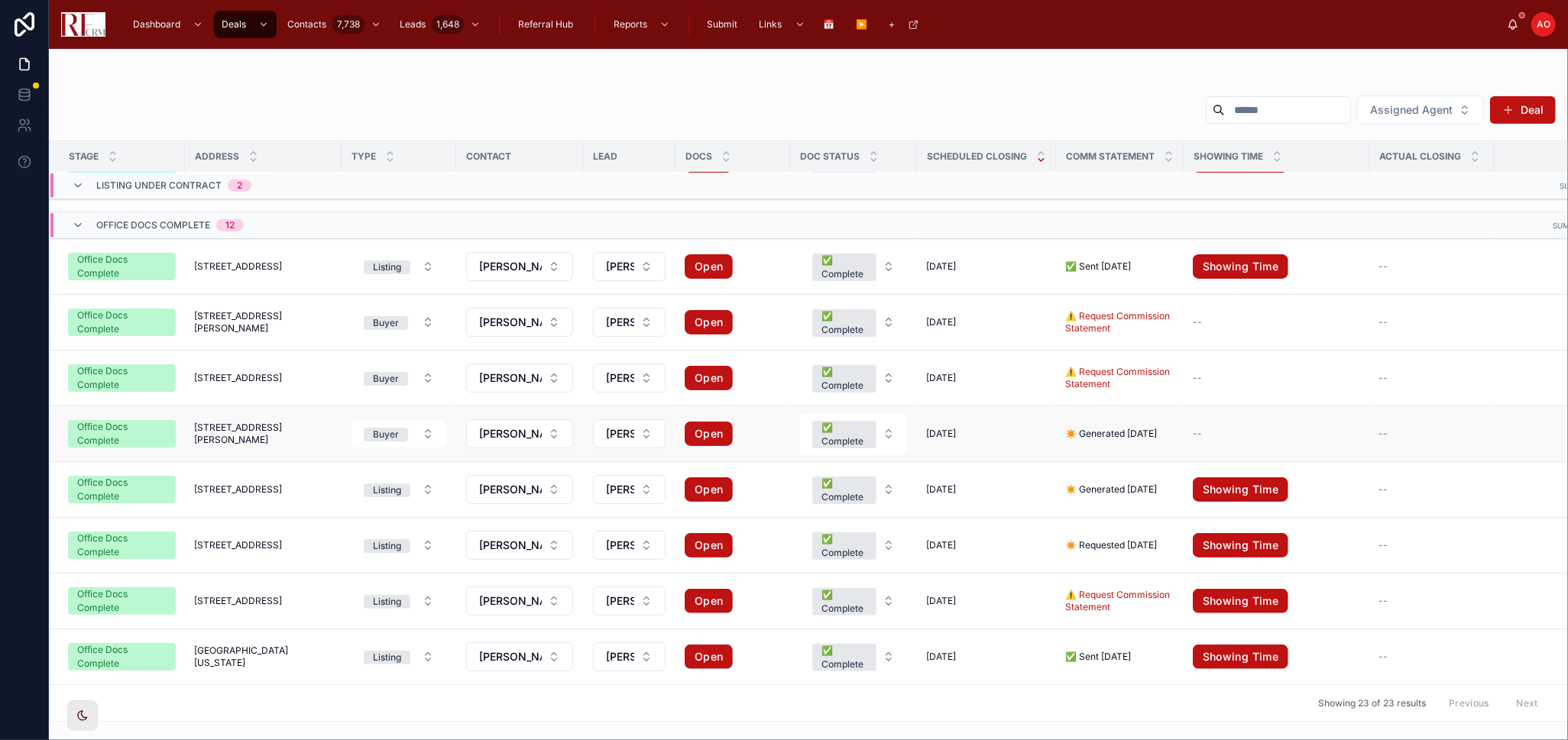
click at [256, 432] on span "[STREET_ADDRESS][PERSON_NAME]" at bounding box center [263, 434] width 138 height 25
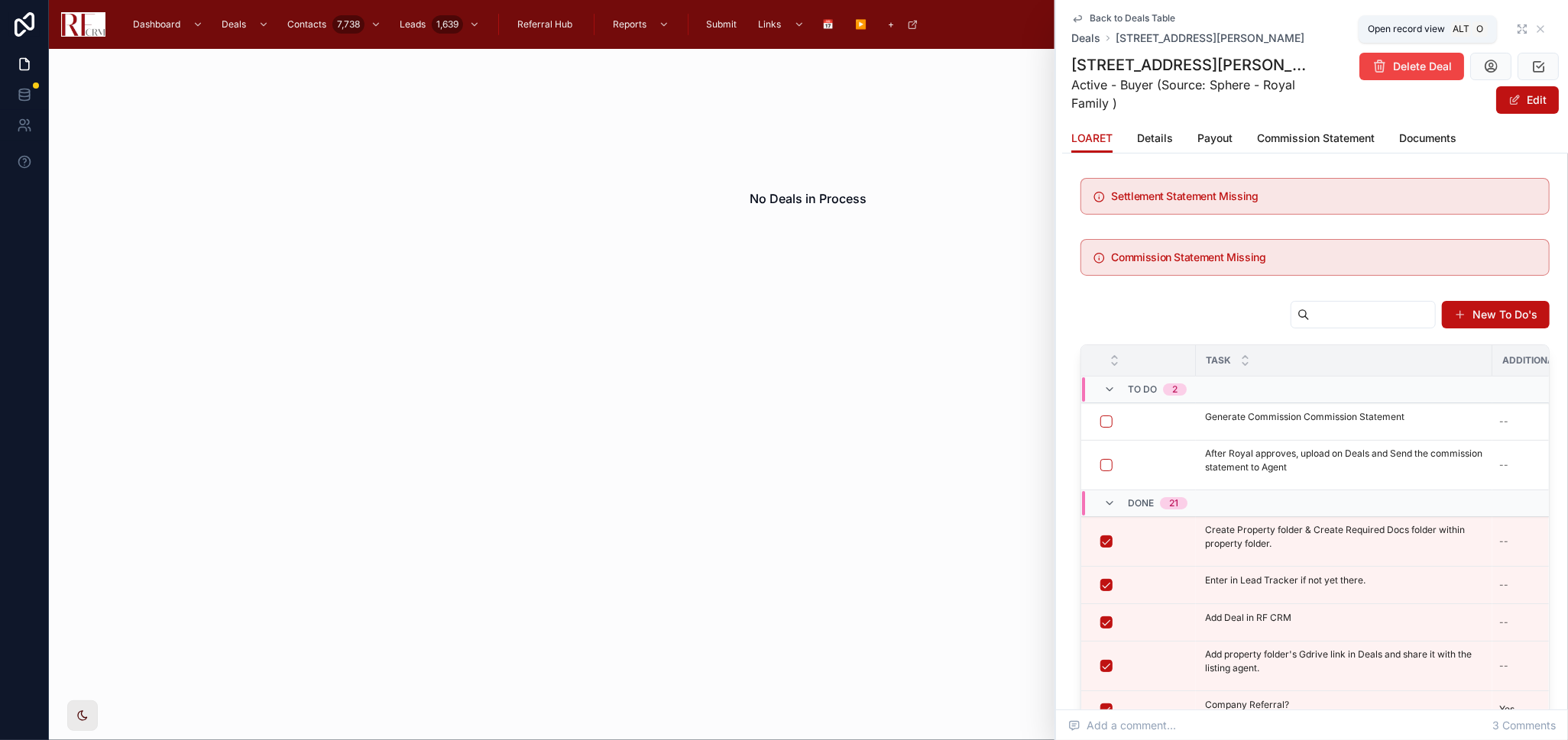
click at [1516, 25] on icon at bounding box center [1522, 29] width 12 height 12
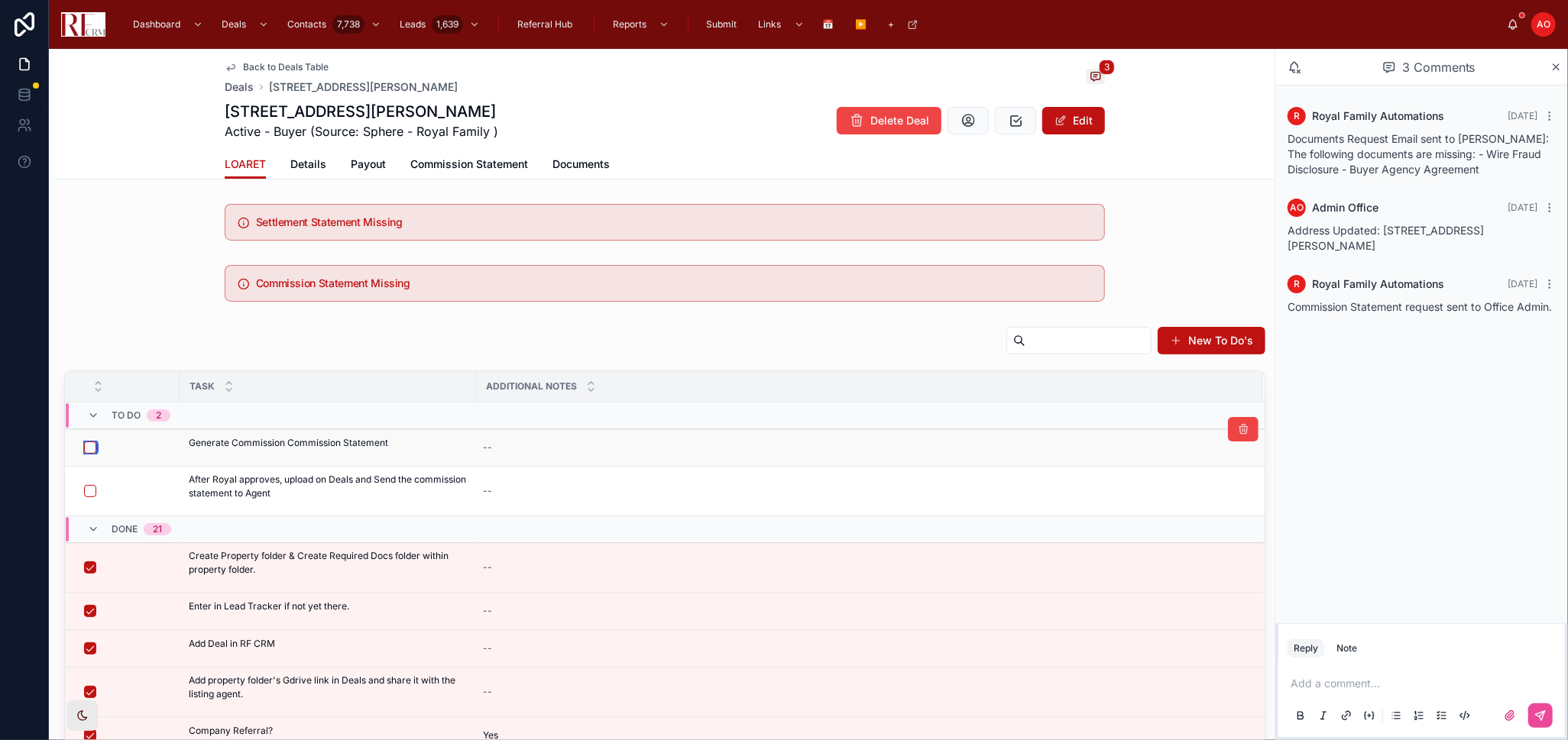
click at [90, 442] on button "button" at bounding box center [90, 448] width 12 height 12
click at [89, 494] on button "button" at bounding box center [90, 491] width 12 height 12
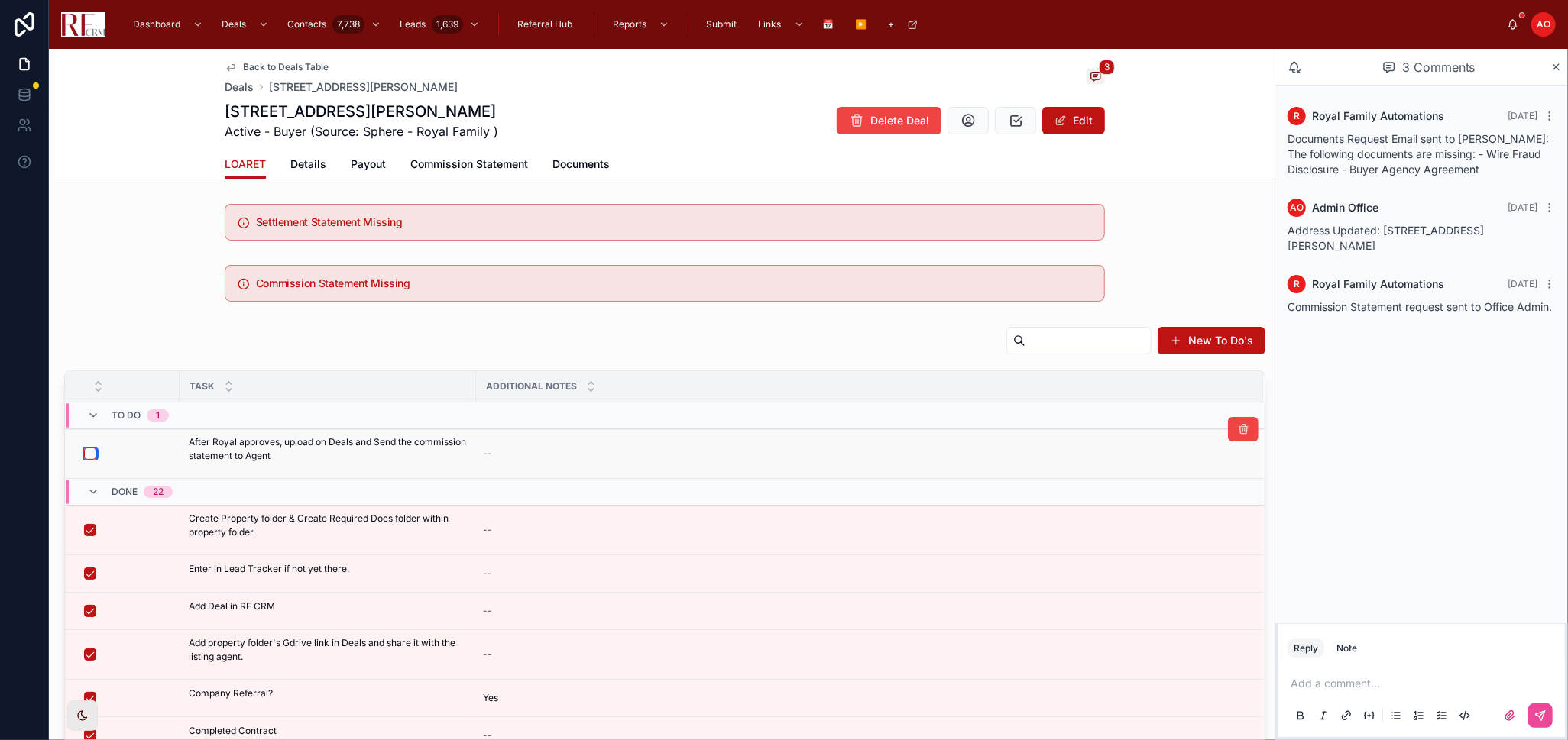
click at [92, 453] on button "button" at bounding box center [90, 454] width 12 height 12
click at [439, 164] on span "Commission Statement" at bounding box center [469, 165] width 118 height 15
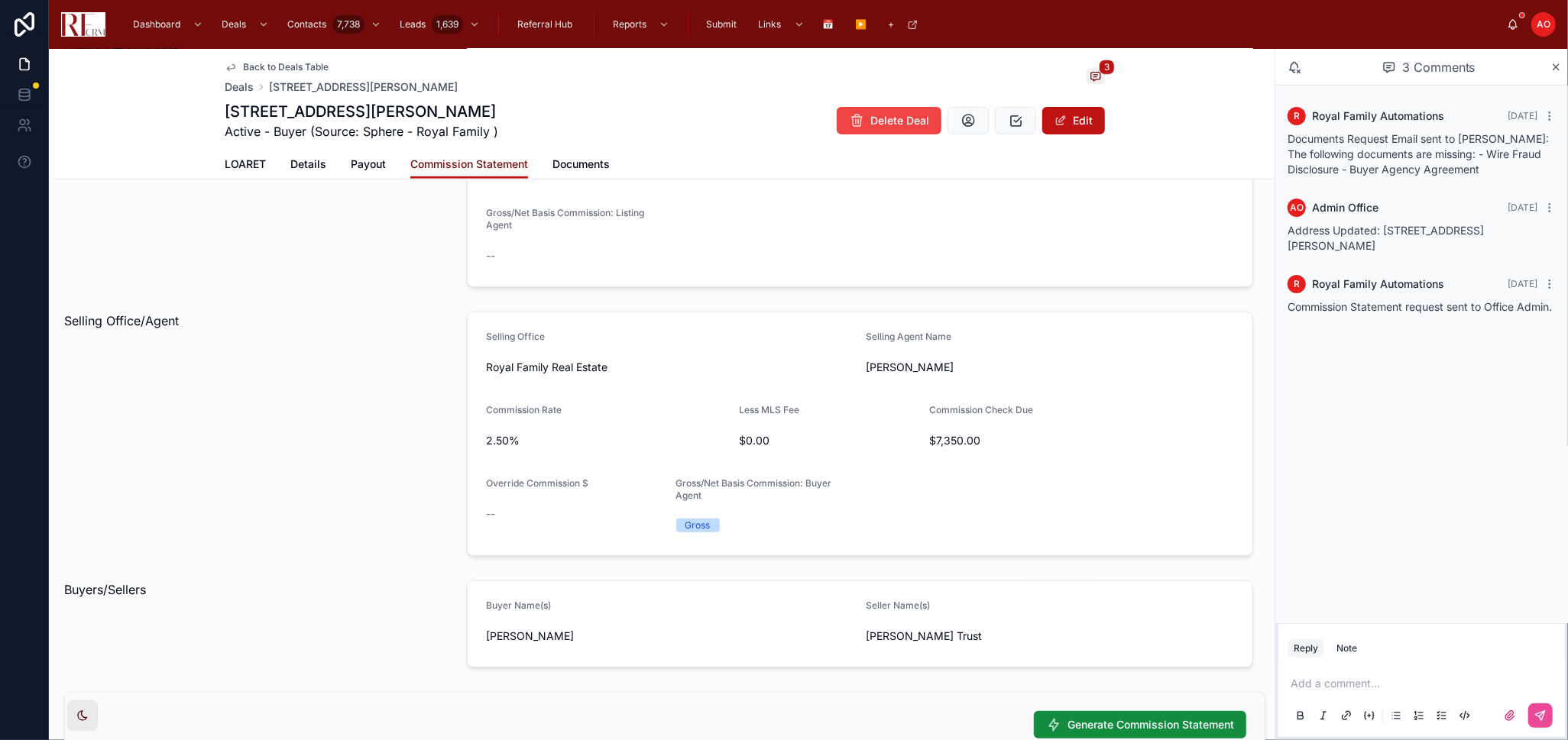
scroll to position [704, 0]
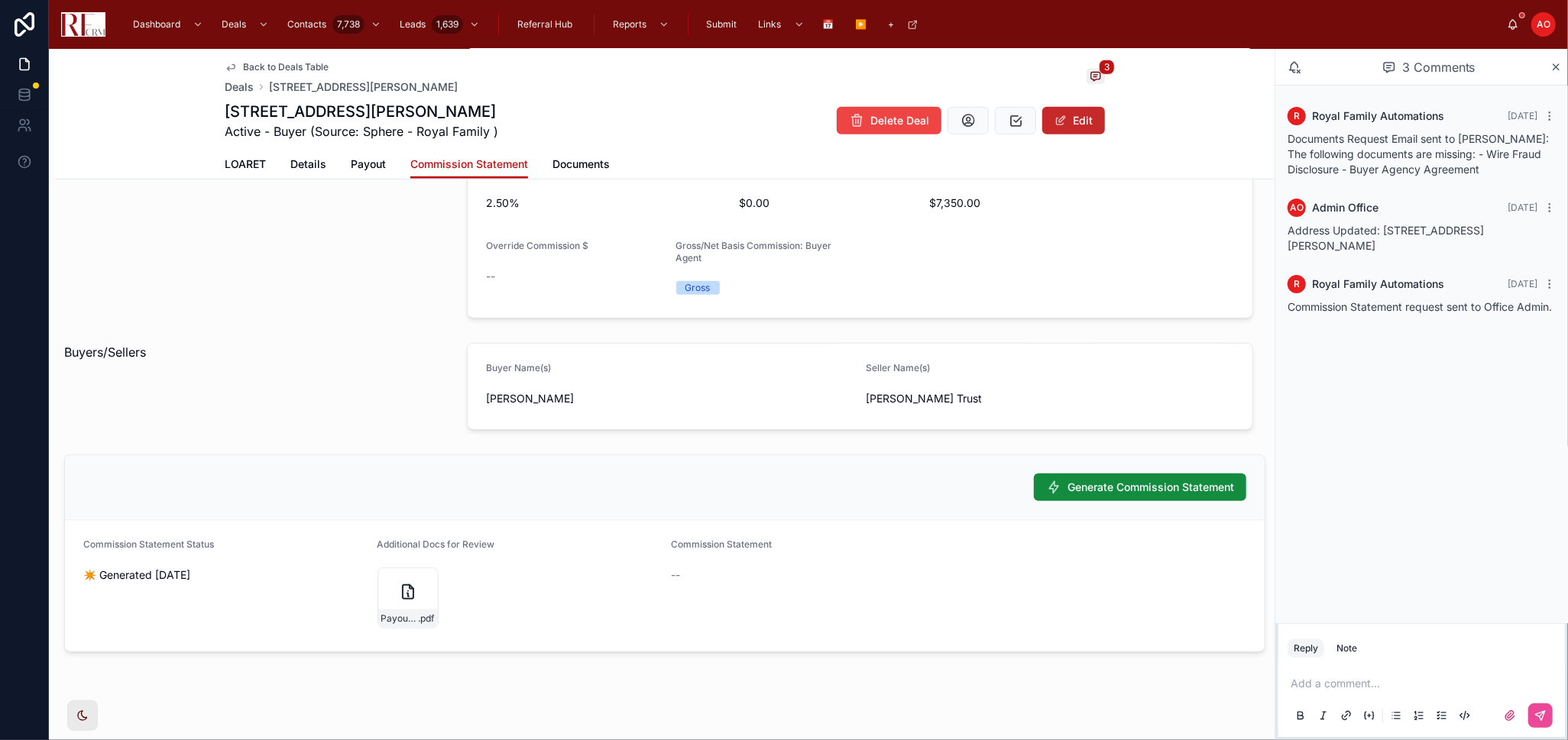
click at [1059, 107] on button "Edit" at bounding box center [1073, 120] width 62 height 27
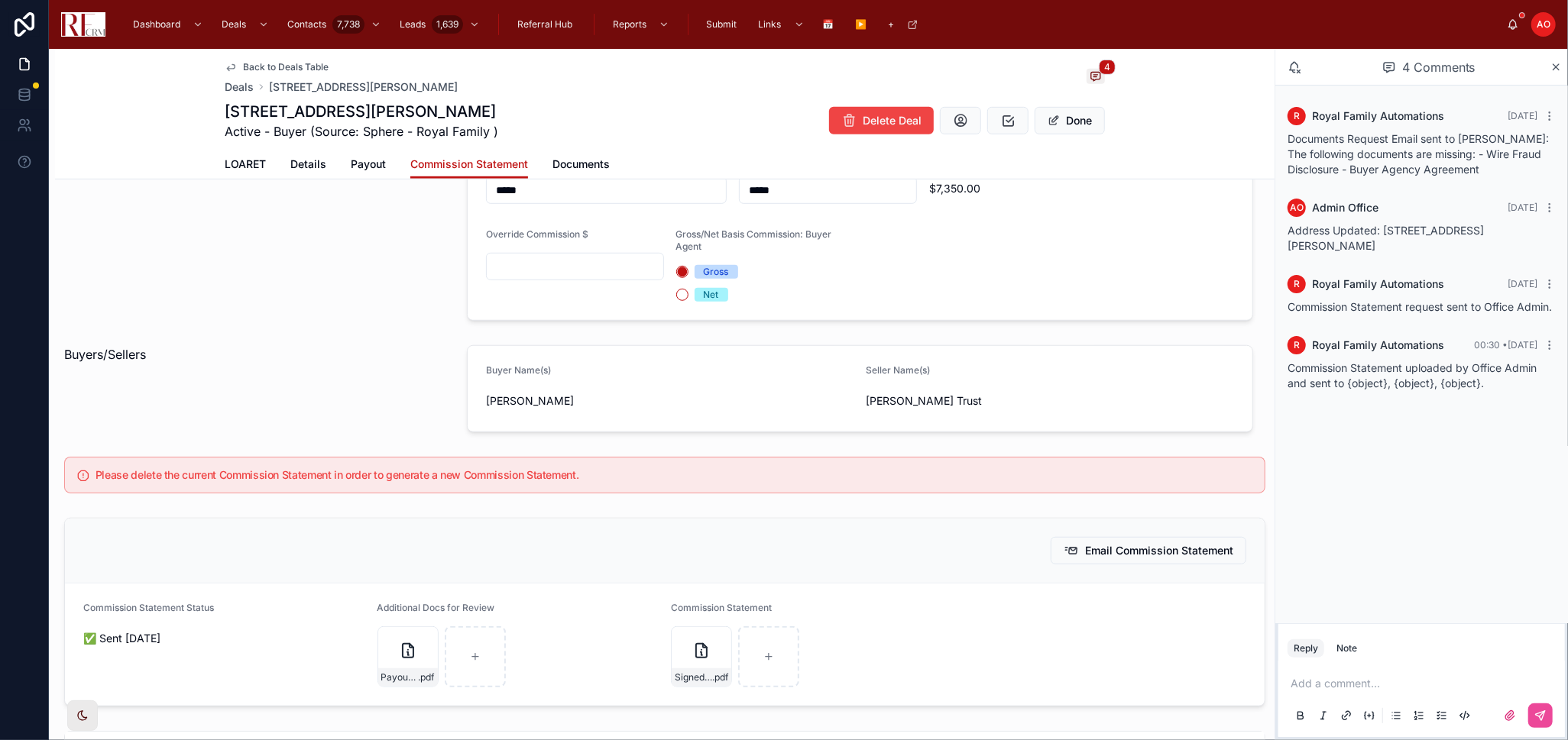
drag, startPoint x: 315, startPoint y: 66, endPoint x: 1543, endPoint y: 41, distance: 1228.3
click at [315, 66] on span "Back to Deals Table" at bounding box center [286, 67] width 85 height 12
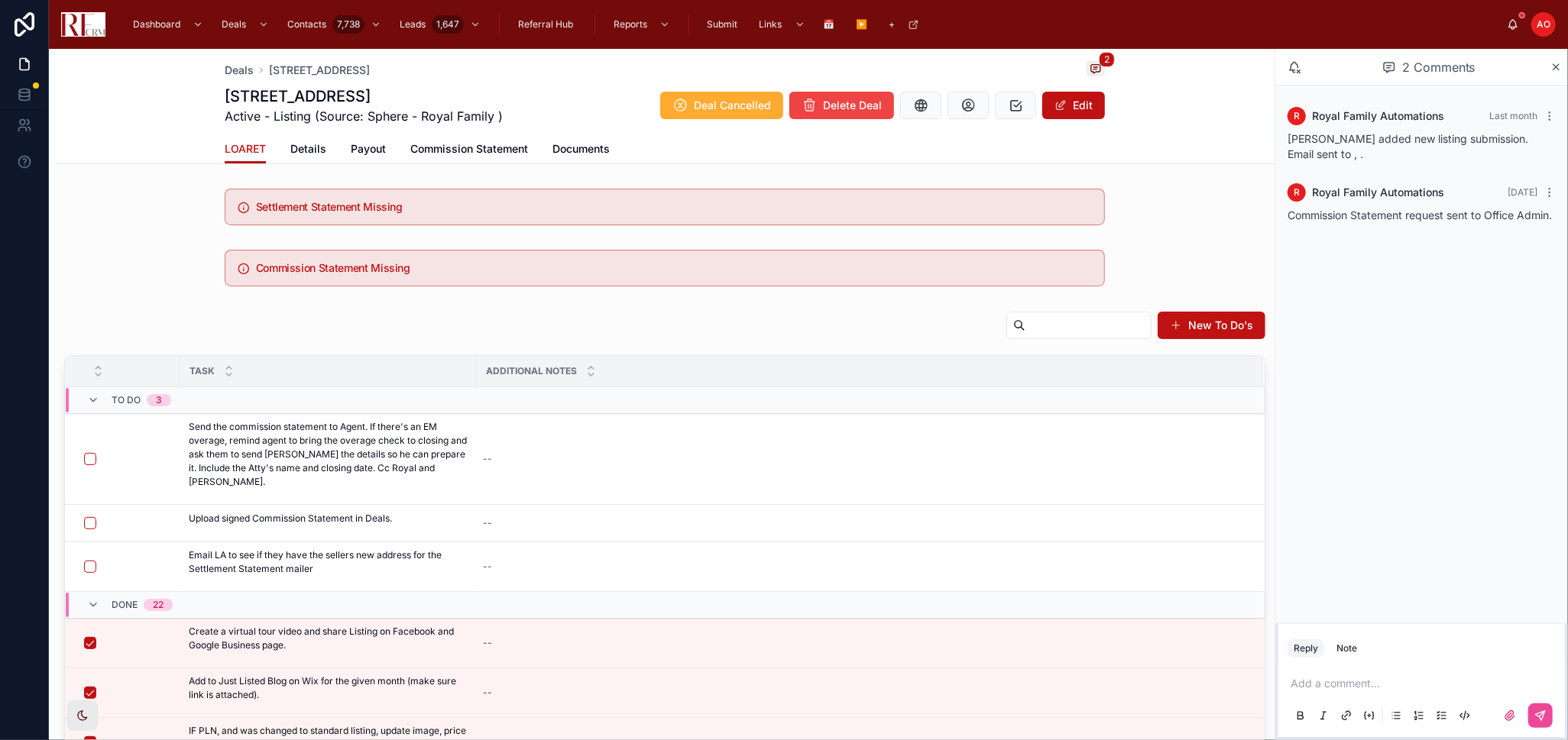
click at [1084, 119] on button "Edit" at bounding box center [1073, 106] width 62 height 27
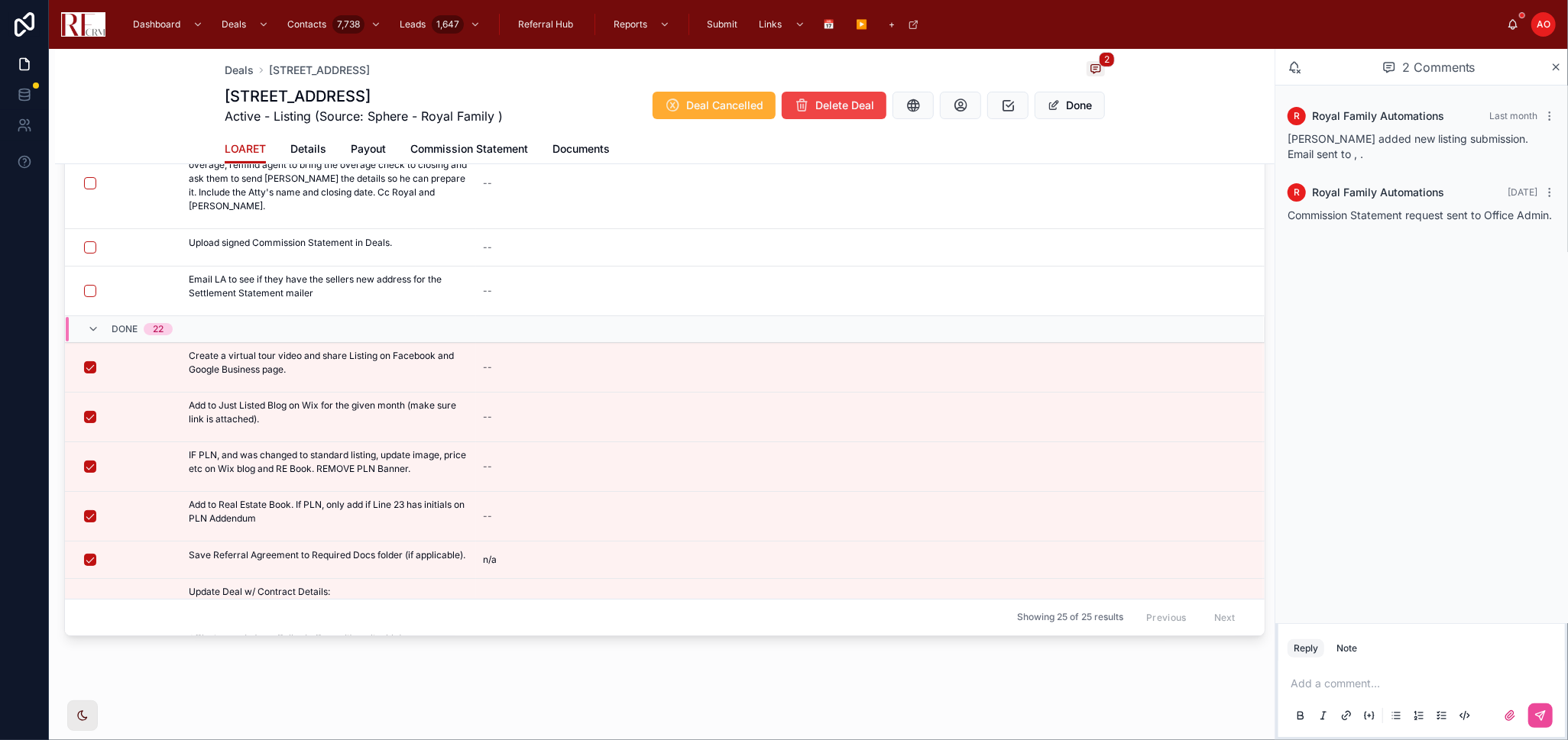
scroll to position [339, 0]
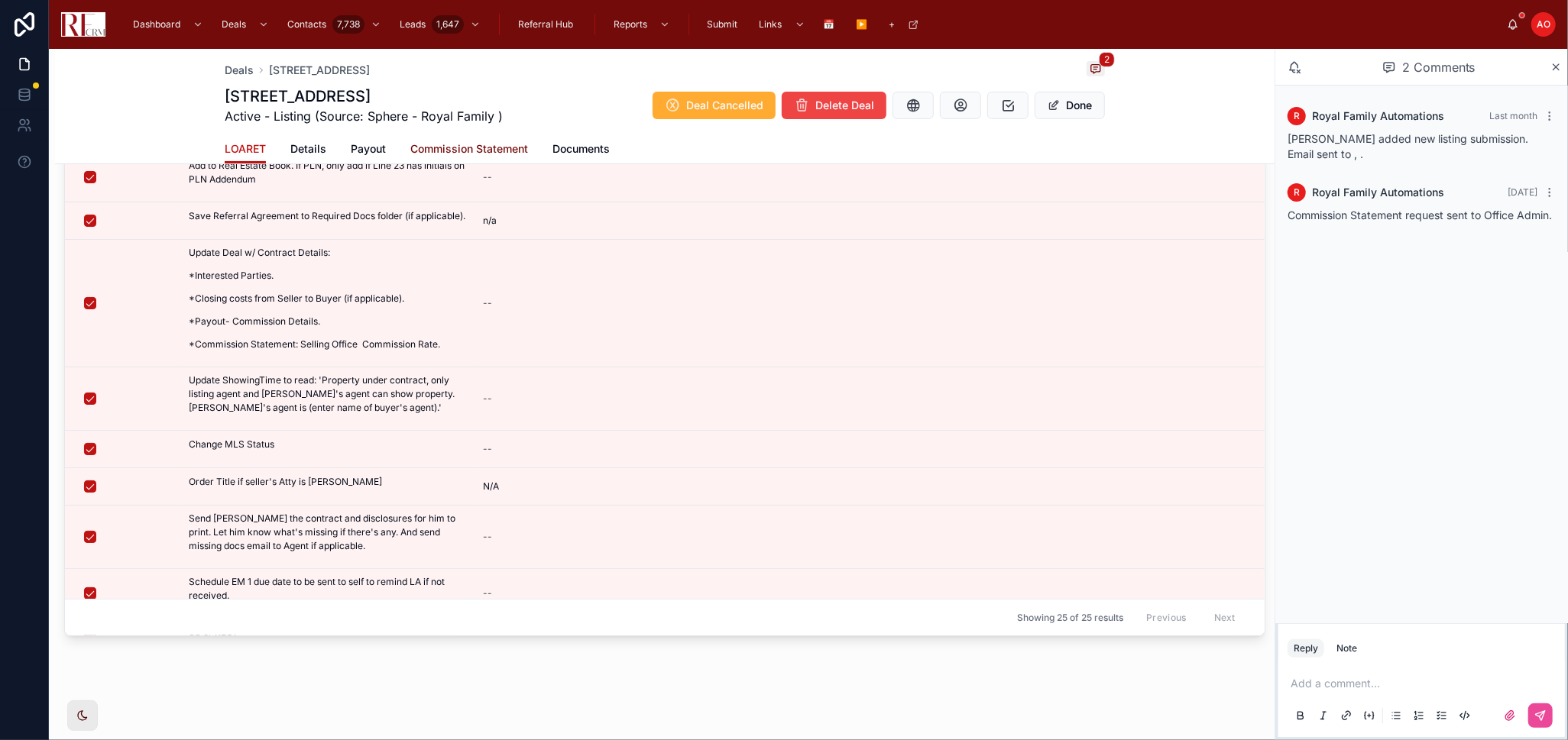
click at [466, 149] on span "Commission Statement" at bounding box center [469, 149] width 118 height 15
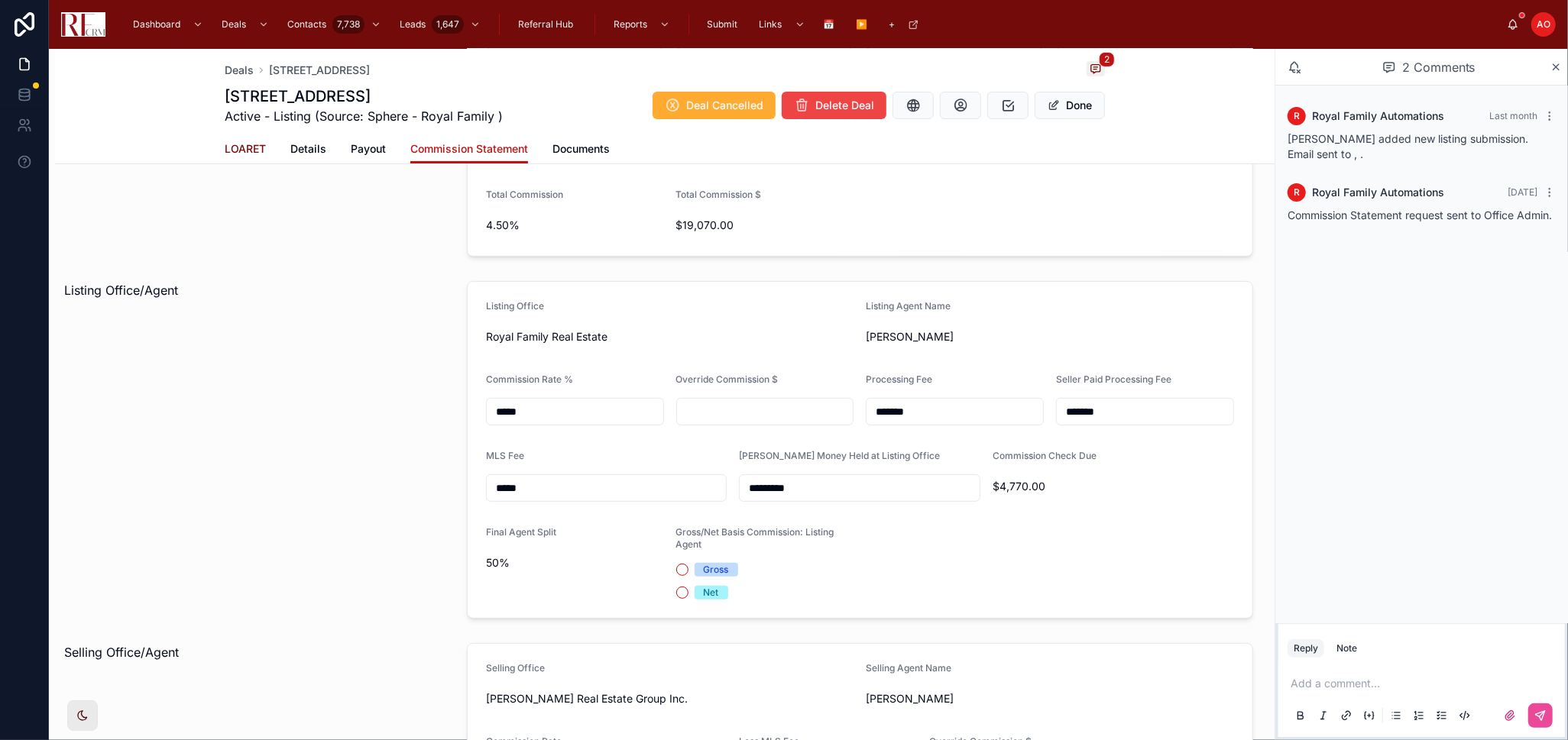
click at [247, 152] on span "LOARET" at bounding box center [245, 149] width 41 height 15
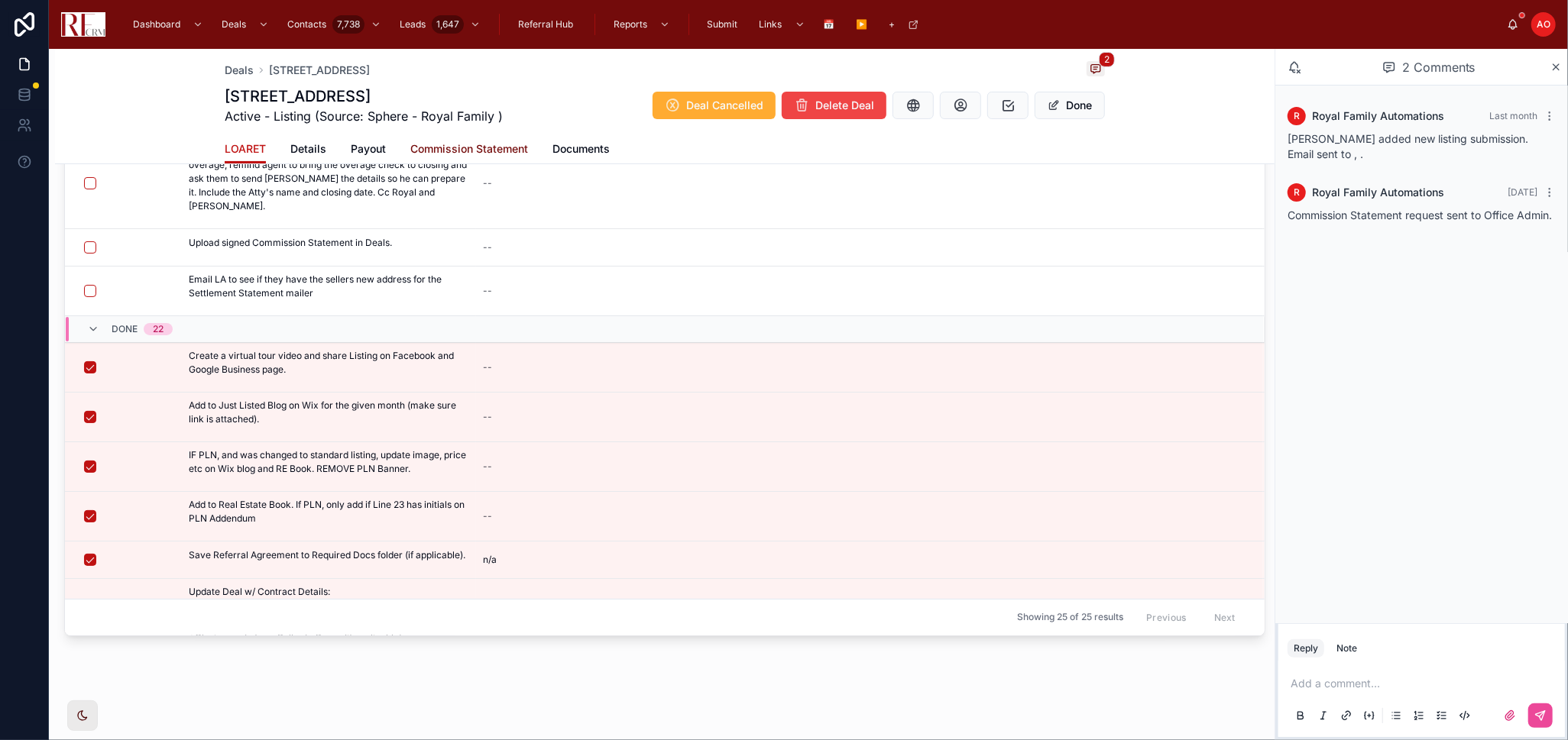
click at [503, 154] on span "Commission Statement" at bounding box center [469, 149] width 118 height 15
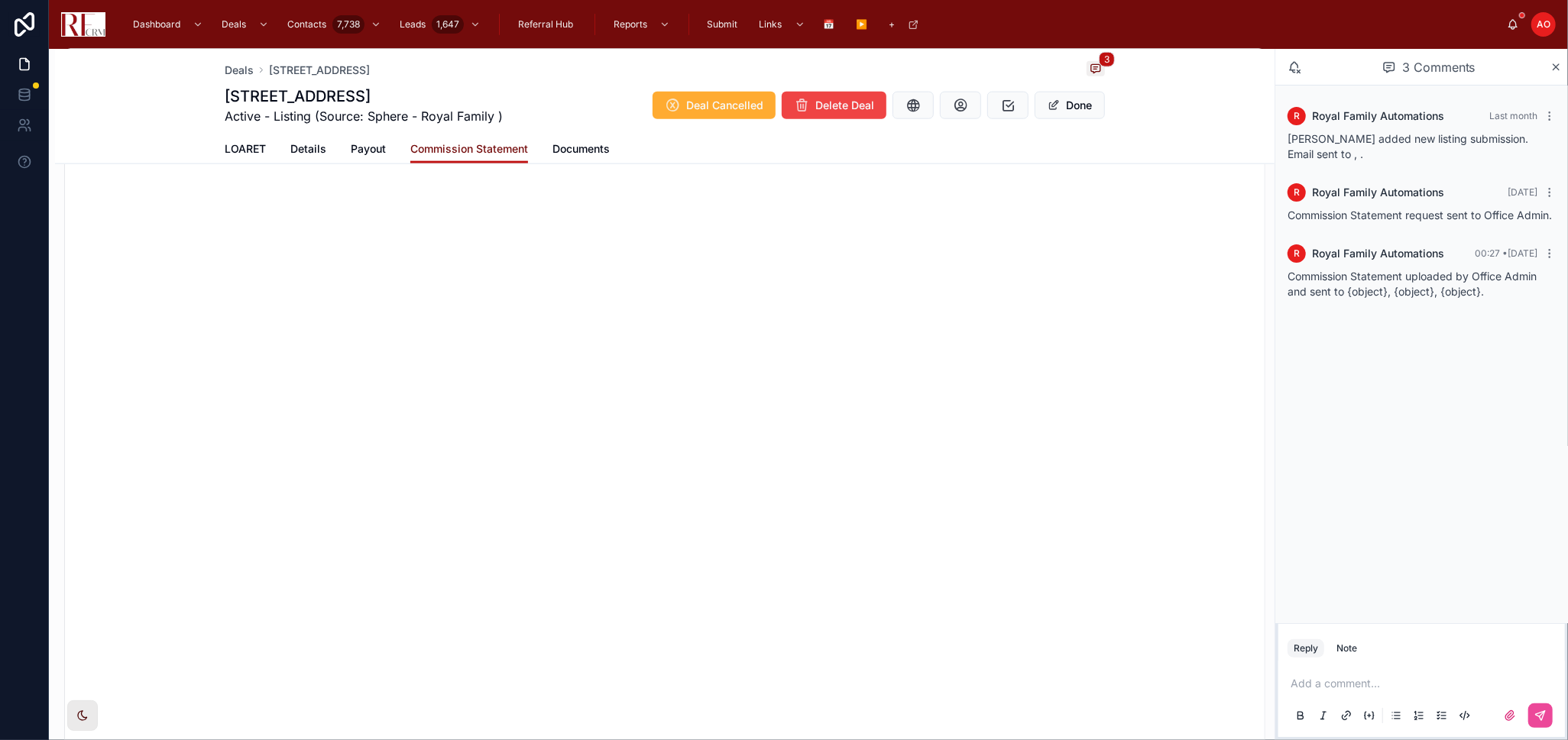
scroll to position [1641, 0]
click at [1061, 105] on button "Done" at bounding box center [1069, 106] width 70 height 27
click at [238, 149] on span "LOARET" at bounding box center [245, 149] width 41 height 15
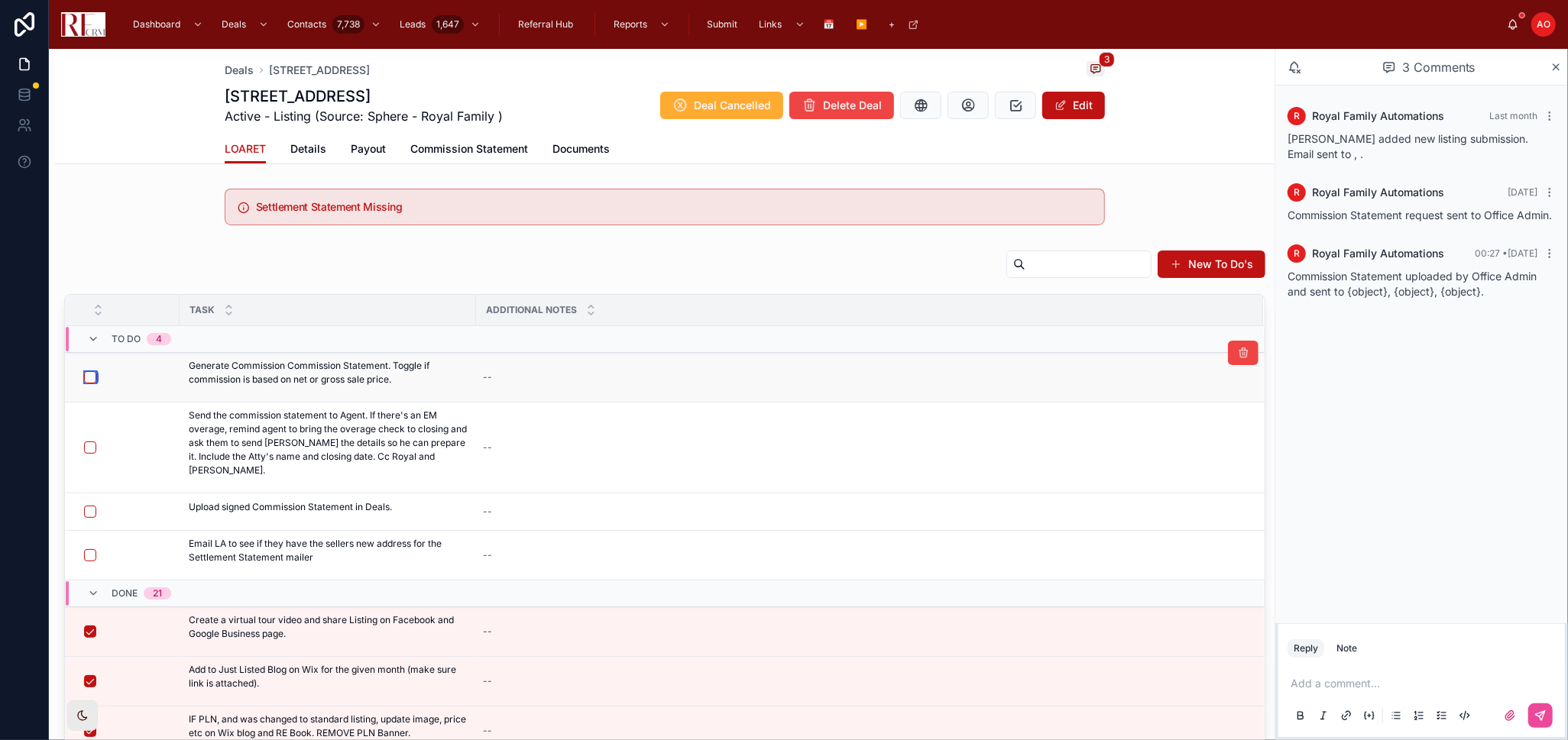
click at [86, 377] on button "button" at bounding box center [90, 377] width 12 height 12
click at [90, 377] on button "button" at bounding box center [90, 377] width 12 height 12
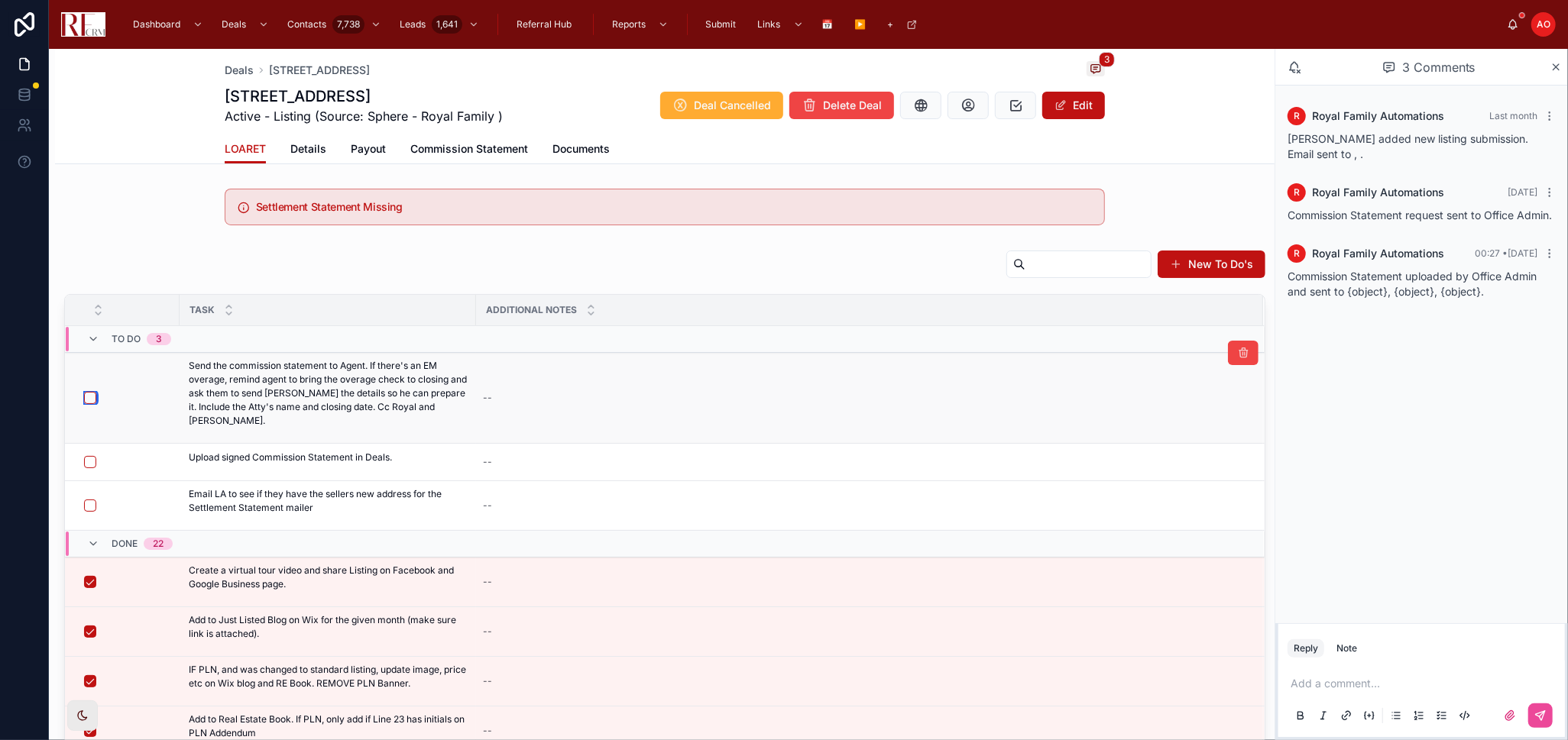
click at [90, 392] on button "button" at bounding box center [90, 398] width 12 height 12
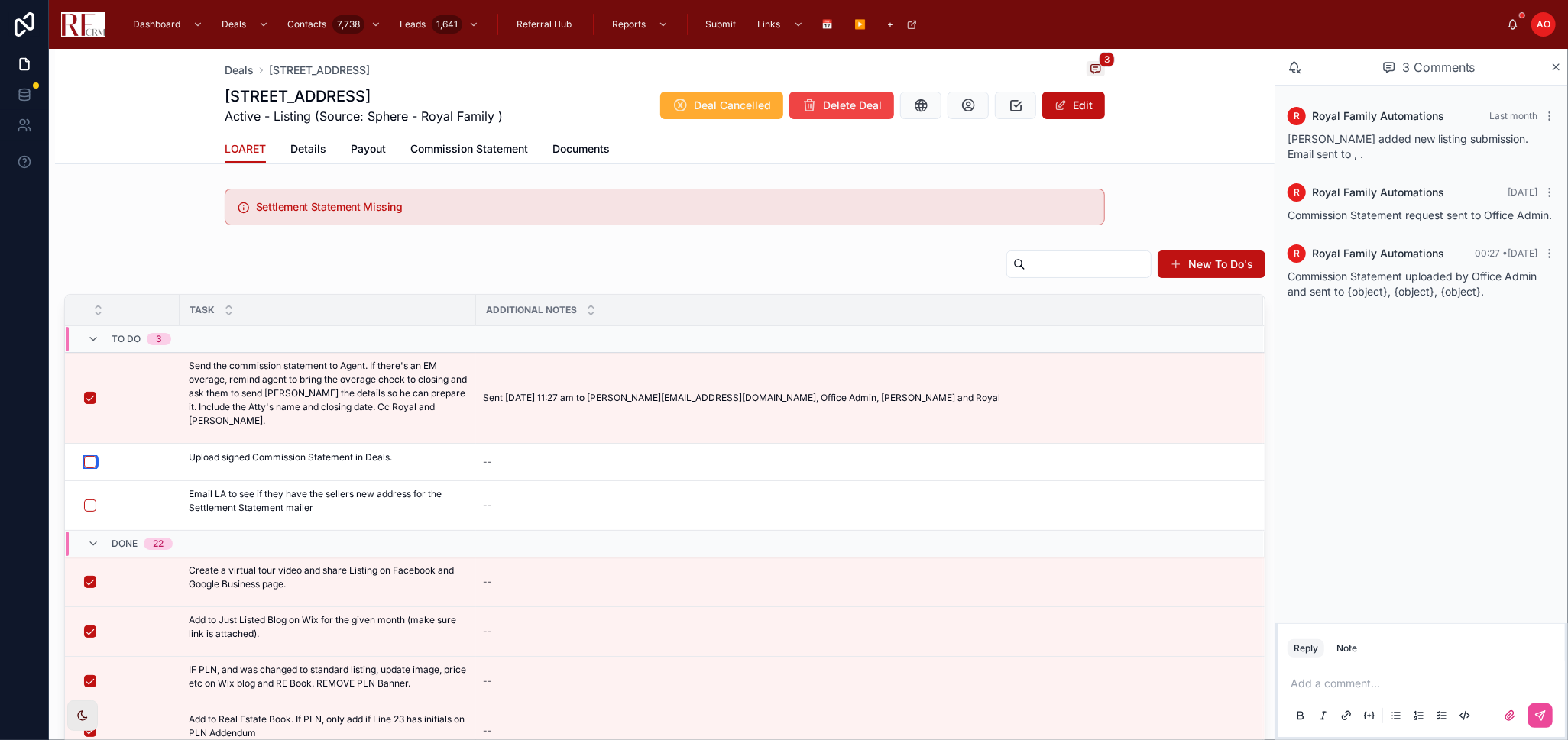
click at [91, 456] on button "button" at bounding box center [90, 462] width 12 height 12
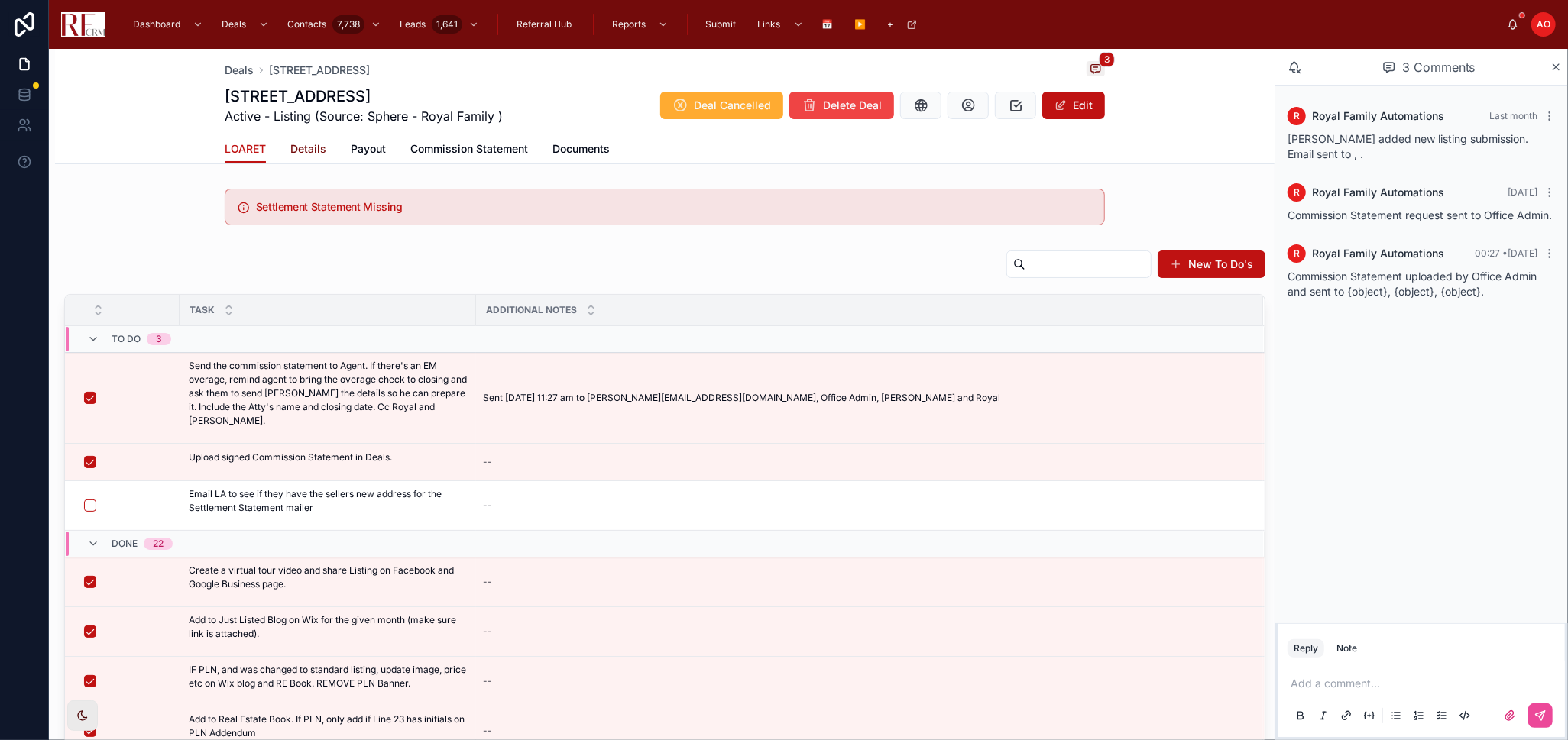
click at [307, 155] on span "Details" at bounding box center [308, 149] width 36 height 15
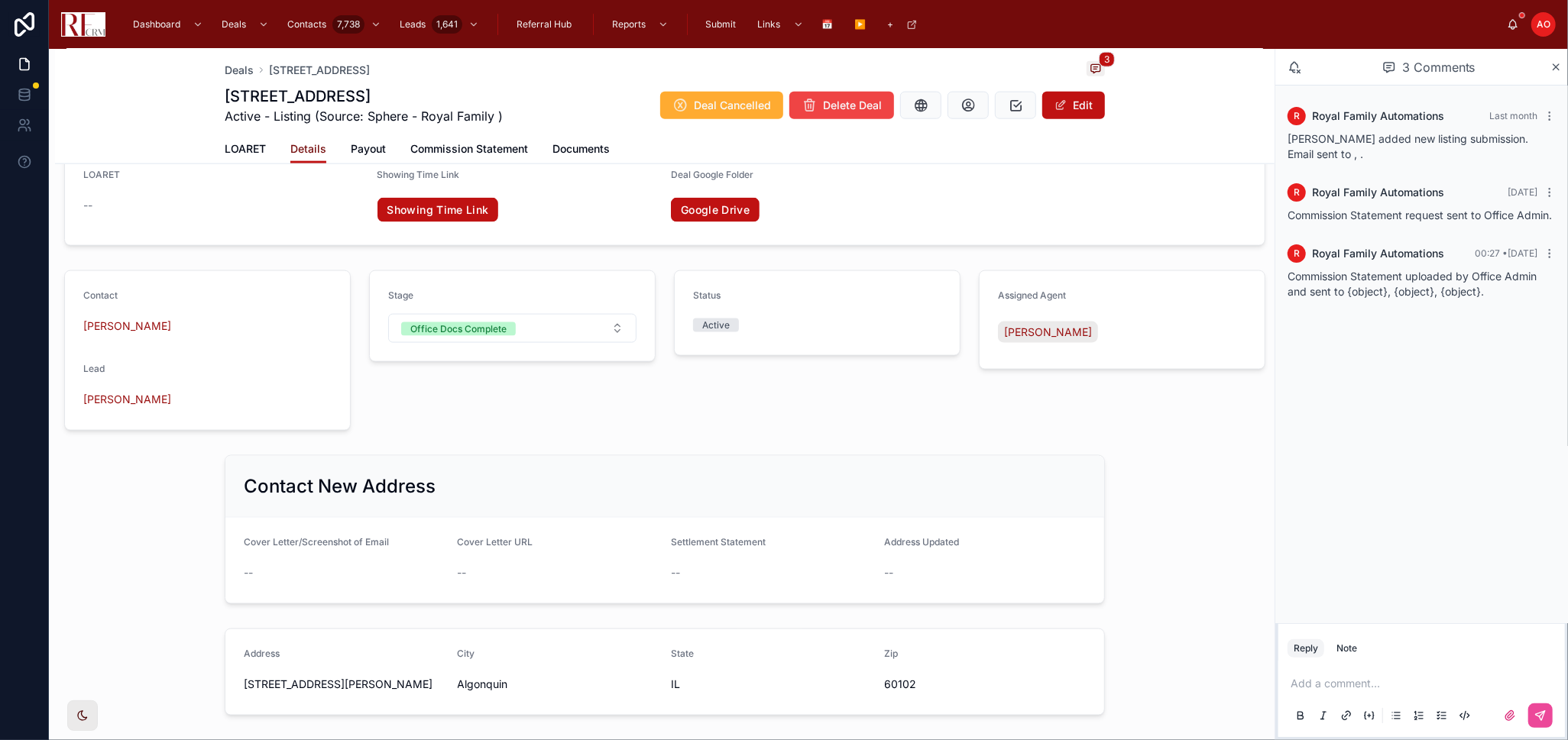
scroll to position [1612, 0]
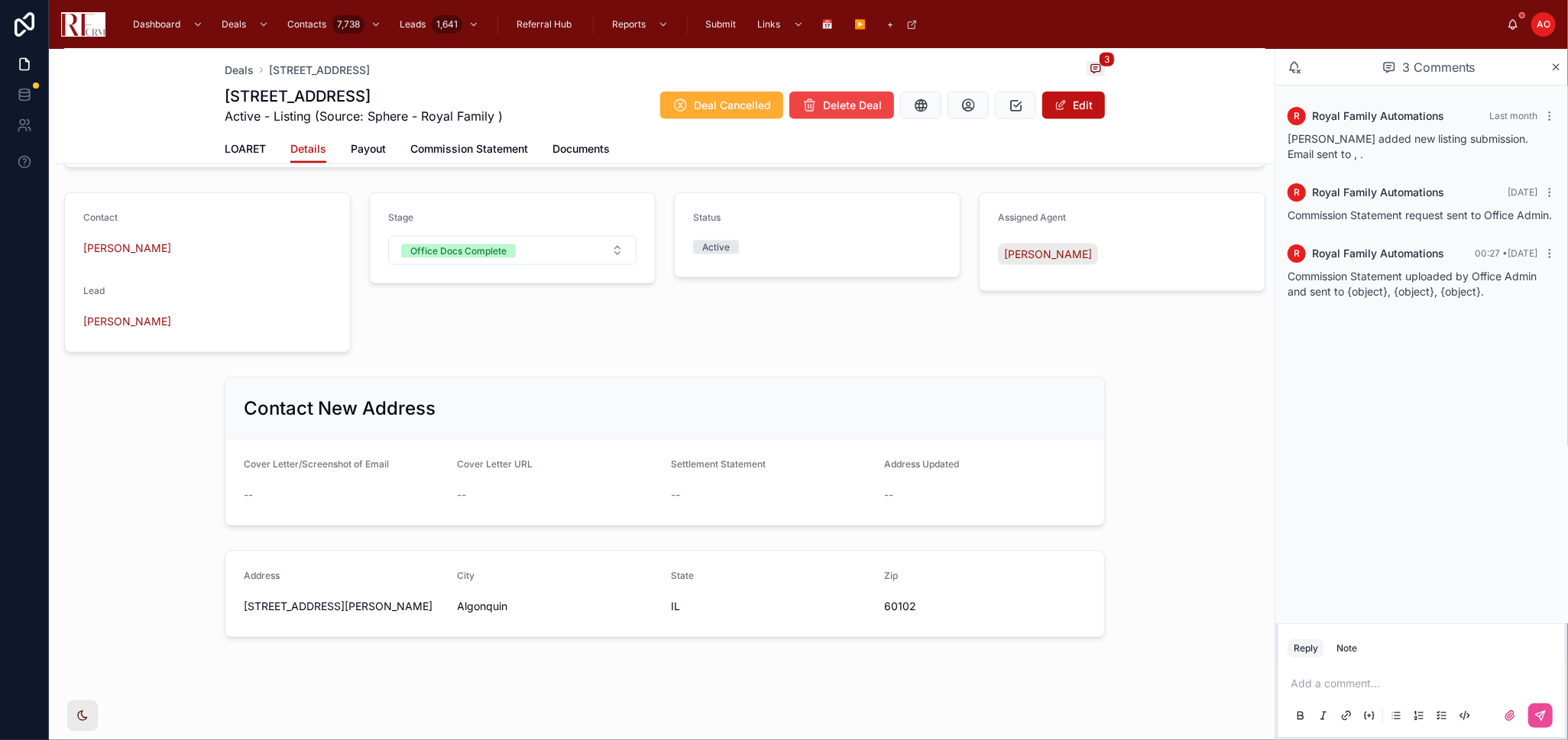
click at [276, 594] on div "[STREET_ADDRESS][PERSON_NAME]" at bounding box center [344, 606] width 202 height 25
click at [280, 604] on span "[STREET_ADDRESS][PERSON_NAME]" at bounding box center [344, 606] width 202 height 15
copy span "[STREET_ADDRESS][PERSON_NAME]"
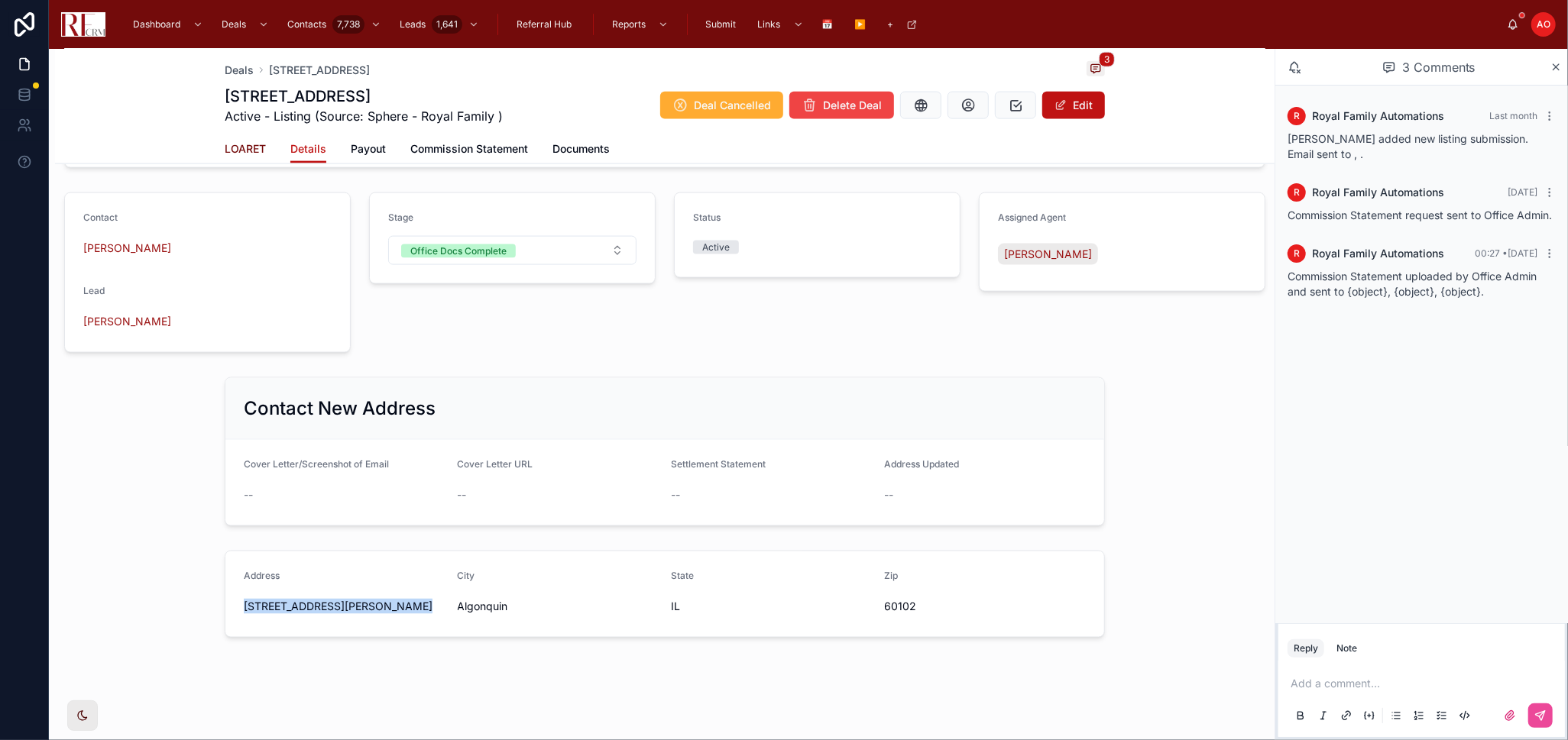
click at [234, 144] on span "LOARET" at bounding box center [245, 149] width 41 height 15
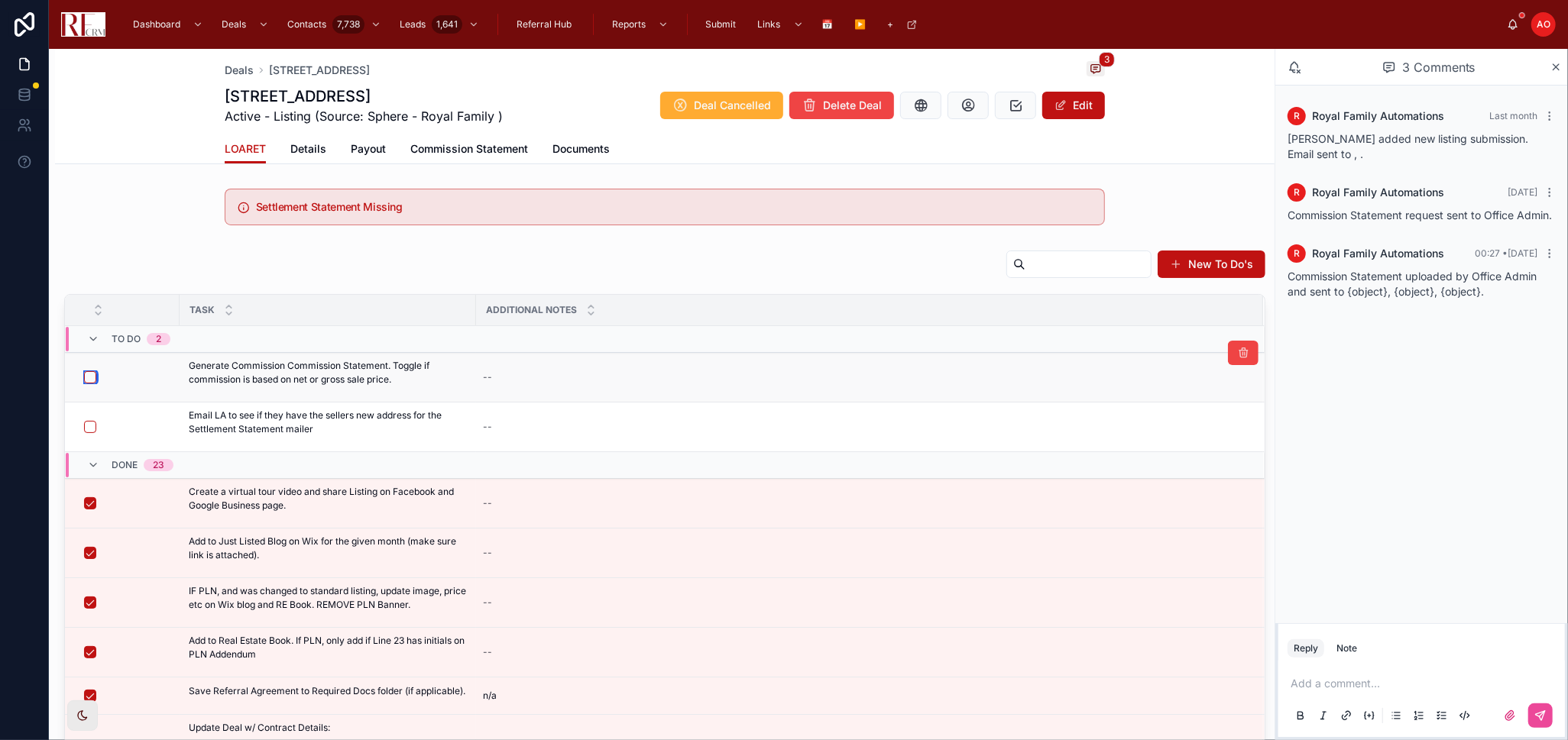
click at [92, 373] on button "button" at bounding box center [90, 377] width 12 height 12
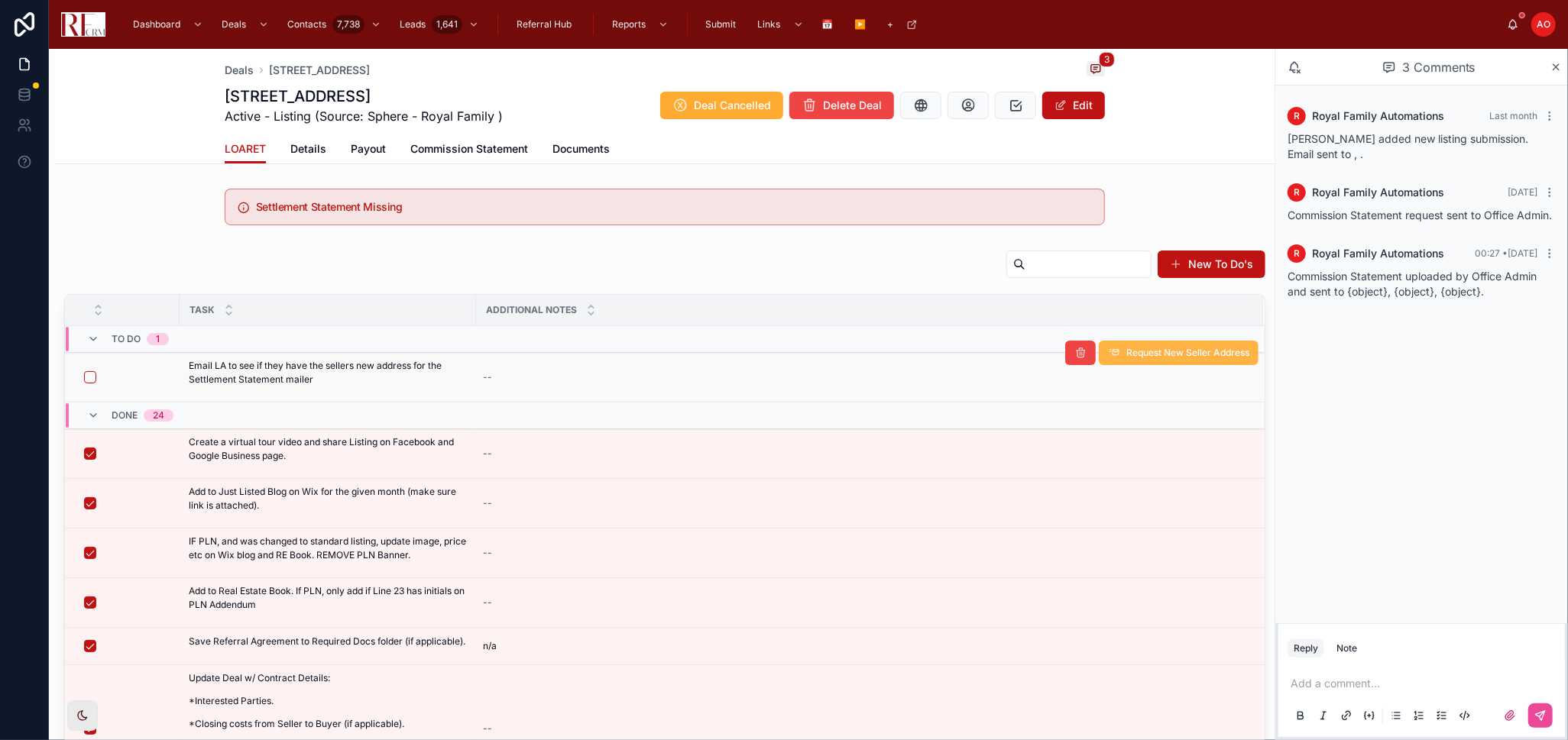
click at [1172, 355] on span "Request New Seller Address" at bounding box center [1188, 353] width 123 height 12
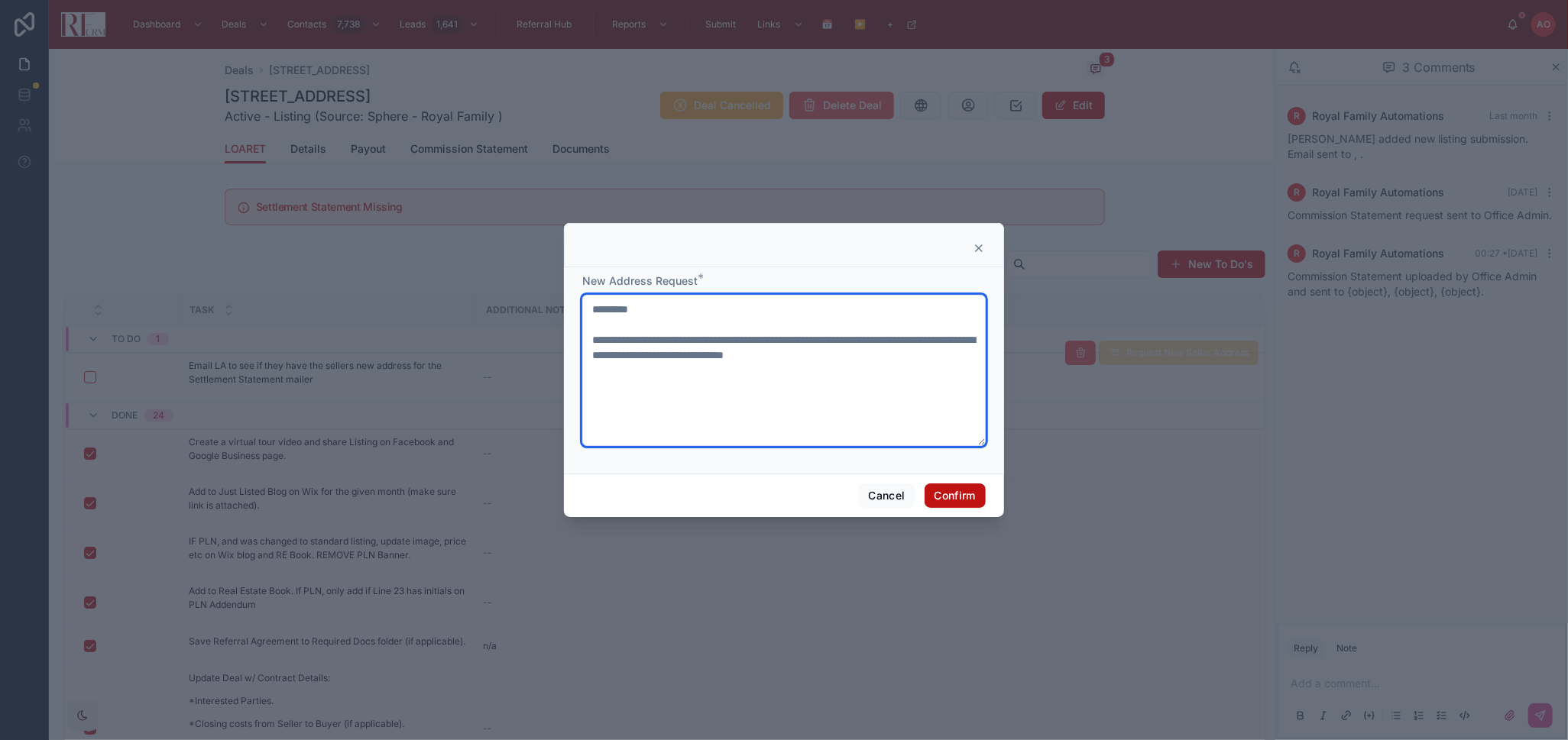
click at [660, 342] on textarea "**********" at bounding box center [784, 370] width 403 height 151
click at [660, 341] on textarea "**********" at bounding box center [784, 370] width 403 height 151
click at [661, 341] on textarea "**********" at bounding box center [784, 370] width 403 height 151
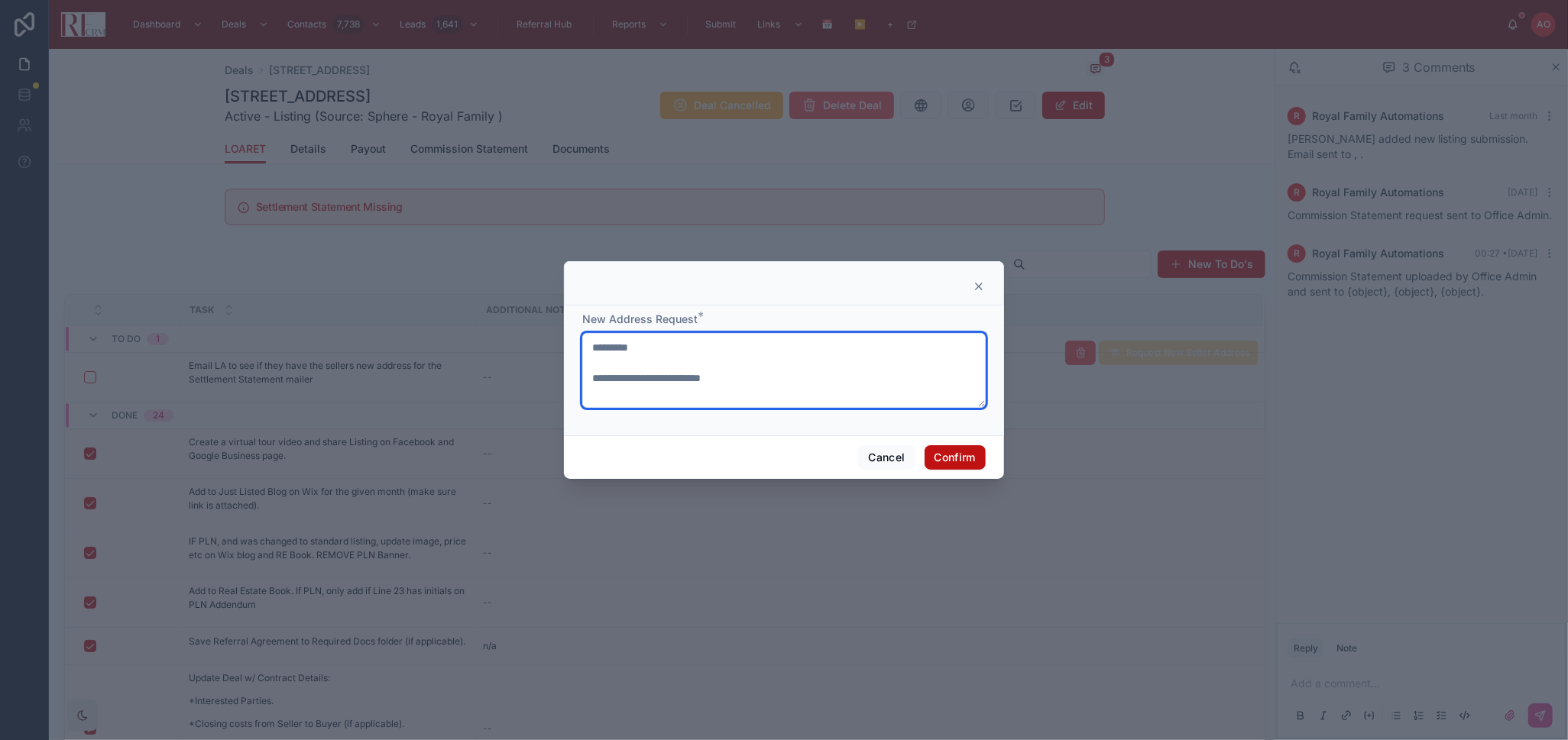
paste textarea "**********"
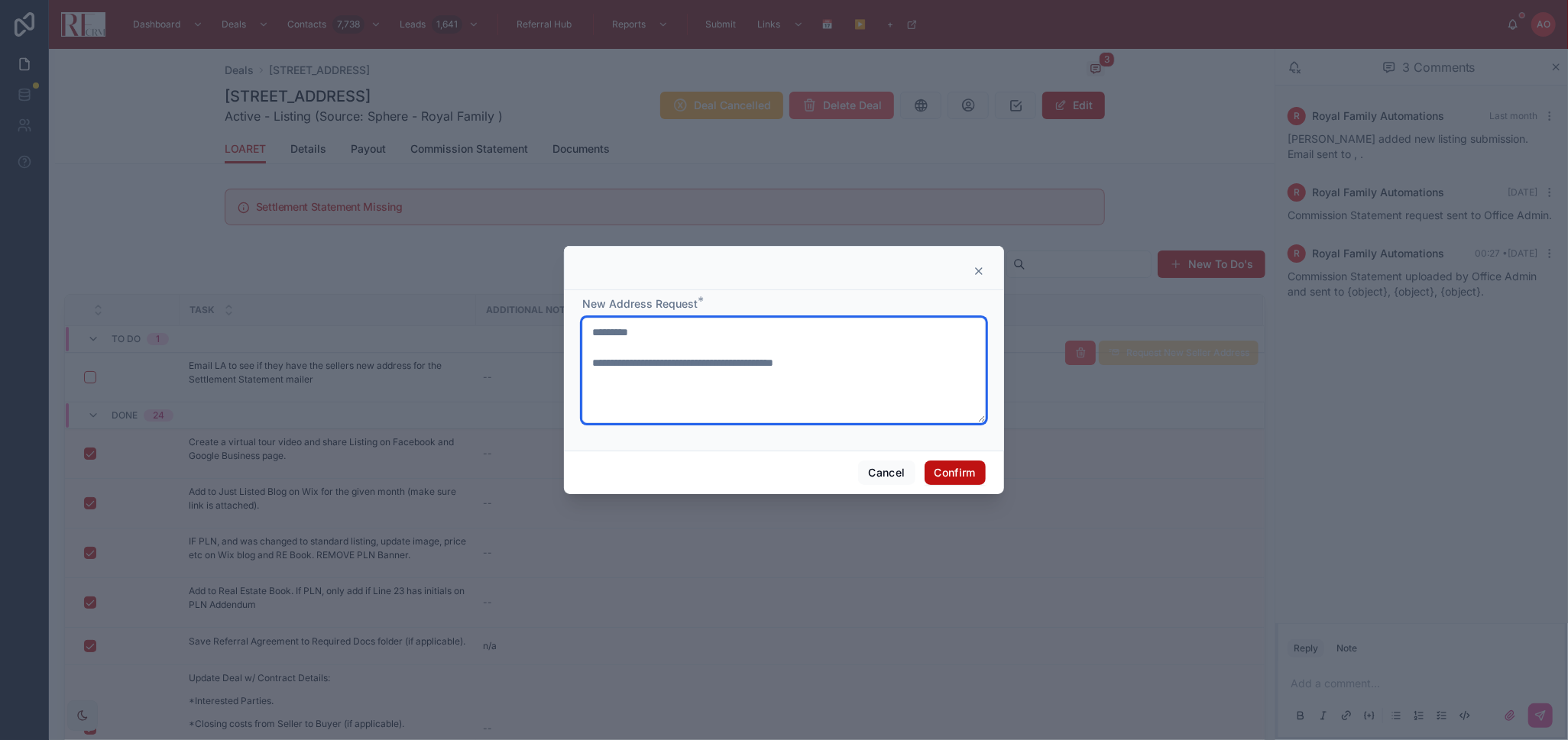
click at [848, 366] on textarea "**********" at bounding box center [784, 371] width 403 height 106
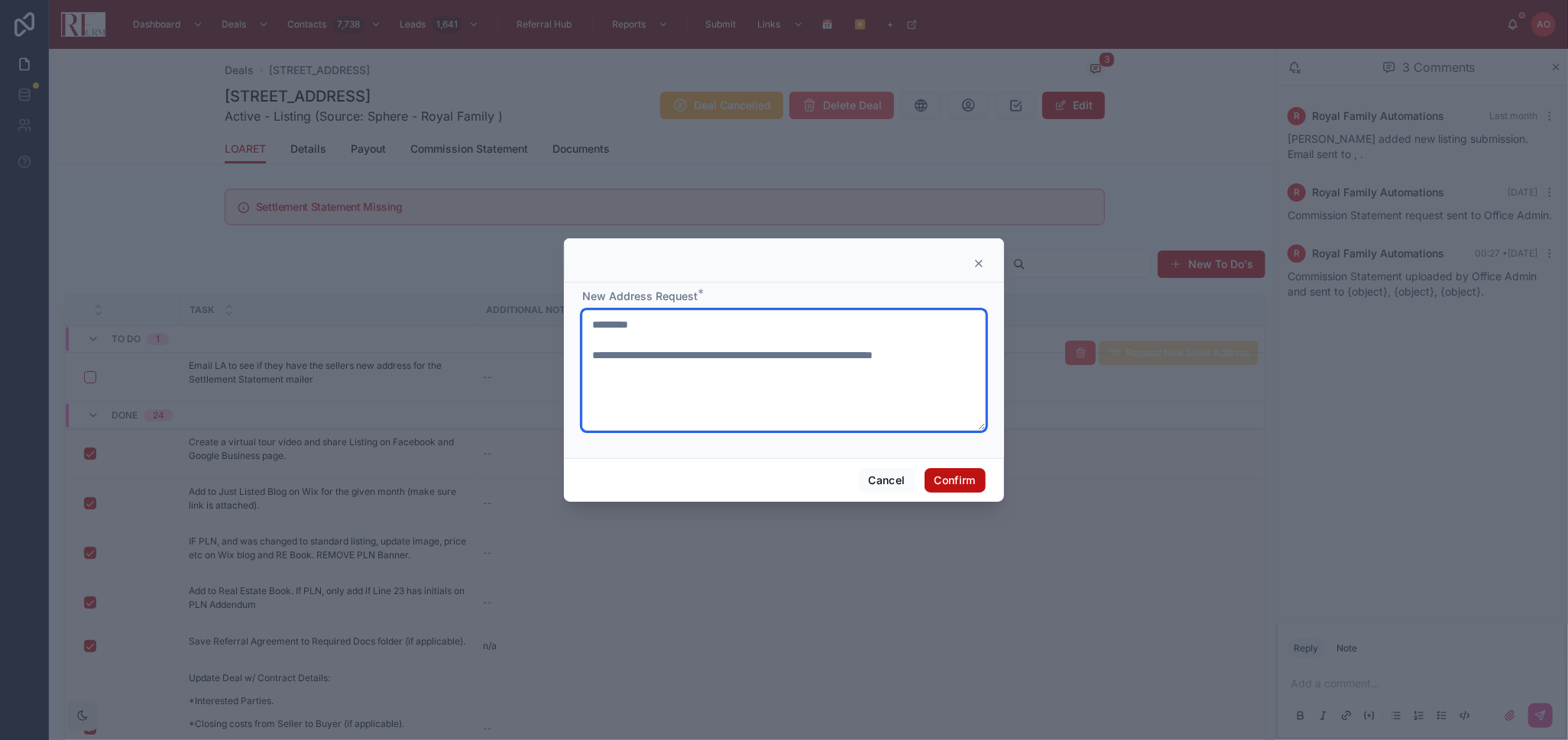
click at [969, 349] on textarea "**********" at bounding box center [784, 371] width 403 height 121
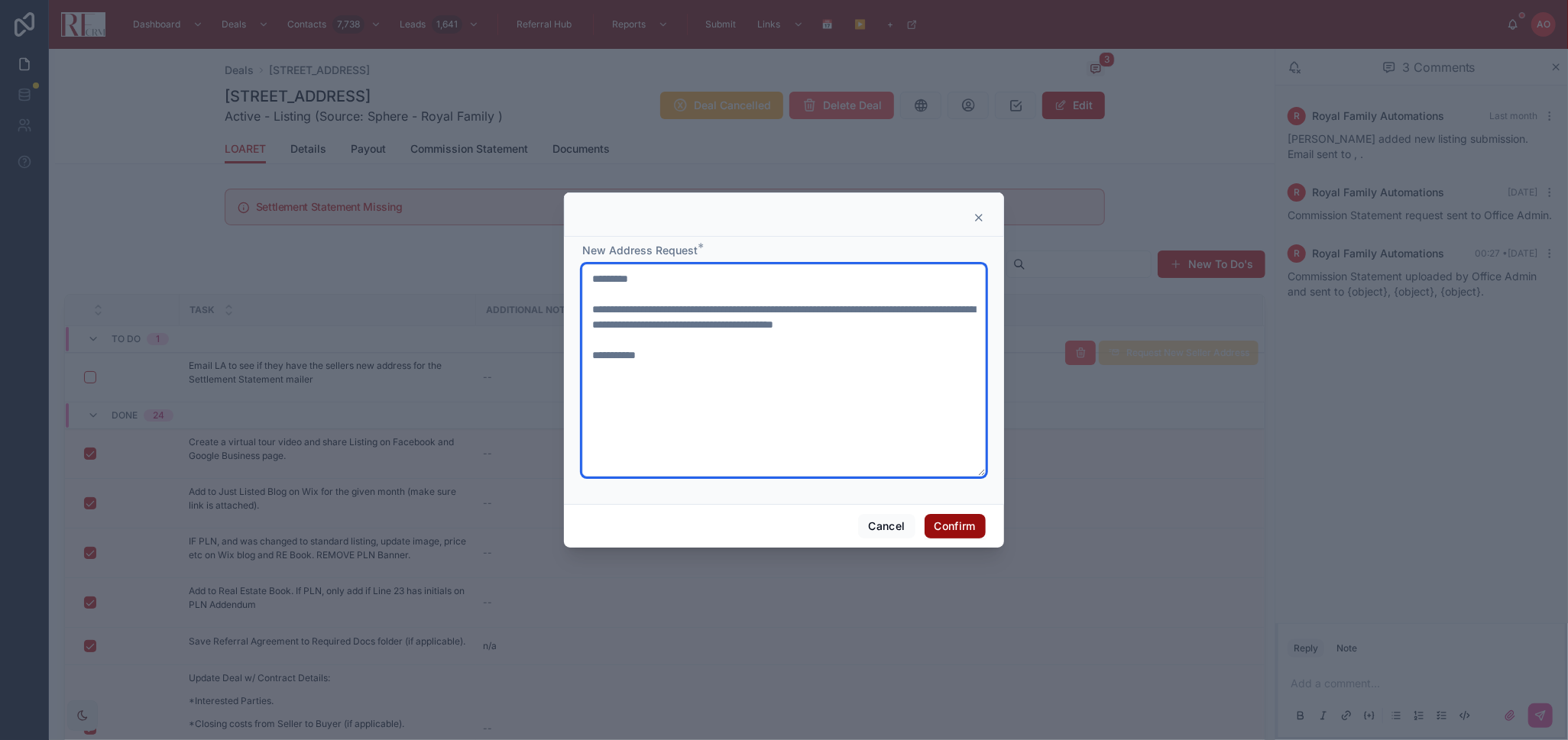
type textarea "**********"
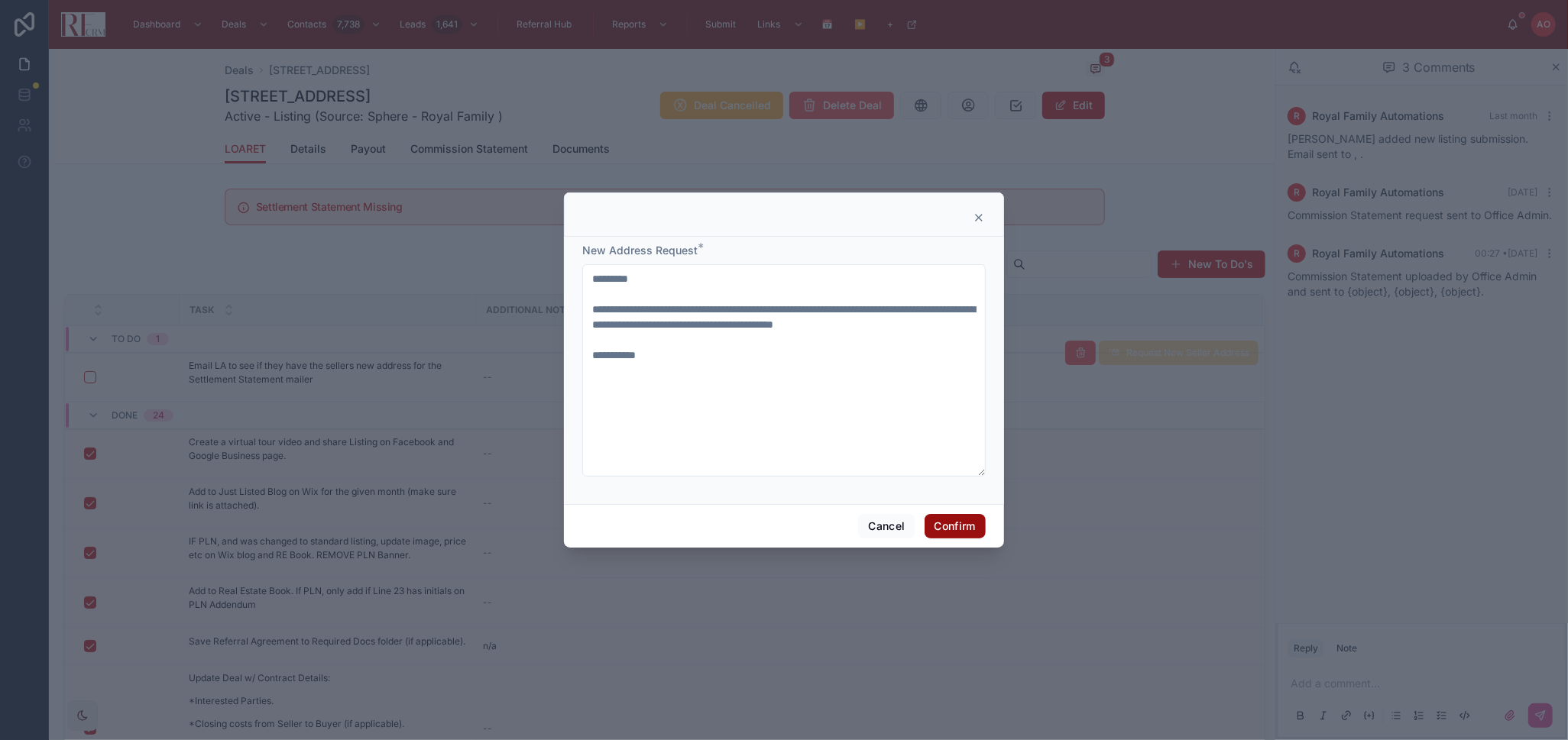
click at [962, 527] on button "Confirm" at bounding box center [955, 526] width 61 height 25
